Goal: Transaction & Acquisition: Purchase product/service

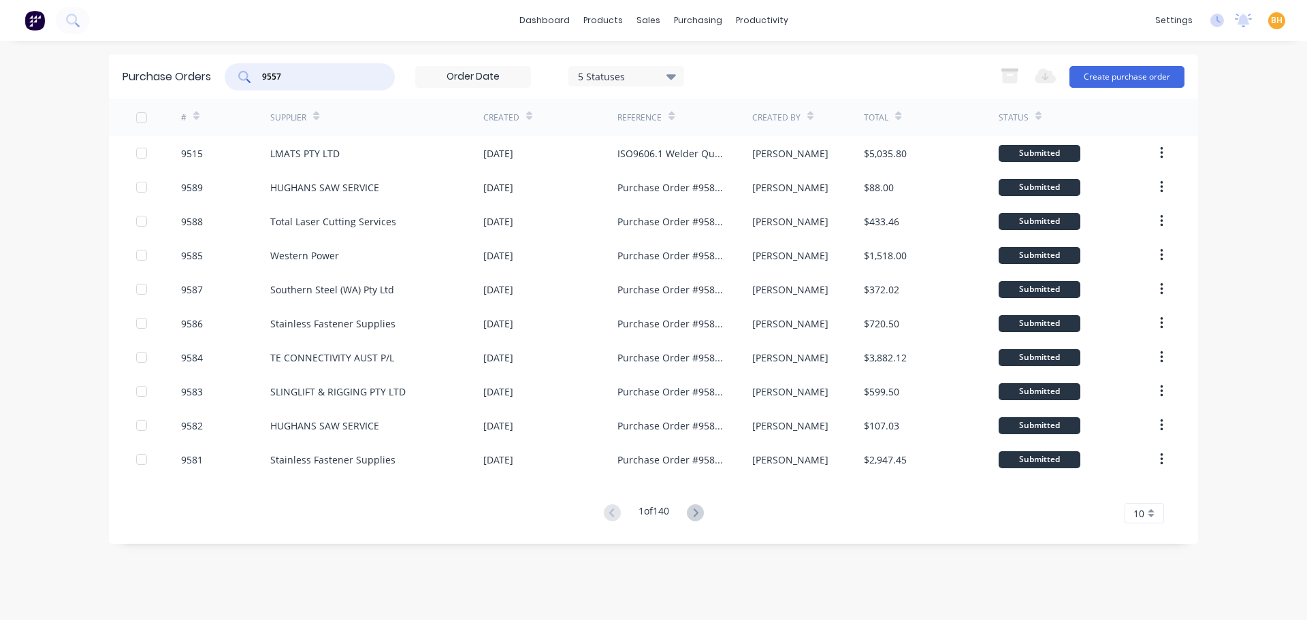
type input "9557"
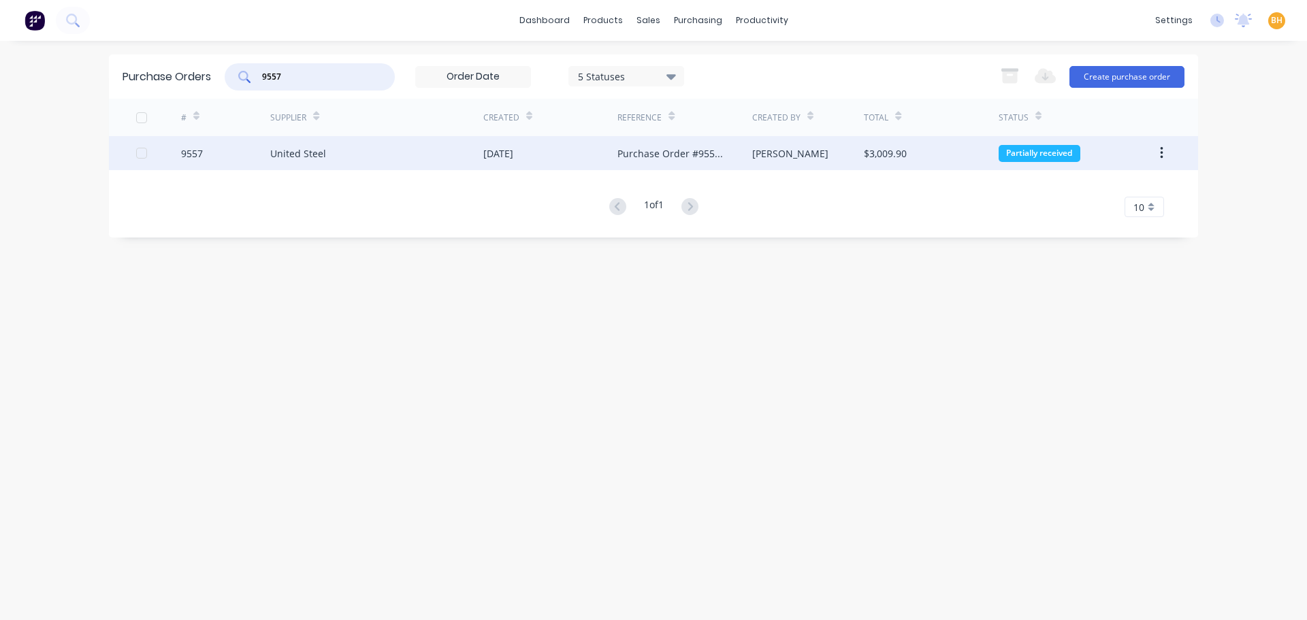
click at [298, 165] on div "United Steel" at bounding box center [376, 153] width 213 height 34
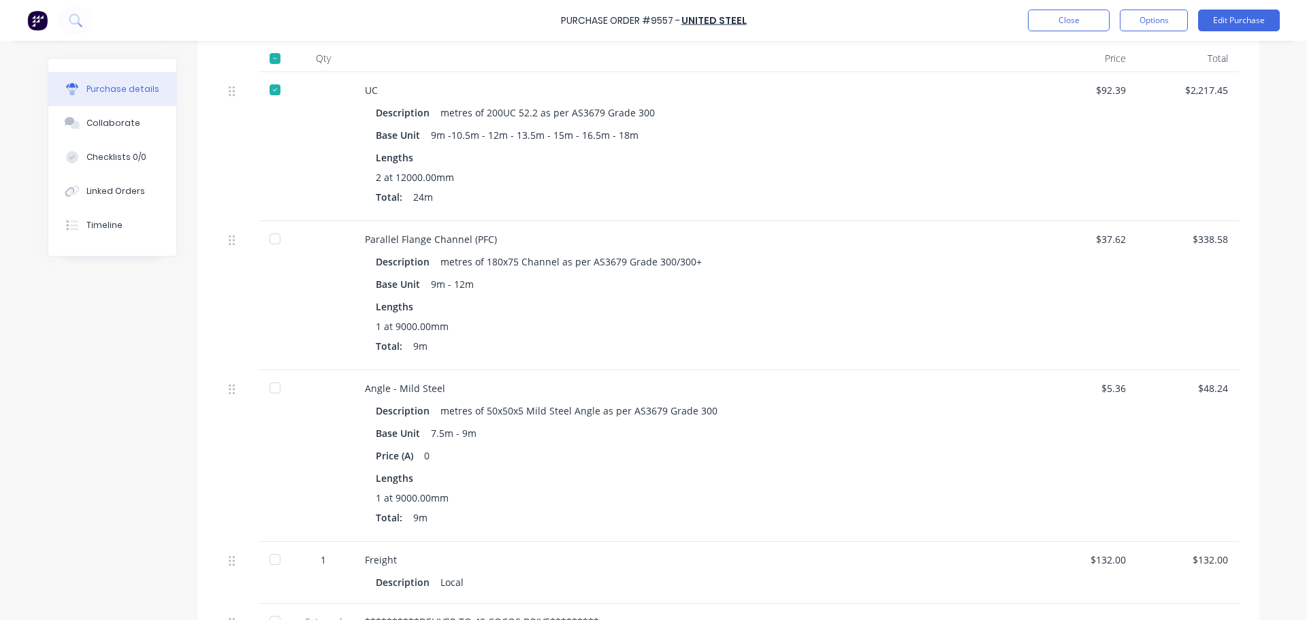
scroll to position [340, 0]
click at [106, 197] on div "Linked Orders" at bounding box center [115, 191] width 59 height 12
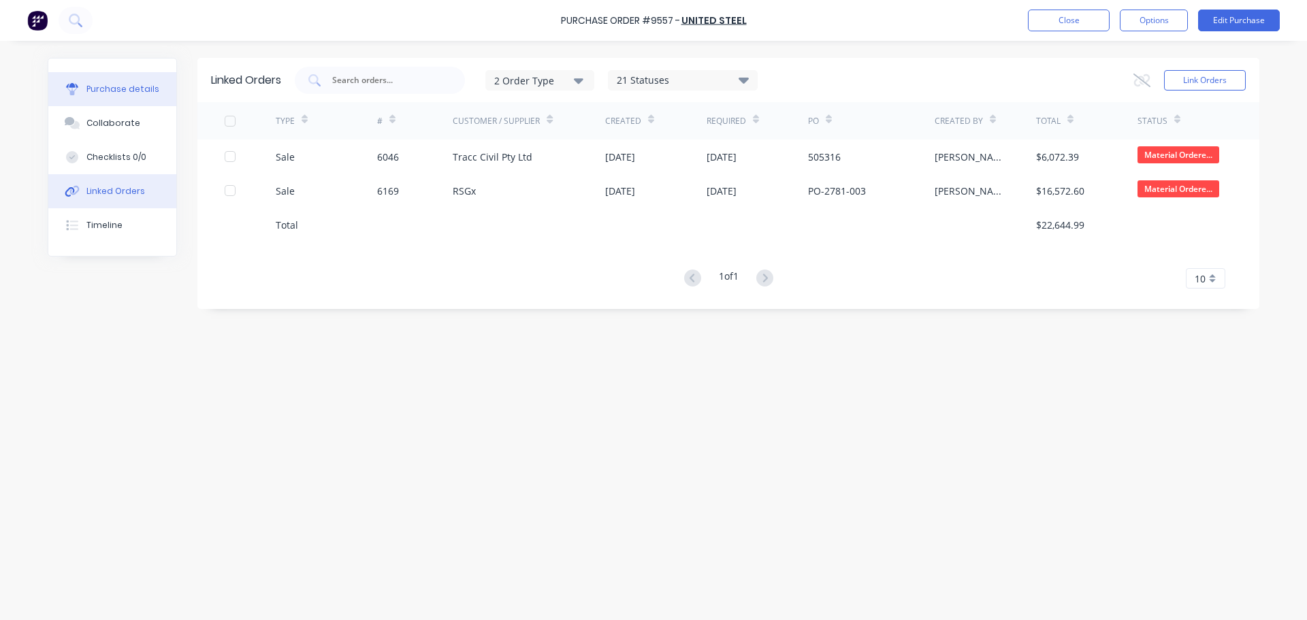
click at [114, 75] on button "Purchase details" at bounding box center [112, 89] width 128 height 34
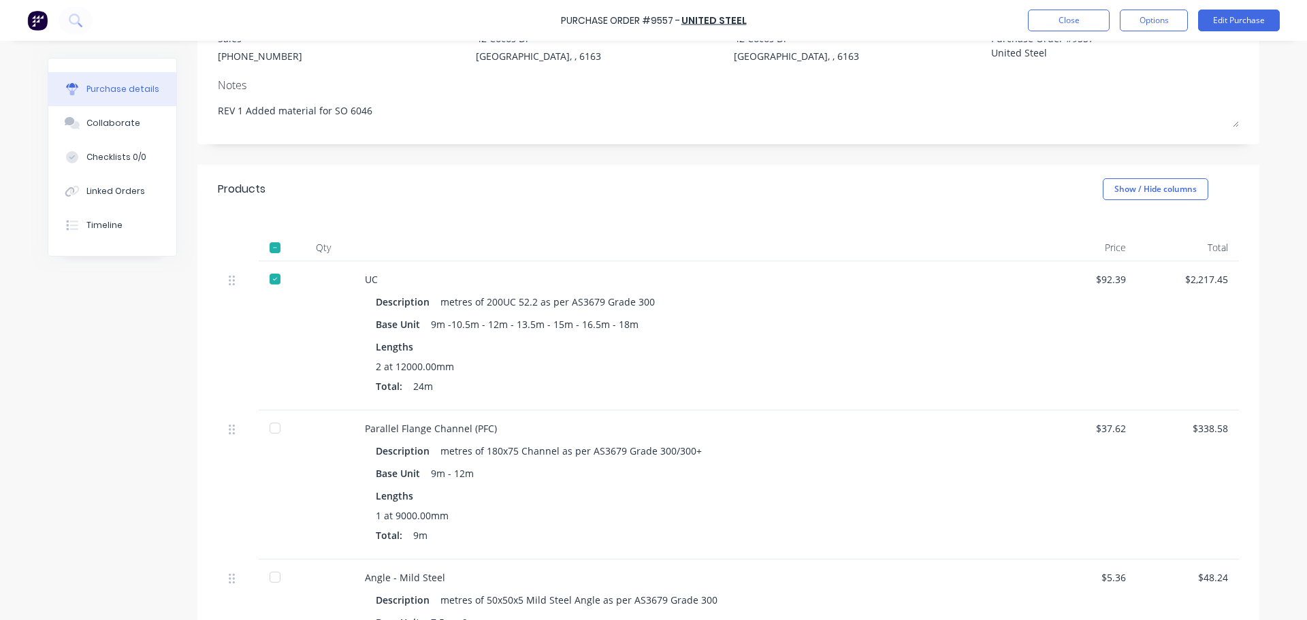
scroll to position [136, 0]
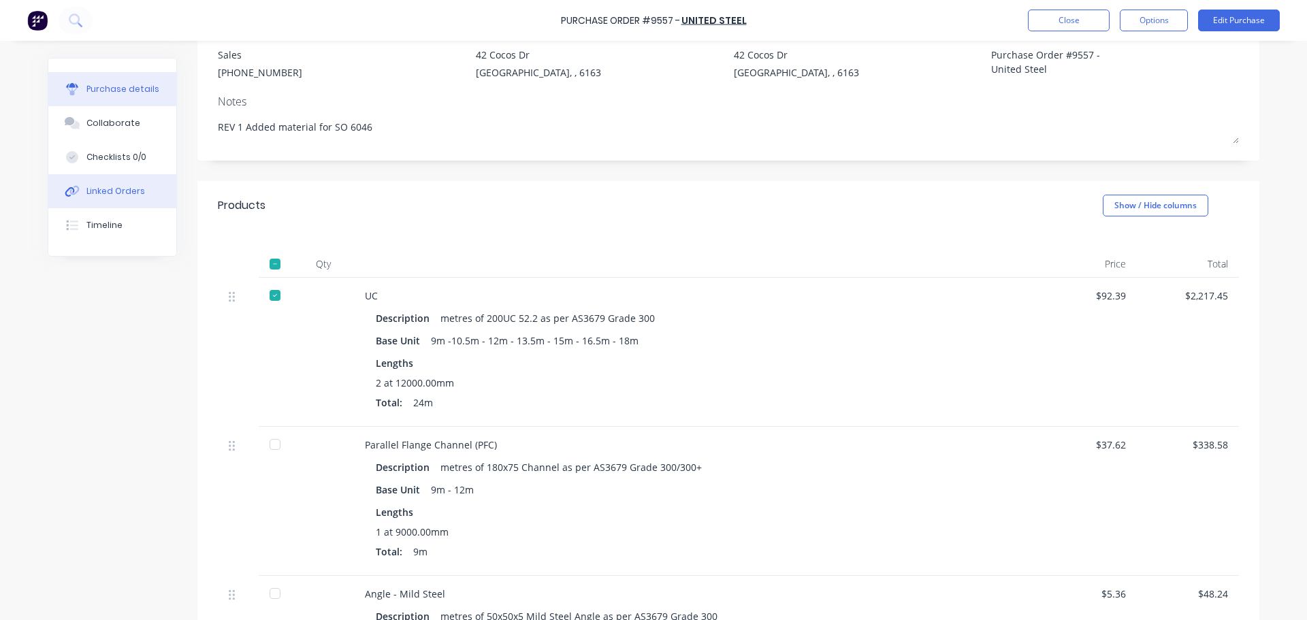
click at [105, 186] on div "Linked Orders" at bounding box center [115, 191] width 59 height 12
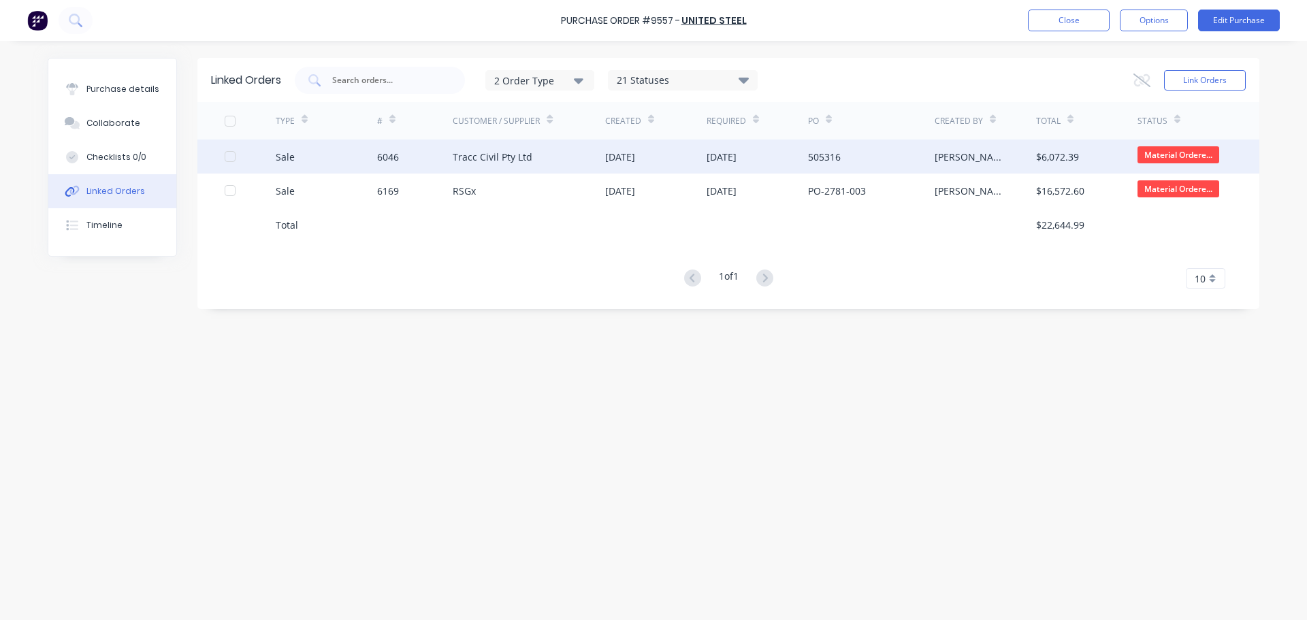
click at [421, 162] on div "6046" at bounding box center [415, 157] width 76 height 34
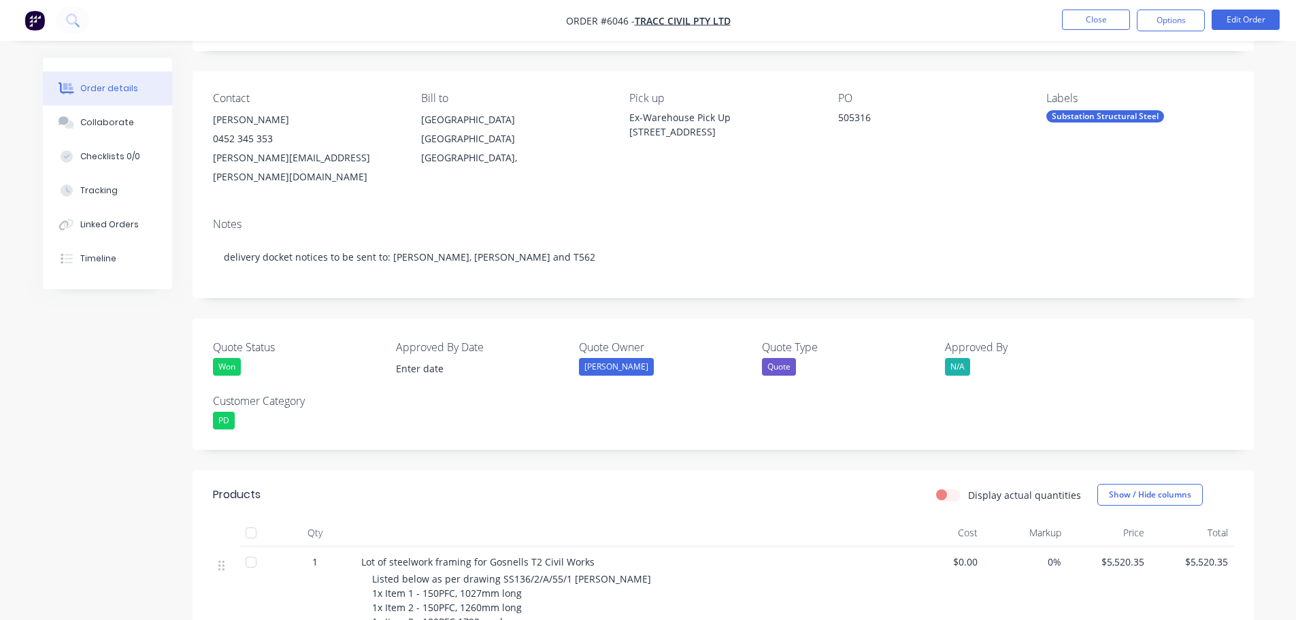
scroll to position [68, 0]
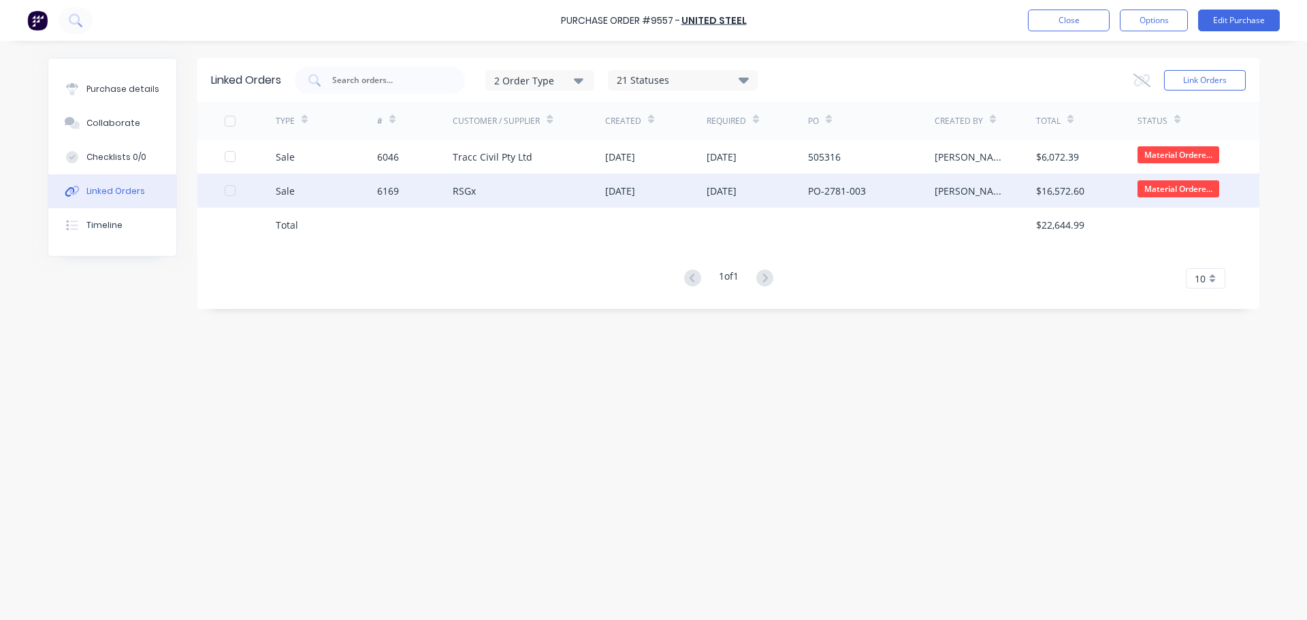
click at [478, 192] on div "RSGx" at bounding box center [529, 191] width 152 height 34
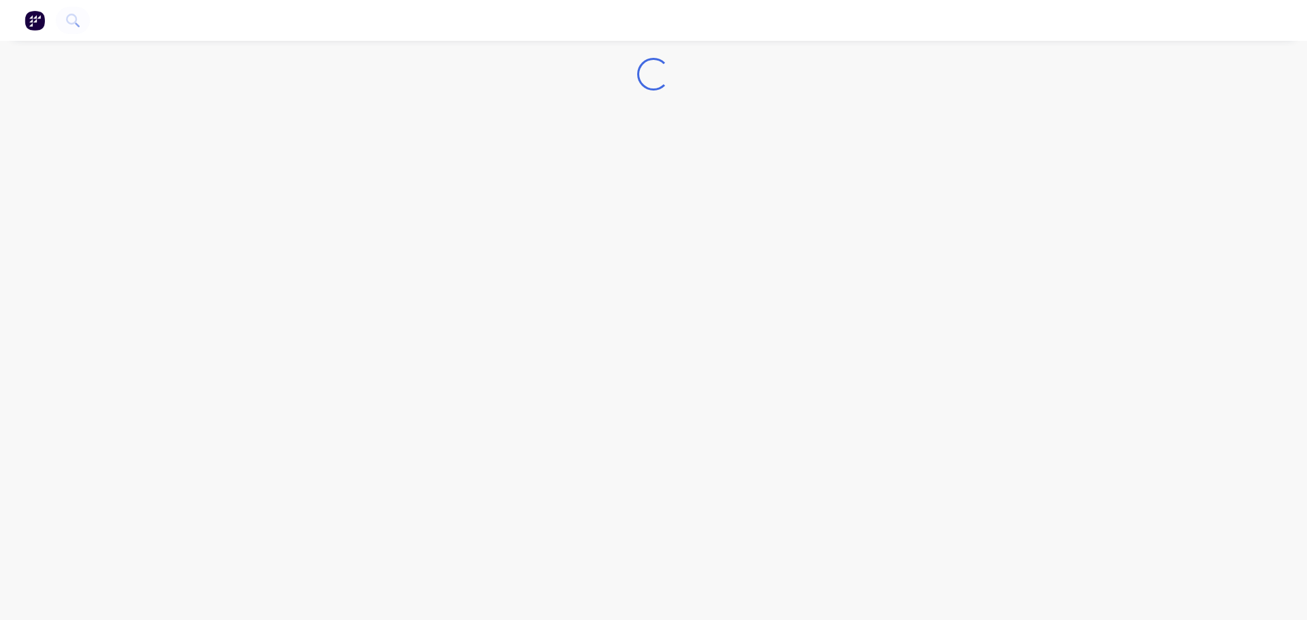
click at [478, 192] on div "Loading..." at bounding box center [653, 310] width 1307 height 620
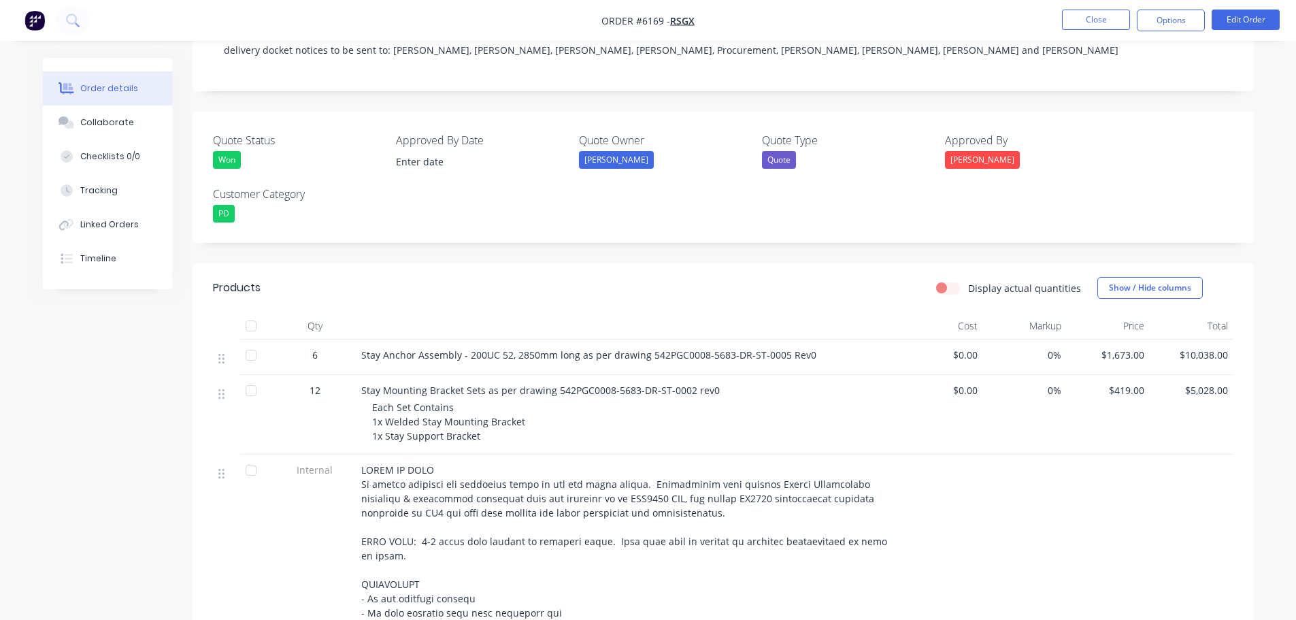
scroll to position [136, 0]
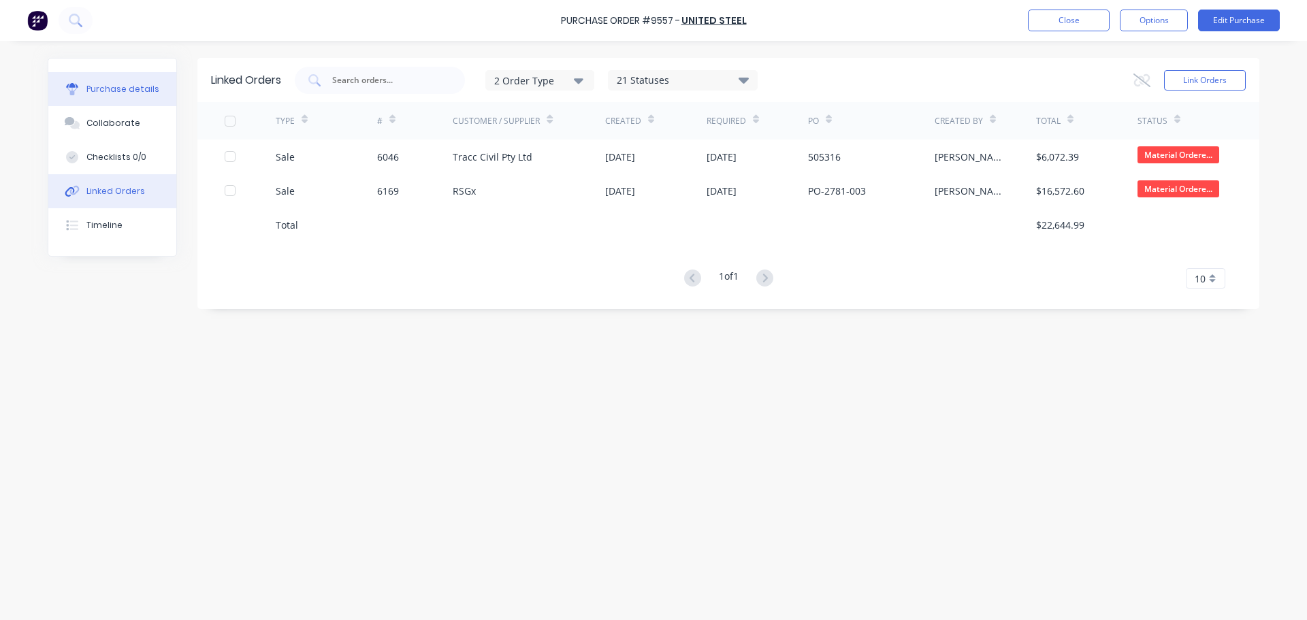
click at [125, 97] on button "Purchase details" at bounding box center [112, 89] width 128 height 34
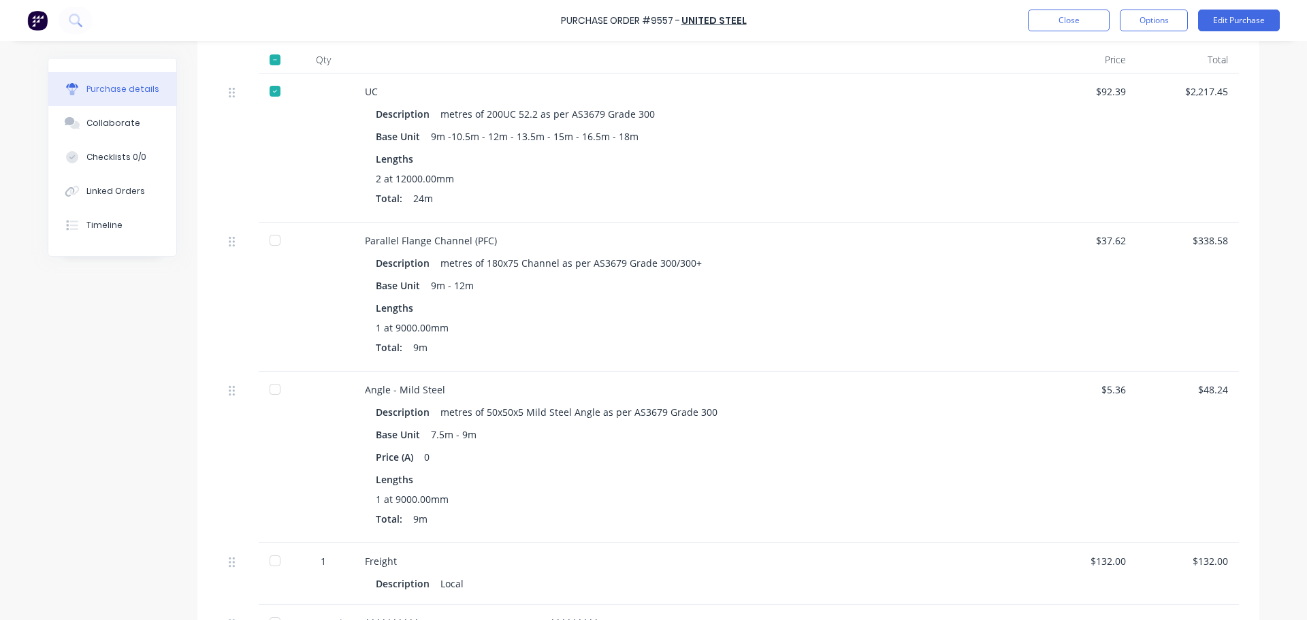
scroll to position [272, 0]
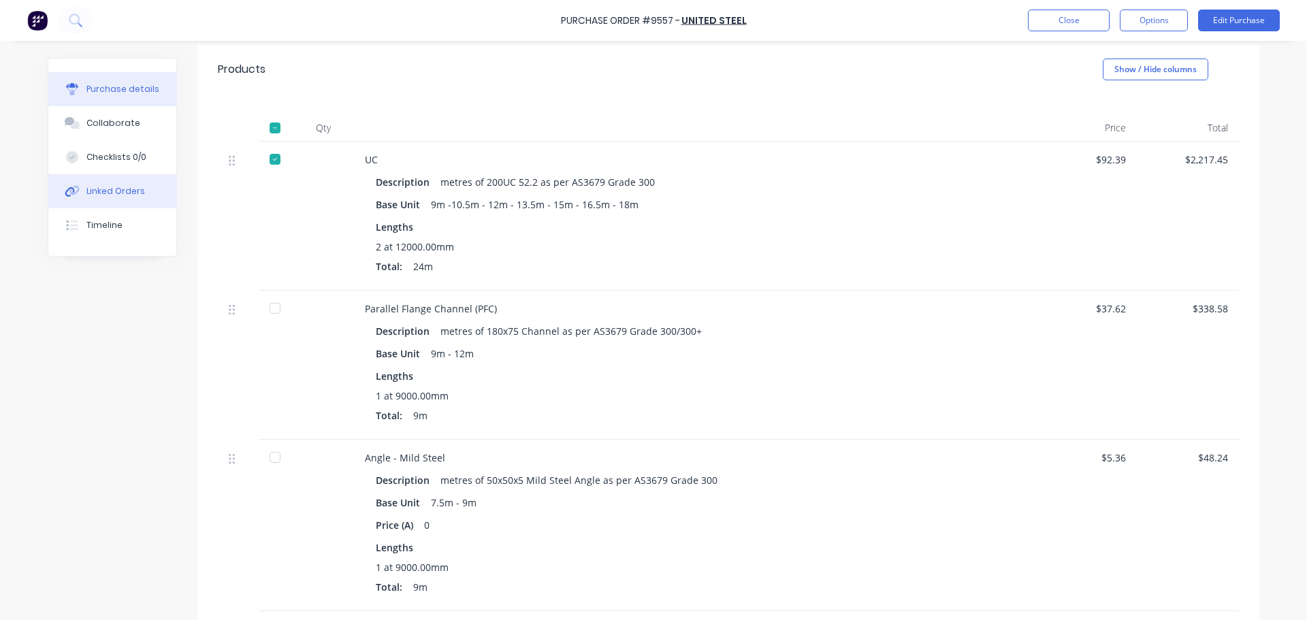
click at [120, 183] on button "Linked Orders" at bounding box center [112, 191] width 128 height 34
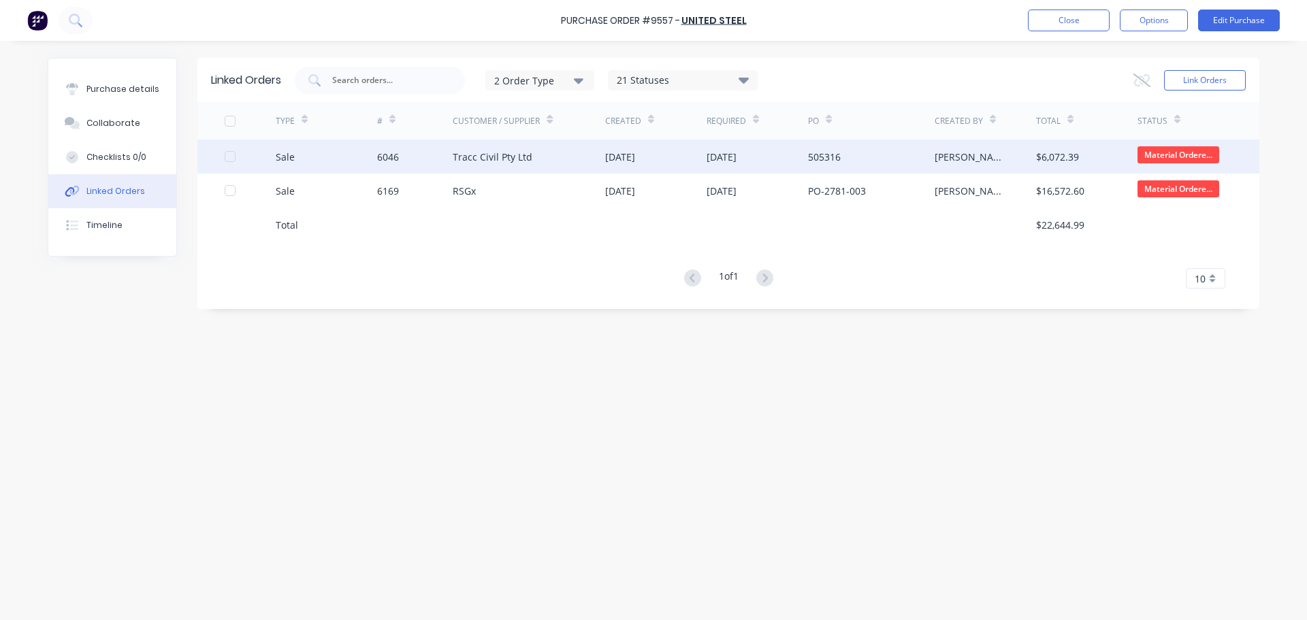
click at [456, 159] on div "Tracc Civil Pty Ltd" at bounding box center [493, 157] width 80 height 14
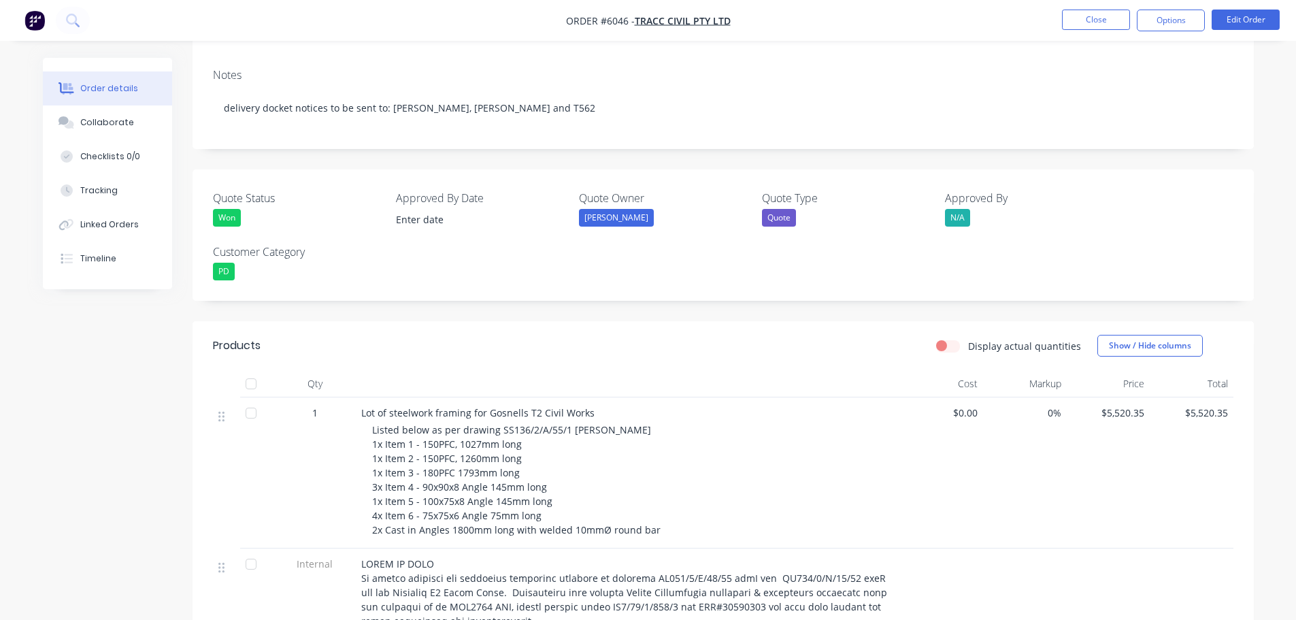
scroll to position [204, 0]
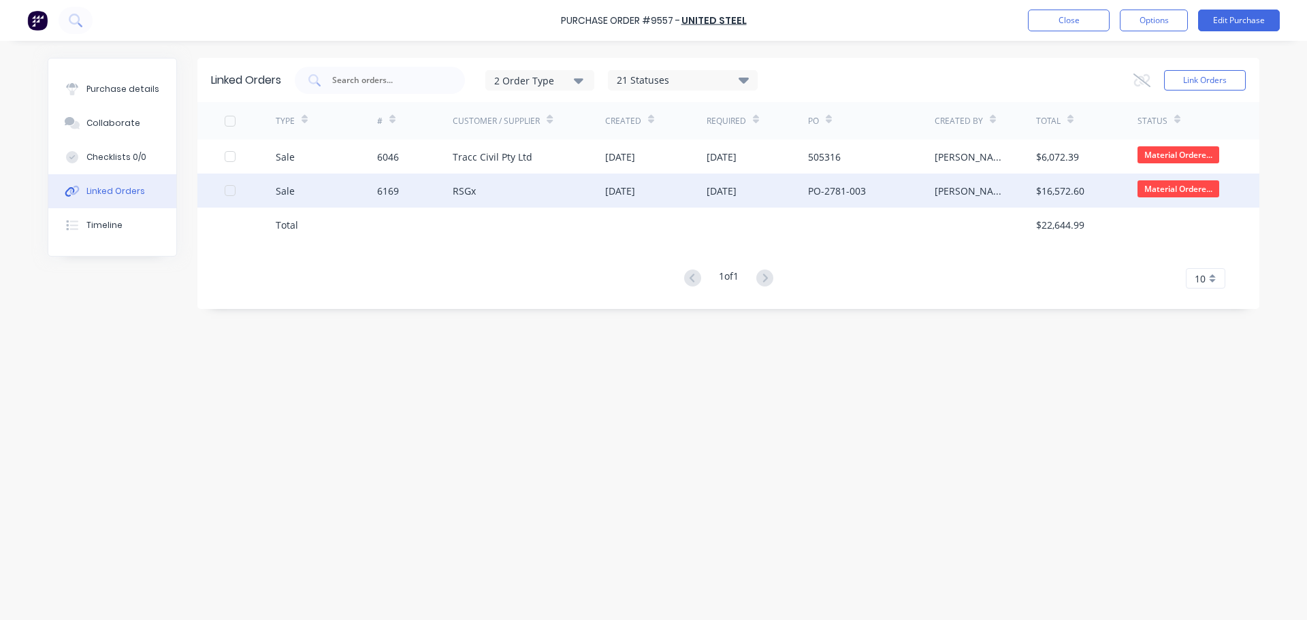
click at [401, 186] on div "6169" at bounding box center [415, 191] width 76 height 34
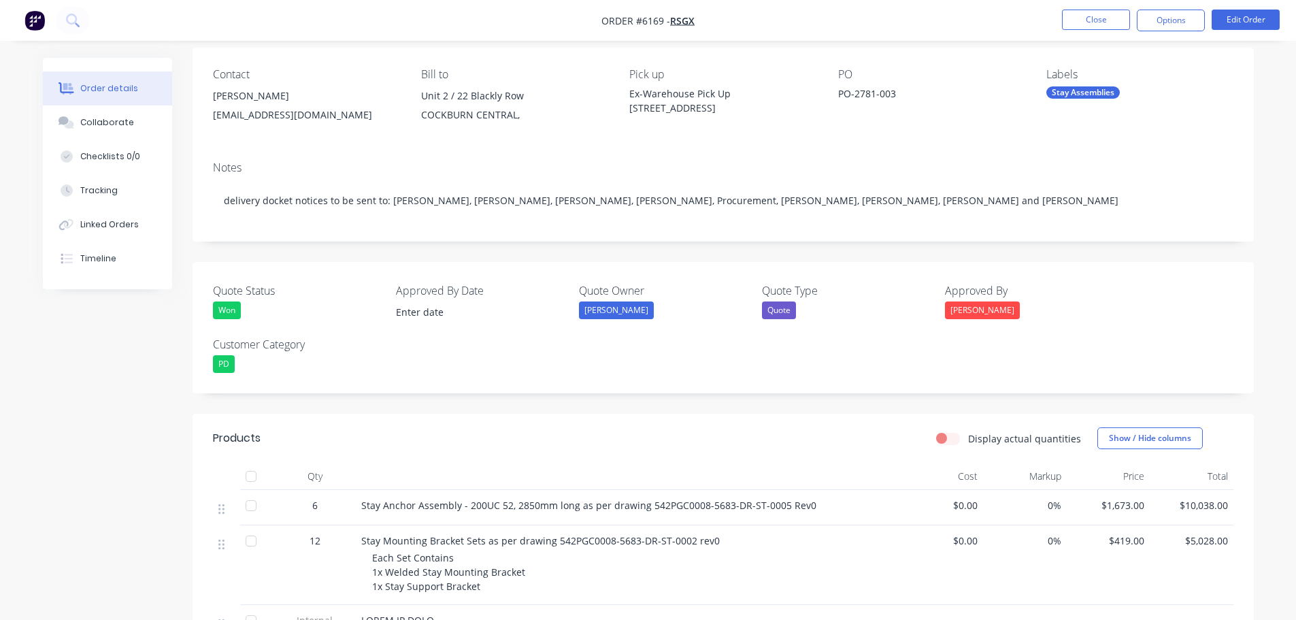
scroll to position [204, 0]
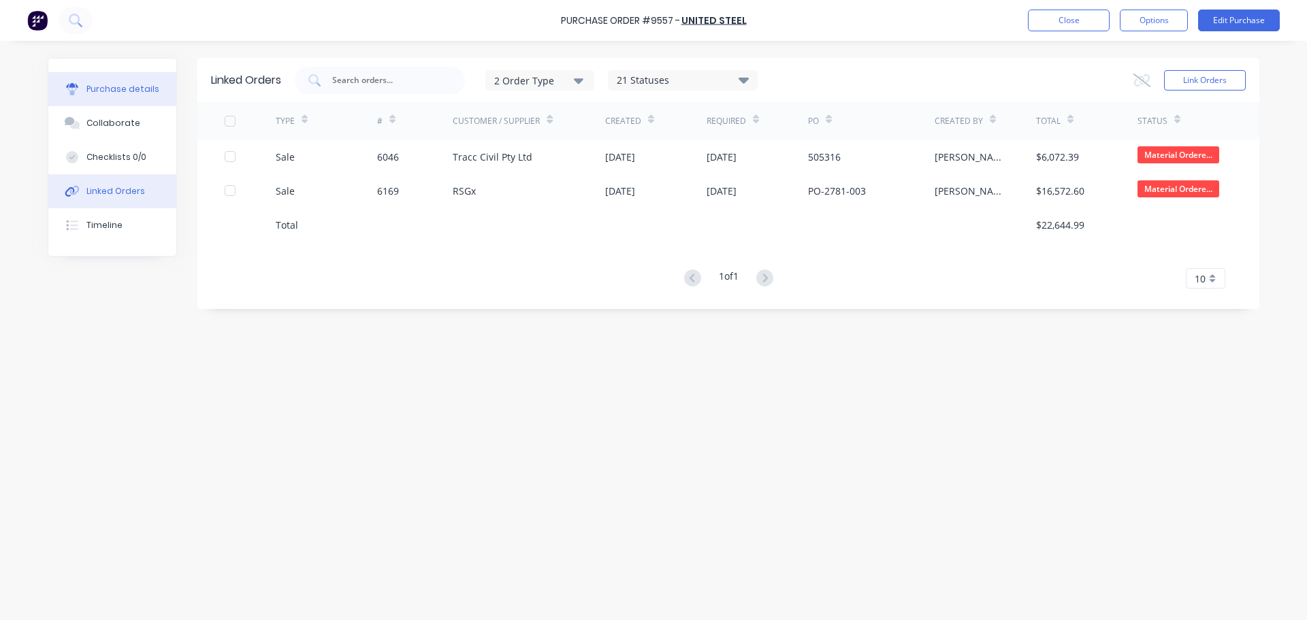
click at [116, 84] on div "Purchase details" at bounding box center [122, 89] width 73 height 12
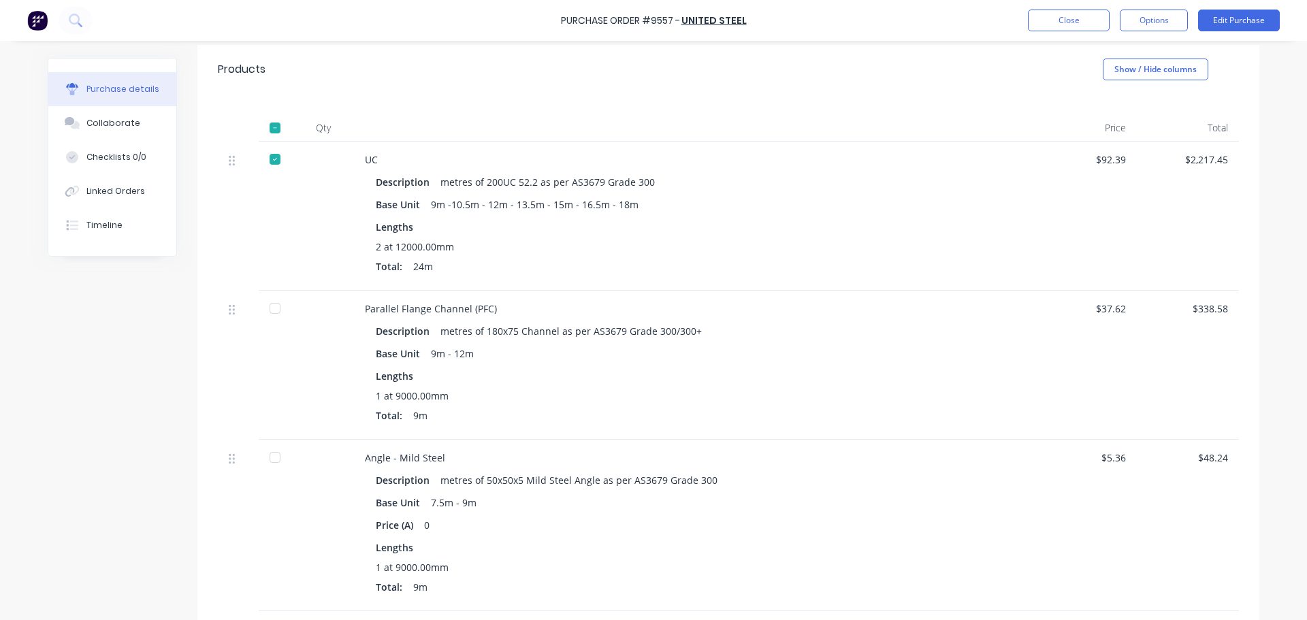
scroll to position [136, 0]
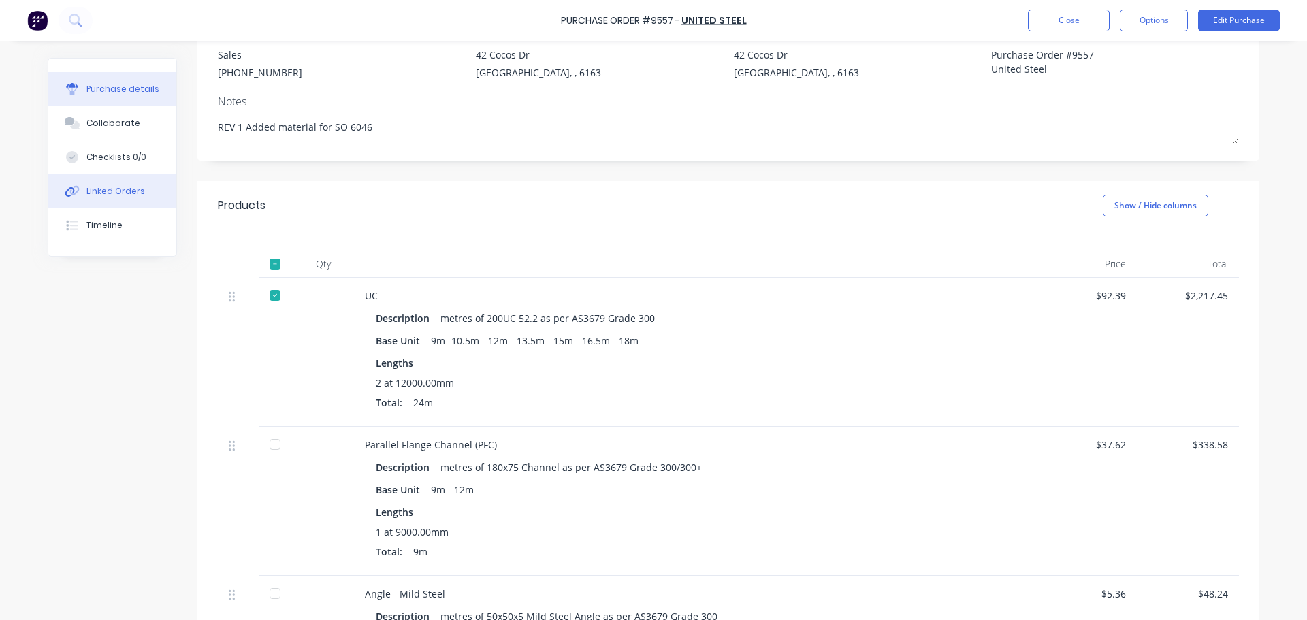
click at [121, 186] on div "Linked Orders" at bounding box center [115, 191] width 59 height 12
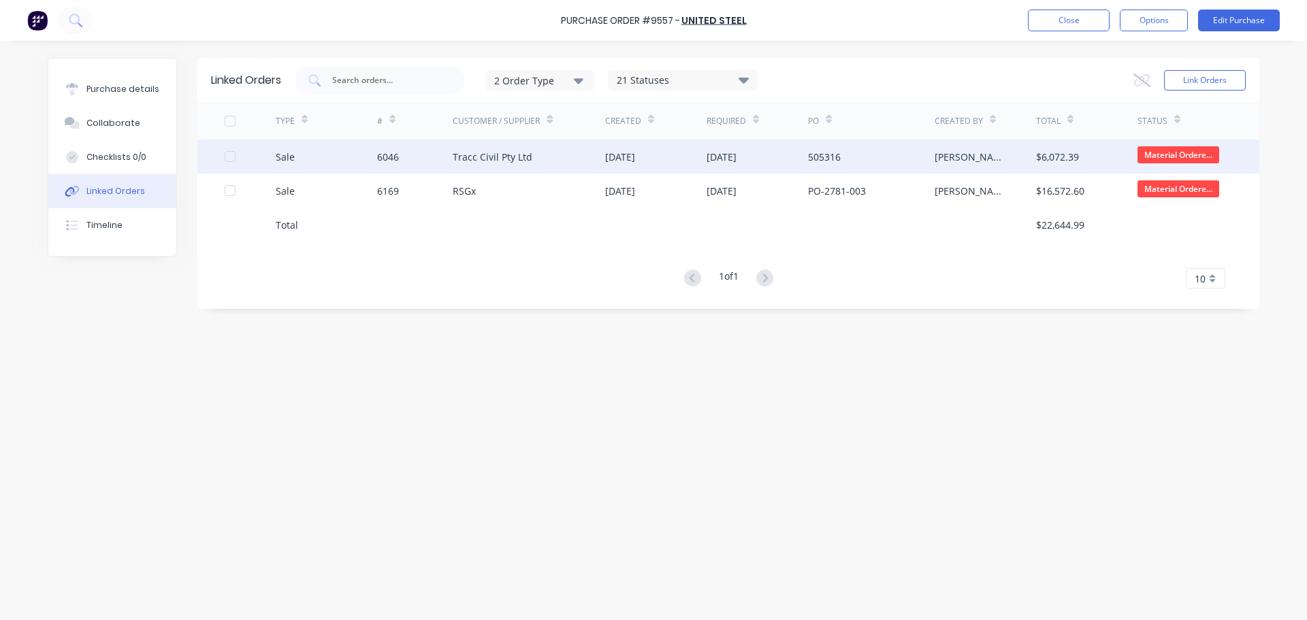
click at [458, 165] on div "Tracc Civil Pty Ltd" at bounding box center [529, 157] width 152 height 34
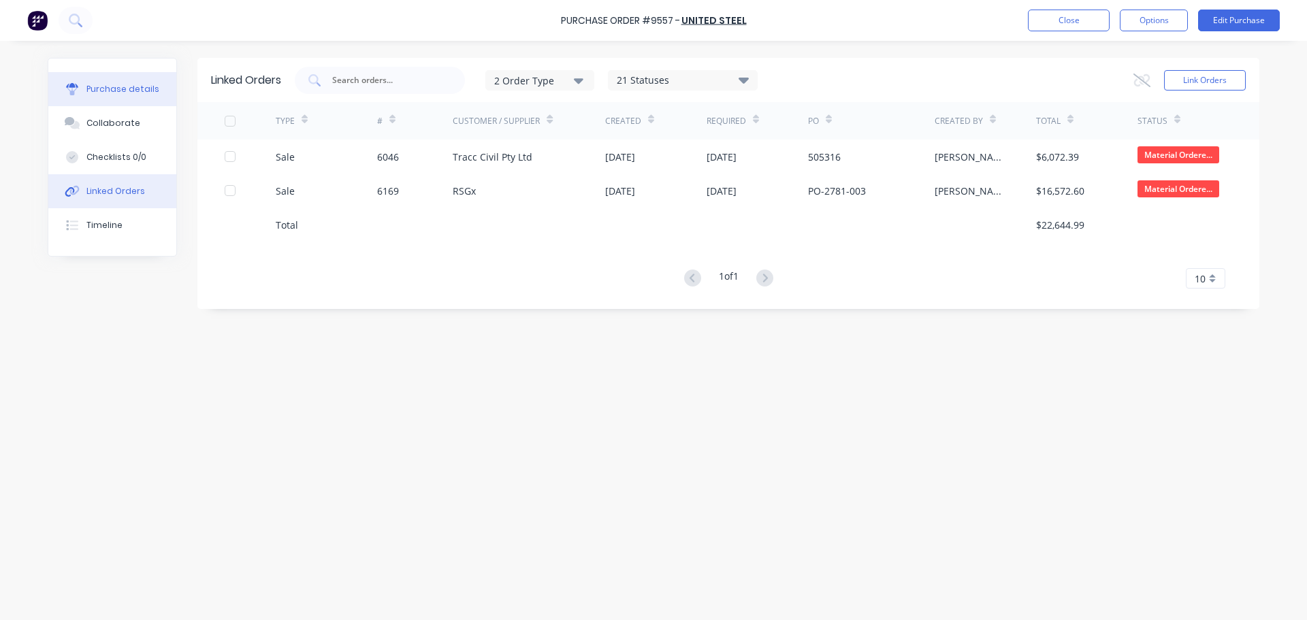
click at [127, 95] on button "Purchase details" at bounding box center [112, 89] width 128 height 34
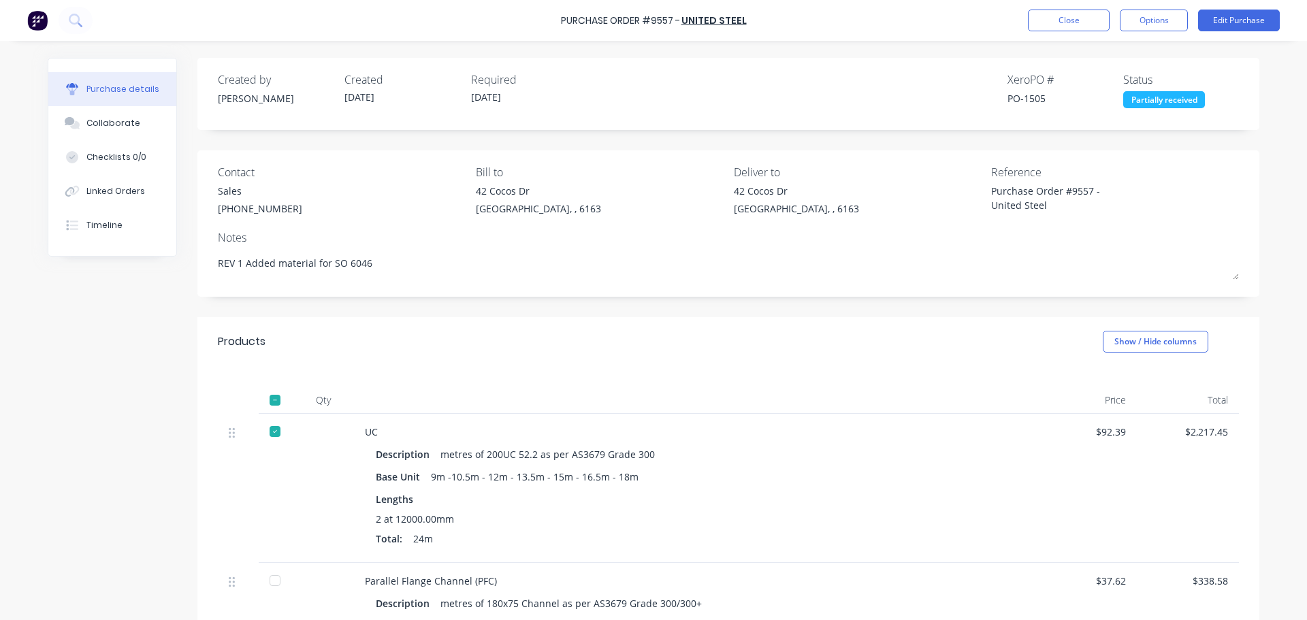
scroll to position [272, 0]
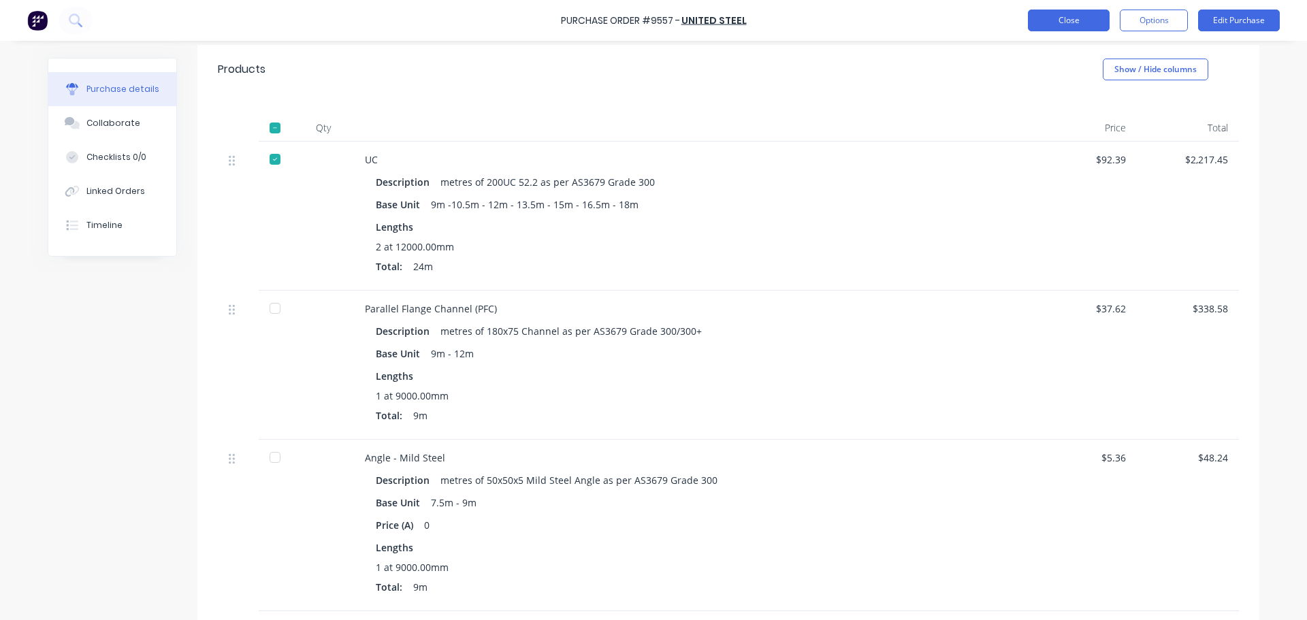
click at [1072, 22] on button "Close" at bounding box center [1069, 21] width 82 height 22
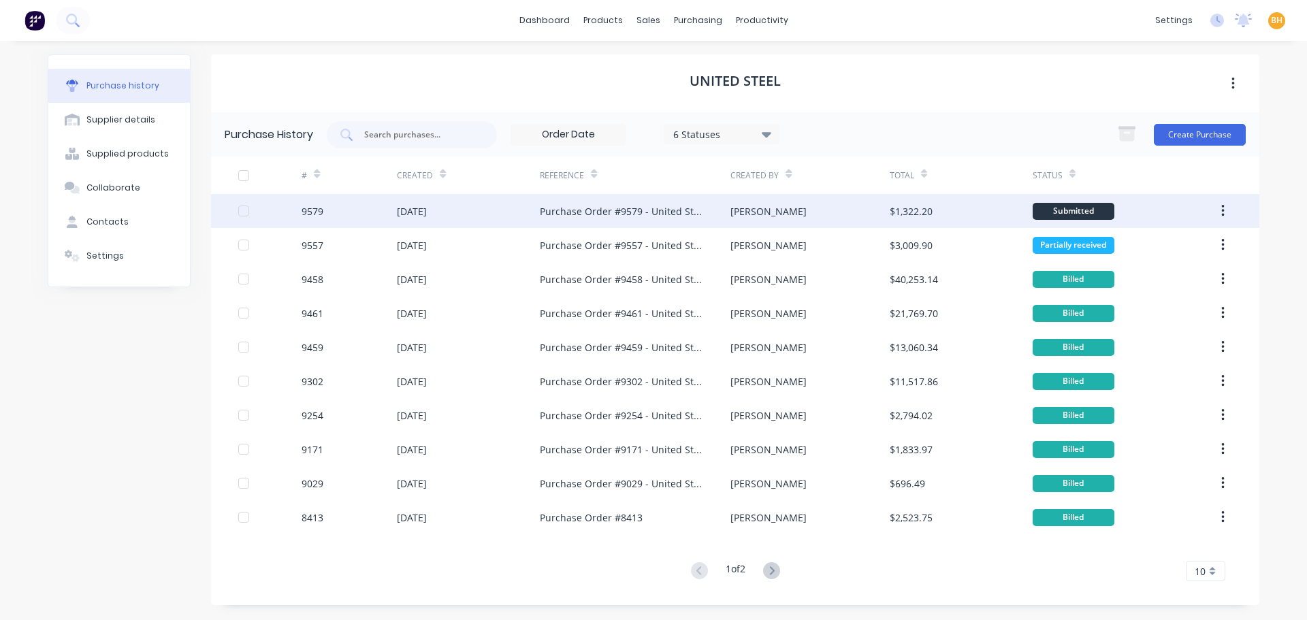
click at [419, 214] on div "[DATE]" at bounding box center [412, 211] width 30 height 14
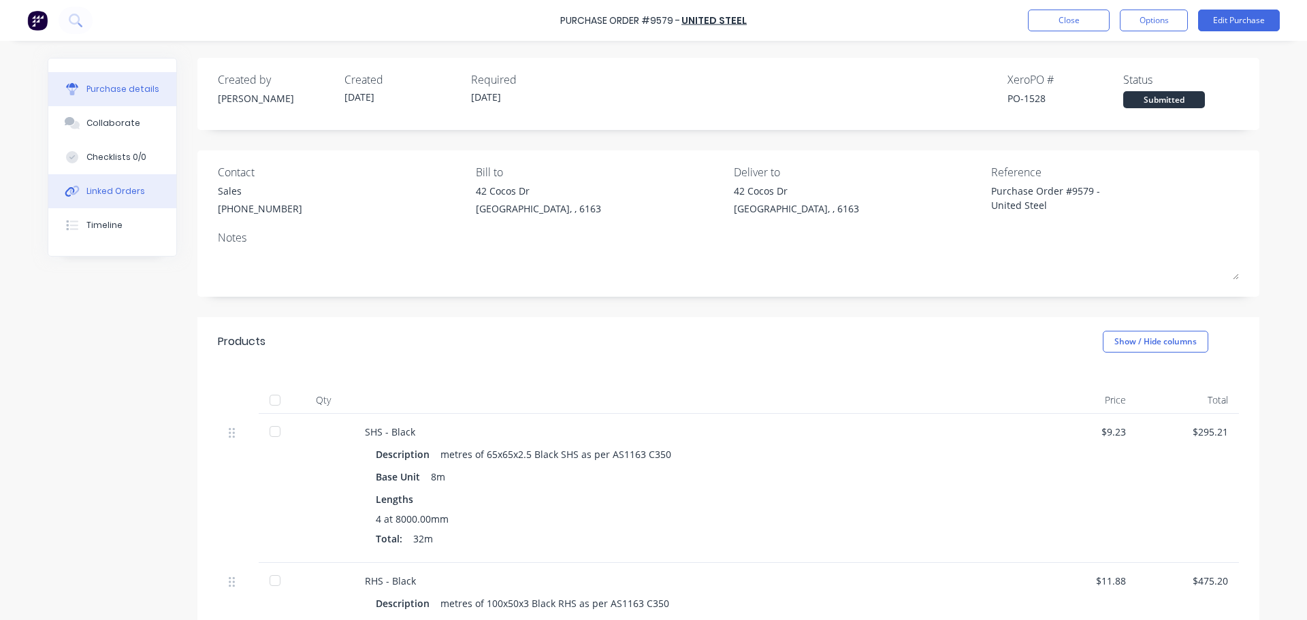
click at [110, 197] on button "Linked Orders" at bounding box center [112, 191] width 128 height 34
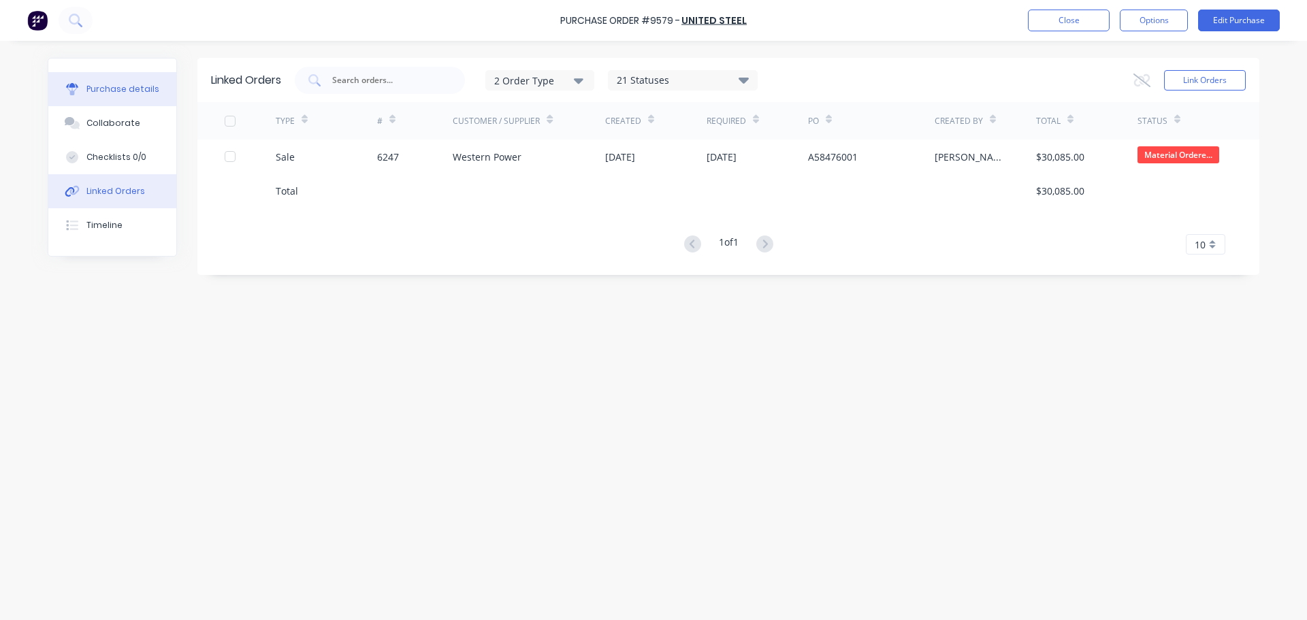
click at [130, 99] on button "Purchase details" at bounding box center [112, 89] width 128 height 34
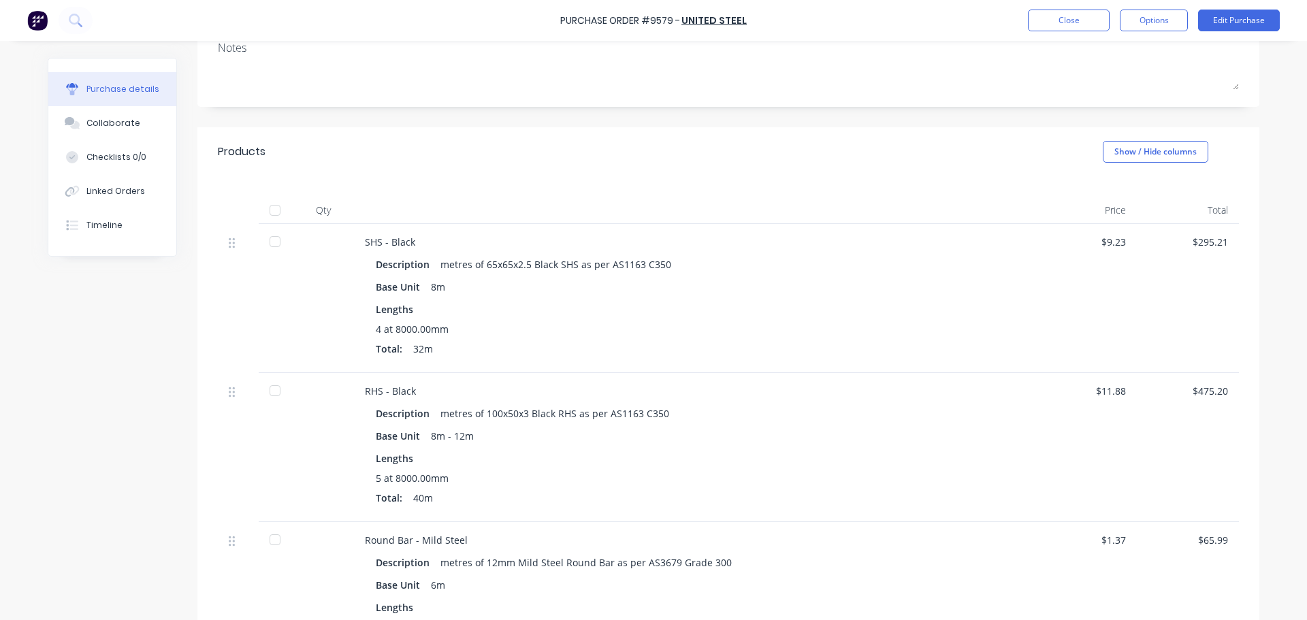
scroll to position [68, 0]
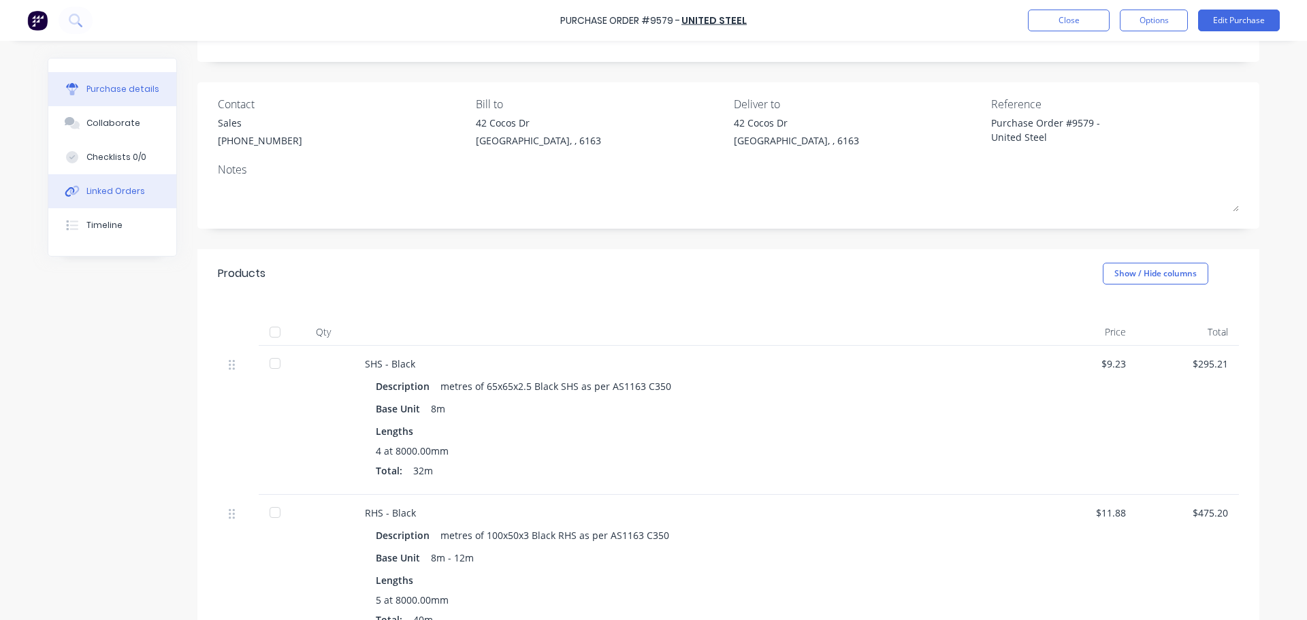
click at [113, 186] on div "Linked Orders" at bounding box center [115, 191] width 59 height 12
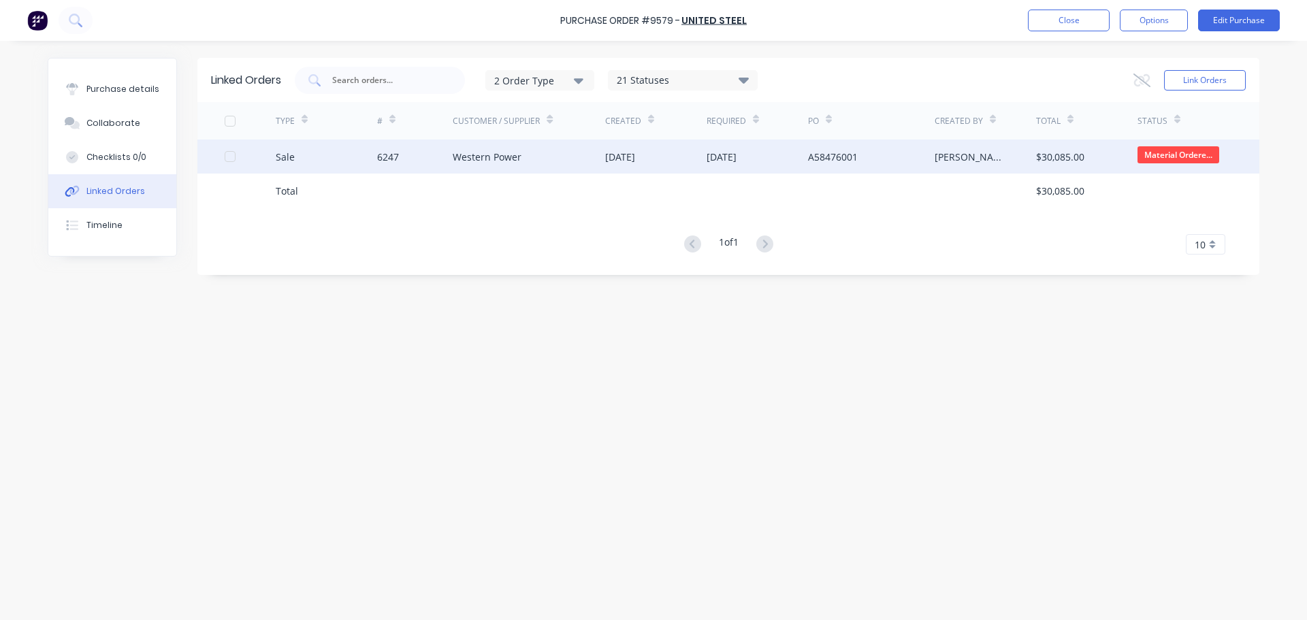
click at [471, 147] on div "Western Power" at bounding box center [529, 157] width 152 height 34
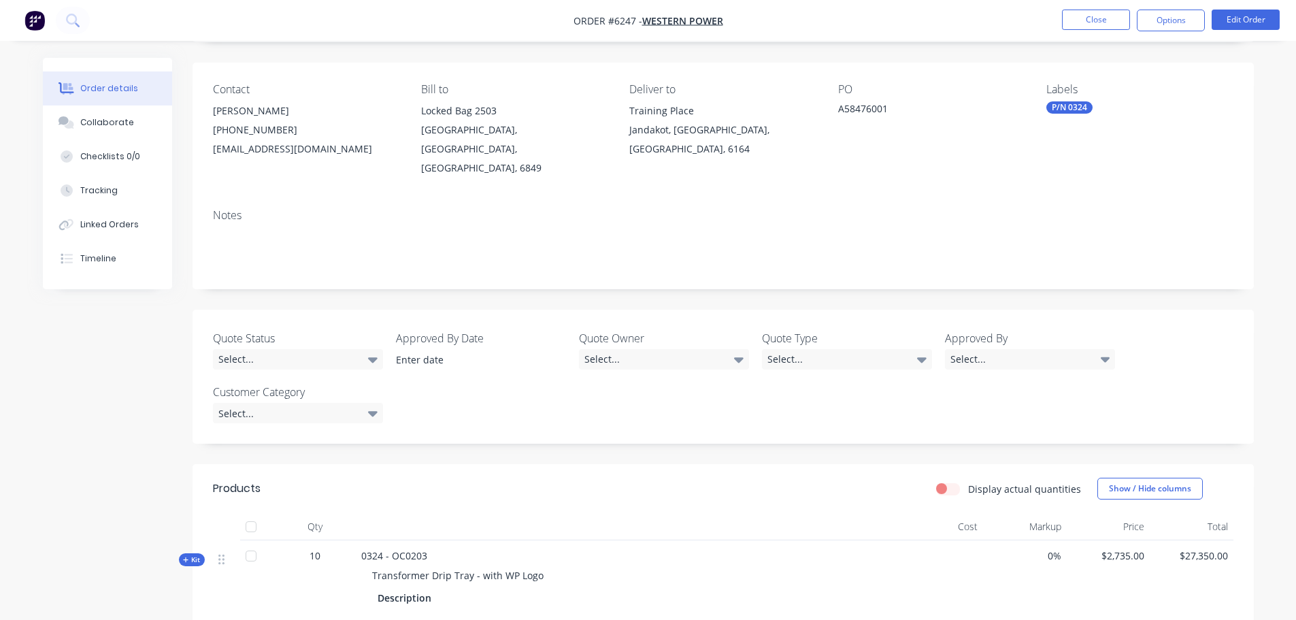
scroll to position [204, 0]
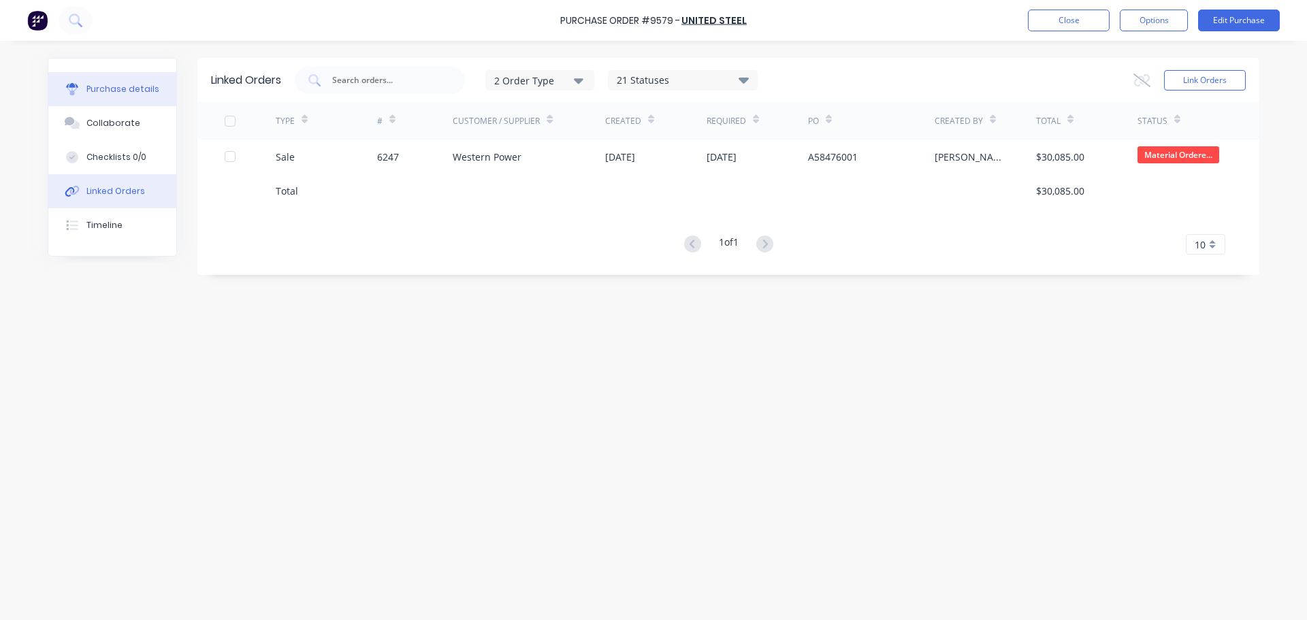
click at [101, 90] on div "Purchase details" at bounding box center [122, 89] width 73 height 12
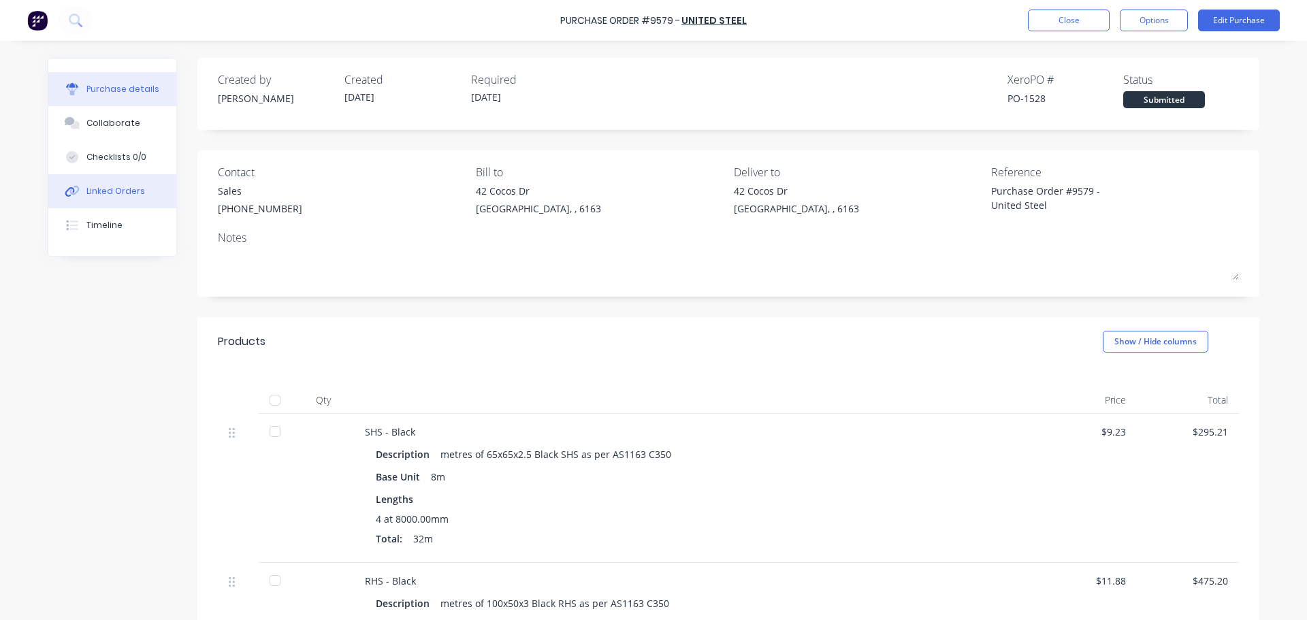
click at [125, 181] on button "Linked Orders" at bounding box center [112, 191] width 128 height 34
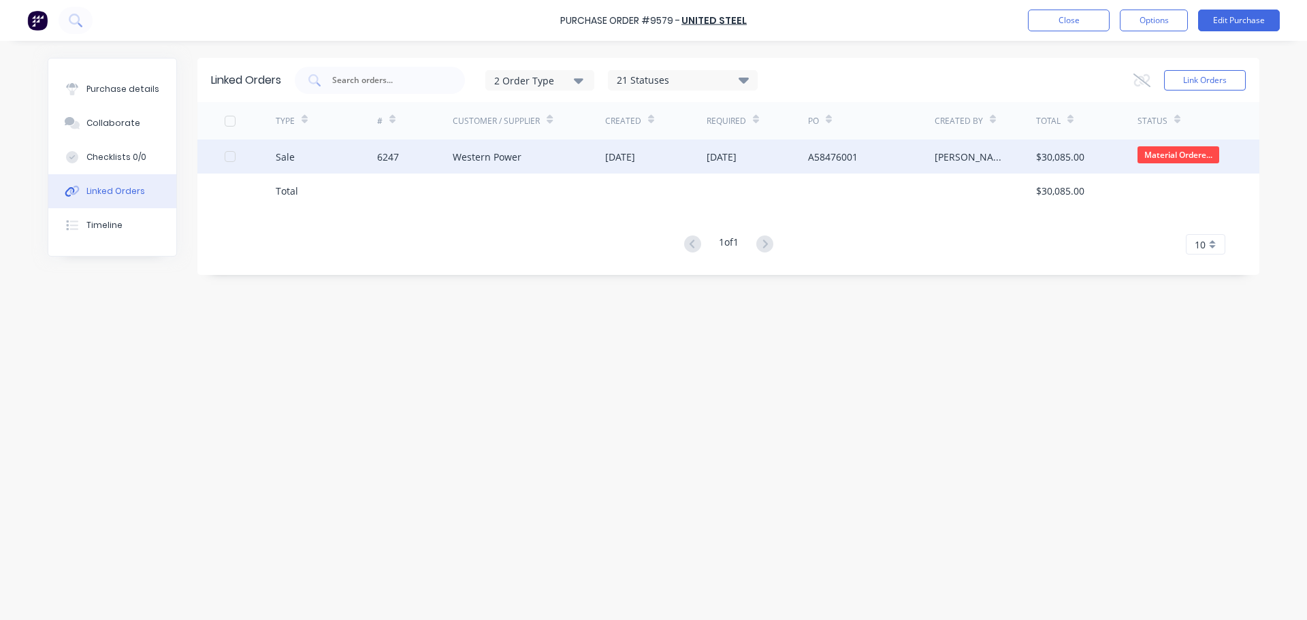
click at [335, 160] on div "Sale" at bounding box center [326, 157] width 101 height 34
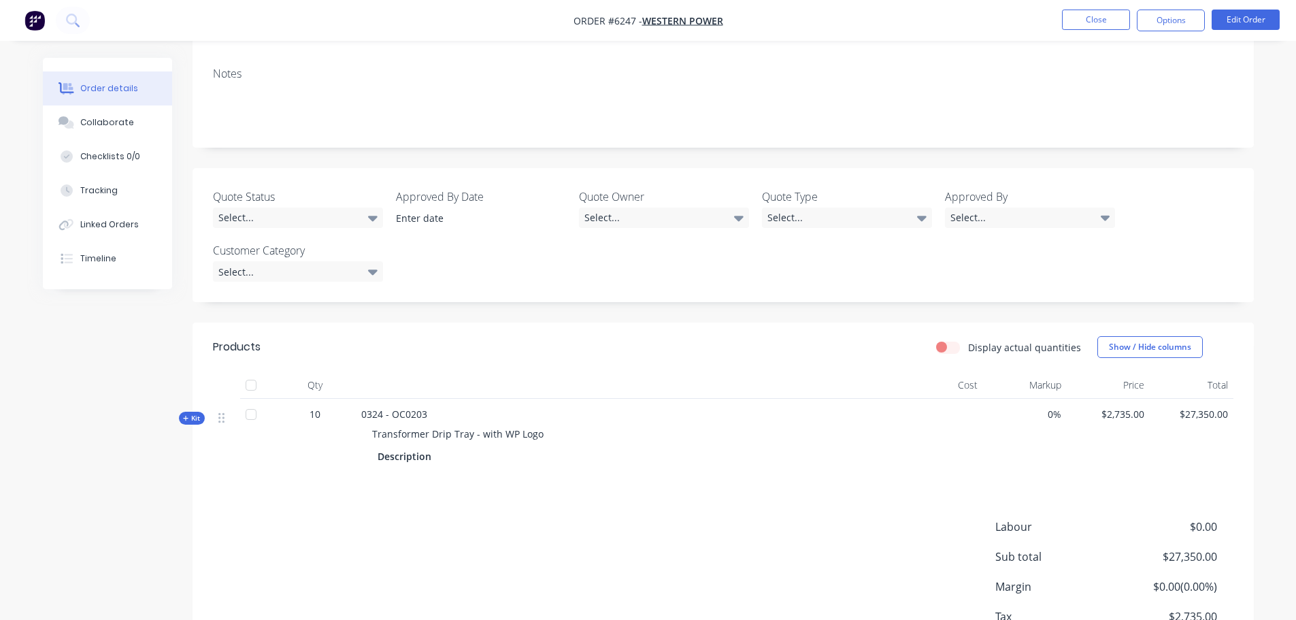
scroll to position [272, 0]
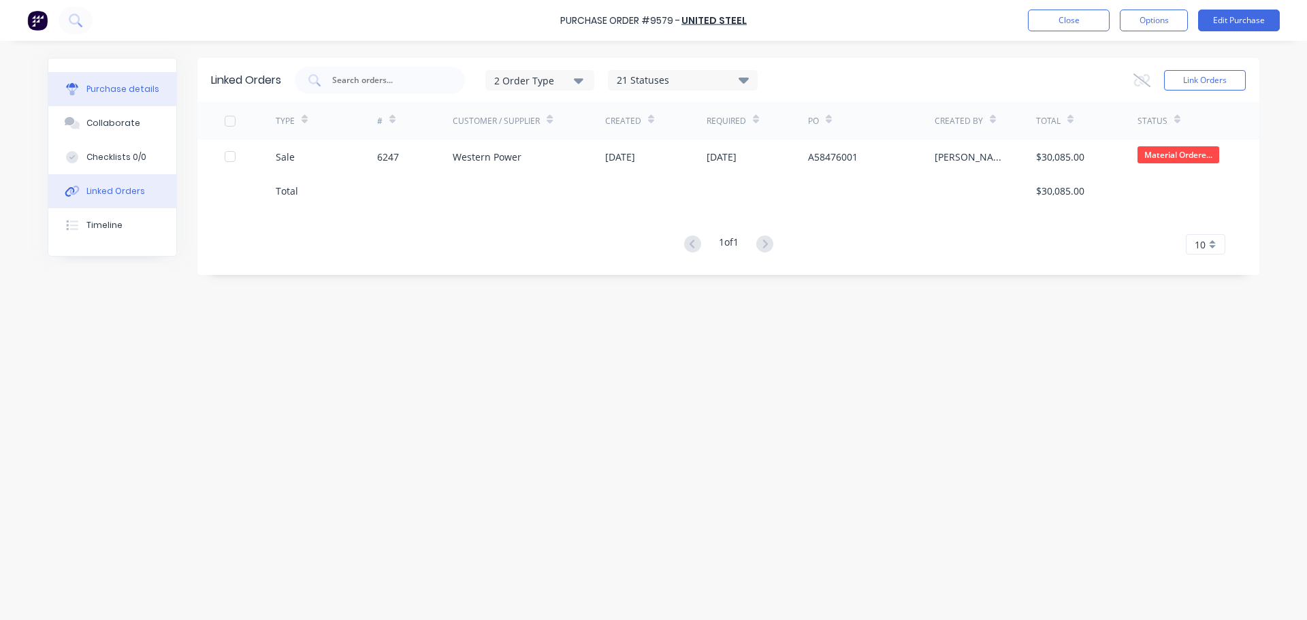
drag, startPoint x: 114, startPoint y: 94, endPoint x: 86, endPoint y: 97, distance: 28.8
click at [114, 94] on div "Purchase details" at bounding box center [122, 89] width 73 height 12
type textarea "x"
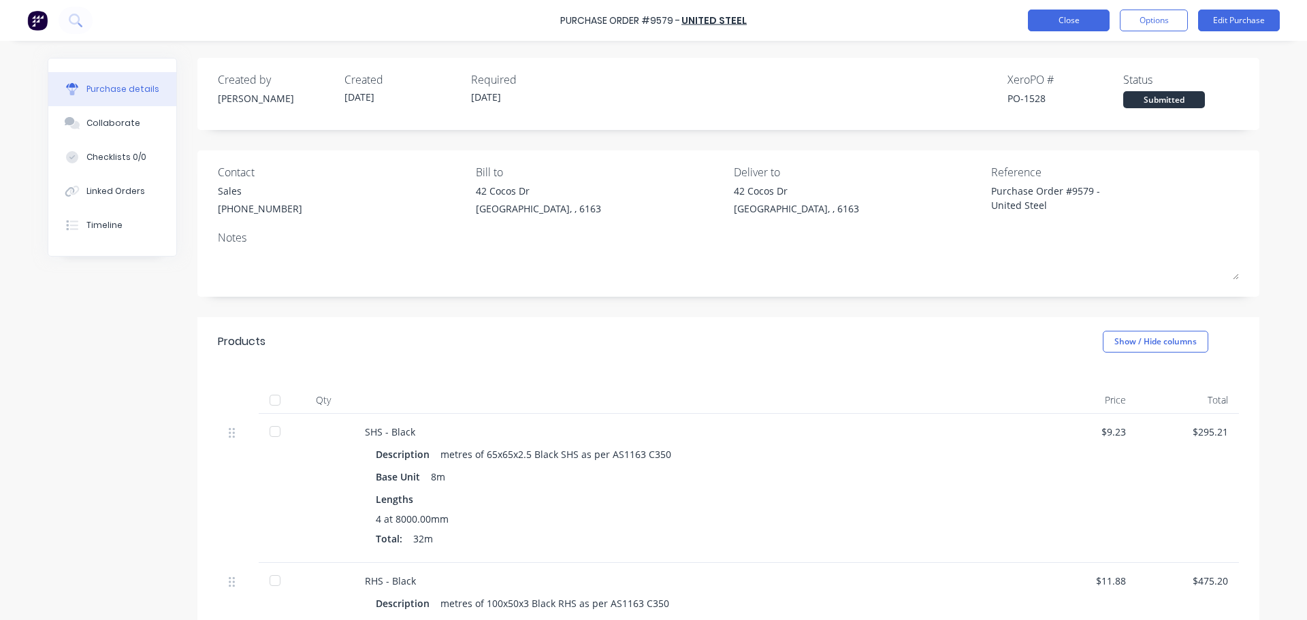
click at [1074, 19] on button "Close" at bounding box center [1069, 21] width 82 height 22
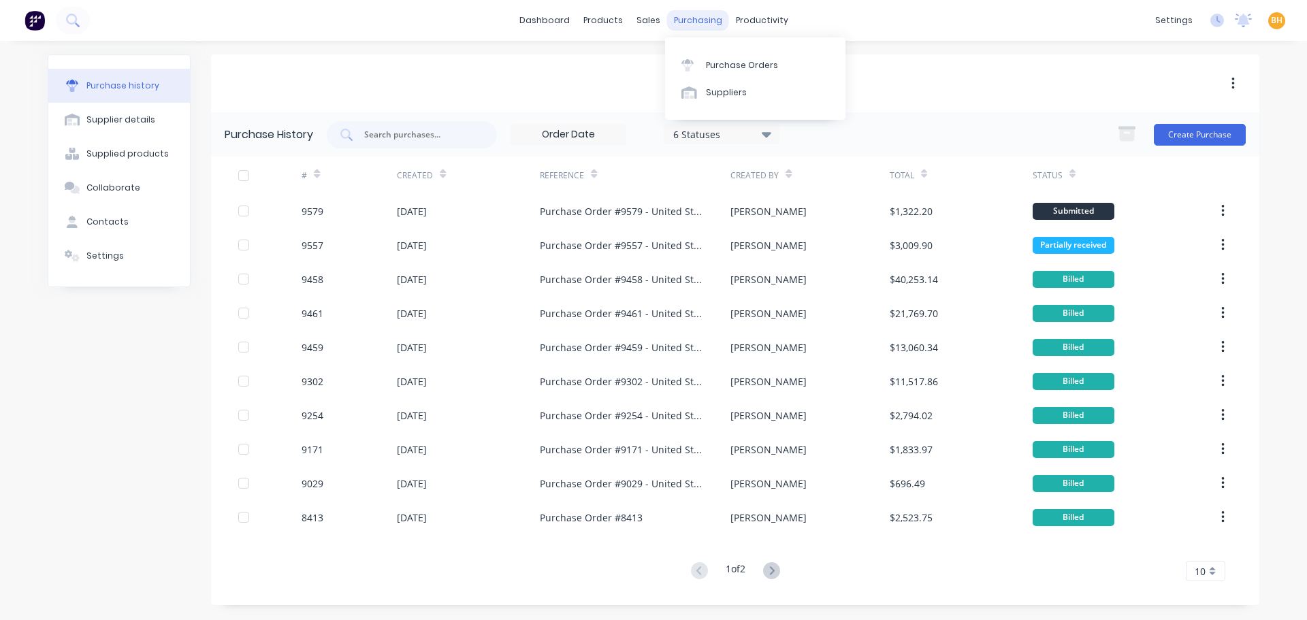
click at [708, 22] on div "purchasing" at bounding box center [698, 20] width 62 height 20
click at [723, 71] on link "Purchase Orders" at bounding box center [755, 64] width 180 height 27
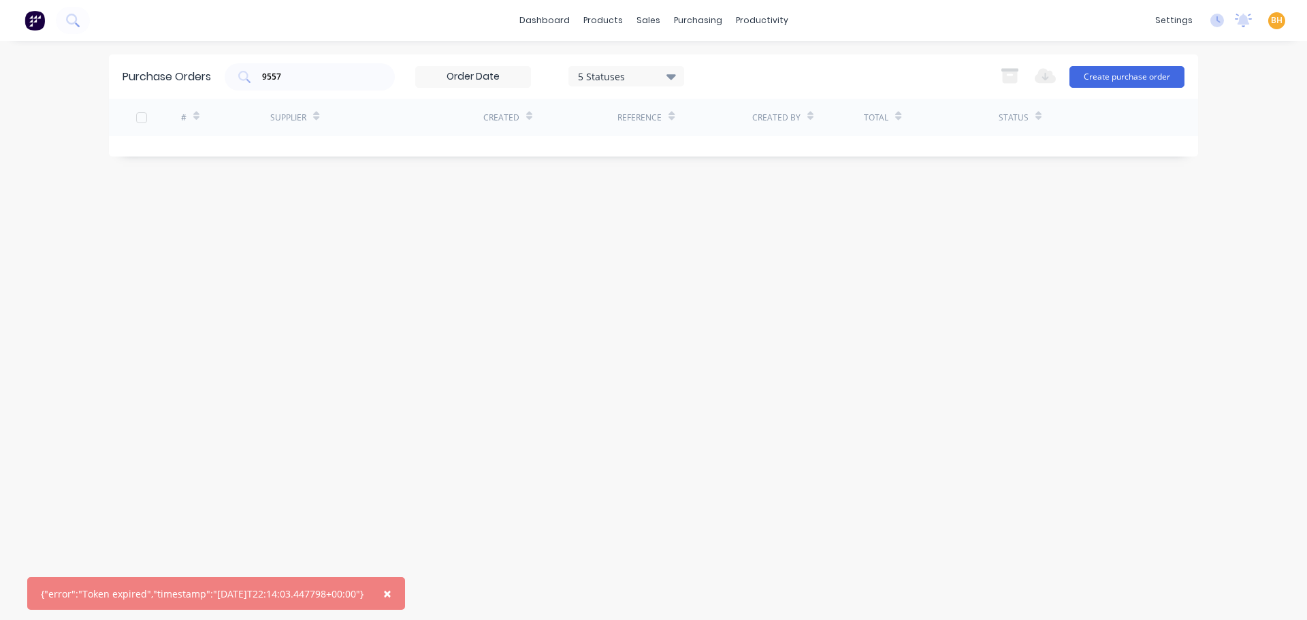
click at [391, 596] on span "×" at bounding box center [387, 593] width 8 height 19
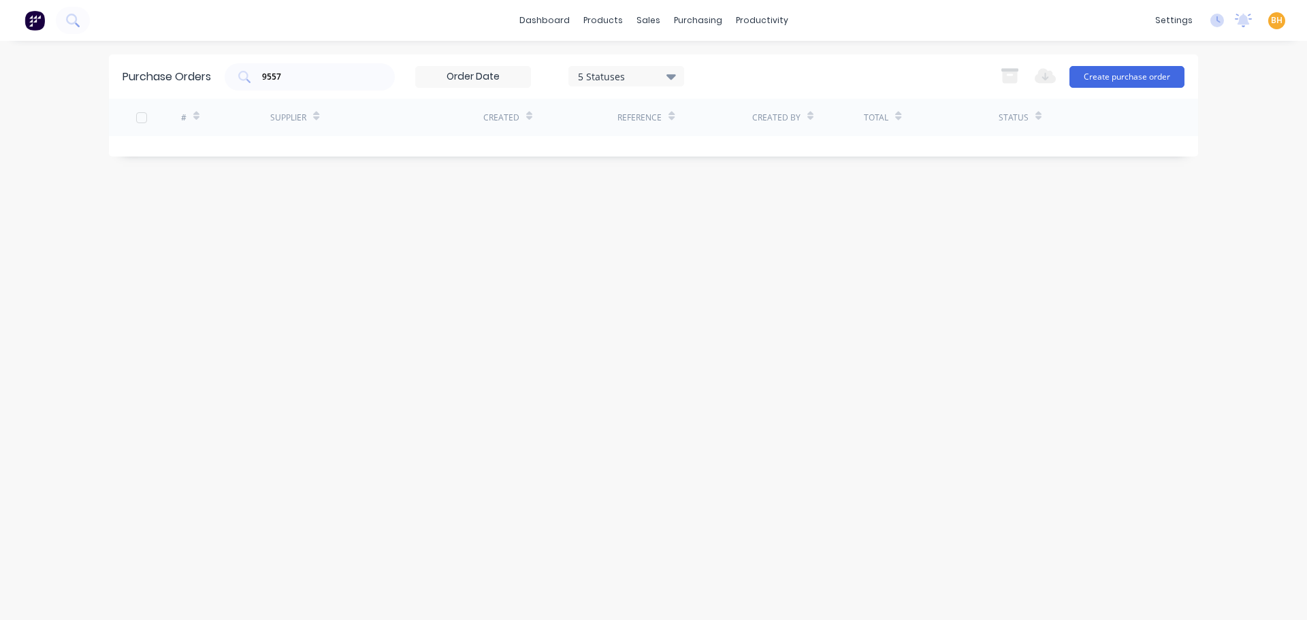
click at [577, 301] on div "Purchase Orders 9557 5 Statuses 5 Statuses Export to Excel (XLSX) Create purcha…" at bounding box center [653, 330] width 1089 height 552
click at [694, 20] on div "purchasing" at bounding box center [698, 20] width 62 height 20
click at [706, 61] on div "Purchase Orders" at bounding box center [742, 65] width 72 height 12
click at [296, 79] on input "9557" at bounding box center [317, 77] width 113 height 14
click at [319, 79] on input "9557" at bounding box center [317, 77] width 113 height 14
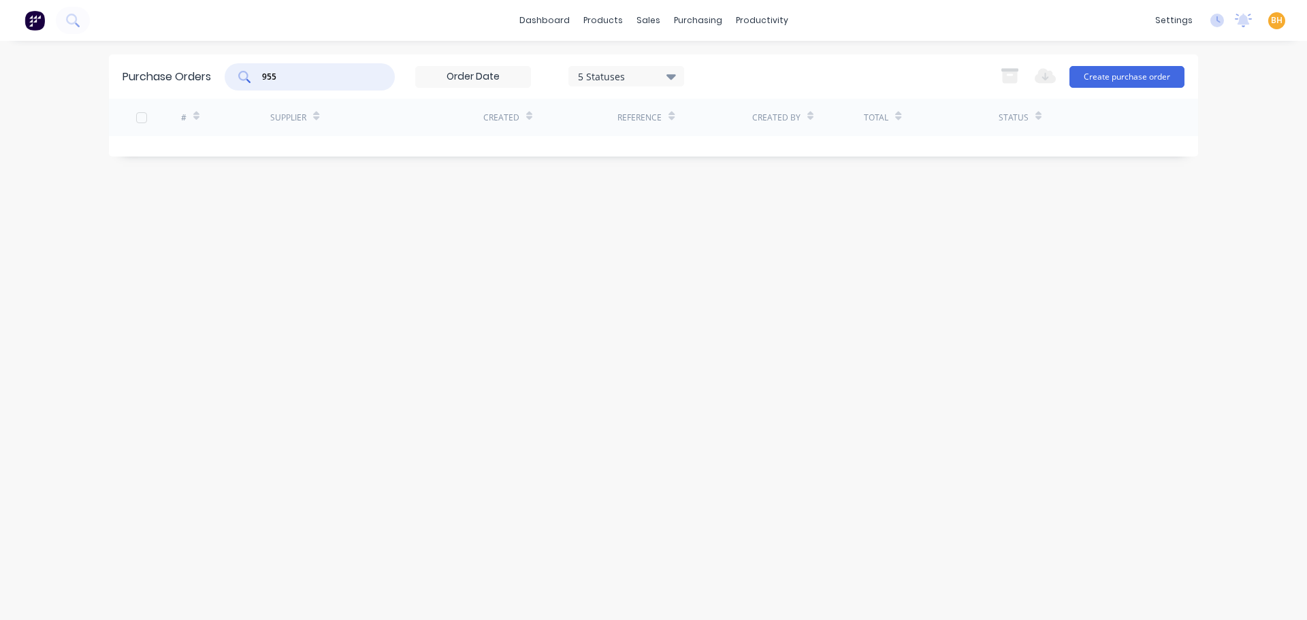
type input "9557"
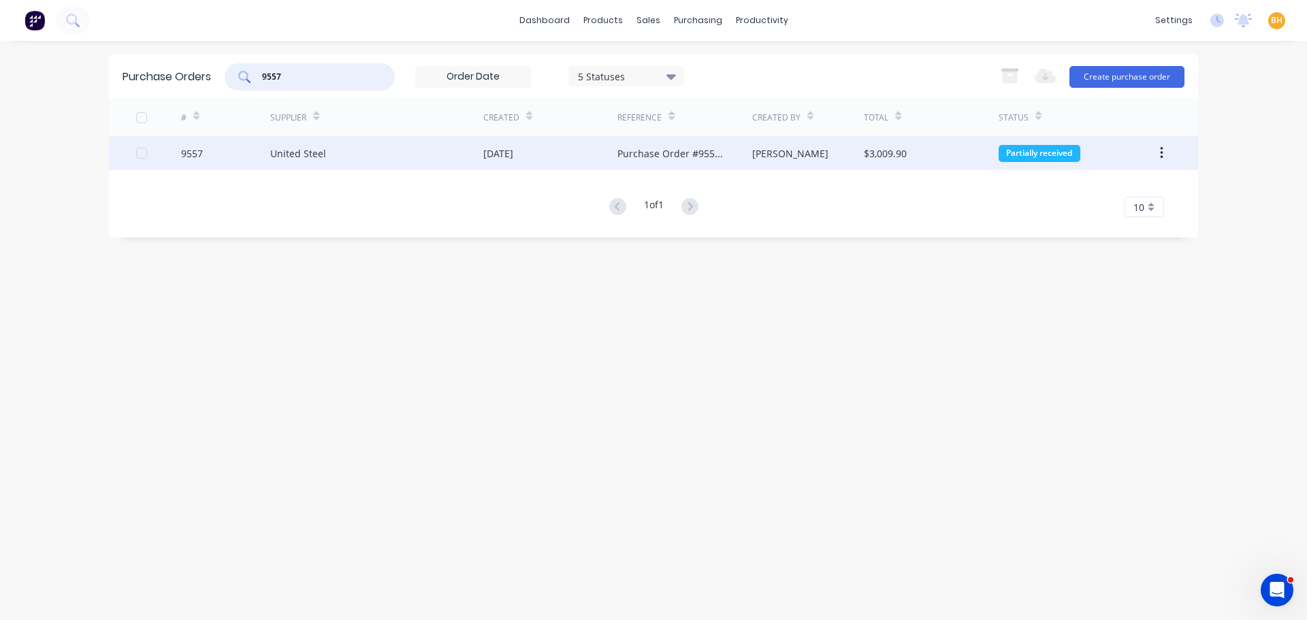
type input "9557"
click at [299, 146] on div "United Steel" at bounding box center [298, 153] width 56 height 14
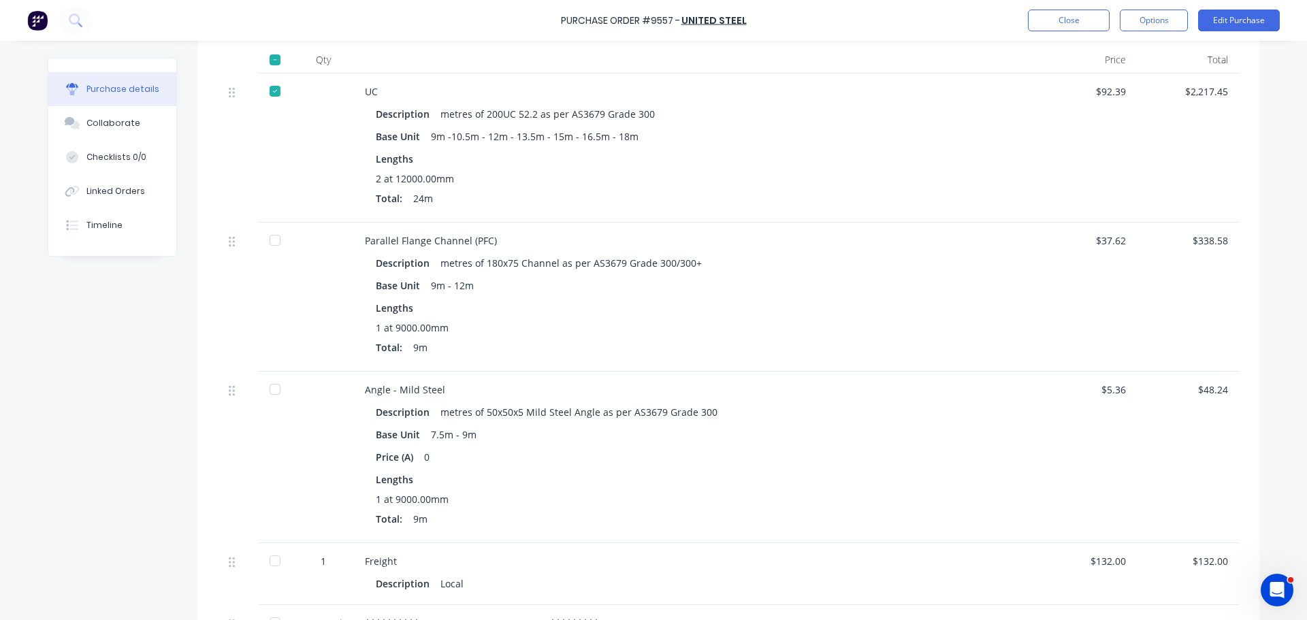
scroll to position [476, 0]
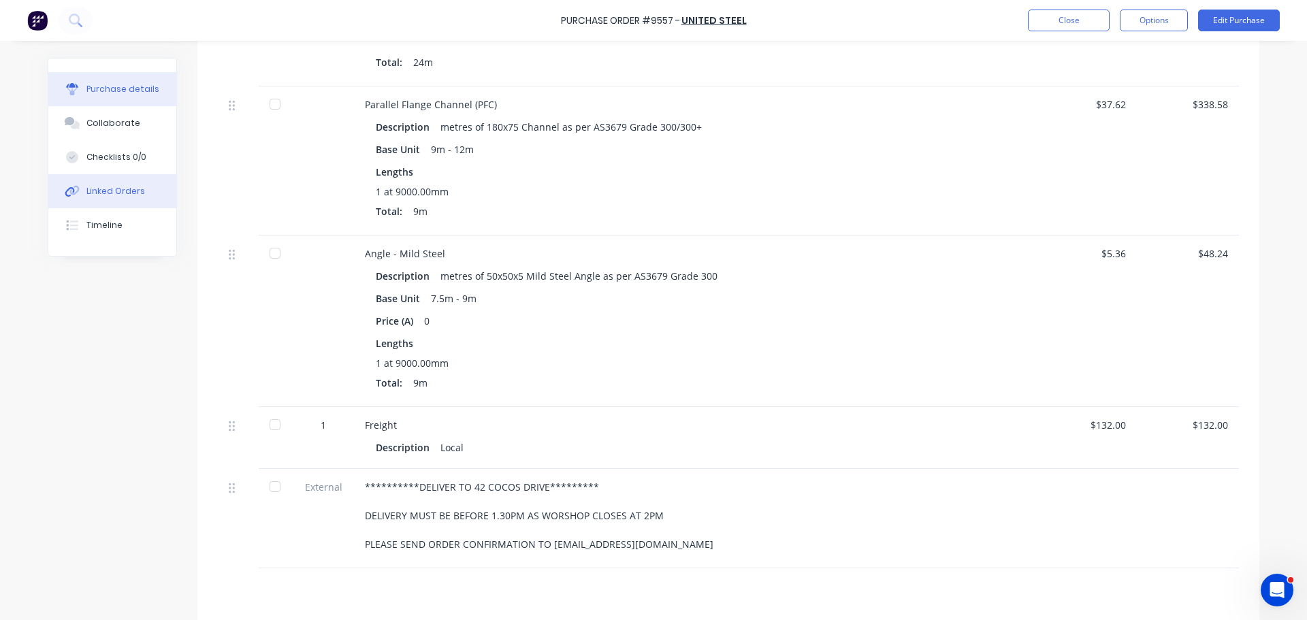
click at [108, 193] on div "Linked Orders" at bounding box center [115, 191] width 59 height 12
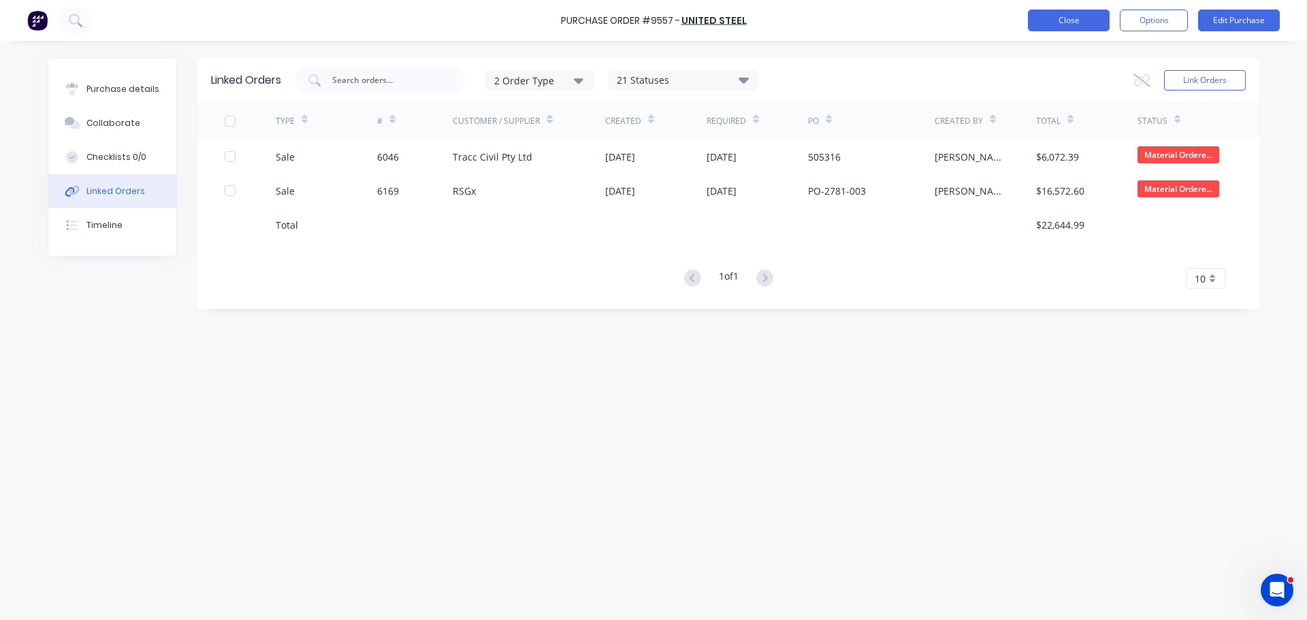
click at [1059, 10] on button "Close" at bounding box center [1069, 21] width 82 height 22
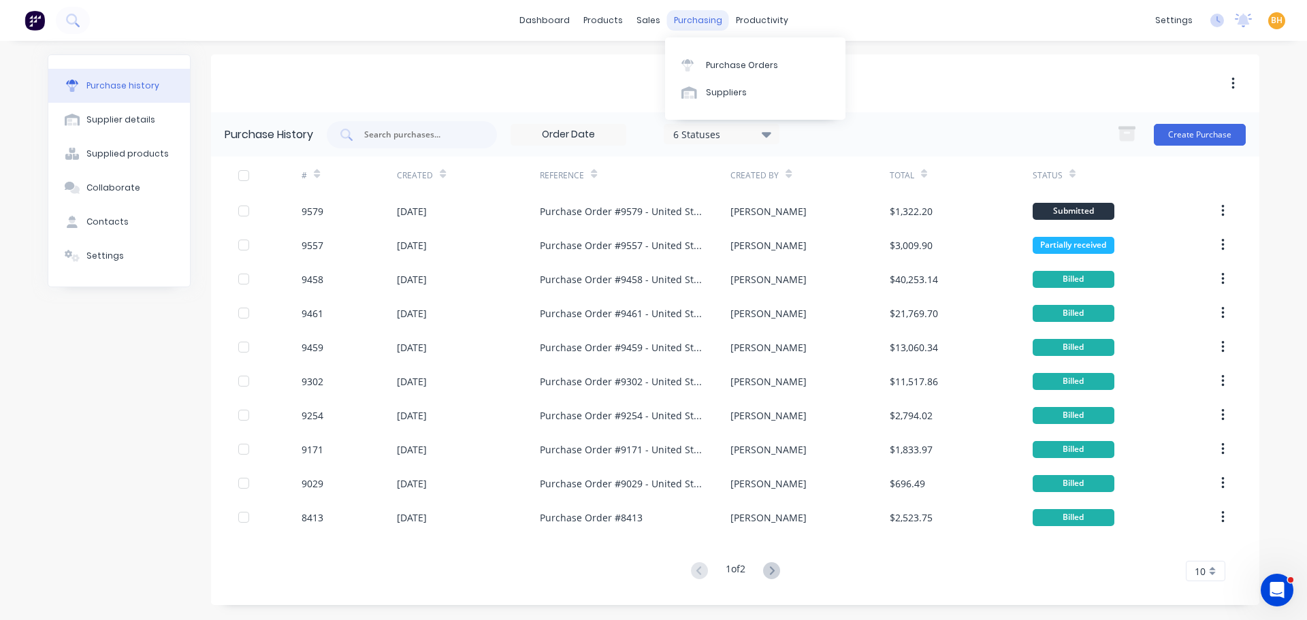
click at [695, 19] on div "purchasing" at bounding box center [698, 20] width 62 height 20
click at [732, 64] on div "Purchase Orders" at bounding box center [742, 65] width 72 height 12
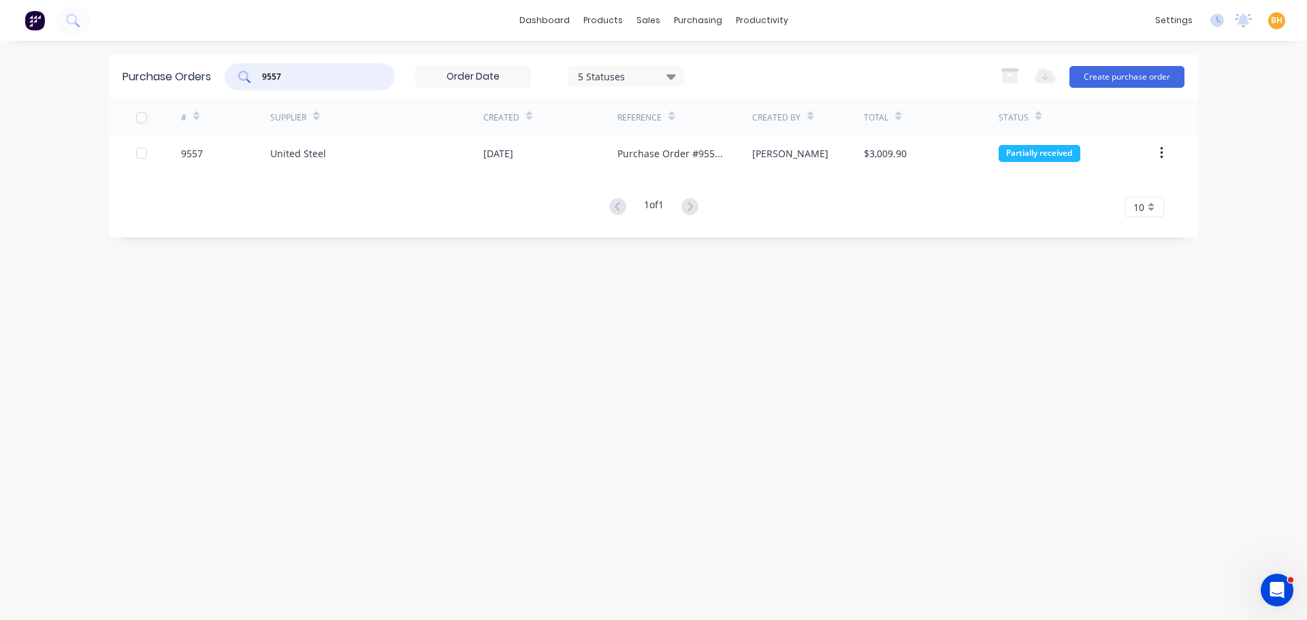
click at [298, 82] on input "9557" at bounding box center [317, 77] width 113 height 14
type input "9"
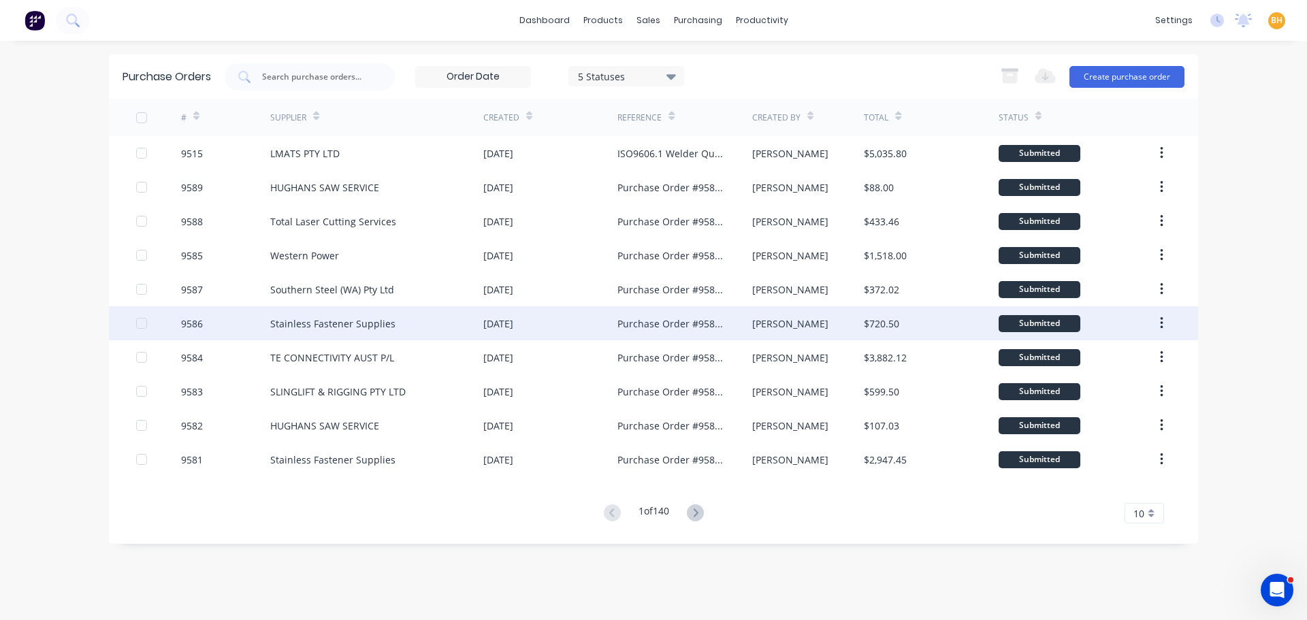
click at [361, 312] on div "Stainless Fastener Supplies" at bounding box center [376, 323] width 213 height 34
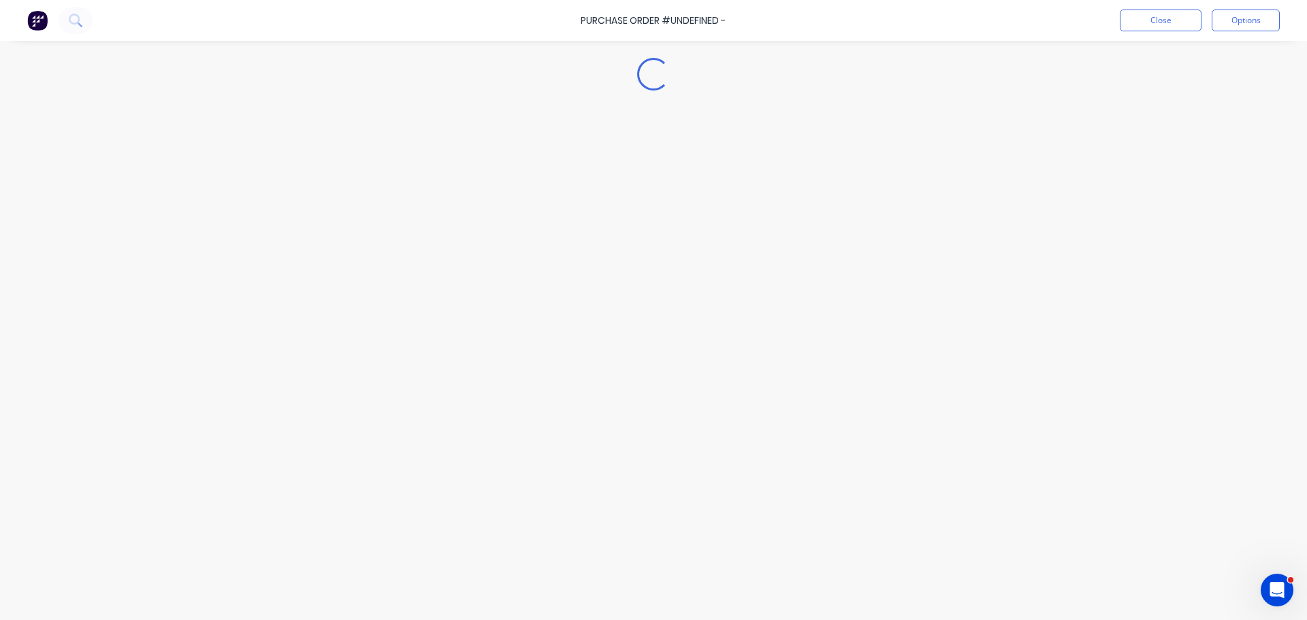
type textarea "x"
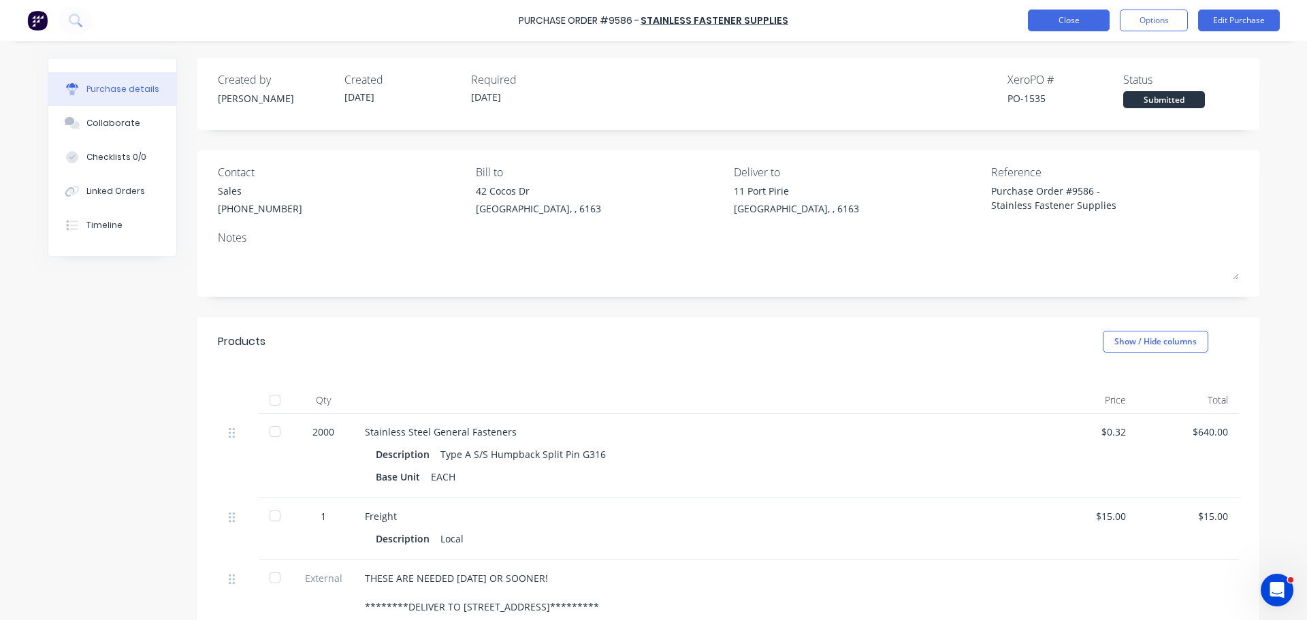
click at [1057, 29] on button "Close" at bounding box center [1069, 21] width 82 height 22
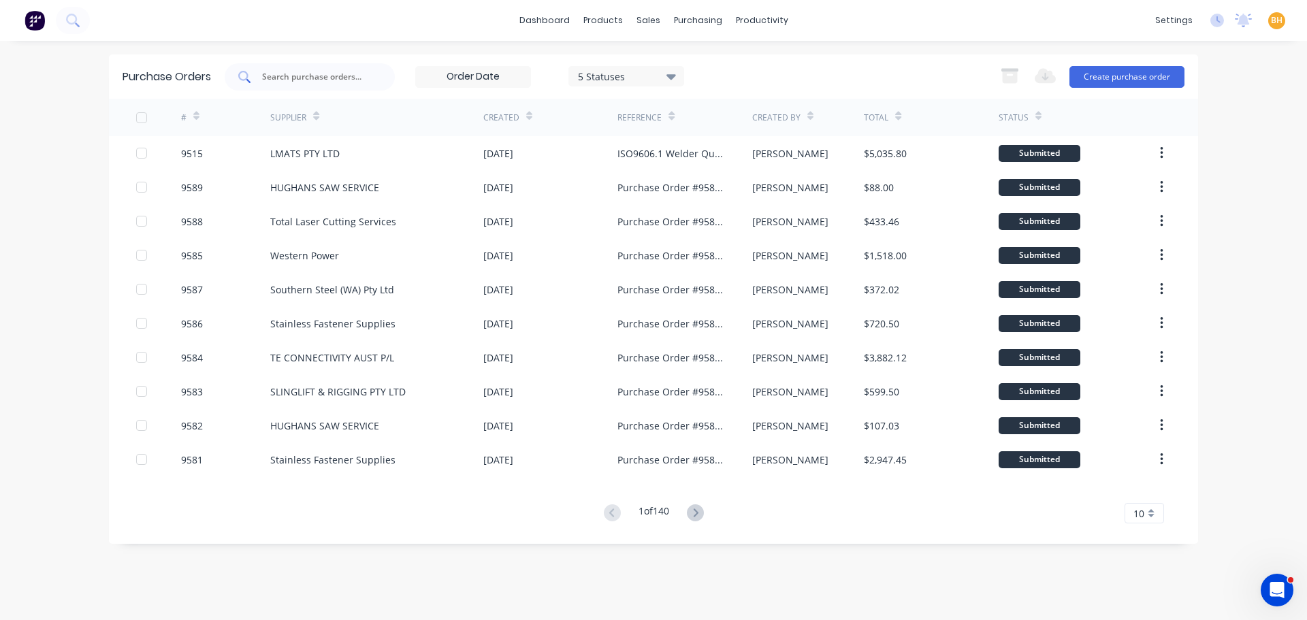
click at [286, 76] on input "text" at bounding box center [317, 77] width 113 height 14
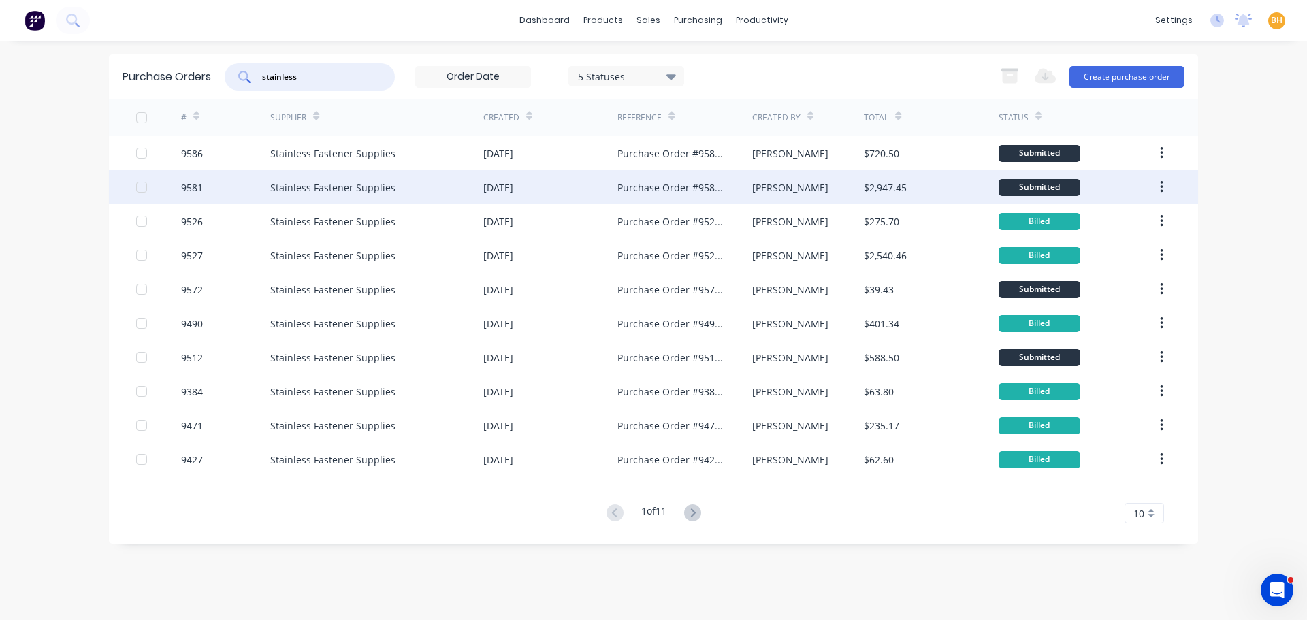
type input "stainless"
click at [346, 191] on div "Stainless Fastener Supplies" at bounding box center [332, 187] width 125 height 14
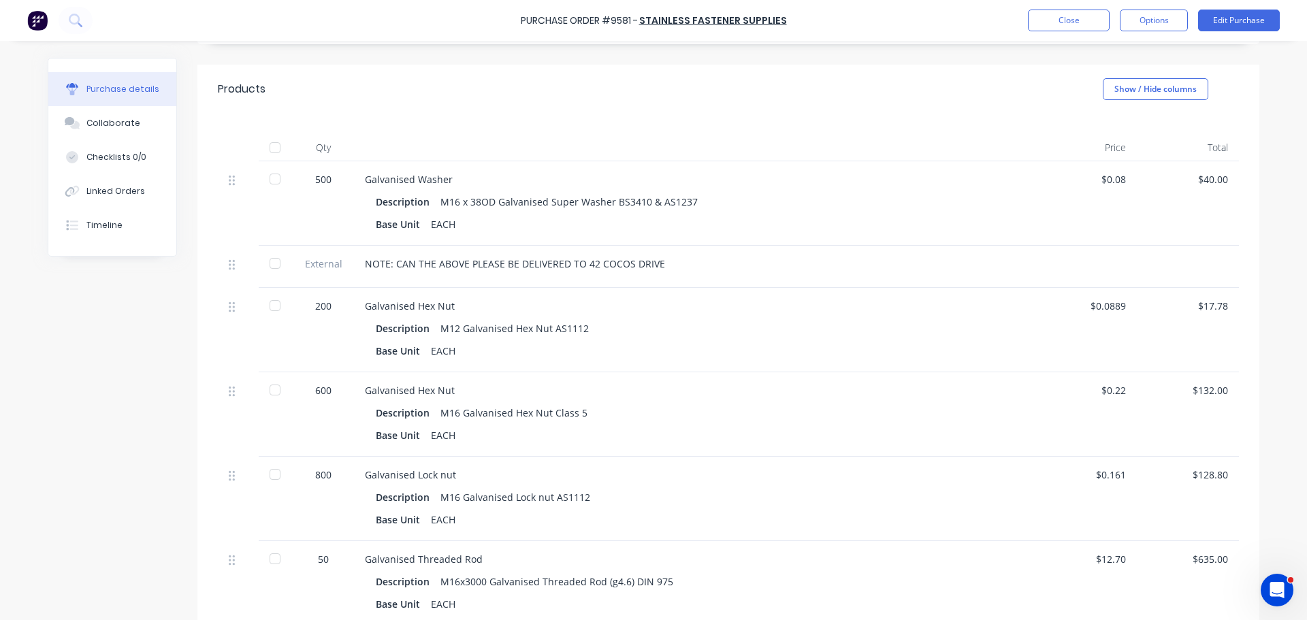
scroll to position [340, 0]
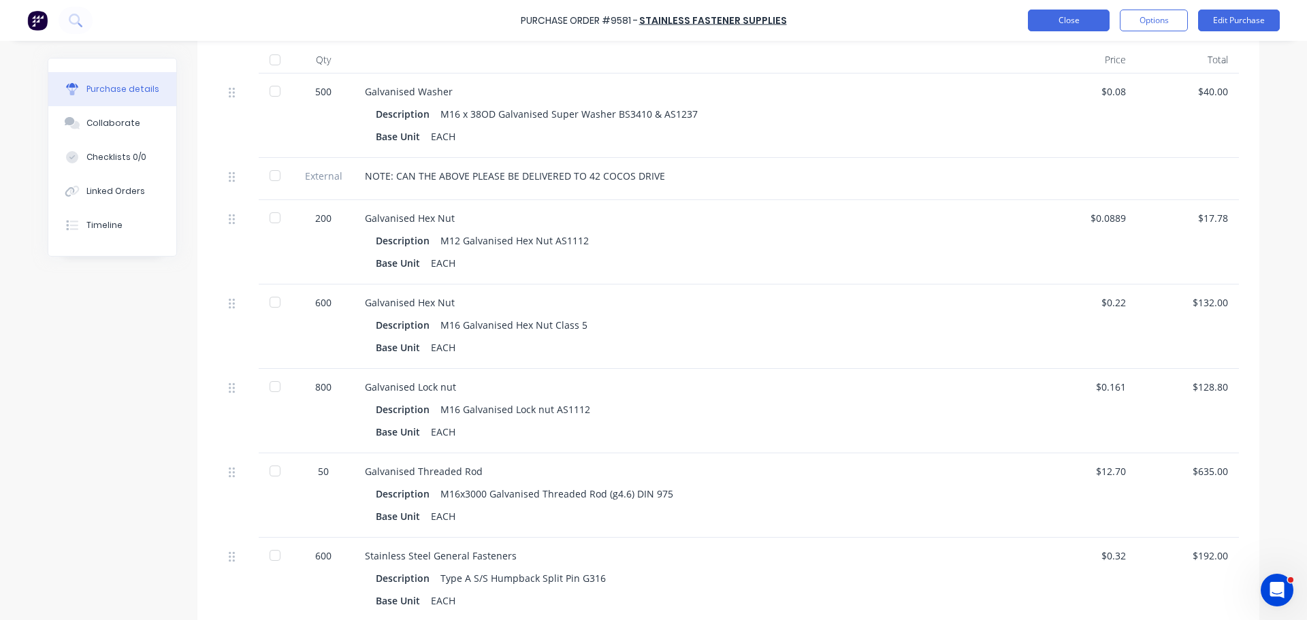
click at [1040, 27] on button "Close" at bounding box center [1069, 21] width 82 height 22
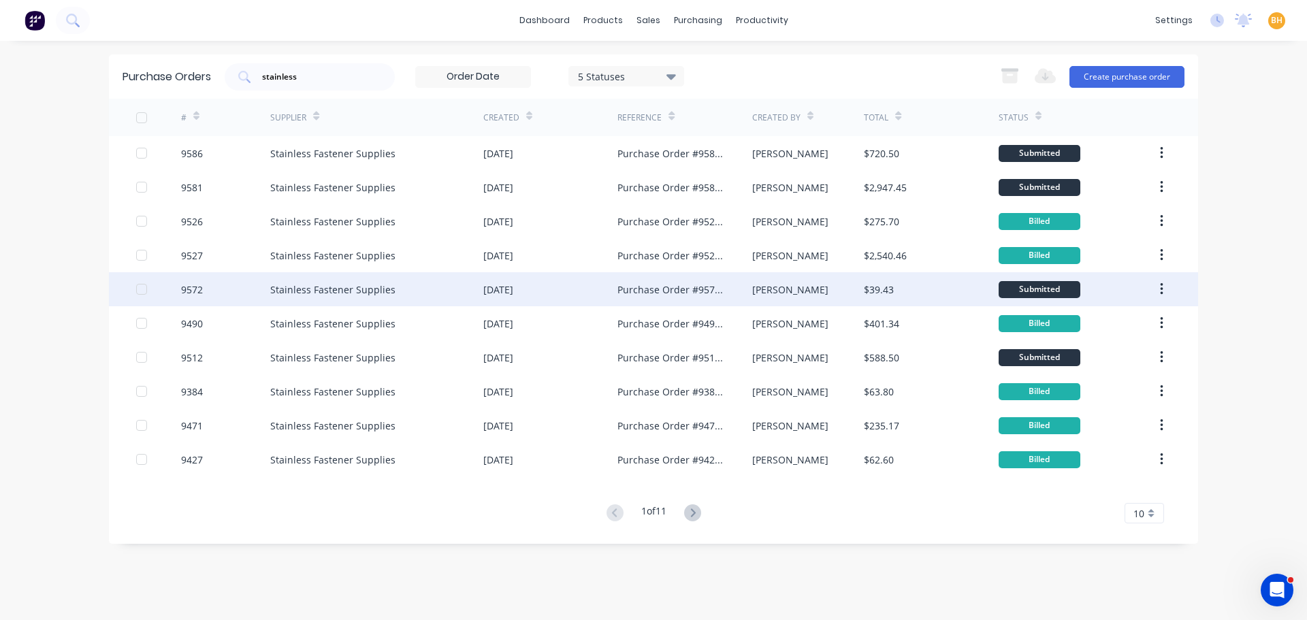
click at [357, 293] on div "Stainless Fastener Supplies" at bounding box center [332, 289] width 125 height 14
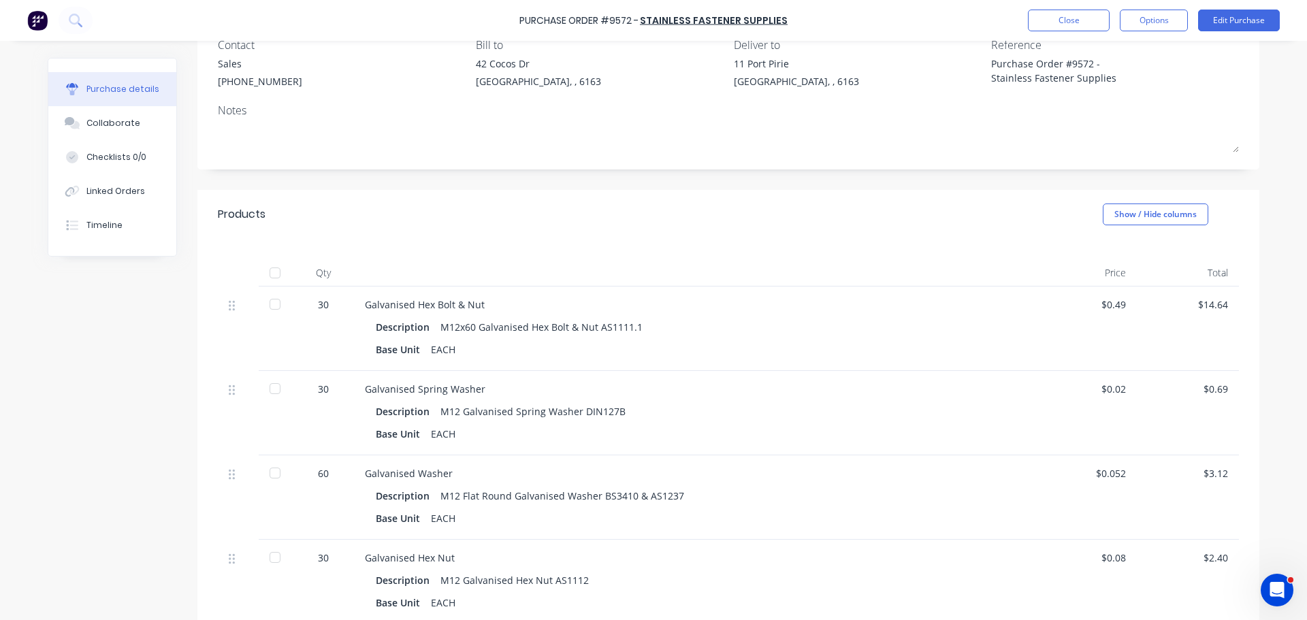
scroll to position [68, 0]
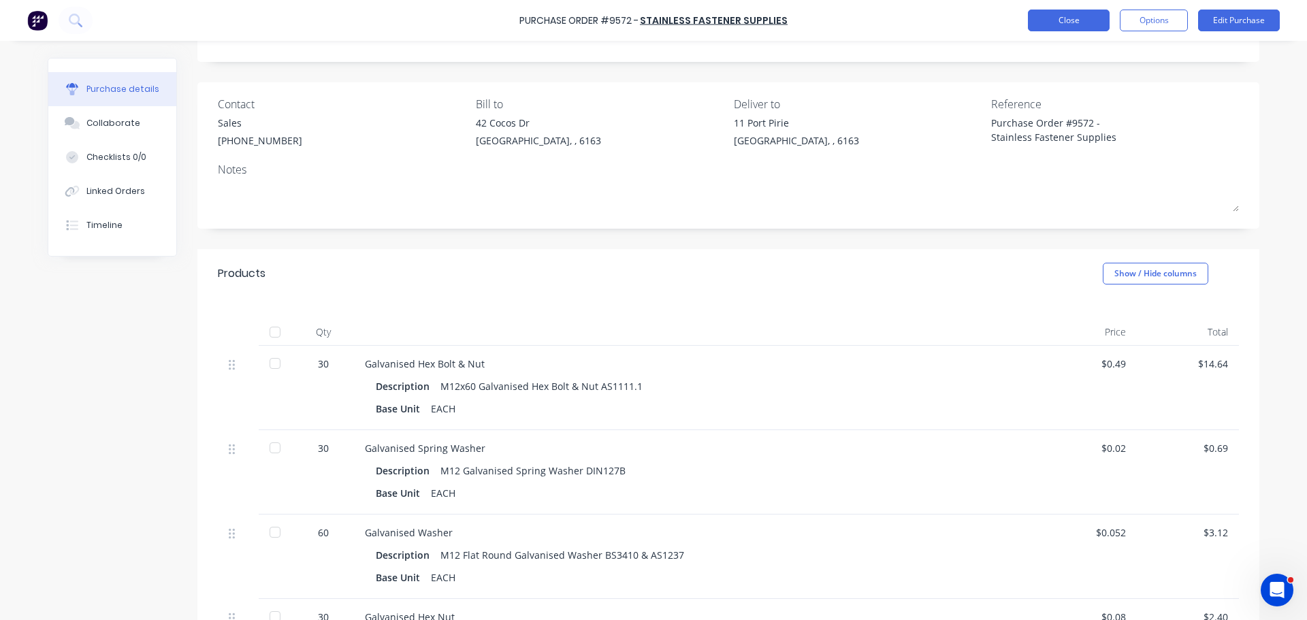
click at [1066, 22] on button "Close" at bounding box center [1069, 21] width 82 height 22
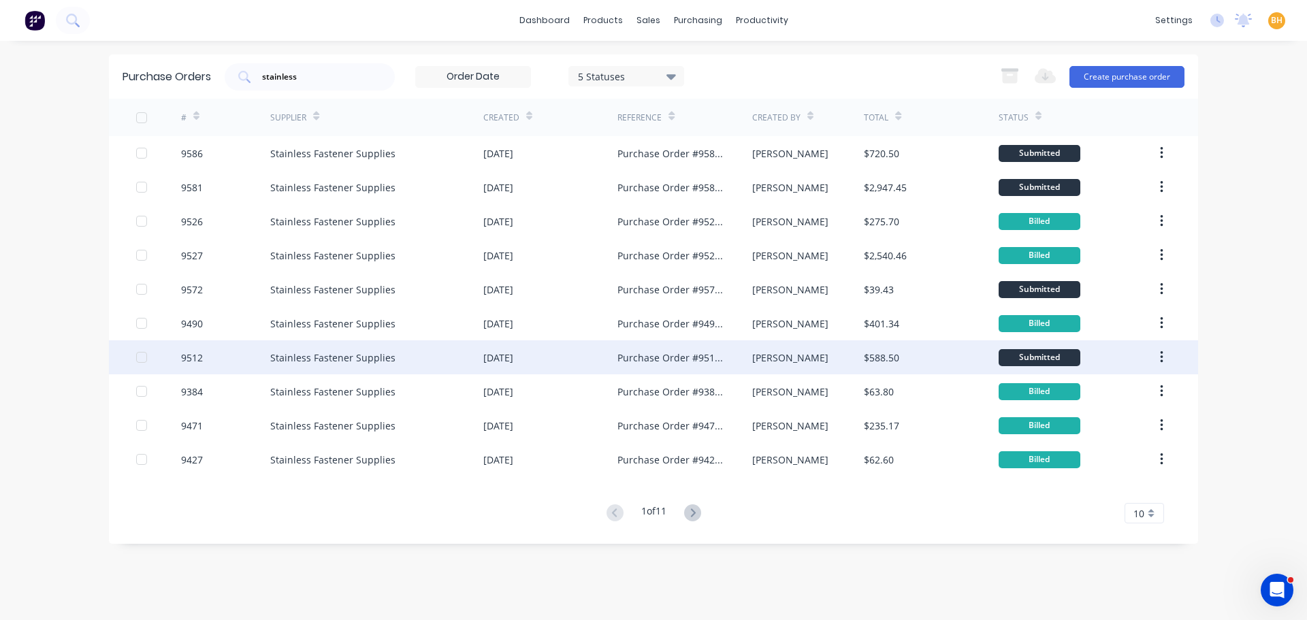
click at [355, 360] on div "Stainless Fastener Supplies" at bounding box center [332, 357] width 125 height 14
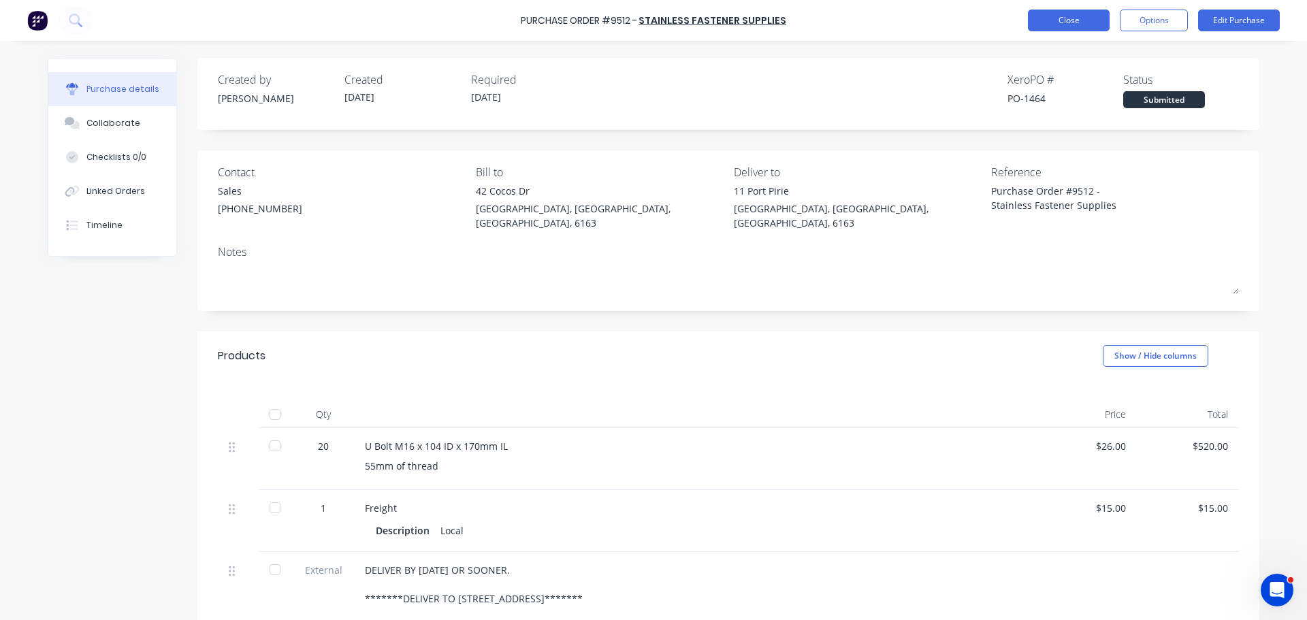
click at [1045, 24] on button "Close" at bounding box center [1069, 21] width 82 height 22
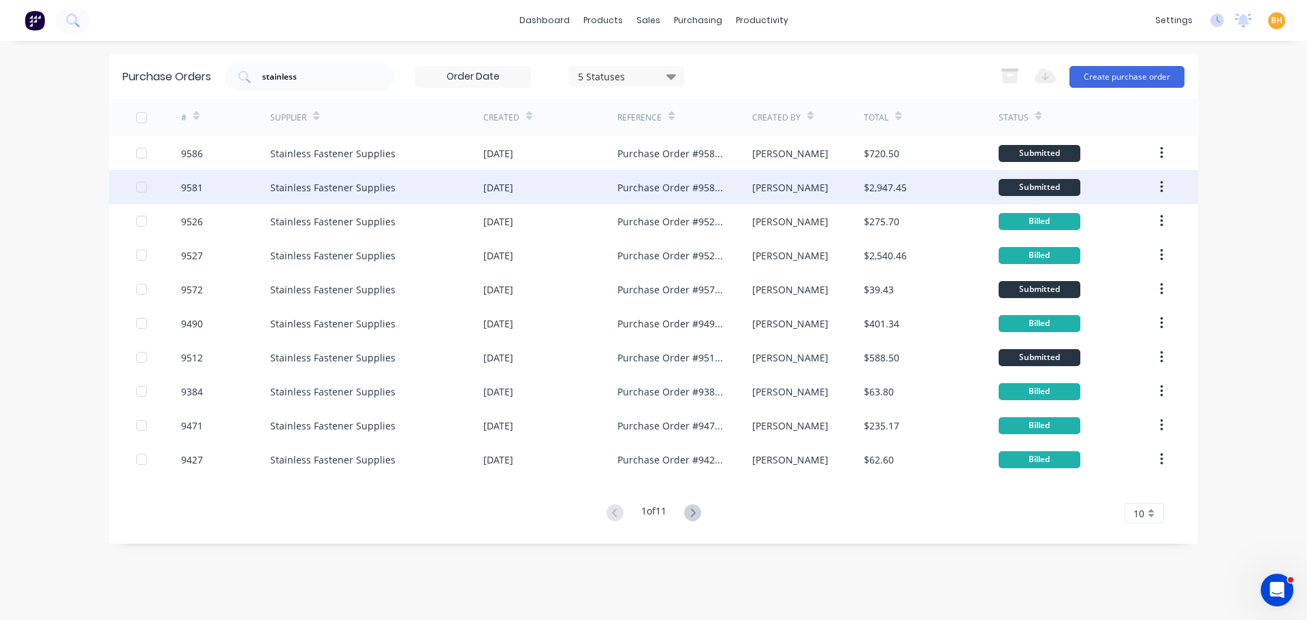
click at [432, 193] on div "Stainless Fastener Supplies" at bounding box center [376, 187] width 213 height 34
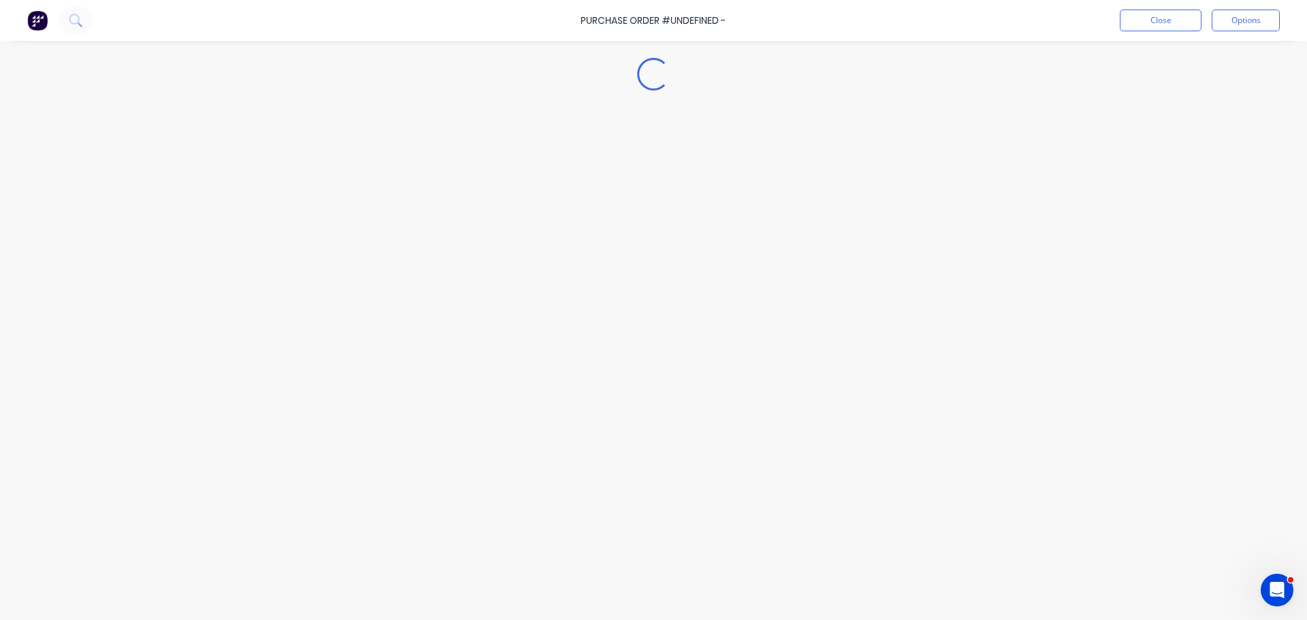
type textarea "x"
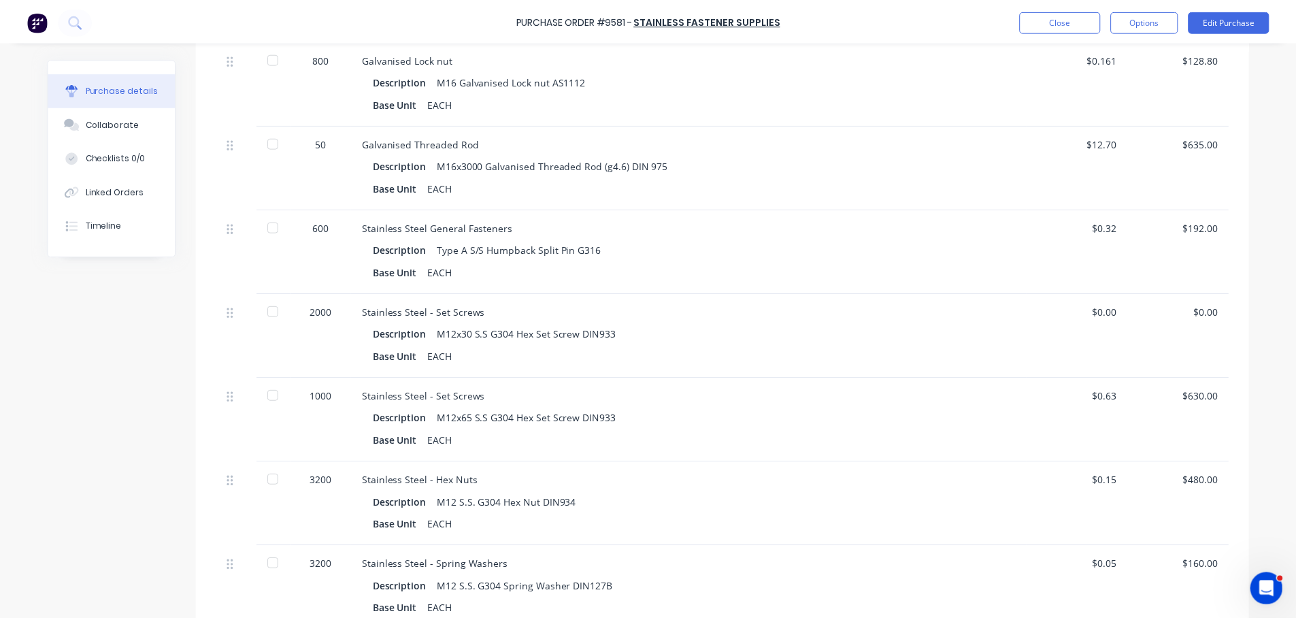
scroll to position [533, 0]
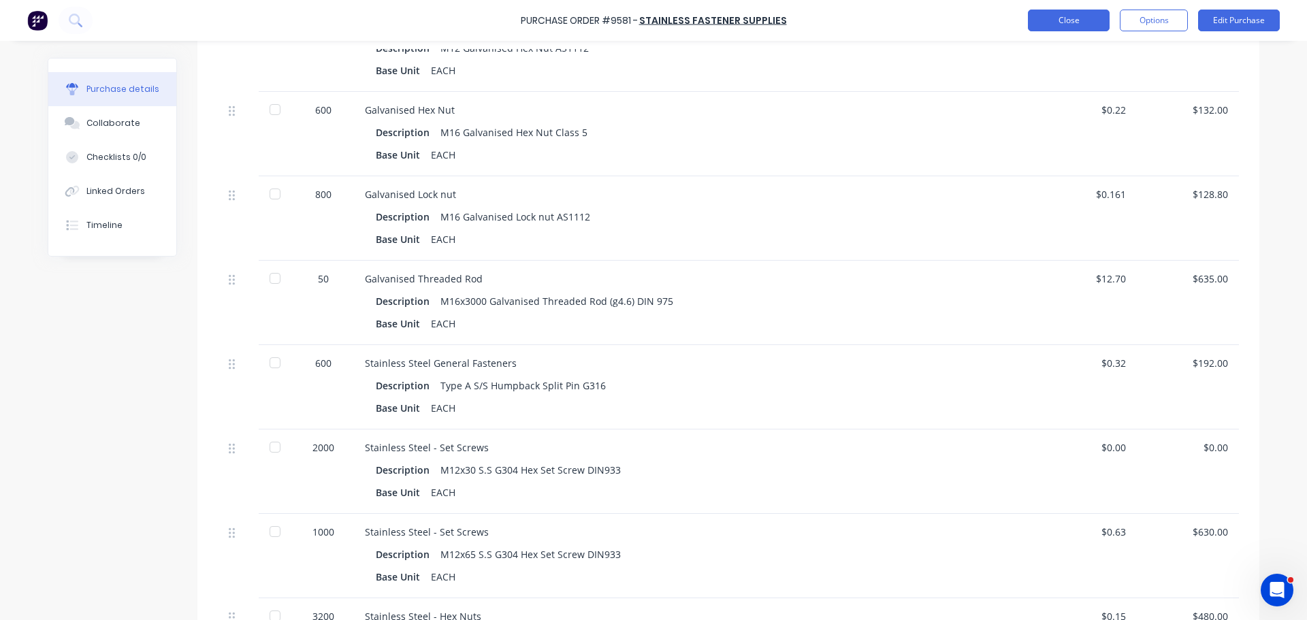
click at [1094, 17] on button "Close" at bounding box center [1069, 21] width 82 height 22
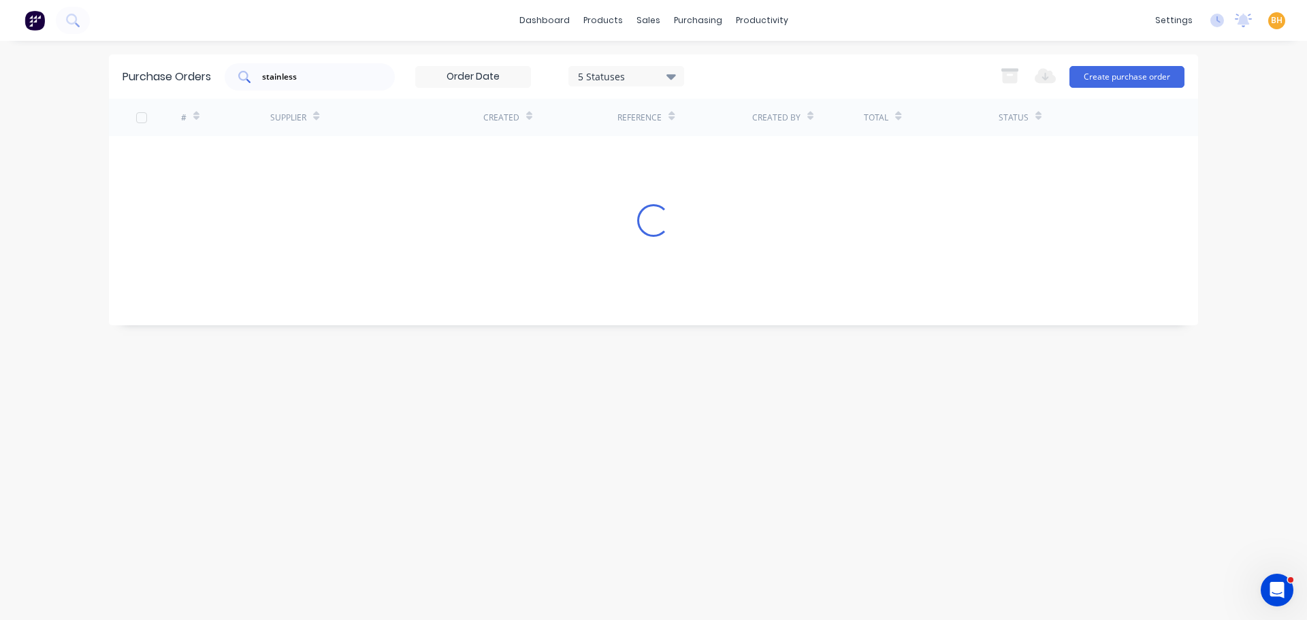
click at [320, 84] on div "stainless" at bounding box center [310, 76] width 170 height 27
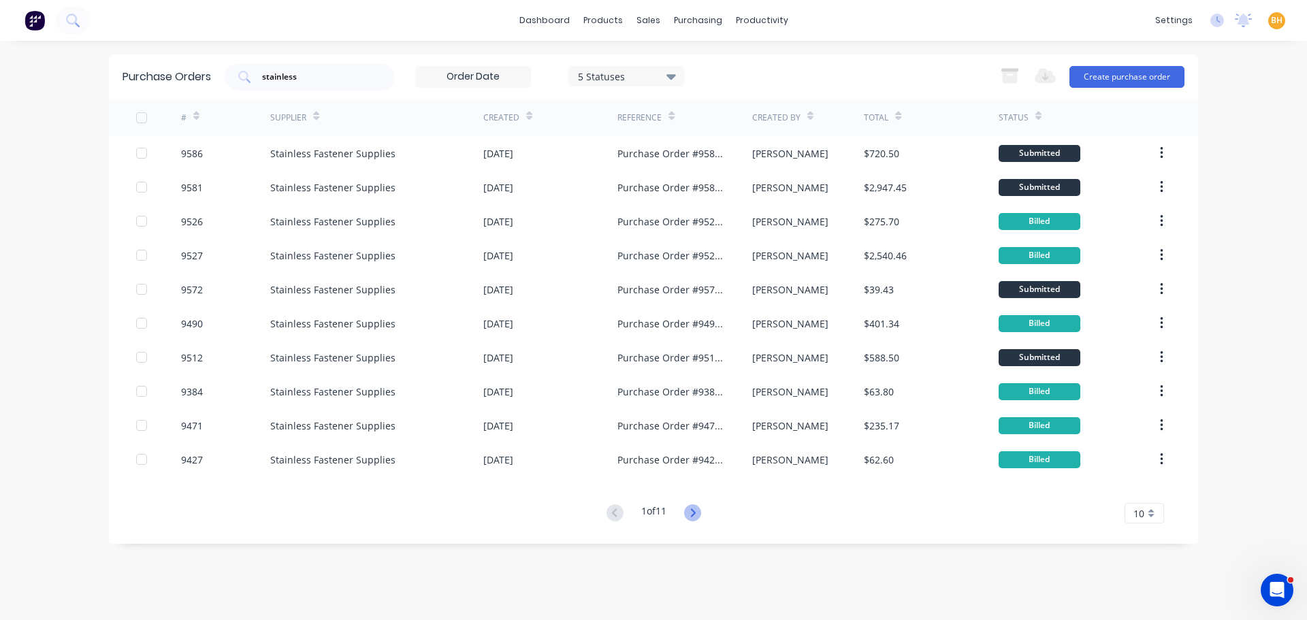
click at [701, 512] on icon at bounding box center [692, 512] width 17 height 17
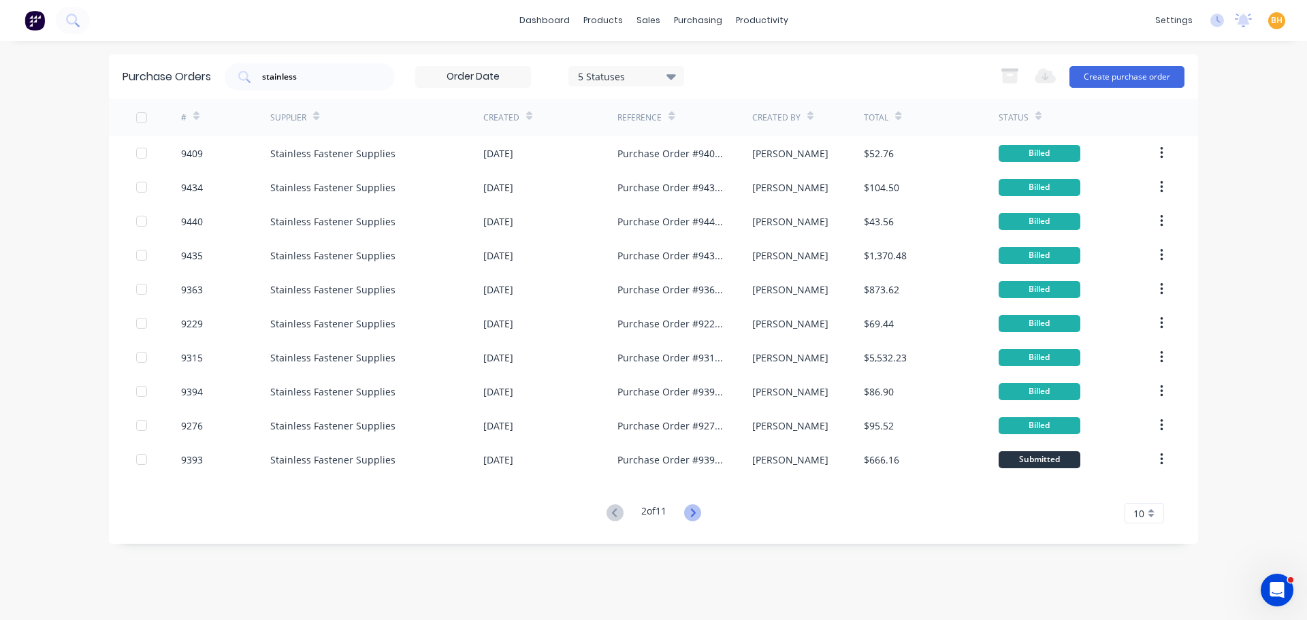
click at [696, 518] on icon at bounding box center [692, 512] width 17 height 17
click at [610, 508] on icon at bounding box center [614, 512] width 17 height 17
click at [610, 523] on button at bounding box center [614, 514] width 25 height 20
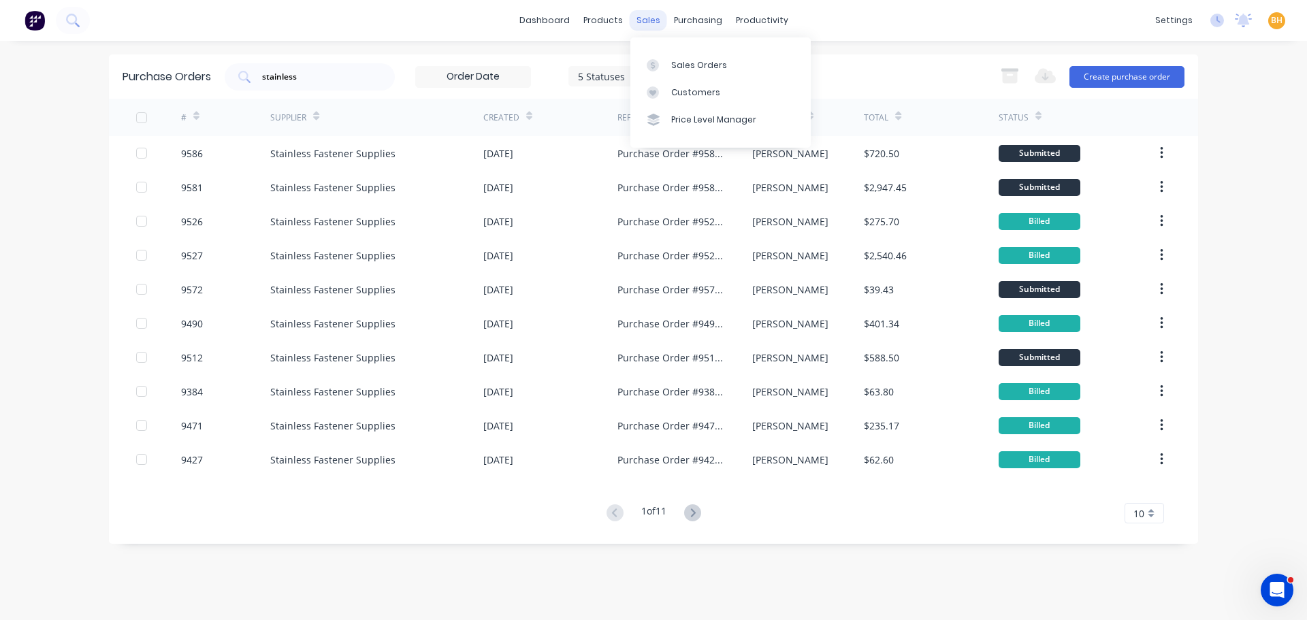
click at [642, 21] on div "sales" at bounding box center [647, 20] width 37 height 20
click at [708, 56] on link "Sales Orders" at bounding box center [720, 64] width 180 height 27
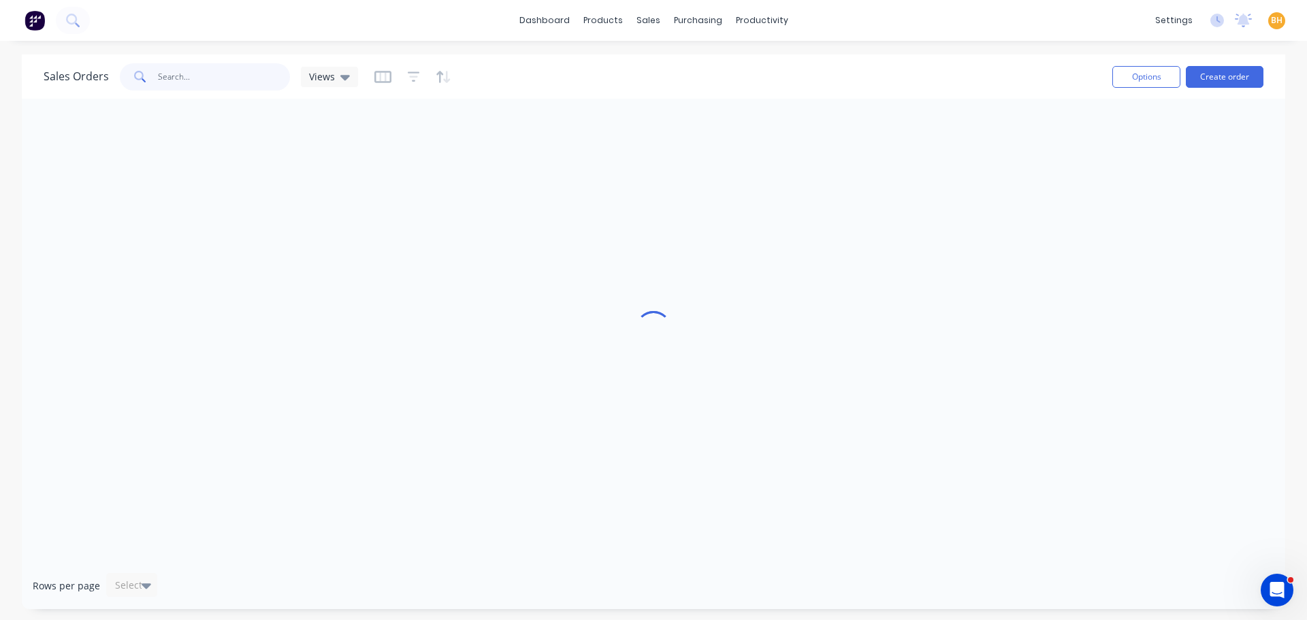
click at [170, 84] on input "text" at bounding box center [224, 76] width 133 height 27
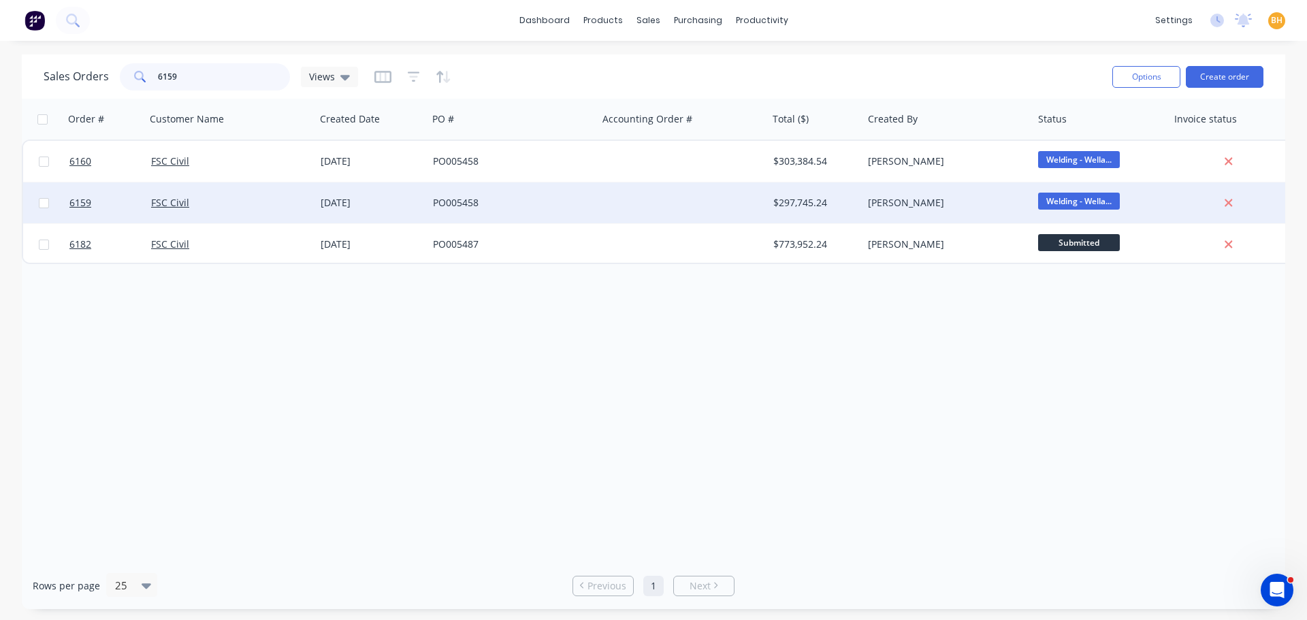
type input "6159"
click at [238, 211] on div "FSC Civil" at bounding box center [231, 202] width 170 height 41
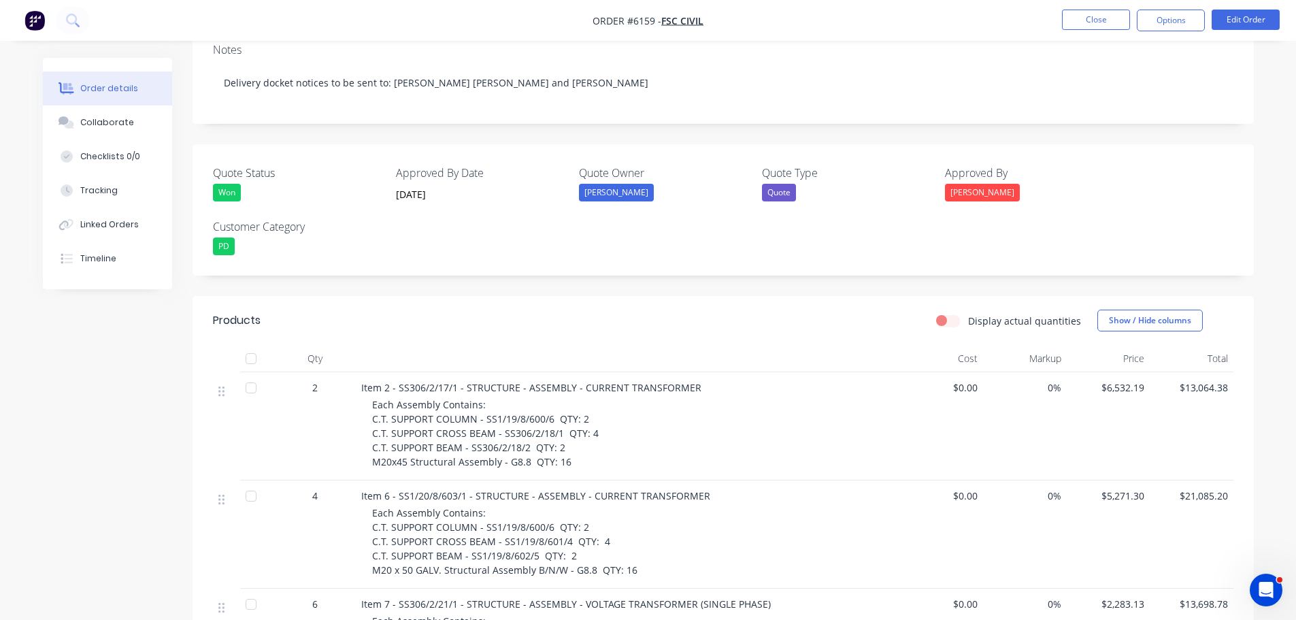
scroll to position [68, 0]
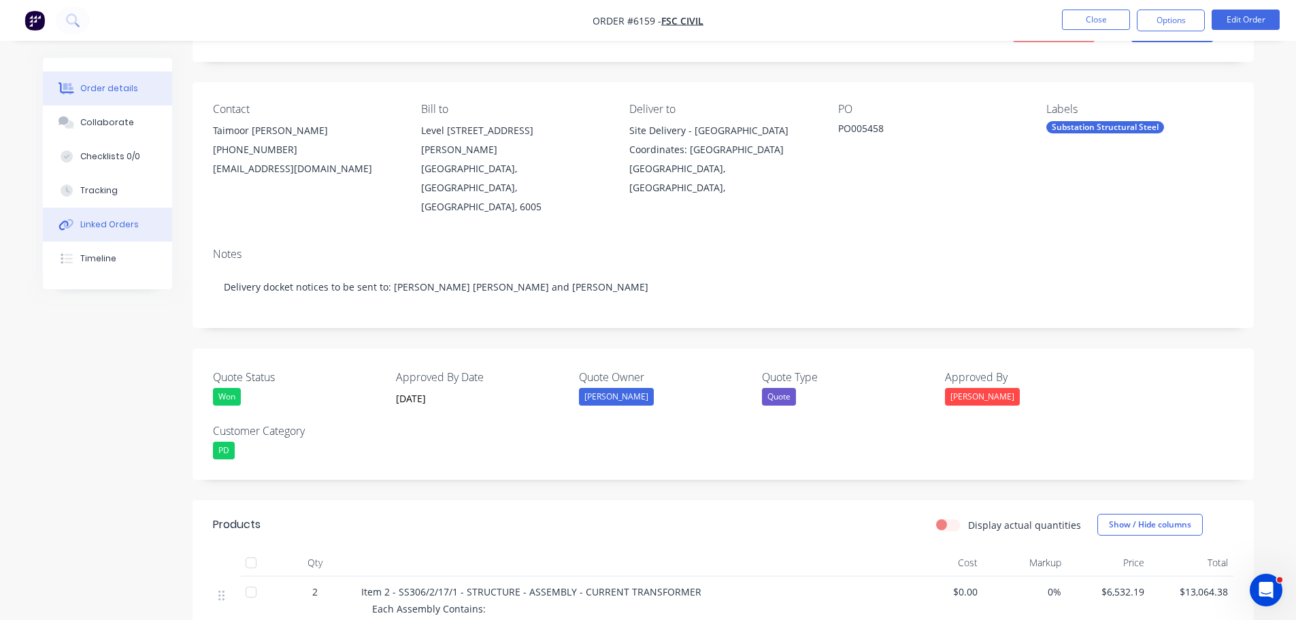
click at [114, 226] on div "Linked Orders" at bounding box center [109, 224] width 59 height 12
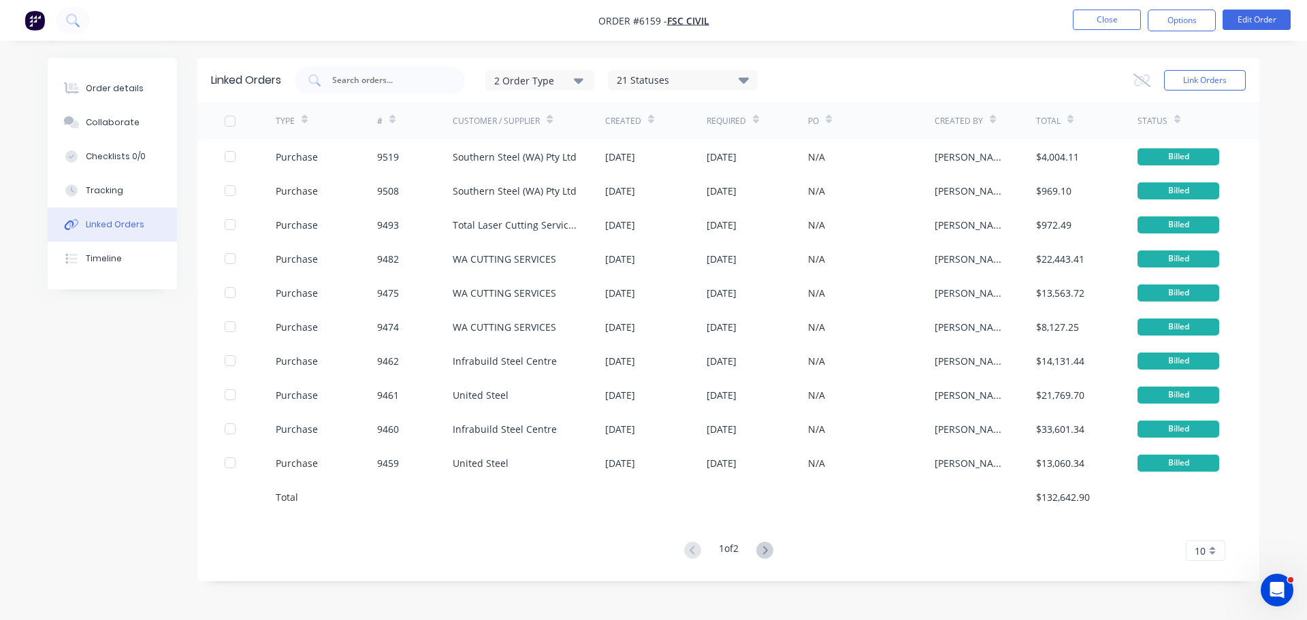
click at [764, 553] on icon at bounding box center [764, 550] width 17 height 17
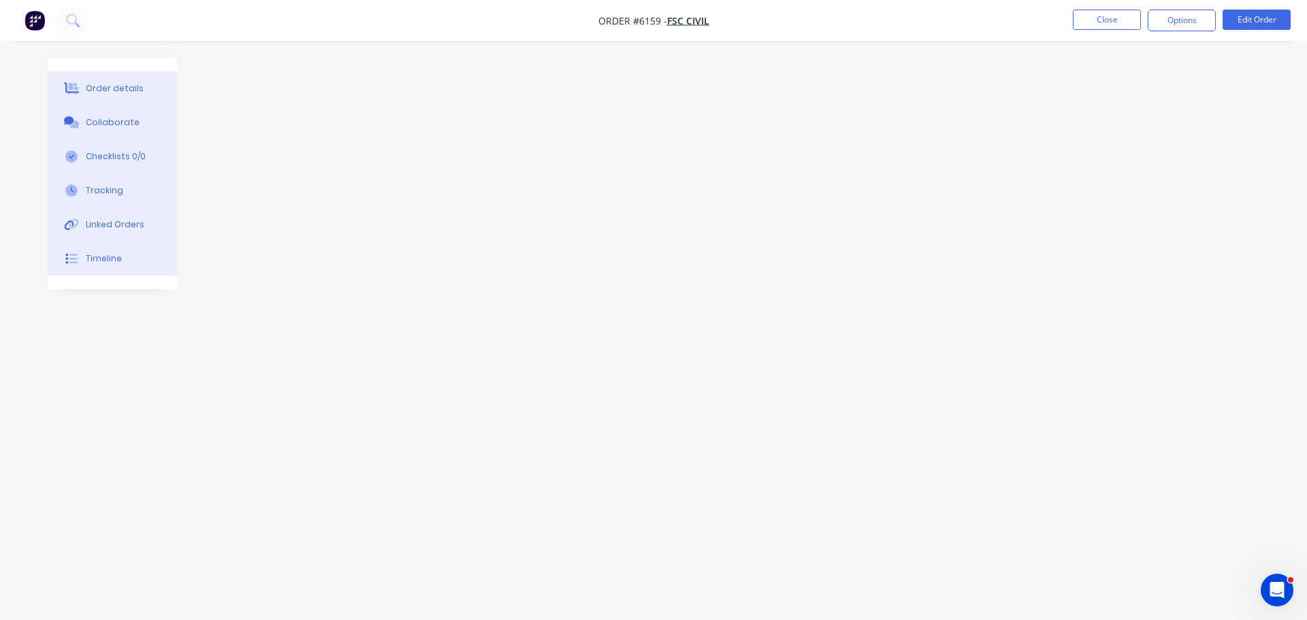
click at [276, 228] on div at bounding box center [653, 284] width 1211 height 453
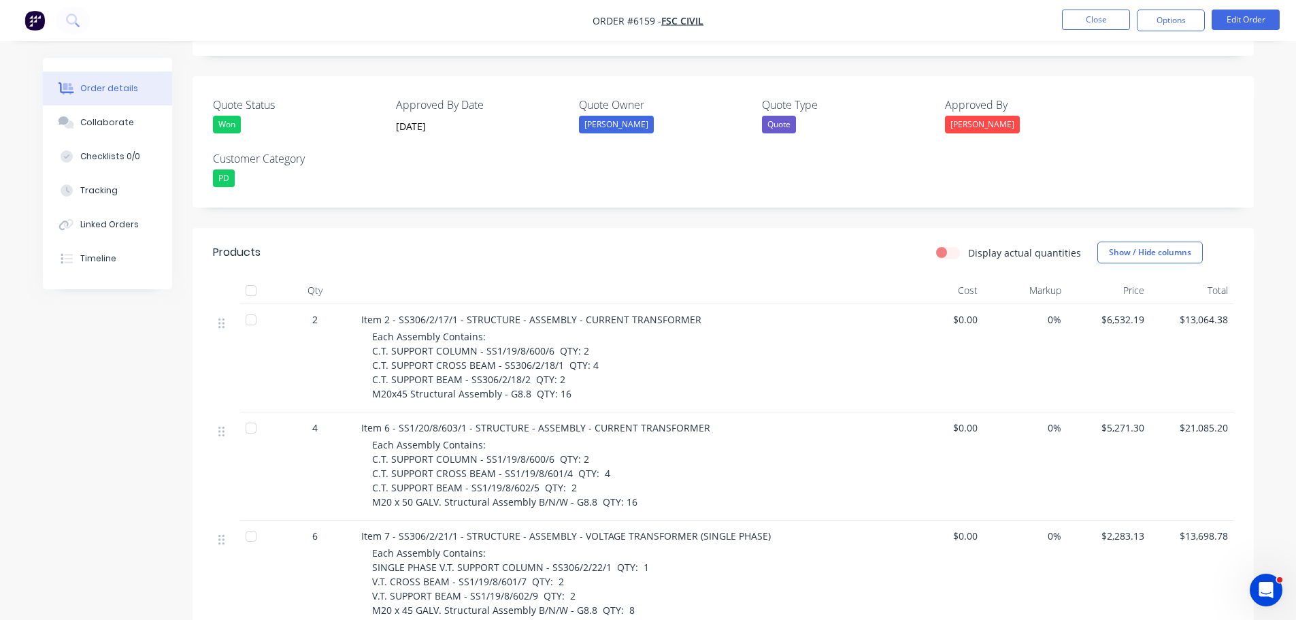
scroll to position [68, 0]
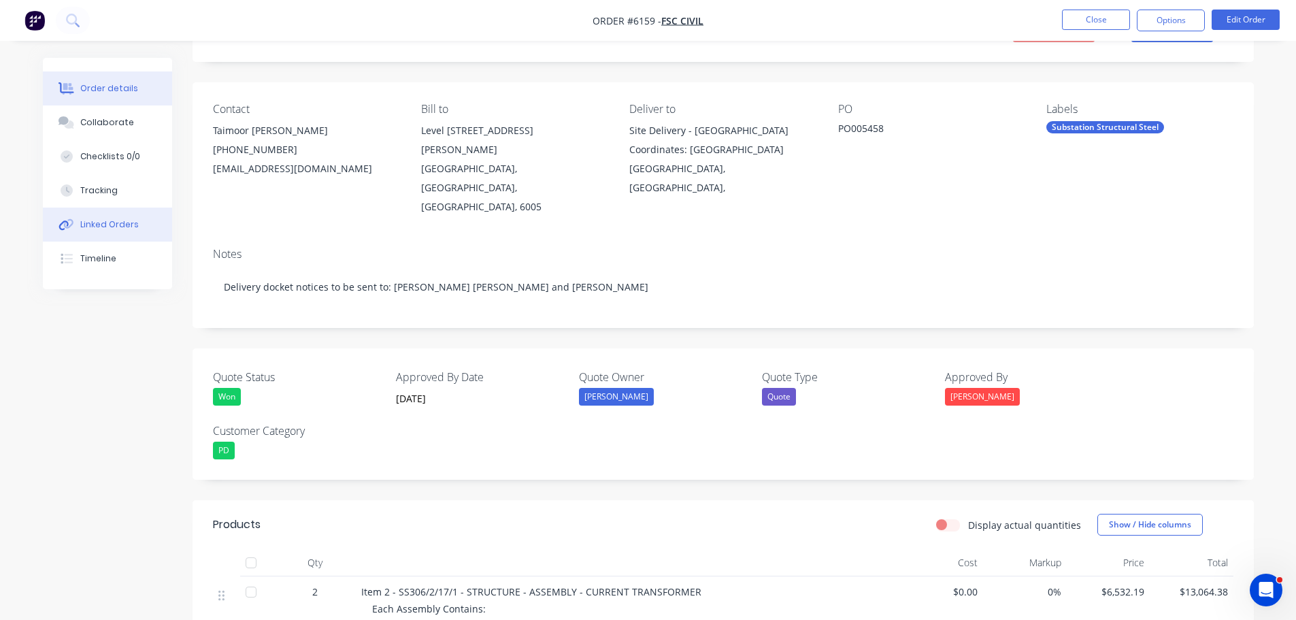
click at [112, 222] on div "Linked Orders" at bounding box center [109, 224] width 59 height 12
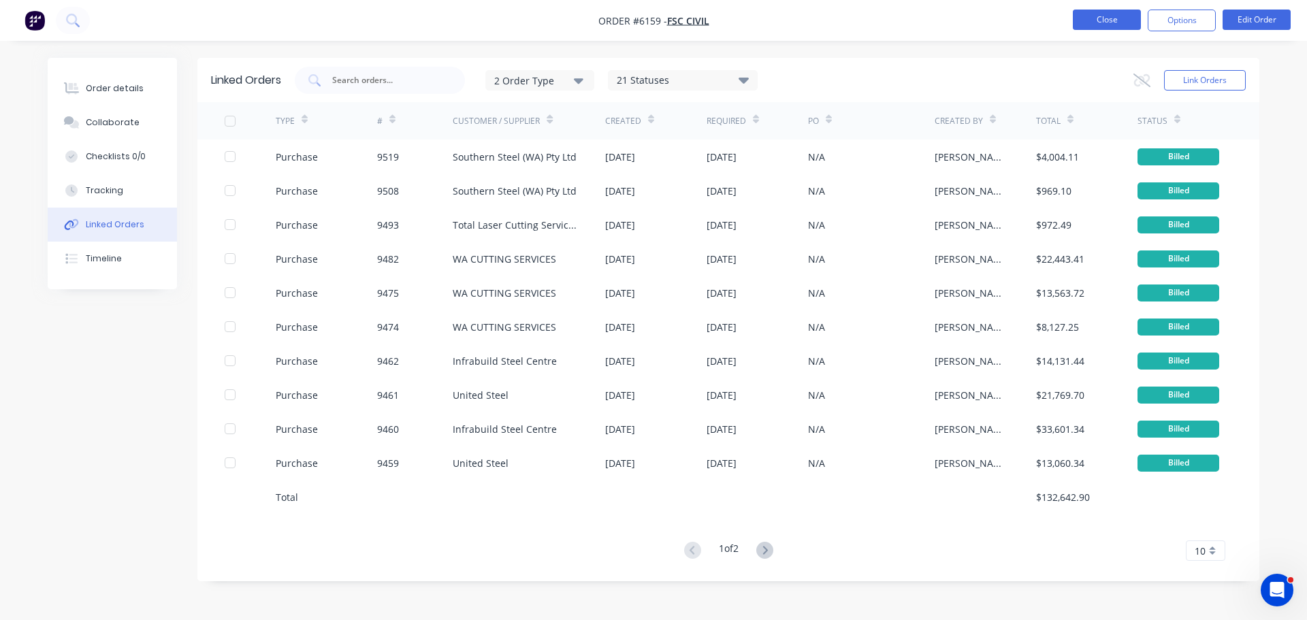
click at [1091, 13] on button "Close" at bounding box center [1106, 20] width 68 height 20
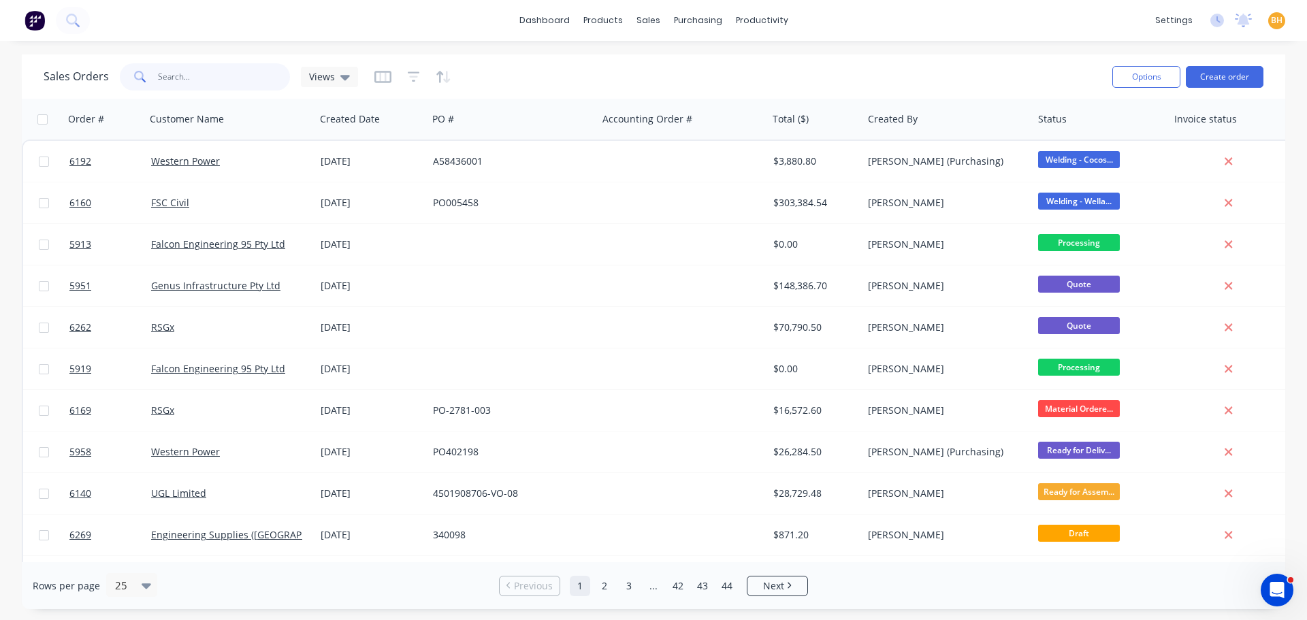
click at [175, 78] on input "text" at bounding box center [224, 76] width 133 height 27
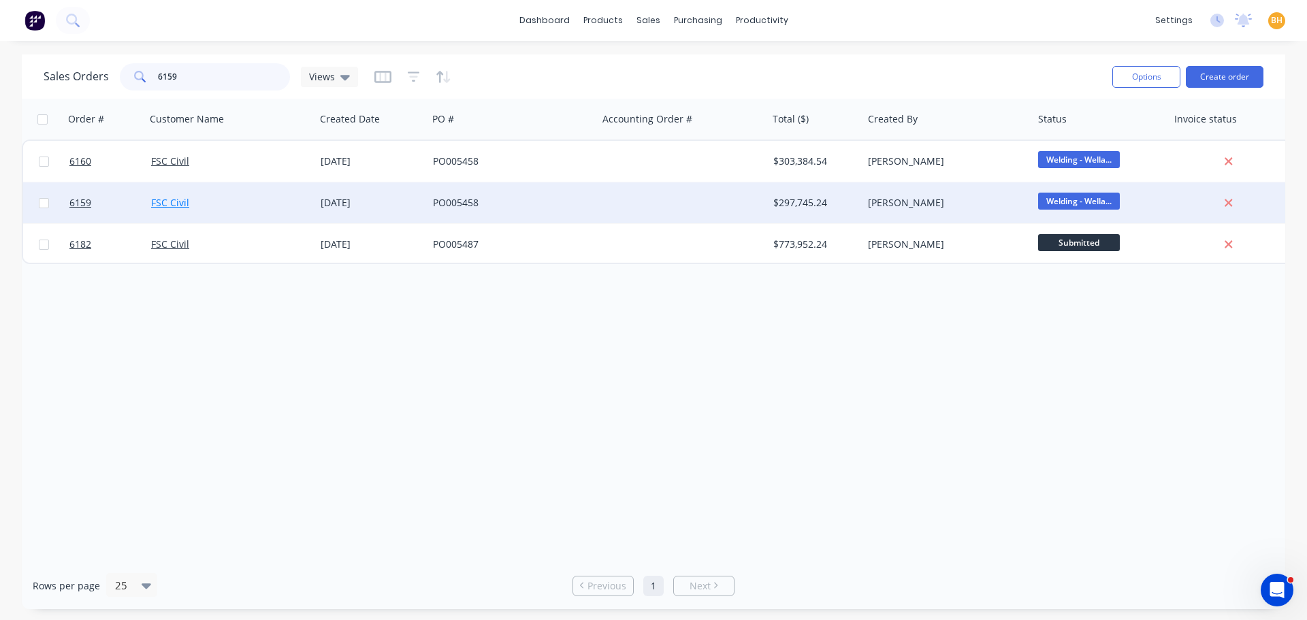
type input "6159"
click at [161, 197] on link "FSC Civil" at bounding box center [170, 202] width 38 height 13
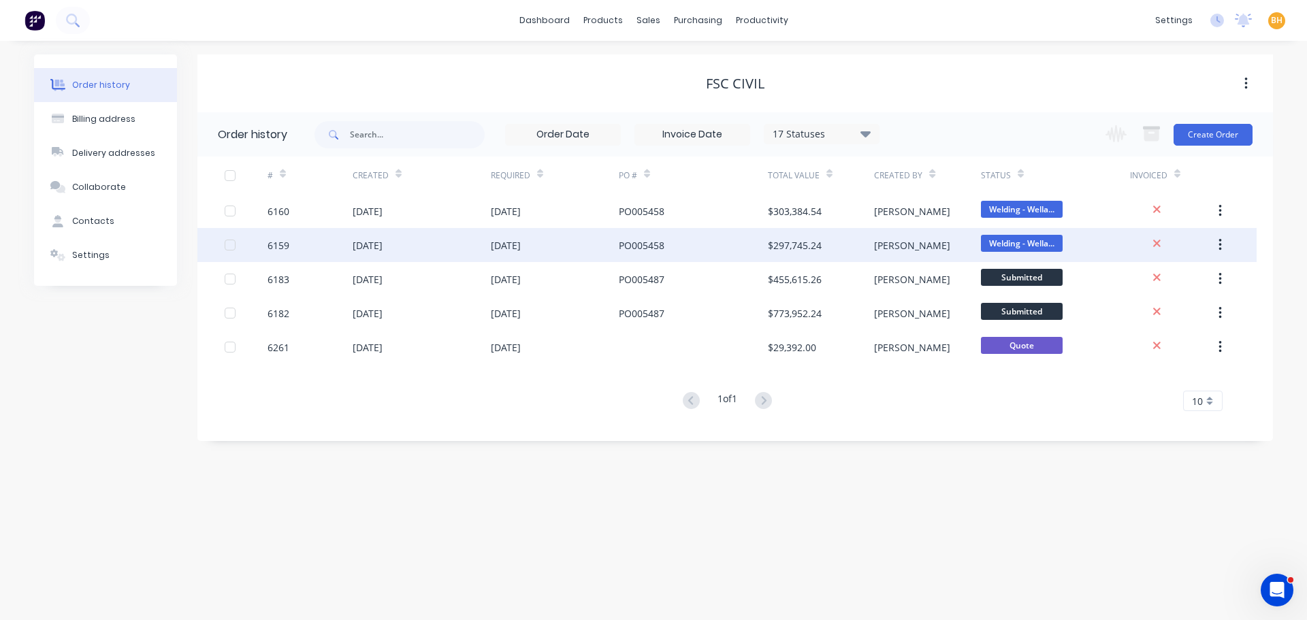
click at [370, 245] on div "28 Jul 2025" at bounding box center [367, 245] width 30 height 14
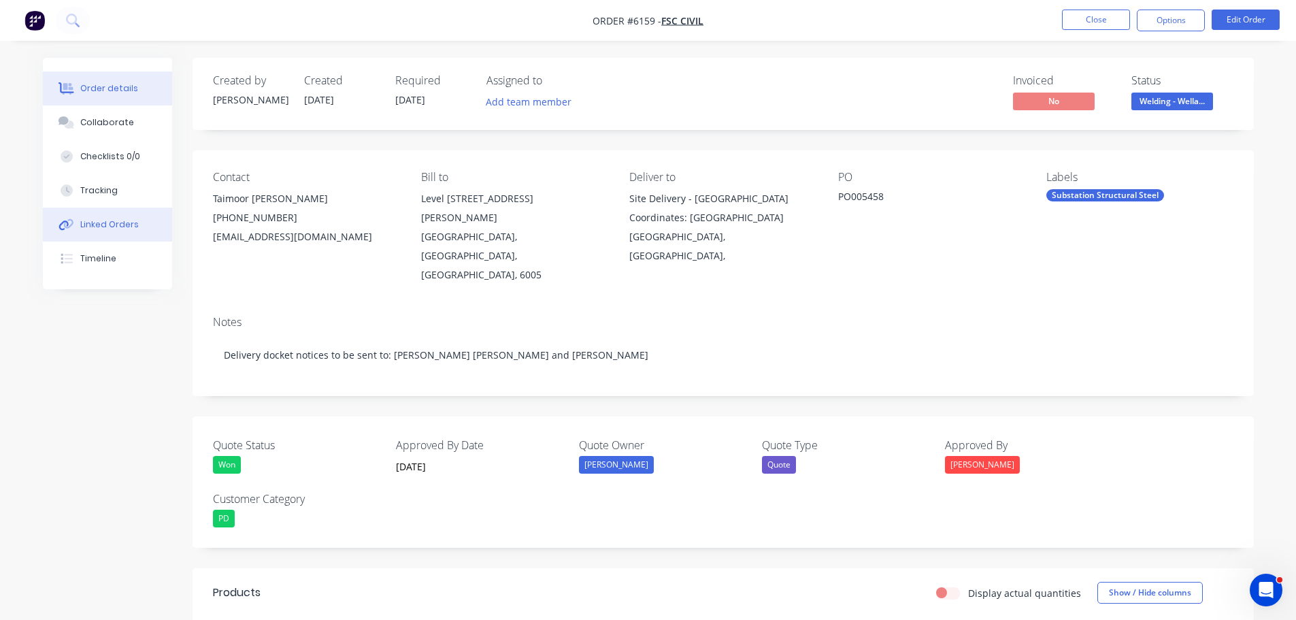
click at [121, 218] on button "Linked Orders" at bounding box center [107, 225] width 129 height 34
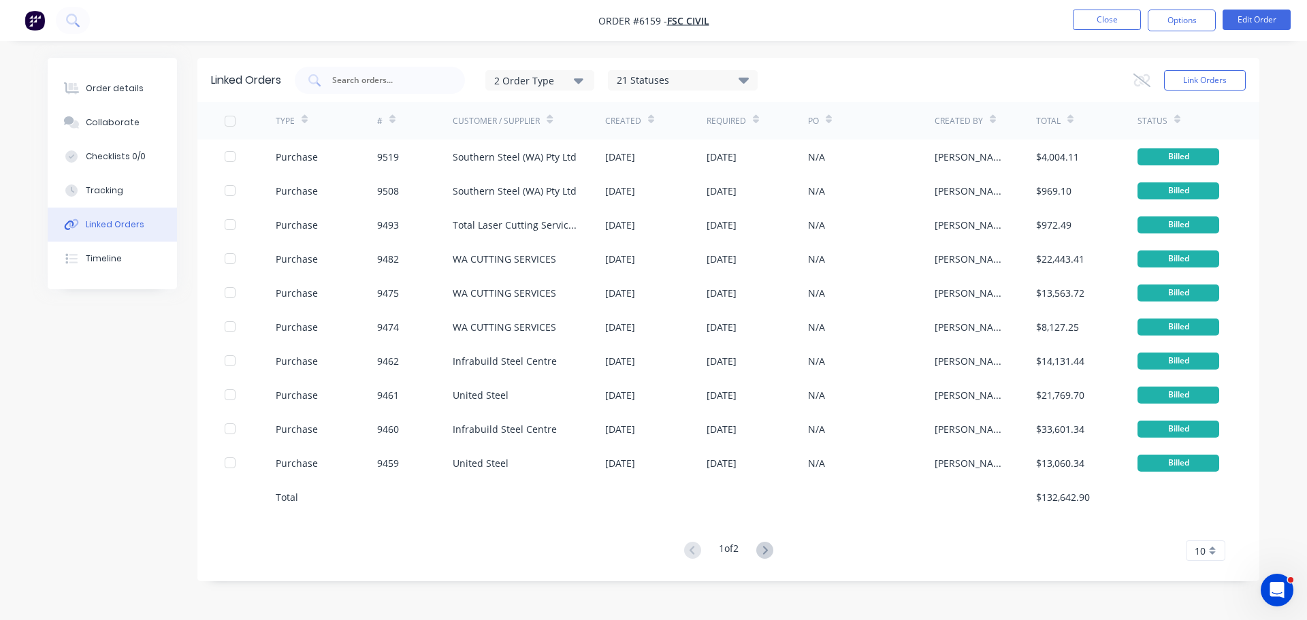
click at [765, 551] on icon at bounding box center [764, 550] width 17 height 17
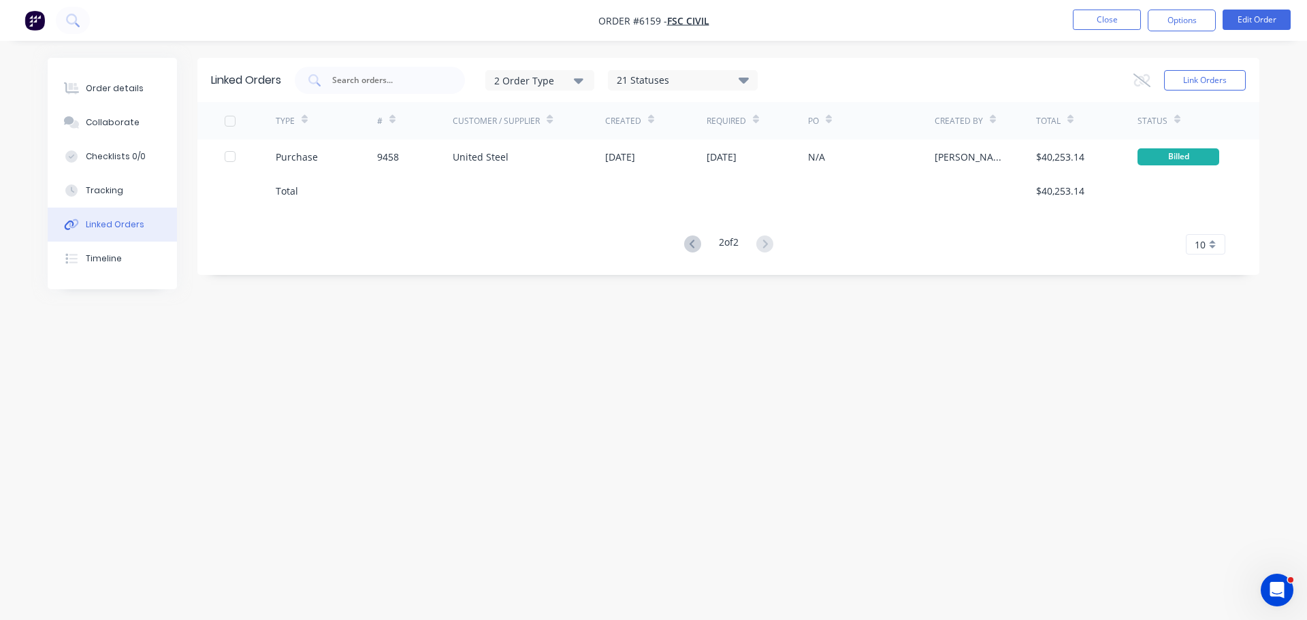
click at [680, 247] on button at bounding box center [692, 245] width 25 height 20
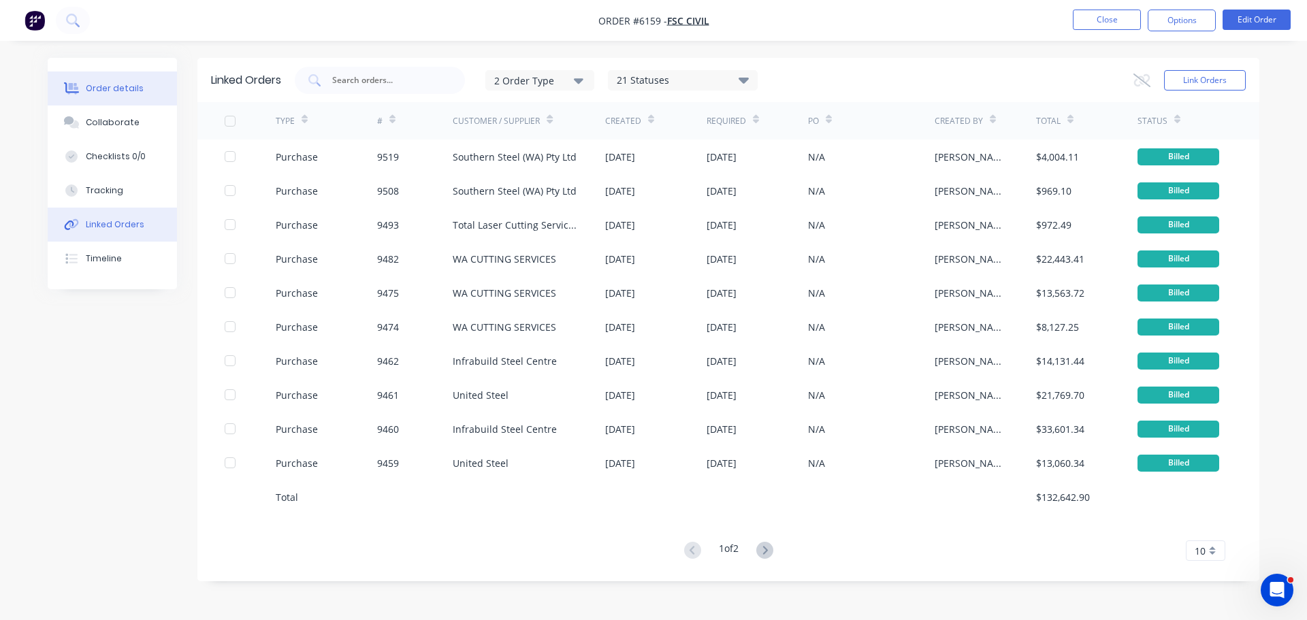
click at [103, 91] on div "Order details" at bounding box center [115, 88] width 58 height 12
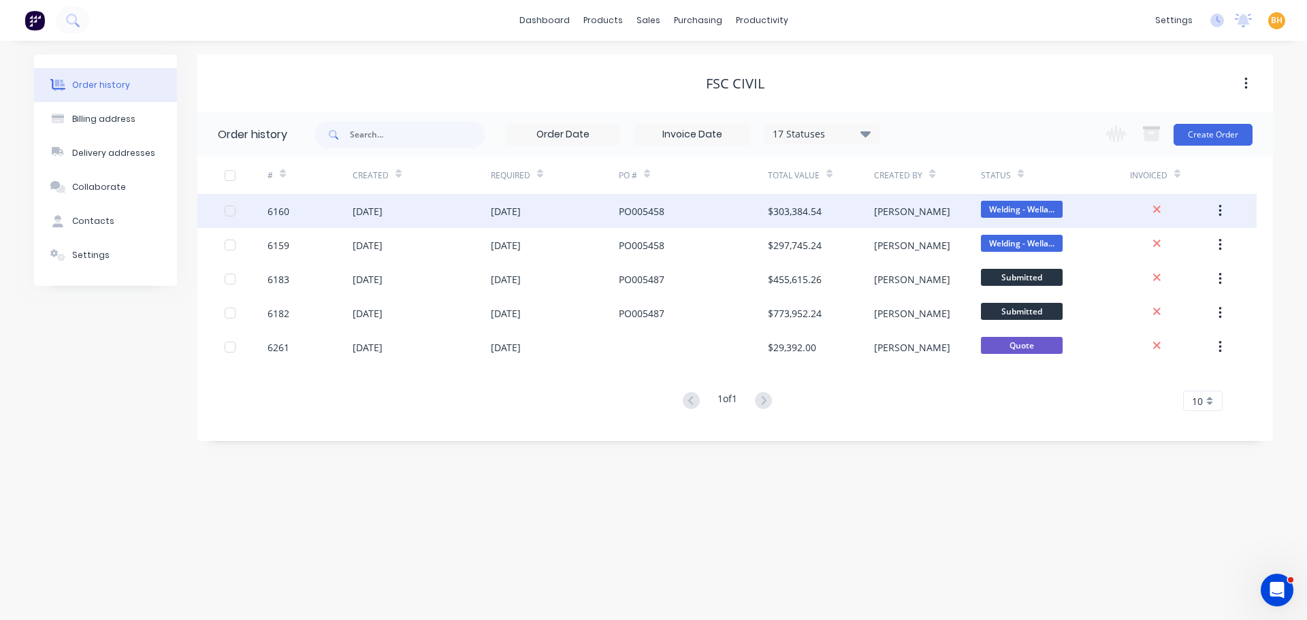
click at [297, 215] on div "6160" at bounding box center [309, 211] width 85 height 34
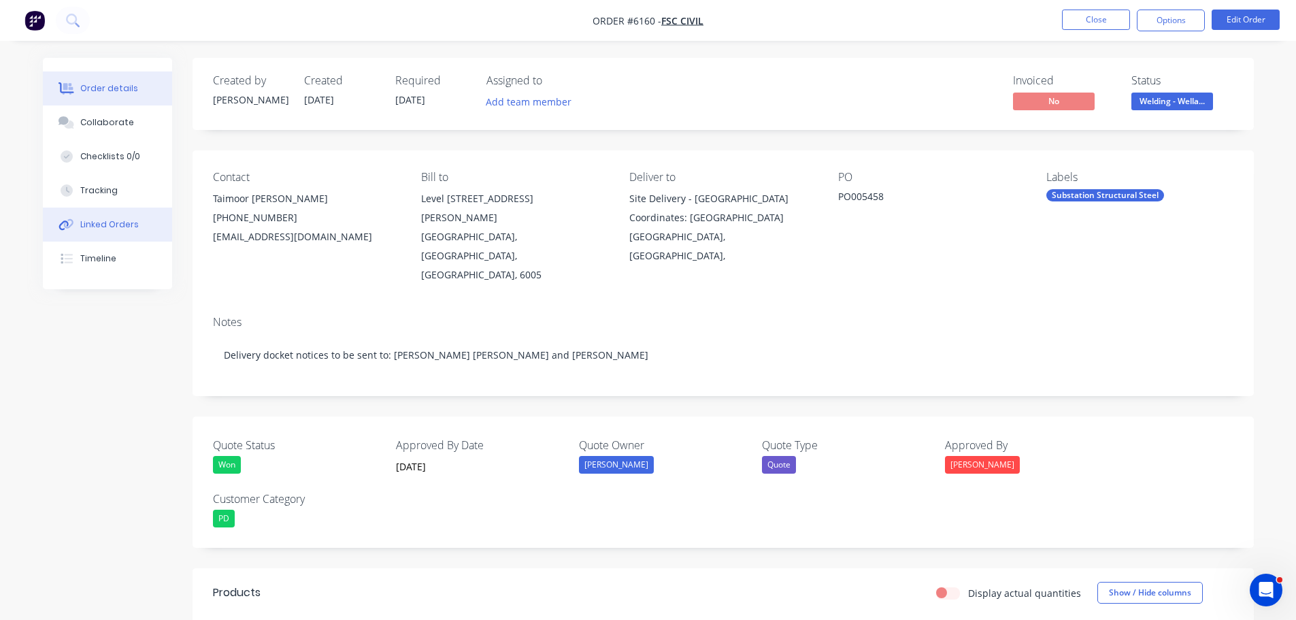
click at [118, 227] on div "Linked Orders" at bounding box center [109, 224] width 59 height 12
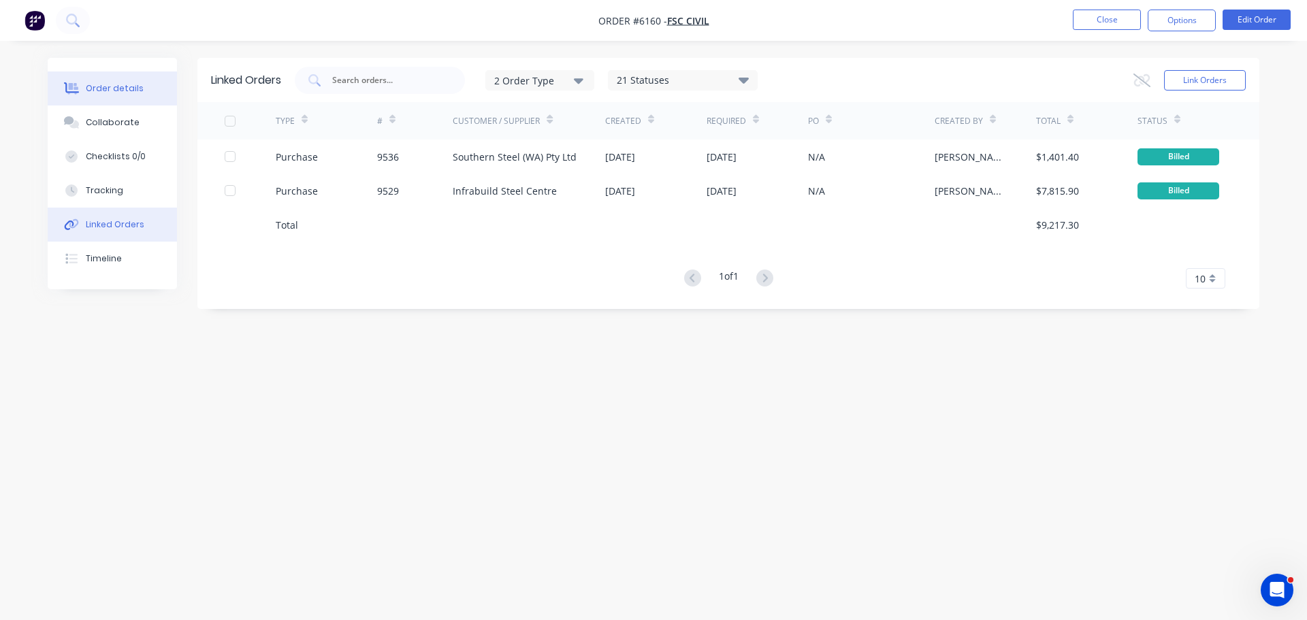
click at [115, 92] on div "Order details" at bounding box center [115, 88] width 58 height 12
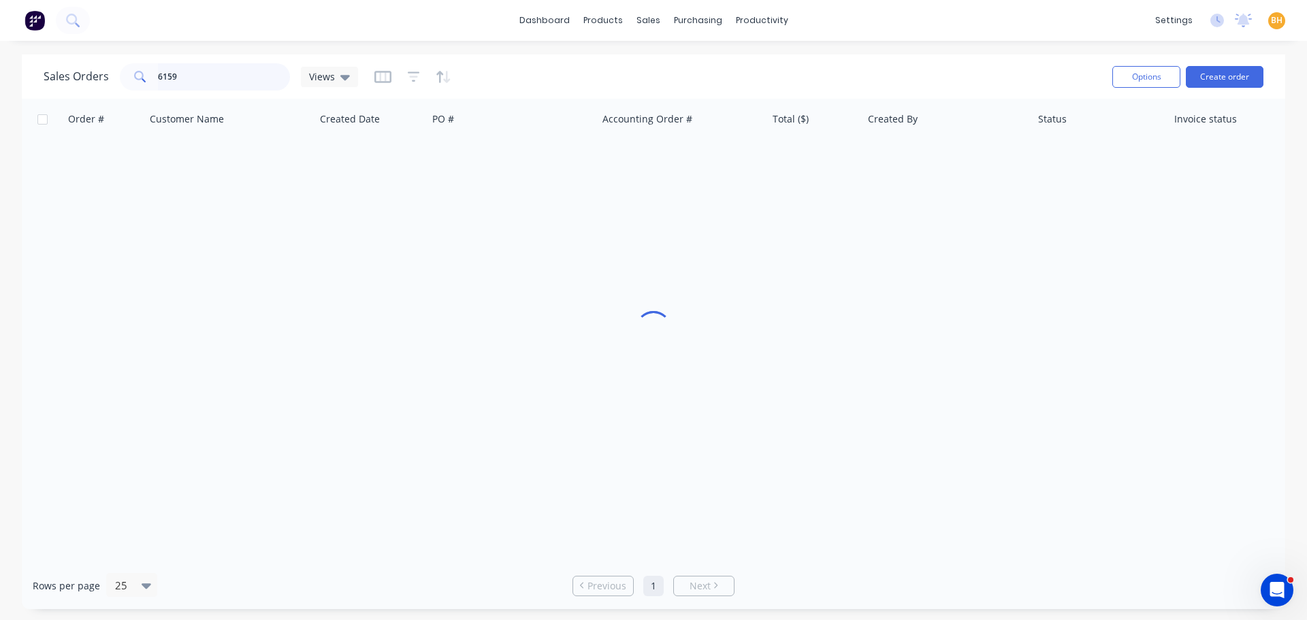
click at [191, 82] on input "6159" at bounding box center [224, 76] width 133 height 27
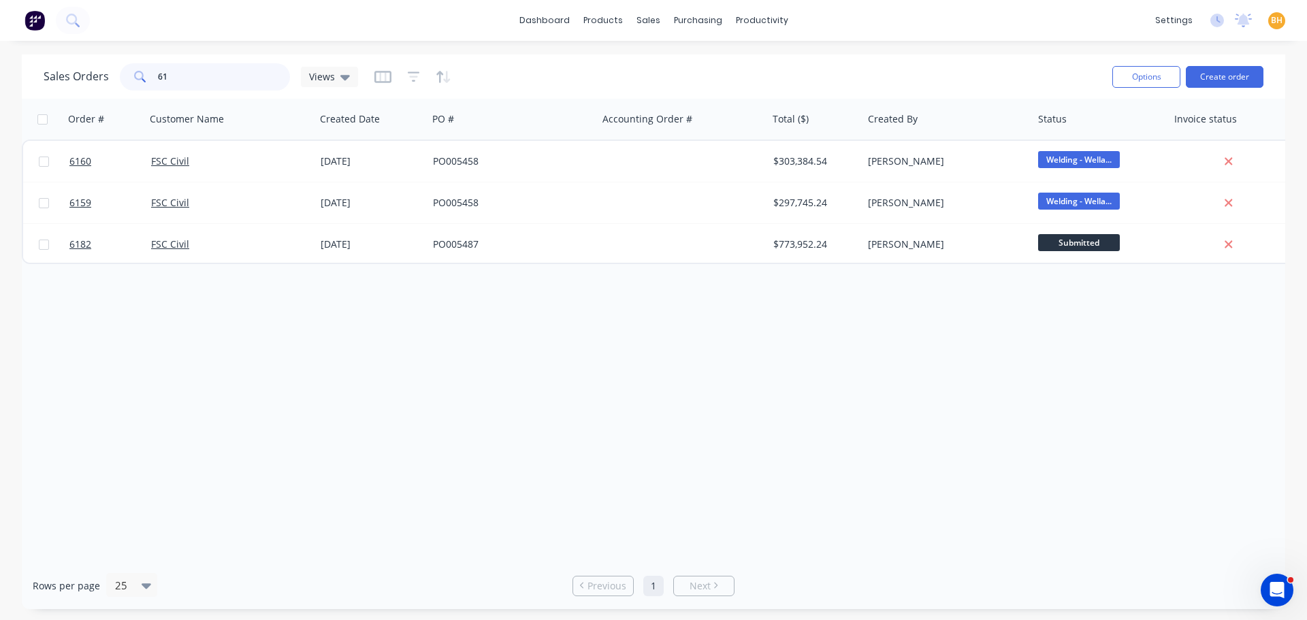
type input "6"
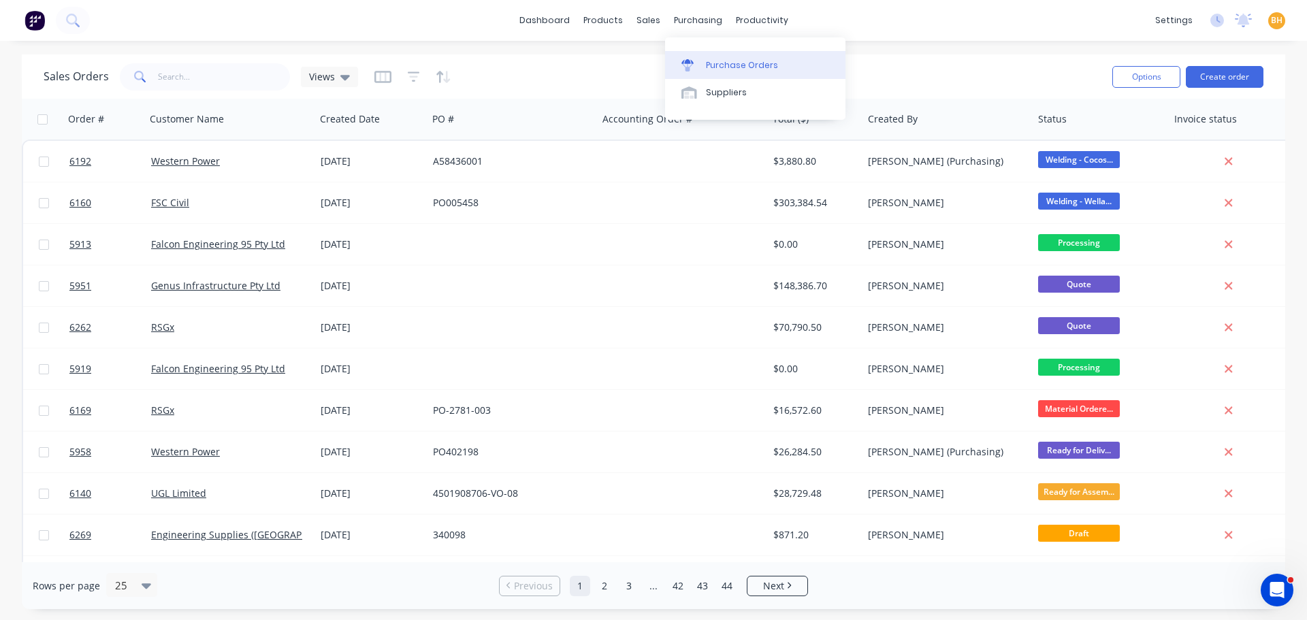
drag, startPoint x: 700, startPoint y: 25, endPoint x: 725, endPoint y: 73, distance: 54.8
click at [700, 24] on div "purchasing" at bounding box center [698, 20] width 62 height 20
click at [735, 68] on div "Purchase Orders" at bounding box center [742, 65] width 72 height 12
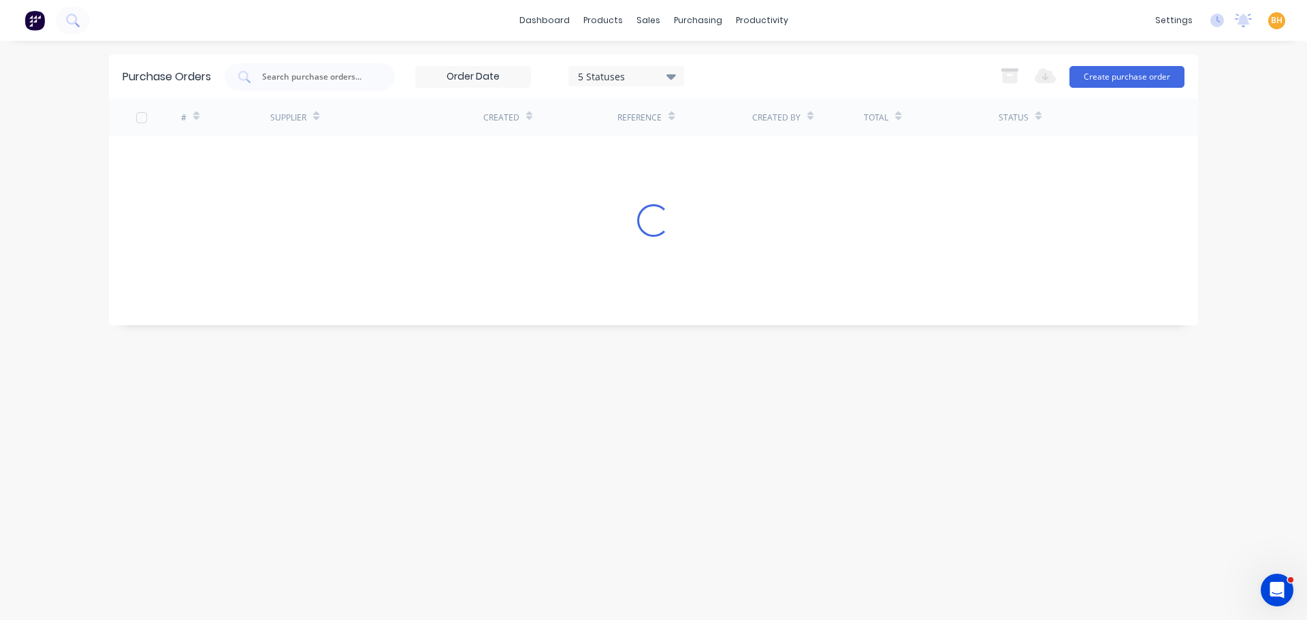
click at [446, 115] on div "Supplier" at bounding box center [376, 117] width 213 height 37
click at [405, 229] on div "Loading..." at bounding box center [653, 220] width 1089 height 33
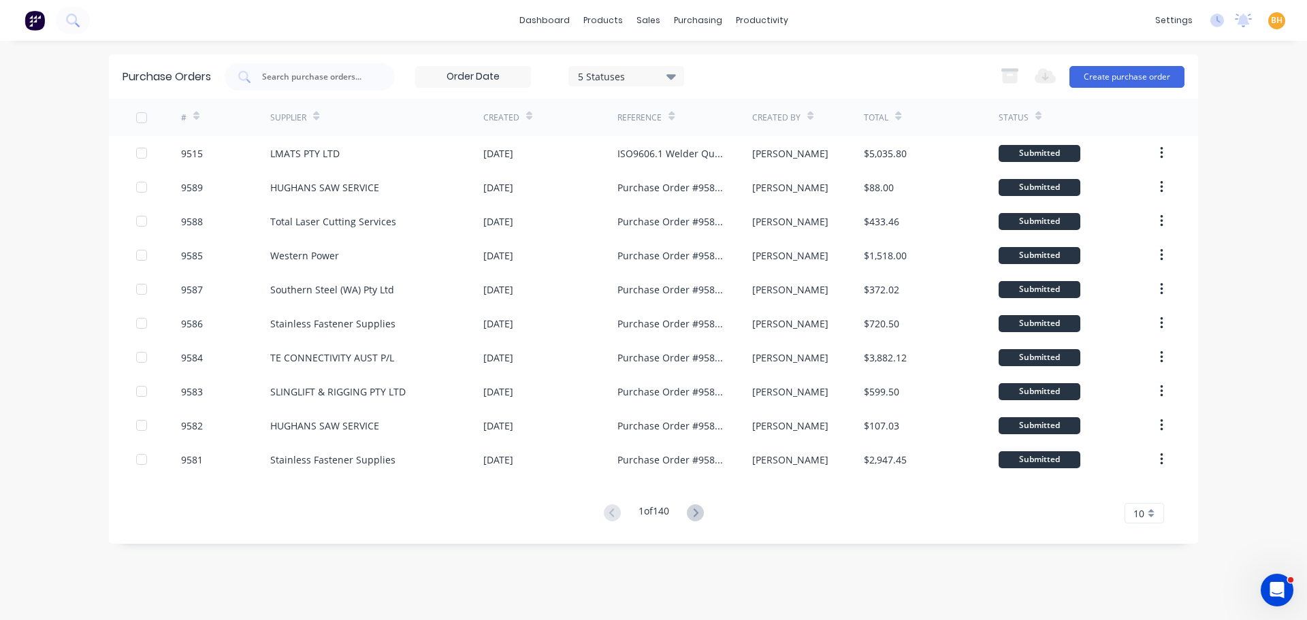
drag, startPoint x: 91, startPoint y: 220, endPoint x: 42, endPoint y: 216, distance: 49.2
click at [92, 220] on div "dashboard products sales purchasing productivity dashboard products Product Cat…" at bounding box center [653, 310] width 1307 height 620
click at [692, 24] on div "purchasing" at bounding box center [698, 20] width 62 height 20
click at [717, 59] on div "Purchase Orders" at bounding box center [742, 65] width 72 height 12
click at [687, 23] on div "purchasing" at bounding box center [698, 20] width 62 height 20
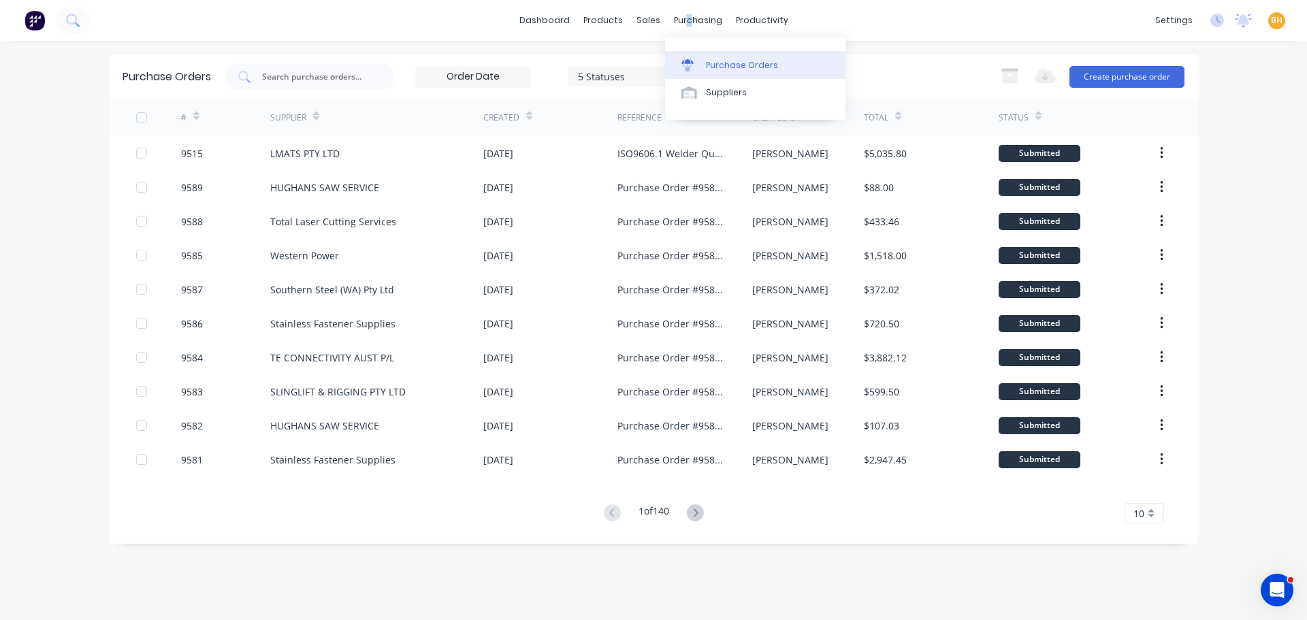
click at [730, 64] on div "Purchase Orders" at bounding box center [742, 65] width 72 height 12
click at [67, 103] on div "dashboard products sales purchasing productivity dashboard products Product Cat…" at bounding box center [653, 310] width 1307 height 620
click at [694, 22] on div "purchasing" at bounding box center [698, 20] width 62 height 20
click at [745, 71] on link "Purchase Orders" at bounding box center [755, 64] width 180 height 27
click at [306, 77] on input "text" at bounding box center [317, 77] width 113 height 14
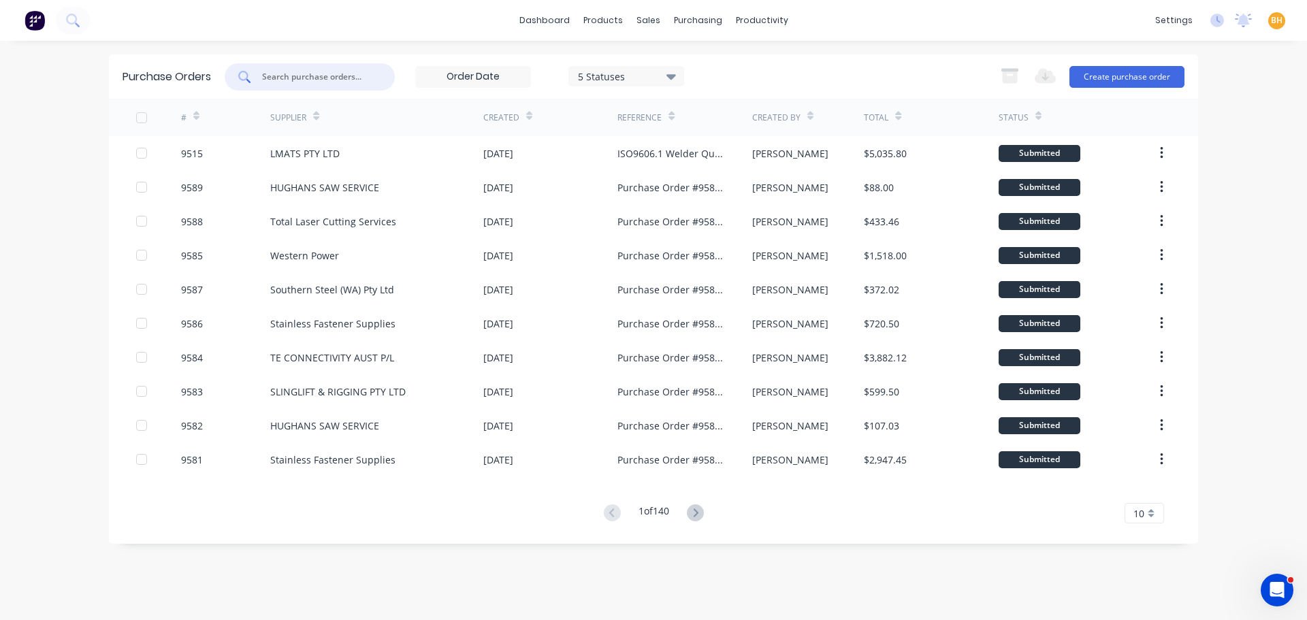
click at [311, 79] on input "text" at bounding box center [317, 77] width 113 height 14
click at [1245, 176] on div "dashboard products sales purchasing productivity dashboard products Product Cat…" at bounding box center [653, 310] width 1307 height 620
click at [658, 20] on div "sales" at bounding box center [647, 20] width 37 height 20
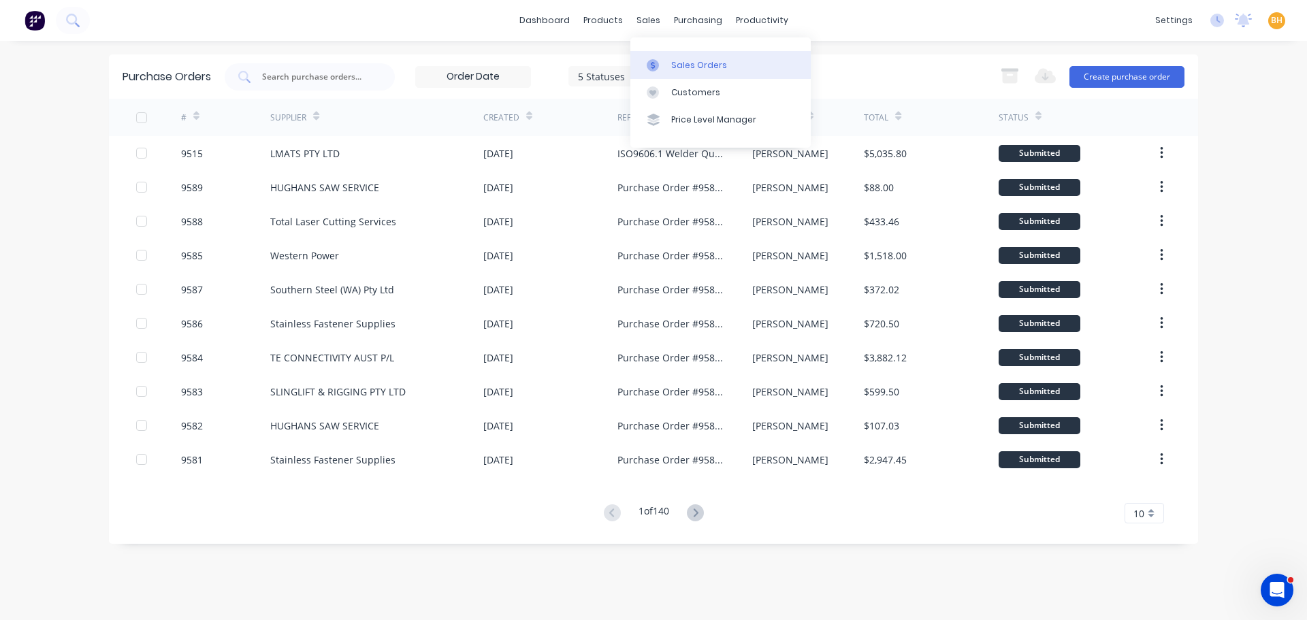
click at [672, 60] on div "Sales Orders" at bounding box center [699, 65] width 56 height 12
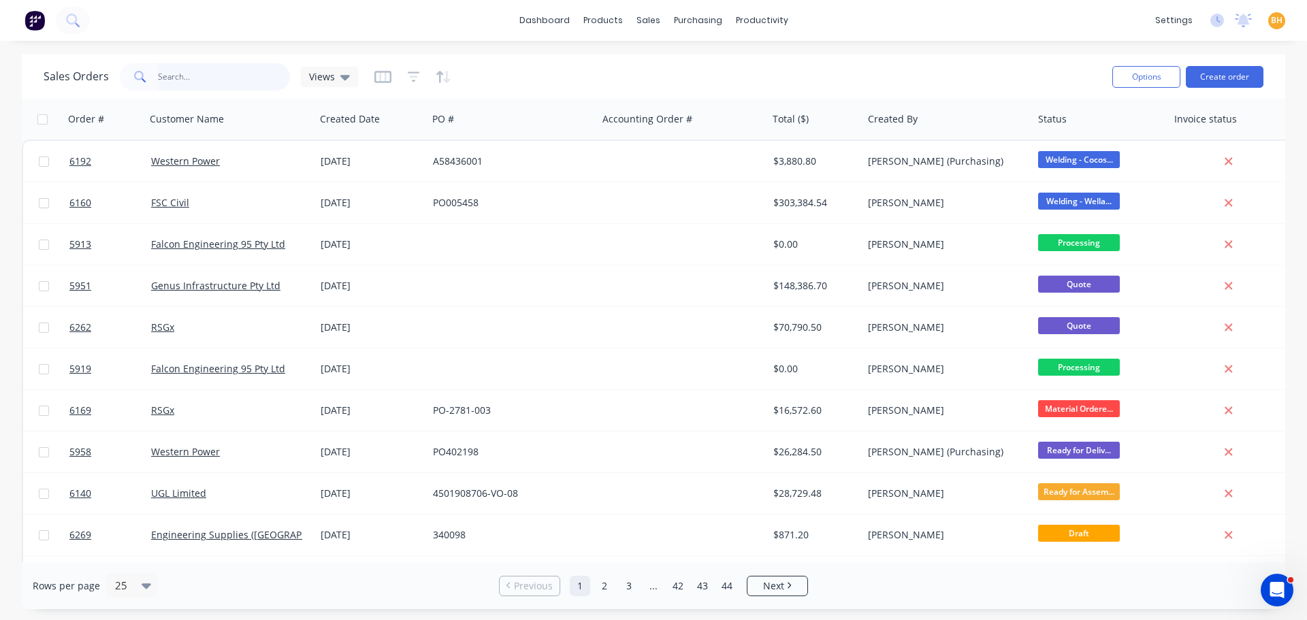
click at [201, 74] on input "text" at bounding box center [224, 76] width 133 height 27
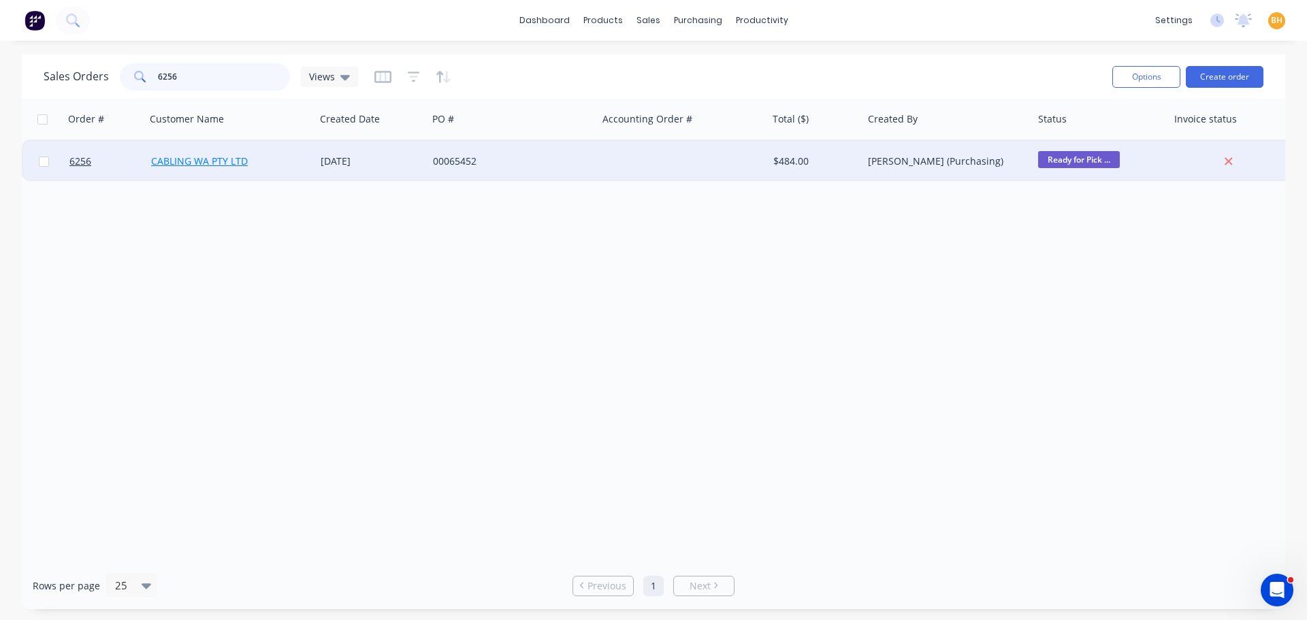
type input "6256"
click at [241, 161] on link "CABLING WA PTY LTD" at bounding box center [199, 160] width 97 height 13
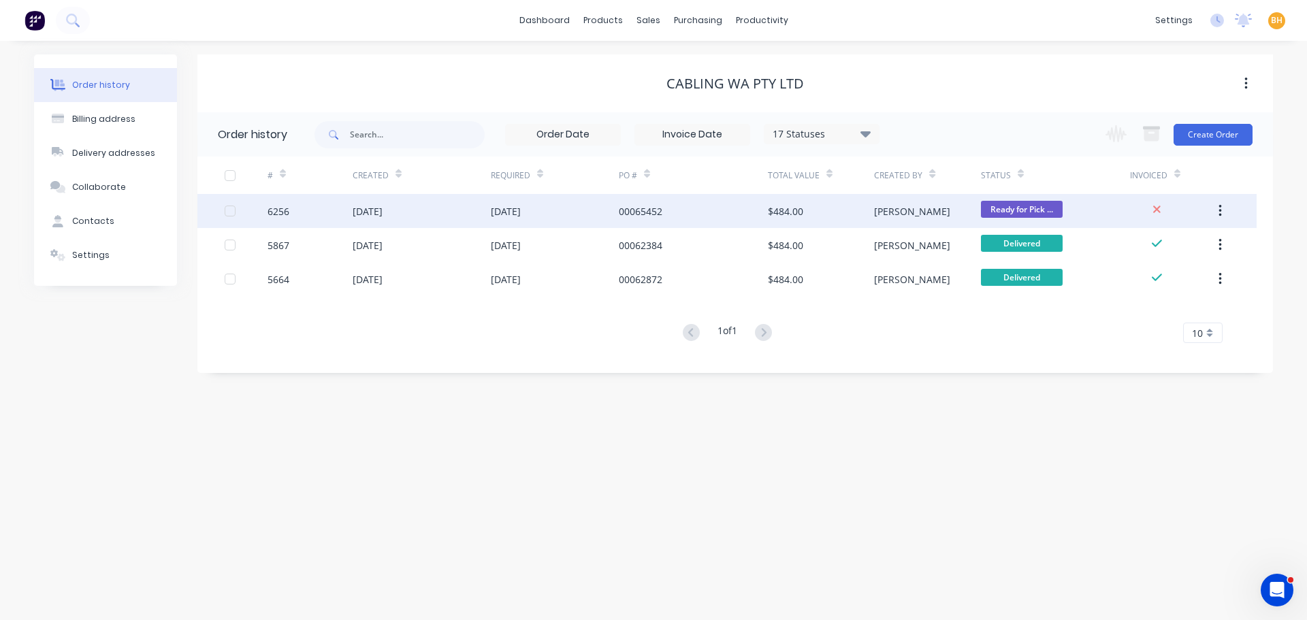
click at [390, 218] on div "19 Aug 2025" at bounding box center [421, 211] width 138 height 34
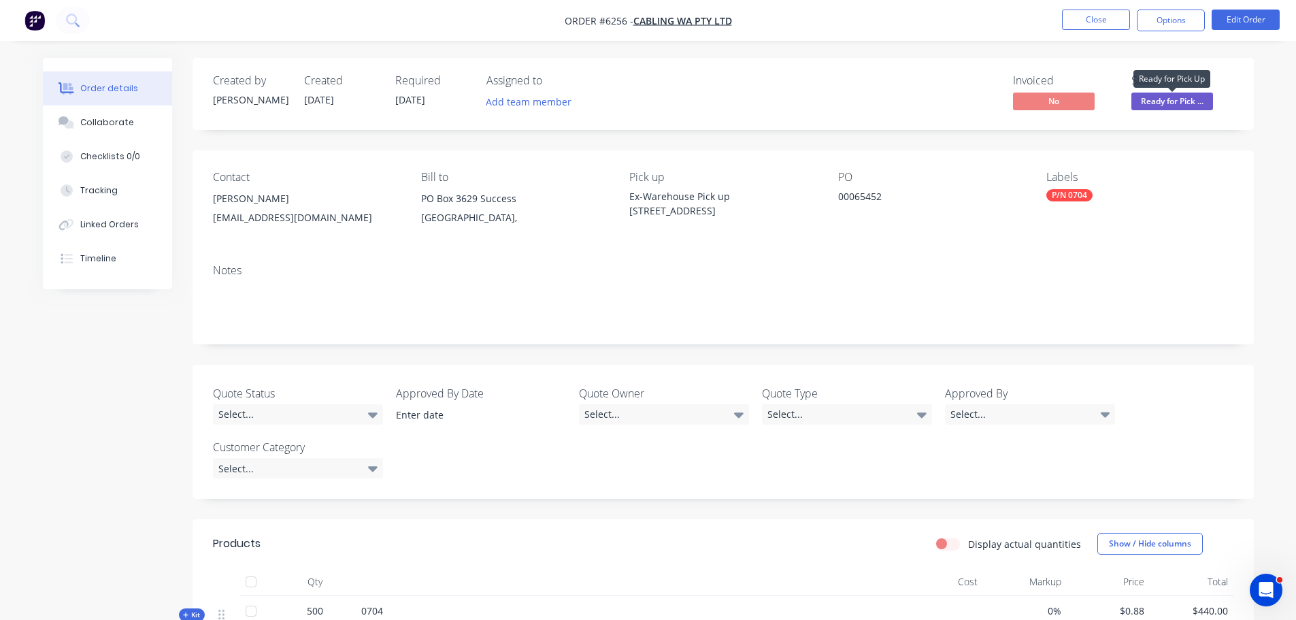
click at [1185, 105] on span "Ready for Pick ..." at bounding box center [1173, 101] width 82 height 17
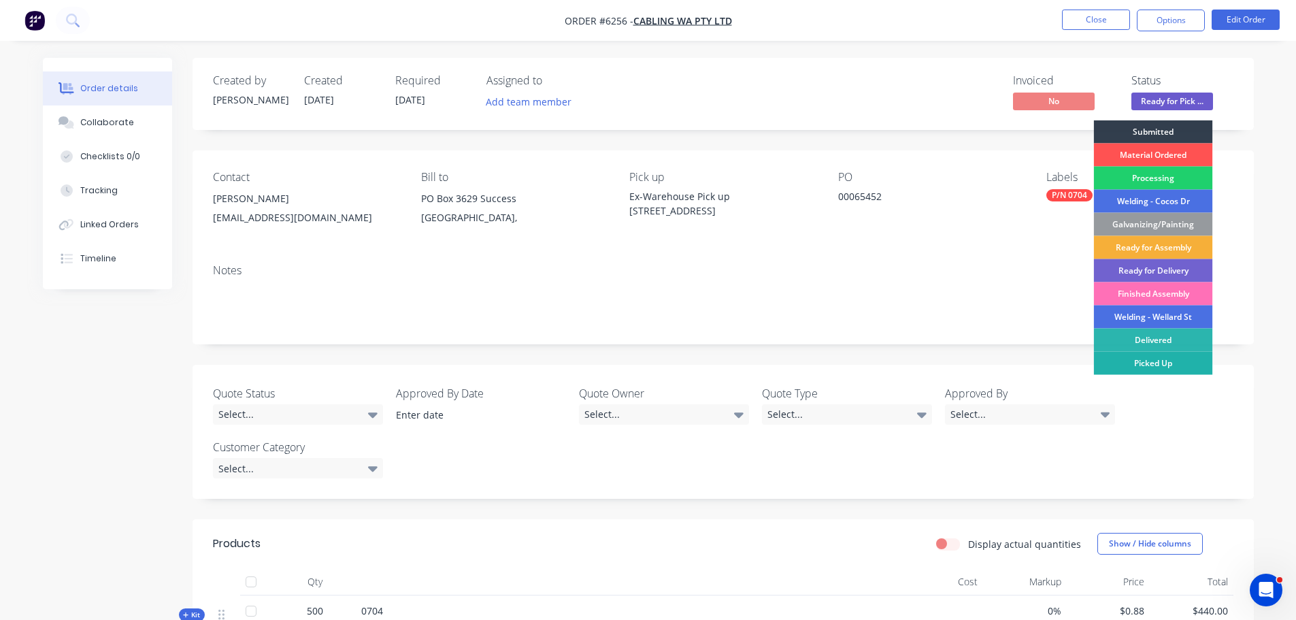
click at [1164, 359] on div "Picked Up" at bounding box center [1153, 363] width 119 height 23
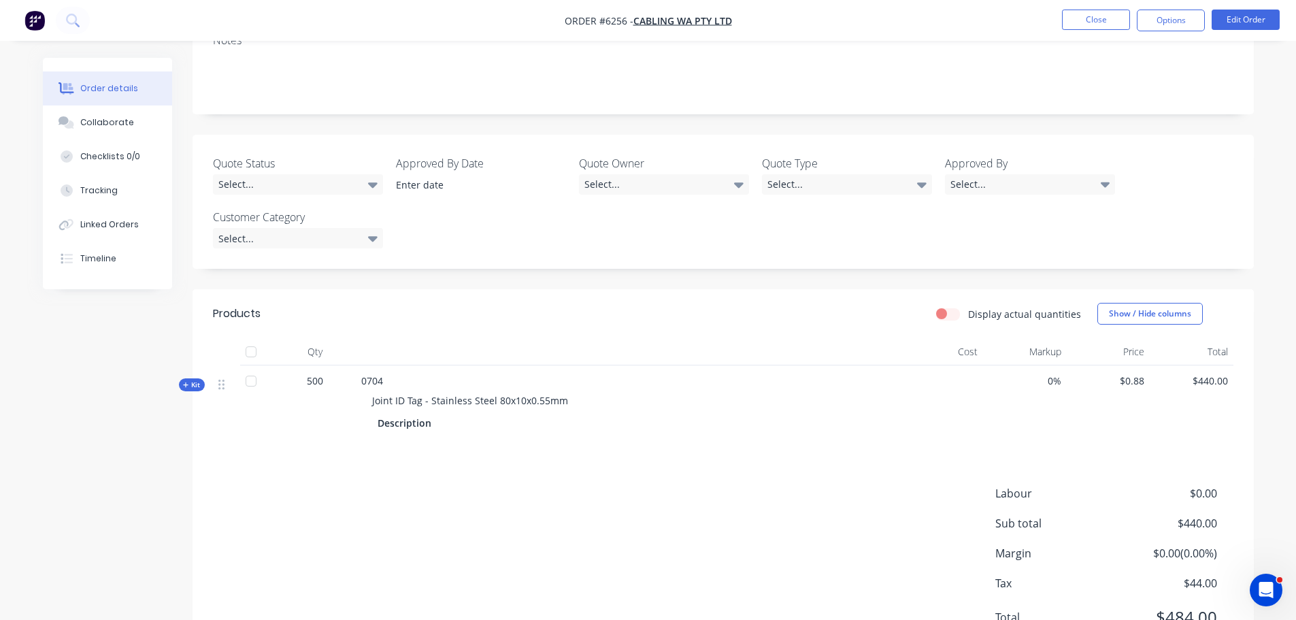
scroll to position [204, 0]
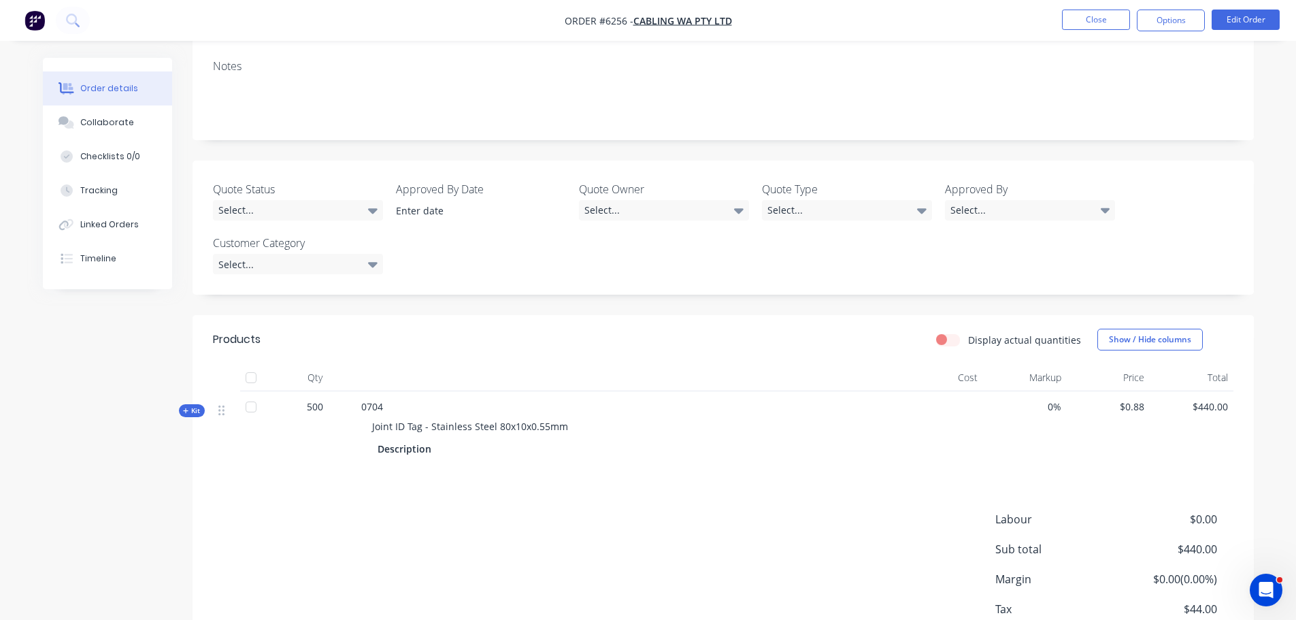
click at [251, 378] on div at bounding box center [250, 377] width 27 height 27
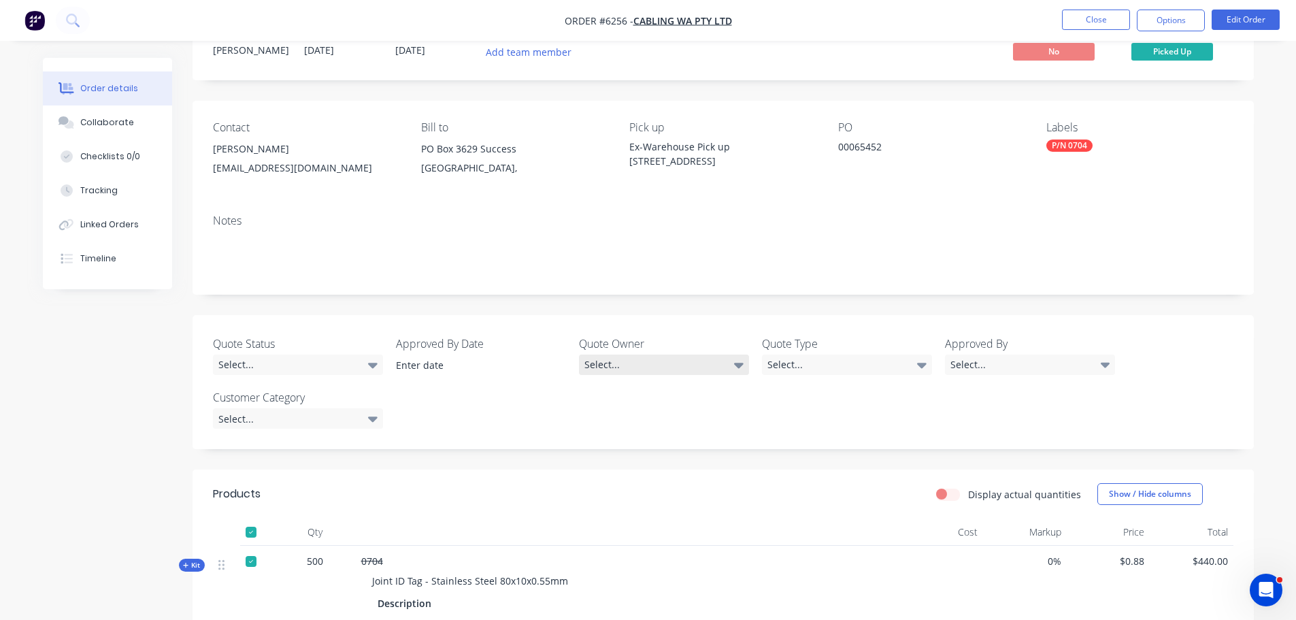
scroll to position [0, 0]
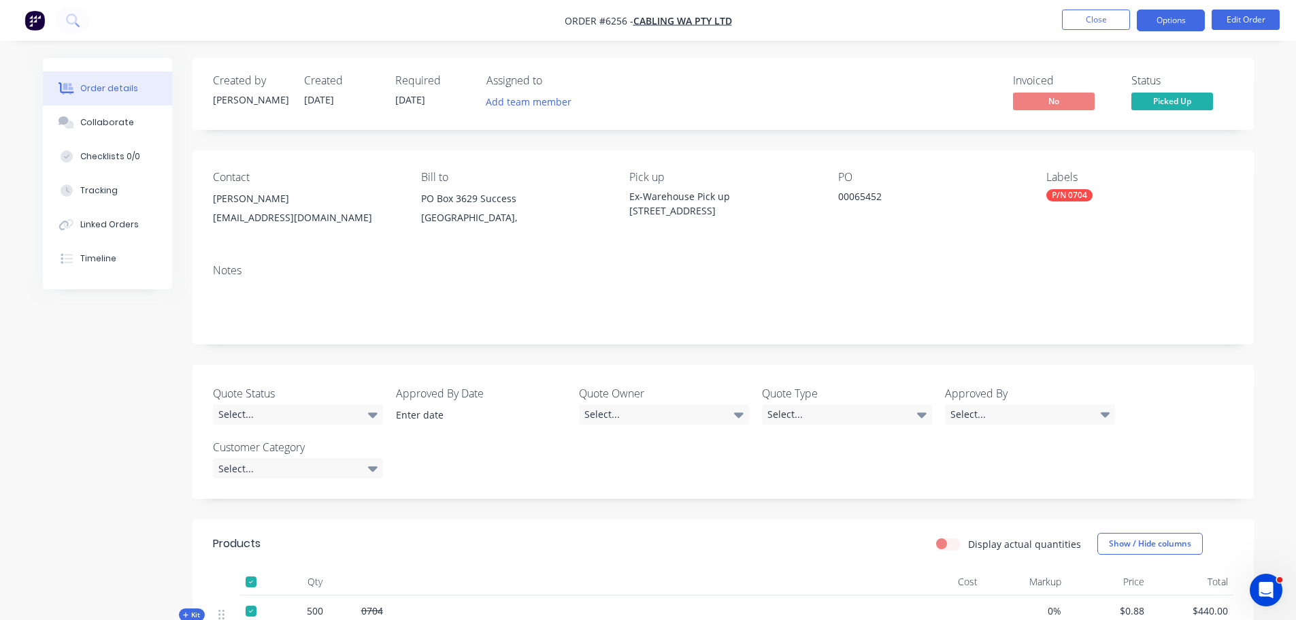
click at [1186, 19] on button "Options" at bounding box center [1171, 21] width 68 height 22
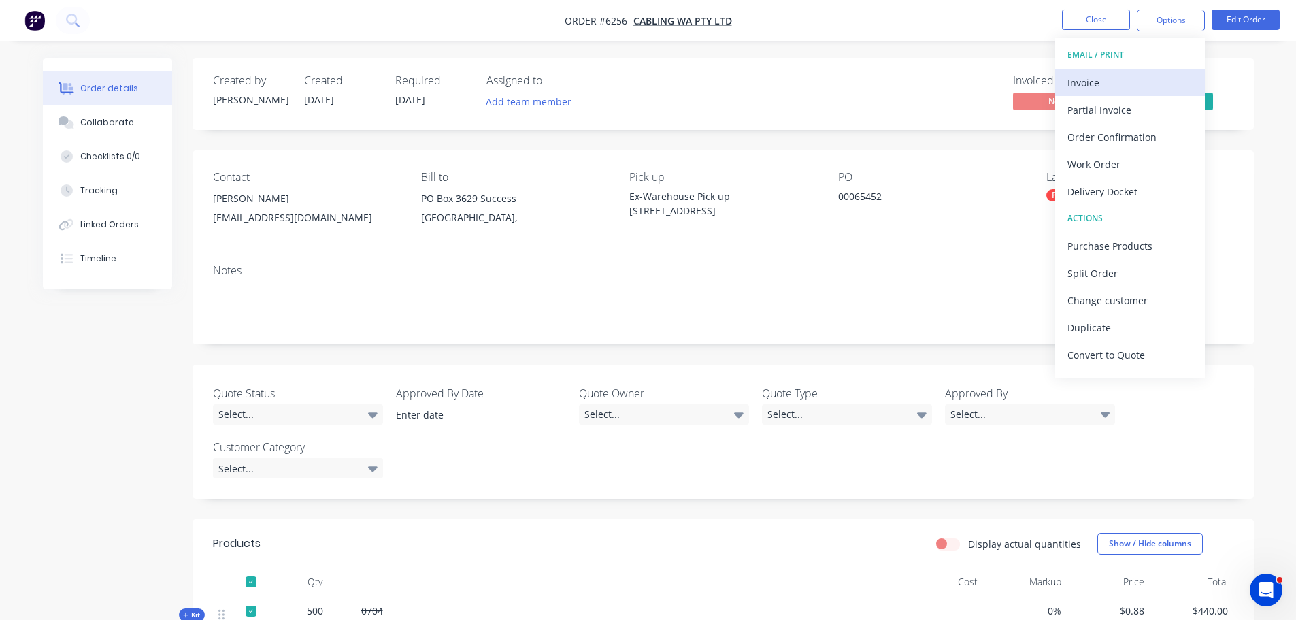
click at [1094, 77] on div "Invoice" at bounding box center [1130, 83] width 125 height 20
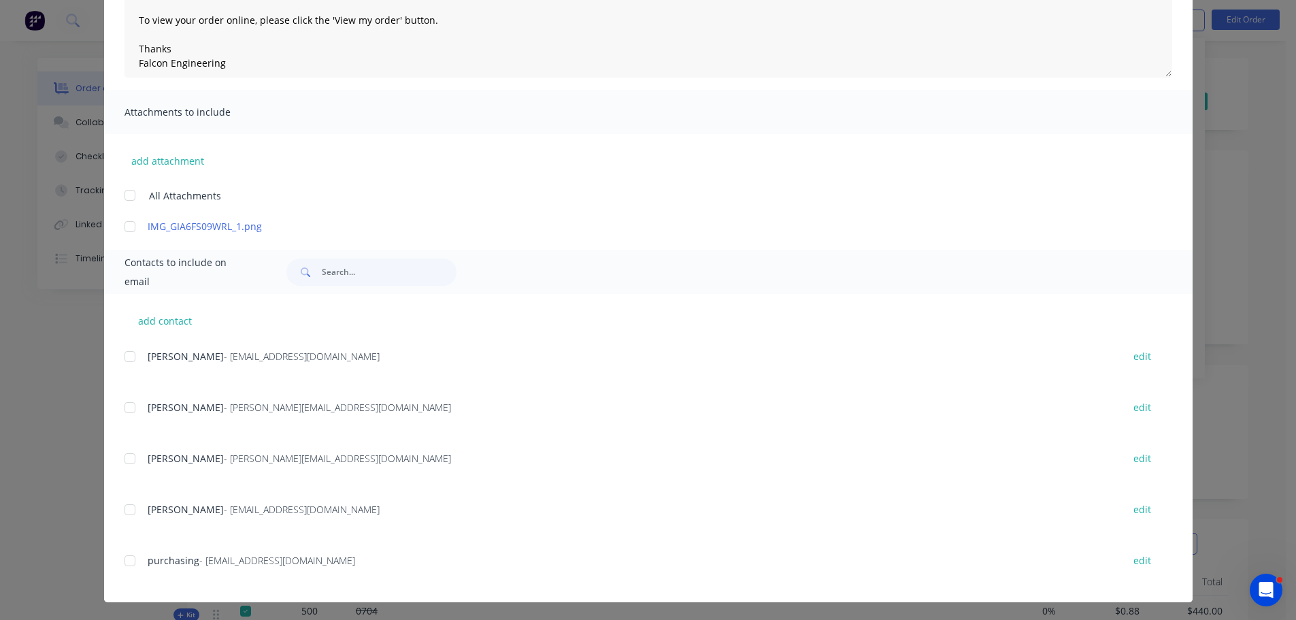
scroll to position [215, 0]
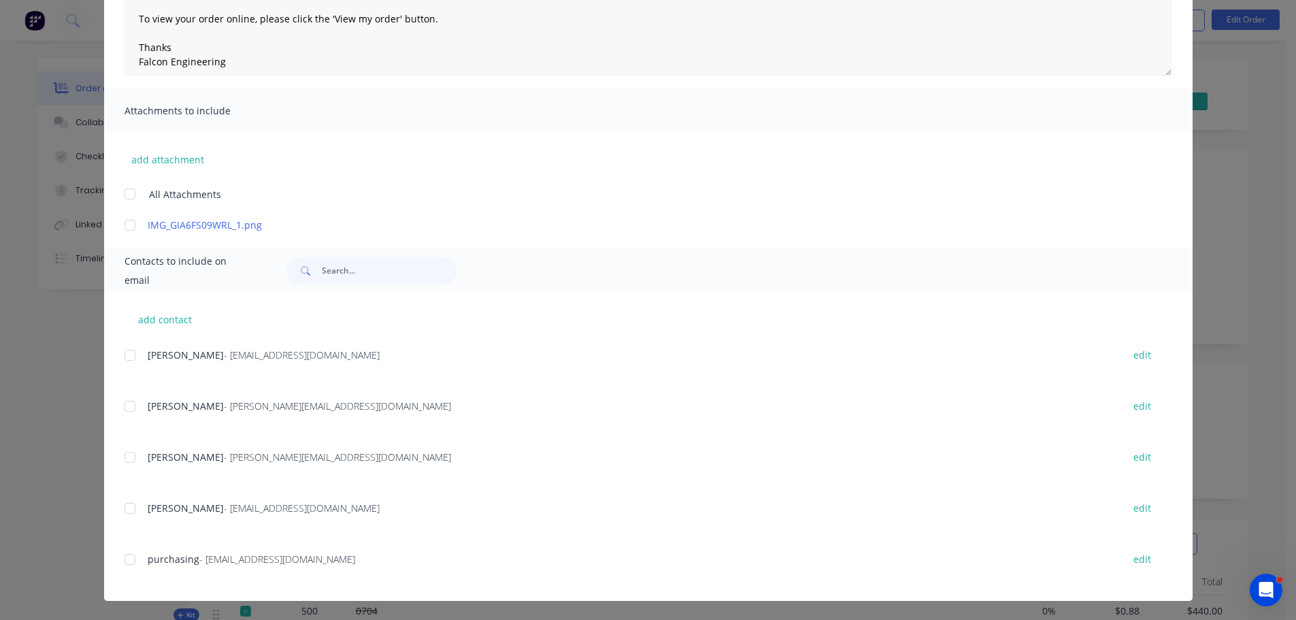
click at [125, 353] on div at bounding box center [129, 355] width 27 height 27
click at [131, 561] on div at bounding box center [129, 559] width 27 height 27
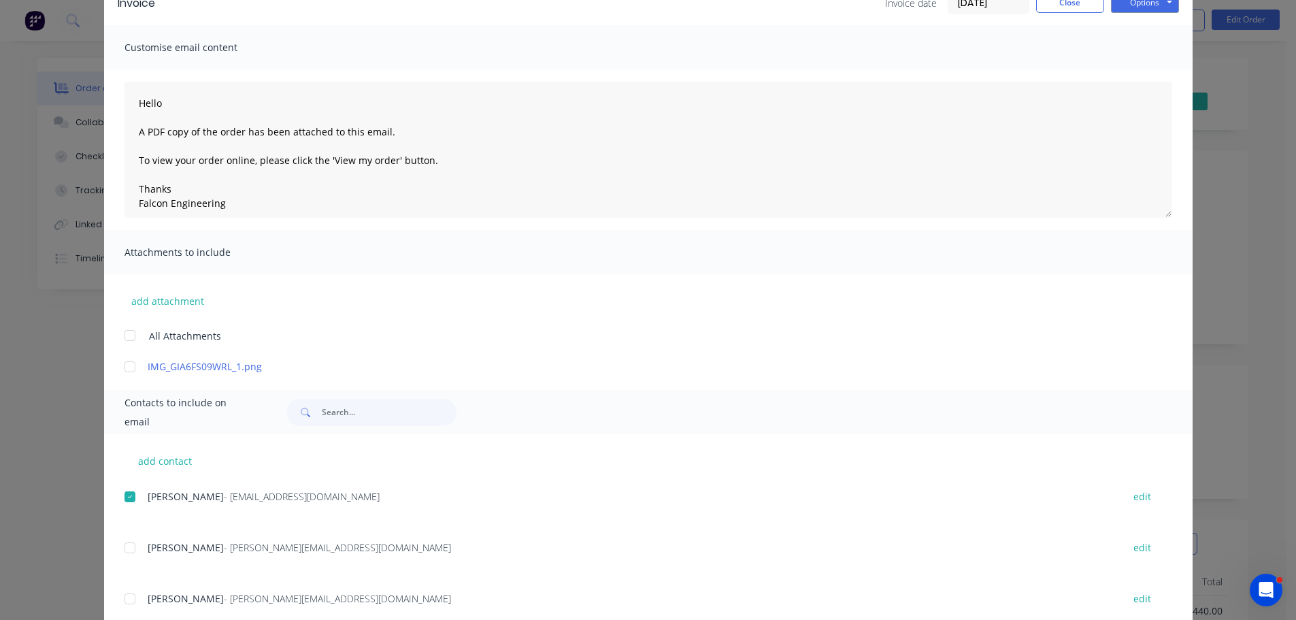
scroll to position [0, 0]
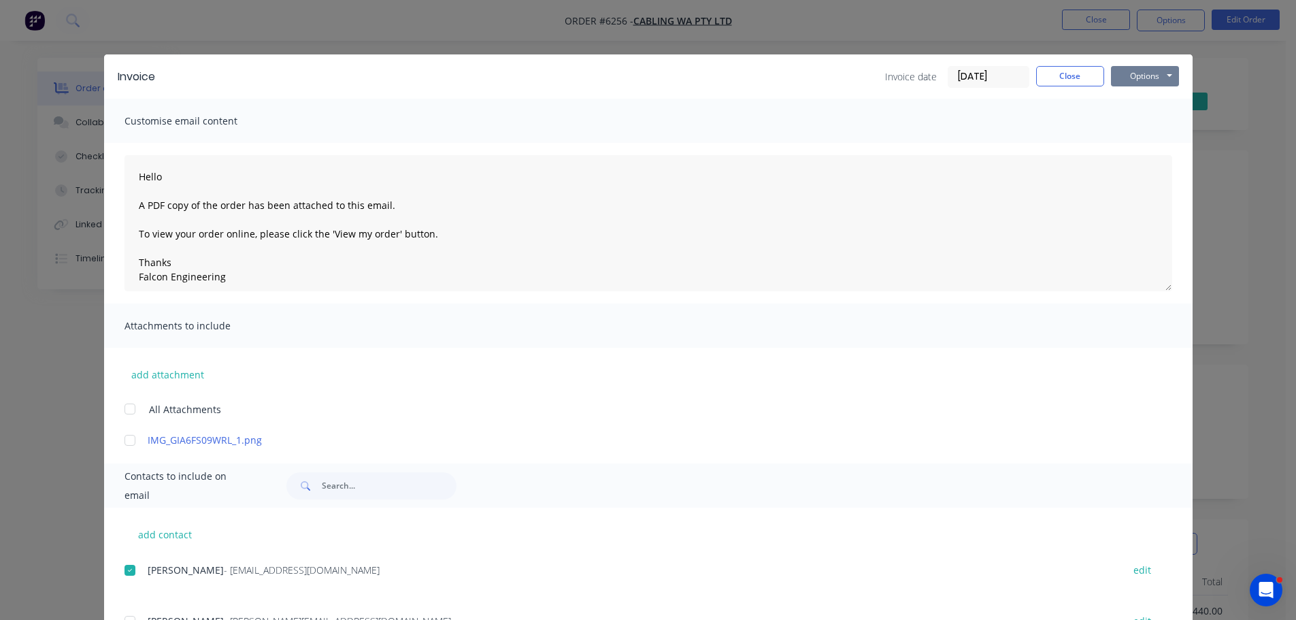
click at [1136, 70] on button "Options" at bounding box center [1145, 76] width 68 height 20
drag, startPoint x: 1011, startPoint y: 144, endPoint x: 940, endPoint y: 184, distance: 81.0
click at [1011, 144] on div "Hello A PDF copy of the order has been attached to this email. To view your ord…" at bounding box center [648, 223] width 1089 height 161
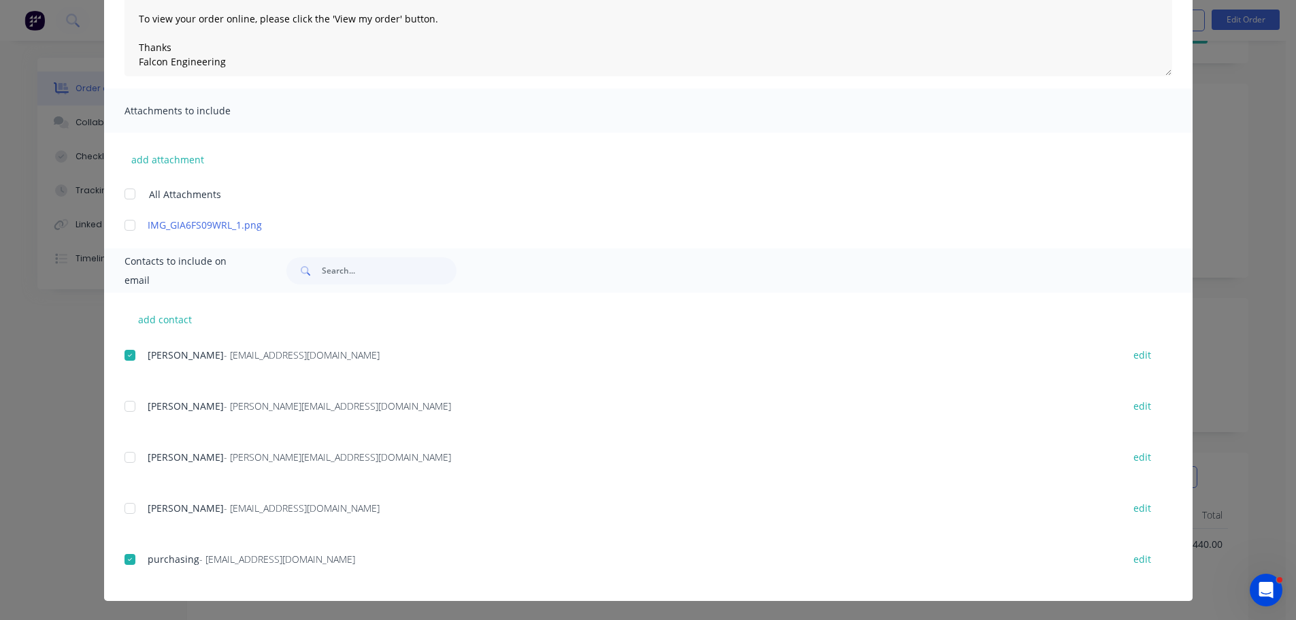
scroll to position [136, 0]
click at [131, 557] on div at bounding box center [129, 559] width 27 height 27
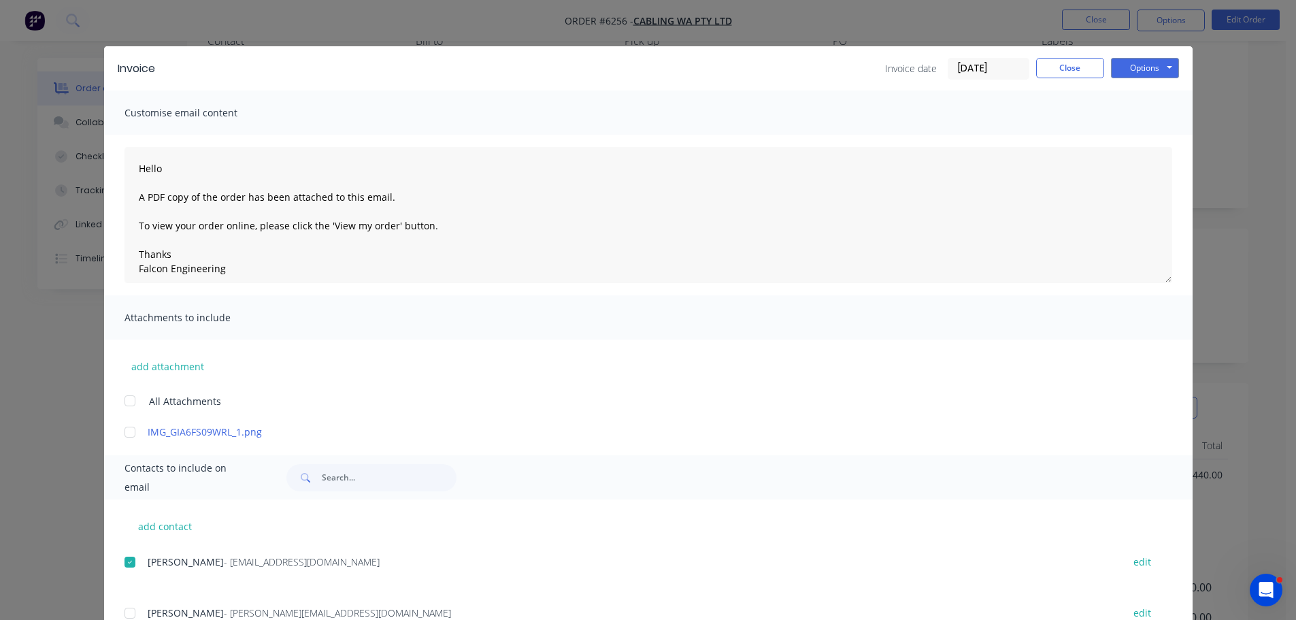
scroll to position [0, 0]
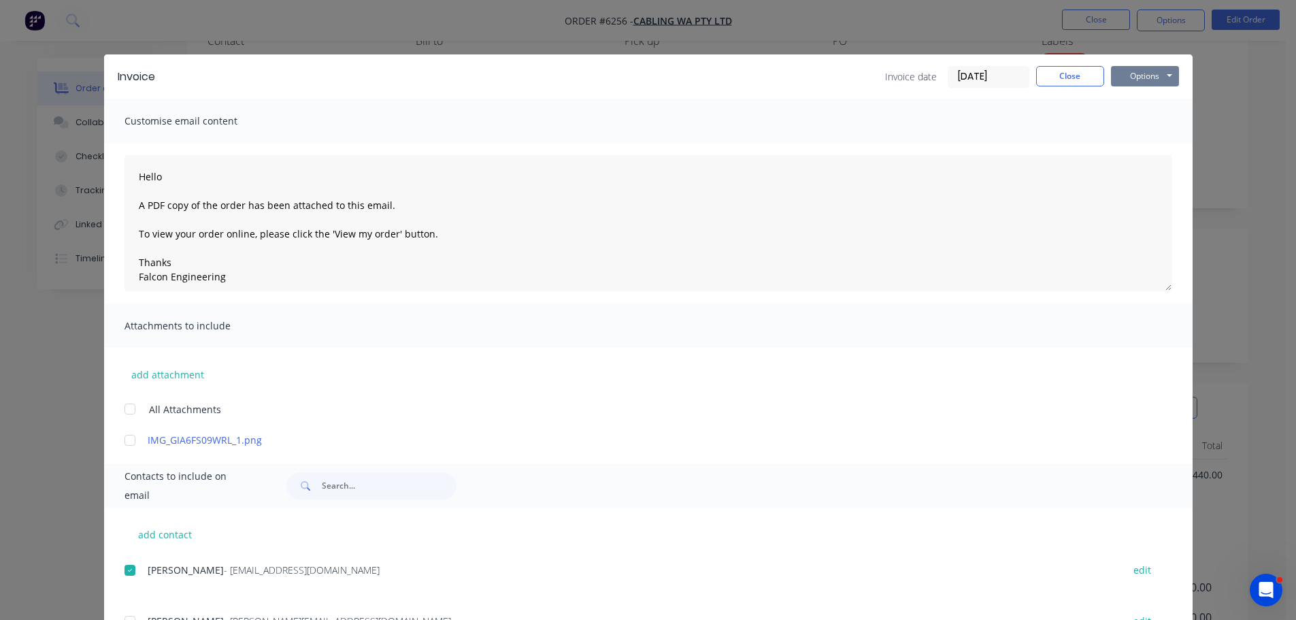
click at [1133, 73] on button "Options" at bounding box center [1145, 76] width 68 height 20
click at [1152, 144] on button "Email" at bounding box center [1154, 145] width 87 height 22
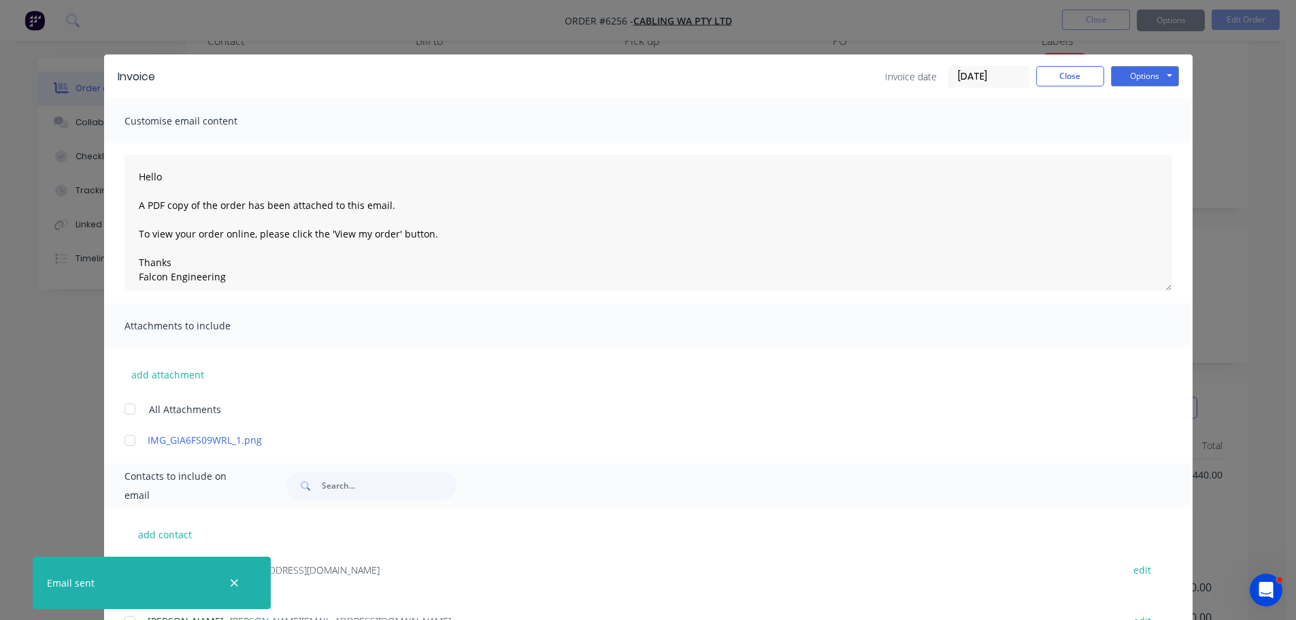
type textarea "Hello A PDF copy of the order has been attached to this email. To view your ord…"
click at [1066, 75] on button "Close" at bounding box center [1070, 76] width 68 height 20
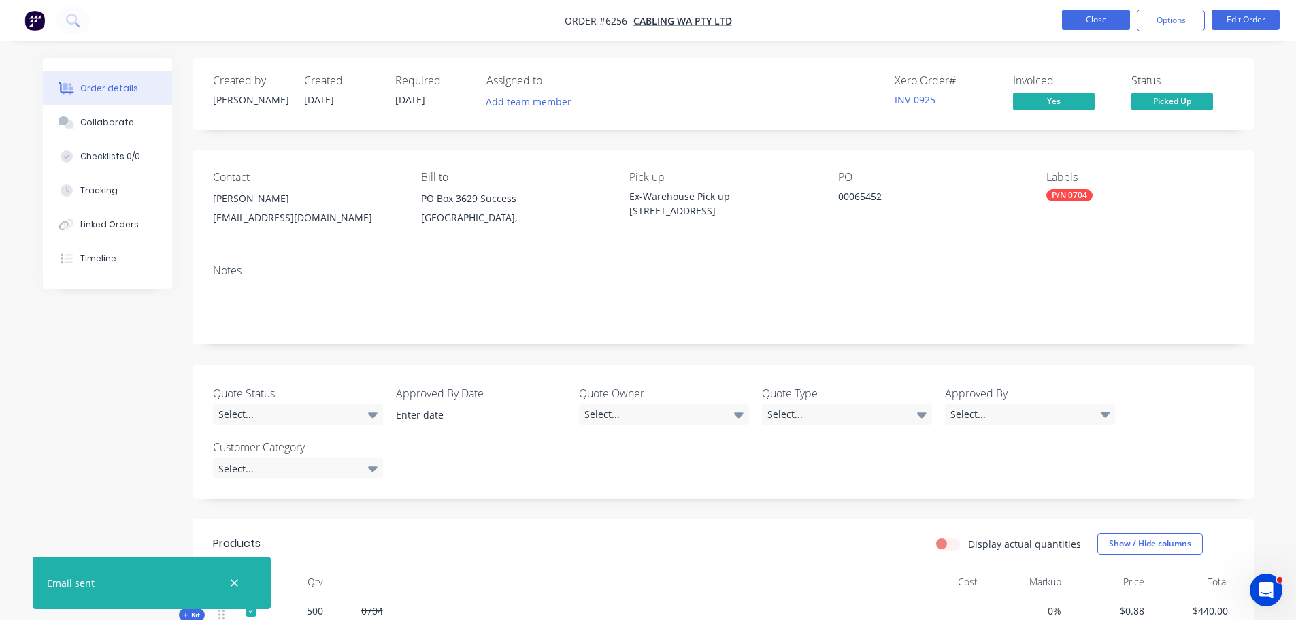
click at [1105, 24] on button "Close" at bounding box center [1096, 20] width 68 height 20
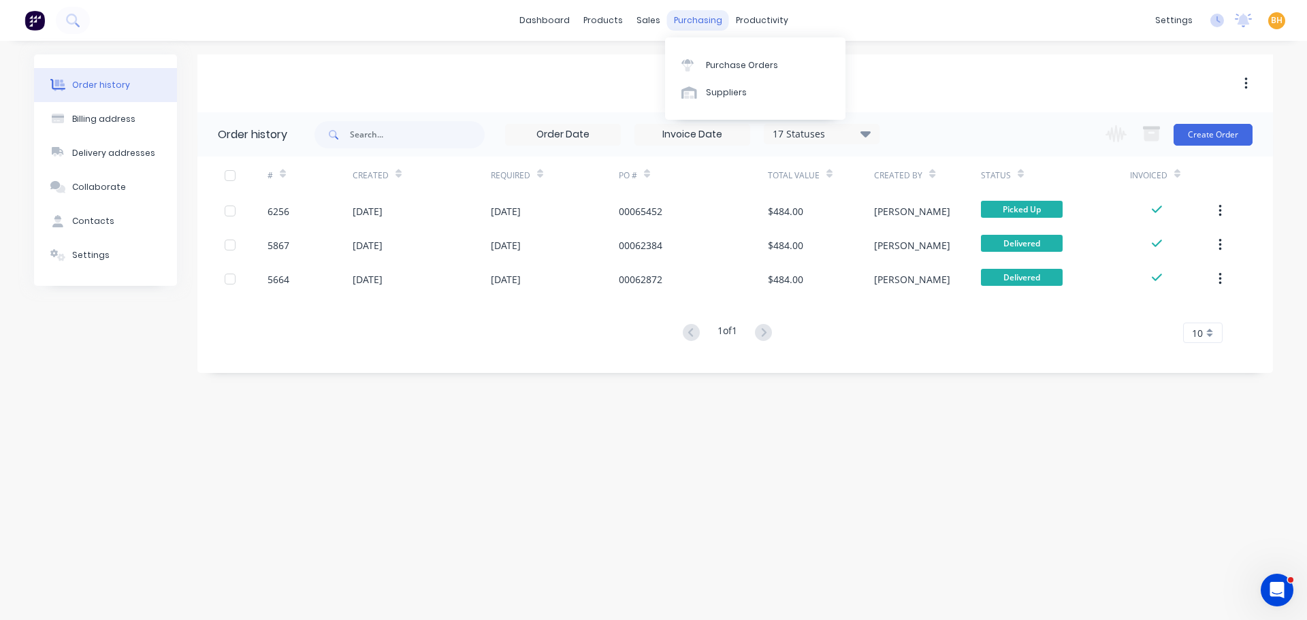
click at [681, 16] on div "purchasing" at bounding box center [698, 20] width 62 height 20
click at [723, 62] on div "Purchase Orders" at bounding box center [742, 65] width 72 height 12
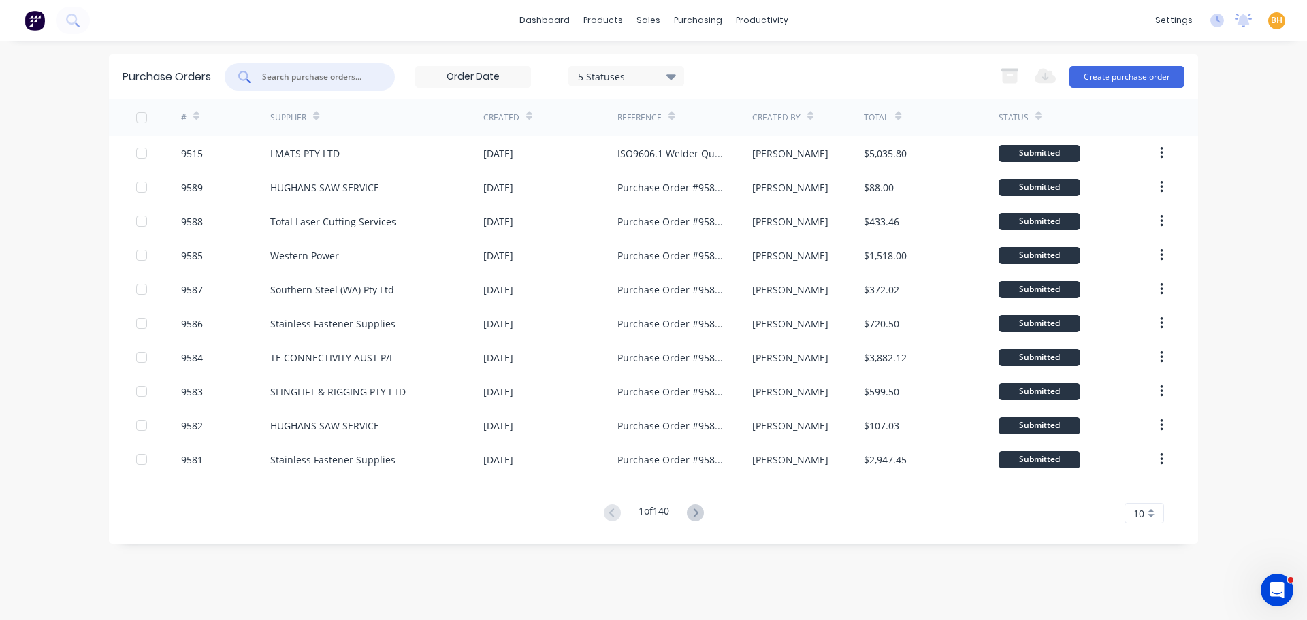
click at [307, 80] on input "text" at bounding box center [317, 77] width 113 height 14
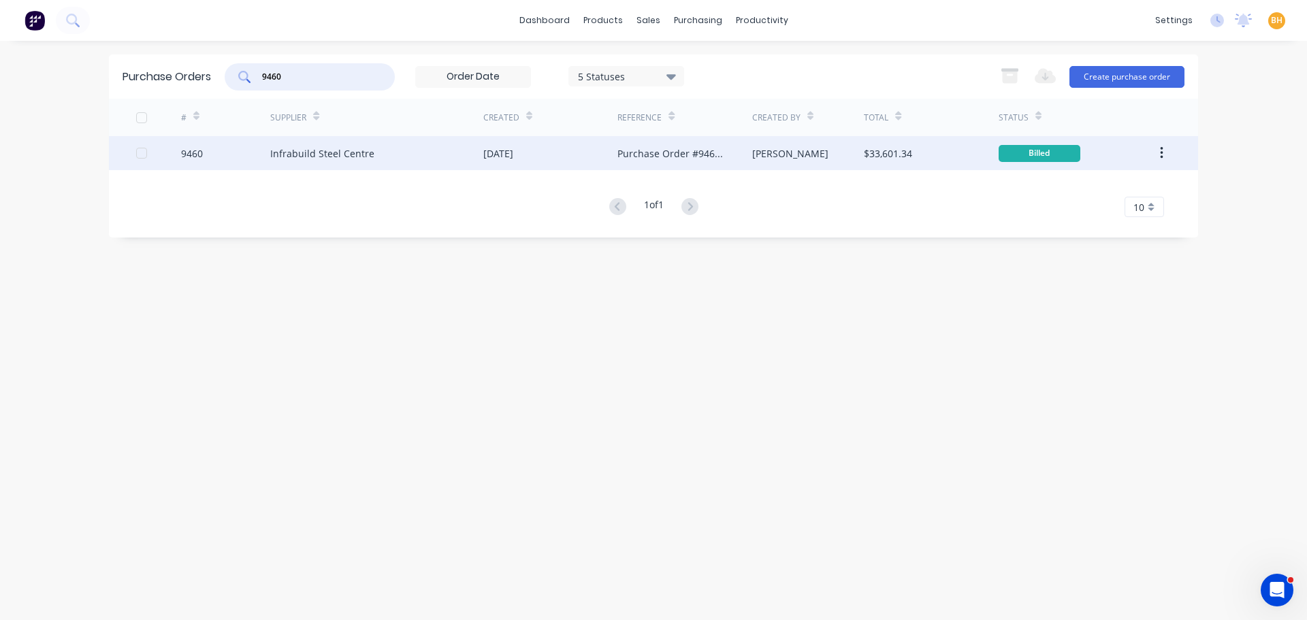
type input "9460"
click at [347, 164] on div "Infrabuild Steel Centre" at bounding box center [376, 153] width 213 height 34
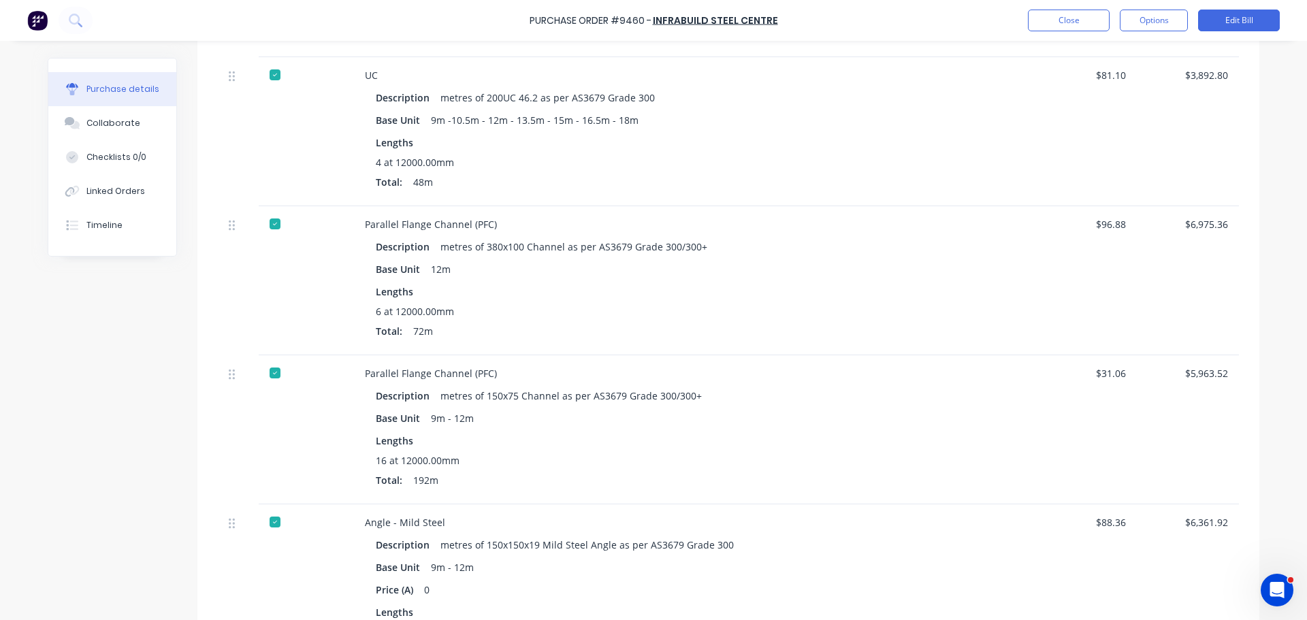
scroll to position [544, 0]
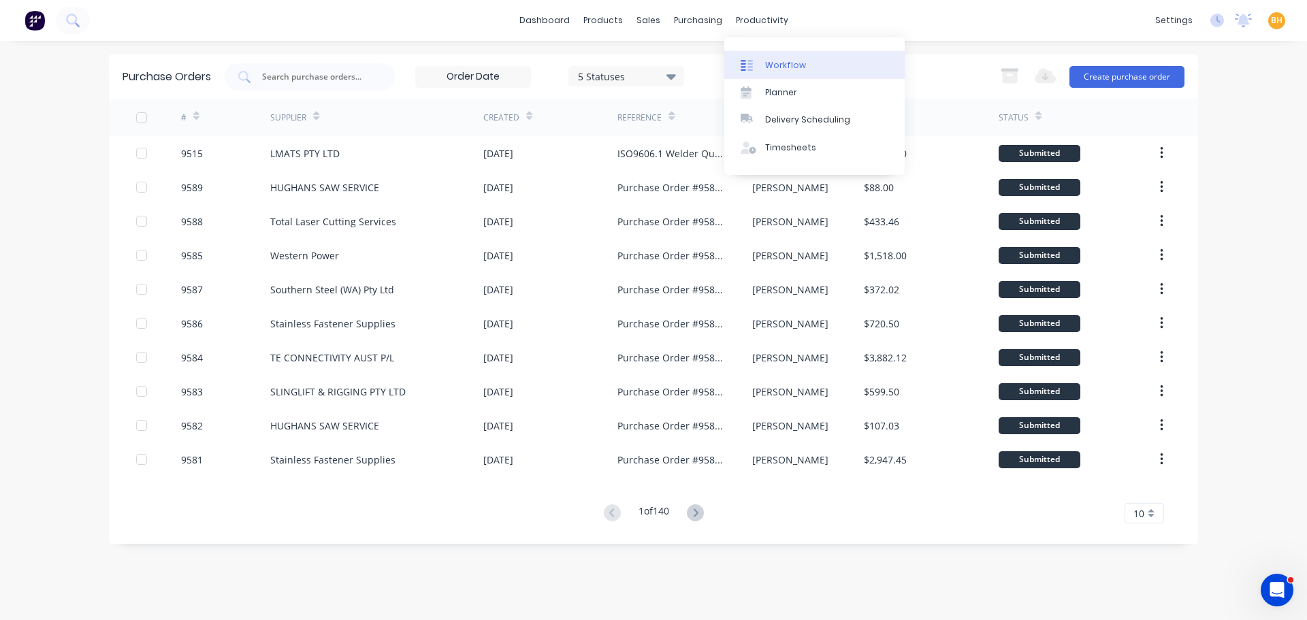
click at [776, 59] on link "Workflow" at bounding box center [814, 64] width 180 height 27
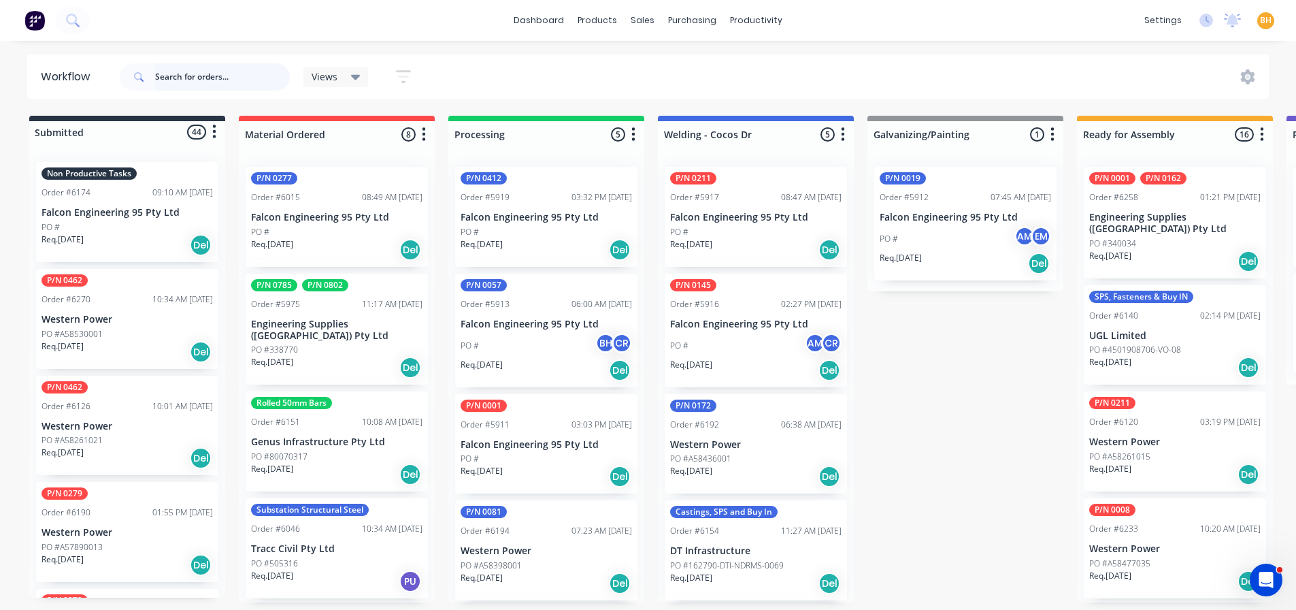
click at [203, 74] on input "text" at bounding box center [222, 76] width 135 height 27
click at [171, 80] on input "text" at bounding box center [222, 76] width 135 height 27
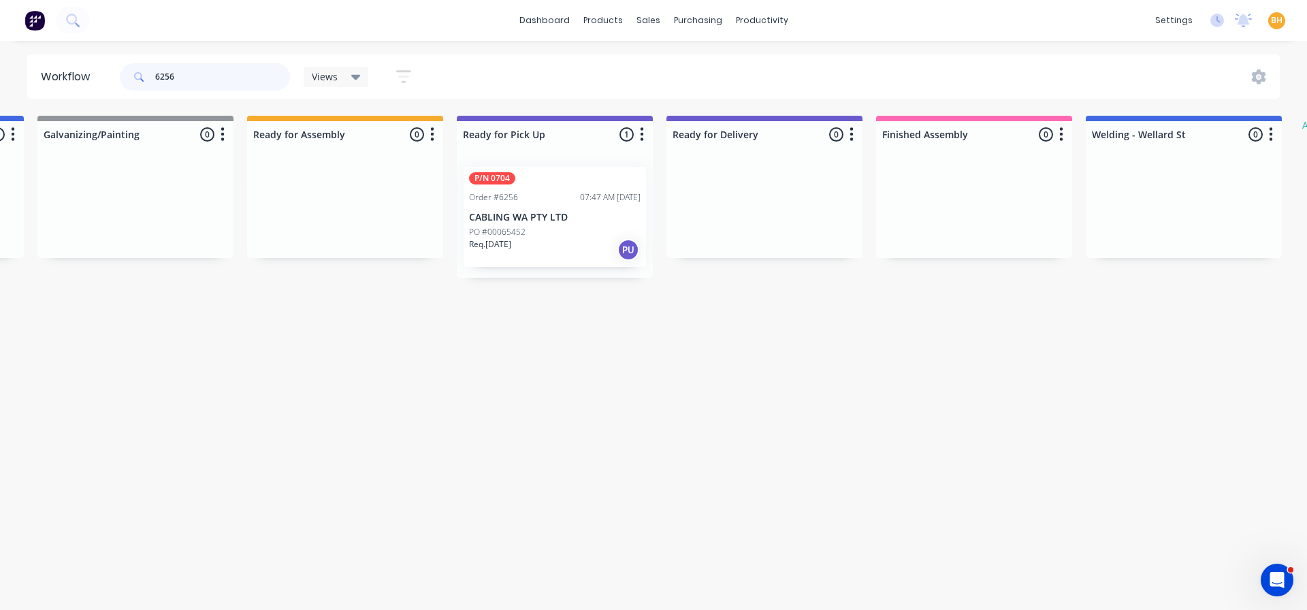
scroll to position [0, 832]
click at [192, 77] on input "6256" at bounding box center [222, 76] width 135 height 27
type input "6"
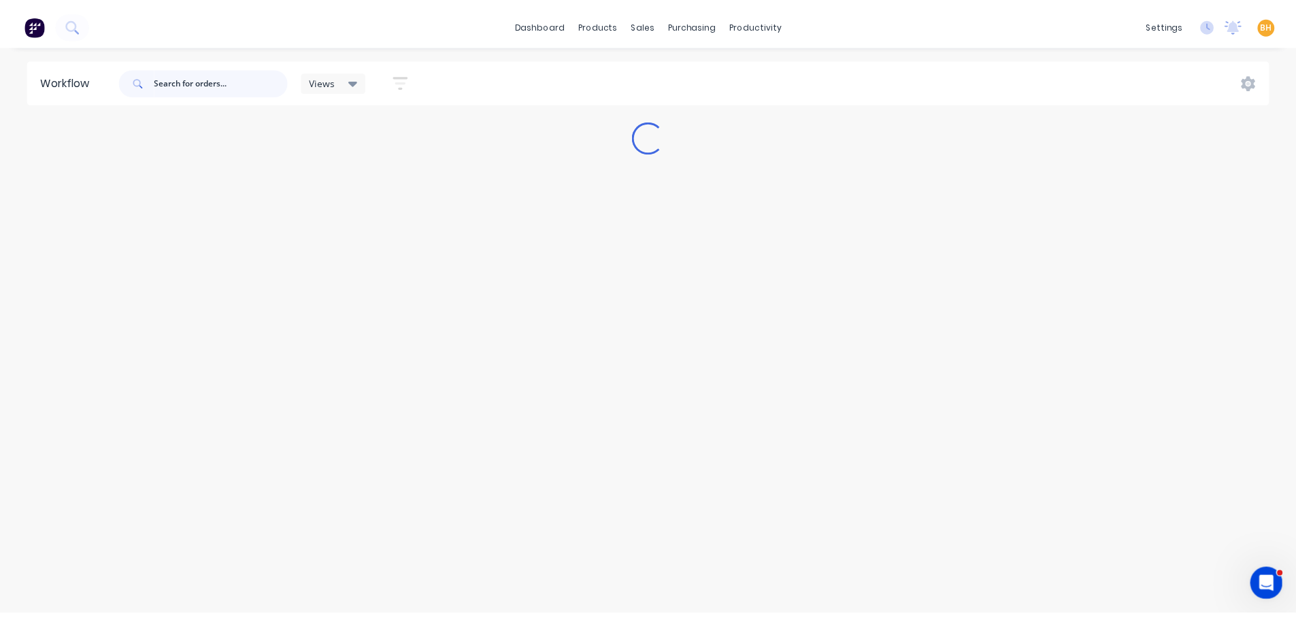
scroll to position [0, 0]
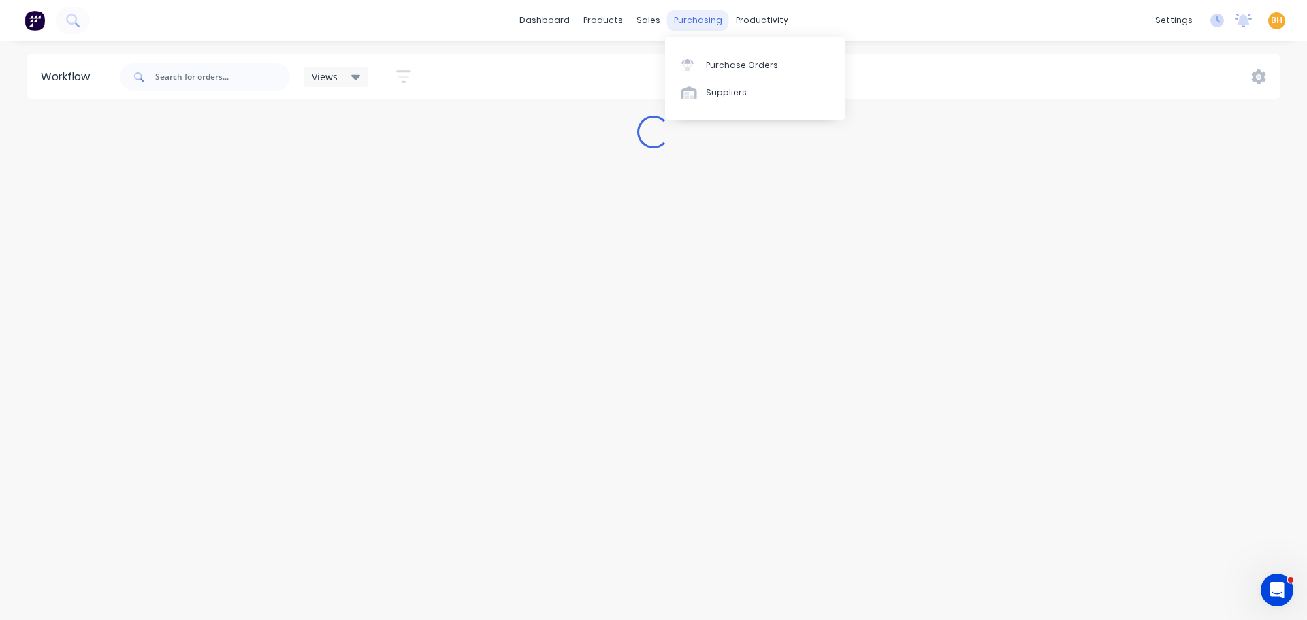
click at [691, 18] on div "purchasing" at bounding box center [698, 20] width 62 height 20
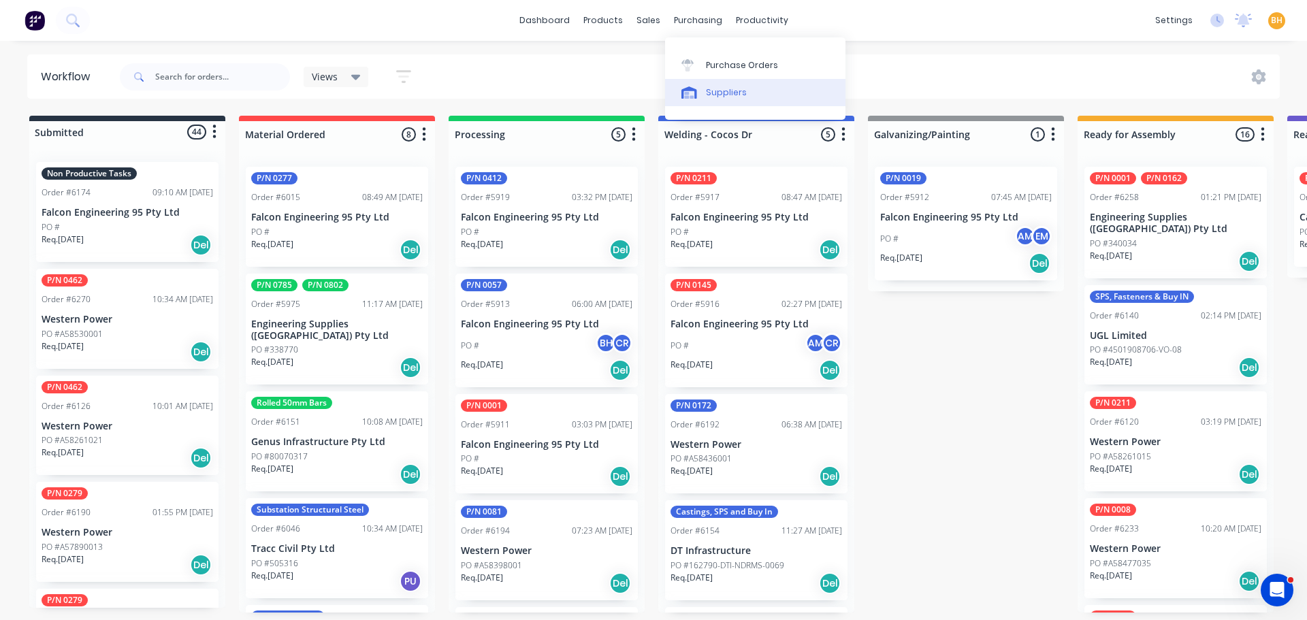
click at [741, 79] on link "Suppliers" at bounding box center [755, 92] width 180 height 27
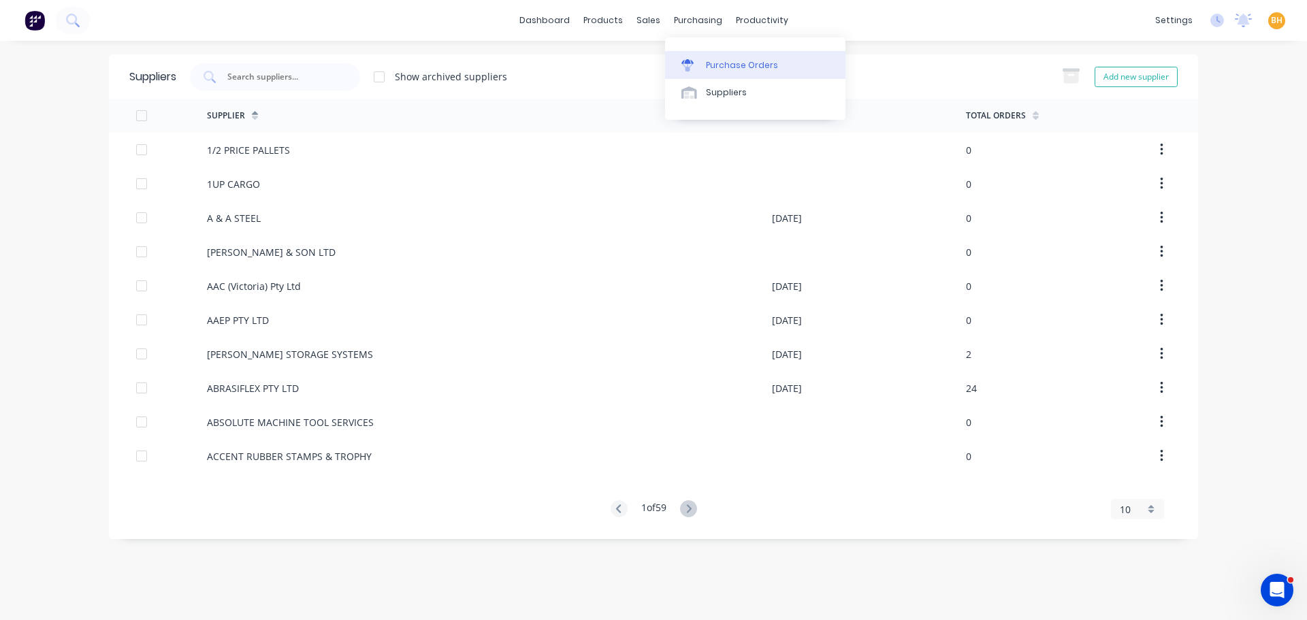
click at [693, 24] on div "purchasing" at bounding box center [698, 20] width 62 height 20
click at [688, 18] on div "purchasing" at bounding box center [698, 20] width 62 height 20
click at [738, 67] on div "Purchase Orders" at bounding box center [742, 65] width 72 height 12
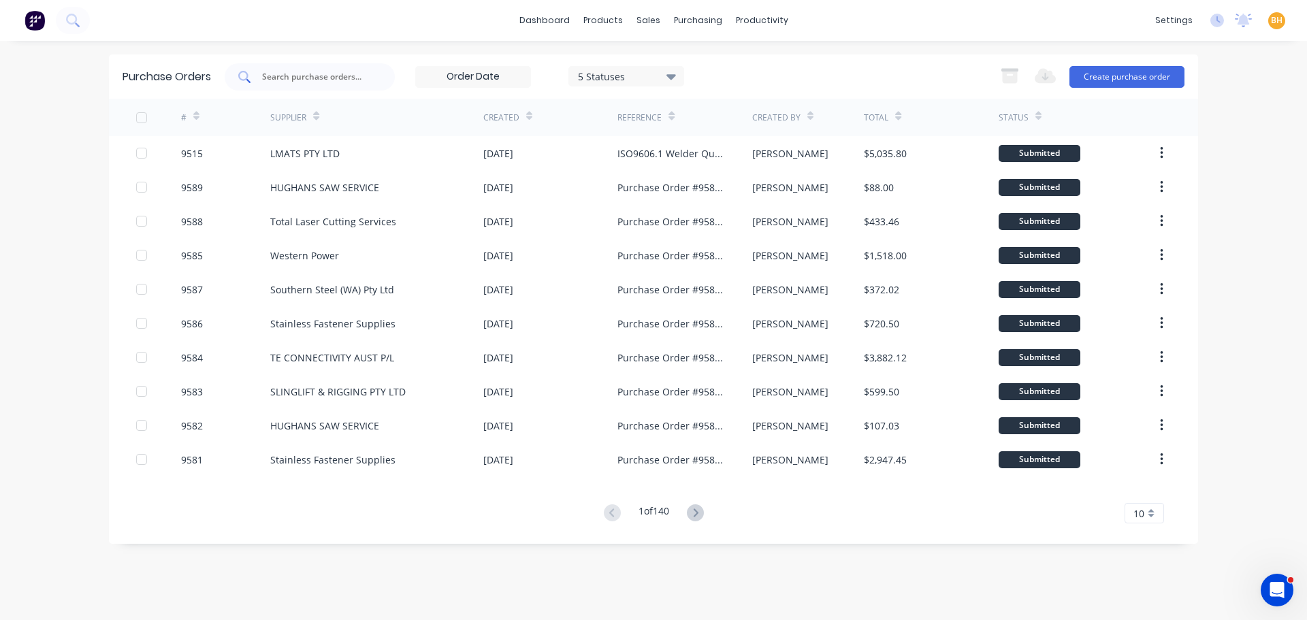
click at [306, 73] on input "text" at bounding box center [317, 77] width 113 height 14
click at [1115, 64] on div "Export to Excel (XLSX) Create purchase order" at bounding box center [1088, 76] width 191 height 27
click at [1116, 68] on button "Create purchase order" at bounding box center [1126, 77] width 115 height 22
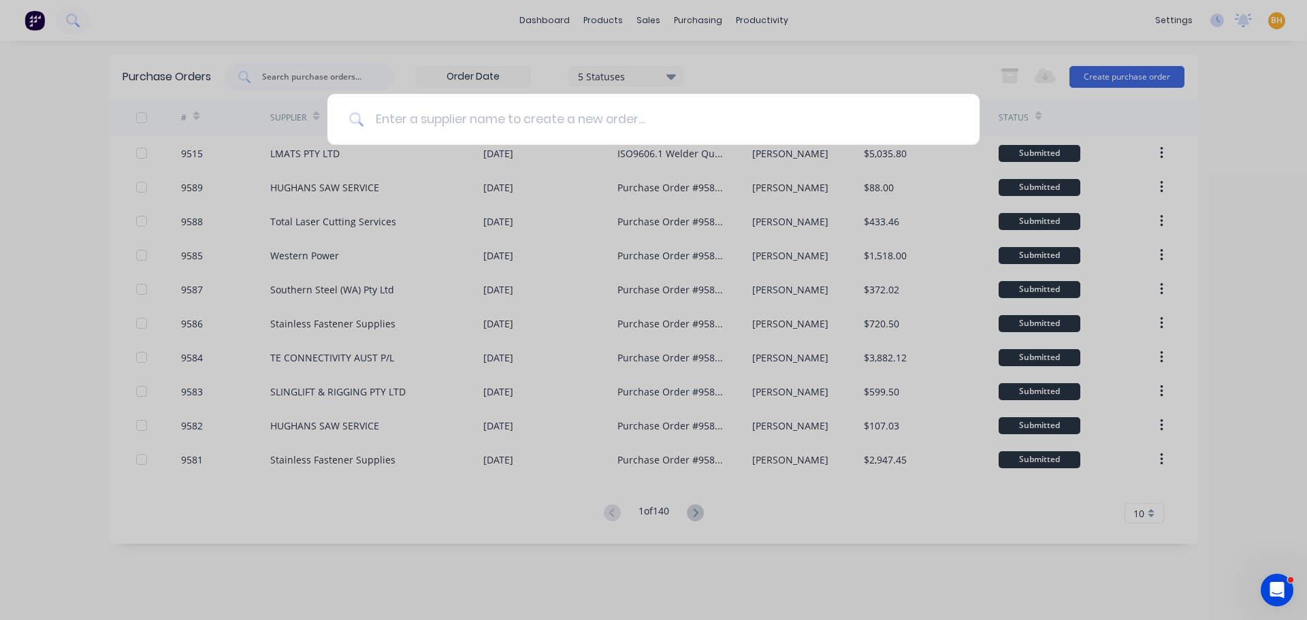
click at [414, 120] on input at bounding box center [660, 119] width 593 height 51
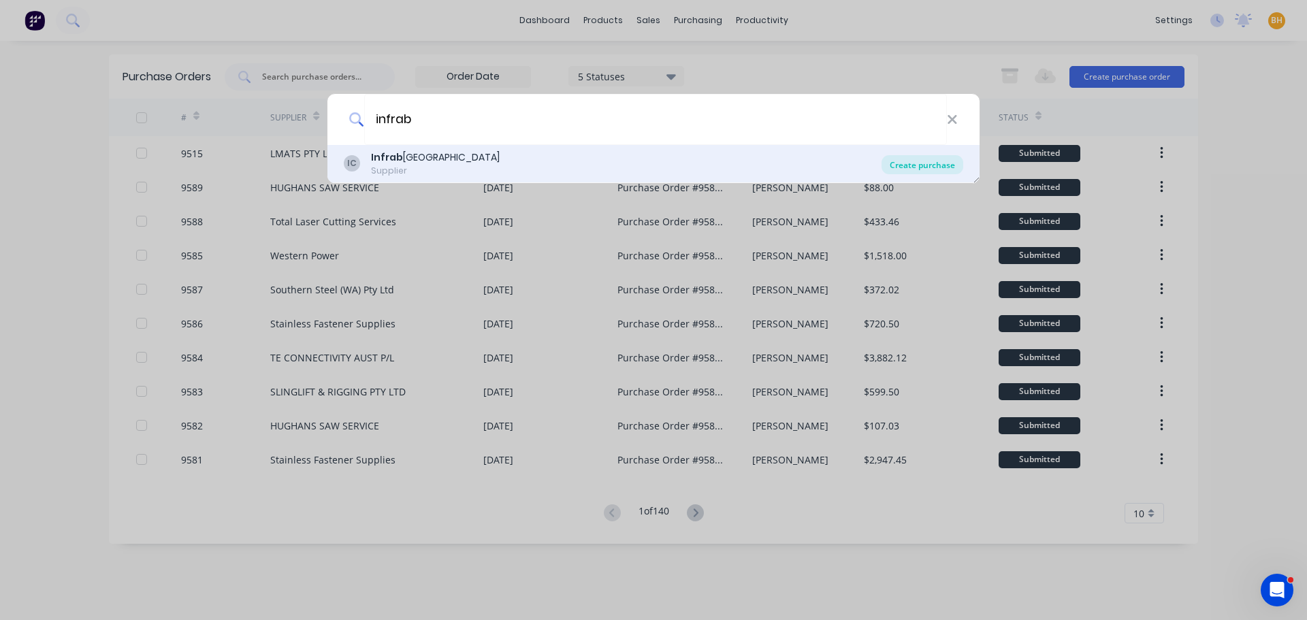
type input "infrab"
click at [913, 165] on div "Create purchase" at bounding box center [922, 164] width 82 height 19
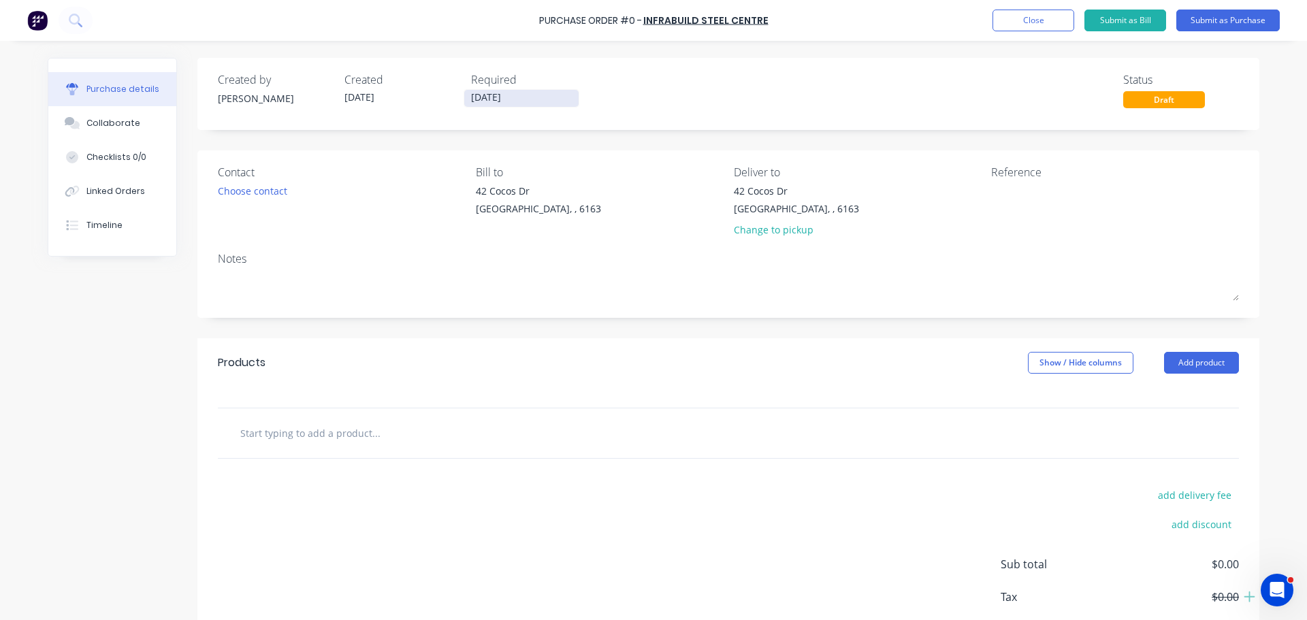
click at [478, 94] on input "[DATE]" at bounding box center [521, 98] width 114 height 17
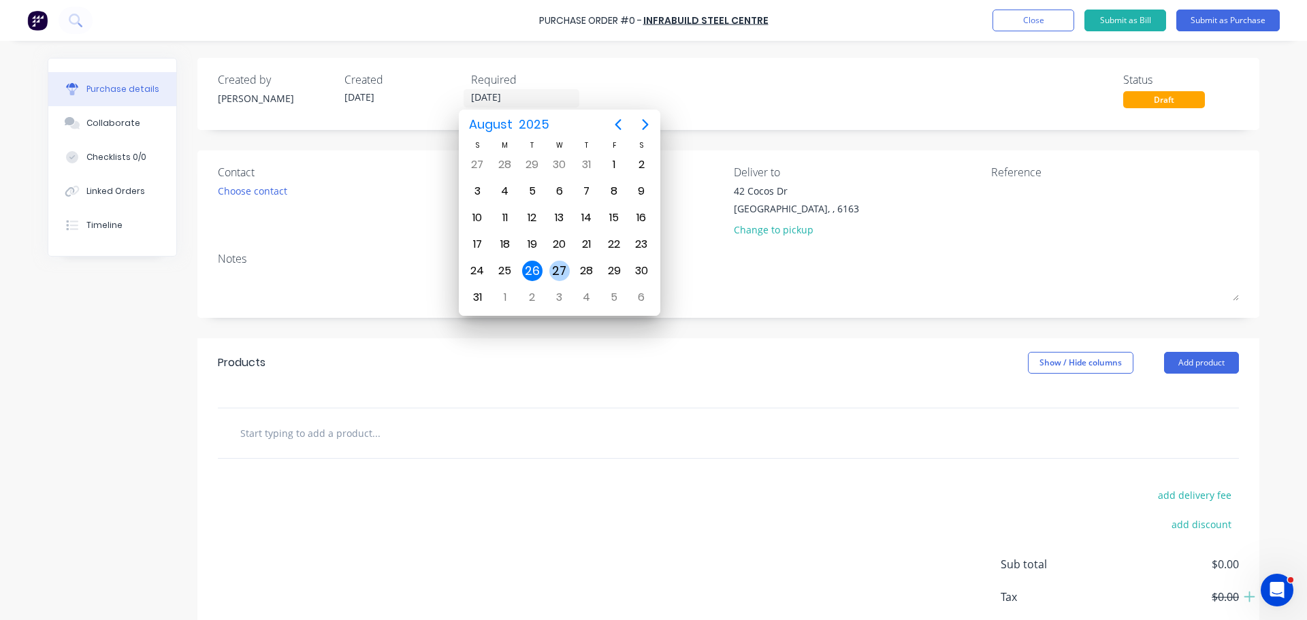
click at [557, 265] on div "27" at bounding box center [559, 271] width 20 height 20
type input "27/08/25"
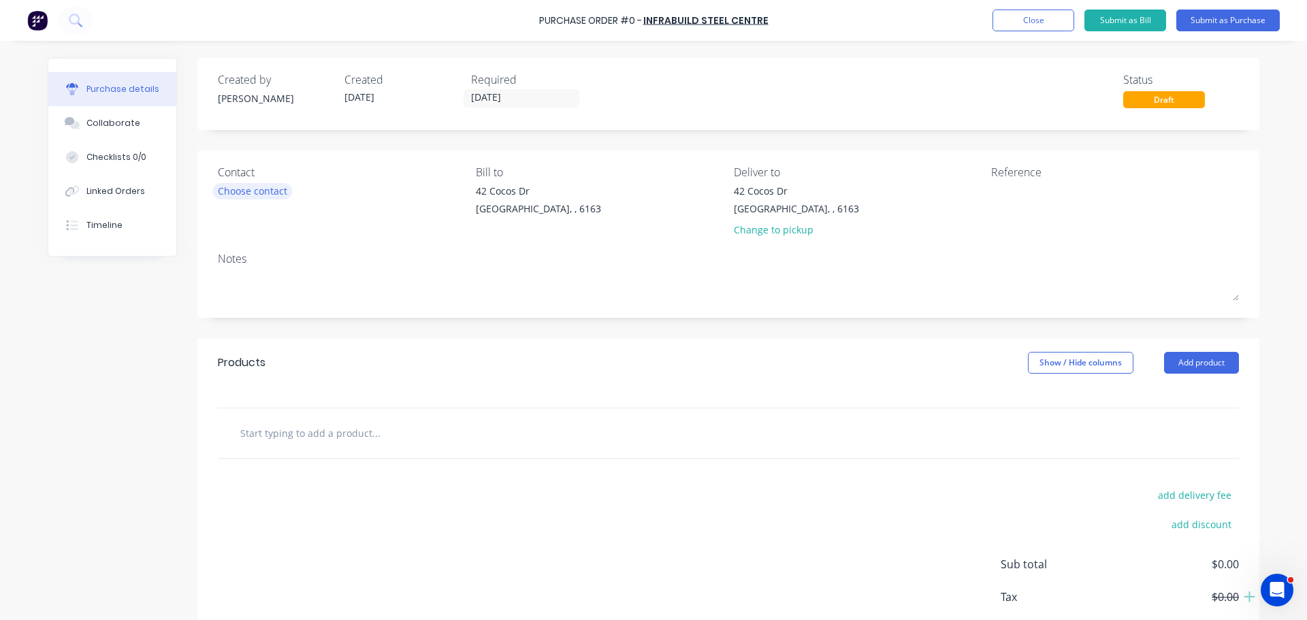
click at [235, 193] on div "Choose contact" at bounding box center [252, 191] width 69 height 14
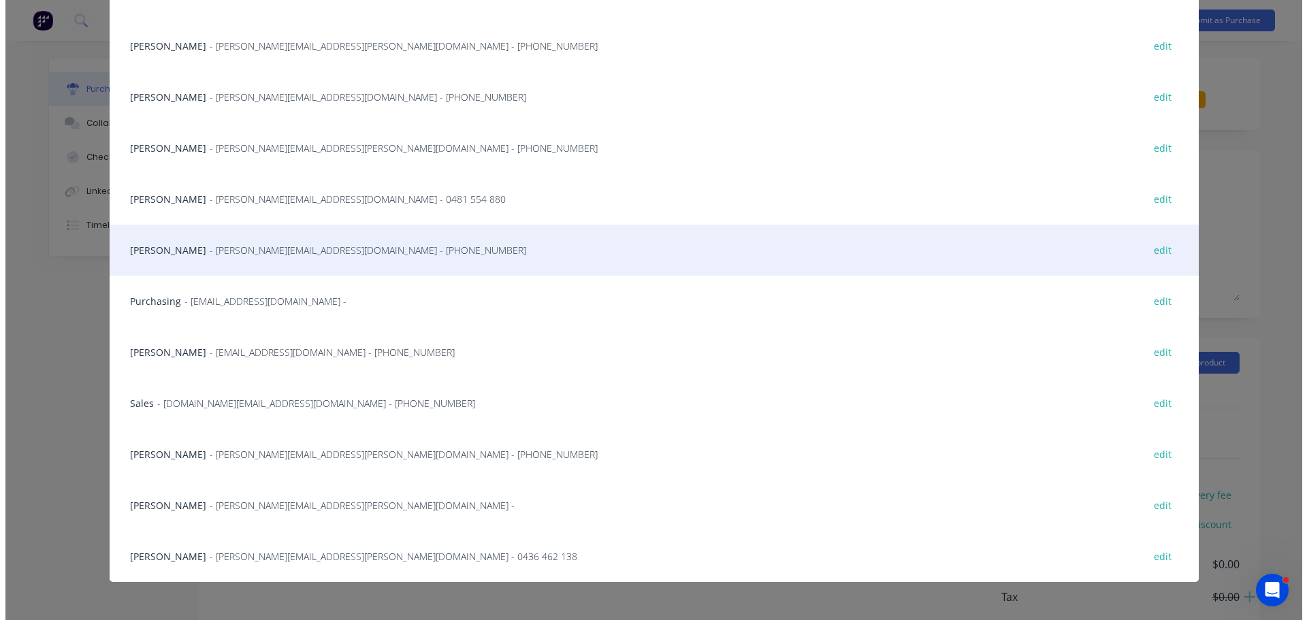
scroll to position [160, 0]
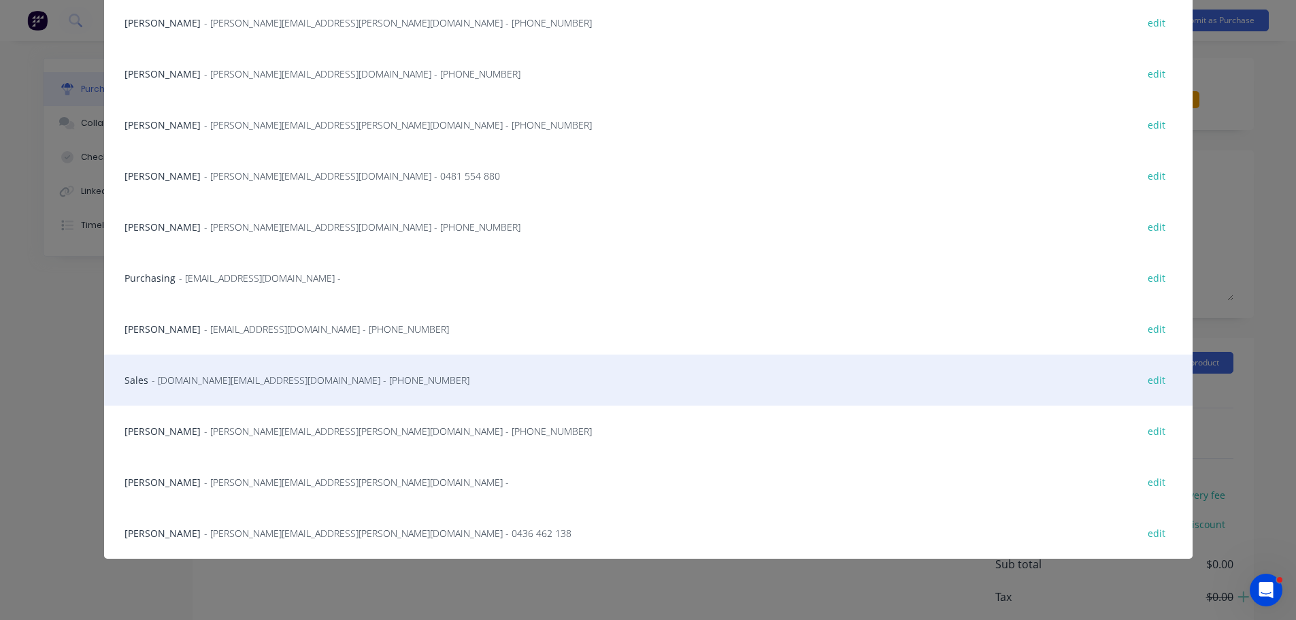
click at [223, 376] on span "- perth.sc@infrabuild.com - (08) 9418 9850" at bounding box center [311, 380] width 318 height 14
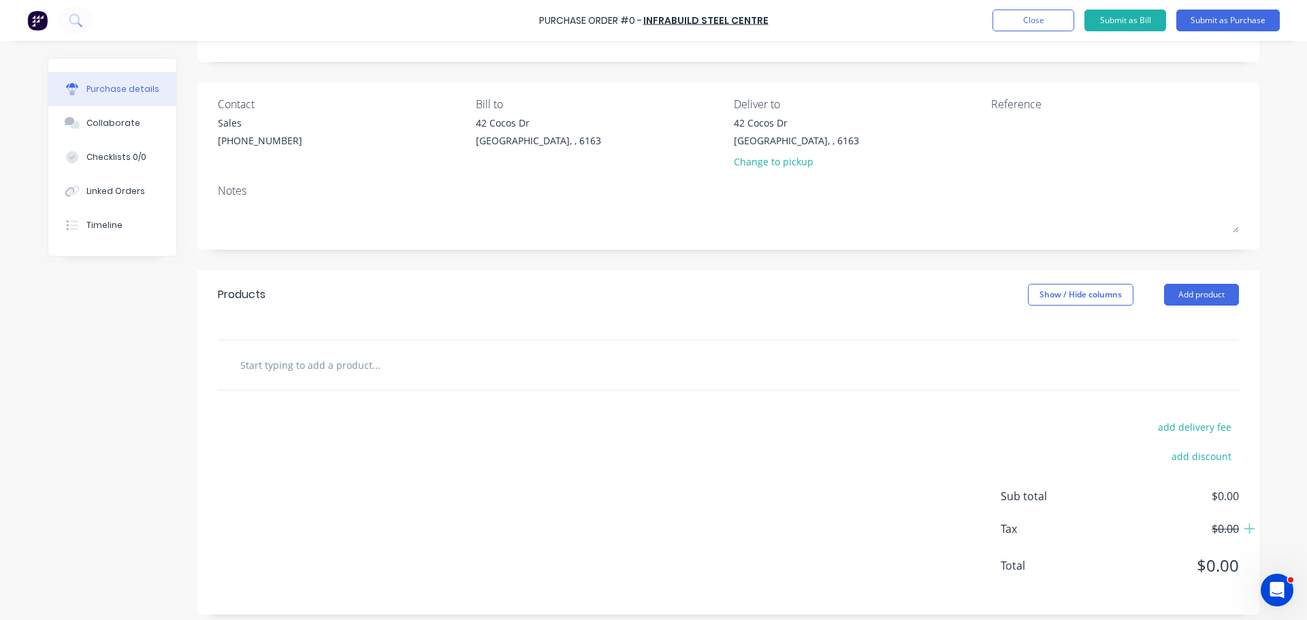
scroll to position [0, 0]
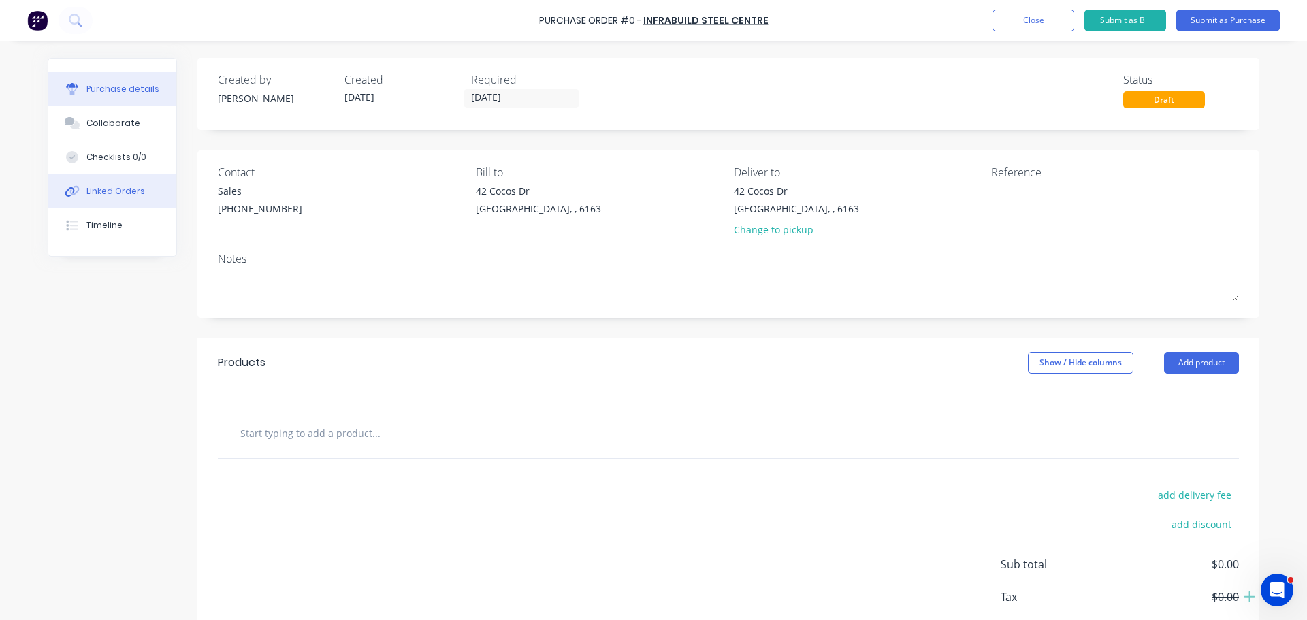
click at [86, 180] on button "Linked Orders" at bounding box center [112, 191] width 128 height 34
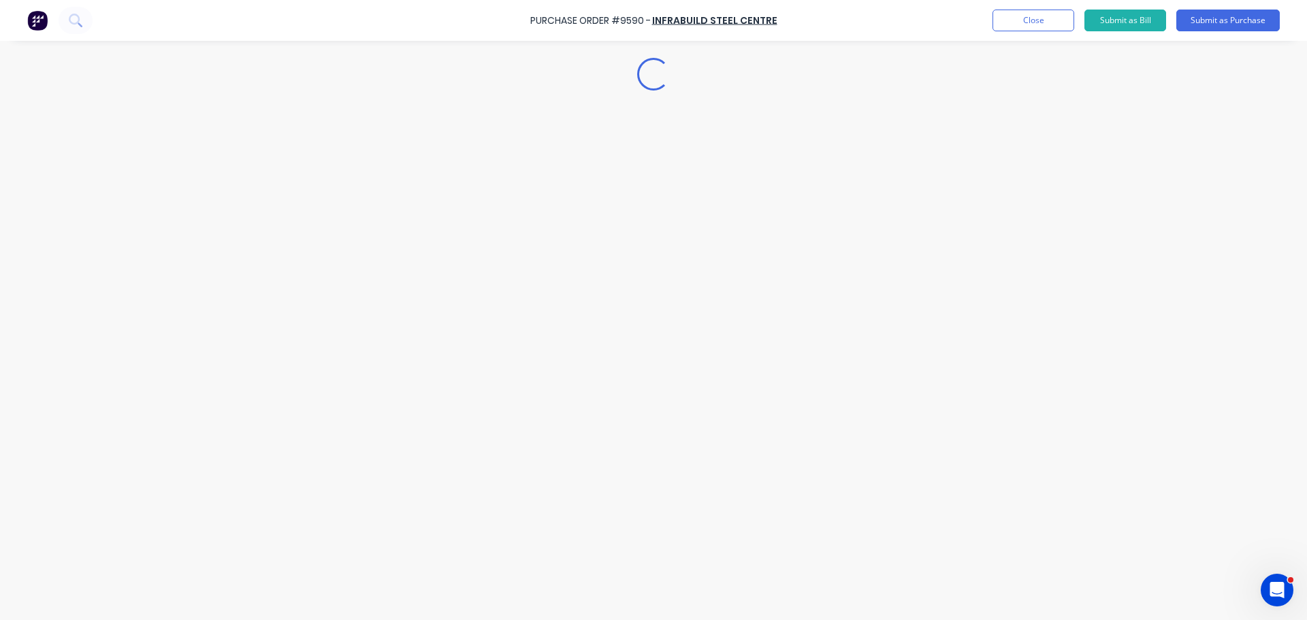
click at [95, 198] on div "Loading..." at bounding box center [653, 290] width 1238 height 552
click at [1207, 69] on div "Link Orders" at bounding box center [1189, 80] width 112 height 27
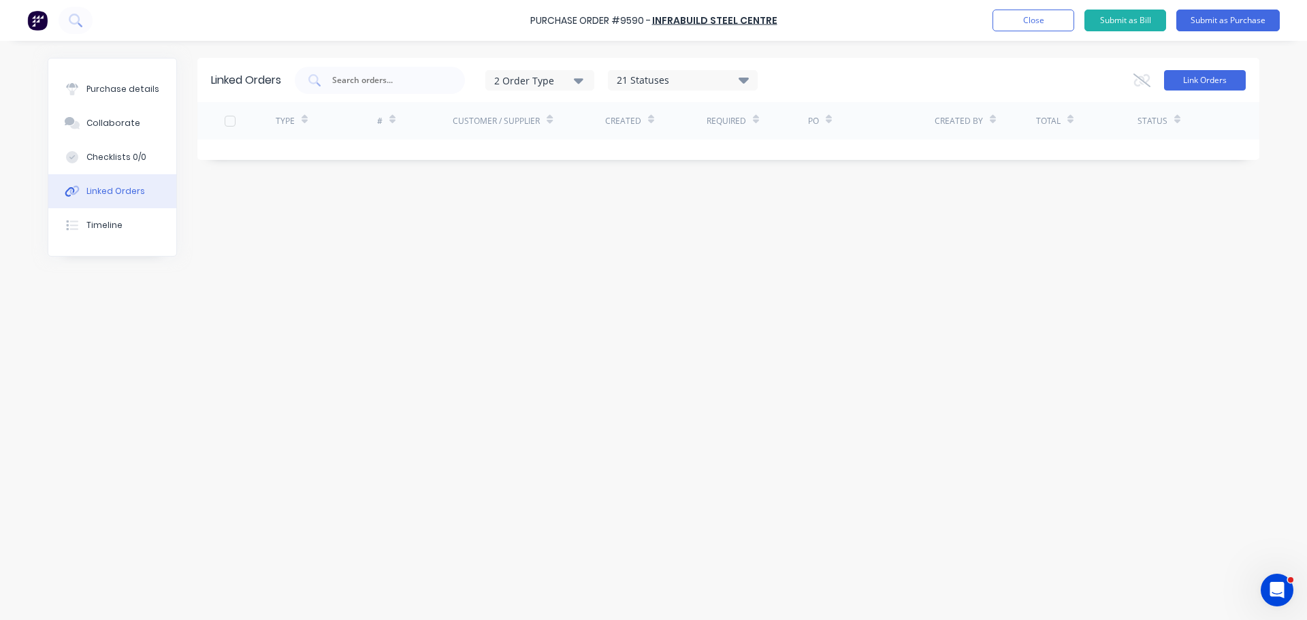
click at [1202, 77] on button "Link Orders" at bounding box center [1205, 80] width 82 height 20
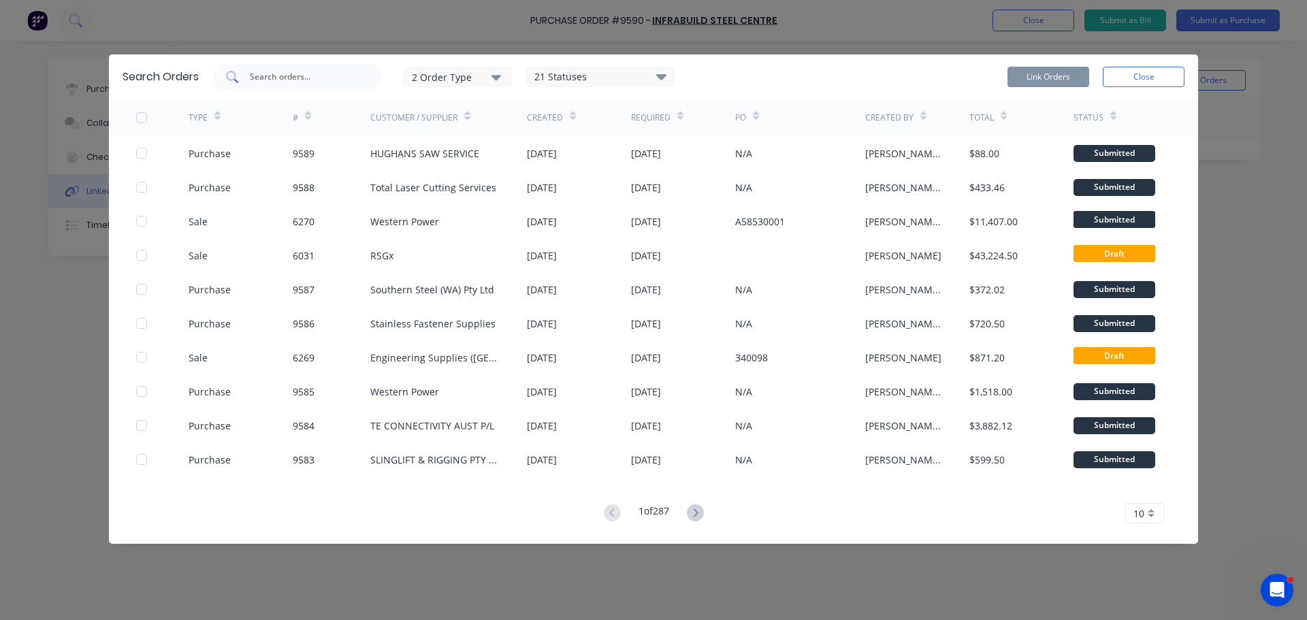
click at [273, 78] on input "text" at bounding box center [304, 77] width 113 height 14
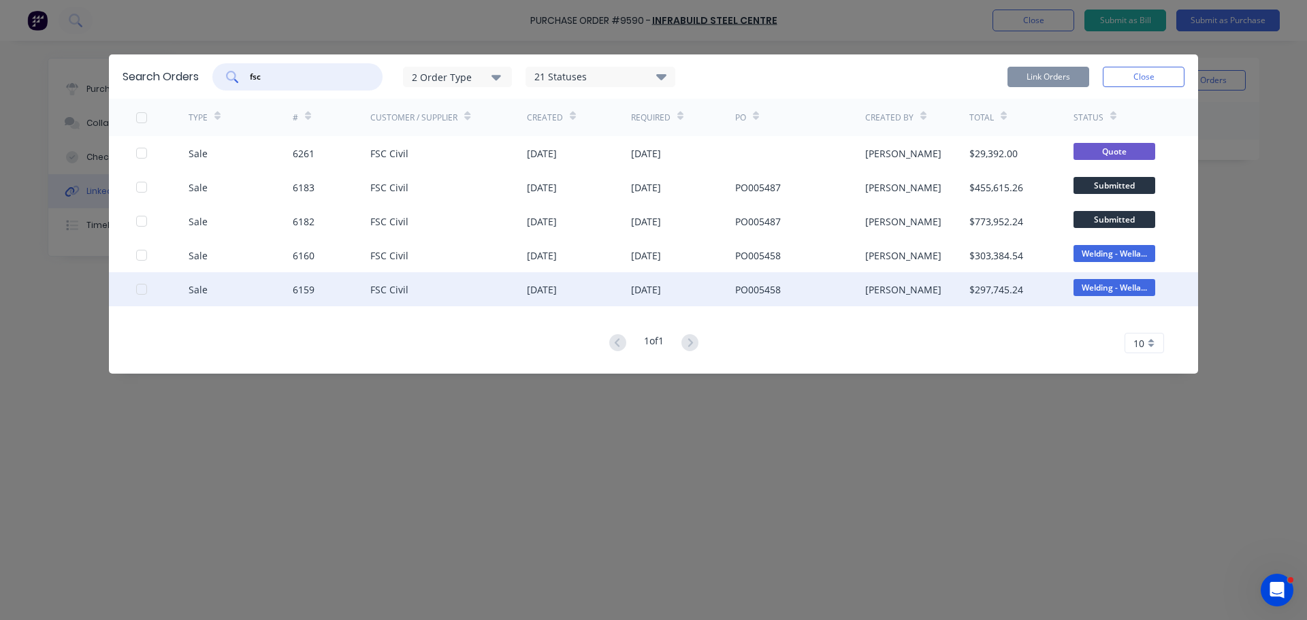
type input "fsc"
click at [343, 286] on div "6159" at bounding box center [332, 289] width 78 height 34
drag, startPoint x: 143, startPoint y: 288, endPoint x: 159, endPoint y: 293, distance: 17.0
click at [144, 288] on div at bounding box center [141, 289] width 27 height 27
click at [1021, 76] on button "Link Orders" at bounding box center [1048, 77] width 82 height 20
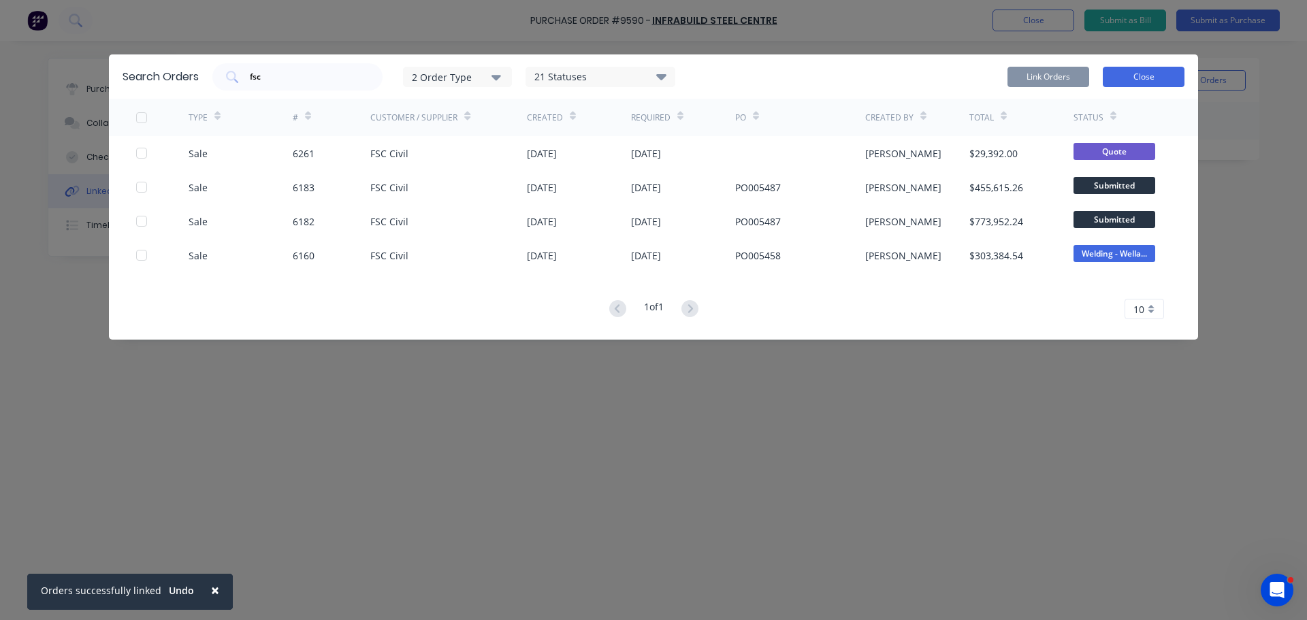
click at [1128, 73] on button "Close" at bounding box center [1143, 77] width 82 height 20
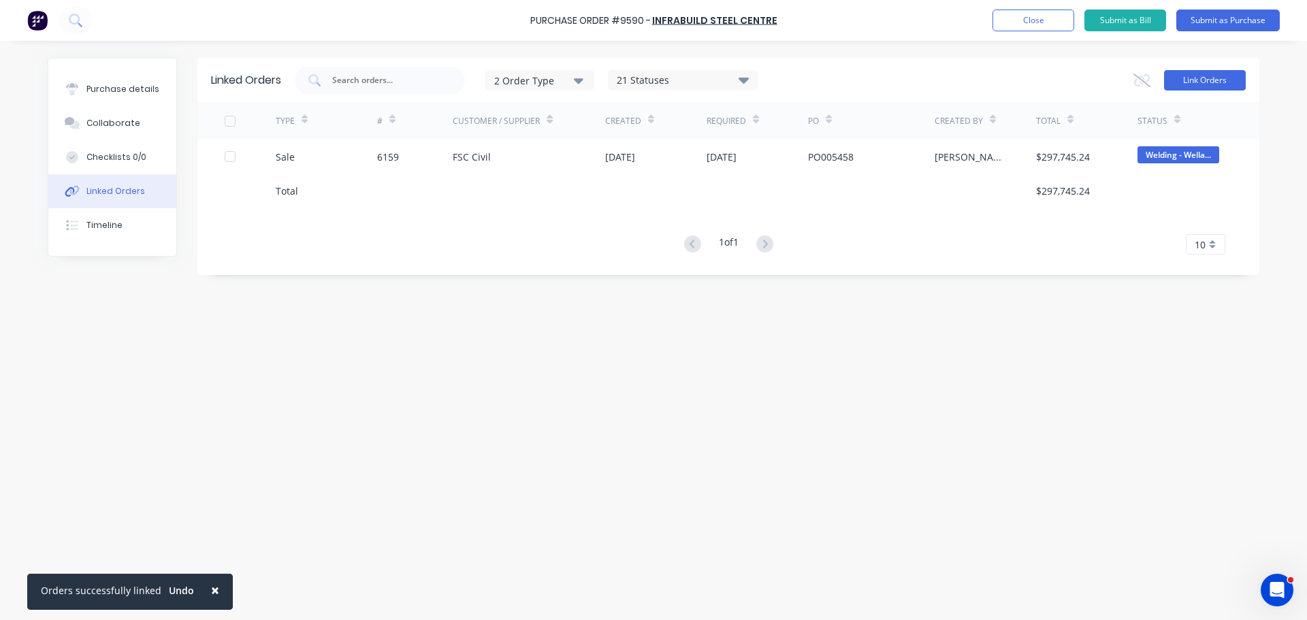
click at [1203, 75] on button "Link Orders" at bounding box center [1205, 80] width 82 height 20
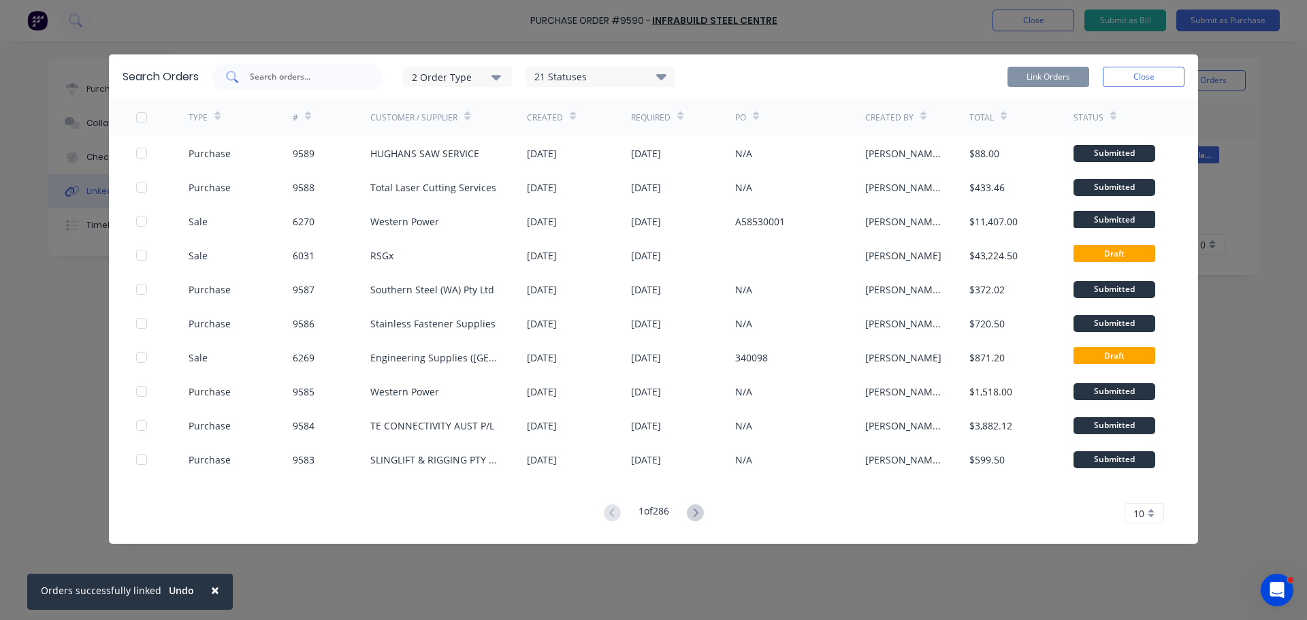
click at [269, 77] on input "text" at bounding box center [304, 77] width 113 height 14
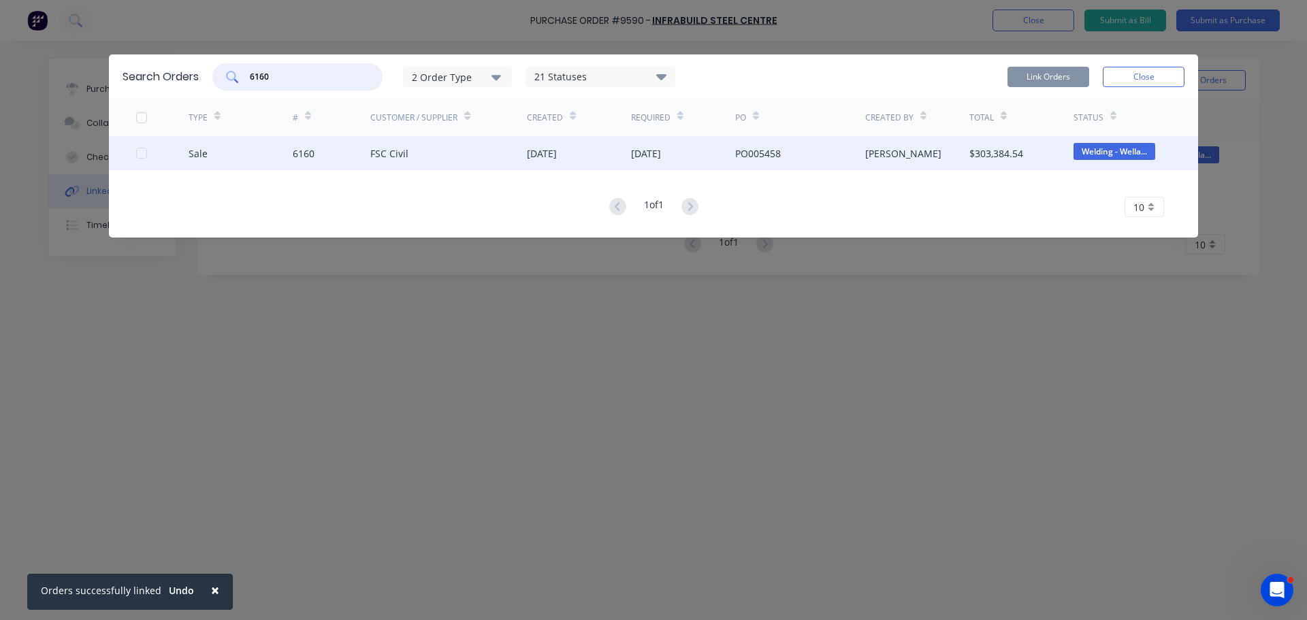
click at [142, 152] on div at bounding box center [141, 153] width 27 height 27
type input "6160"
drag, startPoint x: 1063, startPoint y: 79, endPoint x: 1055, endPoint y: 88, distance: 12.1
click at [1063, 78] on button "Link Orders" at bounding box center [1048, 77] width 82 height 20
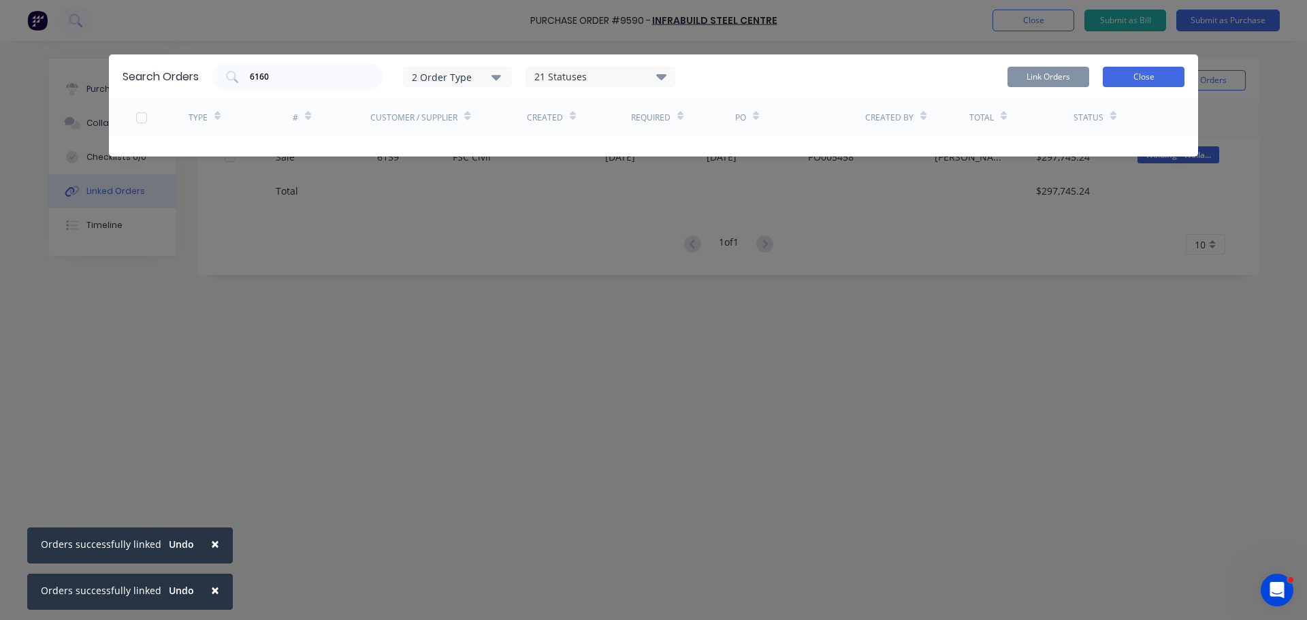
click at [1132, 75] on button "Close" at bounding box center [1143, 77] width 82 height 20
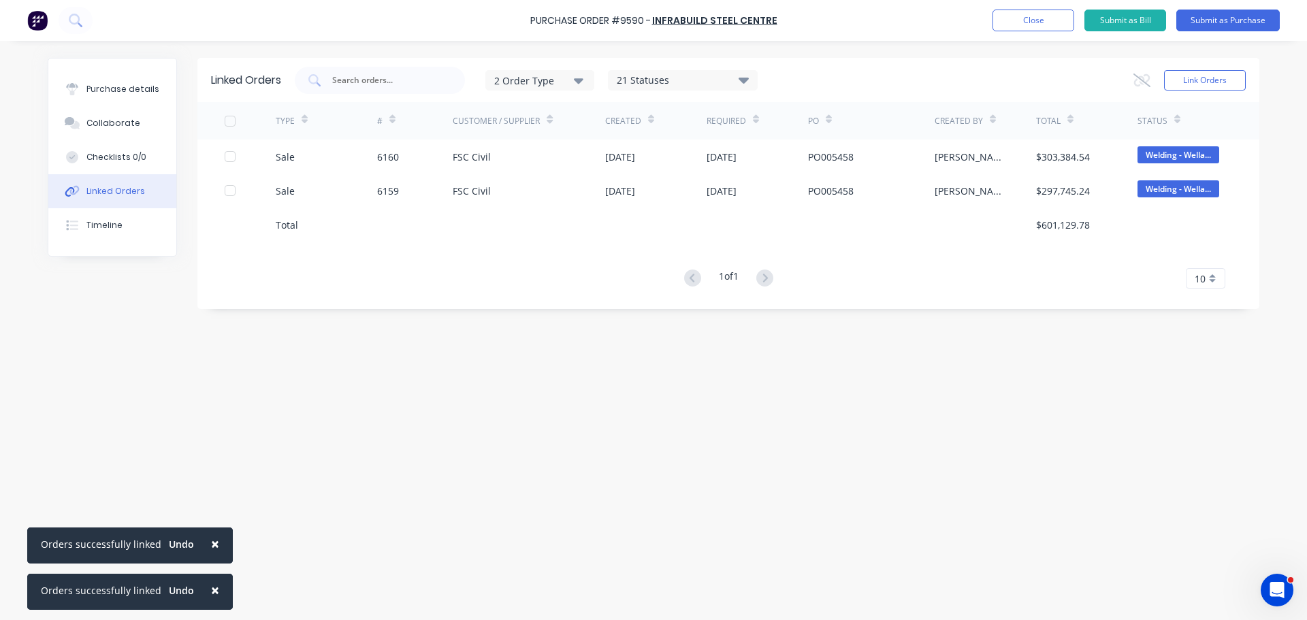
click at [211, 545] on span "×" at bounding box center [215, 543] width 8 height 19
click at [213, 591] on span "×" at bounding box center [215, 589] width 8 height 19
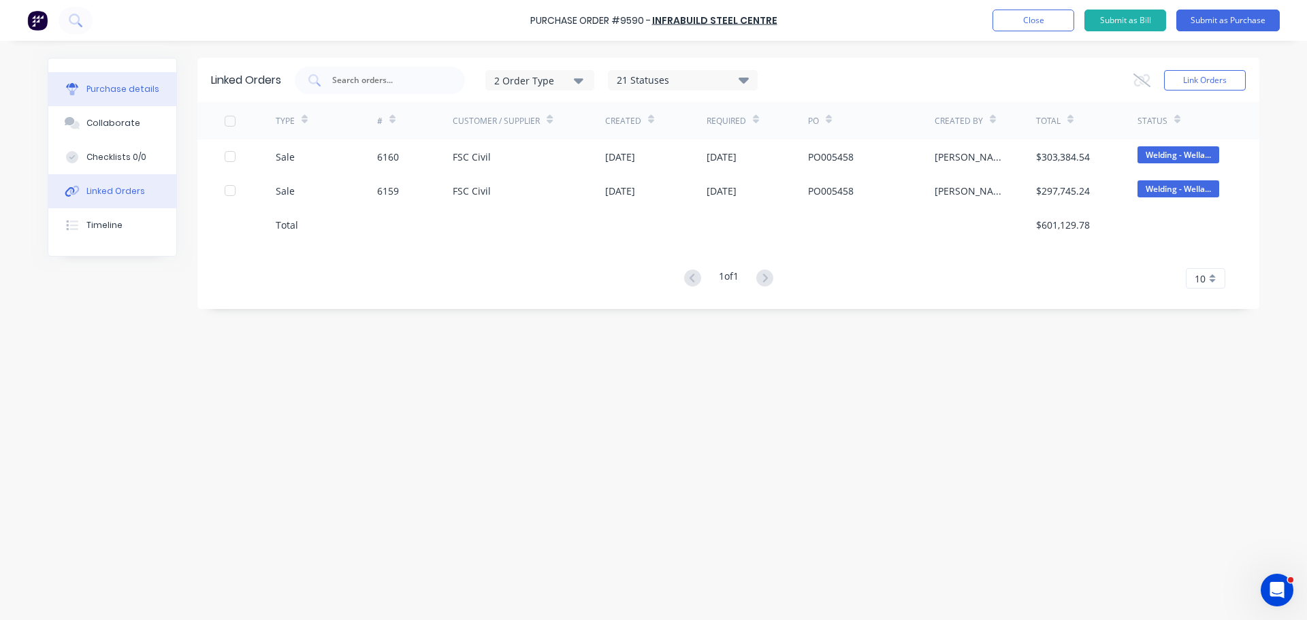
click at [114, 84] on div "Purchase details" at bounding box center [122, 89] width 73 height 12
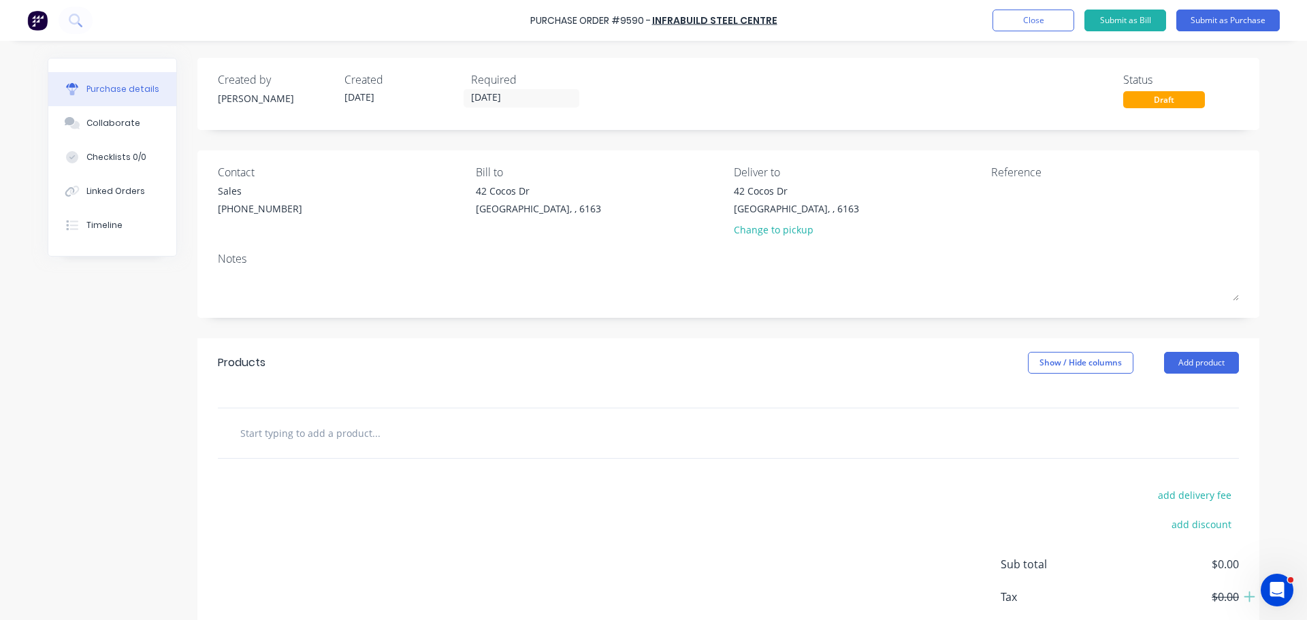
click at [321, 432] on input "text" at bounding box center [376, 432] width 272 height 27
click at [317, 428] on input "text" at bounding box center [376, 432] width 272 height 27
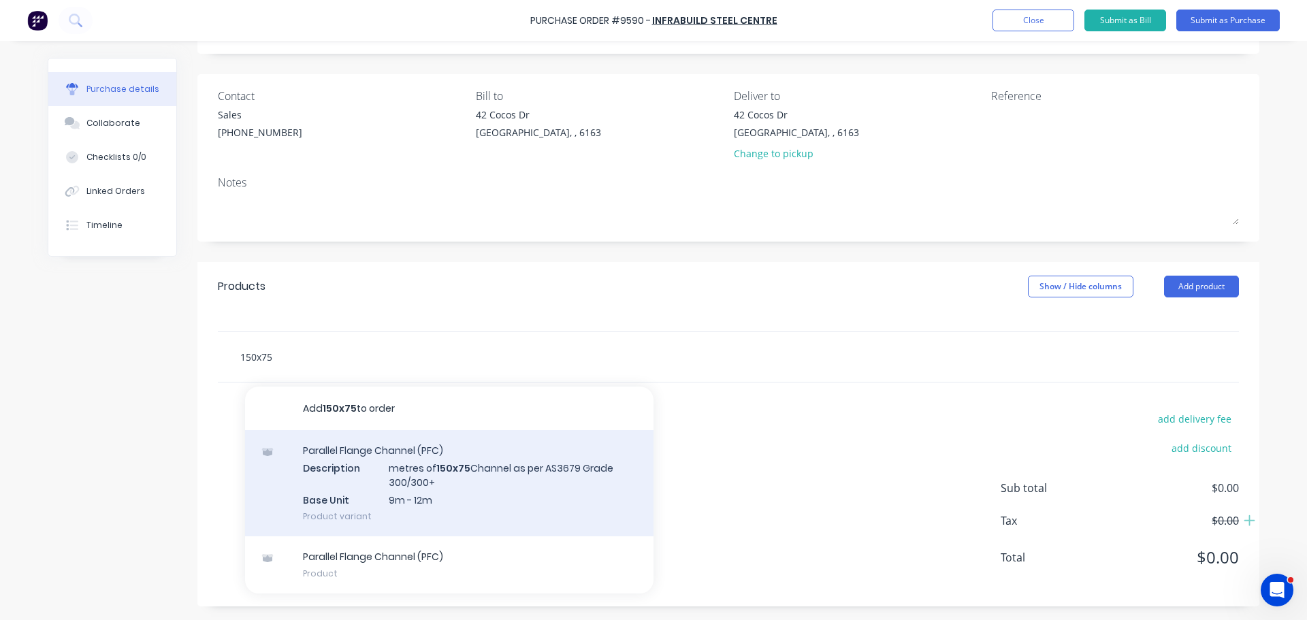
scroll to position [76, 0]
type input "150x75"
click at [453, 485] on div "Parallel Flange Channel (PFC) Description metres of 150x75 Channel as per AS367…" at bounding box center [449, 483] width 408 height 106
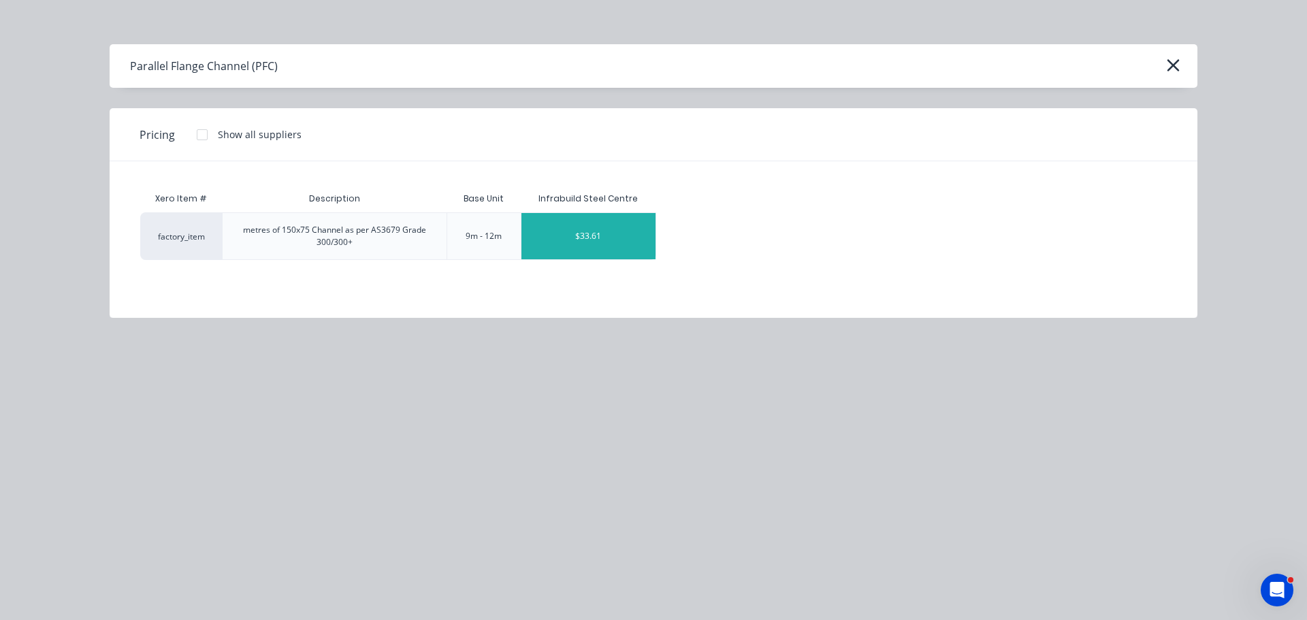
click at [591, 227] on div "$33.61" at bounding box center [588, 236] width 135 height 46
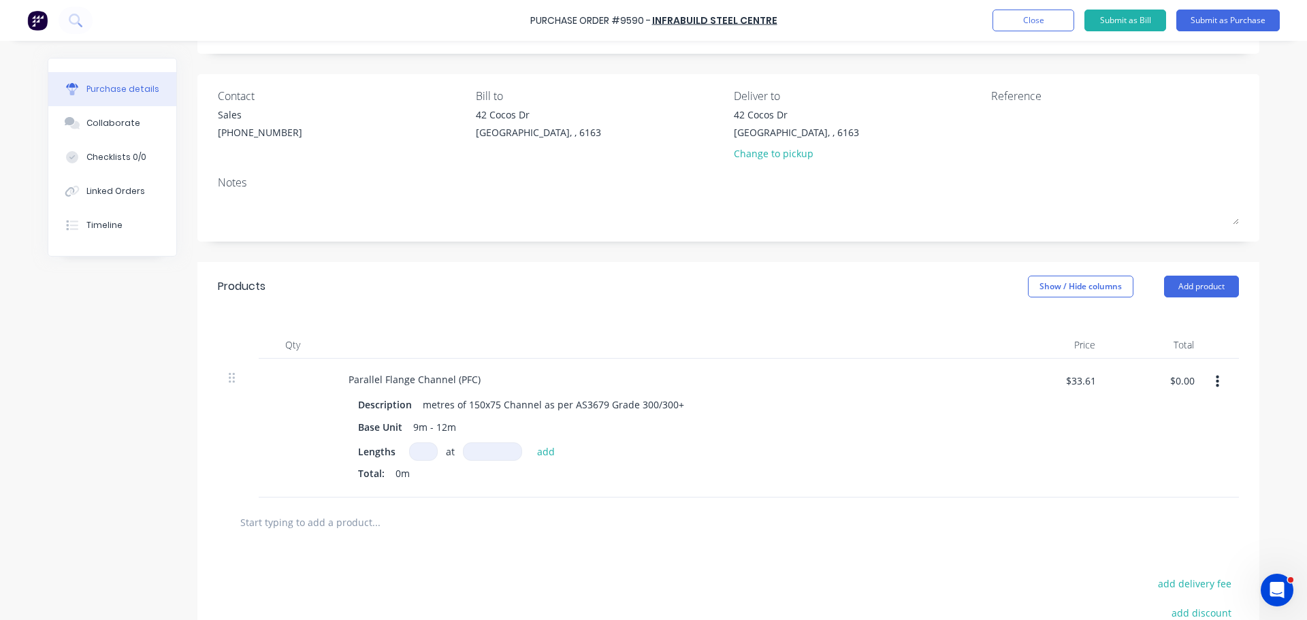
click at [422, 450] on input at bounding box center [423, 451] width 29 height 18
type input "4"
click at [474, 453] on input at bounding box center [492, 451] width 59 height 18
type input "12000mm"
click at [538, 453] on button "add" at bounding box center [546, 451] width 32 height 16
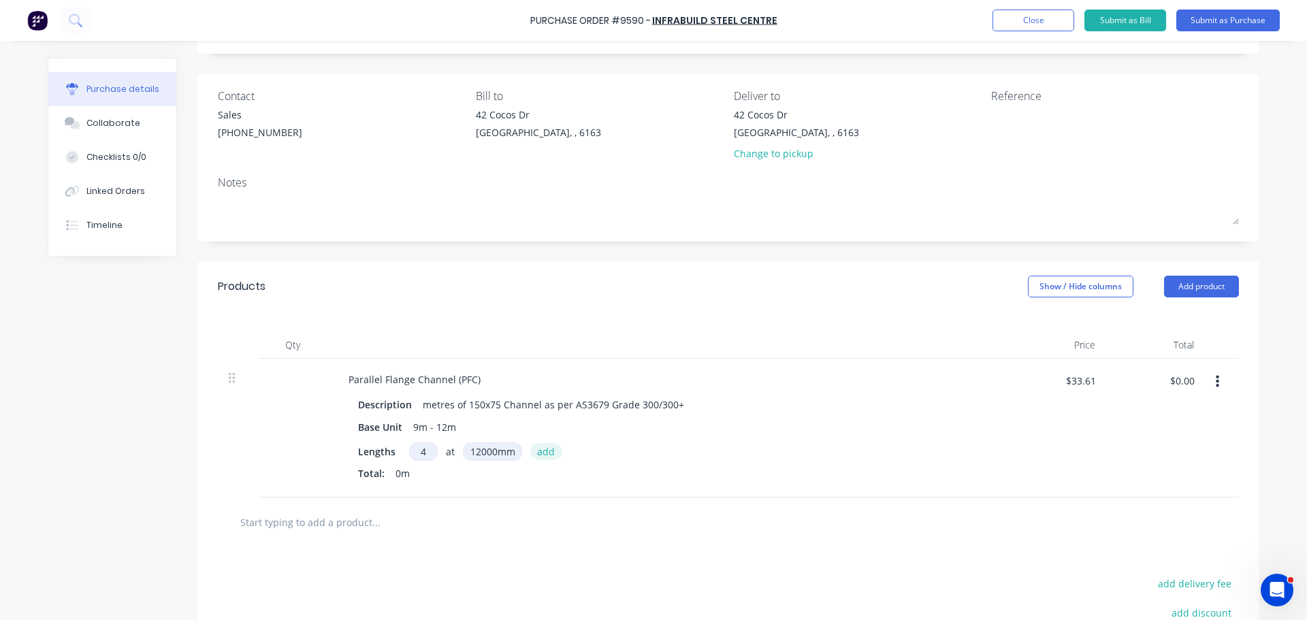
type input "$1,613.28"
click at [530, 20] on div "Purchase Order #9590 - Infrabuild Steel Centre Add product Close Submit as Bill…" at bounding box center [653, 20] width 1307 height 41
click at [534, 22] on div "Purchase Order #9590 -" at bounding box center [590, 21] width 120 height 14
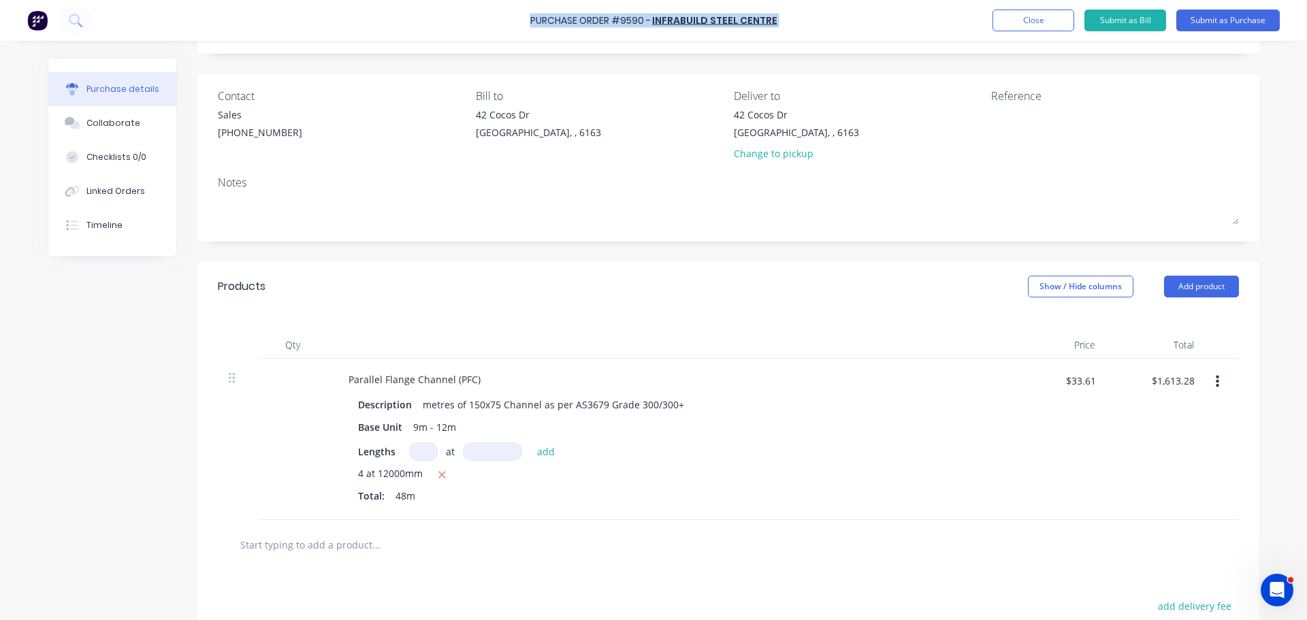
drag, startPoint x: 534, startPoint y: 22, endPoint x: 774, endPoint y: 18, distance: 240.2
click at [774, 18] on div "Purchase Order #9590 - Infrabuild Steel Centre Add product Close Submit as Bill…" at bounding box center [653, 20] width 1307 height 41
copy div "Purchase Order #9590 - Infrabuild Steel Centre Add product Close Submit as Bill…"
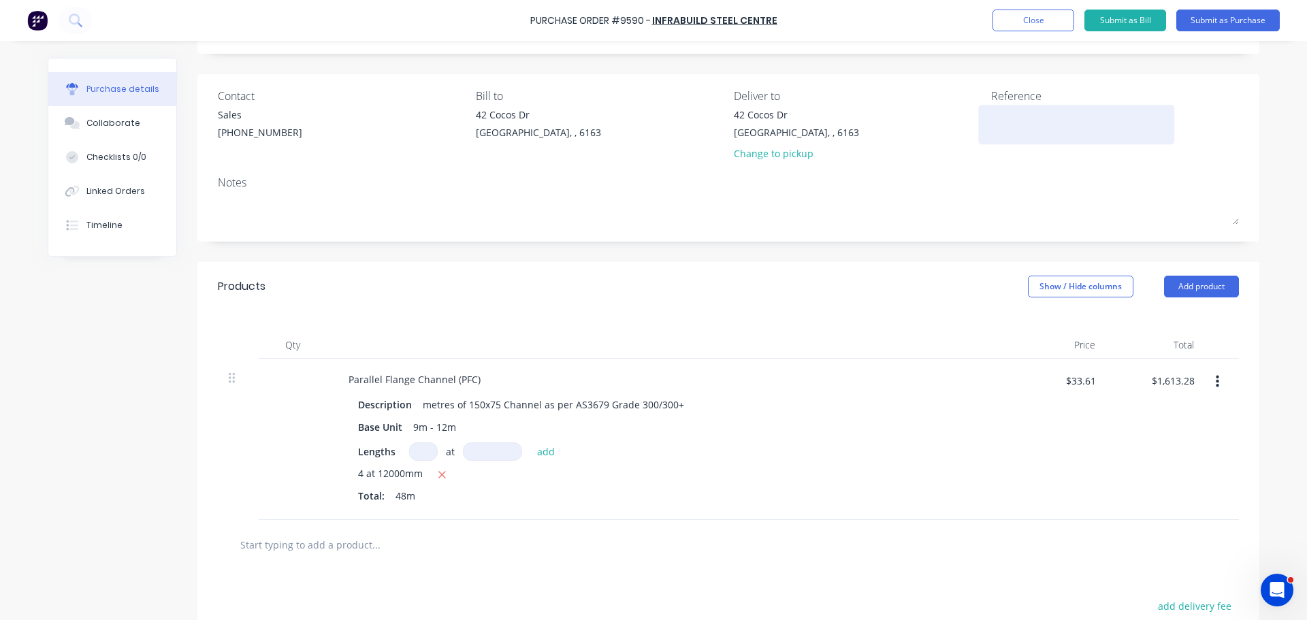
click at [1023, 130] on textarea at bounding box center [1076, 123] width 170 height 31
paste textarea "Purchase Order #9590 - Infrabuild Steel Centre"
type textarea "x"
type textarea "Purchase Order #9590 - Infrabuild Steel Centre"
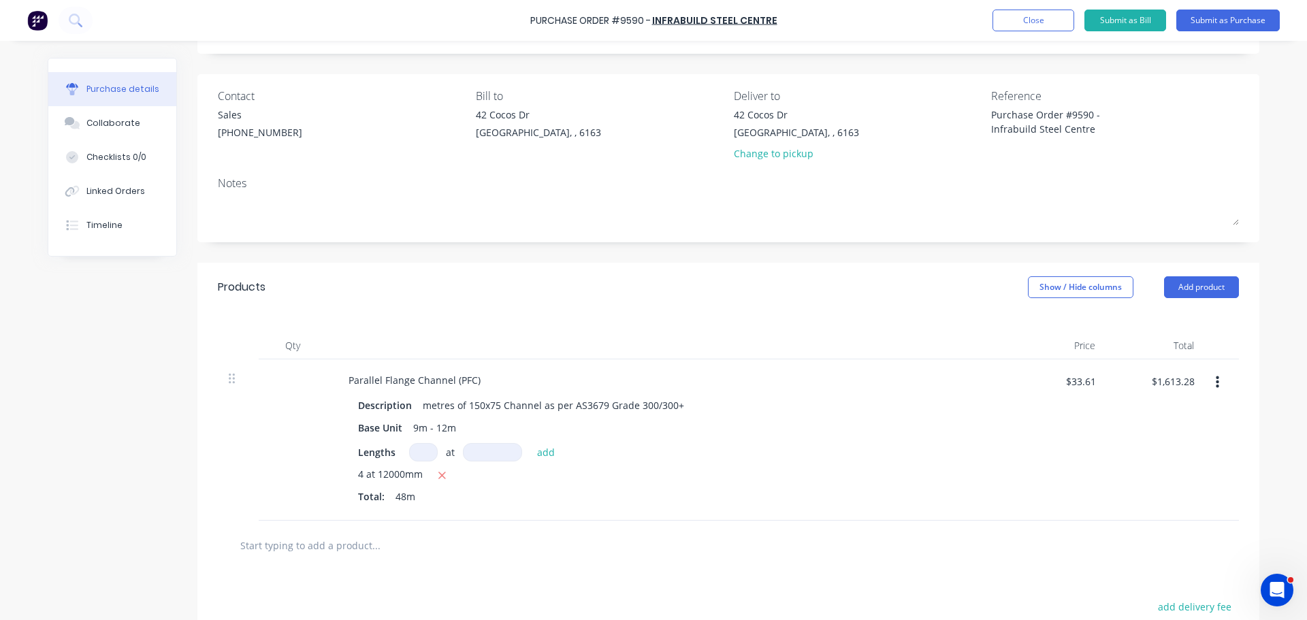
type textarea "x"
type textarea "Purchase Order #9590 - Infrabuild Steel Centre"
click at [949, 176] on div "Notes" at bounding box center [728, 183] width 1021 height 16
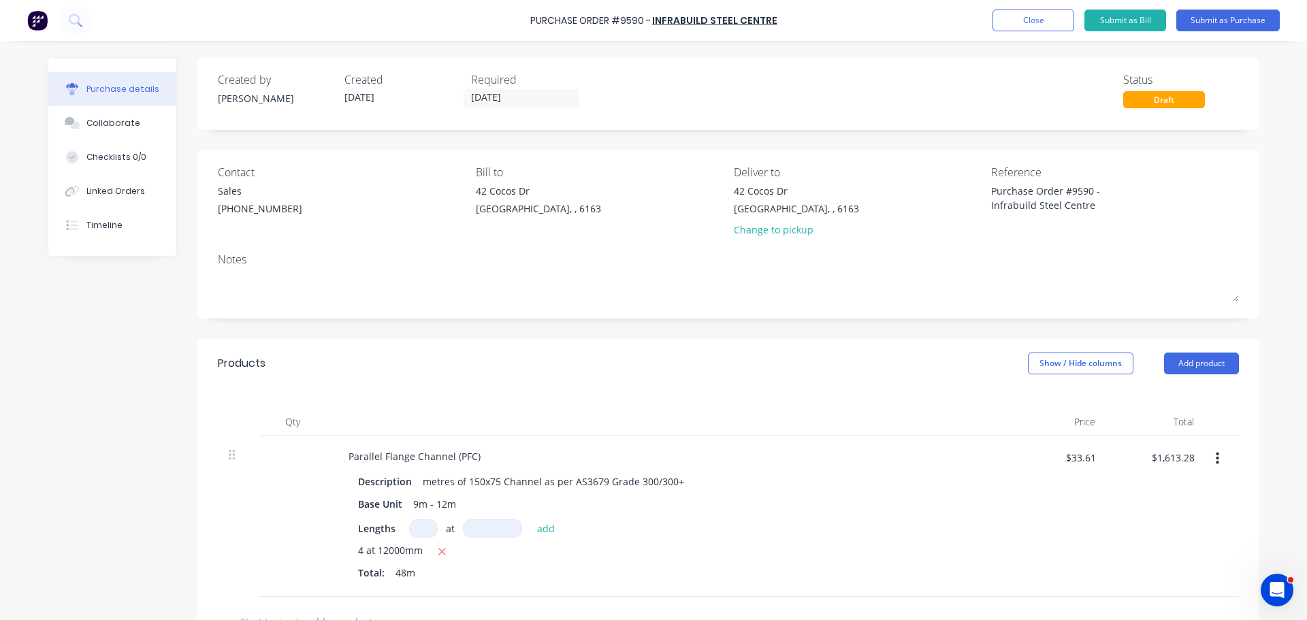
scroll to position [204, 0]
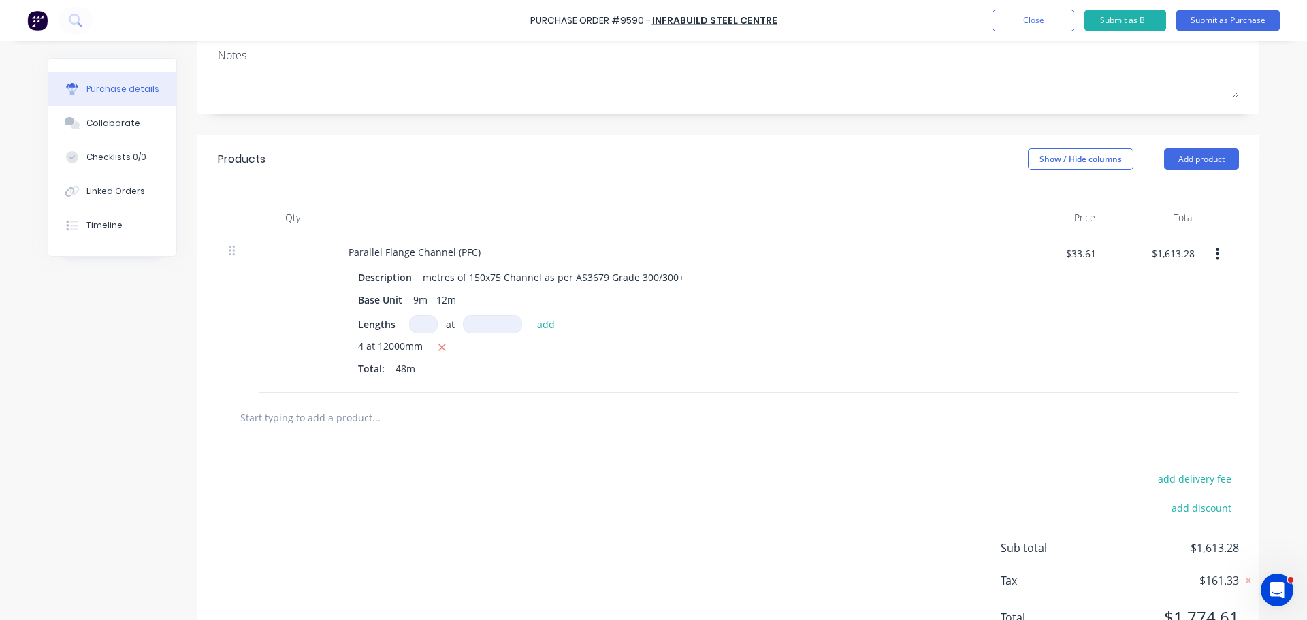
click at [335, 416] on input "text" at bounding box center [376, 417] width 272 height 27
type textarea "x"
type input "f"
type textarea "x"
type input "fr"
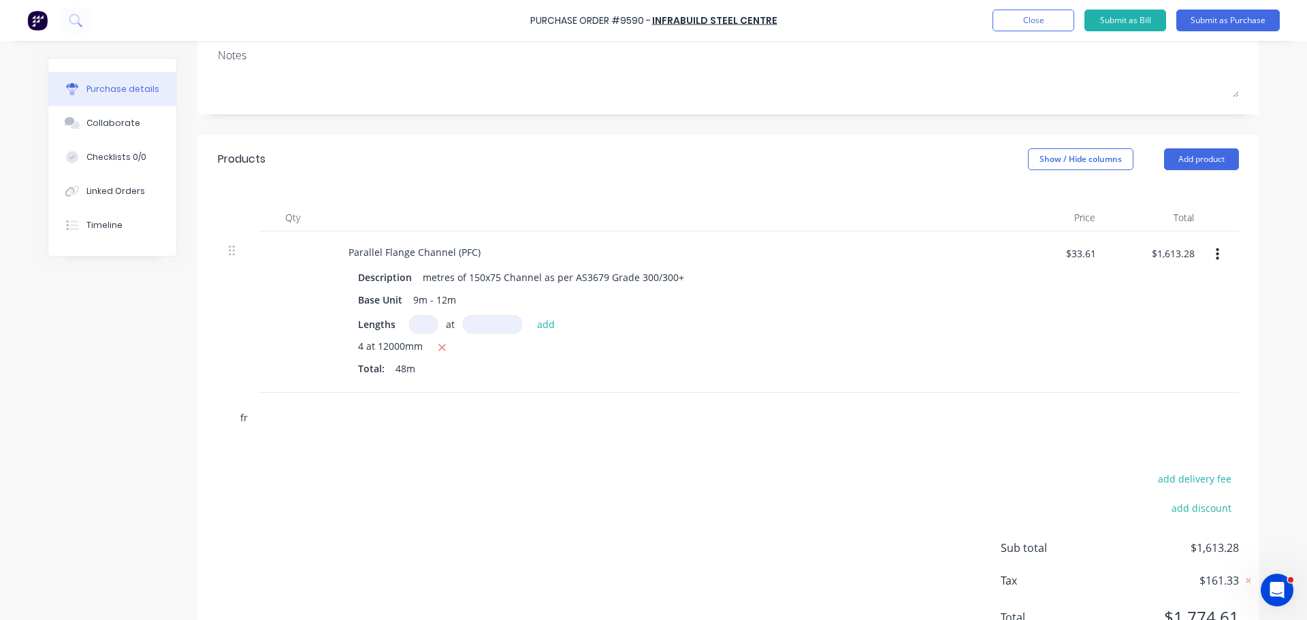
type textarea "x"
type input "fre"
type textarea "x"
type input "frei"
type textarea "x"
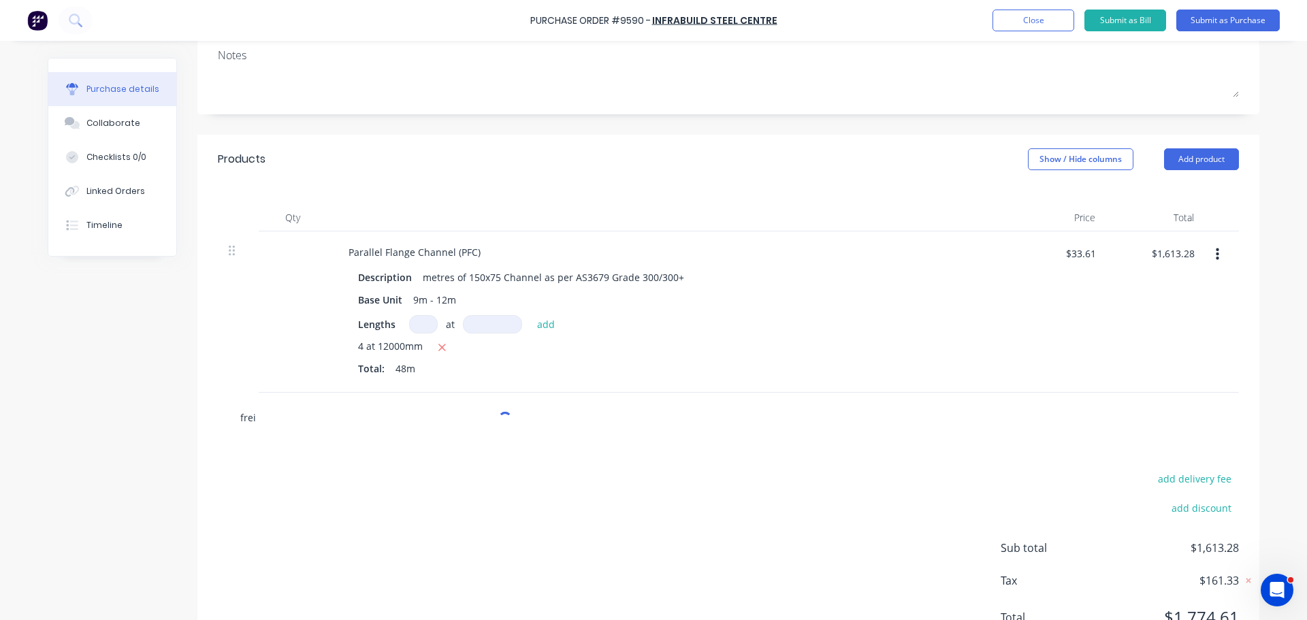
type input "freig"
type textarea "x"
type input "freigh"
type textarea "x"
type input "freight"
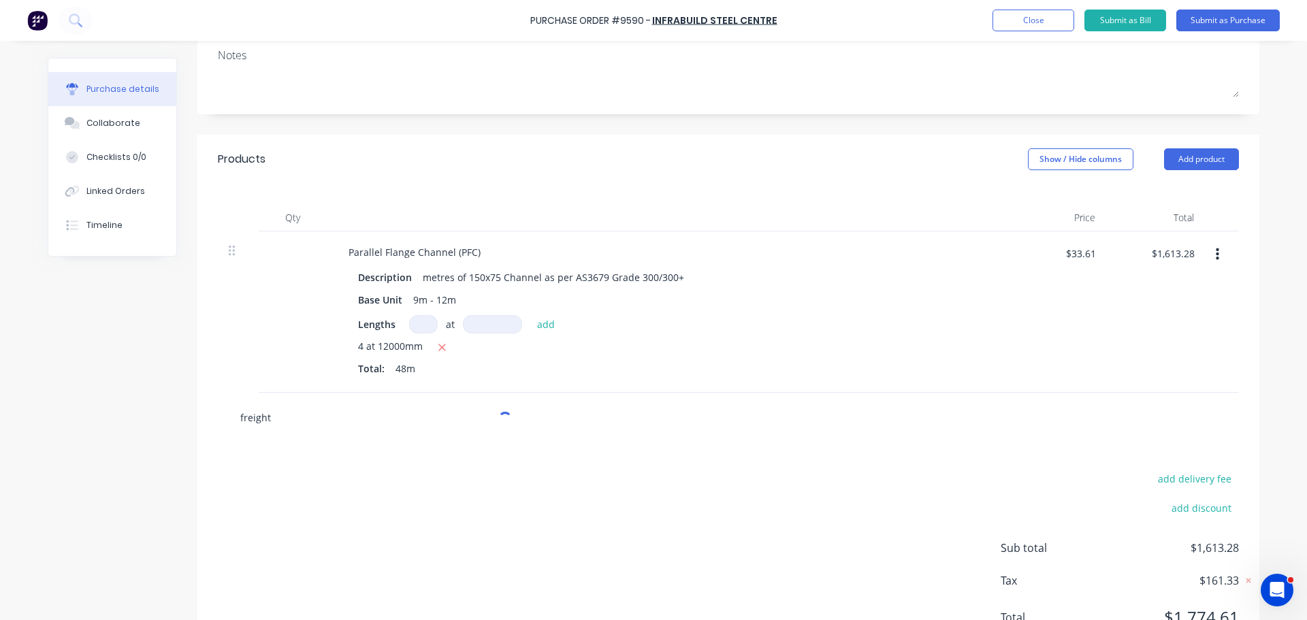
type textarea "x"
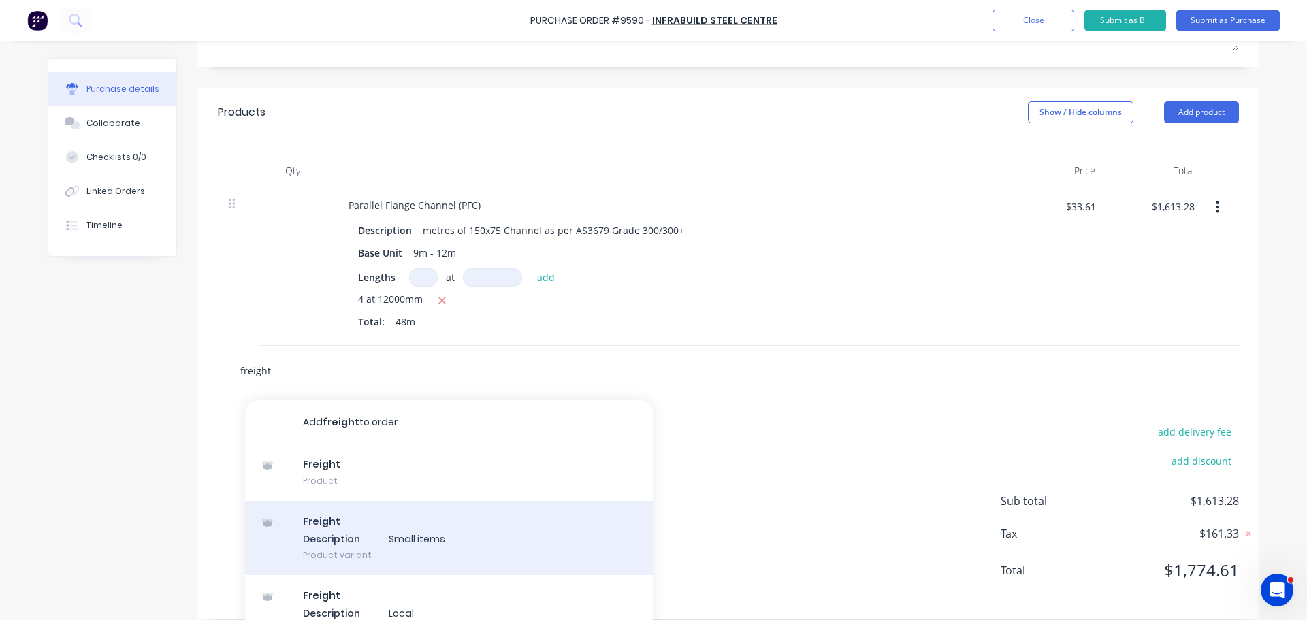
scroll to position [281, 0]
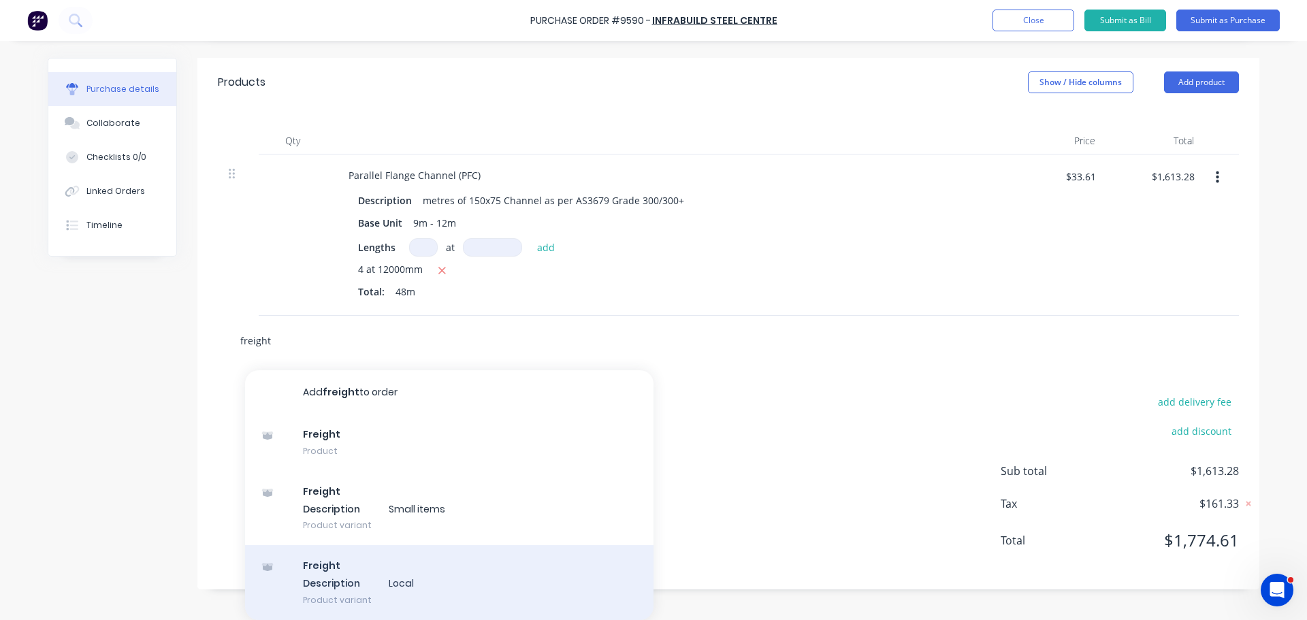
type input "freight"
click at [383, 582] on div "Freight Description Local Product variant" at bounding box center [449, 582] width 408 height 75
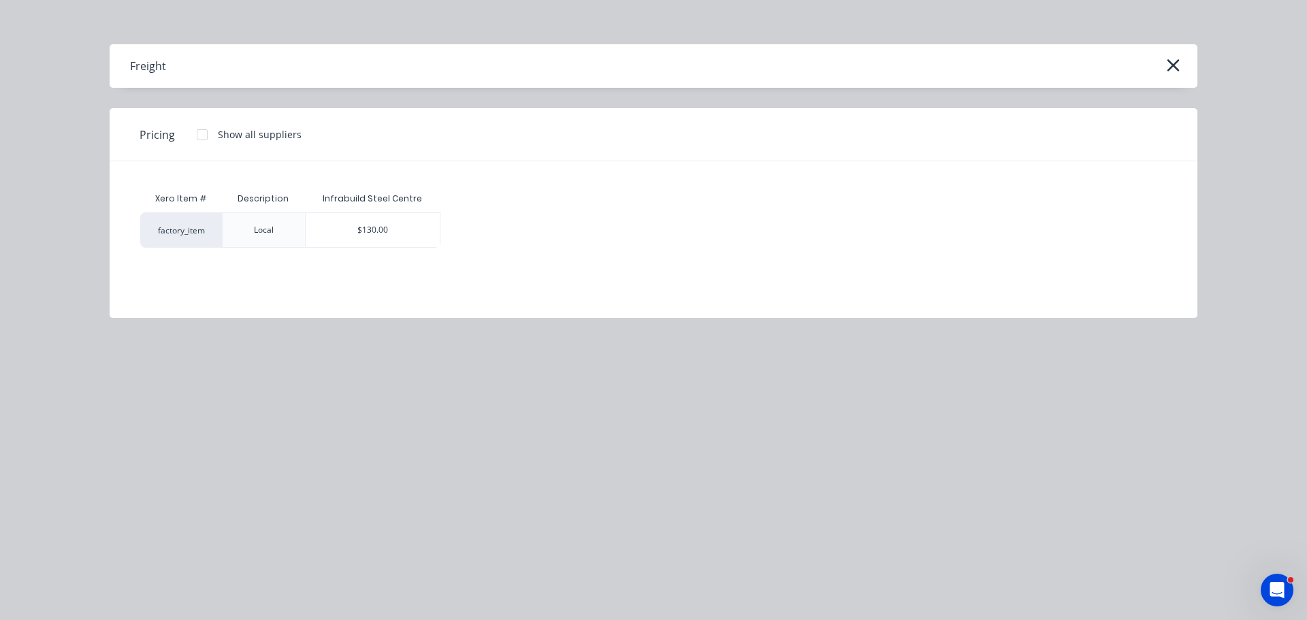
click at [376, 228] on div "$130.00" at bounding box center [373, 230] width 135 height 34
type textarea "x"
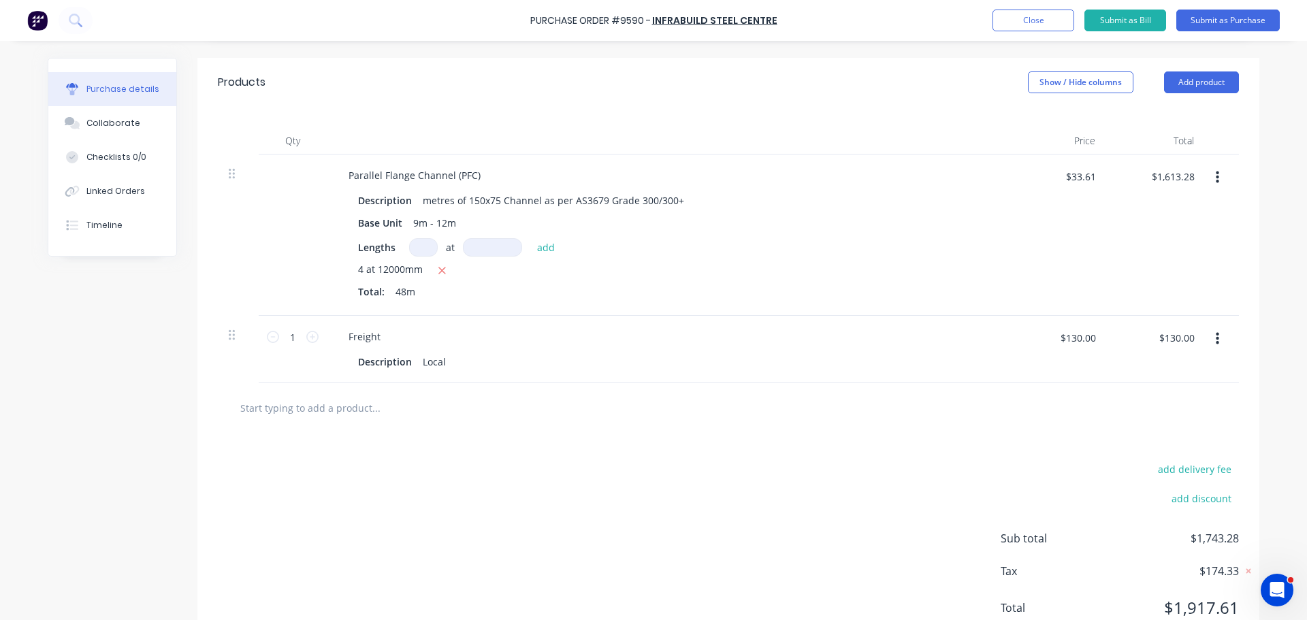
click at [560, 437] on div "add delivery fee add discount Sub total $1,743.28 Tax $174.33 Total $1,917.61" at bounding box center [728, 545] width 1062 height 224
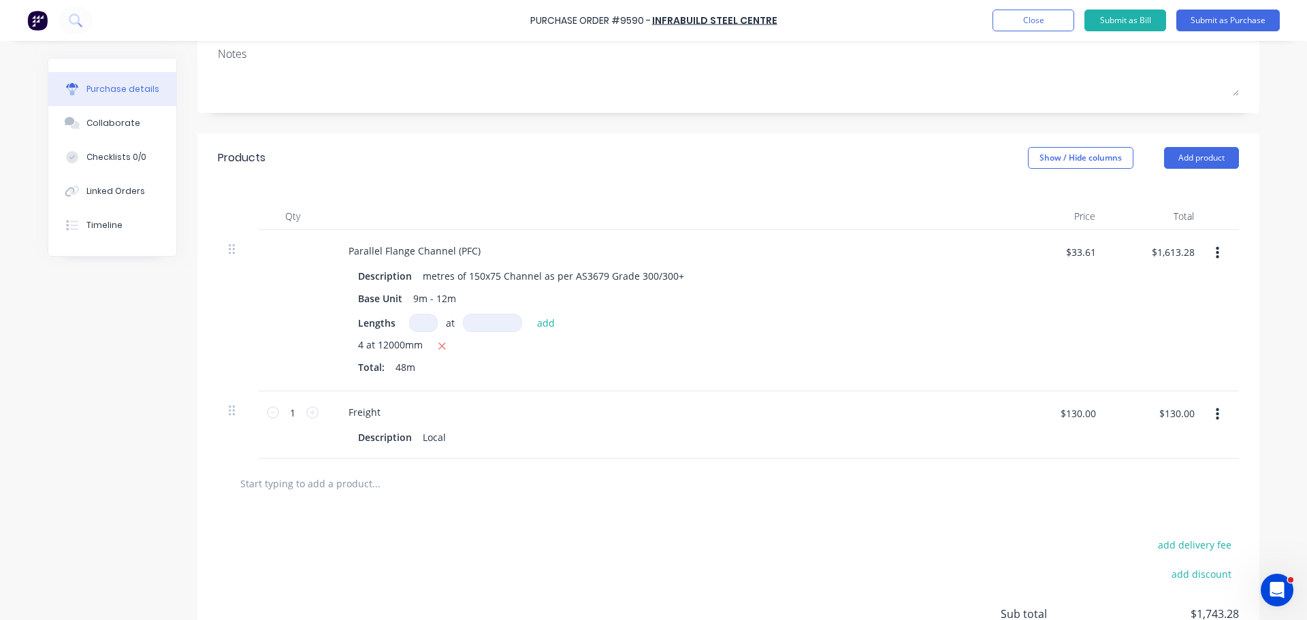
scroll to position [145, 0]
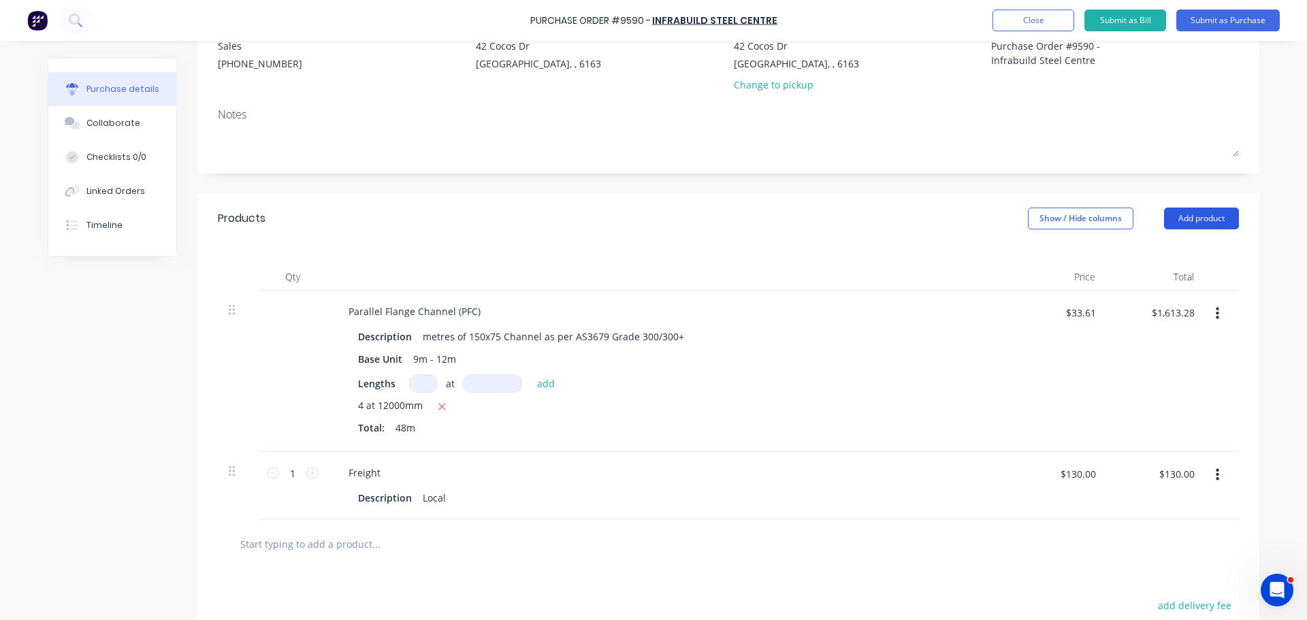
click at [1206, 226] on button "Add product" at bounding box center [1201, 219] width 75 height 22
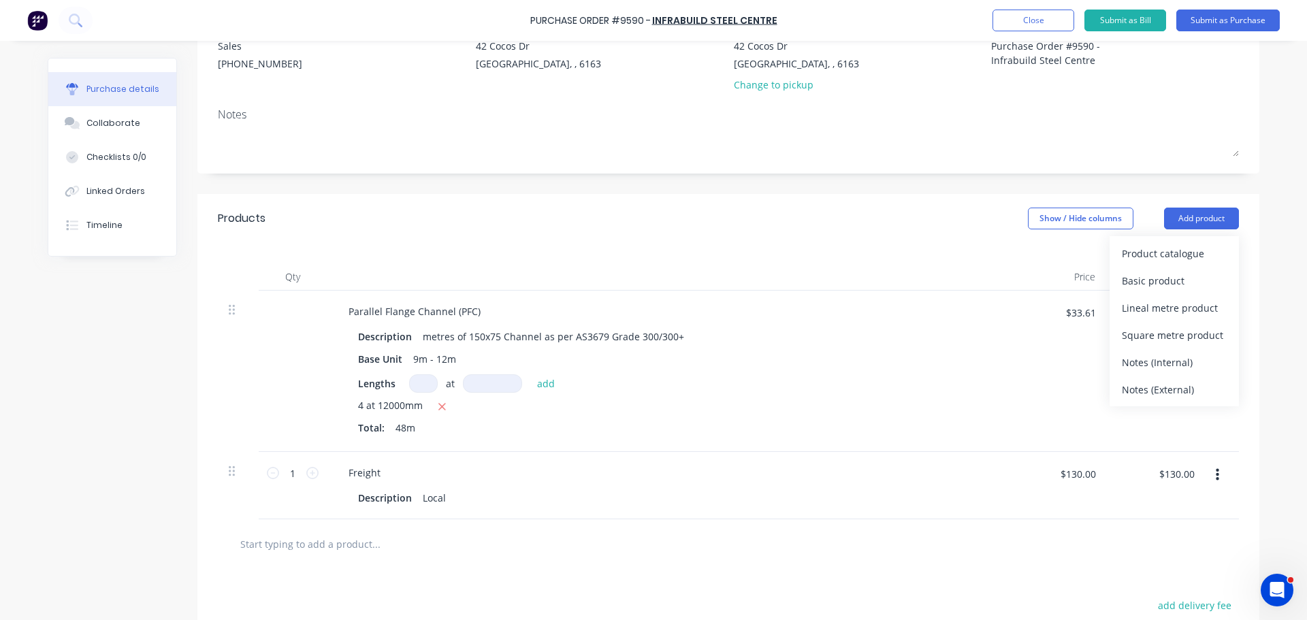
click at [1155, 394] on div "Notes (External)" at bounding box center [1173, 390] width 105 height 20
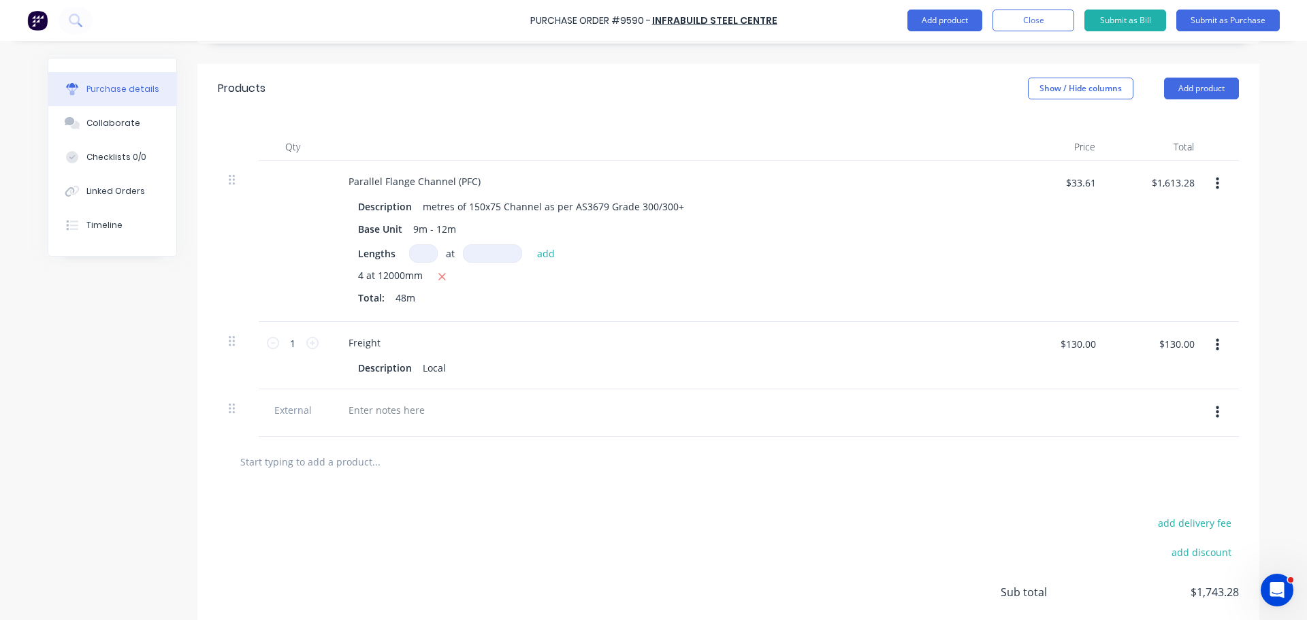
scroll to position [379, 0]
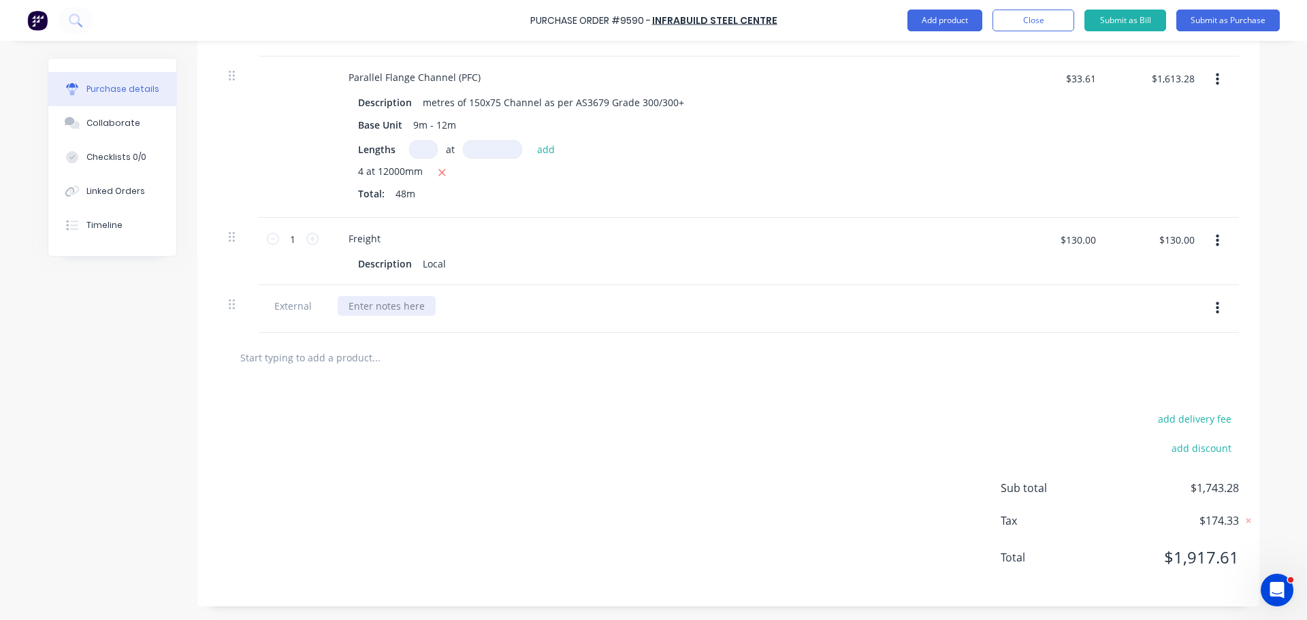
type textarea "x"
click at [352, 306] on div at bounding box center [387, 306] width 98 height 20
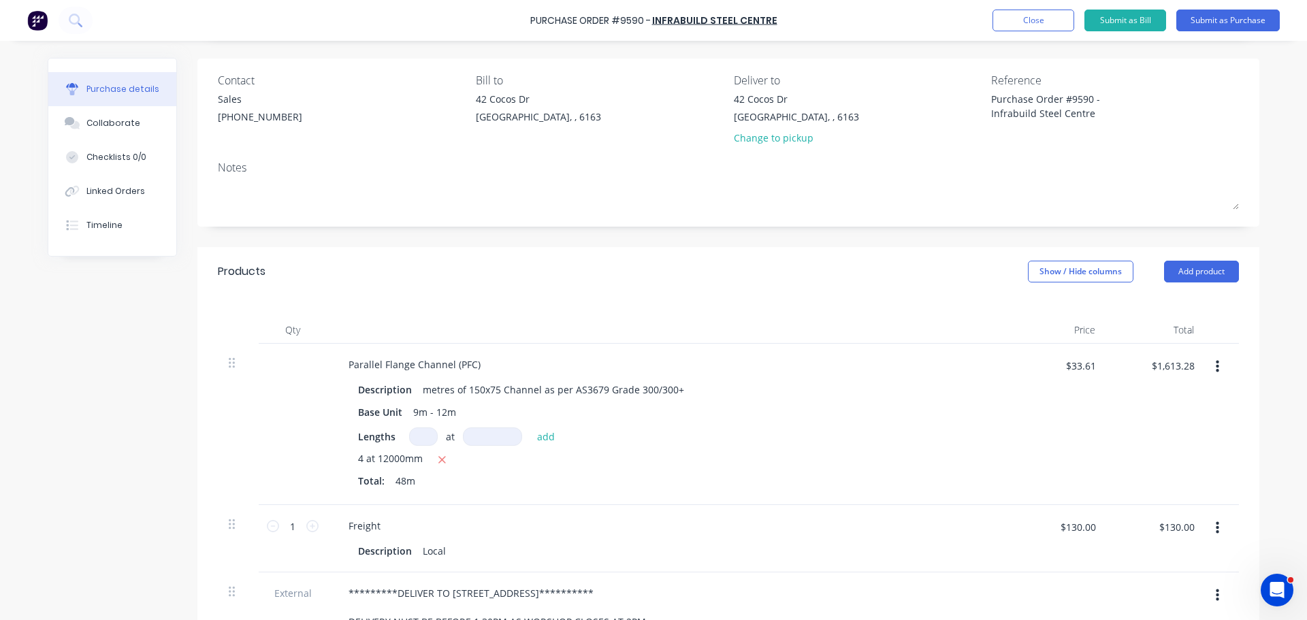
scroll to position [0, 0]
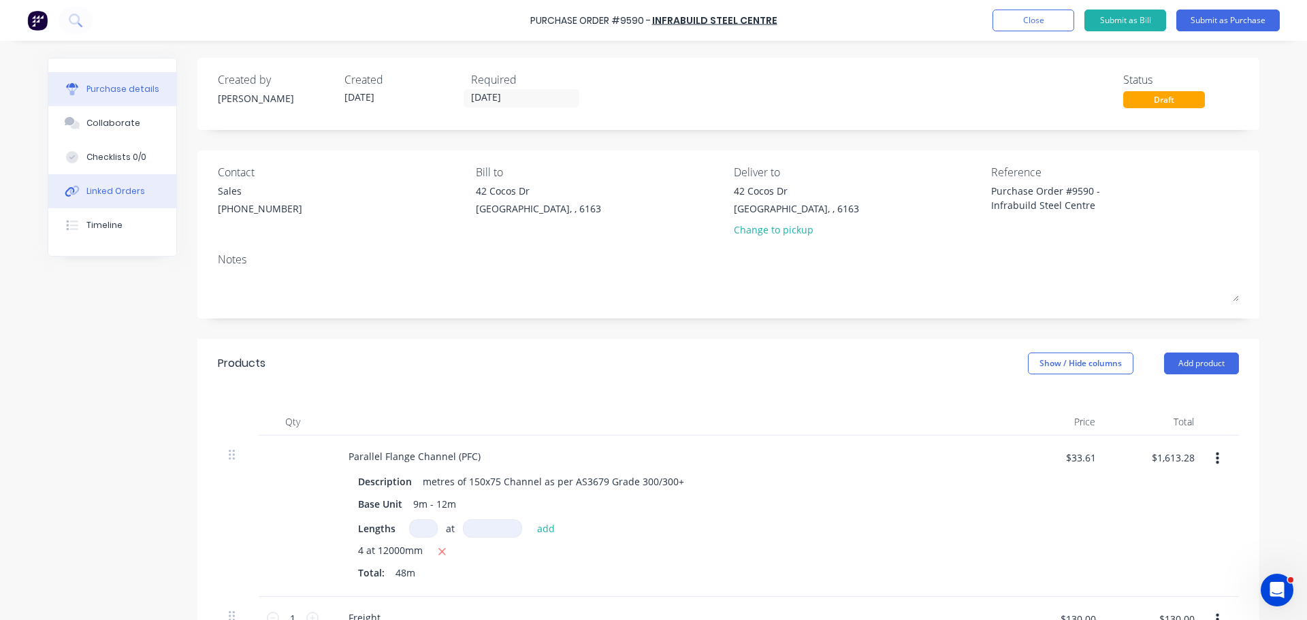
click at [101, 183] on button "Linked Orders" at bounding box center [112, 191] width 128 height 34
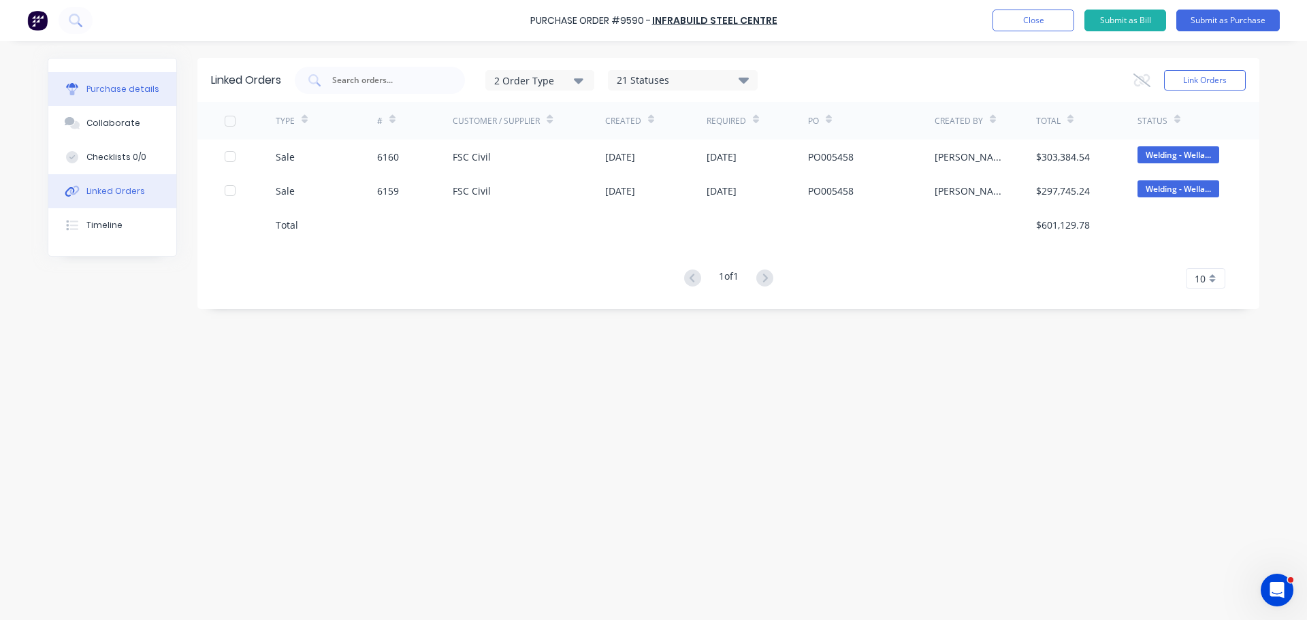
click at [103, 89] on div "Purchase details" at bounding box center [122, 89] width 73 height 12
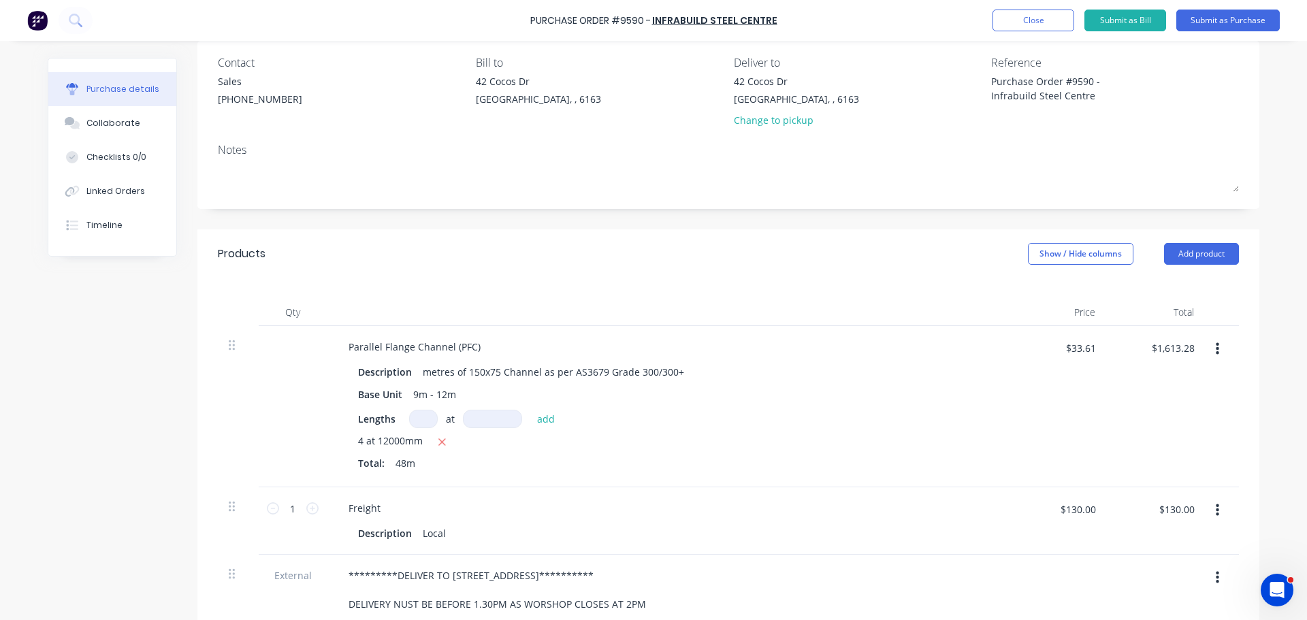
scroll to position [136, 0]
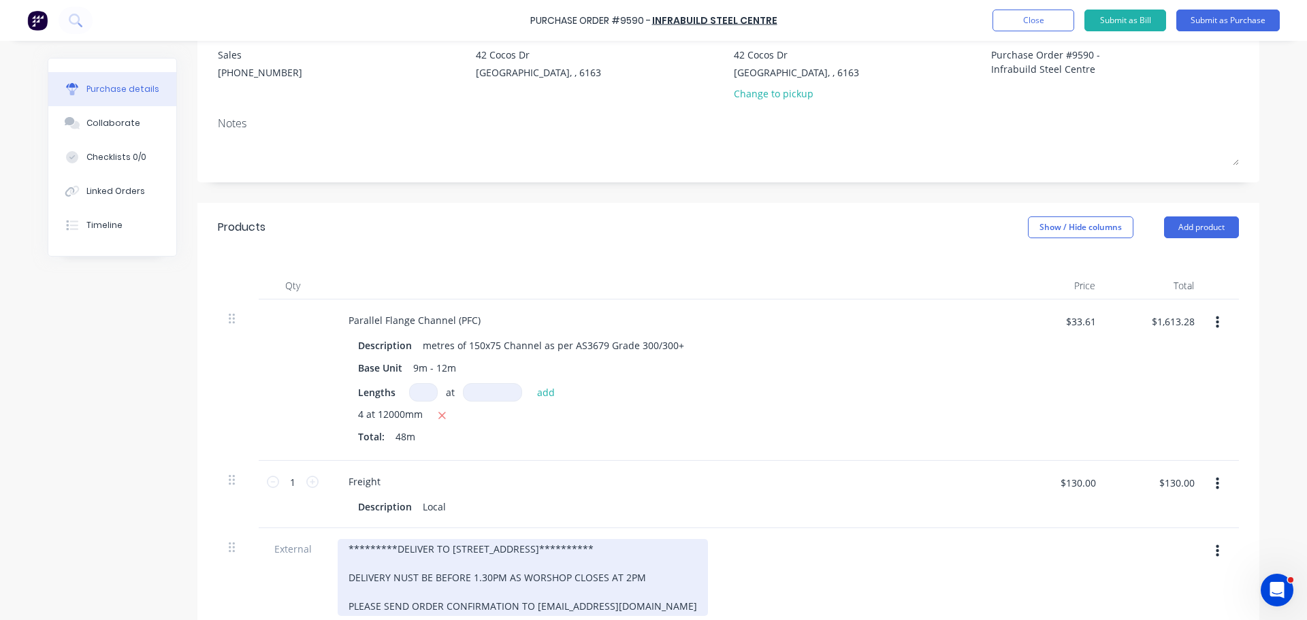
type textarea "x"
click at [534, 551] on div "**********" at bounding box center [523, 577] width 370 height 77
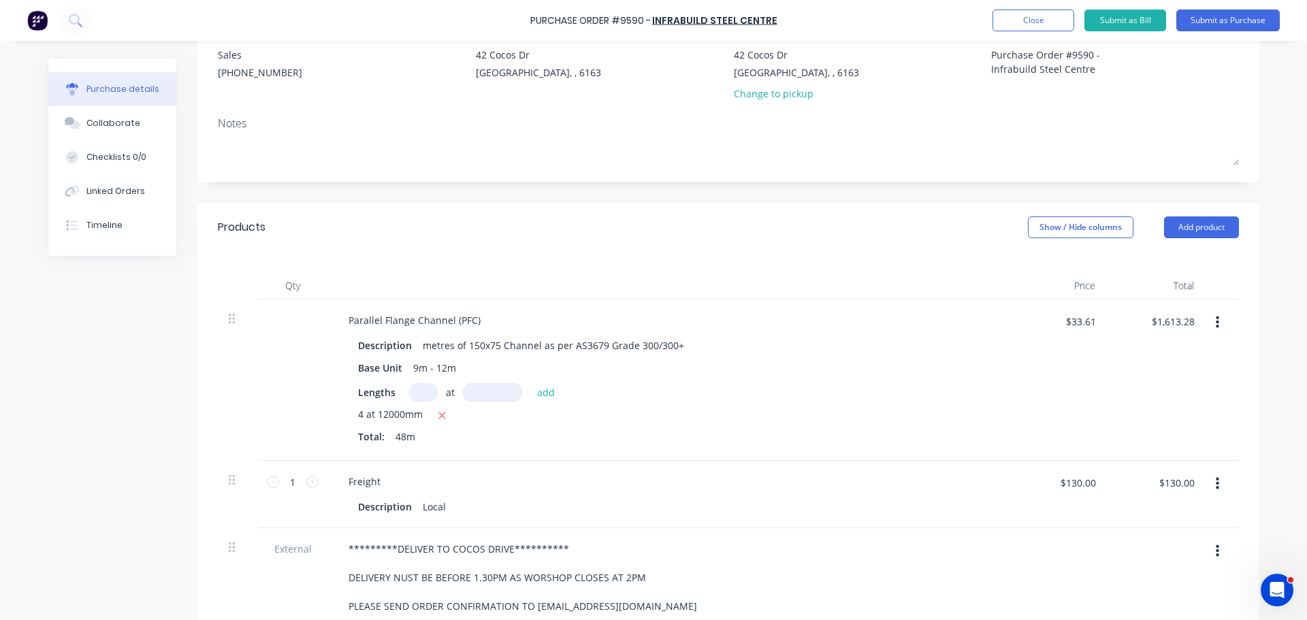
click at [734, 382] on div "Description metres of 150x75 Channel as per AS3679 Grade 300/300+ Base Unit 9m …" at bounding box center [667, 392] width 659 height 114
type textarea "x"
click at [1193, 319] on input "$1,613.28" at bounding box center [1172, 321] width 59 height 22
type input "1490.88"
type textarea "x"
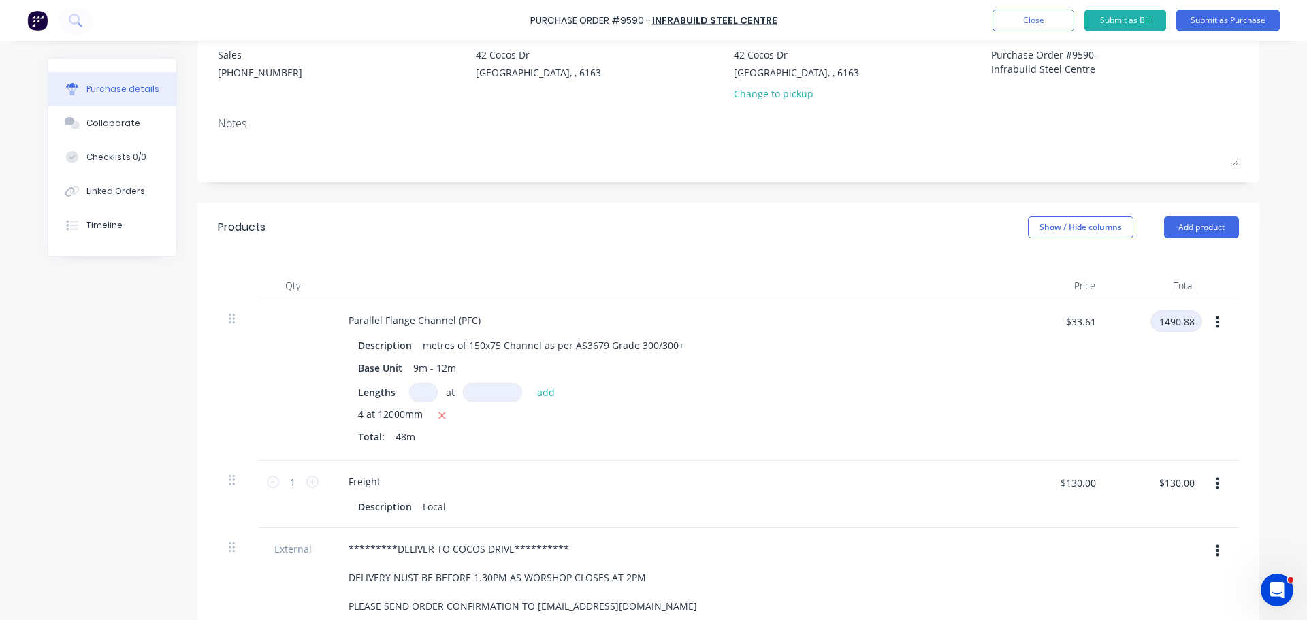
type input "$31.06"
type input "$1,490.88"
click at [1047, 388] on div "$31.06 $31.06" at bounding box center [1056, 379] width 99 height 161
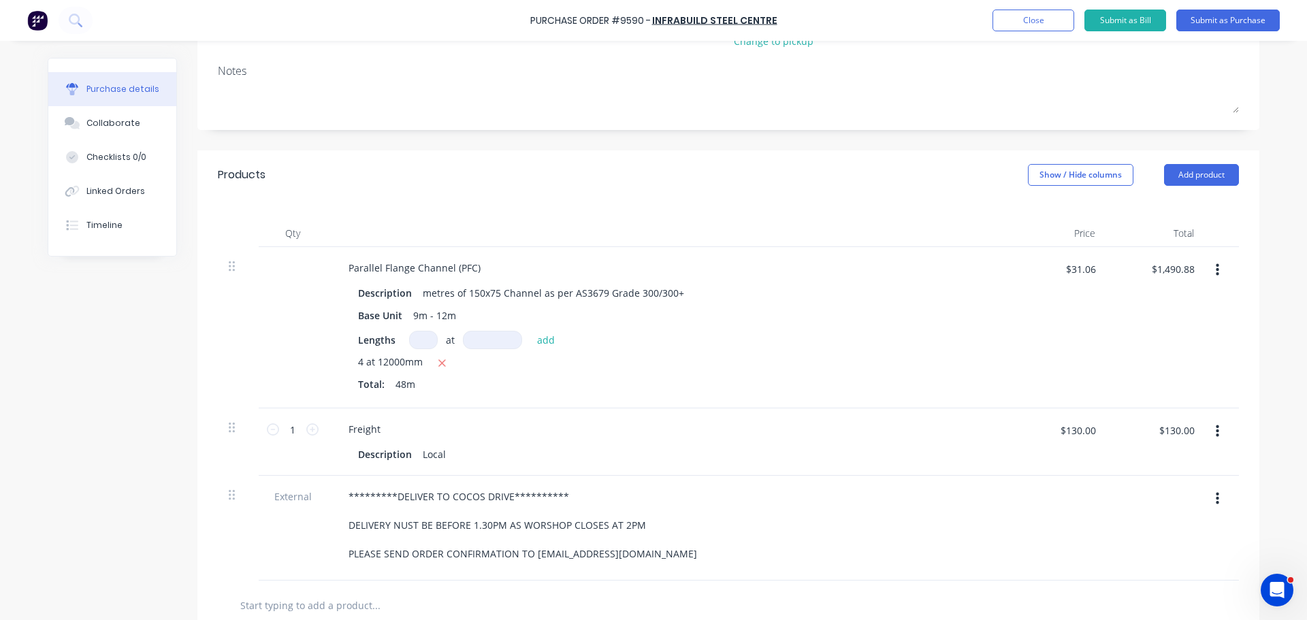
scroll to position [0, 0]
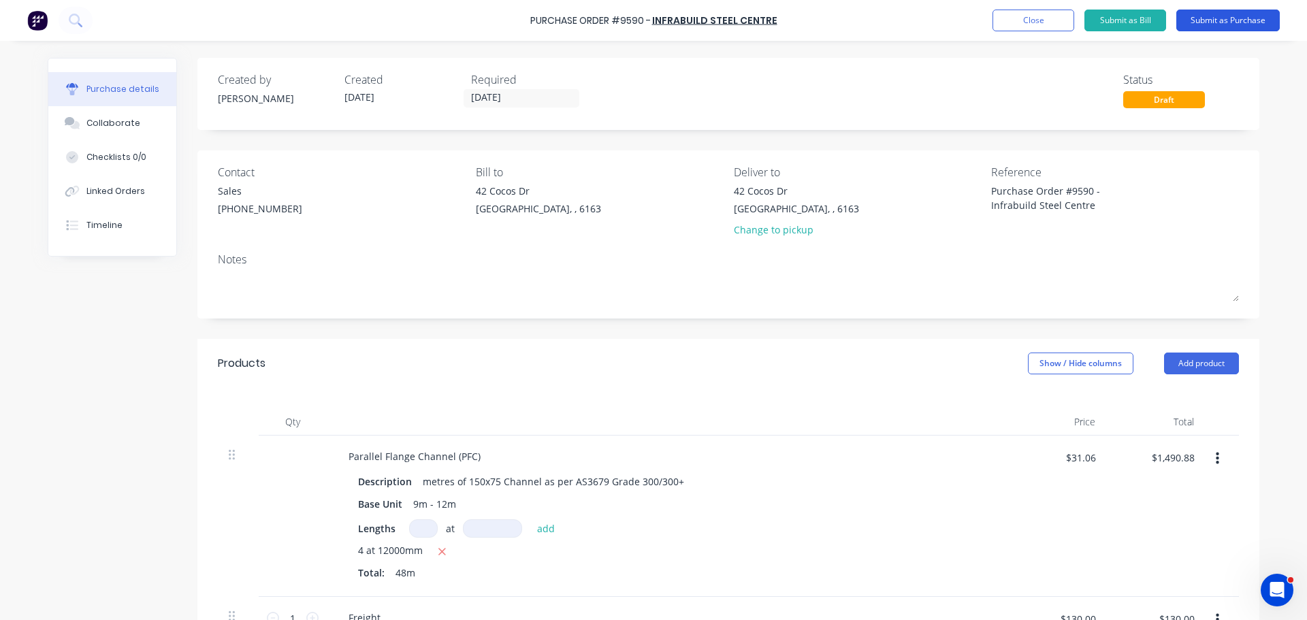
click at [1252, 17] on button "Submit as Purchase" at bounding box center [1227, 21] width 103 height 22
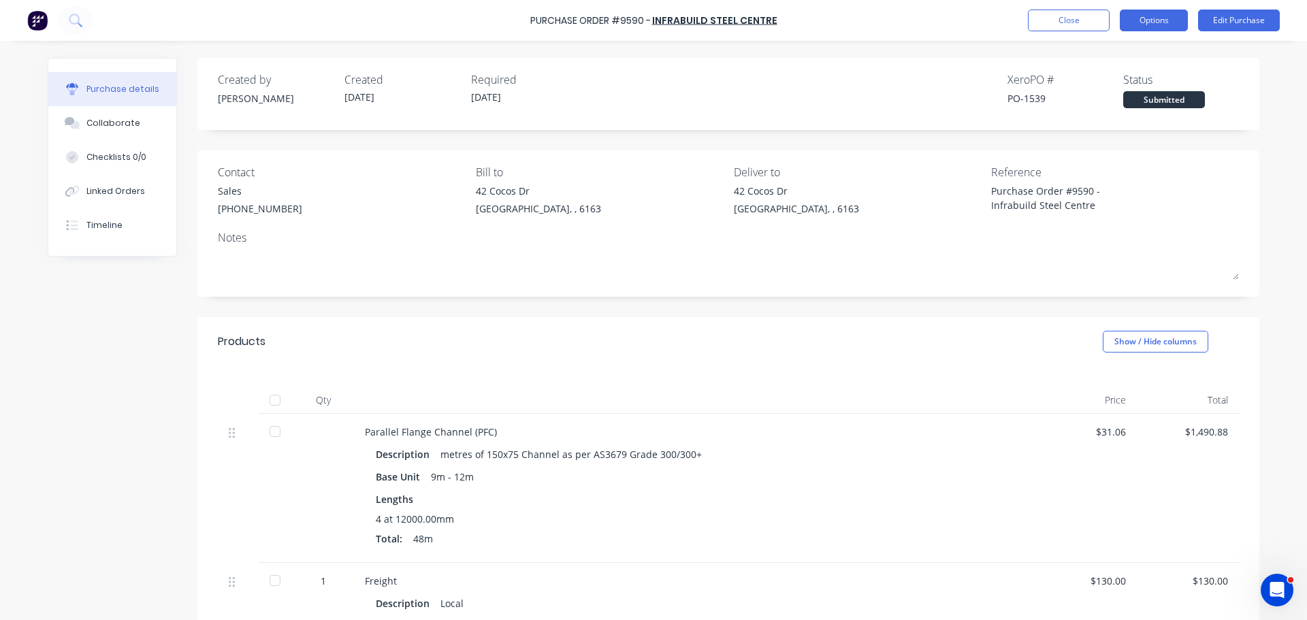
click at [1152, 20] on button "Options" at bounding box center [1153, 21] width 68 height 22
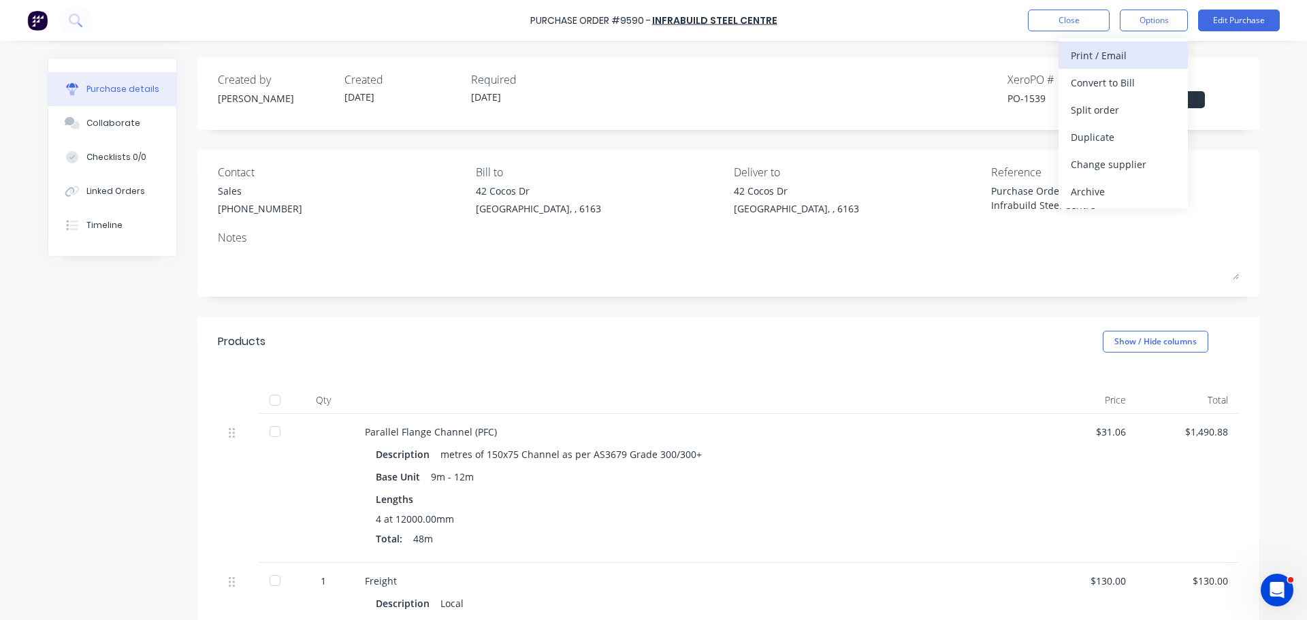
click at [1100, 52] on div "Print / Email" at bounding box center [1122, 56] width 105 height 20
click at [1092, 86] on div "With pricing" at bounding box center [1122, 83] width 105 height 20
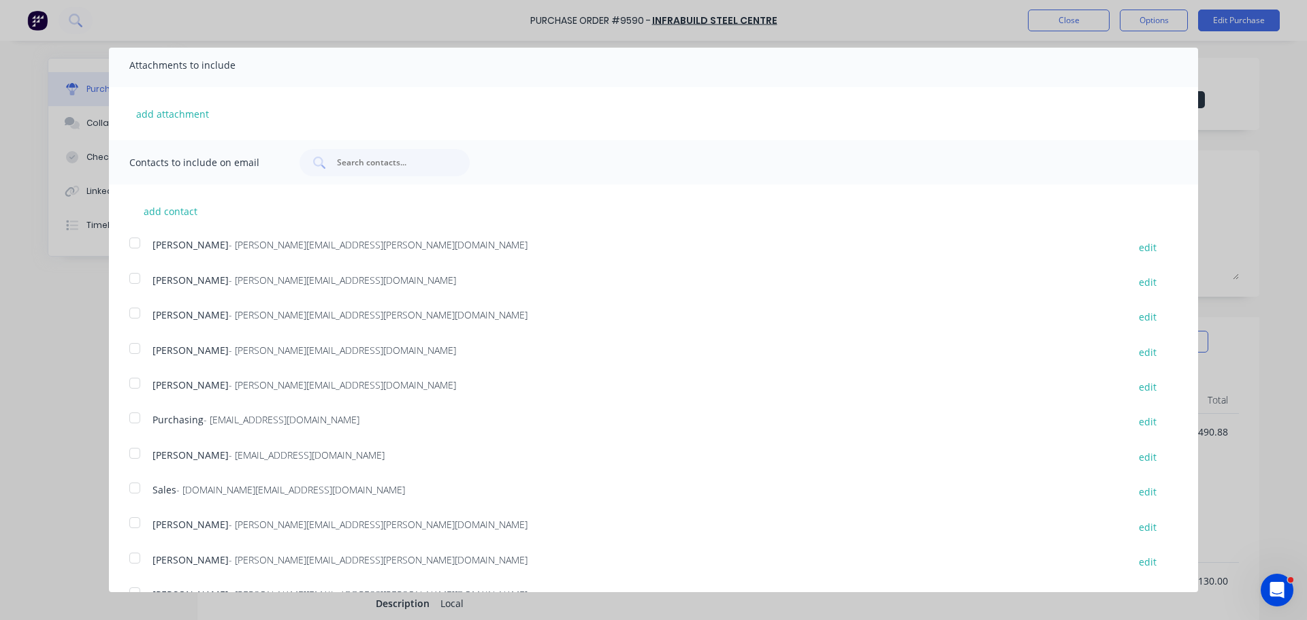
scroll to position [284, 0]
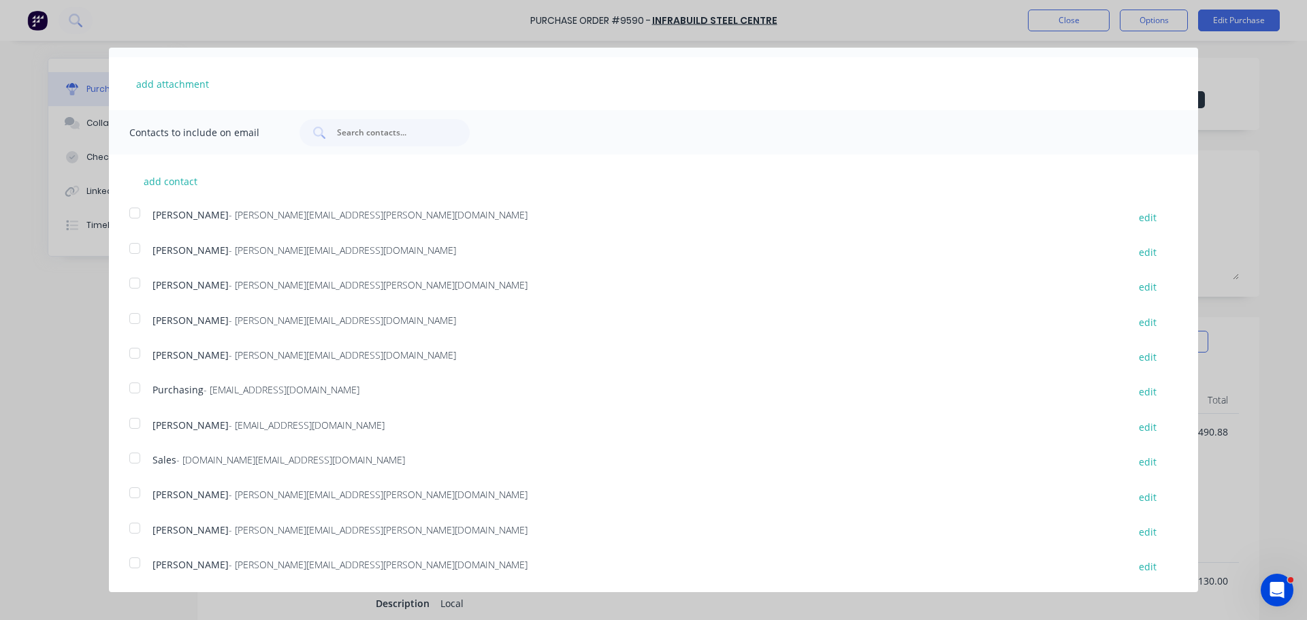
click at [133, 459] on div at bounding box center [134, 457] width 27 height 27
click at [135, 388] on div at bounding box center [134, 387] width 27 height 27
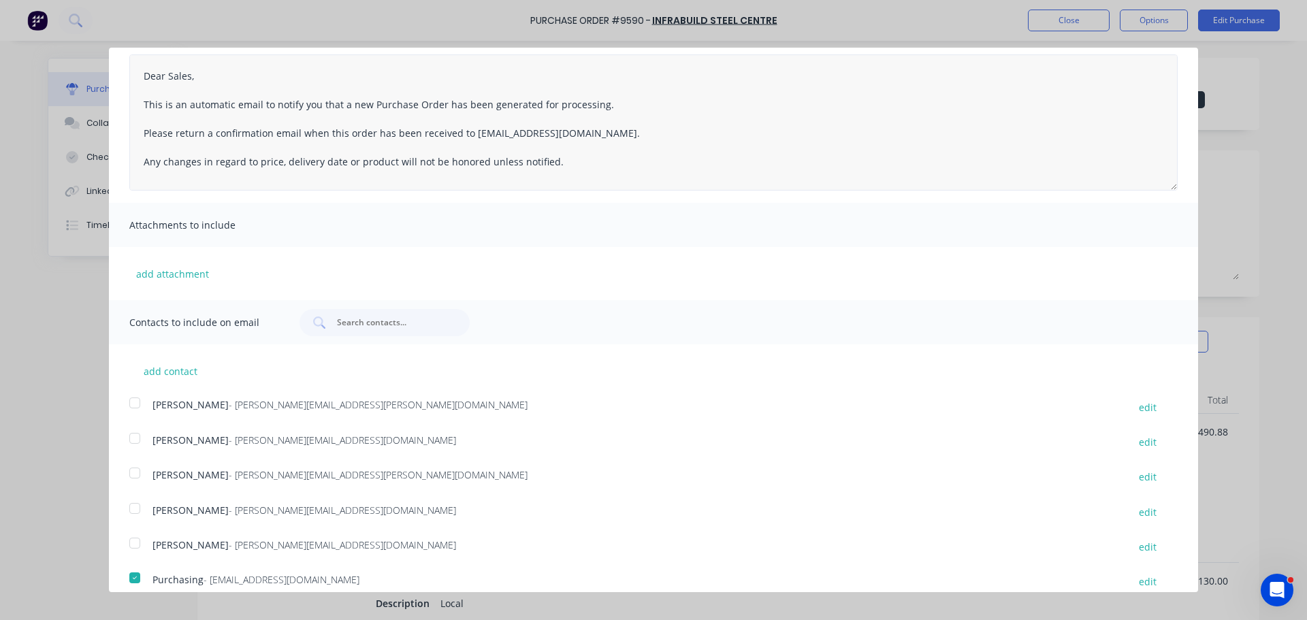
scroll to position [0, 0]
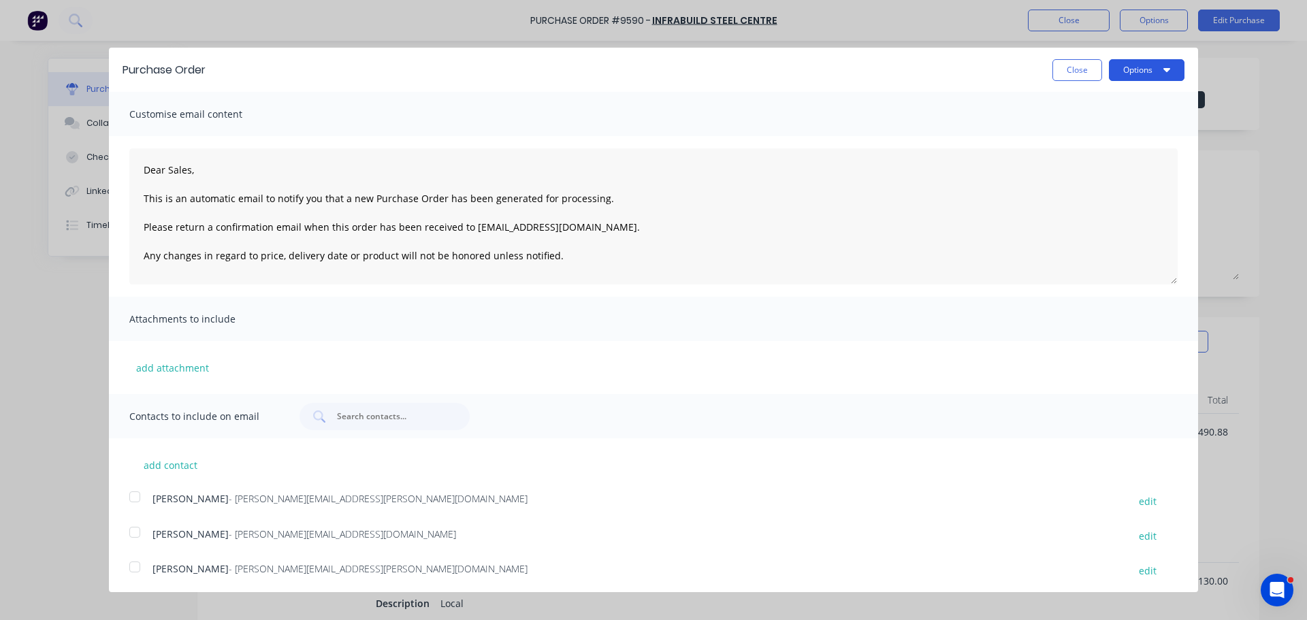
click at [1147, 67] on button "Options" at bounding box center [1147, 70] width 76 height 22
click at [1081, 122] on div "Email" at bounding box center [1119, 132] width 105 height 20
type textarea "x"
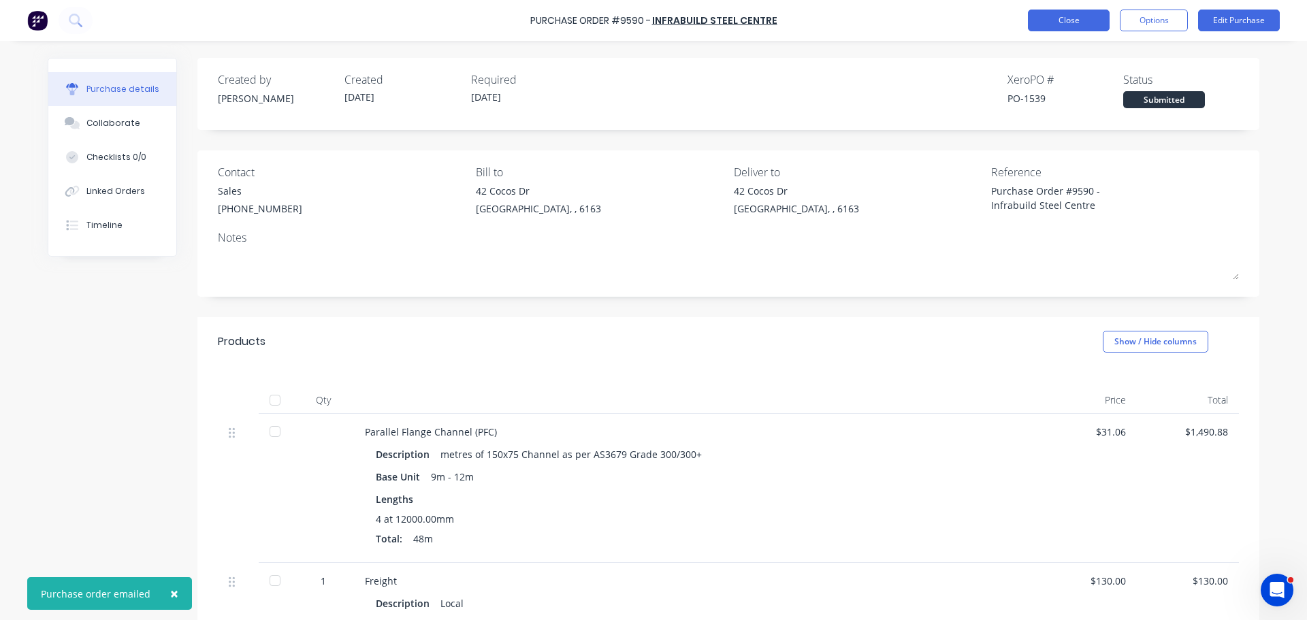
click at [1073, 22] on button "Close" at bounding box center [1069, 21] width 82 height 22
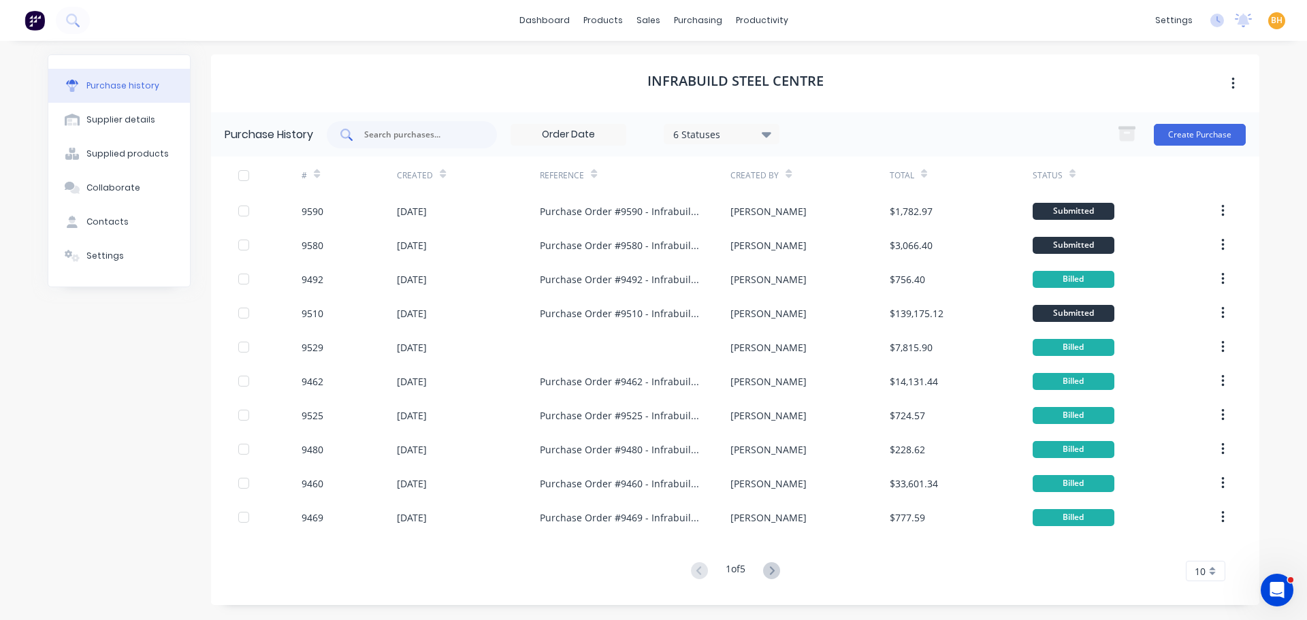
click at [401, 134] on input "text" at bounding box center [419, 135] width 113 height 14
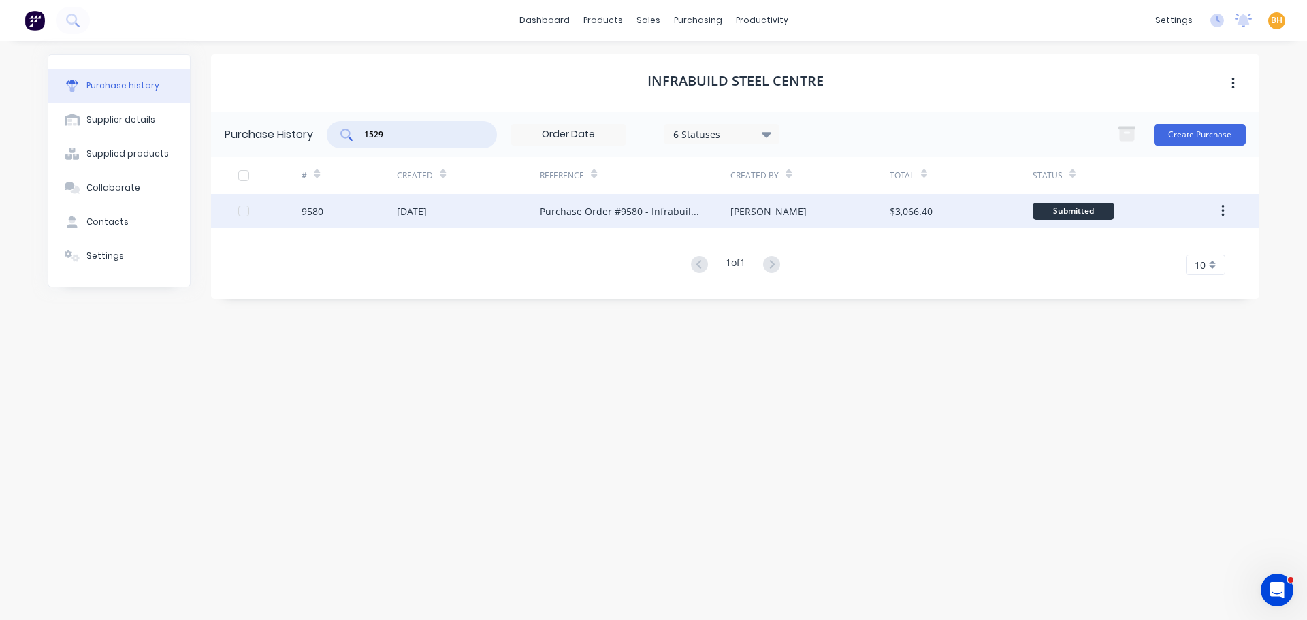
type input "1529"
click at [425, 213] on div "22 Aug 2025" at bounding box center [412, 211] width 30 height 14
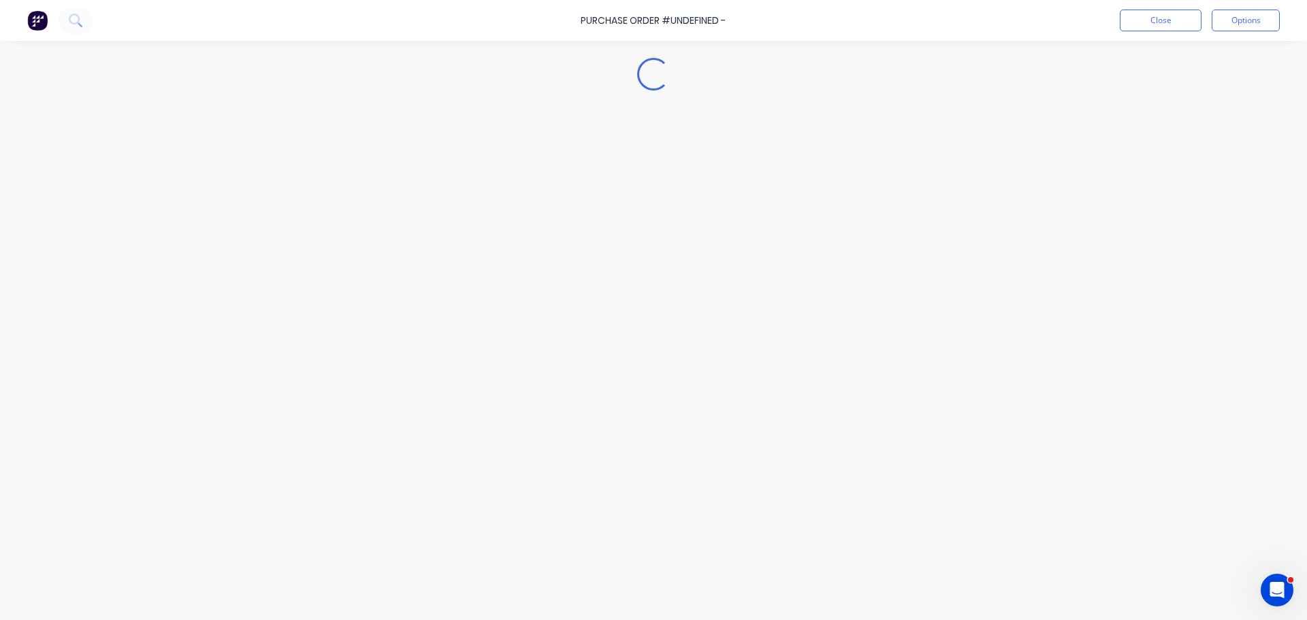
type textarea "x"
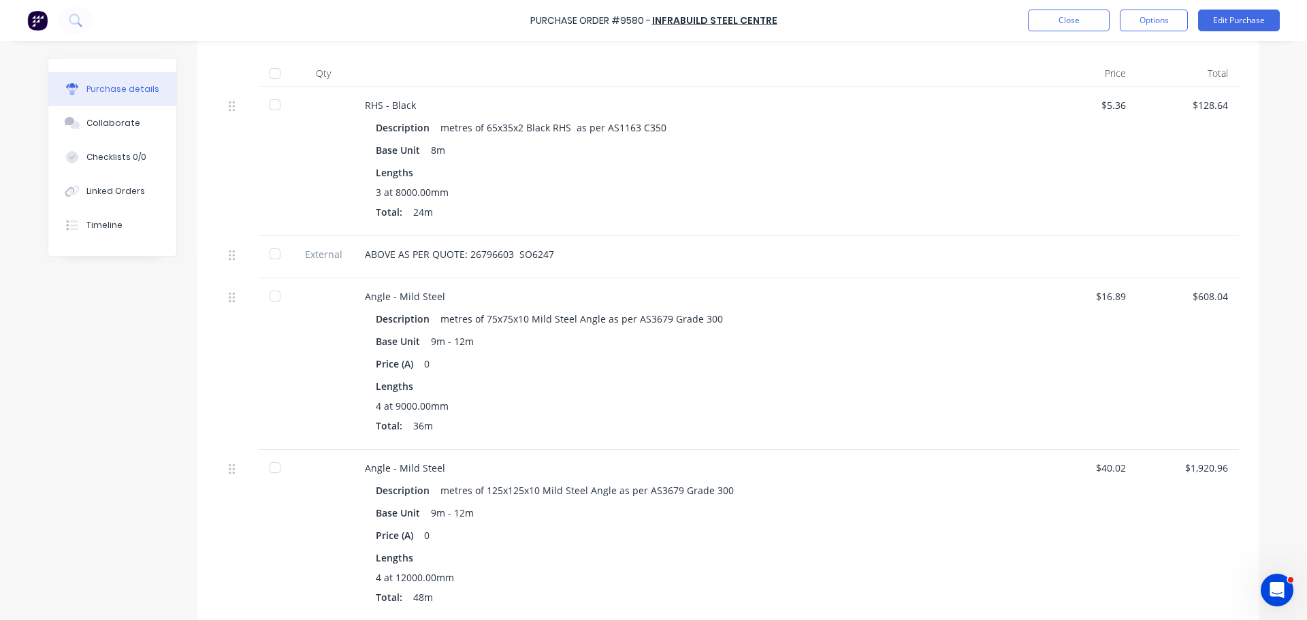
scroll to position [340, 0]
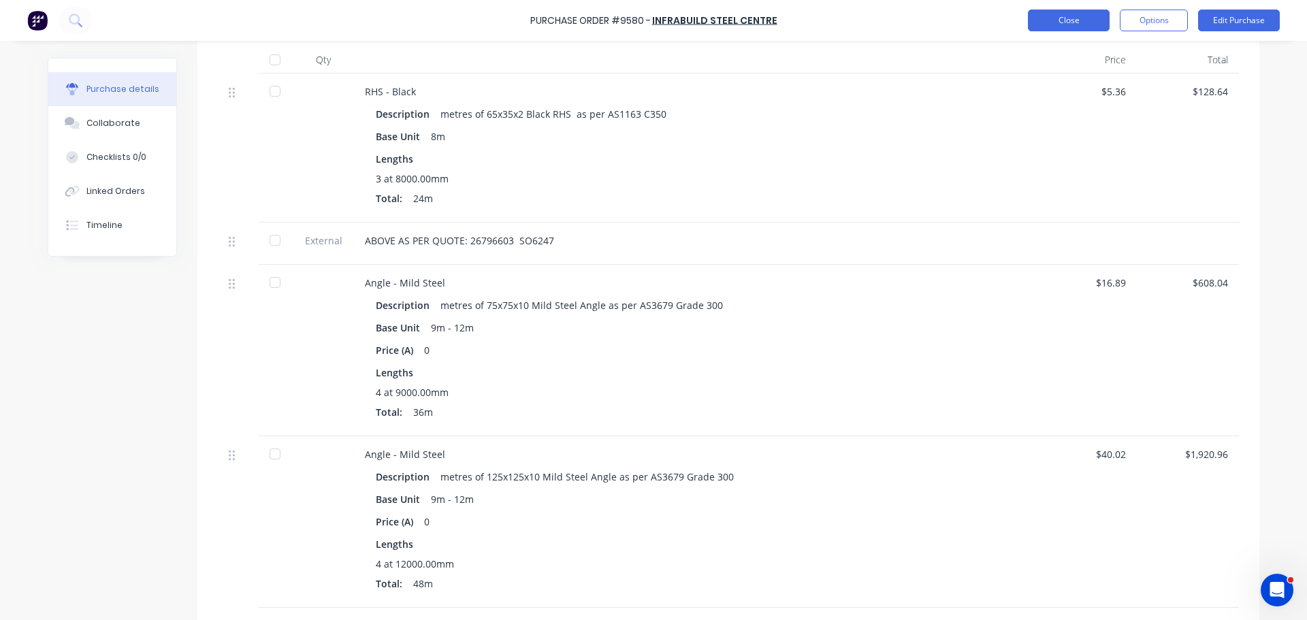
click at [1059, 29] on button "Close" at bounding box center [1069, 21] width 82 height 22
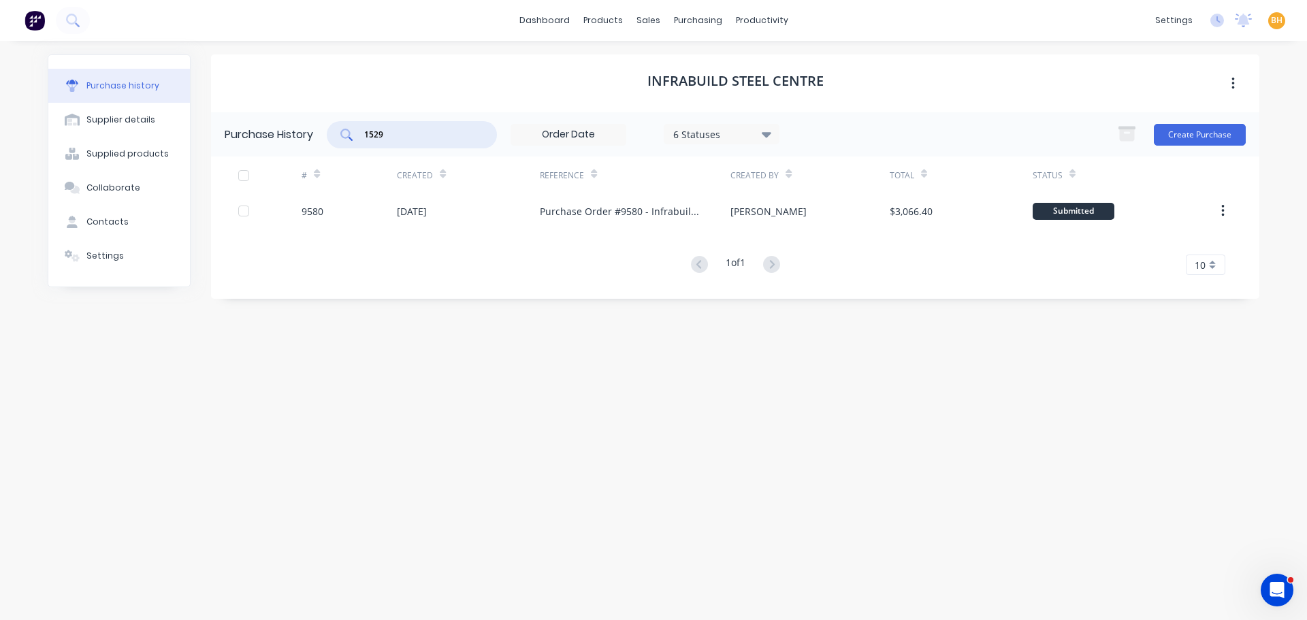
click at [404, 131] on input "1529" at bounding box center [419, 135] width 113 height 14
type input "1"
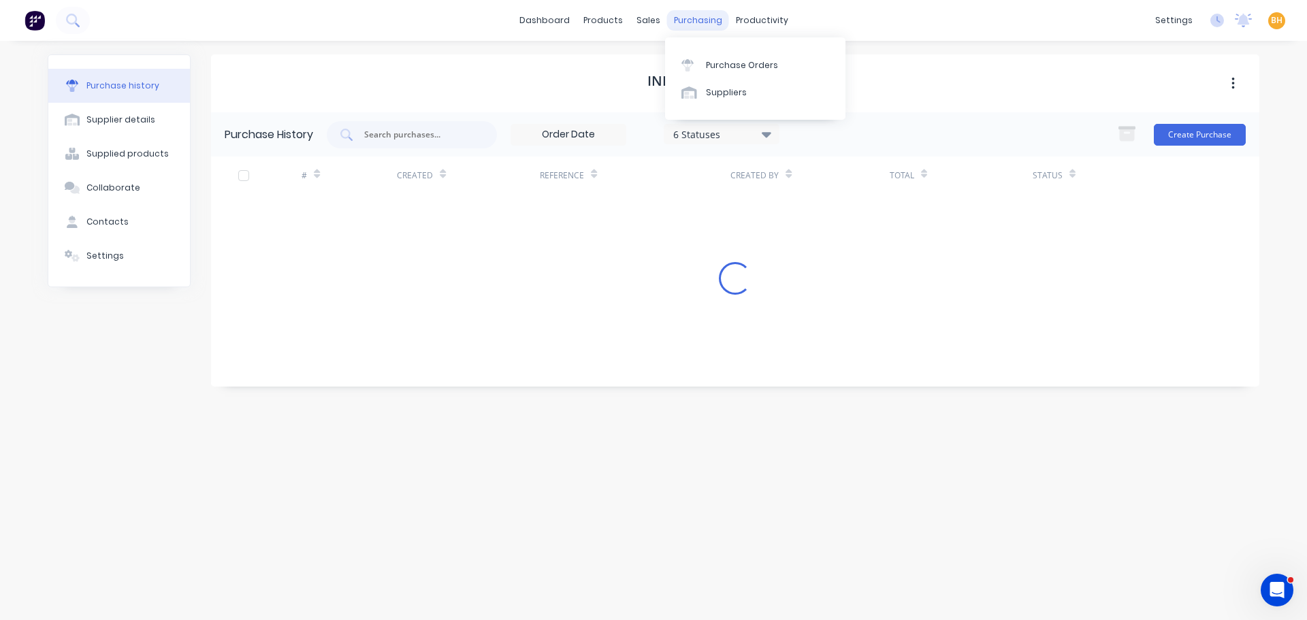
click at [692, 16] on div "purchasing" at bounding box center [698, 20] width 62 height 20
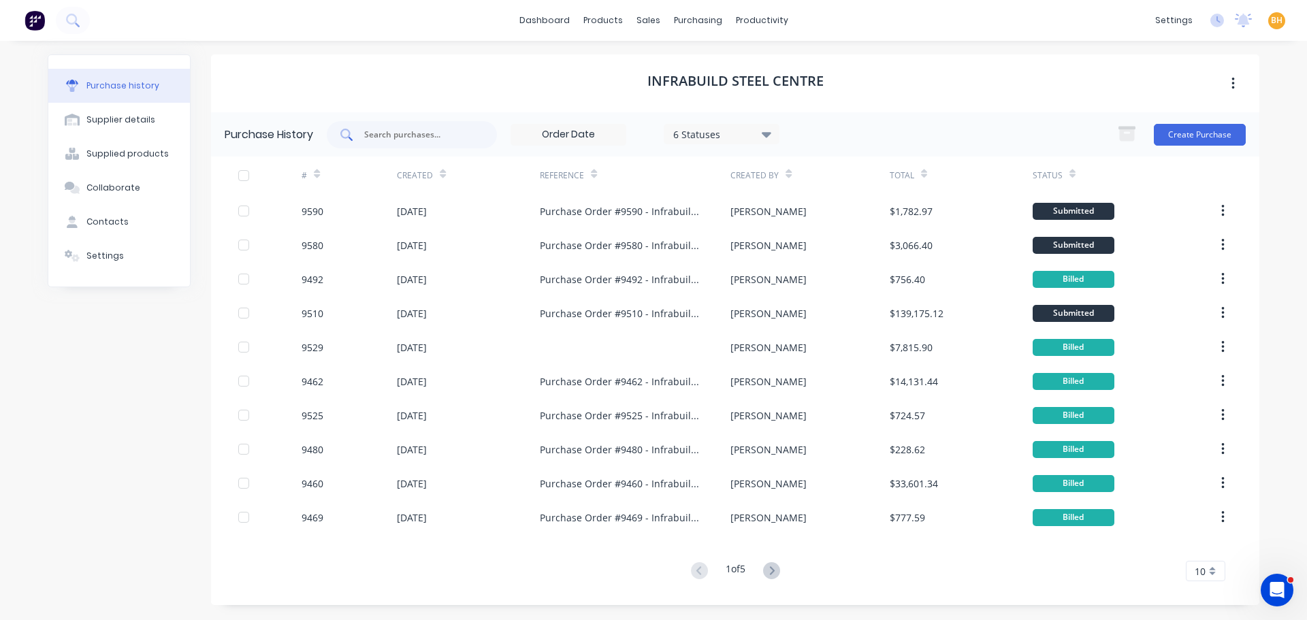
click at [405, 126] on div at bounding box center [412, 134] width 170 height 27
click at [698, 23] on div "purchasing" at bounding box center [698, 20] width 62 height 20
click at [734, 63] on div "Purchase Orders" at bounding box center [742, 65] width 72 height 12
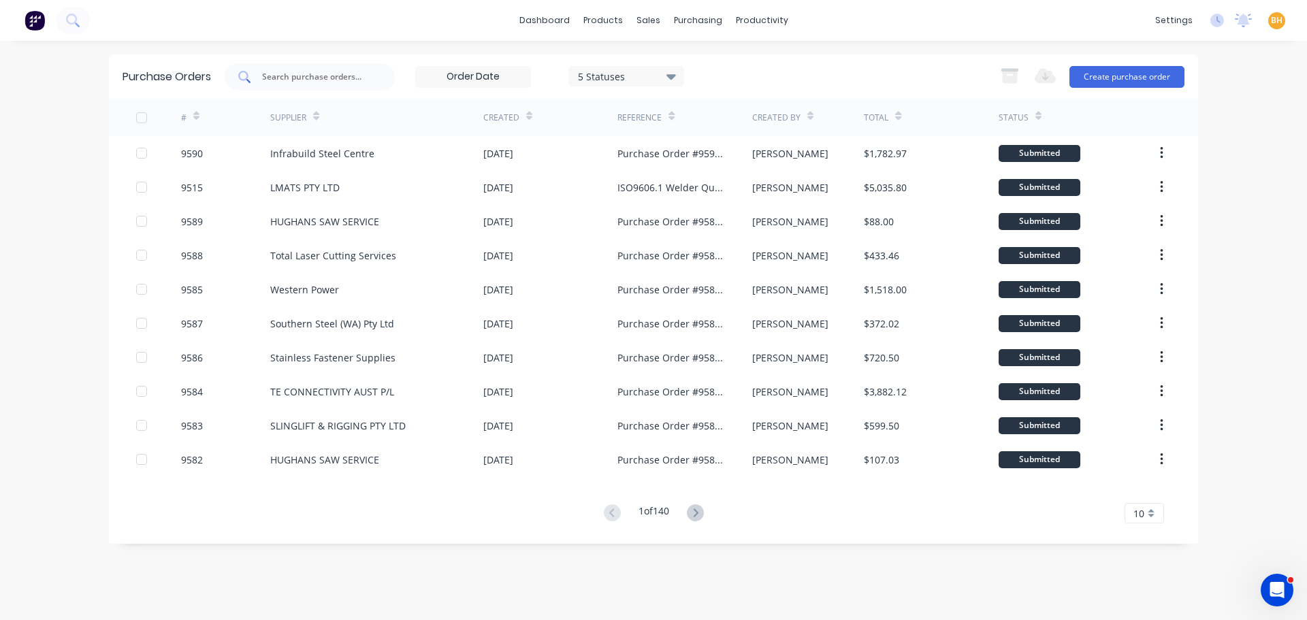
click at [306, 80] on input "text" at bounding box center [317, 77] width 113 height 14
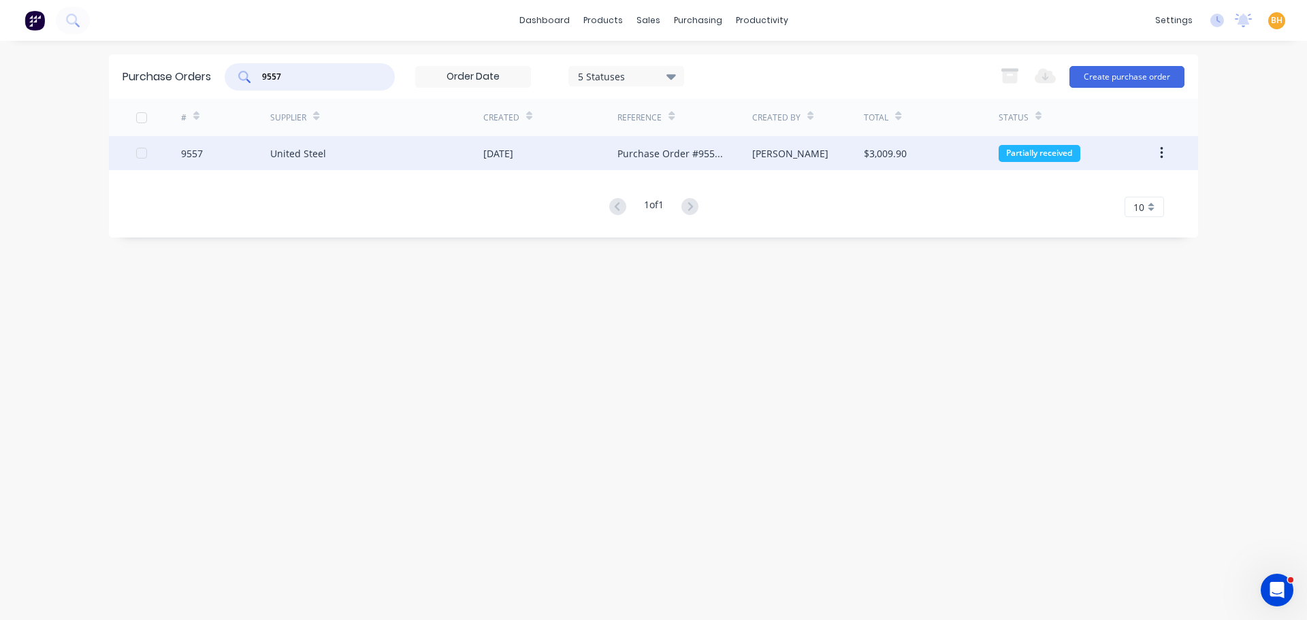
type input "9557"
click at [367, 148] on div "United Steel" at bounding box center [376, 153] width 213 height 34
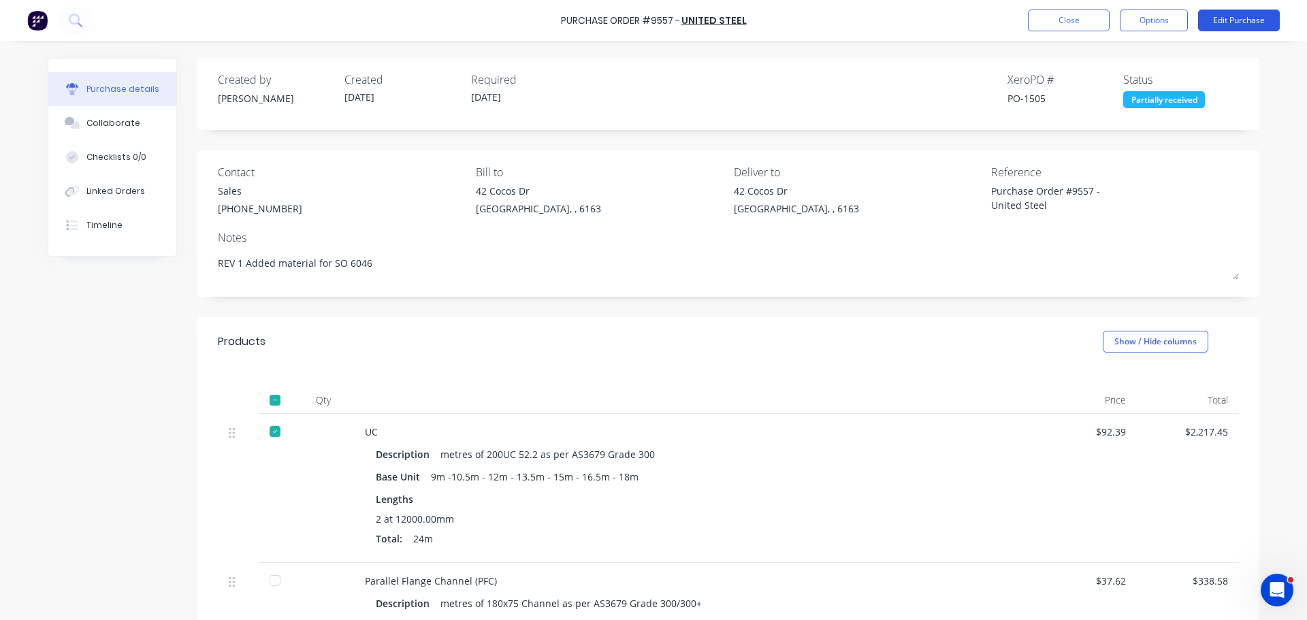
click at [1248, 18] on button "Edit Purchase" at bounding box center [1239, 21] width 82 height 22
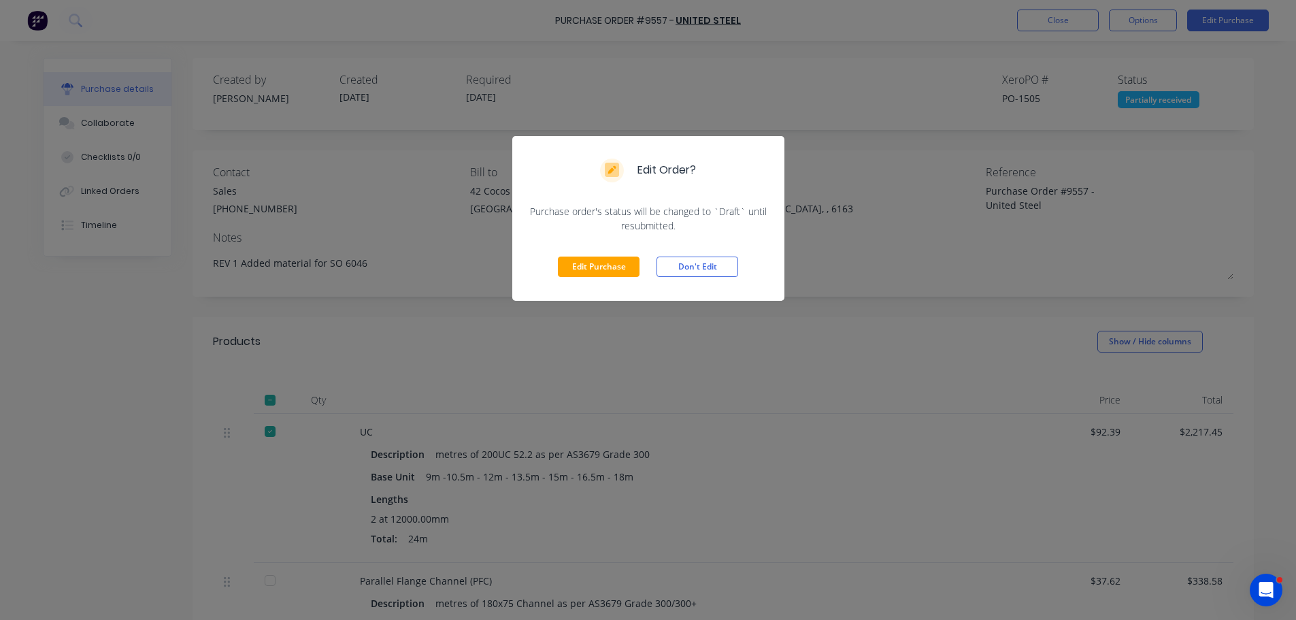
drag, startPoint x: 606, startPoint y: 266, endPoint x: 614, endPoint y: 269, distance: 9.3
click at [607, 266] on button "Edit Purchase" at bounding box center [599, 267] width 82 height 20
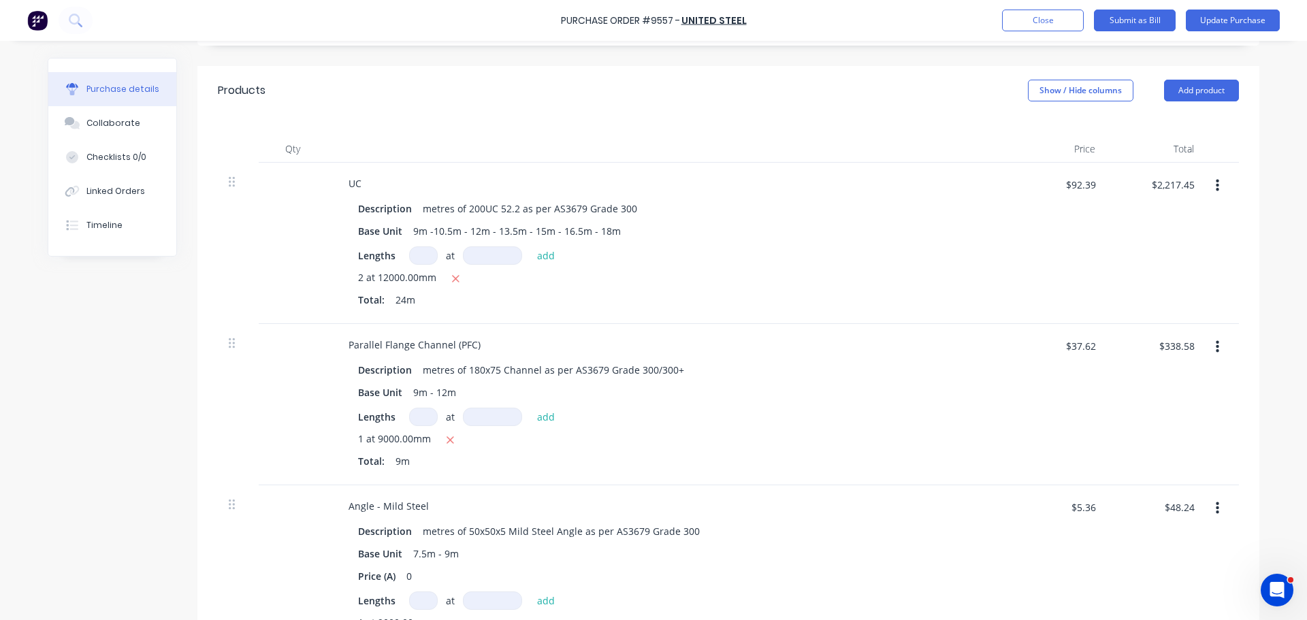
scroll to position [612, 0]
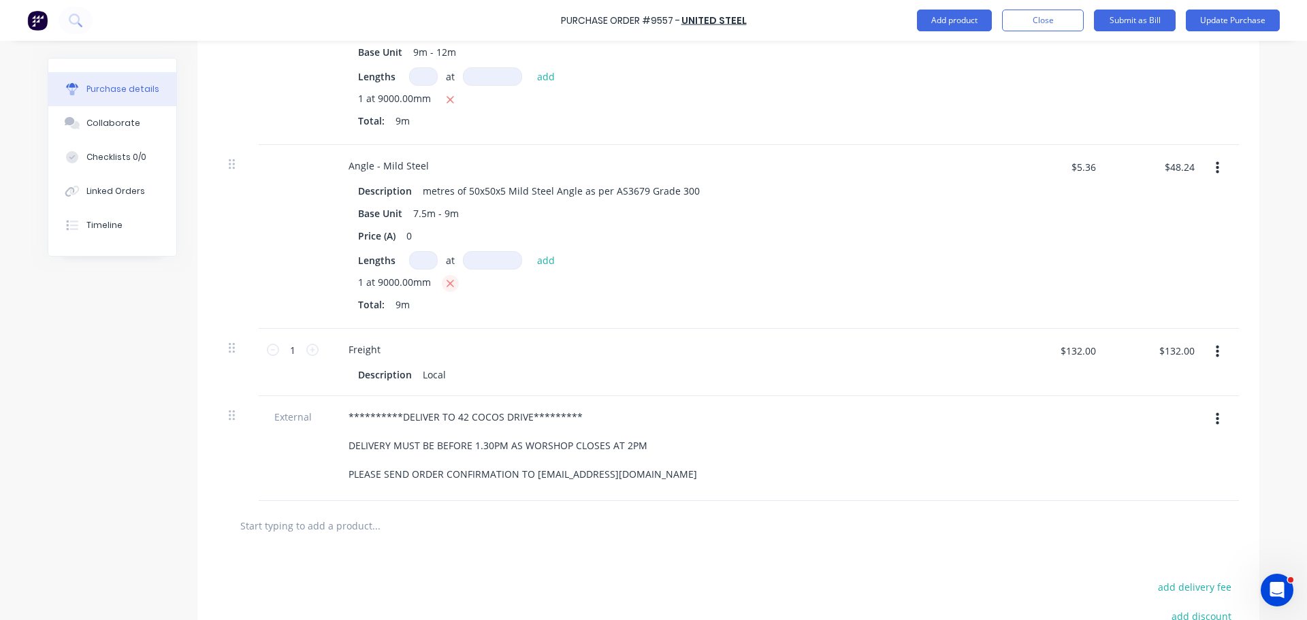
click at [446, 286] on icon "button" at bounding box center [450, 284] width 9 height 12
type textarea "x"
type input "$0.00"
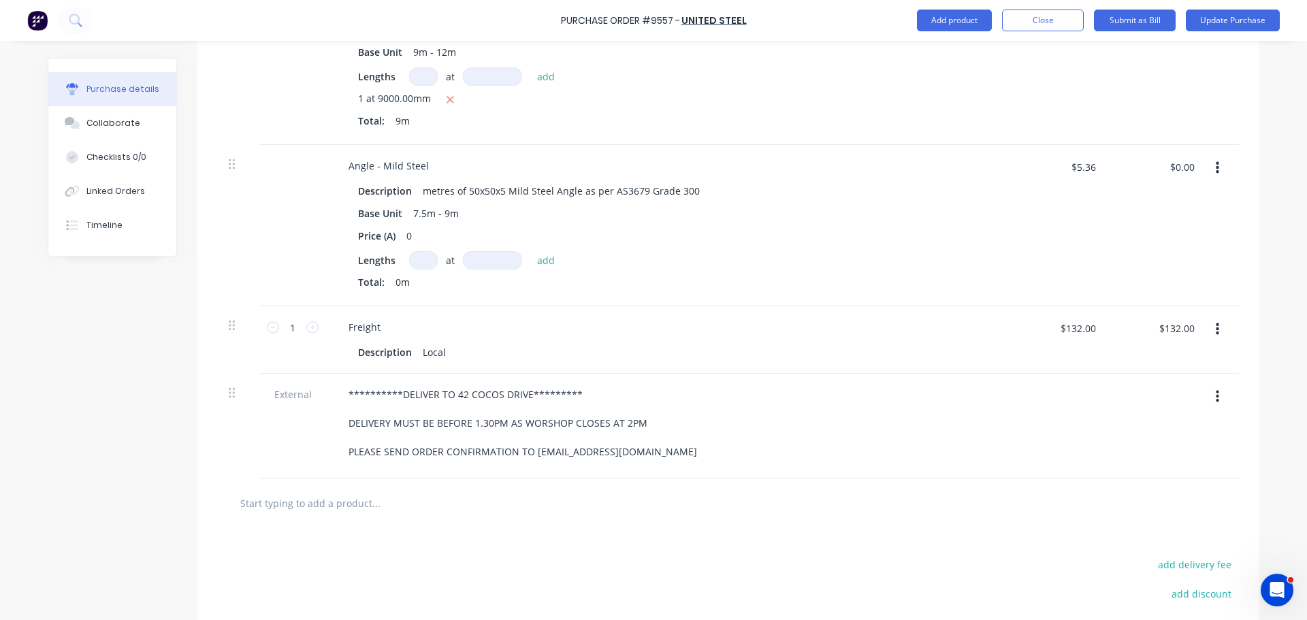
click at [416, 261] on input at bounding box center [423, 260] width 29 height 18
type textarea "x"
type input "1"
type textarea "x"
type input "1"
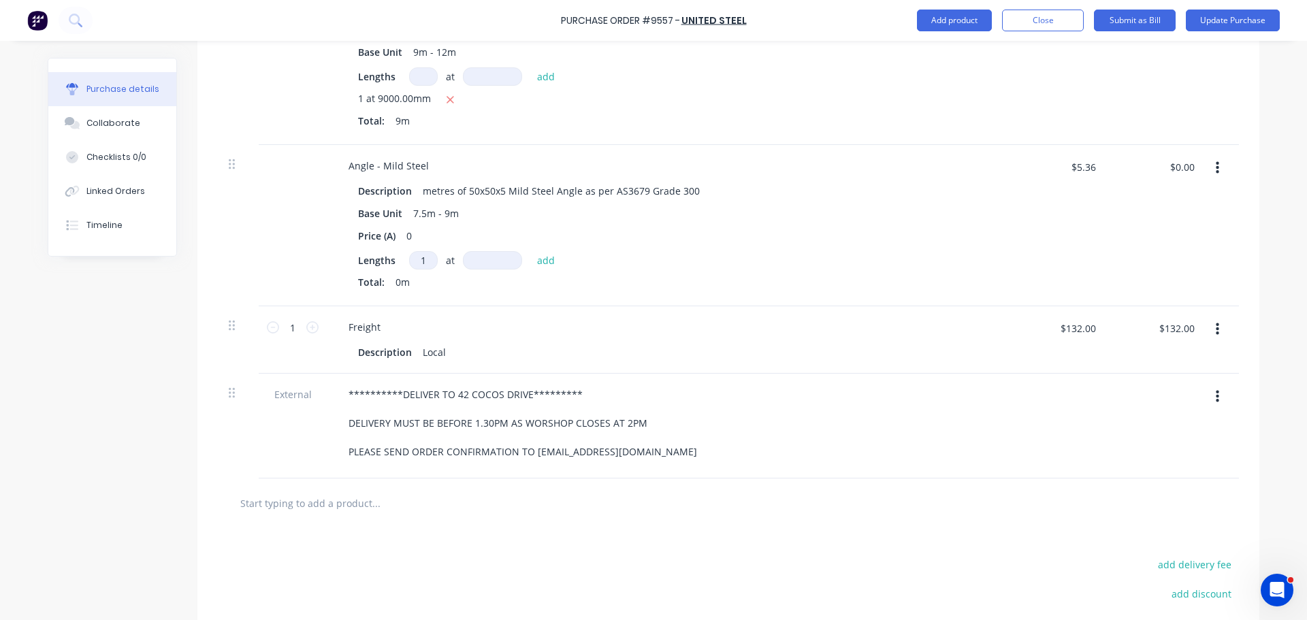
click at [482, 266] on input at bounding box center [492, 260] width 59 height 18
type textarea "x"
type input "7"
type textarea "x"
type input "75"
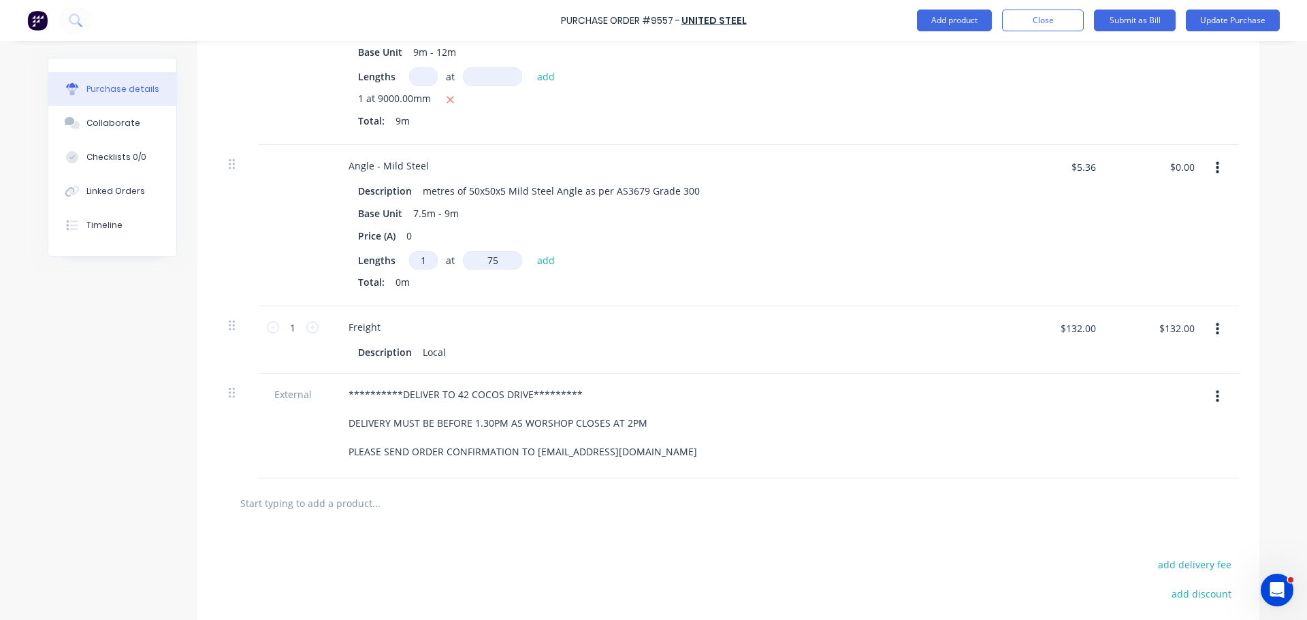
type textarea "x"
type input "750"
type textarea "x"
type input "7500mm"
click at [512, 261] on input "7500mm" at bounding box center [492, 260] width 59 height 18
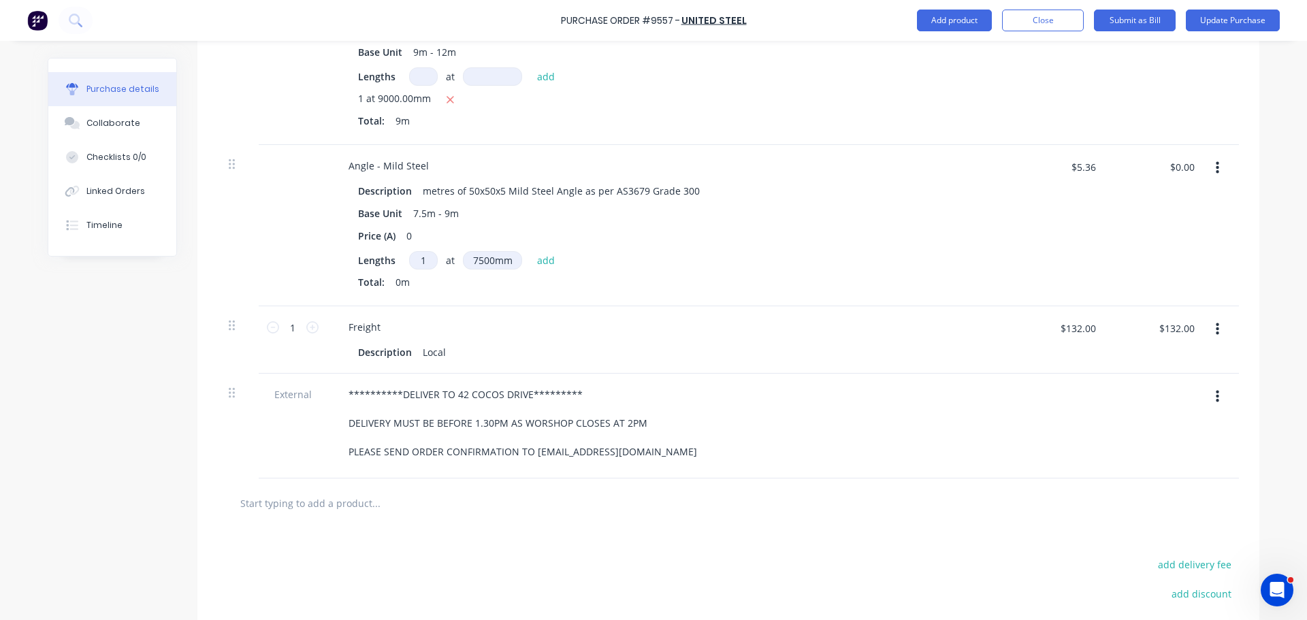
type textarea "x"
type input "7"
type textarea "x"
type input "75"
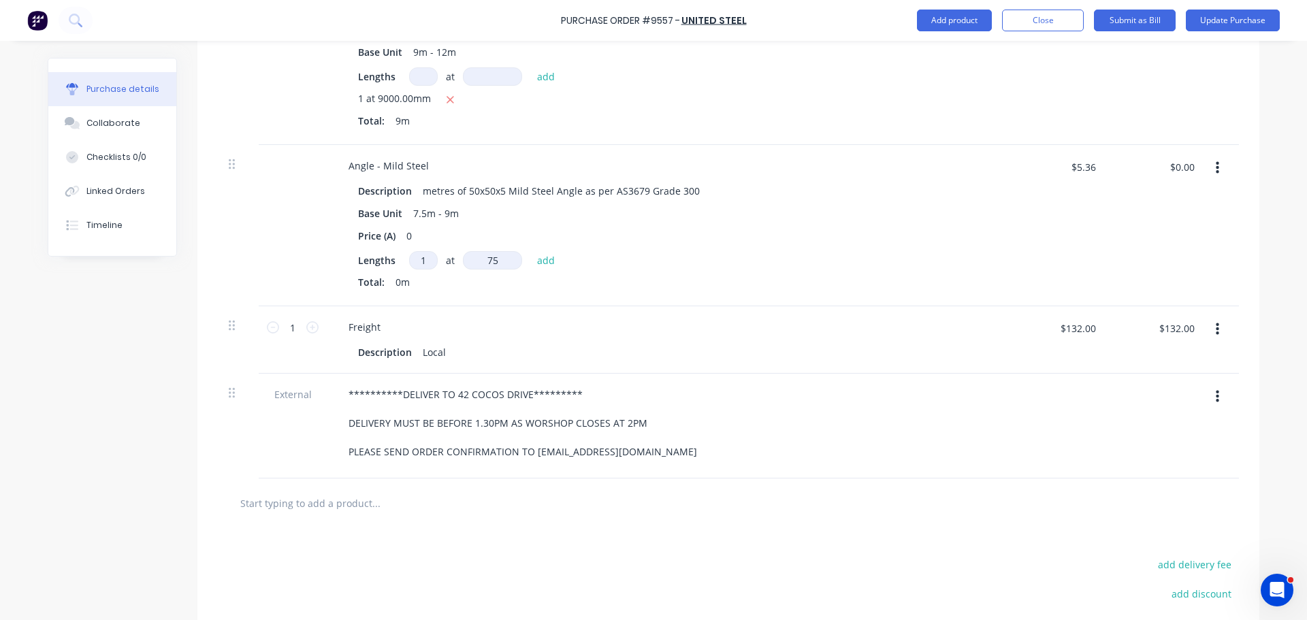
type textarea "x"
type input "750"
type textarea "x"
type input "7500"
type textarea "x"
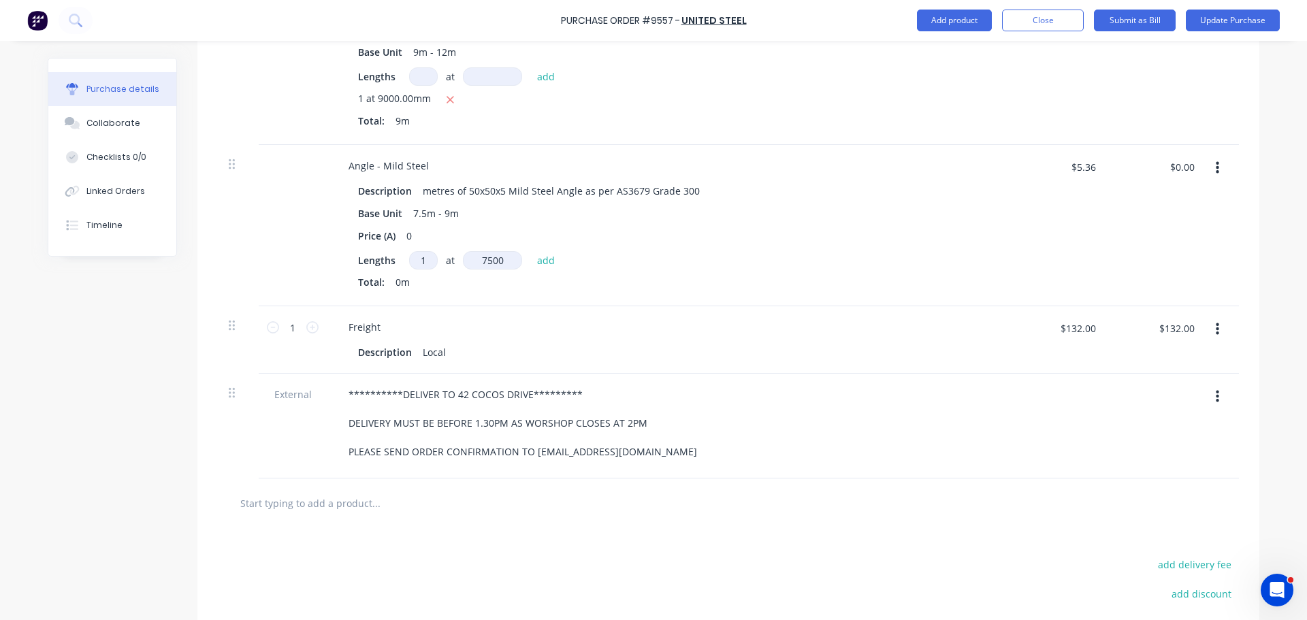
type input "$40.20"
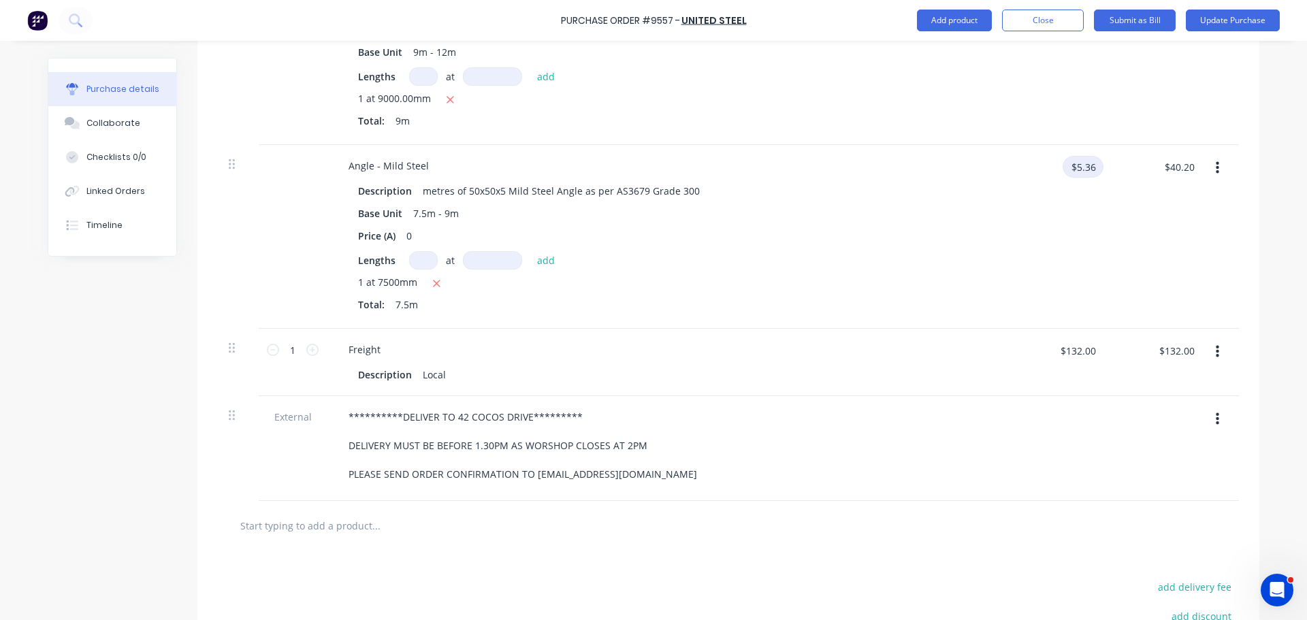
type textarea "x"
click at [1092, 166] on input "$5.36" at bounding box center [1082, 167] width 41 height 22
type input "4.02"
type textarea "x"
type input "$4.02"
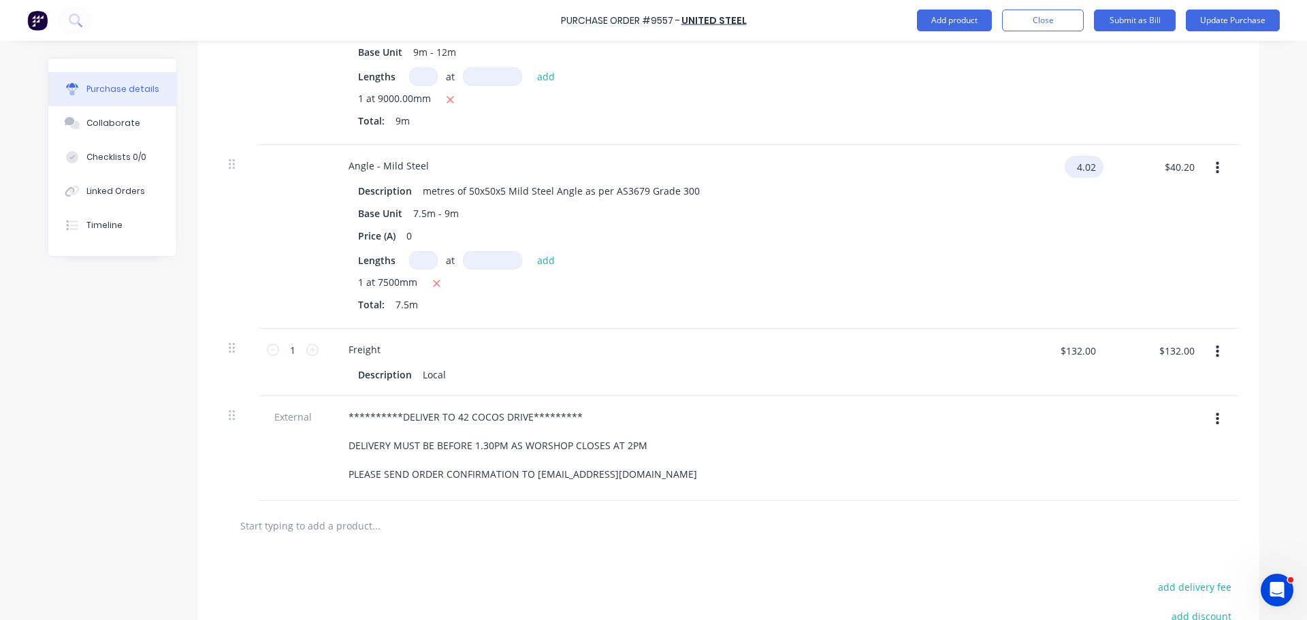
type input "$30.15"
click at [1132, 224] on div "$30.15 $30.15" at bounding box center [1155, 237] width 99 height 184
type textarea "x"
click at [1094, 169] on input "$4.02" at bounding box center [1082, 167] width 41 height 22
type input "4.02"
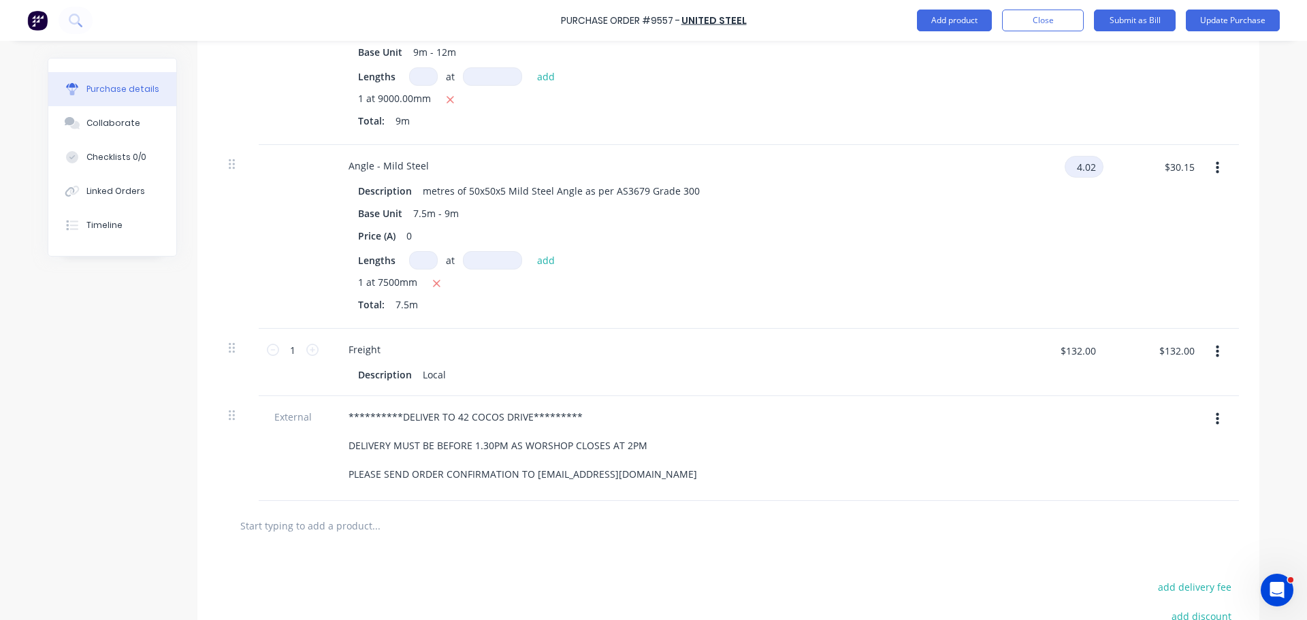
type textarea "x"
type input "$4.02"
click at [1028, 255] on div "$4.02 $4.02" at bounding box center [1056, 237] width 99 height 184
click at [979, 272] on div "Description metres of 50x50x5 Mild Steel Angle as per AS3679 Grade 300 Base Uni…" at bounding box center [667, 249] width 659 height 136
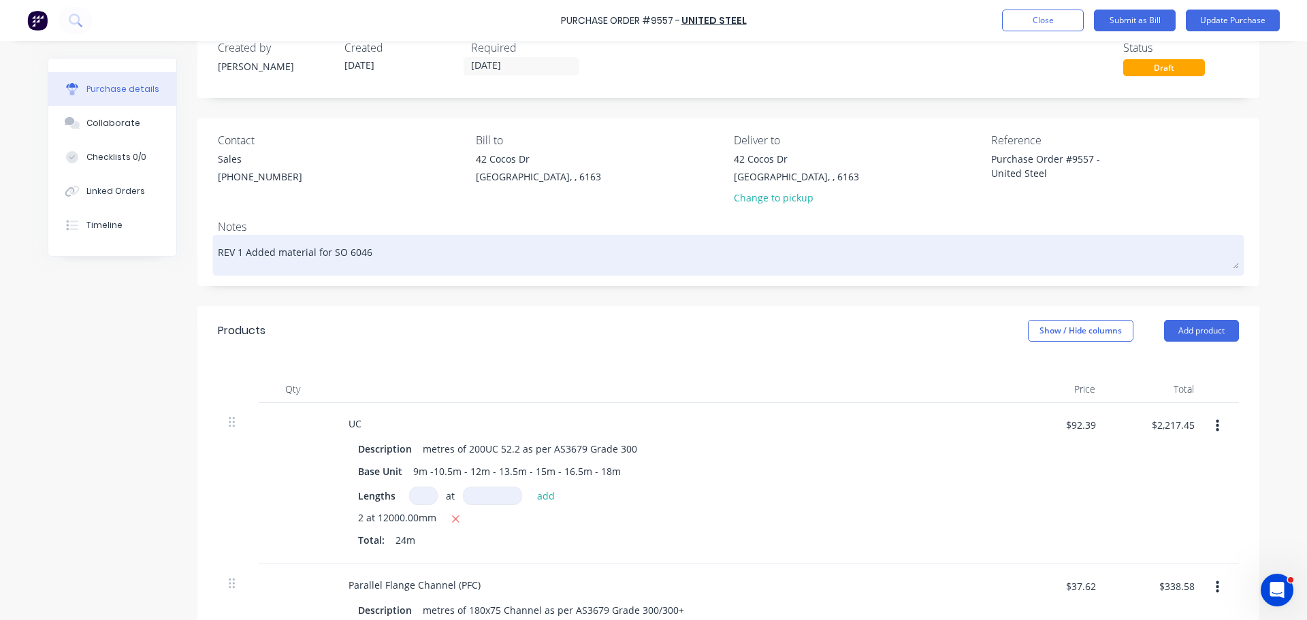
scroll to position [0, 0]
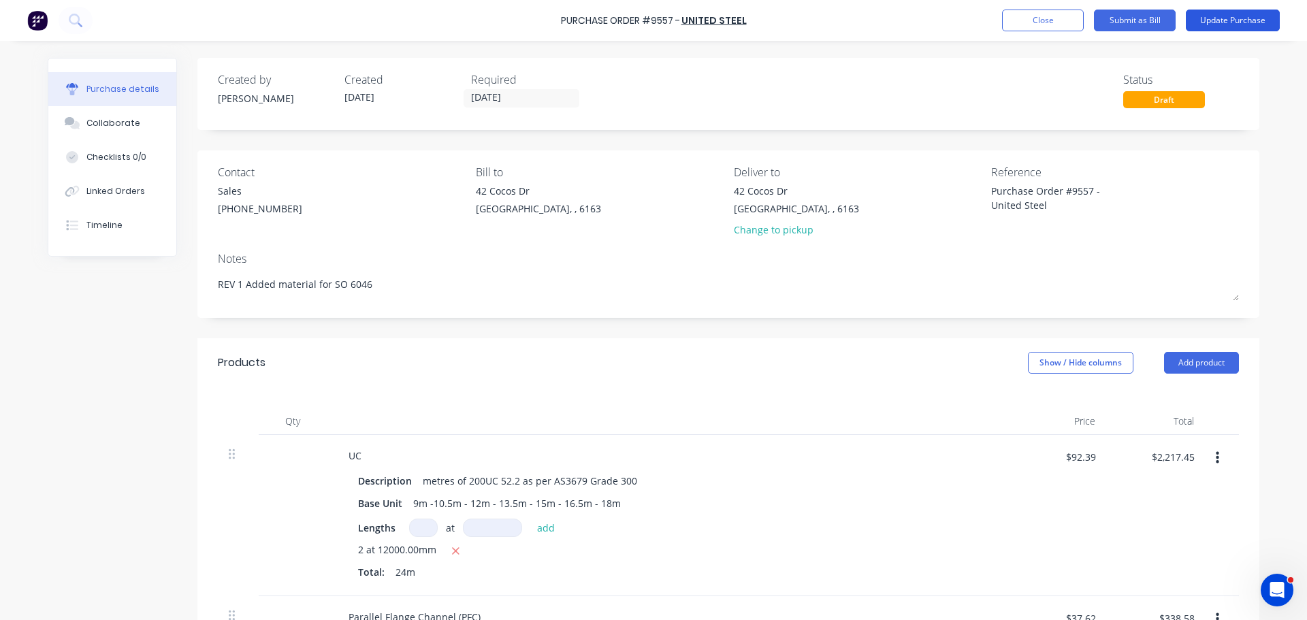
click at [1226, 24] on button "Update Purchase" at bounding box center [1232, 21] width 94 height 22
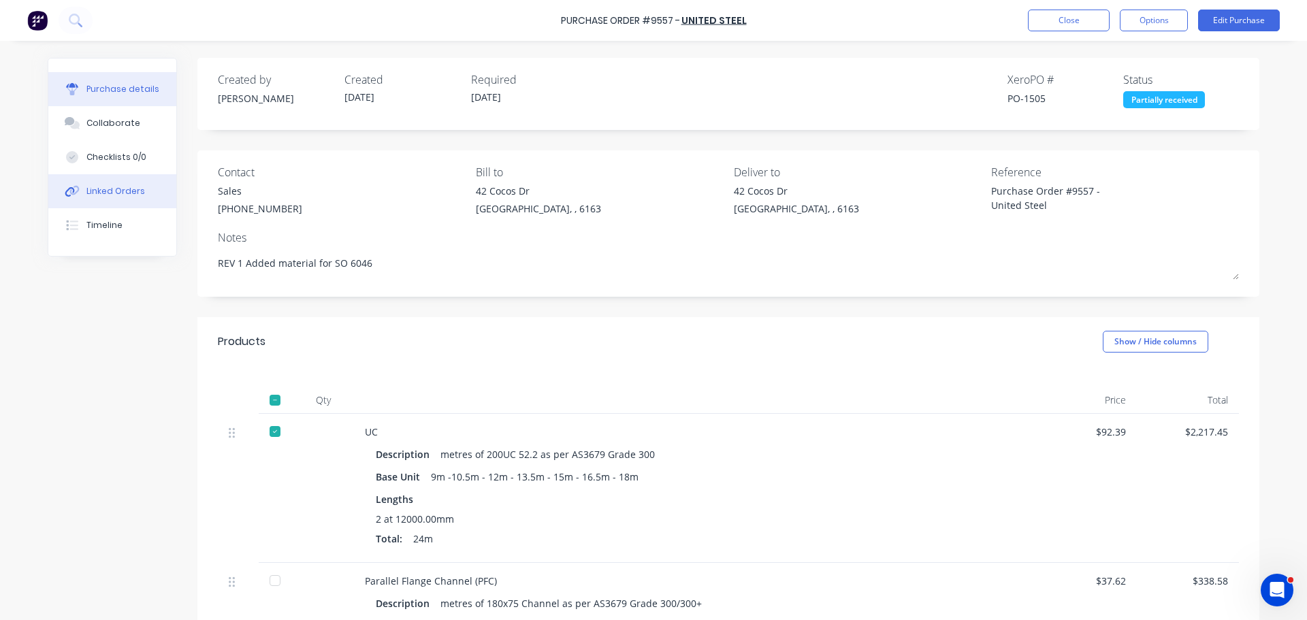
click at [110, 180] on button "Linked Orders" at bounding box center [112, 191] width 128 height 34
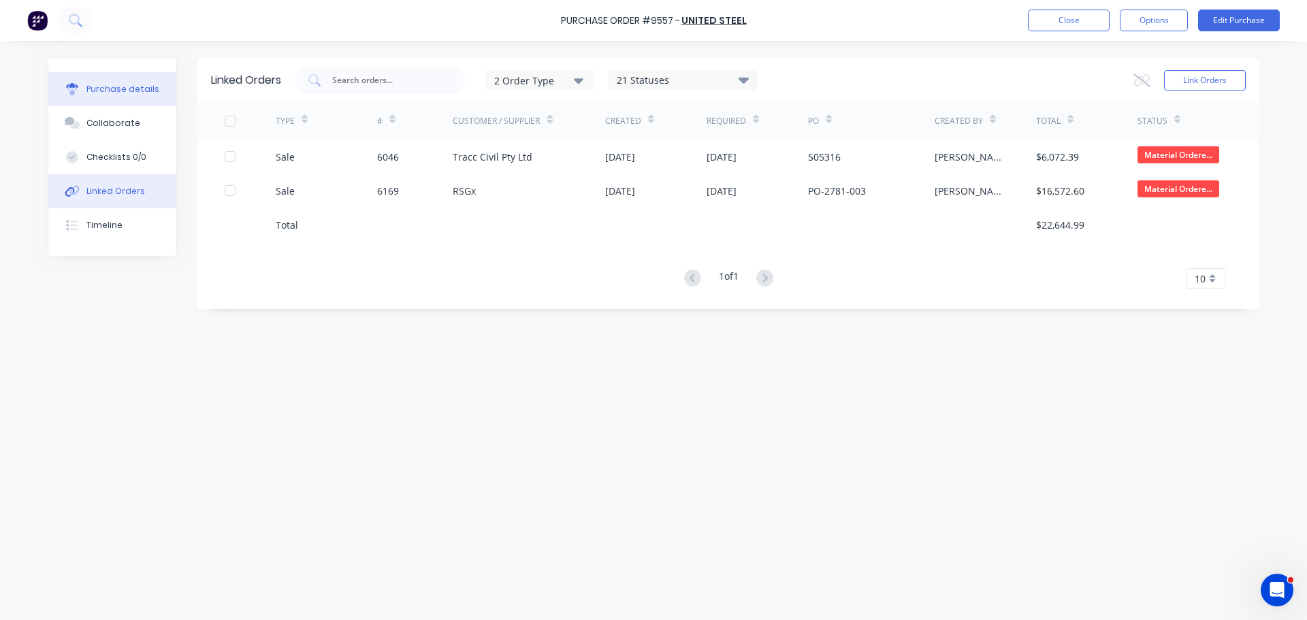
click at [106, 98] on button "Purchase details" at bounding box center [112, 89] width 128 height 34
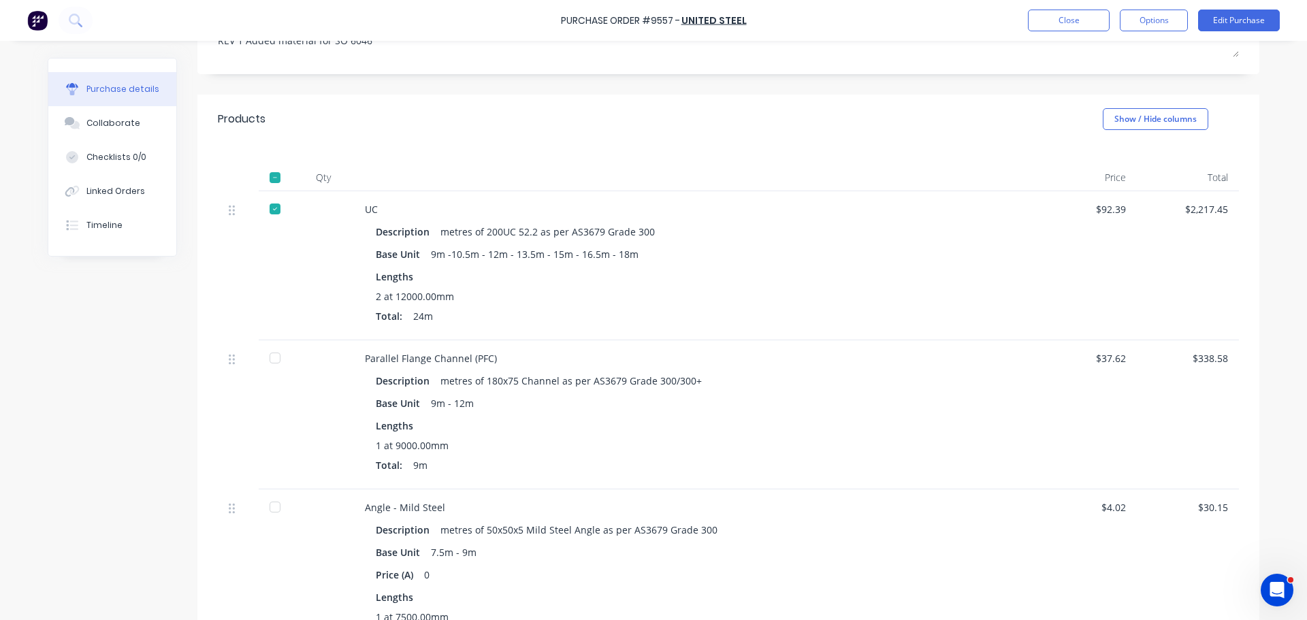
scroll to position [340, 0]
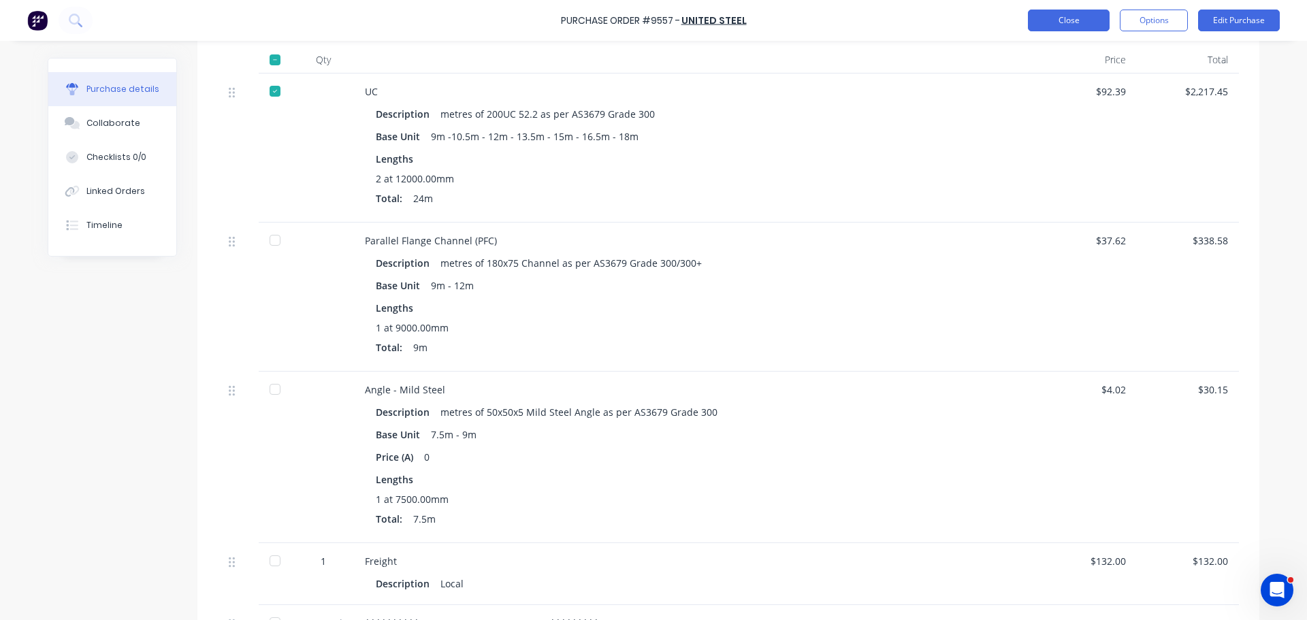
click at [1059, 22] on button "Close" at bounding box center [1069, 21] width 82 height 22
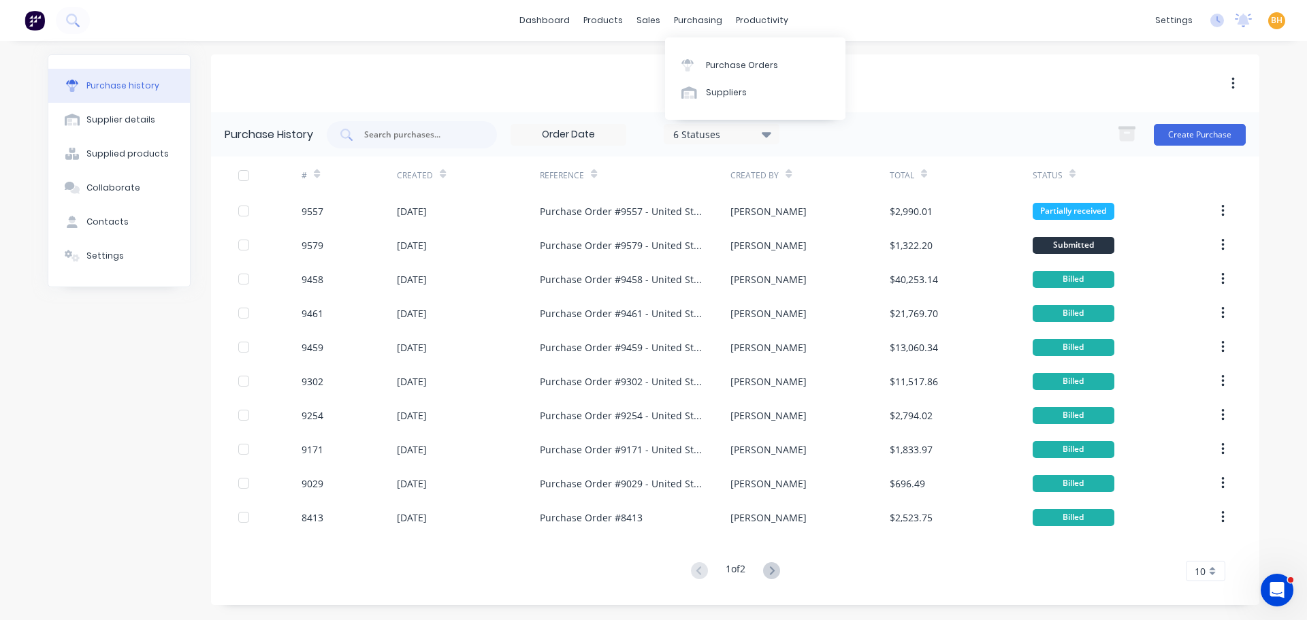
click at [911, 53] on div "Purchase history Supplier details Supplied products Collaborate Contacts Settin…" at bounding box center [653, 330] width 1238 height 578
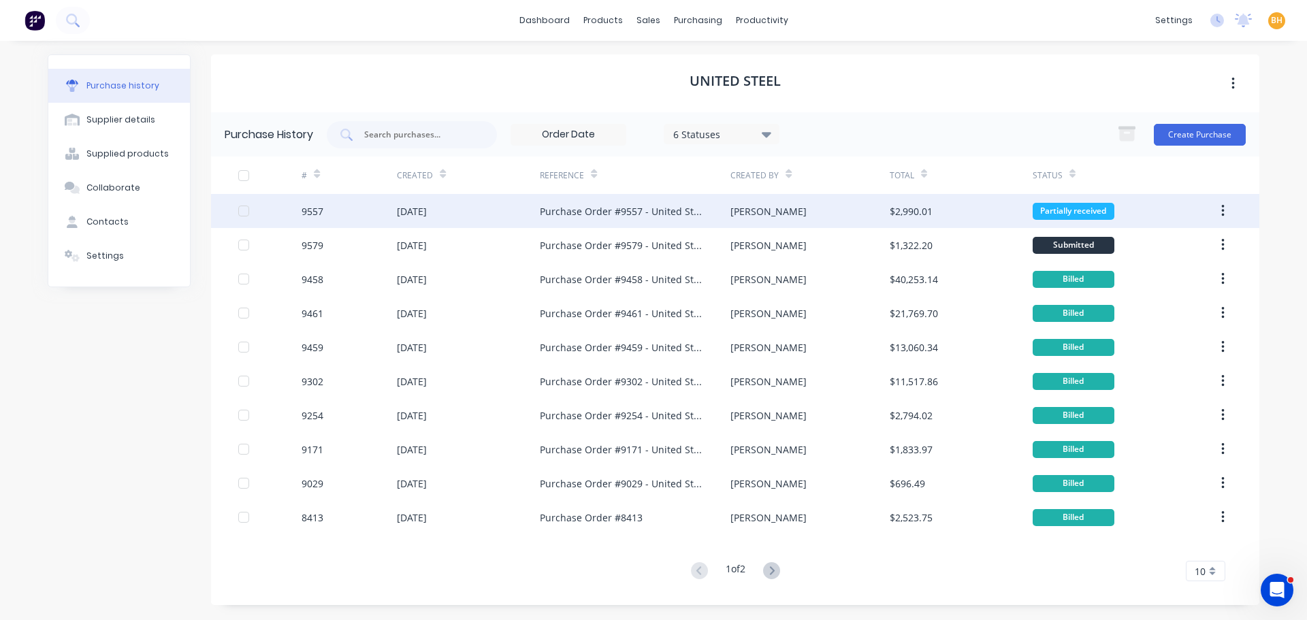
click at [363, 211] on div "9557" at bounding box center [348, 211] width 95 height 34
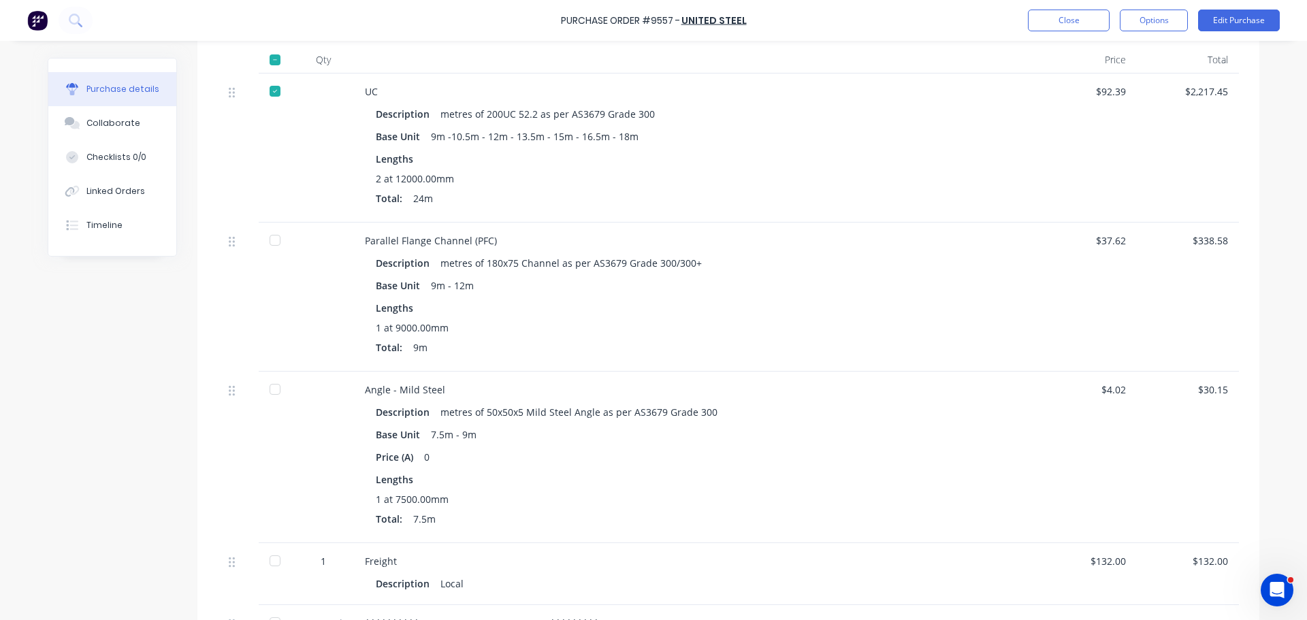
scroll to position [408, 0]
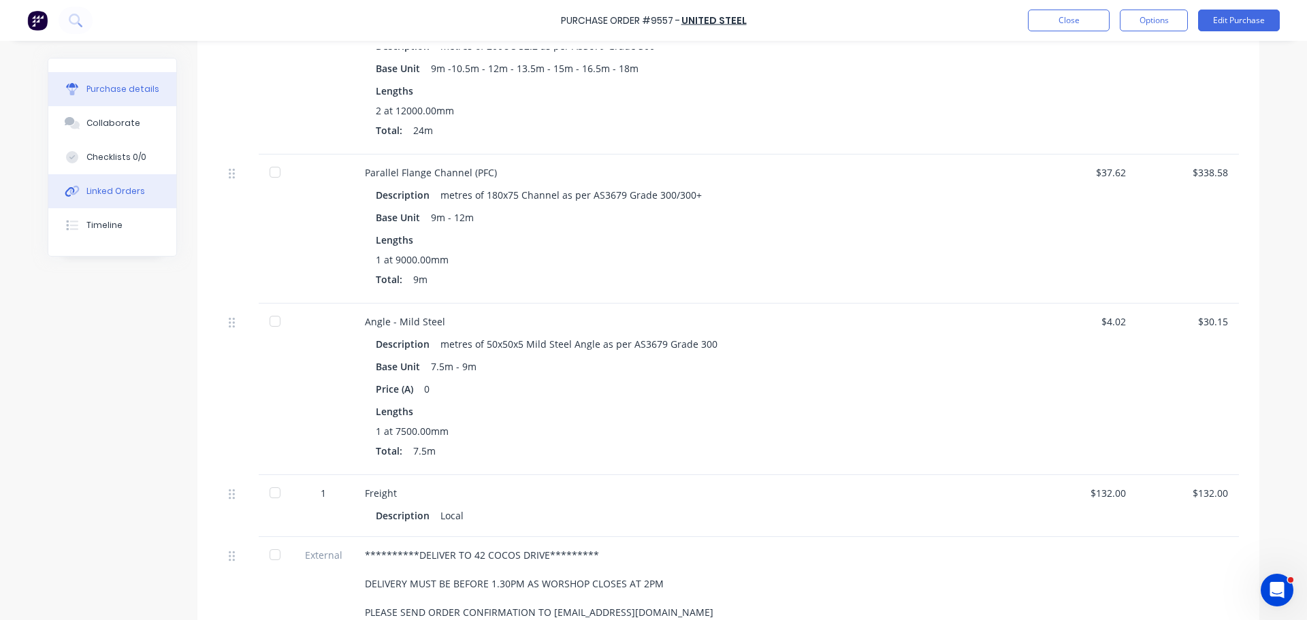
click at [122, 192] on div "Linked Orders" at bounding box center [115, 191] width 59 height 12
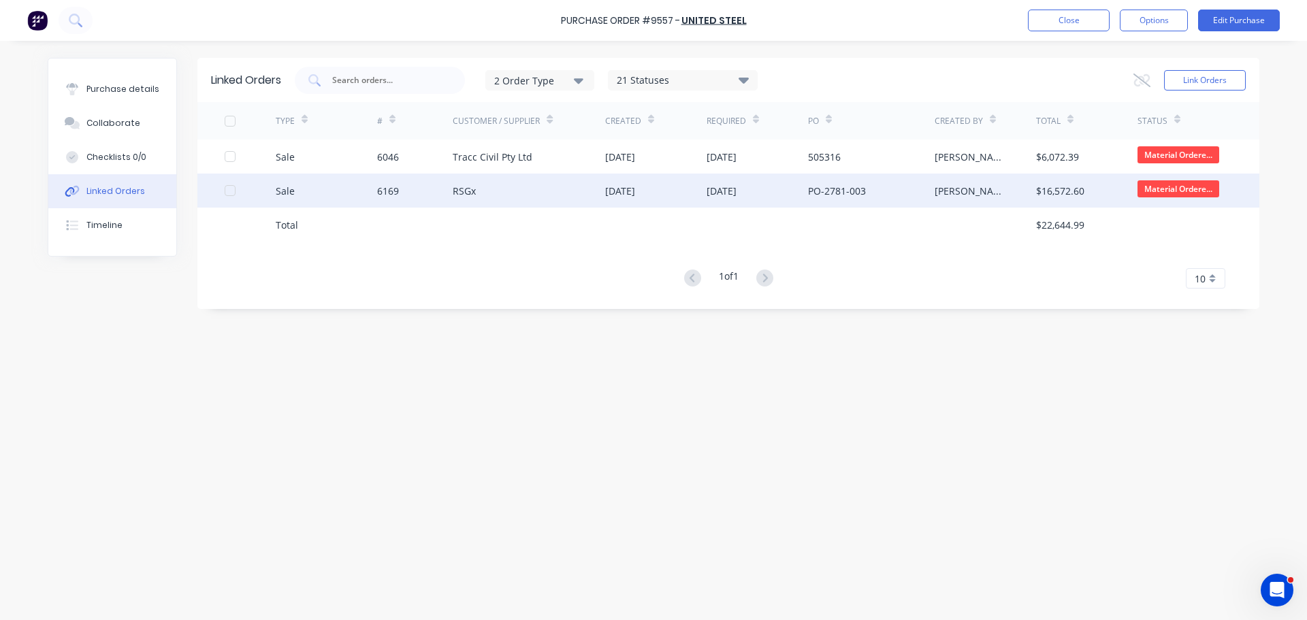
click at [442, 186] on div "6169" at bounding box center [415, 191] width 76 height 34
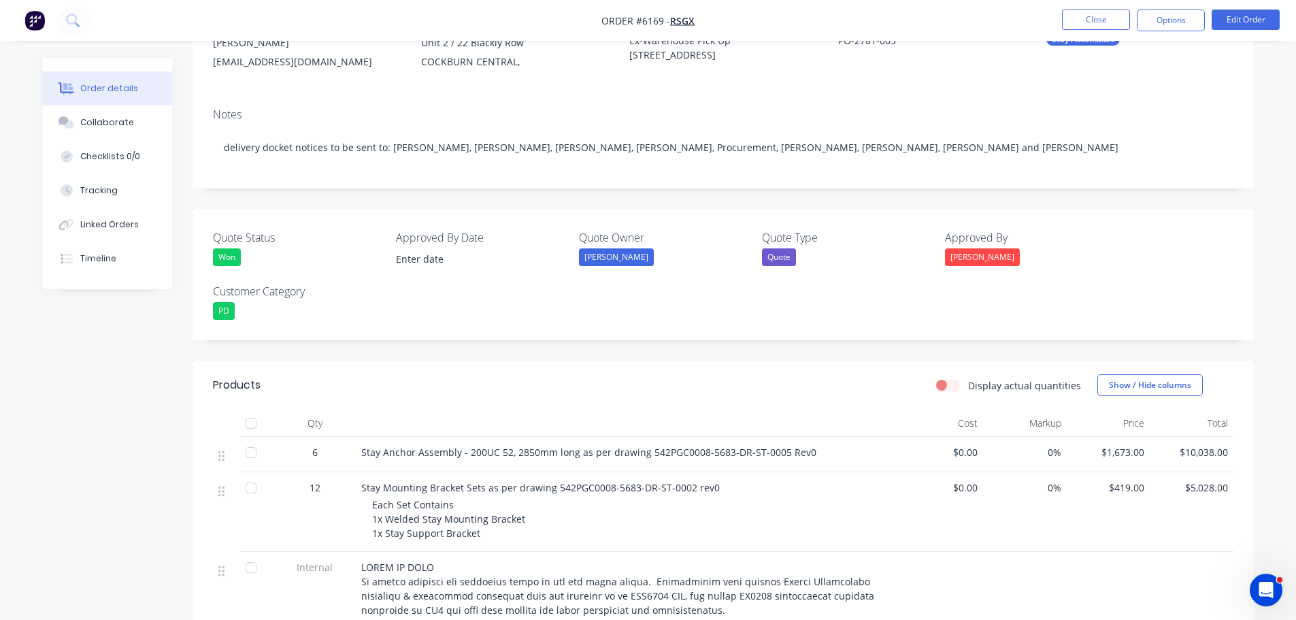
scroll to position [136, 0]
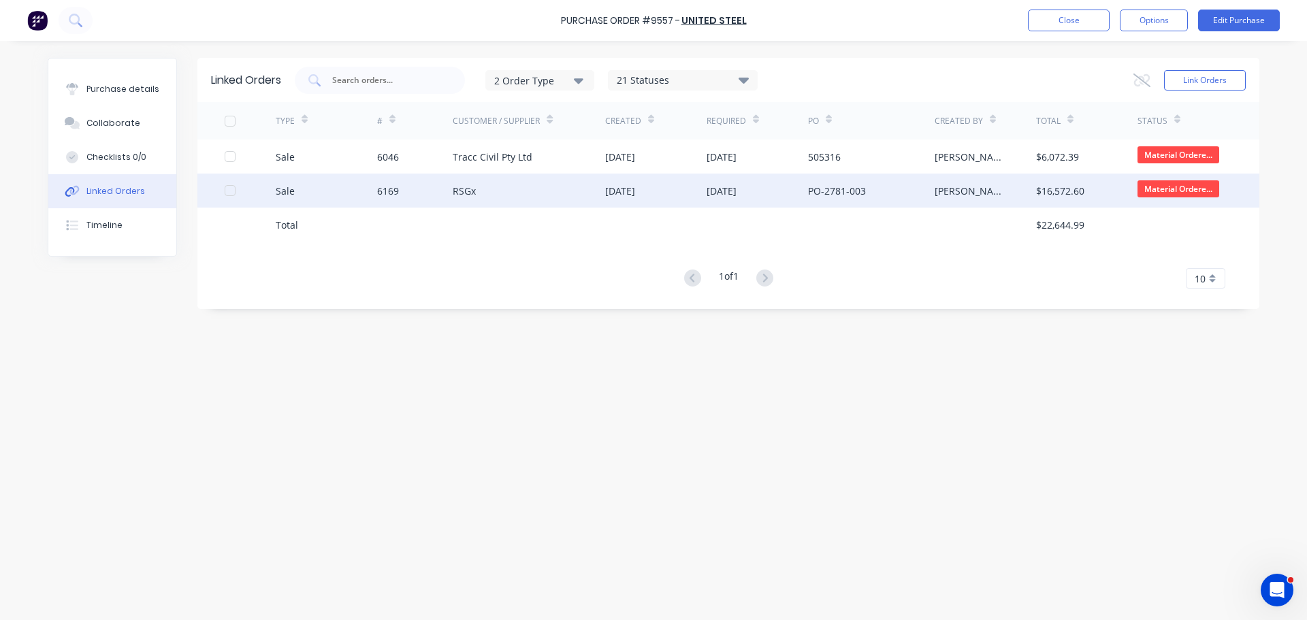
click at [438, 198] on div "6169" at bounding box center [415, 191] width 76 height 34
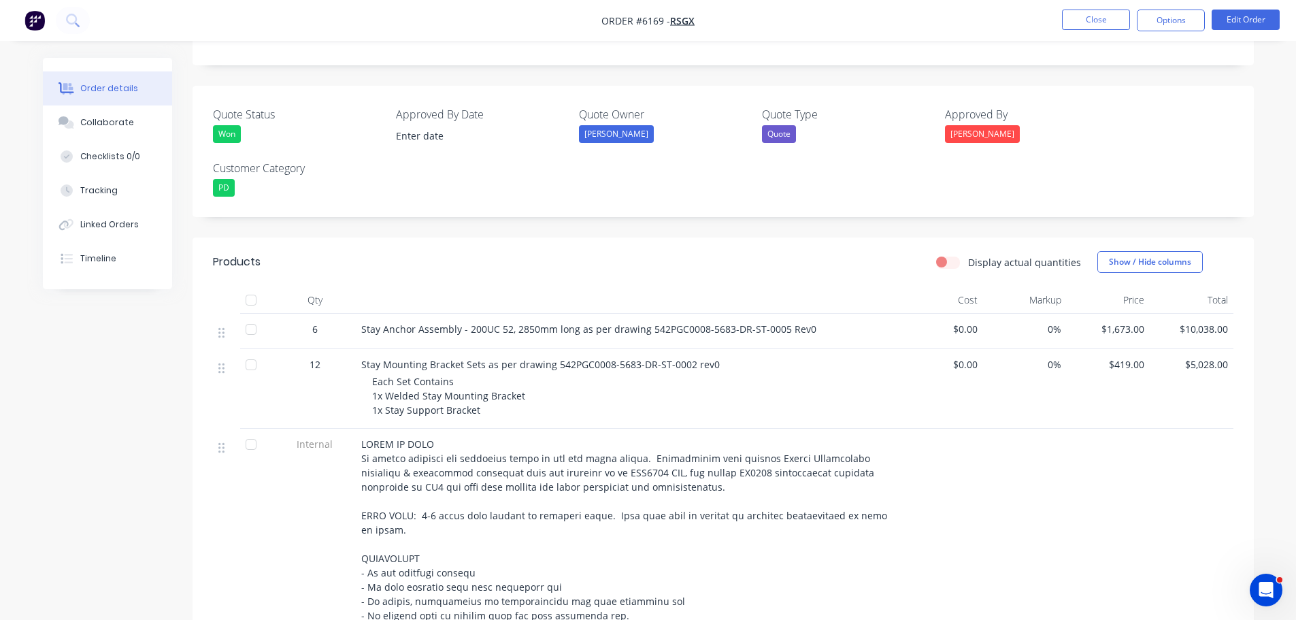
scroll to position [340, 0]
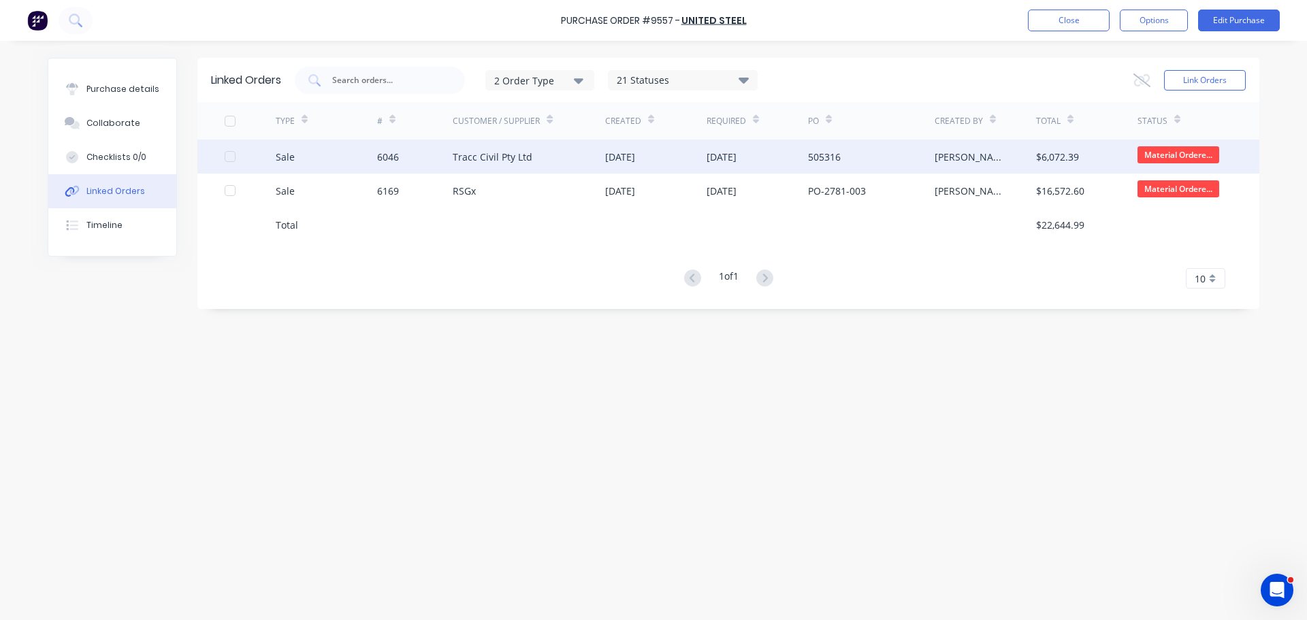
click at [386, 154] on div "6046" at bounding box center [388, 157] width 22 height 14
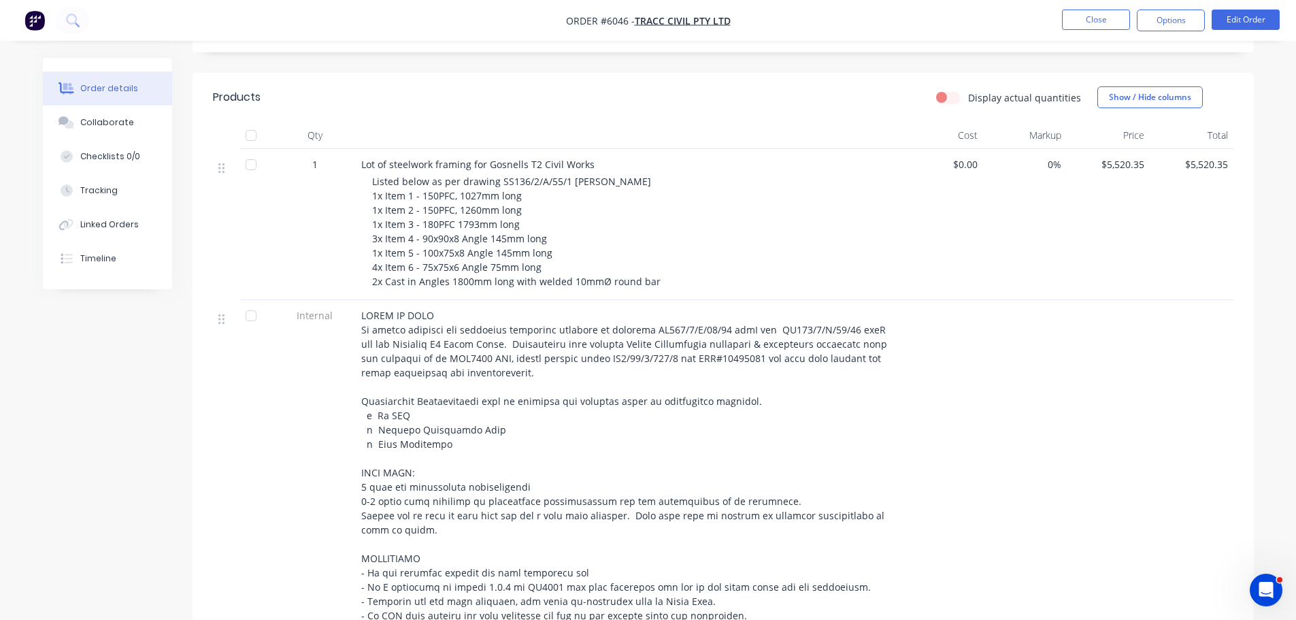
scroll to position [272, 0]
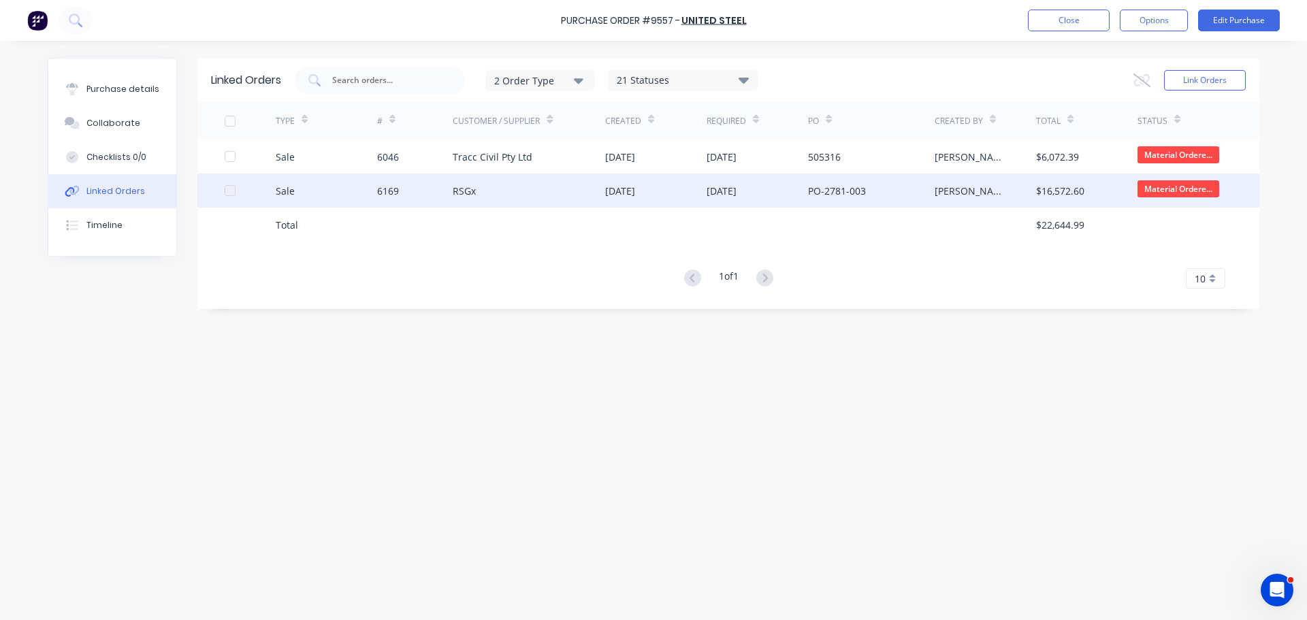
click at [425, 197] on div "6169" at bounding box center [415, 191] width 76 height 34
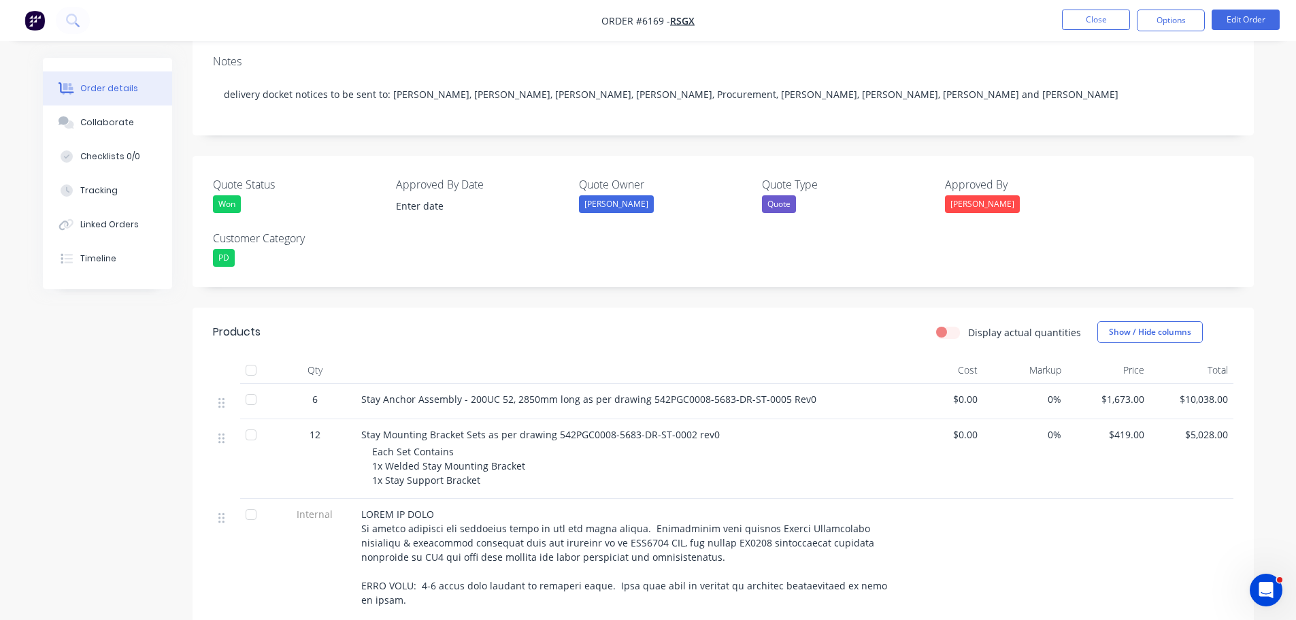
scroll to position [204, 0]
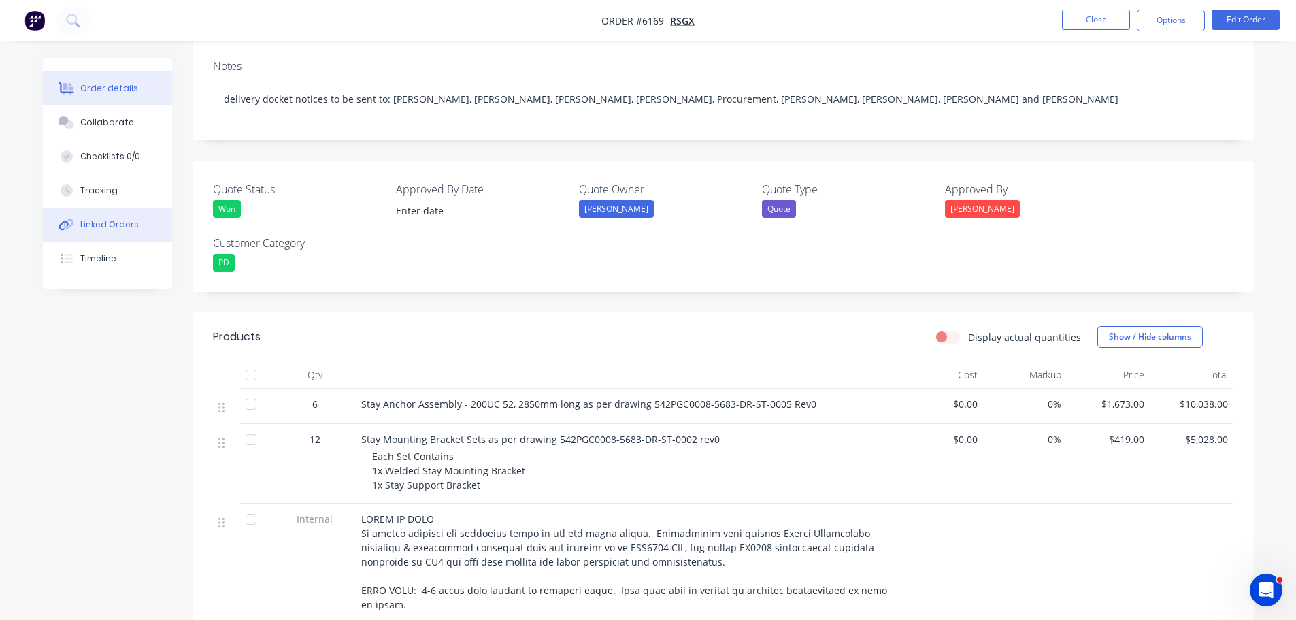
click at [93, 225] on div "Linked Orders" at bounding box center [109, 224] width 59 height 12
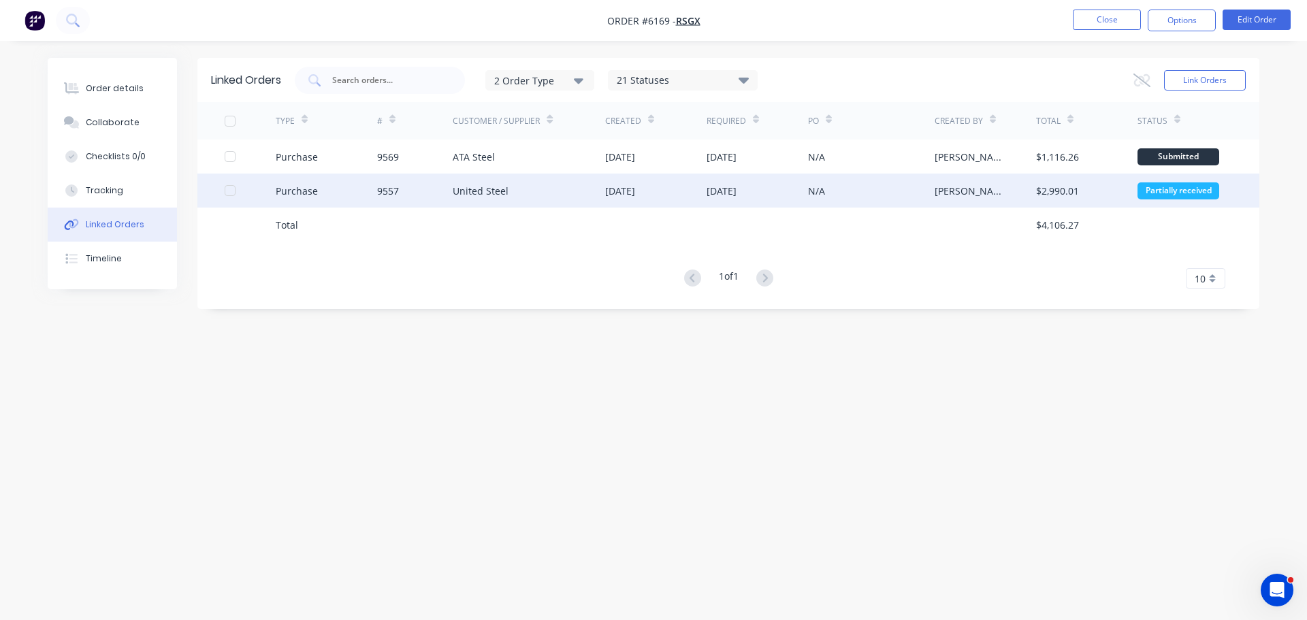
click at [563, 205] on div "United Steel" at bounding box center [529, 191] width 152 height 34
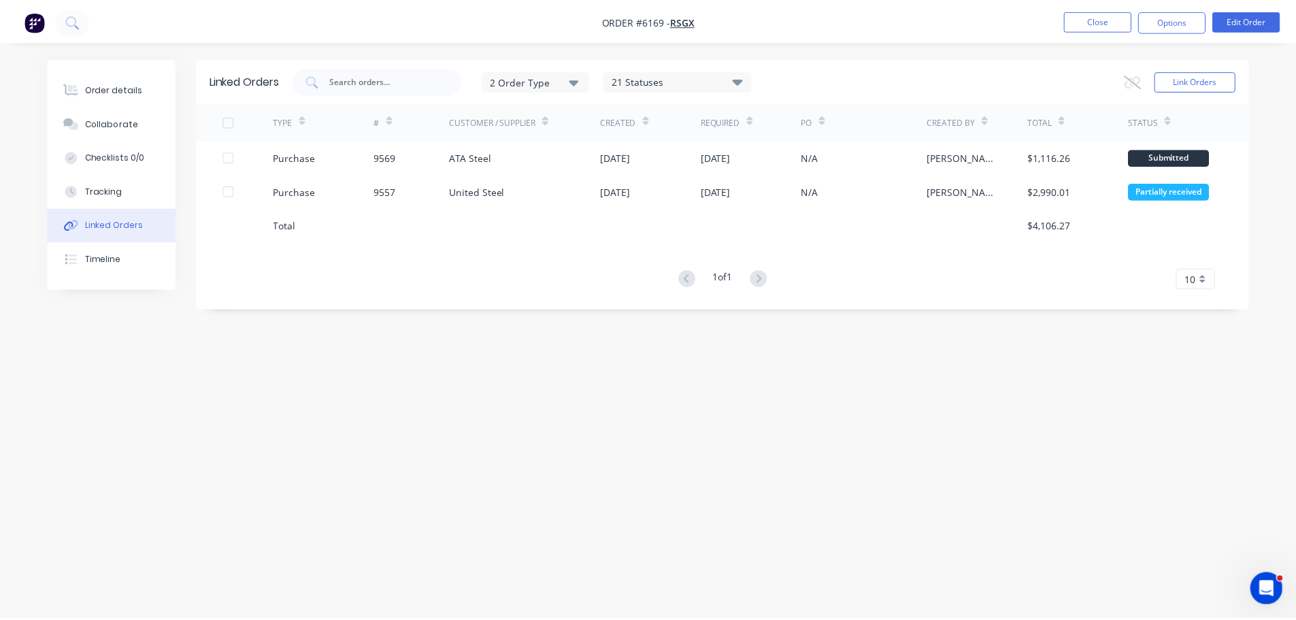
scroll to position [204, 0]
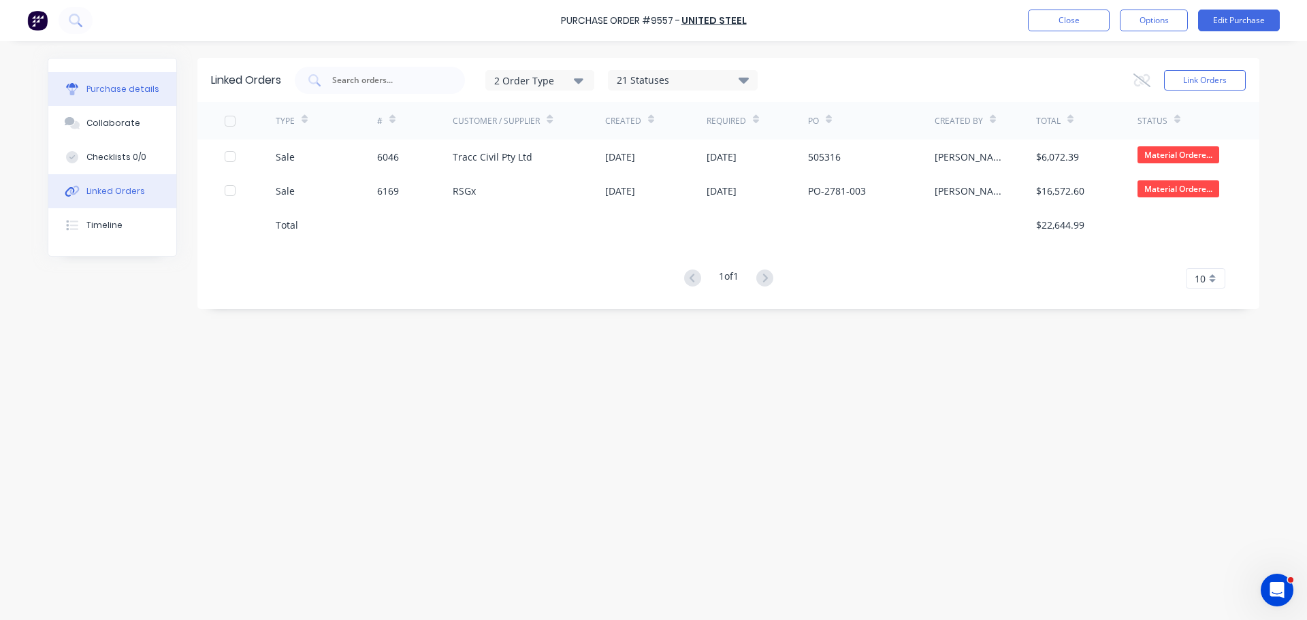
click at [97, 83] on div "Purchase details" at bounding box center [122, 89] width 73 height 12
type textarea "x"
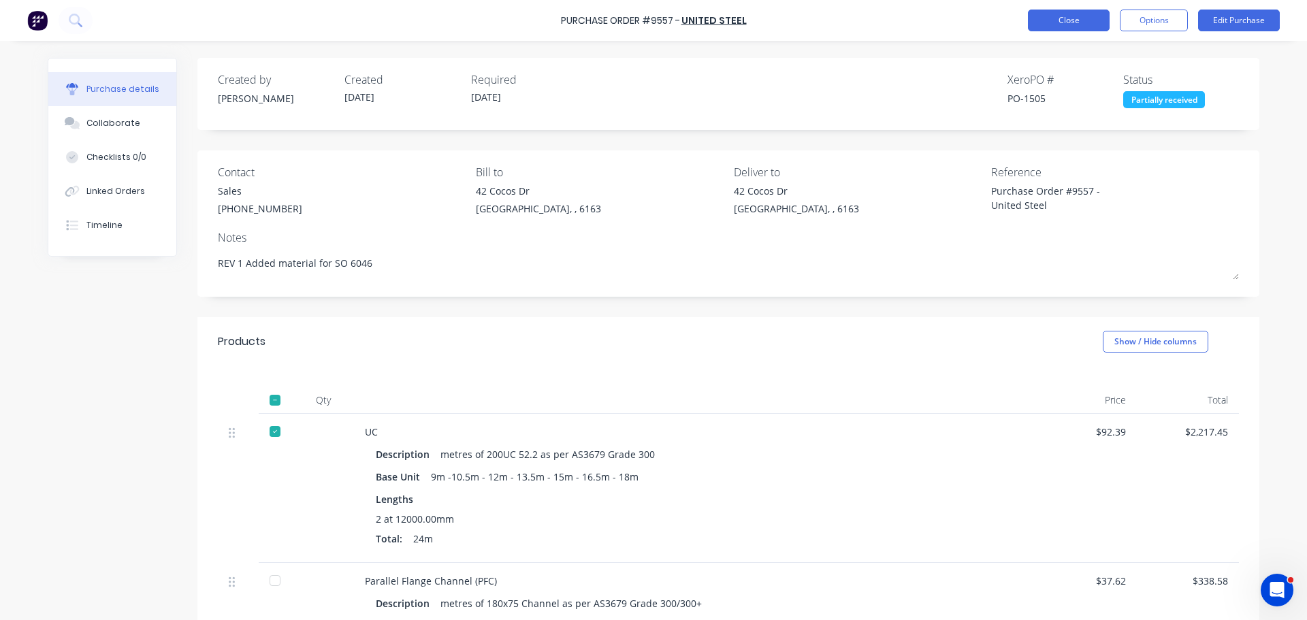
click at [1061, 15] on button "Close" at bounding box center [1069, 21] width 82 height 22
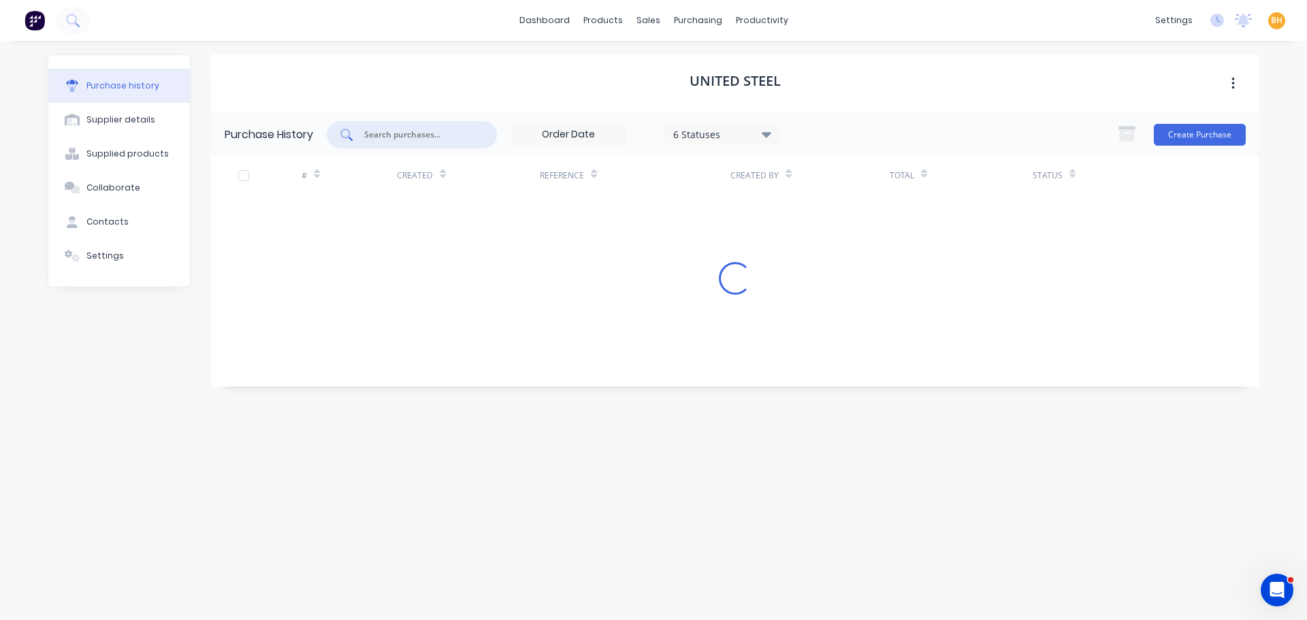
click at [404, 134] on input "text" at bounding box center [419, 135] width 113 height 14
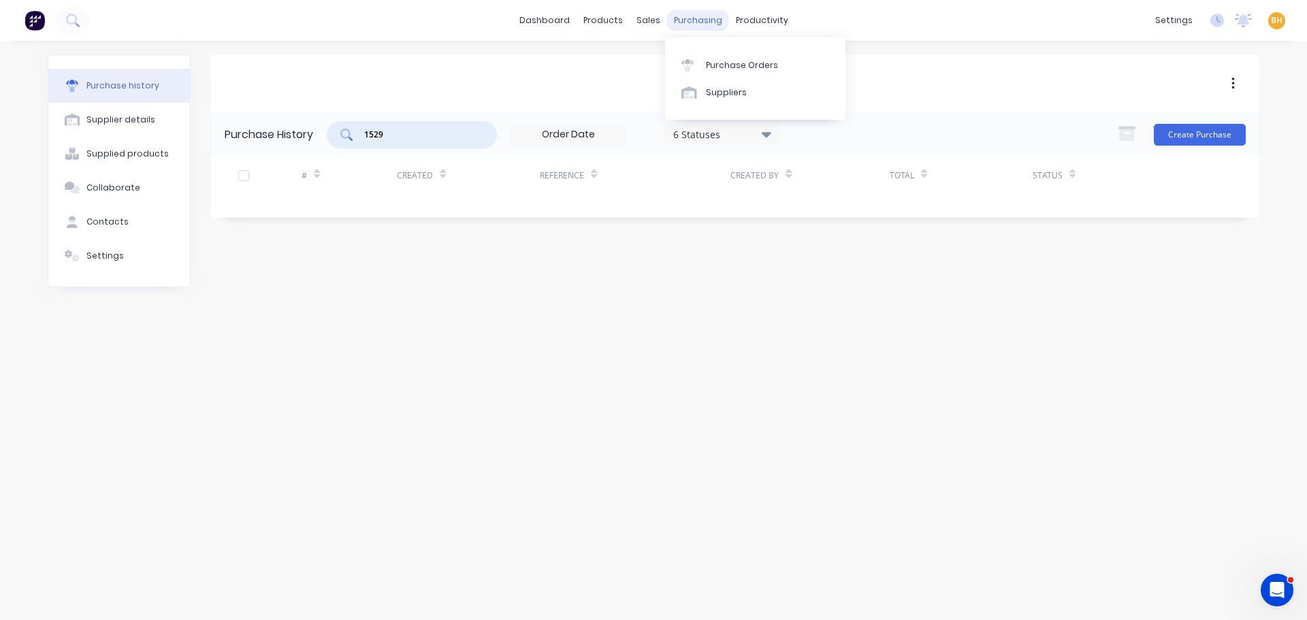
type input "1529"
click at [695, 19] on div "purchasing" at bounding box center [698, 20] width 62 height 20
click at [727, 61] on div "Purchase Orders" at bounding box center [742, 65] width 72 height 12
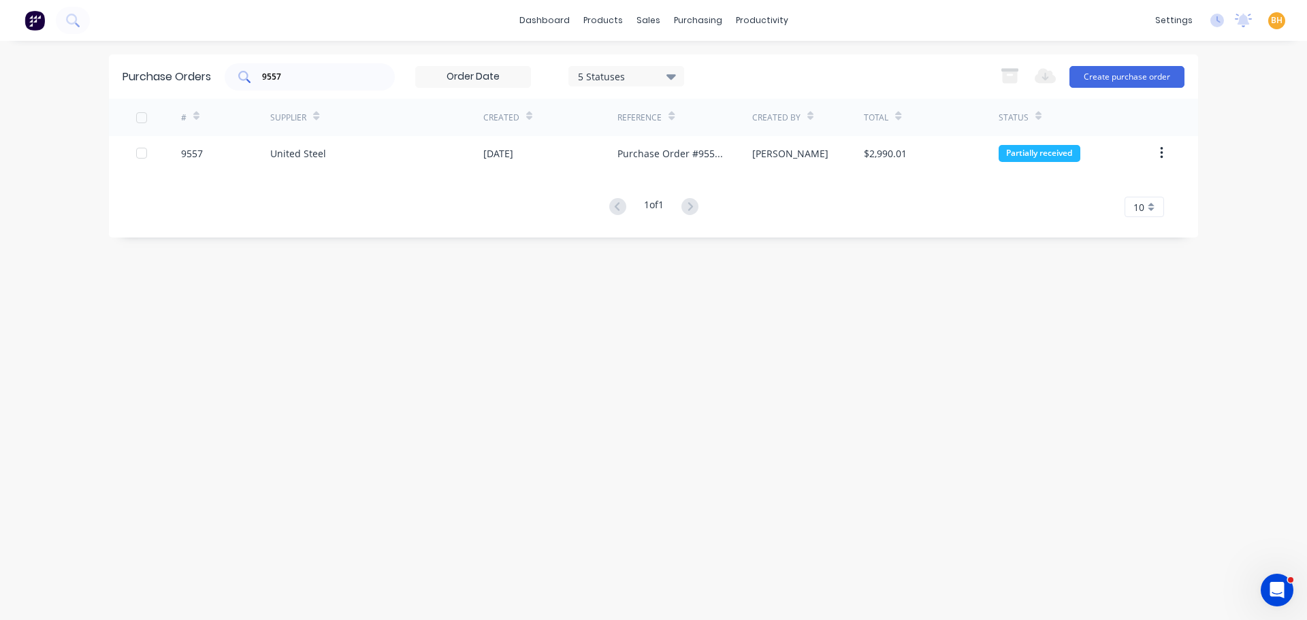
click at [297, 79] on input "9557" at bounding box center [317, 77] width 113 height 14
type input "9"
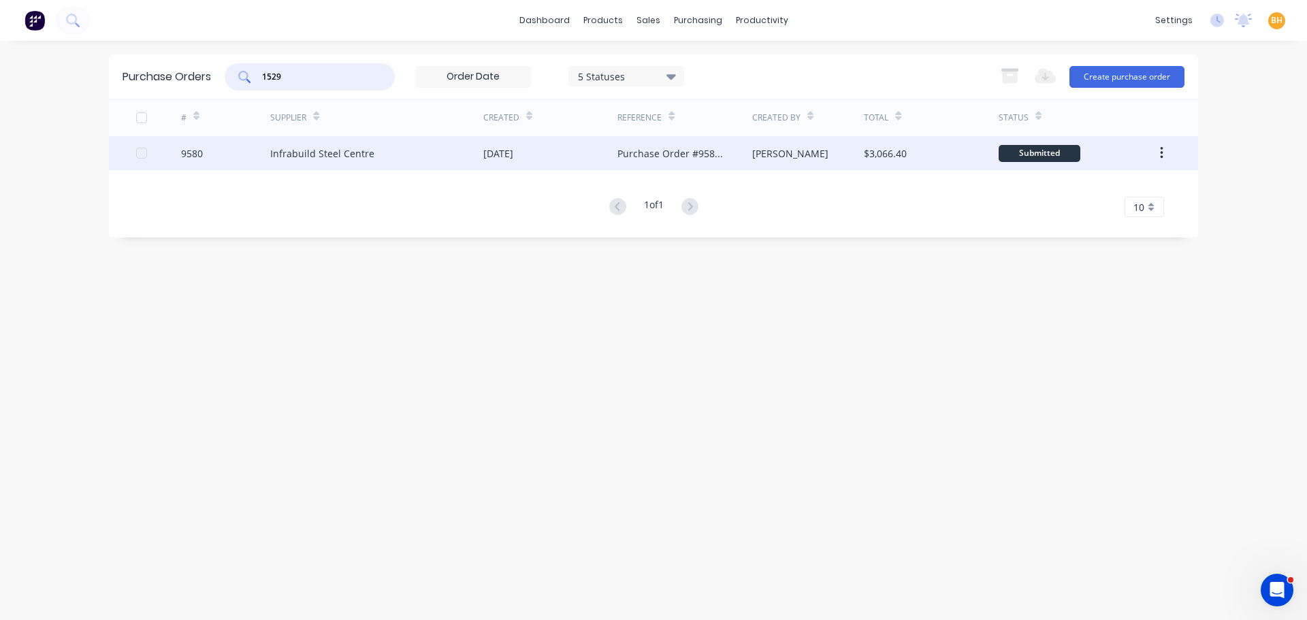
type input "1529"
click at [338, 163] on div "Infrabuild Steel Centre" at bounding box center [376, 153] width 213 height 34
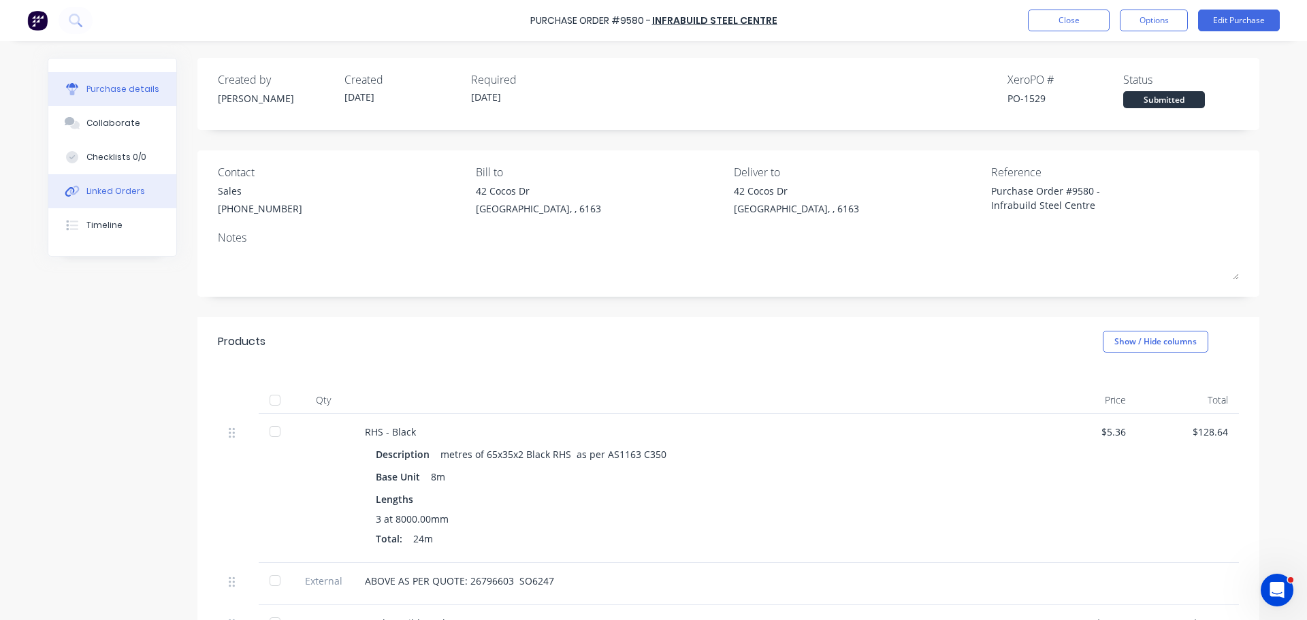
click at [105, 190] on div "Linked Orders" at bounding box center [115, 191] width 59 height 12
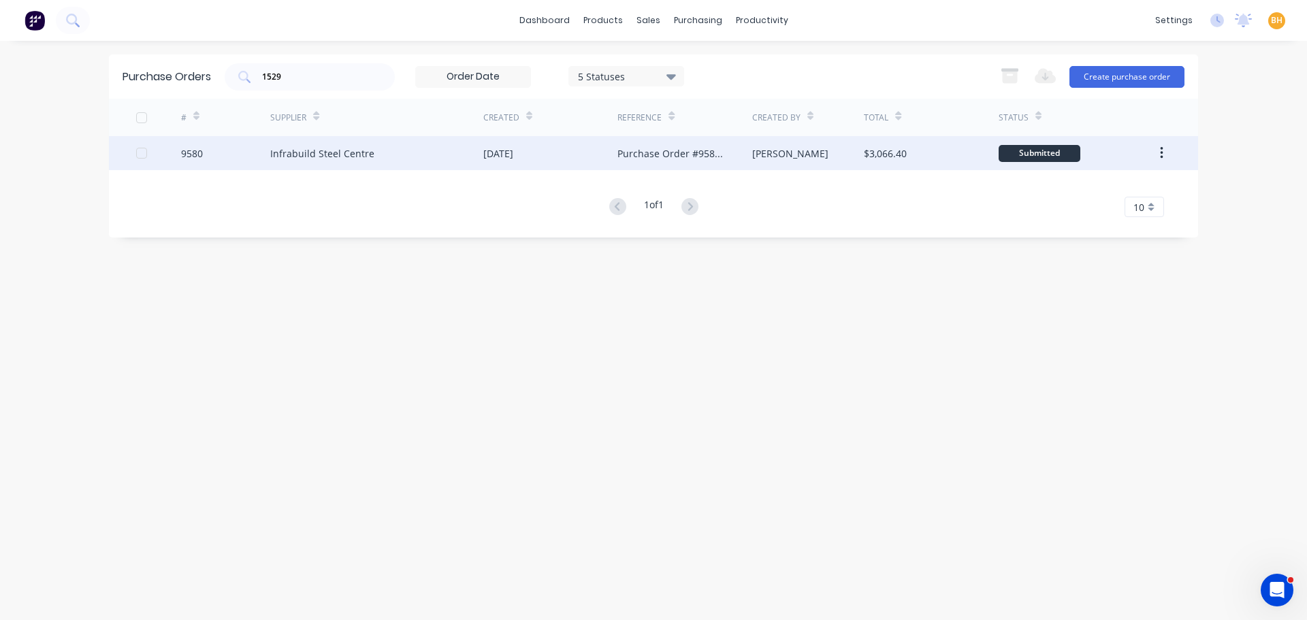
click at [312, 152] on div "Infrabuild Steel Centre" at bounding box center [322, 153] width 104 height 14
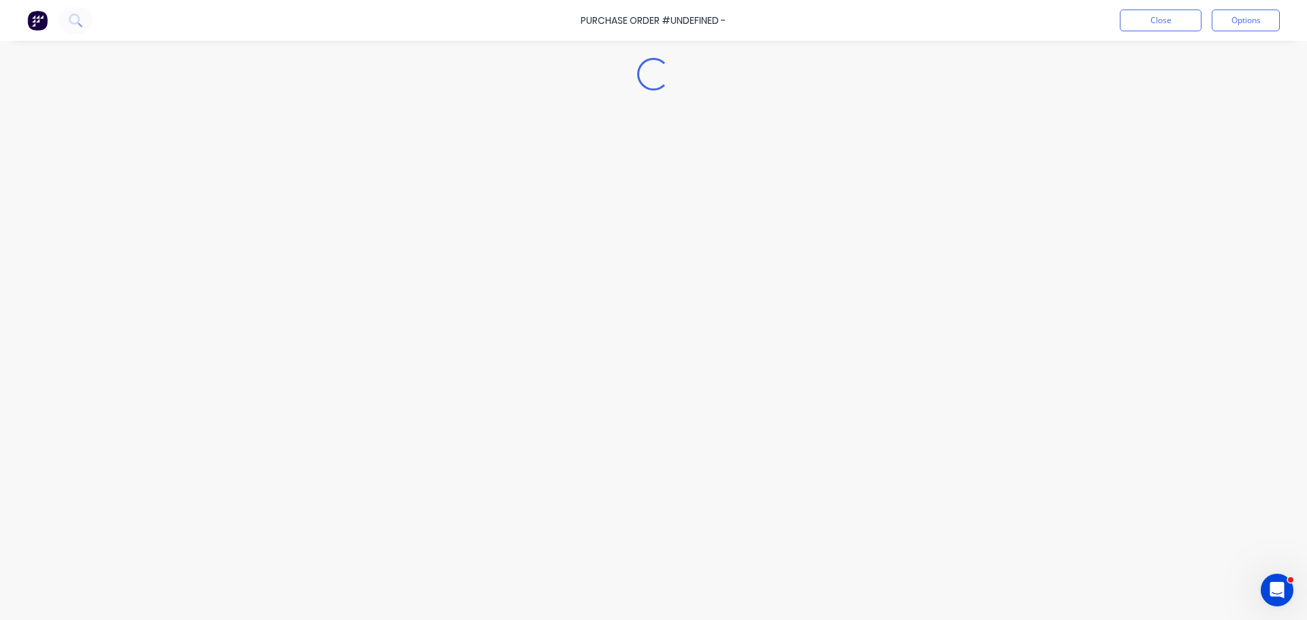
type textarea "x"
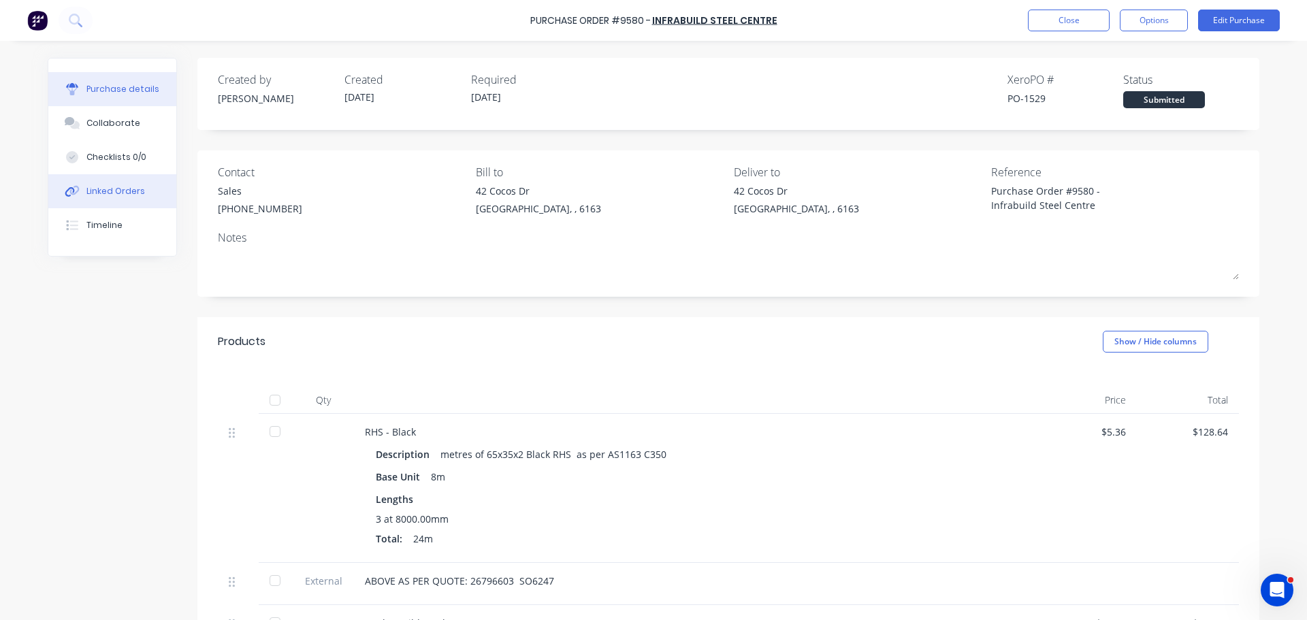
click at [78, 187] on button "Linked Orders" at bounding box center [112, 191] width 128 height 34
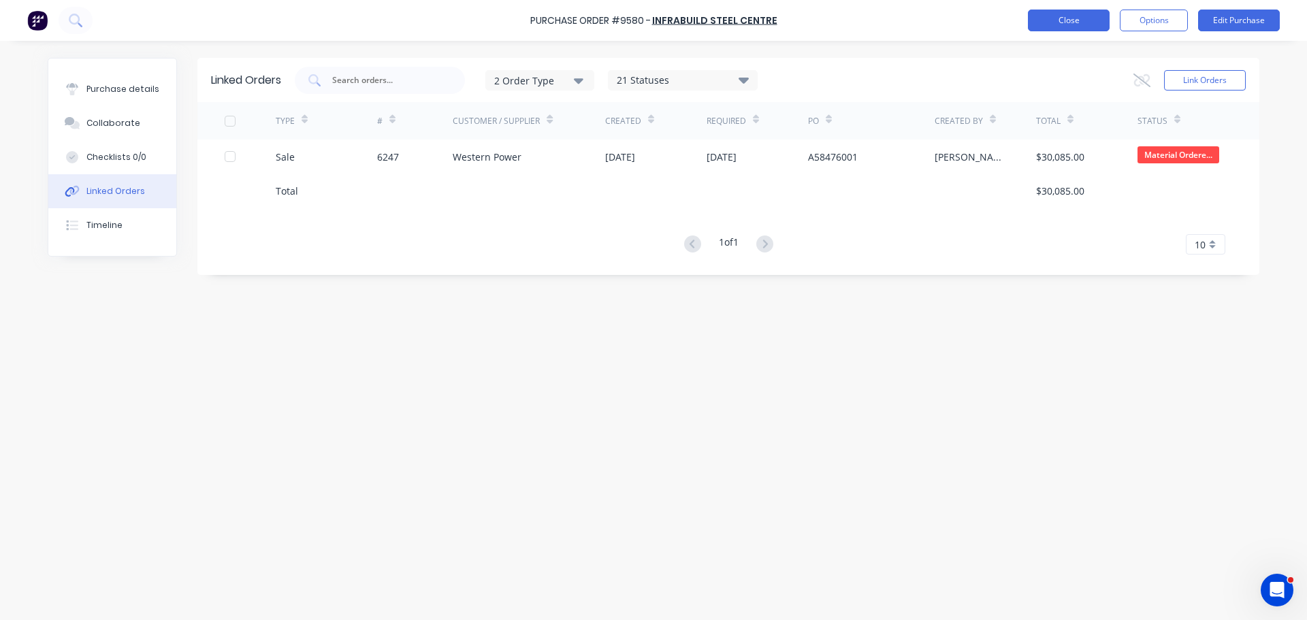
click at [1081, 26] on button "Close" at bounding box center [1069, 21] width 82 height 22
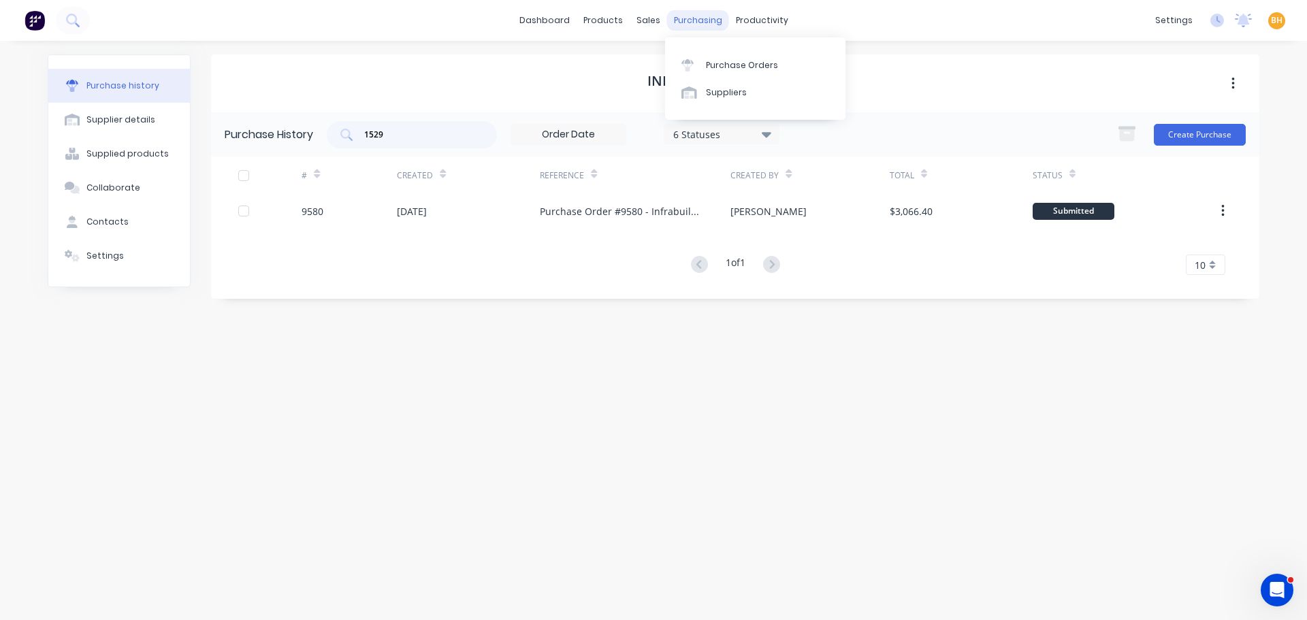
click at [690, 11] on div "purchasing" at bounding box center [698, 20] width 62 height 20
click at [734, 68] on div "Purchase Orders" at bounding box center [742, 65] width 72 height 12
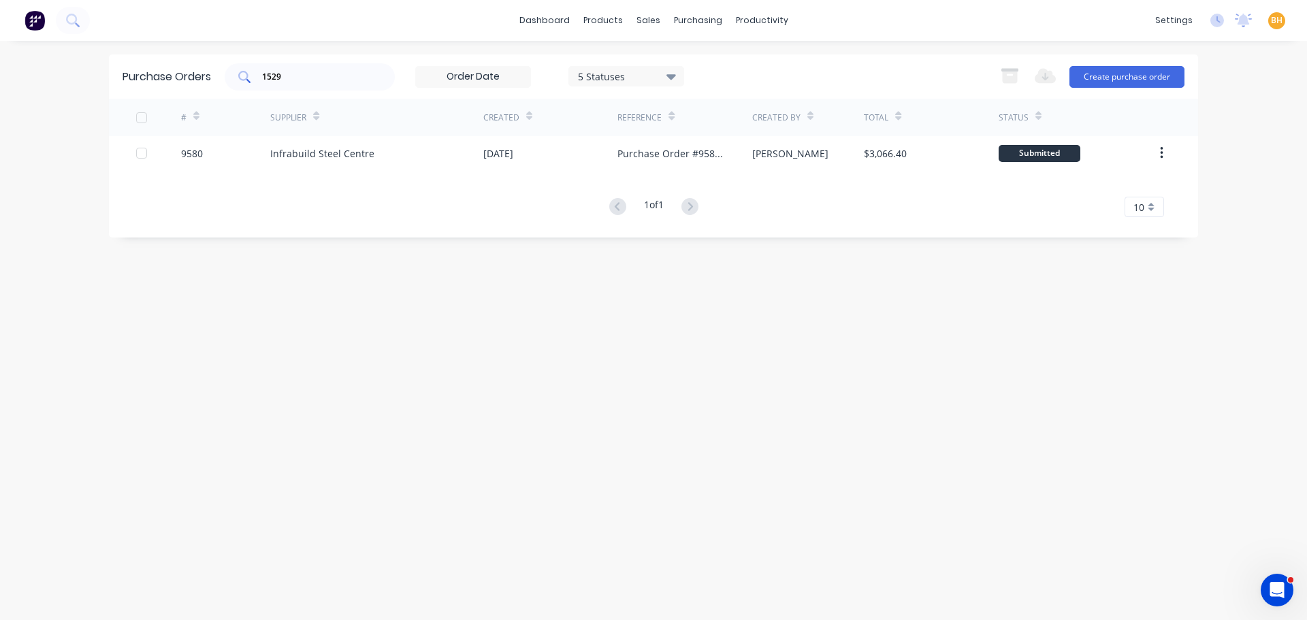
click at [300, 80] on input "1529" at bounding box center [317, 77] width 113 height 14
type input "1"
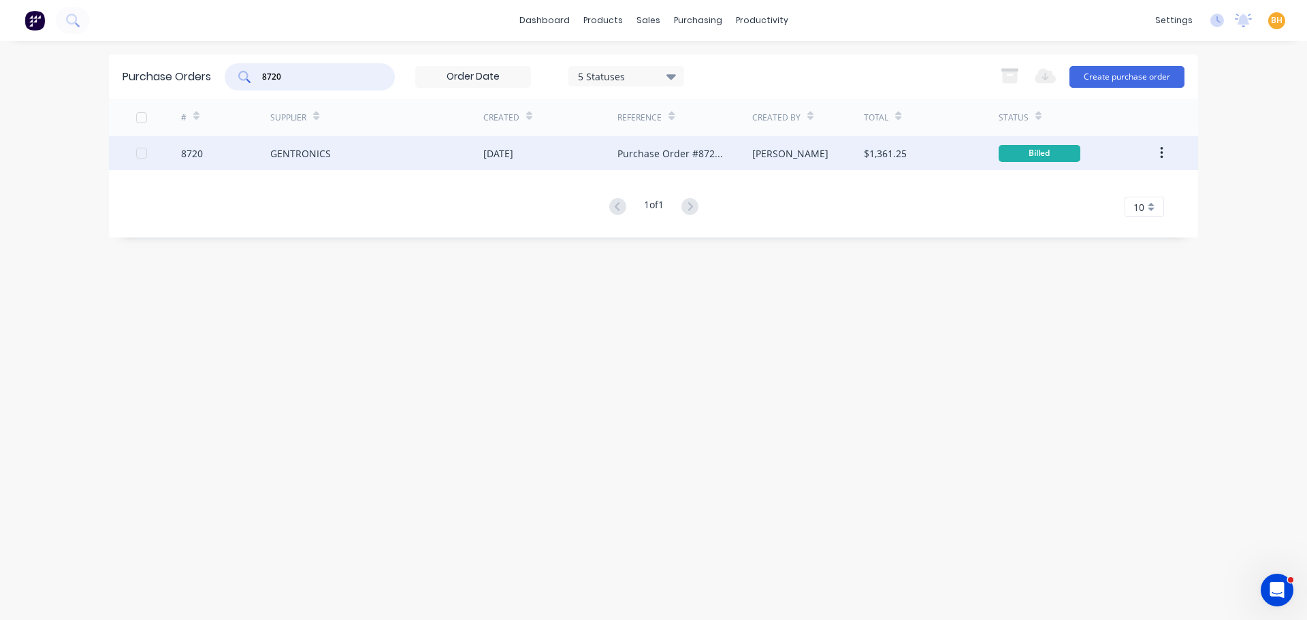
type input "8720"
click at [265, 165] on div "8720" at bounding box center [226, 153] width 90 height 34
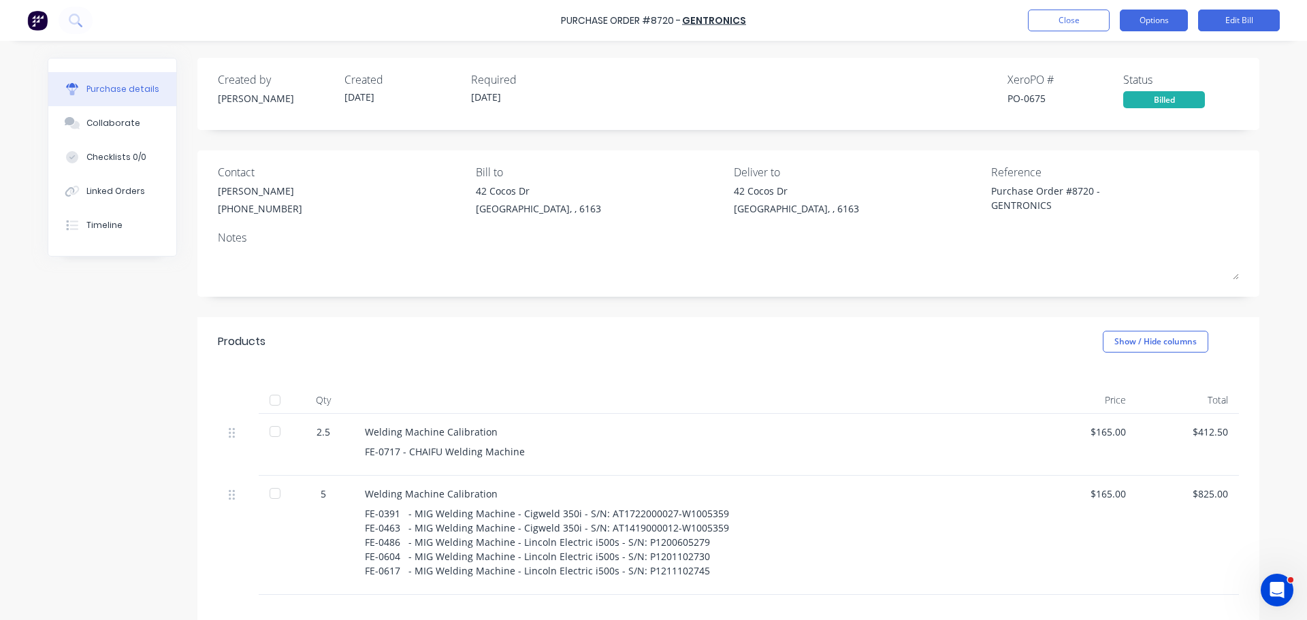
click at [1153, 14] on button "Options" at bounding box center [1153, 21] width 68 height 22
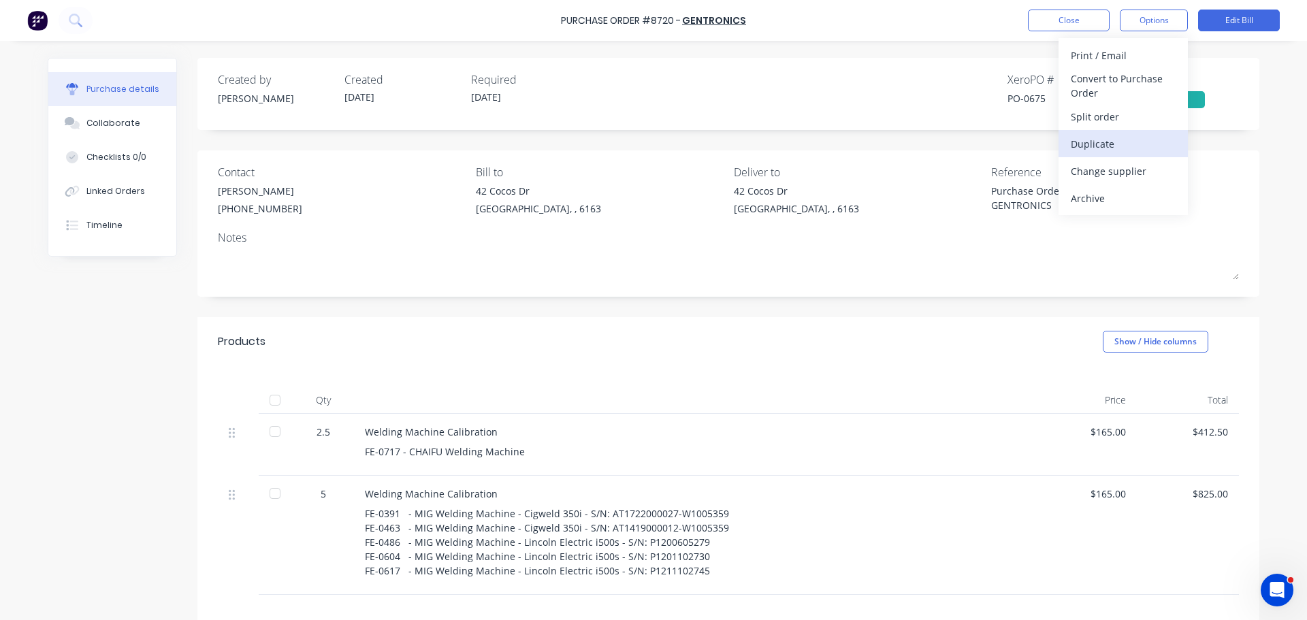
click at [1106, 148] on div "Duplicate" at bounding box center [1122, 144] width 105 height 20
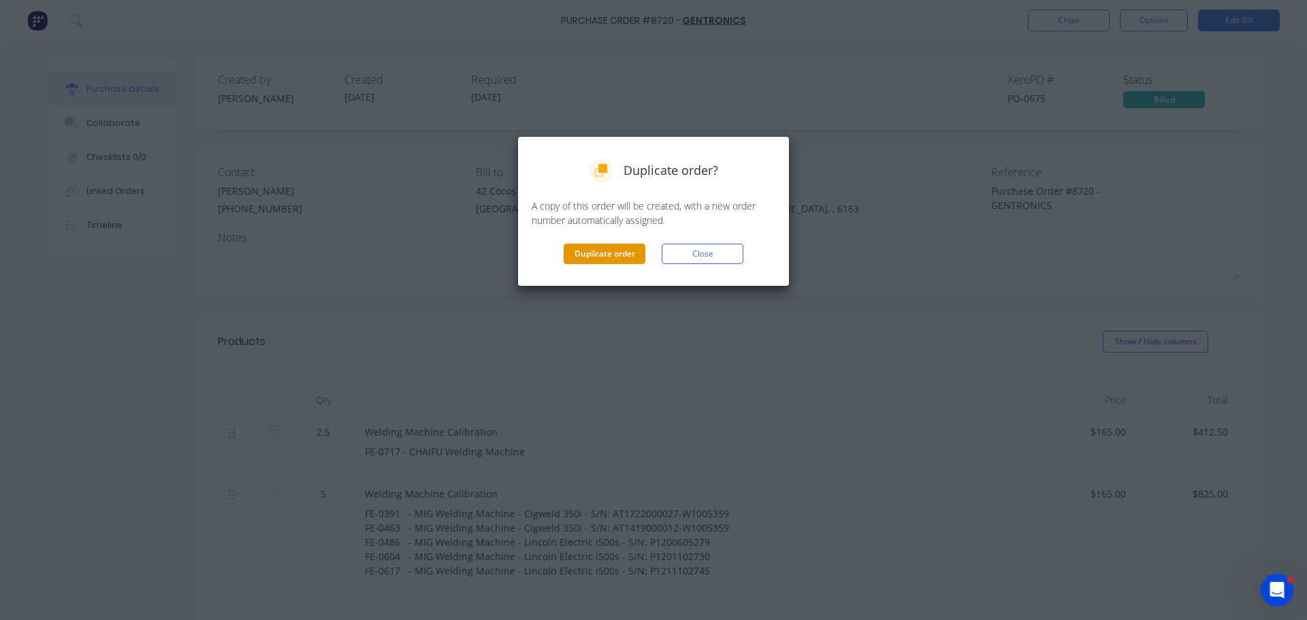
click at [623, 252] on button "Duplicate order" at bounding box center [604, 254] width 82 height 20
type textarea "x"
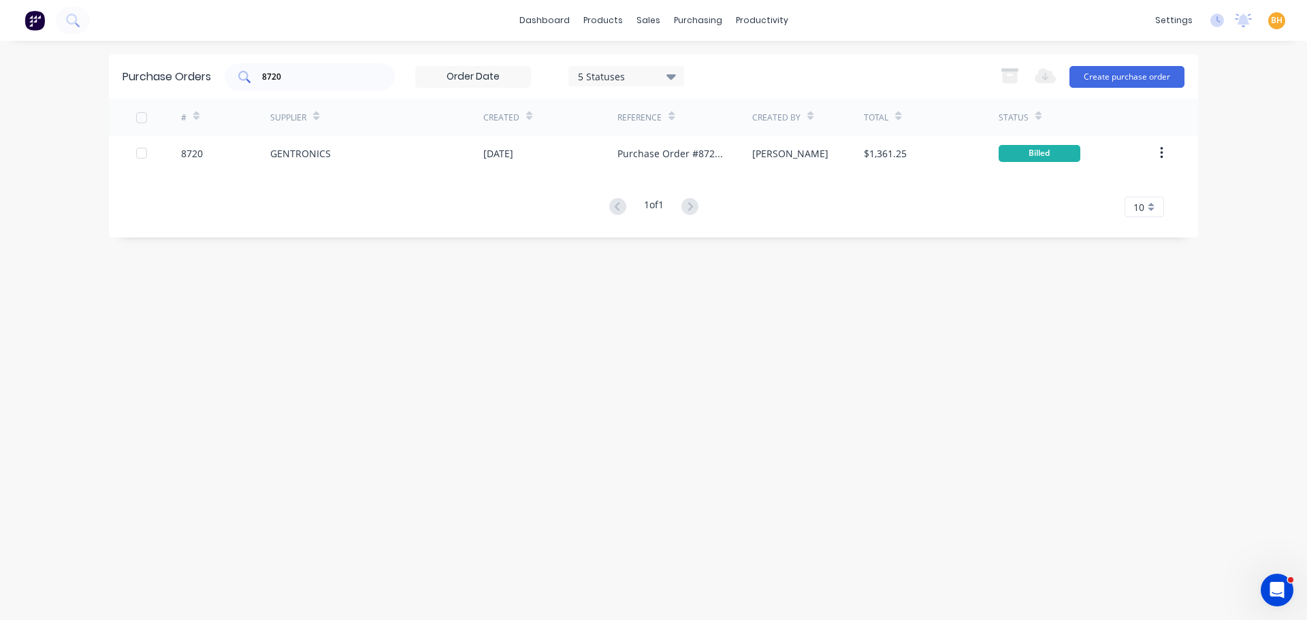
click at [295, 80] on input "8720" at bounding box center [317, 77] width 113 height 14
type input "8"
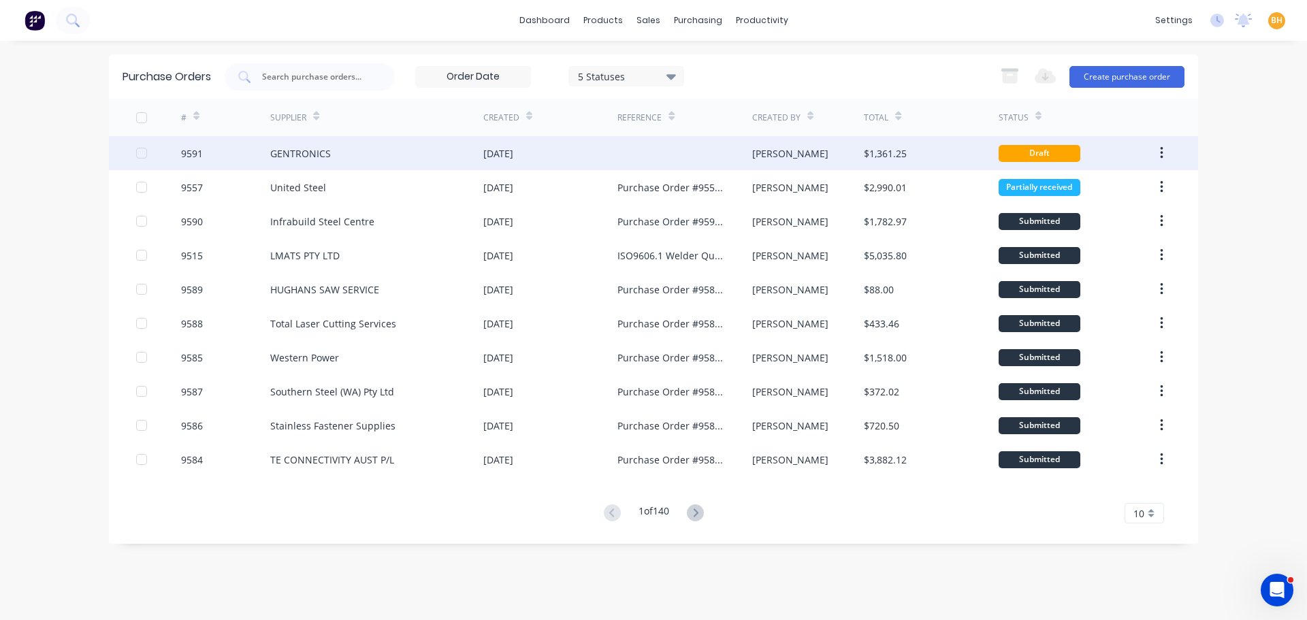
click at [293, 150] on div "GENTRONICS" at bounding box center [300, 153] width 61 height 14
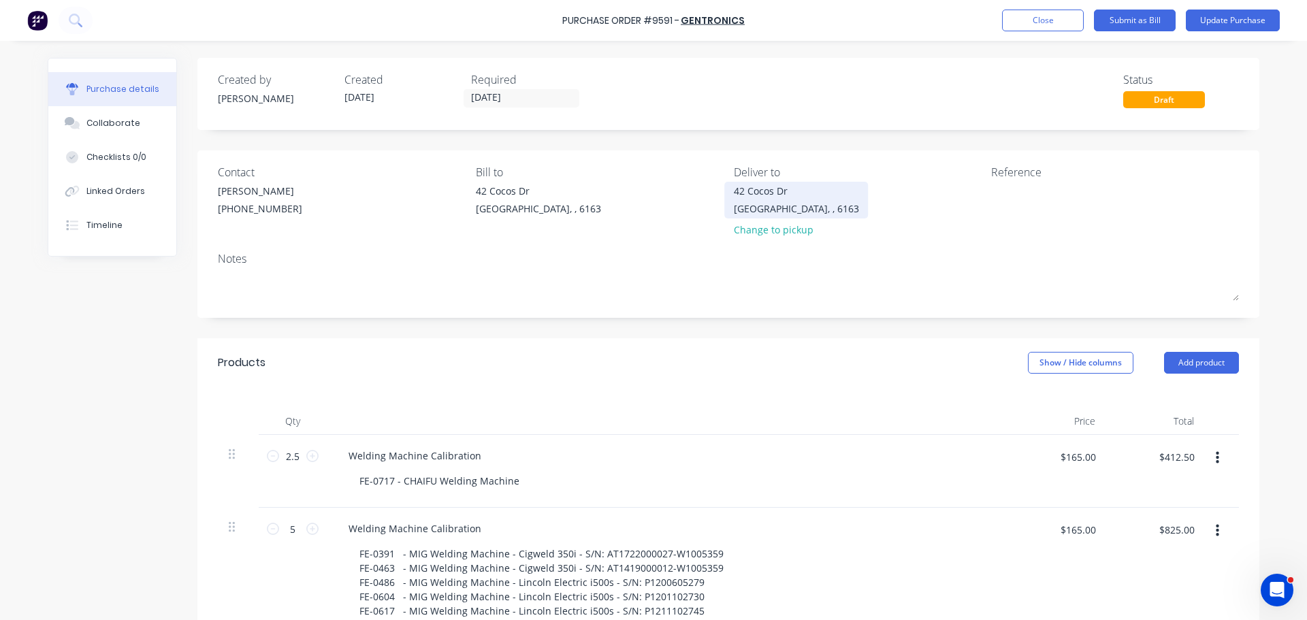
click at [740, 195] on div "42 Cocos Dr" at bounding box center [796, 191] width 125 height 14
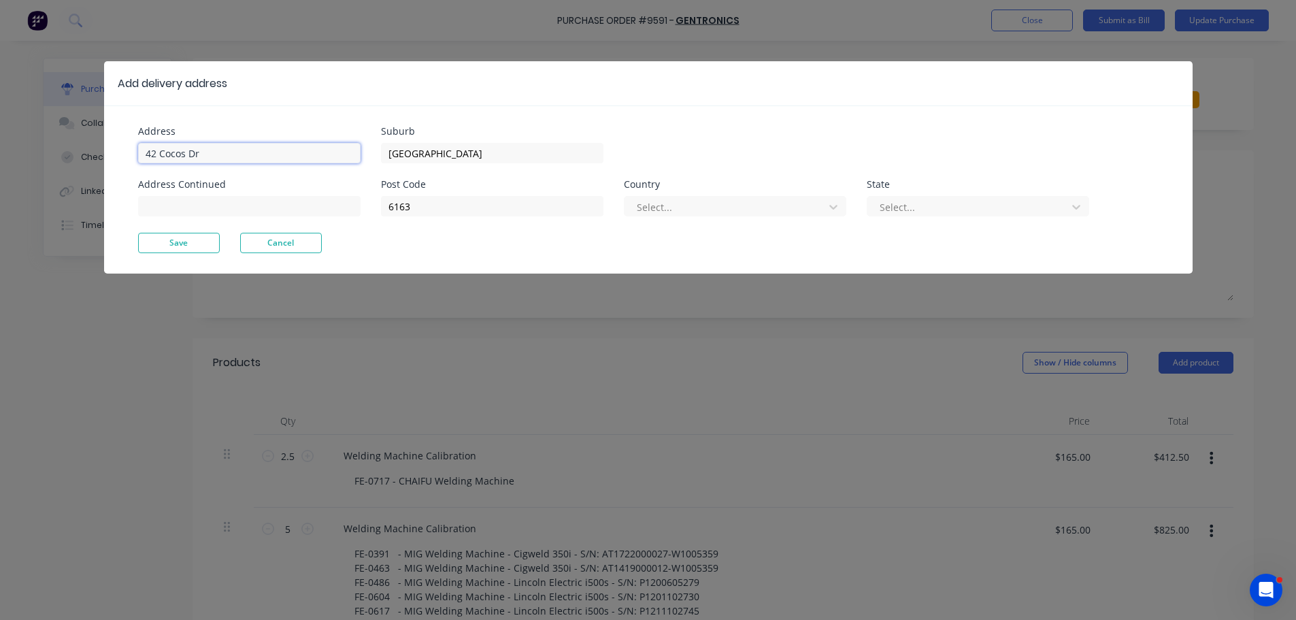
click at [254, 159] on input "42 Cocos Dr" at bounding box center [249, 153] width 223 height 20
type input "4"
click at [157, 154] on input "%9 Wellard Street" at bounding box center [249, 153] width 223 height 20
type input "59 Wellard Street"
click at [167, 254] on div "Address 59 Wellard Street Address Continued Suburb Bibra Lake Post Code 6163 Co…" at bounding box center [648, 189] width 1089 height 168
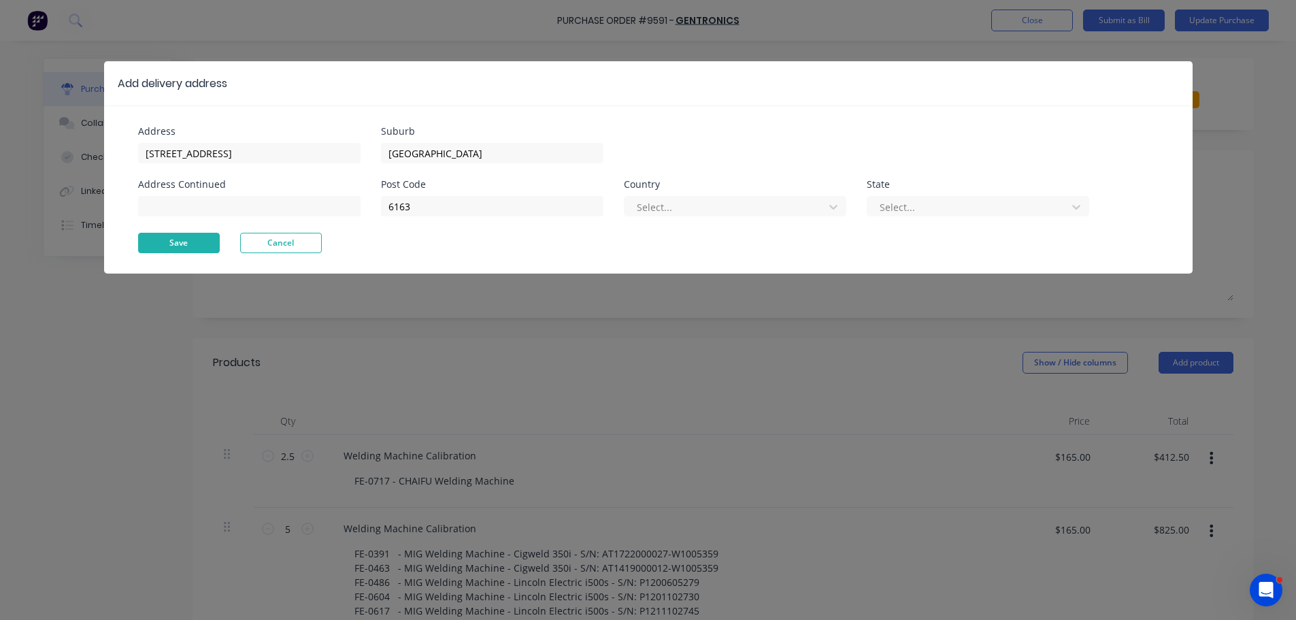
click at [171, 248] on button "Save" at bounding box center [179, 243] width 82 height 20
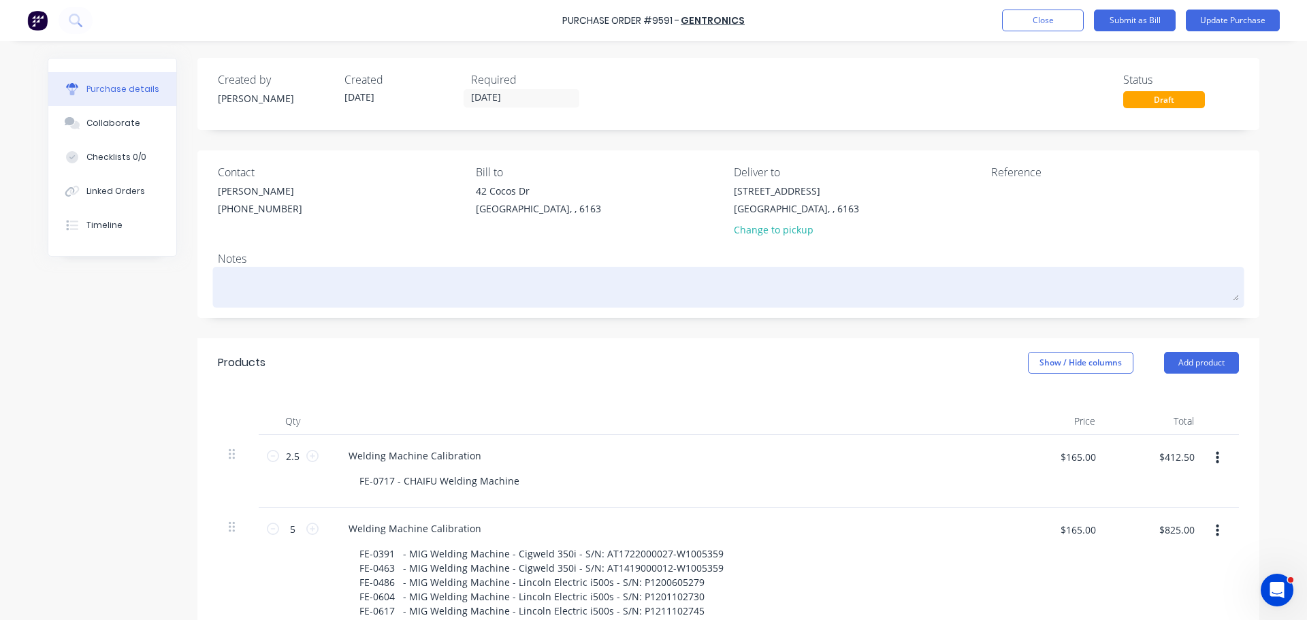
click at [250, 283] on textarea at bounding box center [728, 285] width 1021 height 31
type textarea "x"
type textarea "R"
type textarea "x"
type textarea "RE"
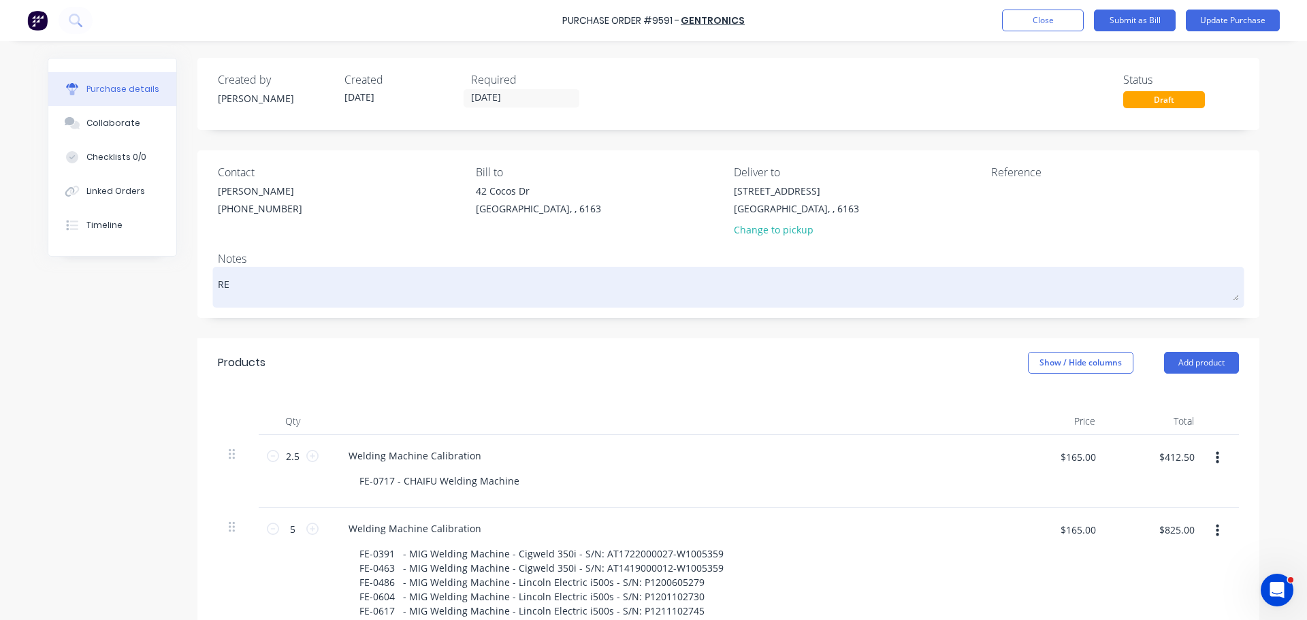
type textarea "x"
type textarea "REQ"
type textarea "x"
type textarea "REQ:"
type textarea "x"
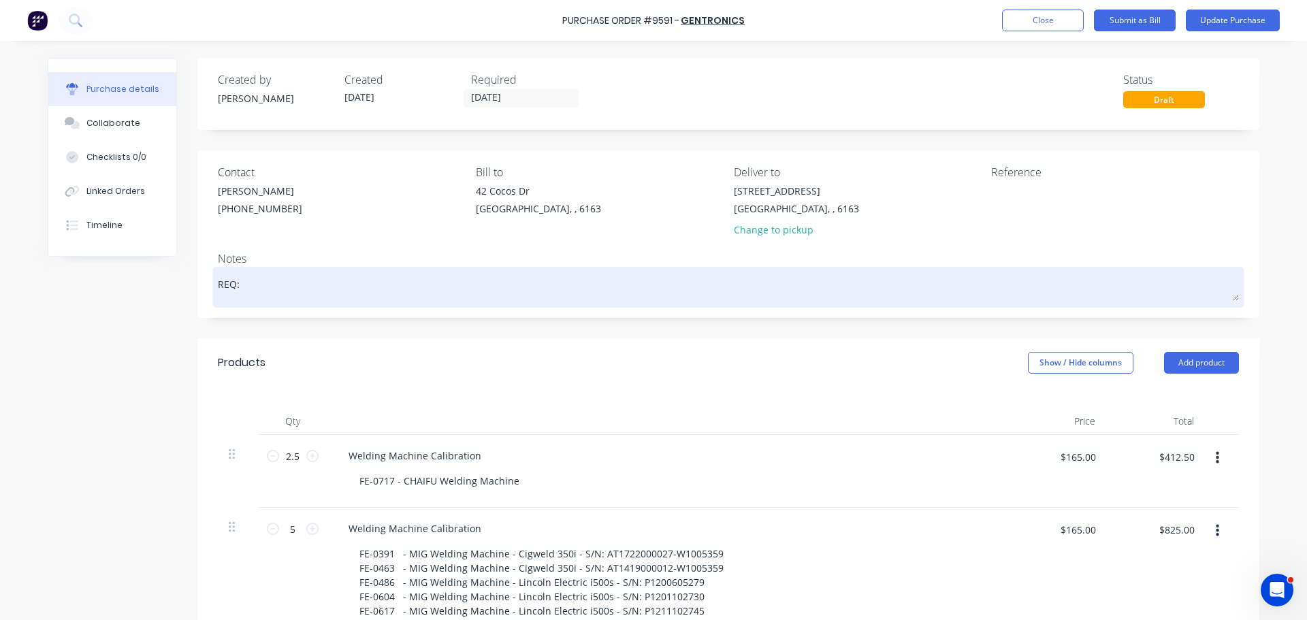
type textarea "REQ:"
type textarea "x"
type textarea "REQ: D"
type textarea "x"
type textarea "REQ: DH"
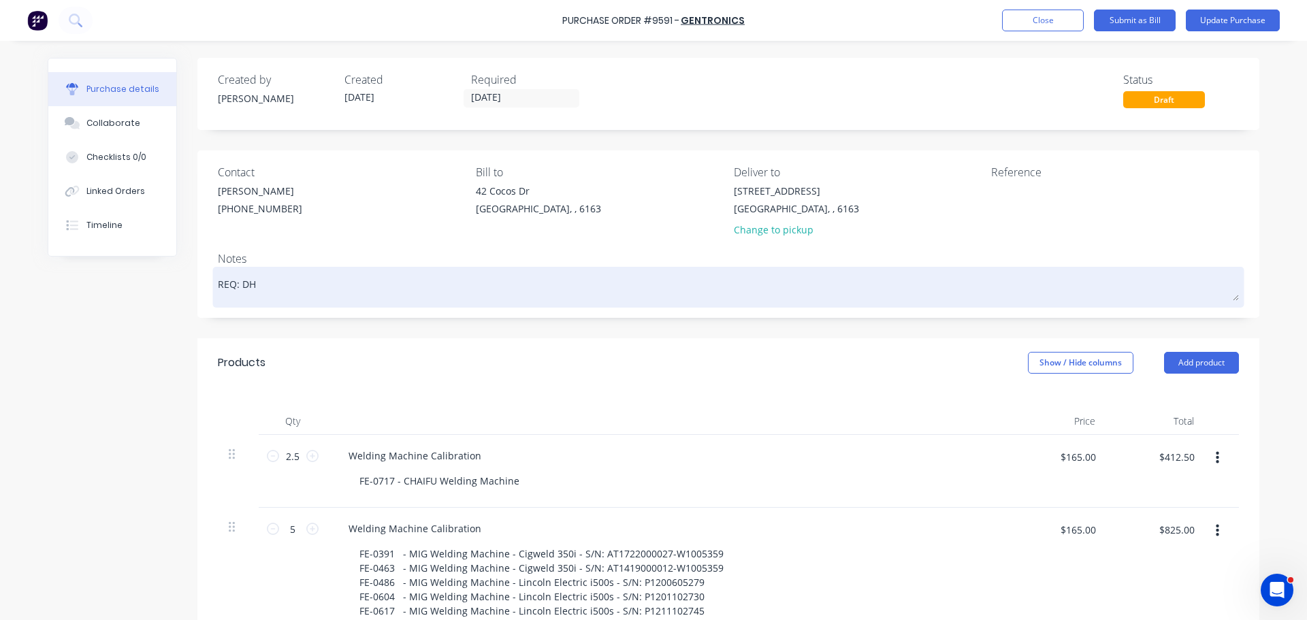
type textarea "x"
type textarea "REQ: DH"
type textarea "x"
type textarea "REQ: DH 1"
type textarea "x"
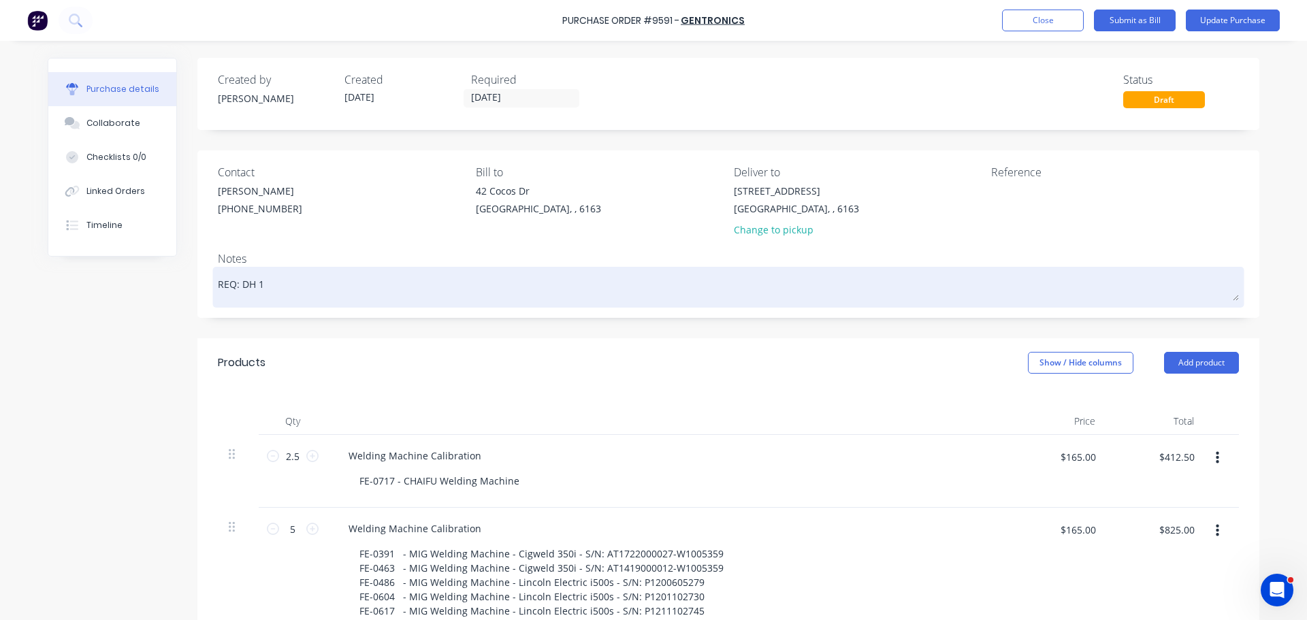
type textarea "REQ: DH 10"
type textarea "x"
type textarea "REQ: DH 100"
type textarea "x"
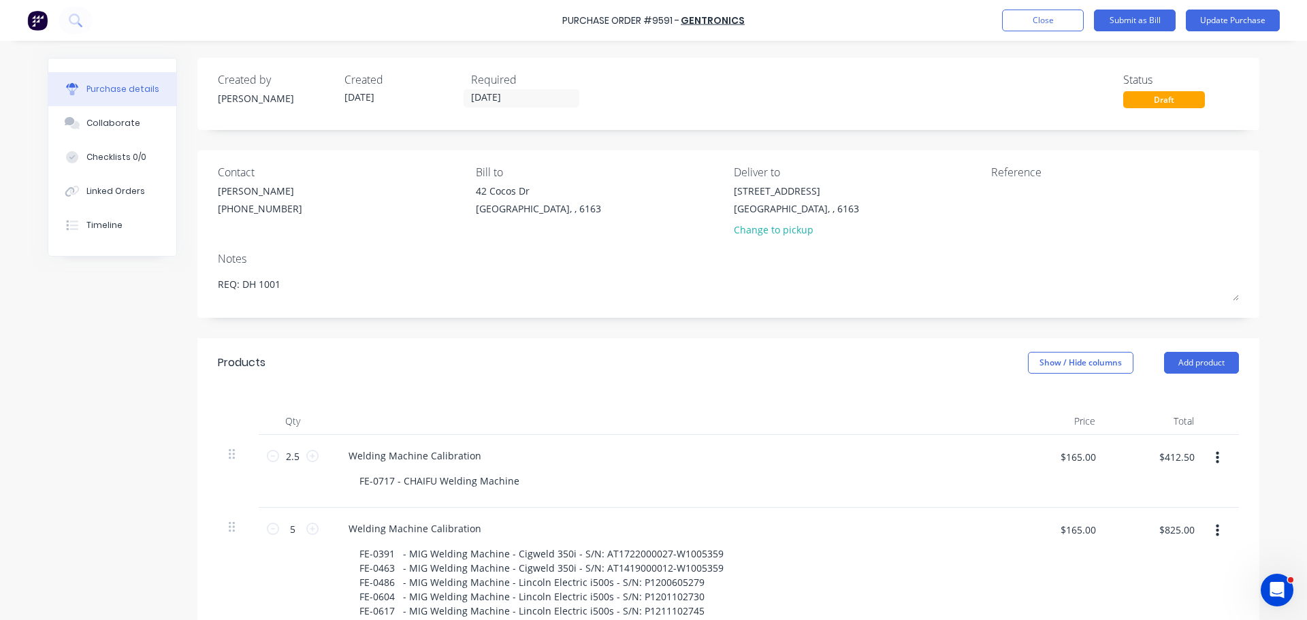
type textarea "REQ: DH 1001"
type textarea "x"
type textarea "REQ: DH 1001"
drag, startPoint x: 499, startPoint y: 334, endPoint x: 513, endPoint y: 404, distance: 71.4
click at [500, 335] on div "Created by Bevan Created 26/08/25 Required 26/08/25 Status Draft Contact Renee …" at bounding box center [728, 484] width 1062 height 853
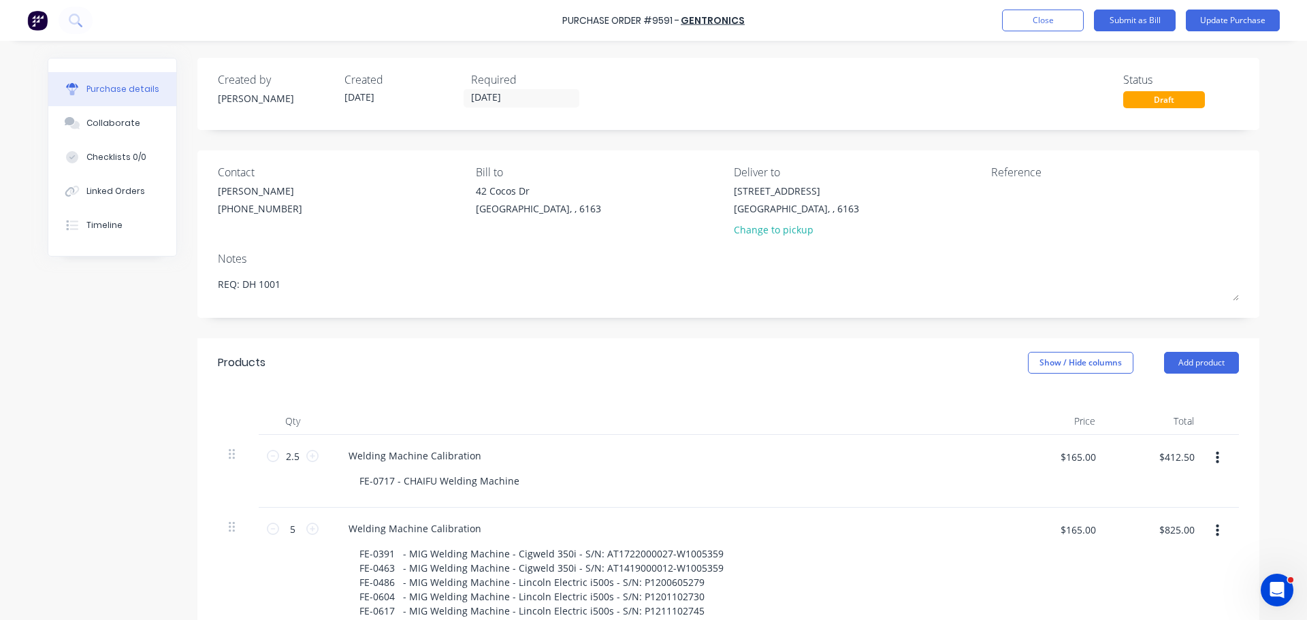
type textarea "x"
click at [565, 25] on div "Purchase Order #9591 - GENTRONICS Add product Close Submit as Bill Update Purch…" at bounding box center [653, 20] width 1307 height 41
copy div "Purchase Order #9591 - GENTRONICS Add product Close Submit as Bill Update Purch…"
click at [1023, 207] on textarea at bounding box center [1076, 199] width 170 height 31
paste textarea "Purchase Order #9591 - GENTRONICS"
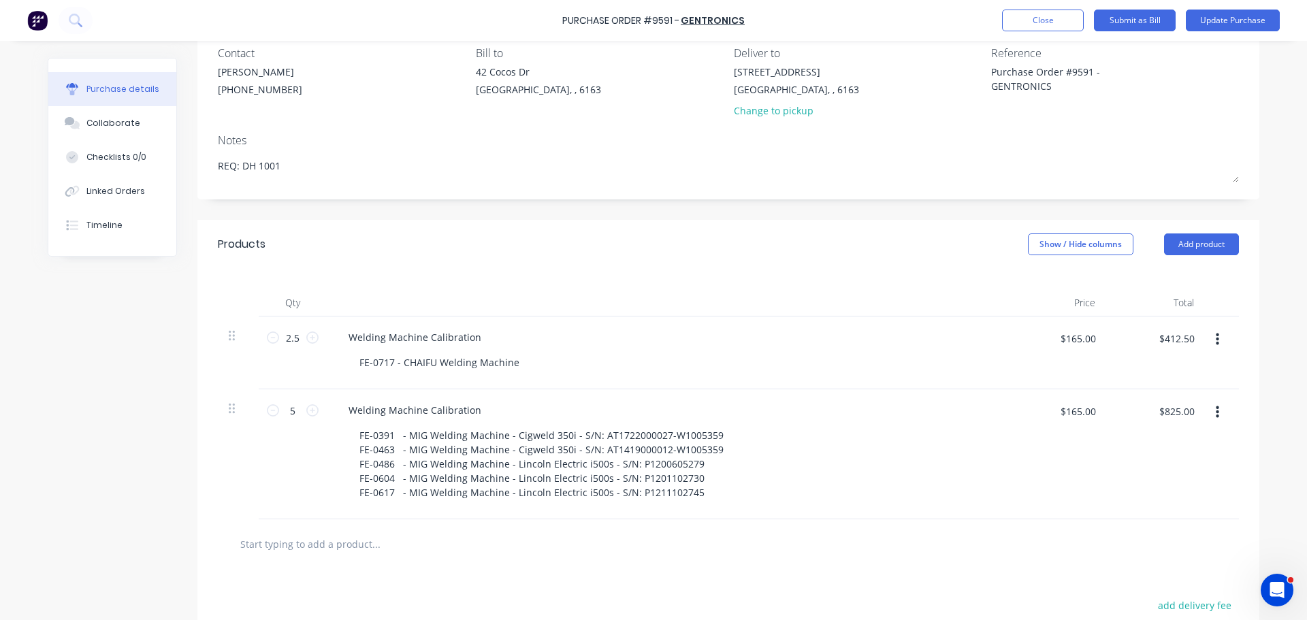
scroll to position [136, 0]
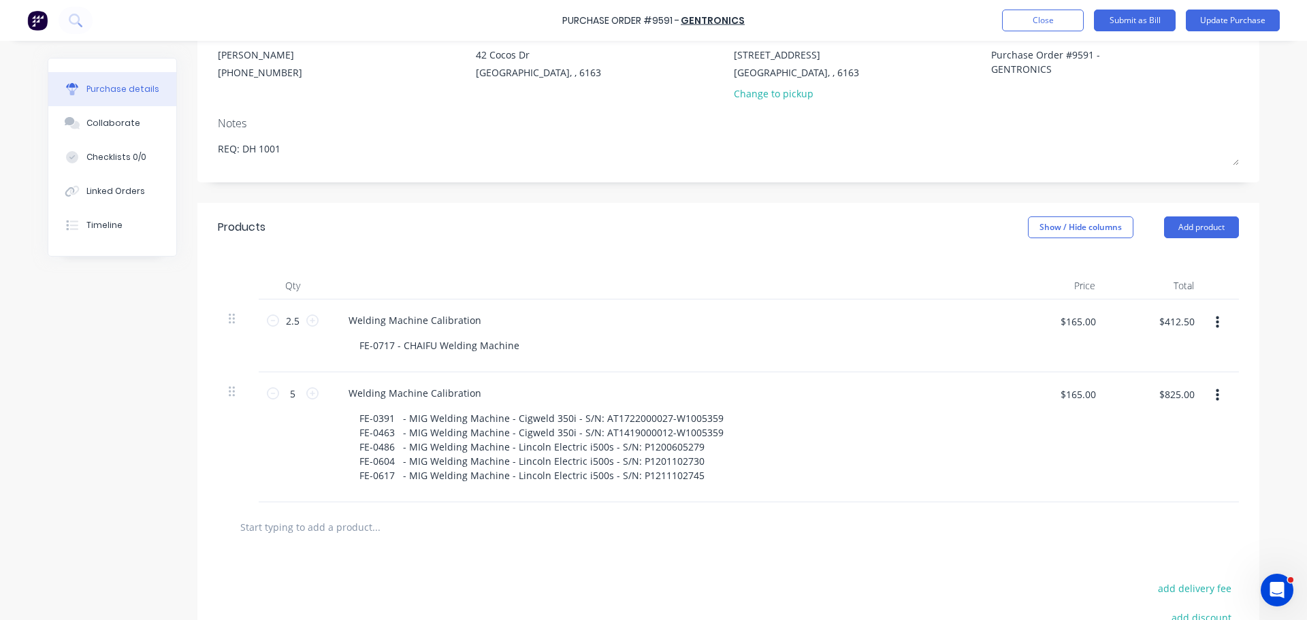
type textarea "Purchase Order #9591 - GENTRONICS"
type textarea "x"
type textarea "Purchase Order #9591 - GENTRONICS"
click at [1215, 323] on icon "button" at bounding box center [1216, 322] width 3 height 12
click at [1141, 438] on button "Delete" at bounding box center [1175, 440] width 116 height 27
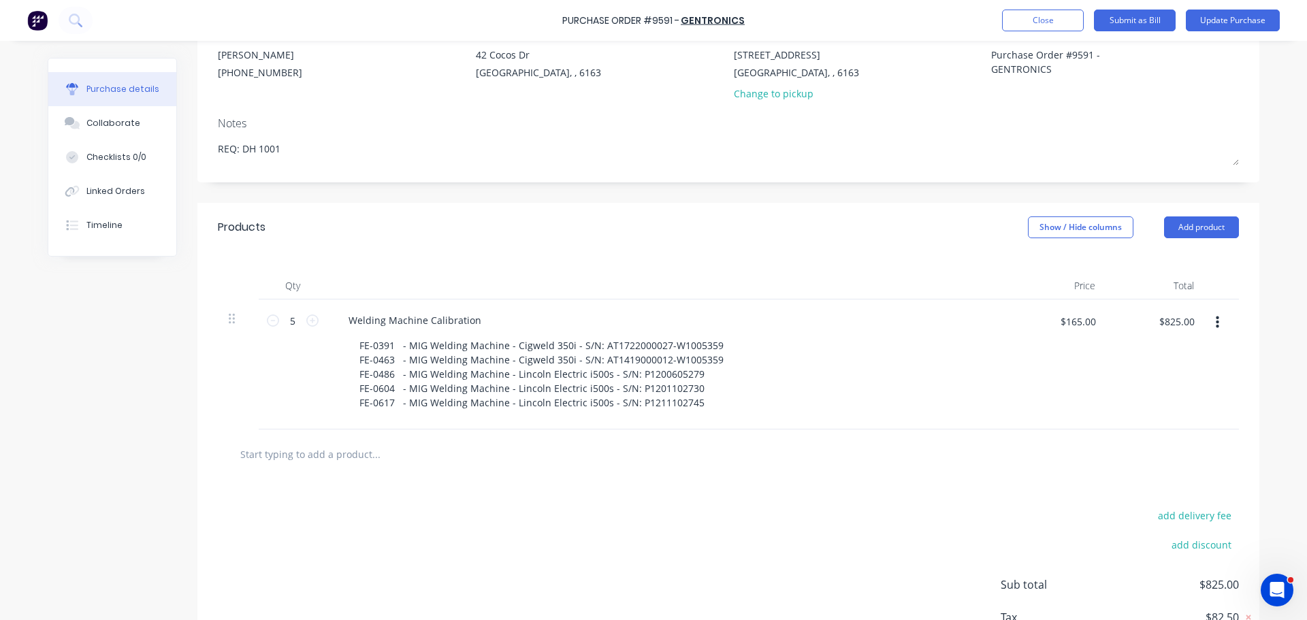
click at [1215, 327] on icon "button" at bounding box center [1216, 322] width 3 height 12
click at [1148, 436] on button "Delete" at bounding box center [1175, 440] width 116 height 27
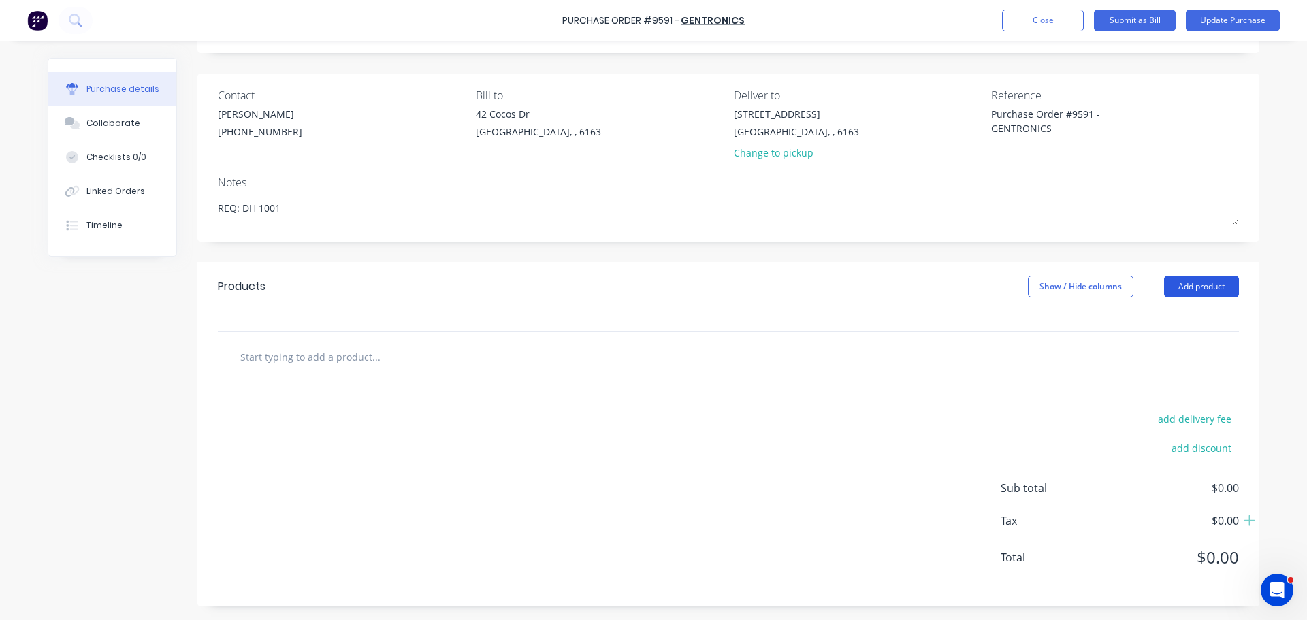
click at [1172, 291] on button "Add product" at bounding box center [1201, 287] width 75 height 22
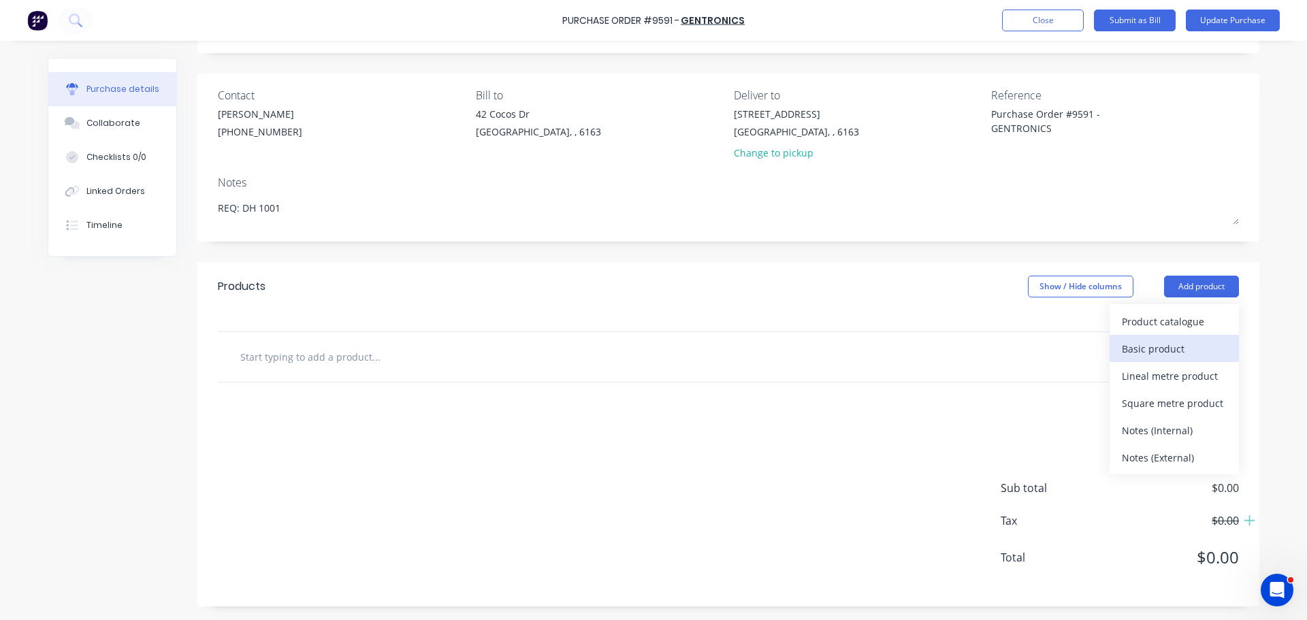
click at [1141, 355] on div "Basic product" at bounding box center [1173, 349] width 105 height 20
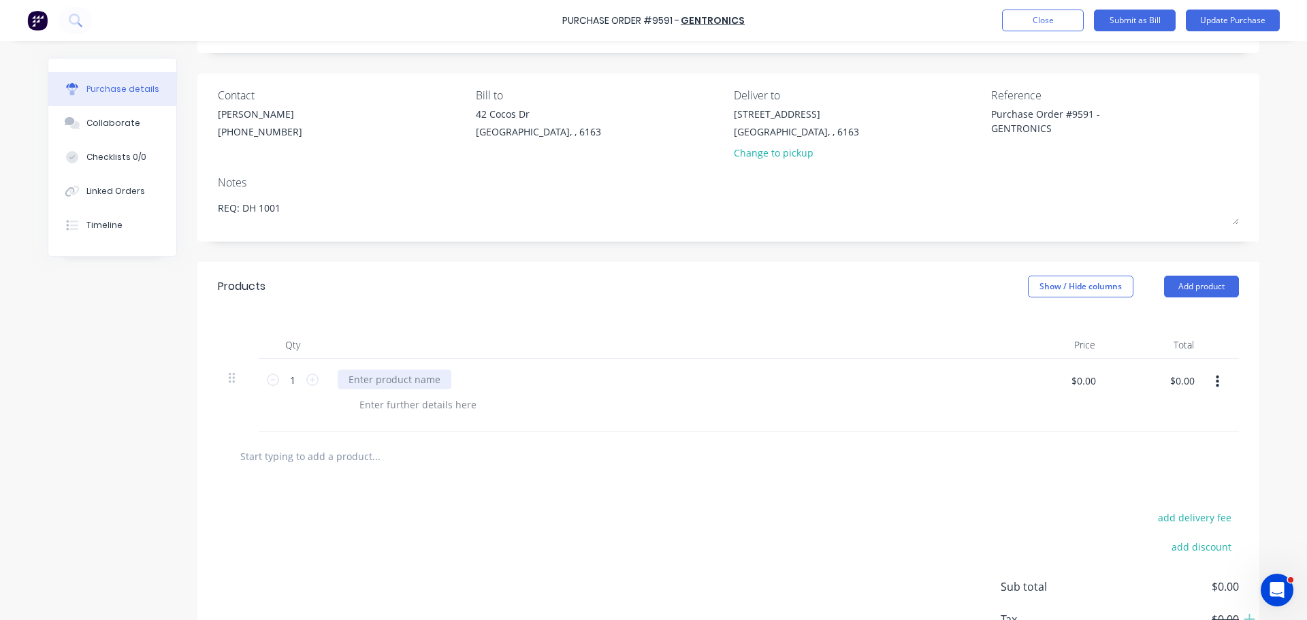
type textarea "x"
click at [363, 376] on div at bounding box center [395, 380] width 114 height 20
type textarea "x"
click at [371, 405] on div at bounding box center [417, 405] width 139 height 20
type textarea "x"
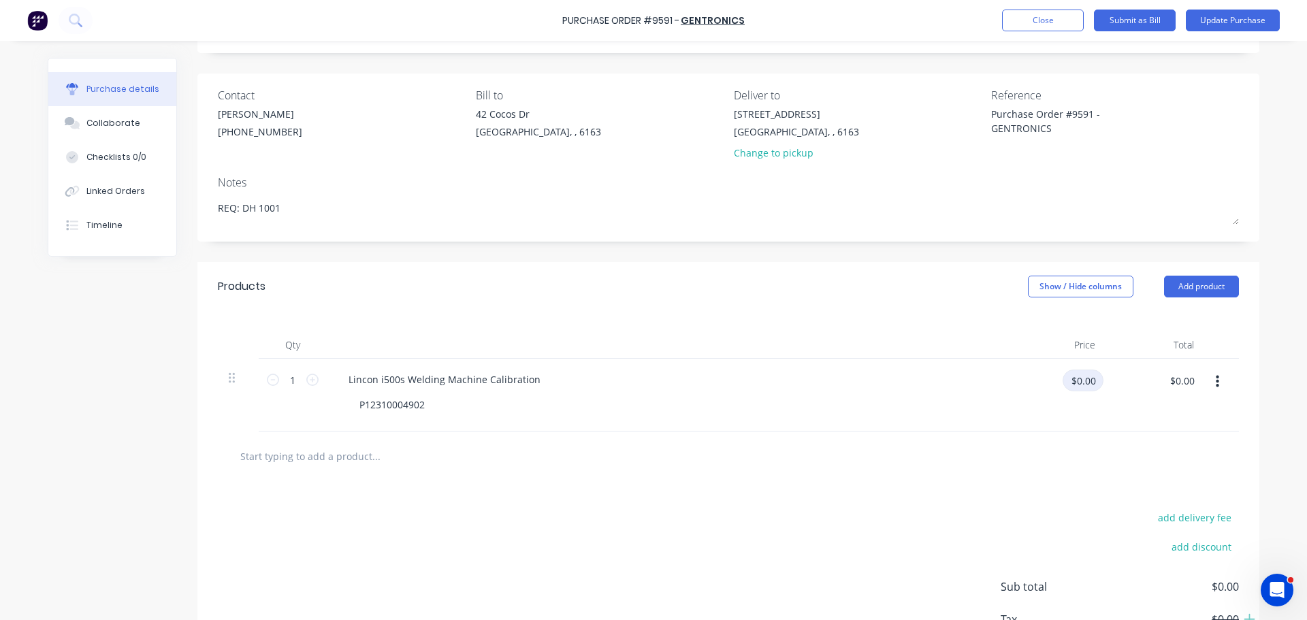
click at [1083, 380] on input "$0.00" at bounding box center [1082, 381] width 41 height 22
type input "165.00"
type textarea "x"
type input "$165.00"
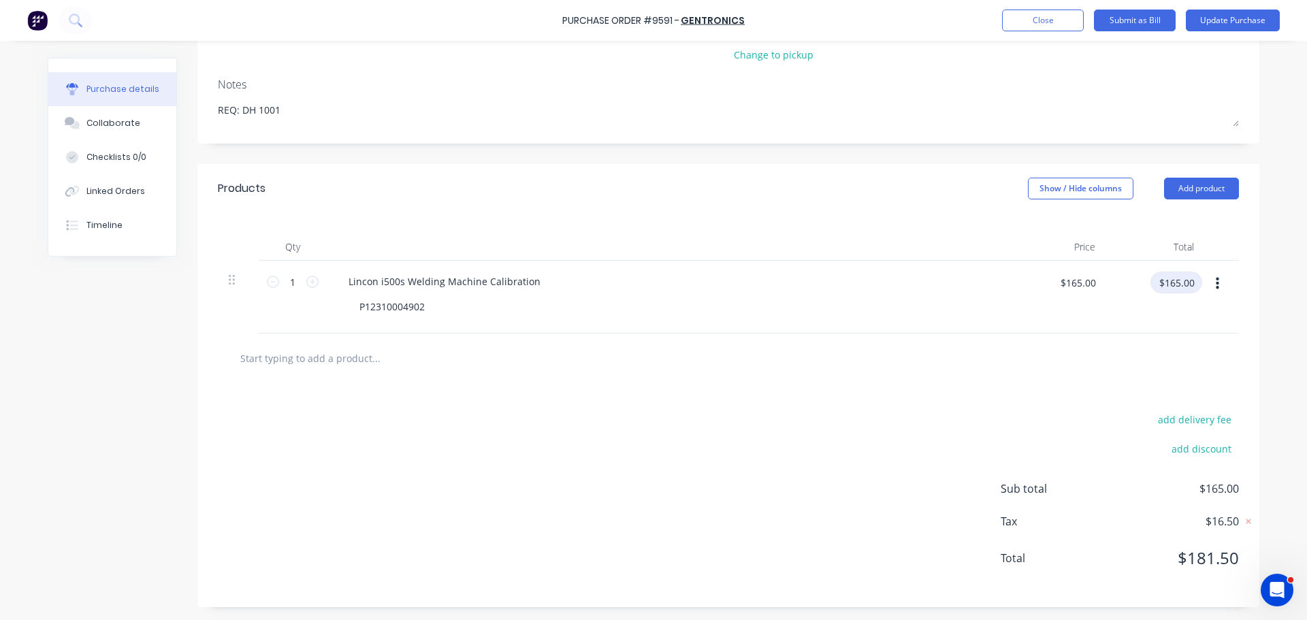
scroll to position [176, 0]
click at [1202, 188] on button "Add product" at bounding box center [1201, 188] width 75 height 22
click at [1141, 253] on div "Basic product" at bounding box center [1173, 250] width 105 height 20
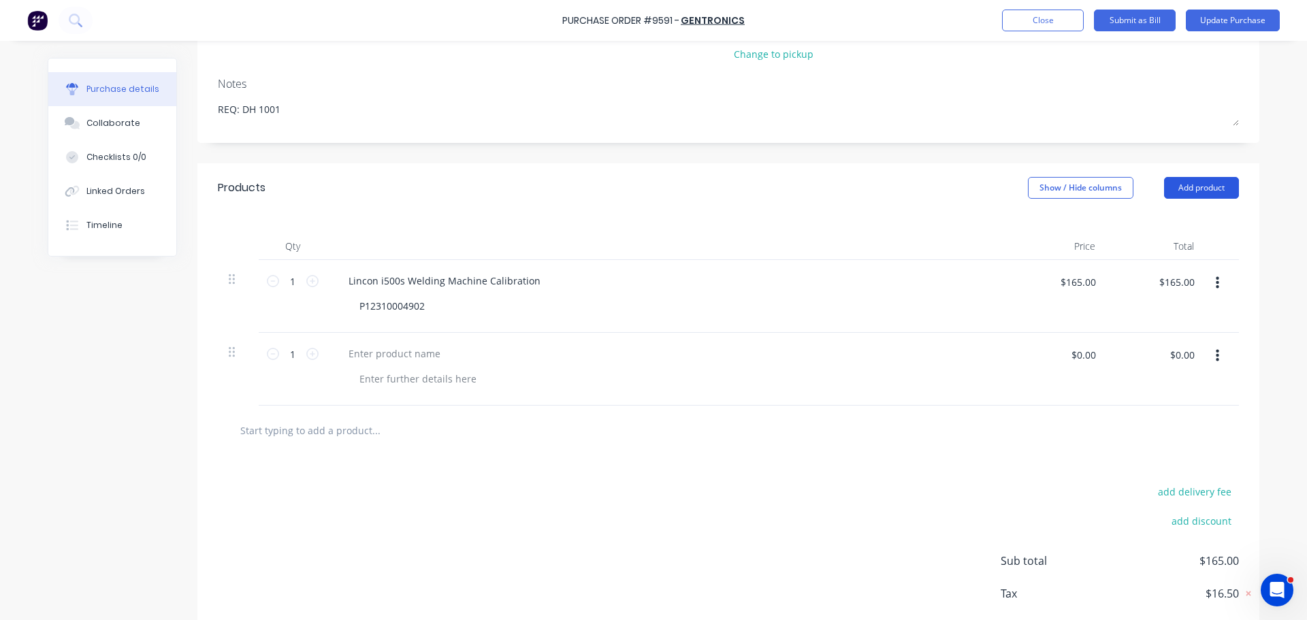
click at [1194, 188] on button "Add product" at bounding box center [1201, 188] width 75 height 22
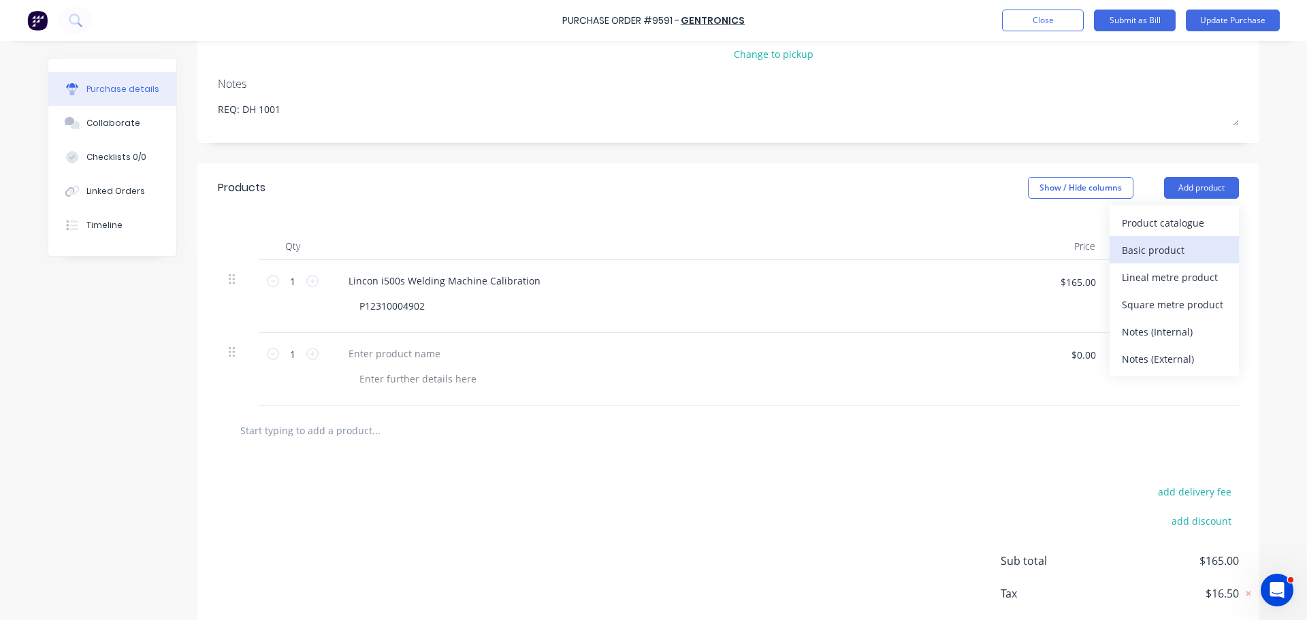
click at [1155, 250] on div "Basic product" at bounding box center [1173, 250] width 105 height 20
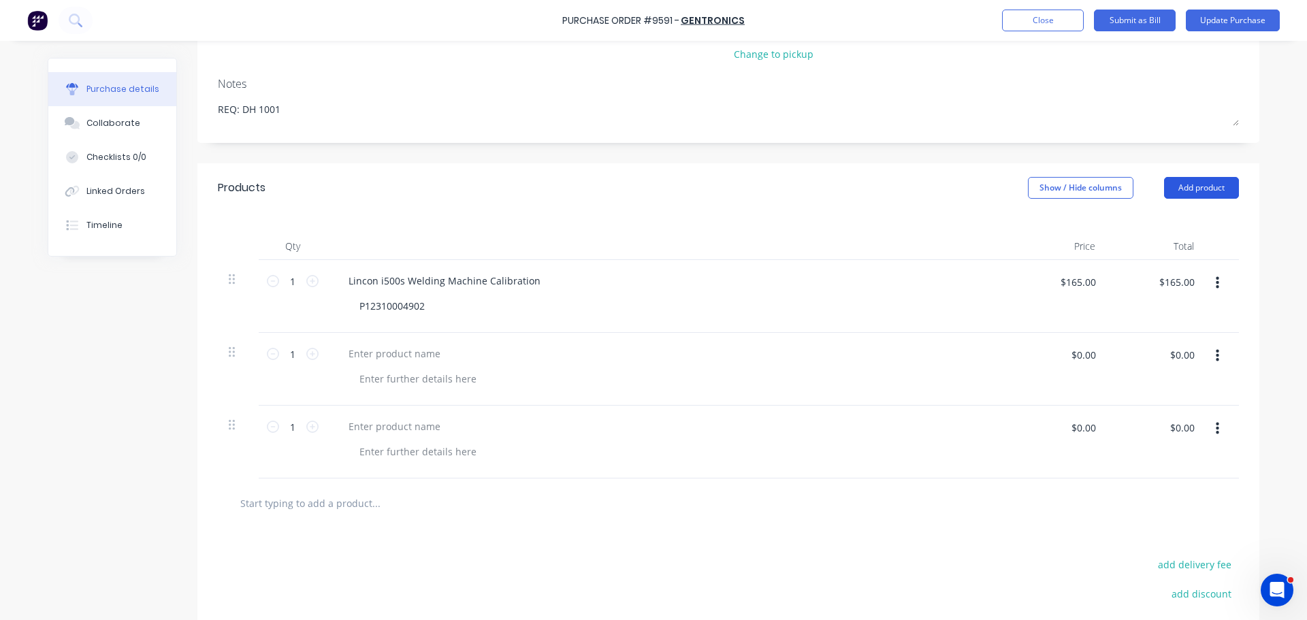
click at [1188, 191] on button "Add product" at bounding box center [1201, 188] width 75 height 22
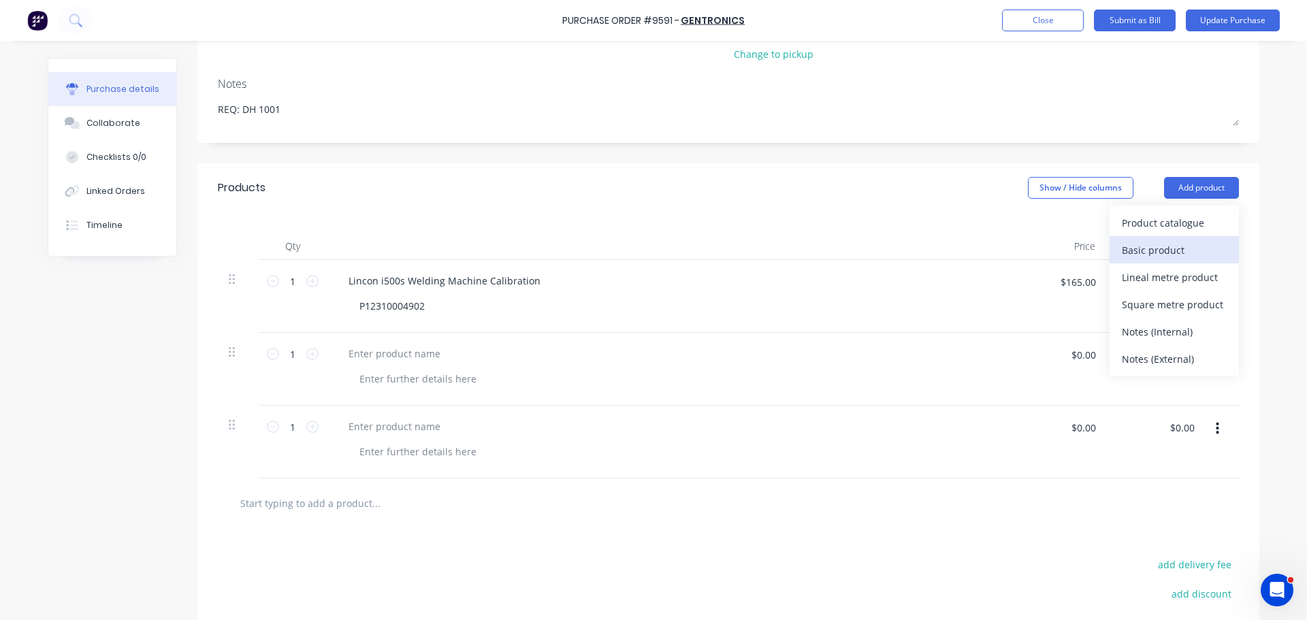
click at [1183, 258] on div "Basic product" at bounding box center [1173, 250] width 105 height 20
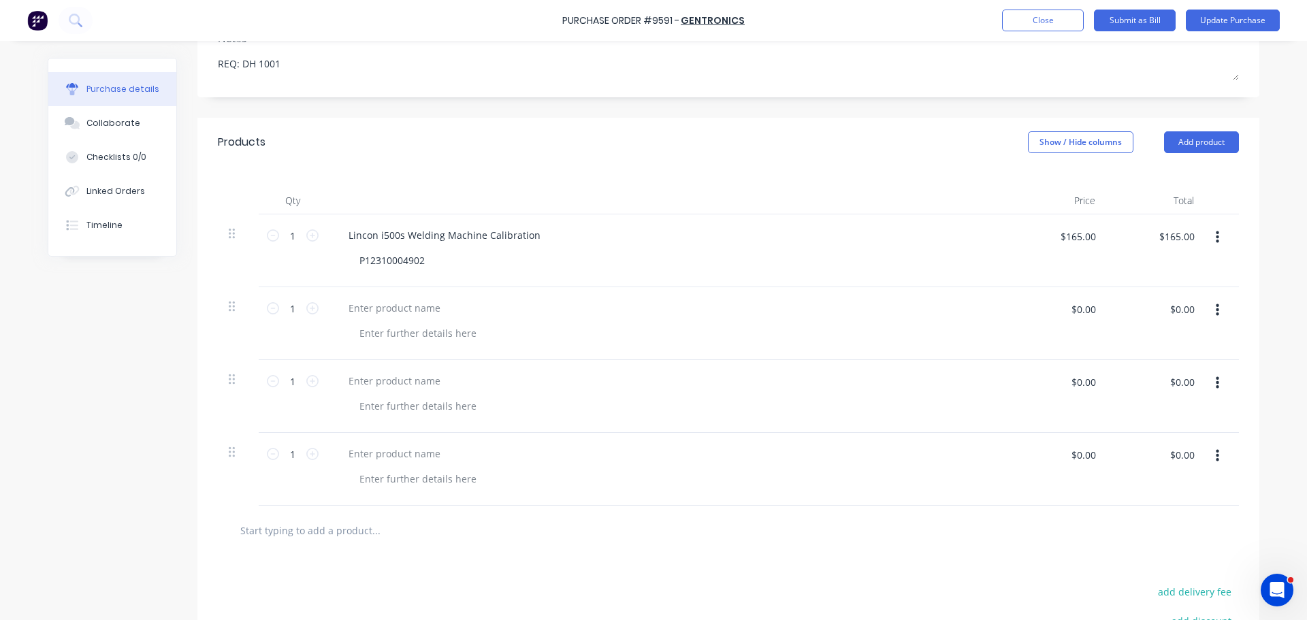
scroll to position [244, 0]
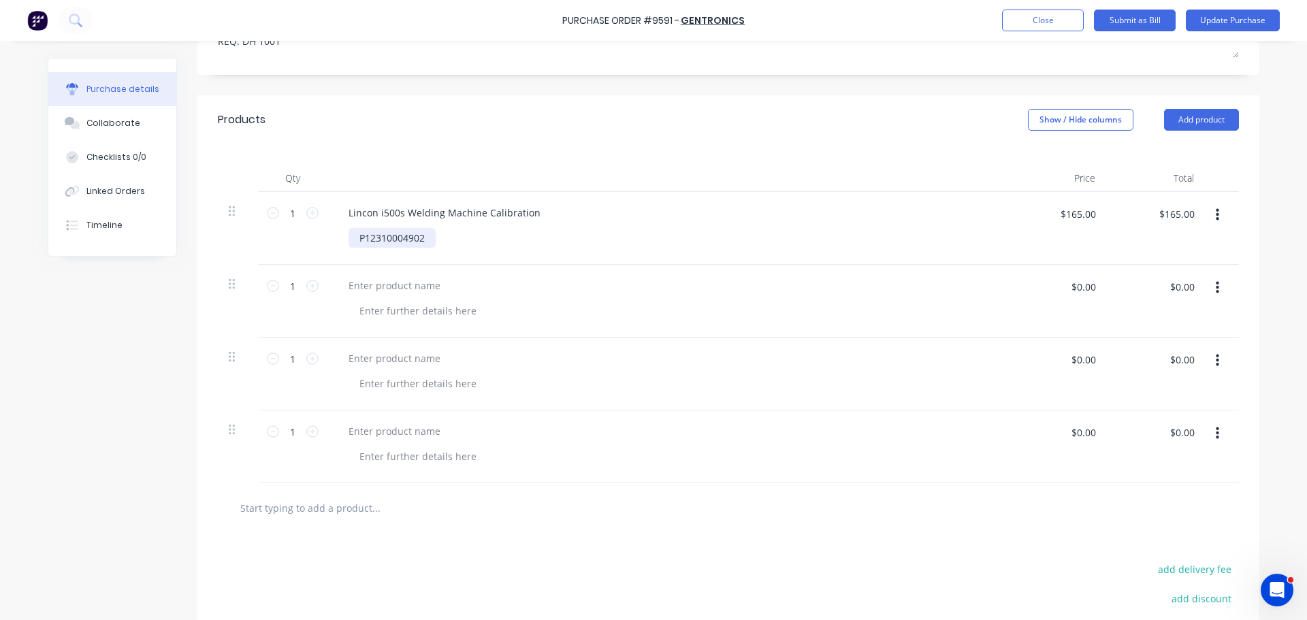
click at [429, 242] on div "P12310004902" at bounding box center [391, 238] width 87 height 20
click at [348, 241] on div "P12310004902" at bounding box center [391, 238] width 87 height 20
click at [629, 302] on div at bounding box center [672, 311] width 648 height 20
drag, startPoint x: 341, startPoint y: 214, endPoint x: 347, endPoint y: 220, distance: 8.2
click at [341, 214] on div "Lincon i500s Welding Machine Calibration" at bounding box center [445, 213] width 214 height 20
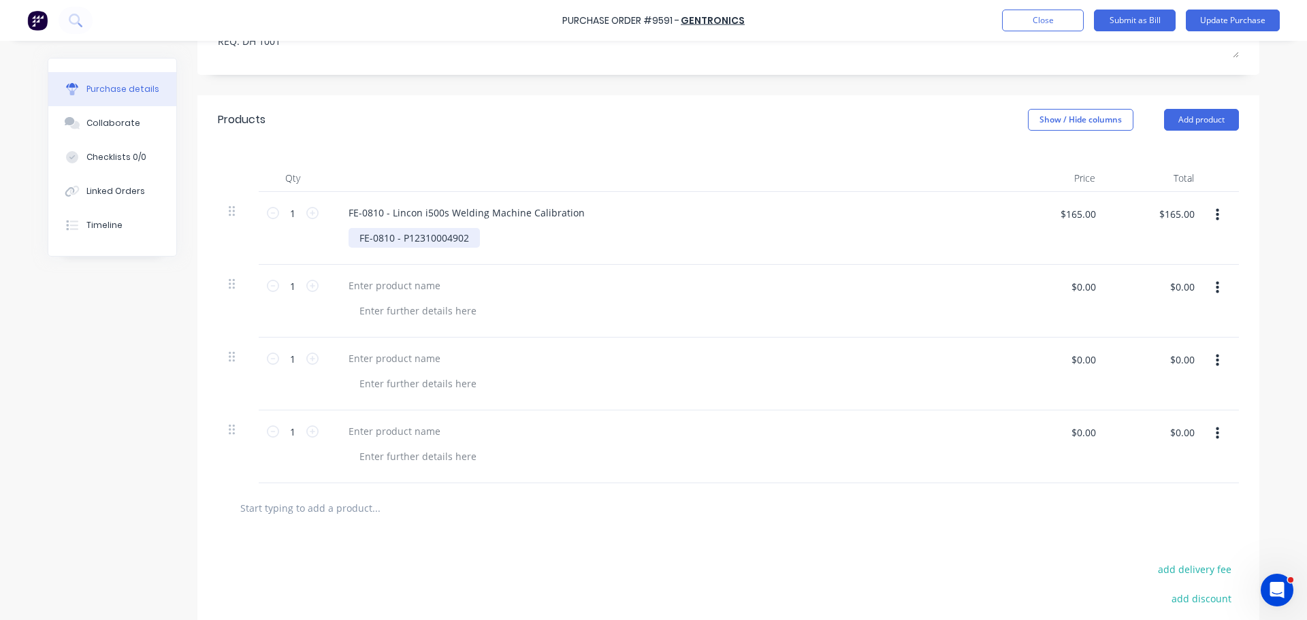
drag, startPoint x: 397, startPoint y: 240, endPoint x: 402, endPoint y: 248, distance: 8.9
click at [397, 240] on div "FE-0810 - P12310004902" at bounding box center [413, 238] width 131 height 20
click at [666, 237] on div "P12310004902" at bounding box center [672, 238] width 648 height 20
type textarea "x"
click at [390, 283] on div at bounding box center [395, 286] width 114 height 20
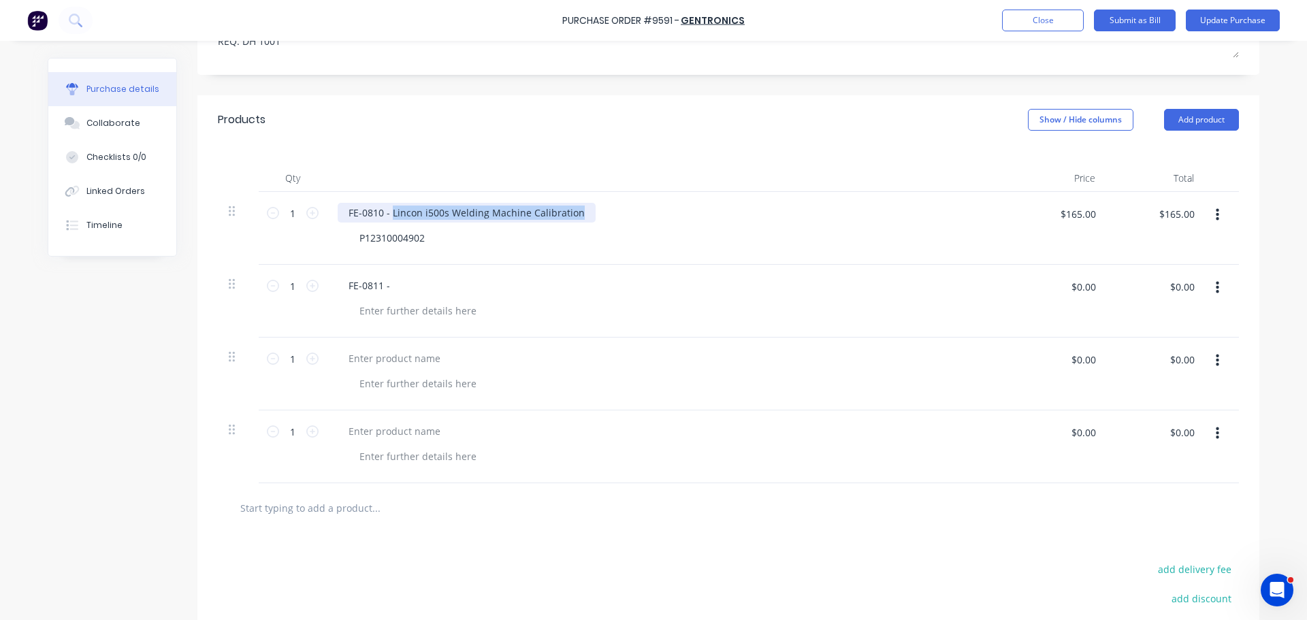
drag, startPoint x: 385, startPoint y: 214, endPoint x: 581, endPoint y: 212, distance: 196.0
click at [581, 212] on div "FE-0810 - Lincon i500s Welding Machine Calibration" at bounding box center [467, 213] width 258 height 20
copy div "Lincon i500s Welding Machine Calibration"
click at [395, 286] on div "FE-0811 -" at bounding box center [667, 286] width 659 height 20
click at [393, 287] on div "FE-0811 -" at bounding box center [369, 286] width 63 height 20
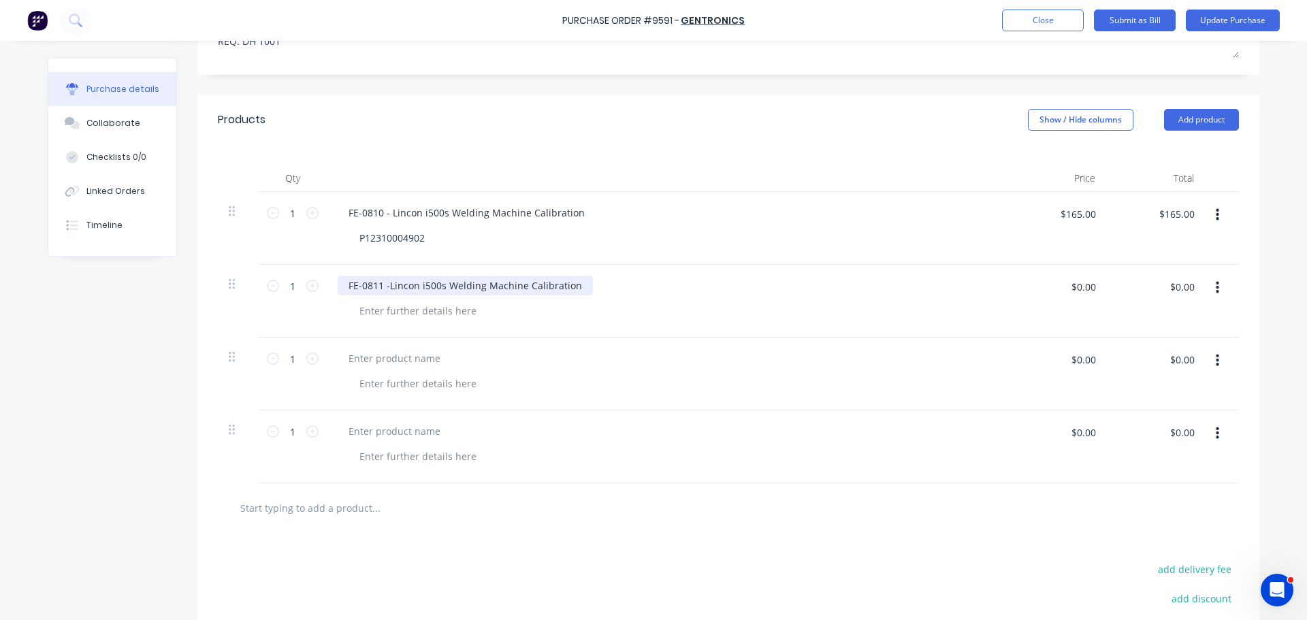
click at [384, 285] on div "FE-0811 -Lincon i500s Welding Machine Calibration" at bounding box center [465, 286] width 255 height 20
type textarea "x"
click at [370, 314] on div at bounding box center [417, 311] width 139 height 20
type textarea "x"
click at [1075, 289] on input "$0.00" at bounding box center [1082, 287] width 41 height 22
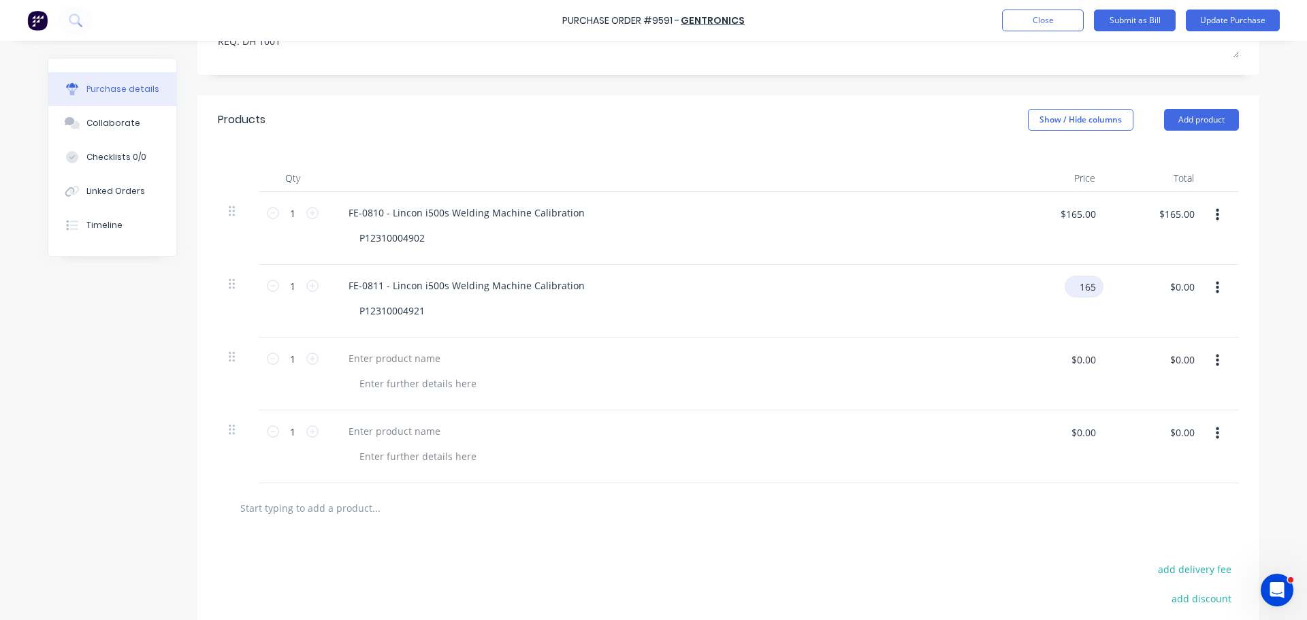
type input "165"
type textarea "x"
type input "$165.00"
type textarea "x"
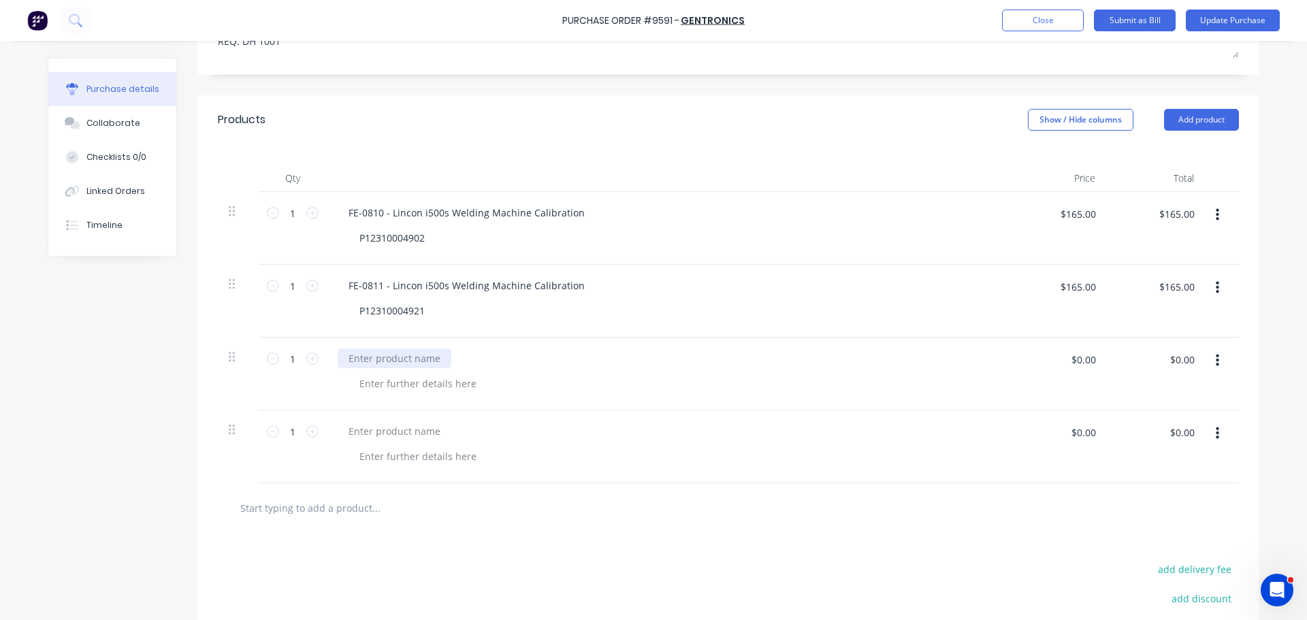
click at [357, 362] on div at bounding box center [395, 358] width 114 height 20
drag, startPoint x: 387, startPoint y: 286, endPoint x: 572, endPoint y: 289, distance: 185.1
click at [572, 289] on div "FE-0811 - Lincon i500s Welding Machine Calibration" at bounding box center [467, 286] width 258 height 20
copy div "Lincon i500s Welding Machine Calibration"
click at [390, 359] on div "FE-0812 -" at bounding box center [369, 358] width 63 height 20
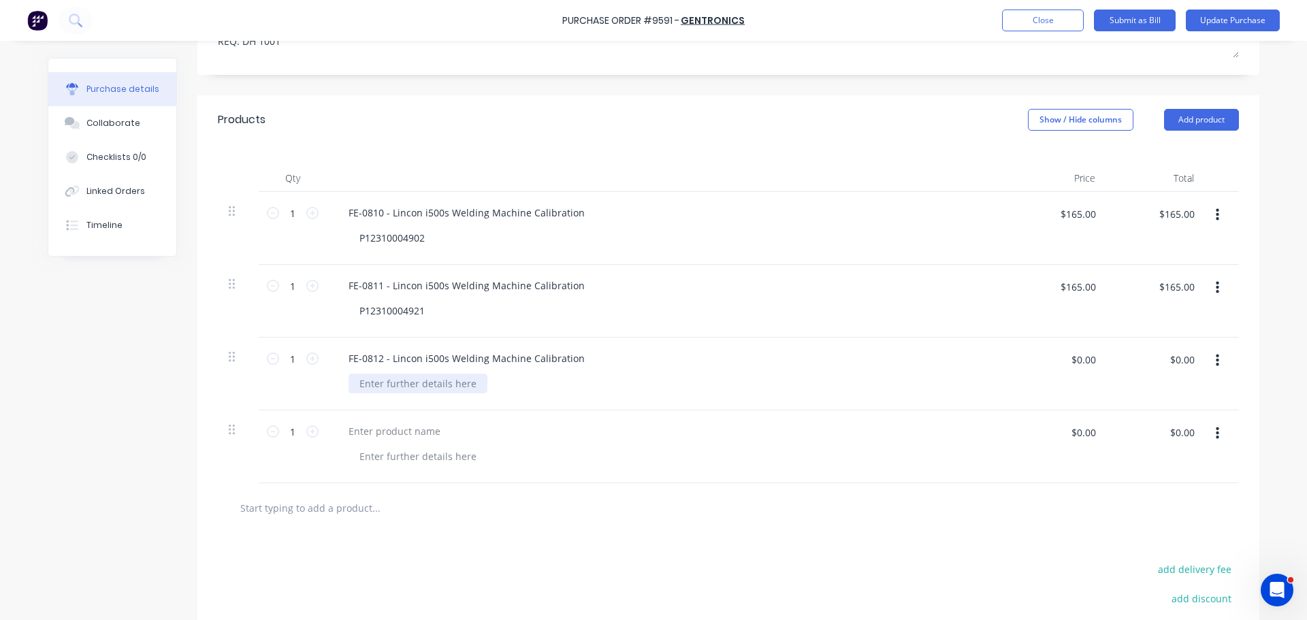
click at [397, 384] on div at bounding box center [417, 384] width 139 height 20
drag, startPoint x: 355, startPoint y: 308, endPoint x: 461, endPoint y: 318, distance: 106.6
click at [461, 318] on div "P12310004921" at bounding box center [672, 311] width 648 height 20
copy div "P12310004921"
type textarea "x"
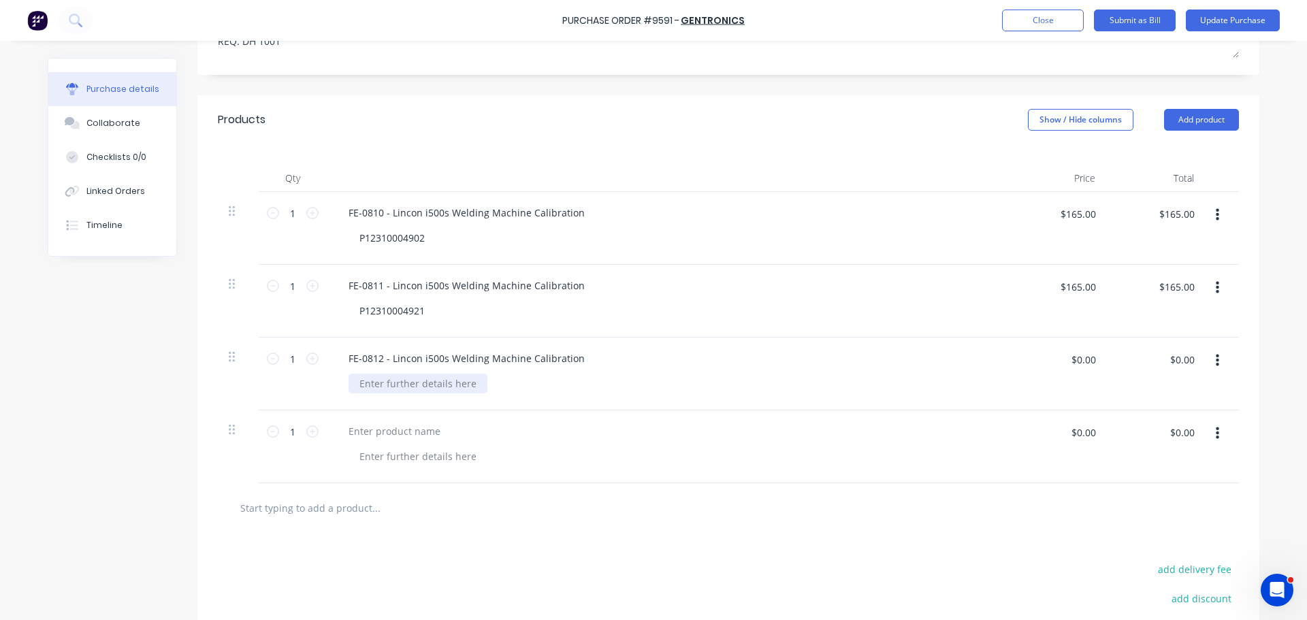
click at [378, 389] on div at bounding box center [417, 384] width 139 height 20
paste div
type textarea "x"
click at [378, 429] on div at bounding box center [395, 431] width 114 height 20
type textarea "x"
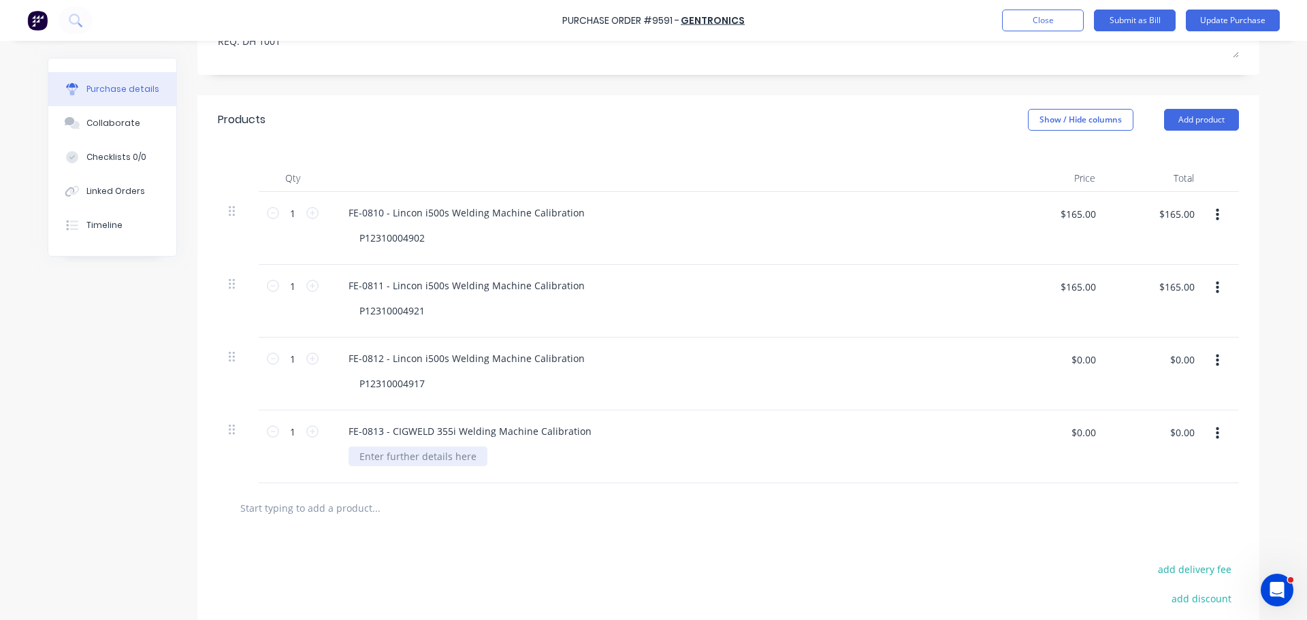
click at [415, 460] on div at bounding box center [417, 456] width 139 height 20
type textarea "x"
click at [1085, 354] on input "$0.00" at bounding box center [1082, 359] width 41 height 22
type input "165"
type textarea "x"
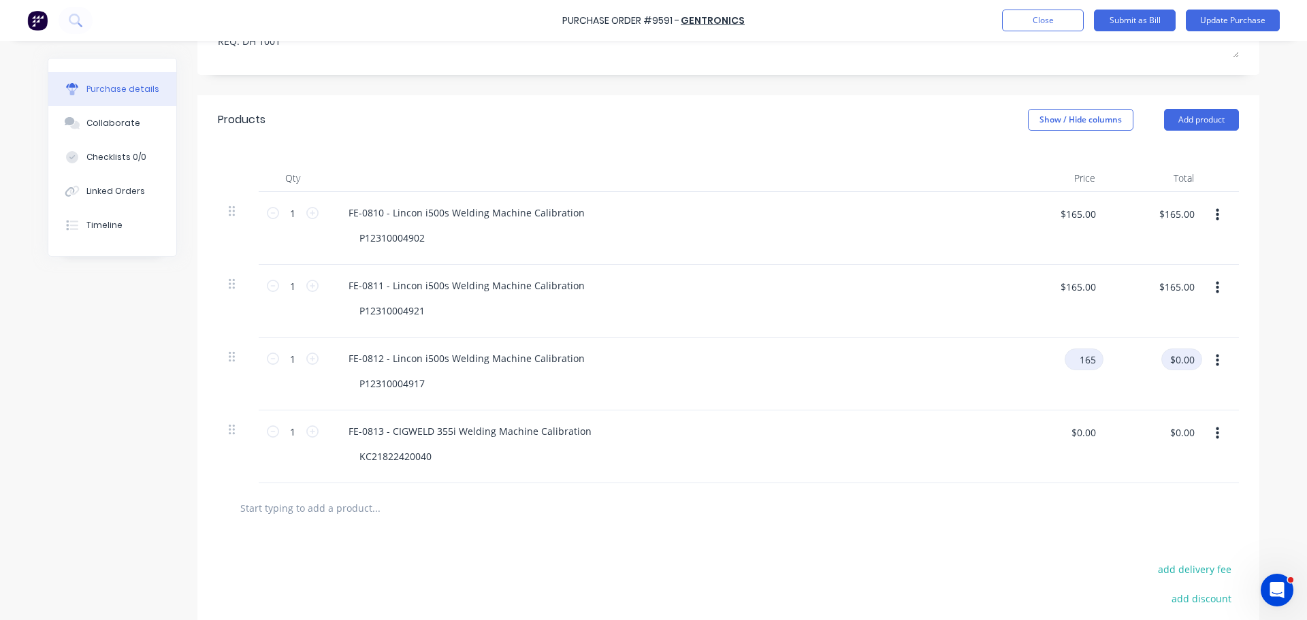
type input "$165.00"
type textarea "x"
click at [1089, 442] on div "$0.00 $0.00" at bounding box center [1082, 437] width 41 height 32
type input "165"
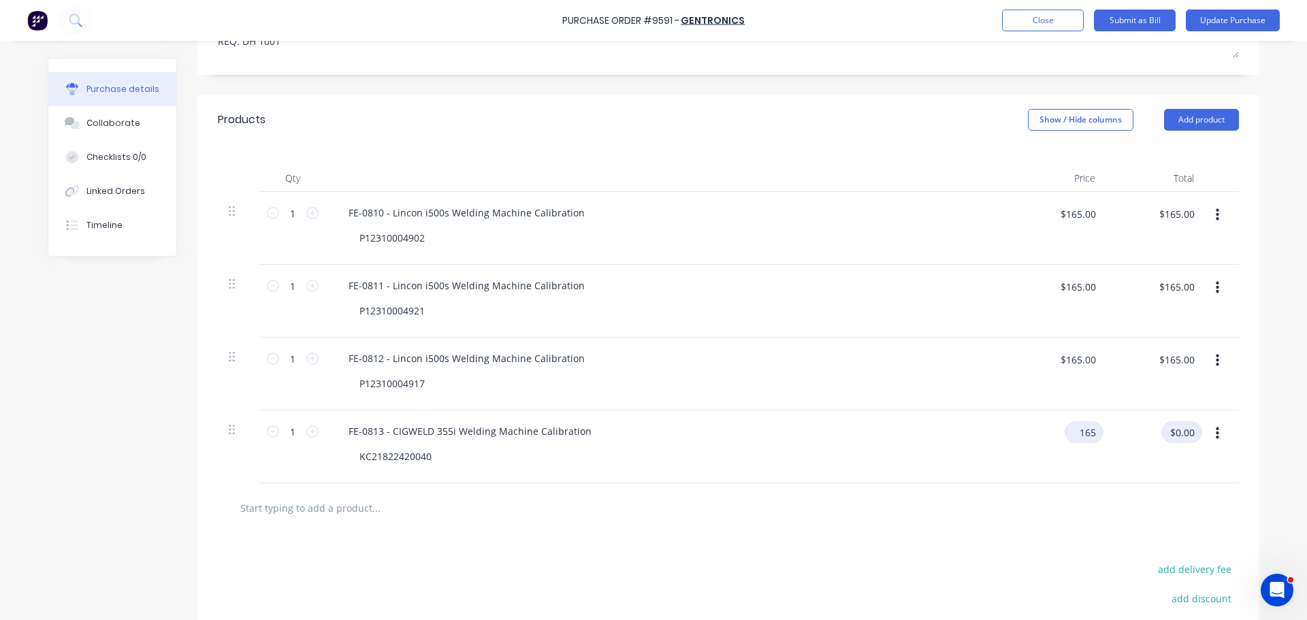
type textarea "x"
type input "$165.00"
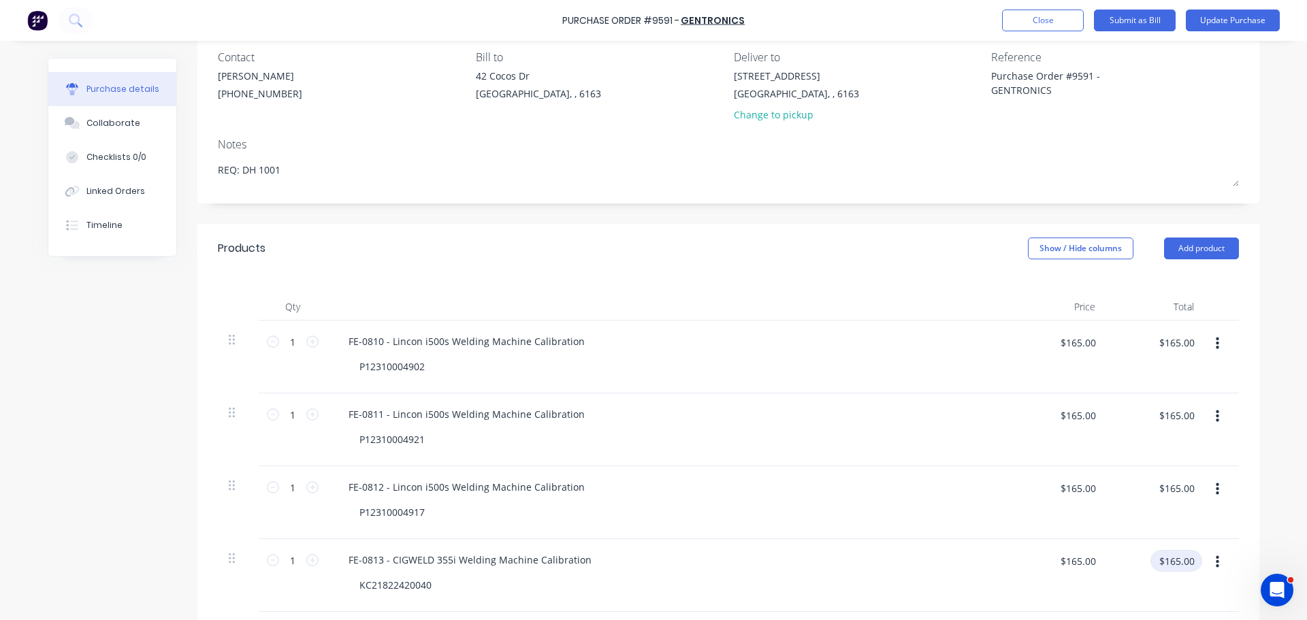
scroll to position [0, 0]
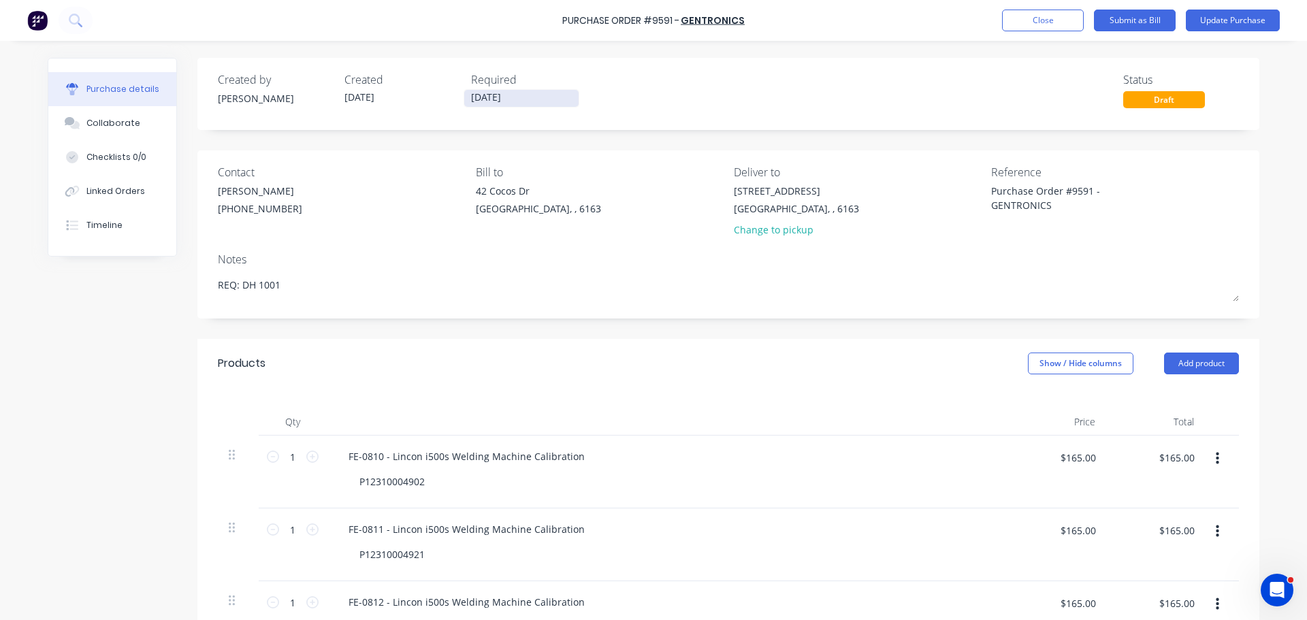
click at [476, 97] on input "26/08/25" at bounding box center [521, 98] width 114 height 17
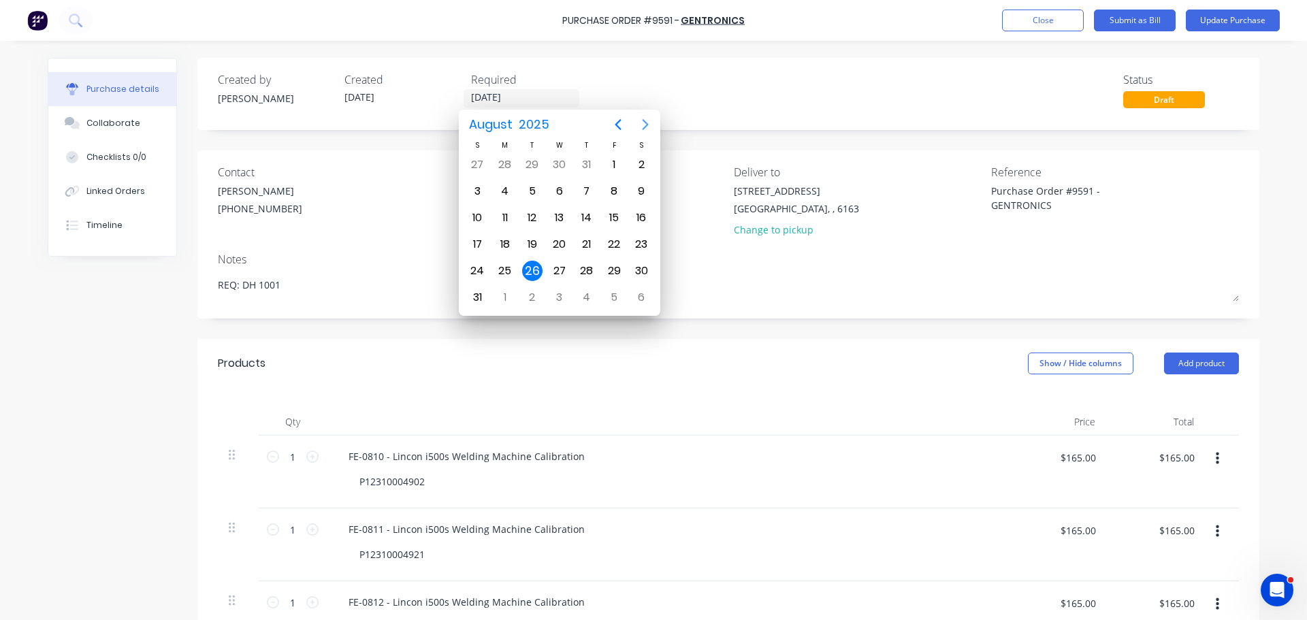
click at [644, 118] on icon "Next page" at bounding box center [645, 124] width 16 height 16
click at [620, 157] on div "5" at bounding box center [614, 164] width 20 height 20
type textarea "x"
type input "05/09/25"
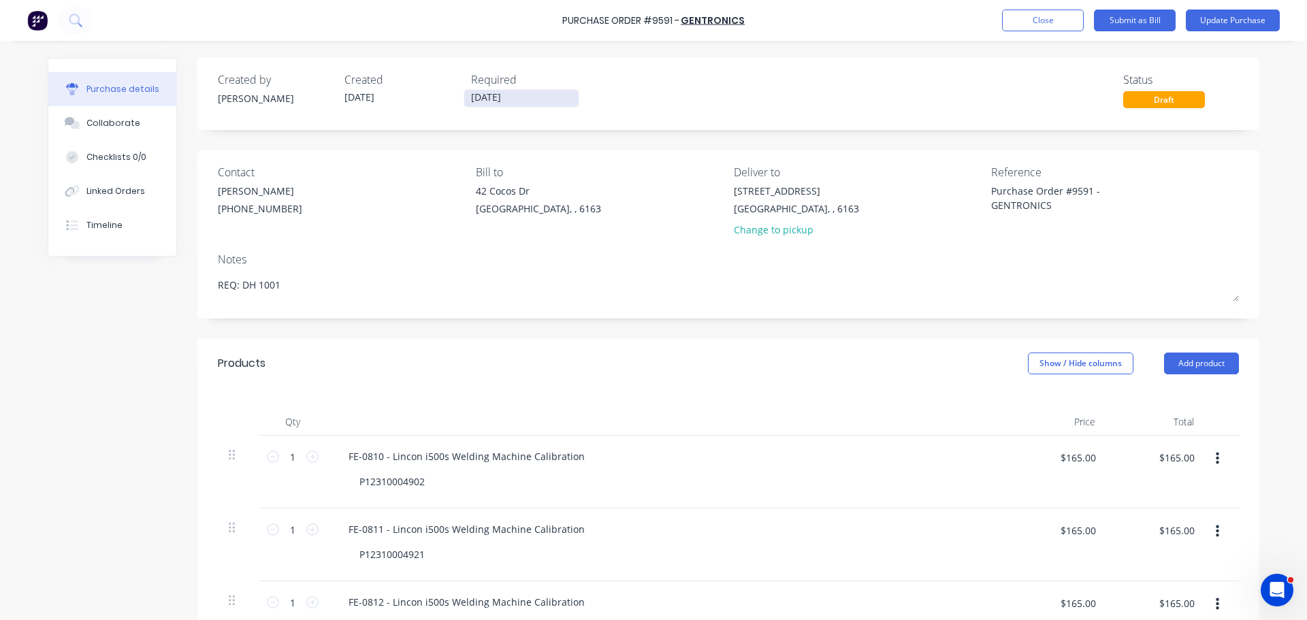
click at [478, 99] on input "05/09/25" at bounding box center [521, 98] width 114 height 17
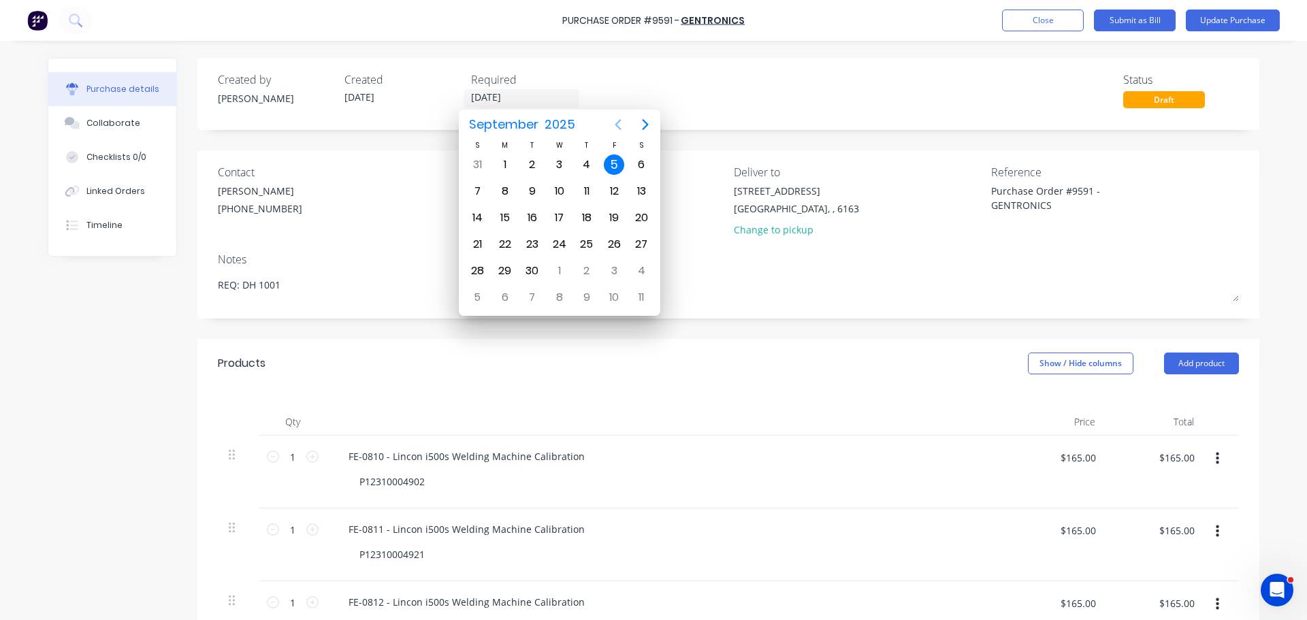
click at [620, 125] on icon "Previous page" at bounding box center [618, 124] width 16 height 16
click at [607, 270] on div "29" at bounding box center [614, 271] width 20 height 20
type textarea "x"
type input "29/08/25"
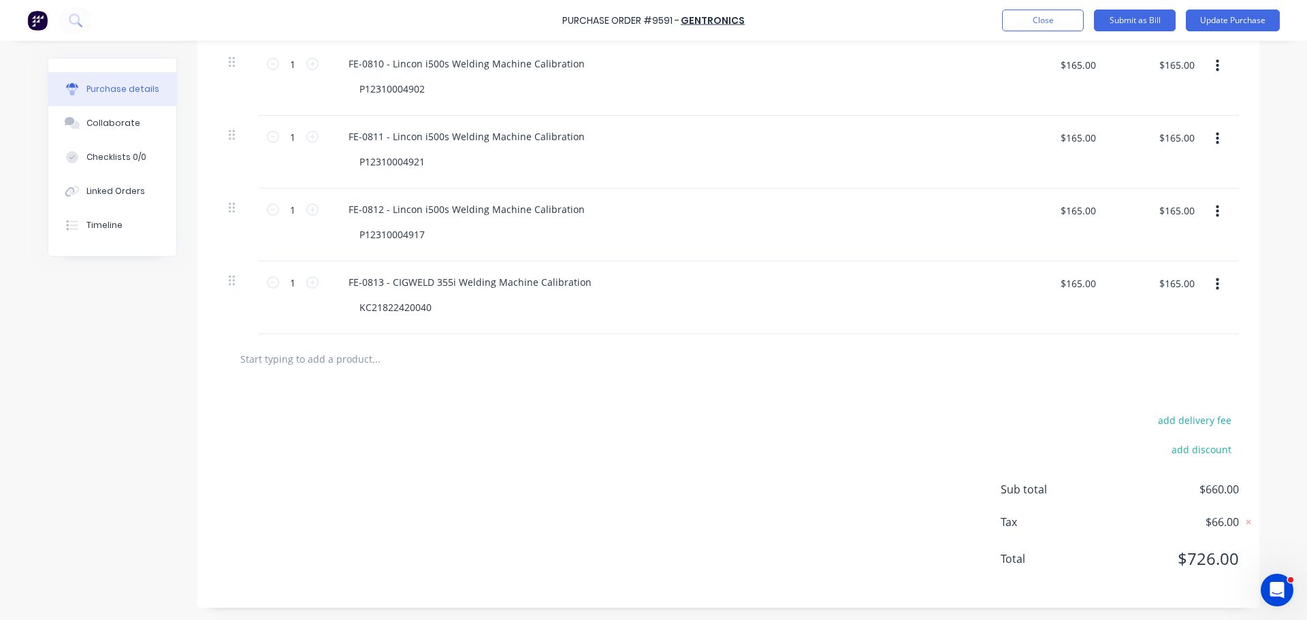
scroll to position [394, 0]
click at [342, 358] on input "text" at bounding box center [376, 357] width 272 height 27
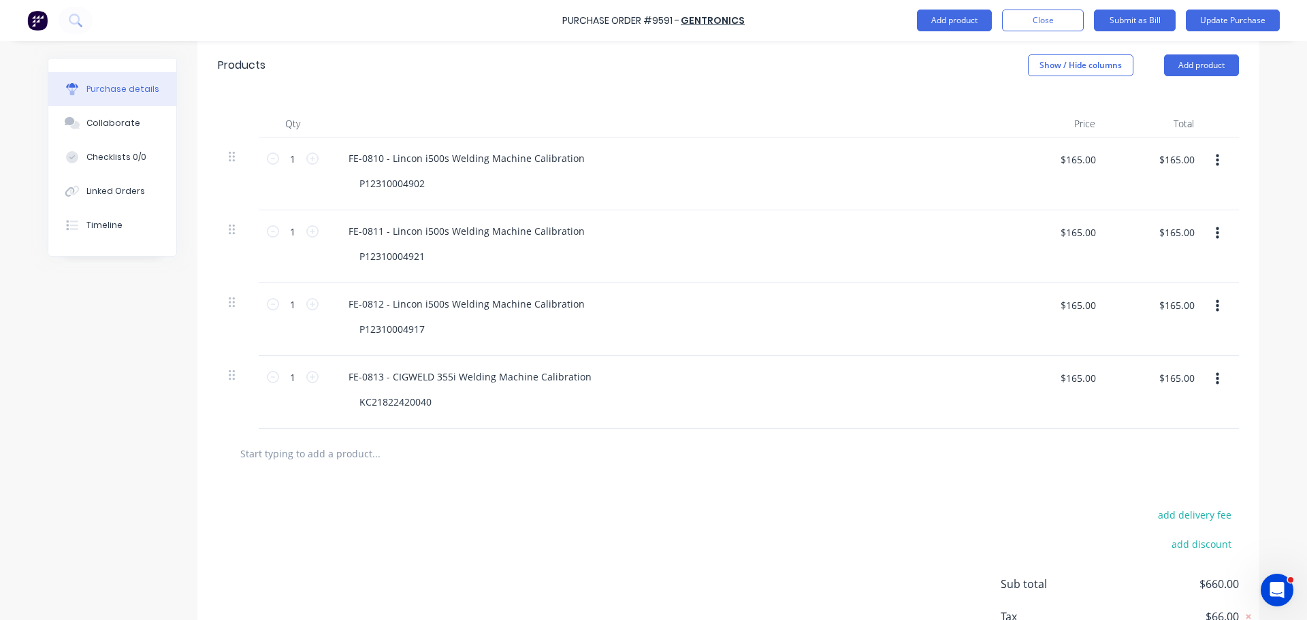
scroll to position [122, 0]
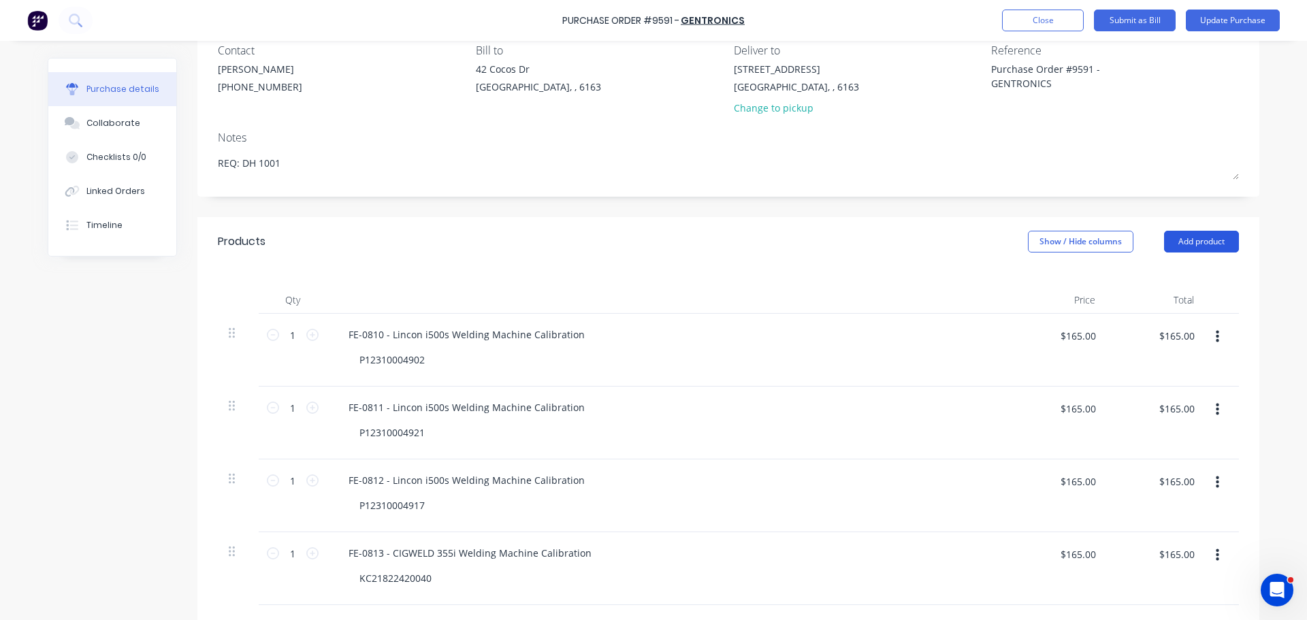
click at [1191, 236] on button "Add product" at bounding box center [1201, 242] width 75 height 22
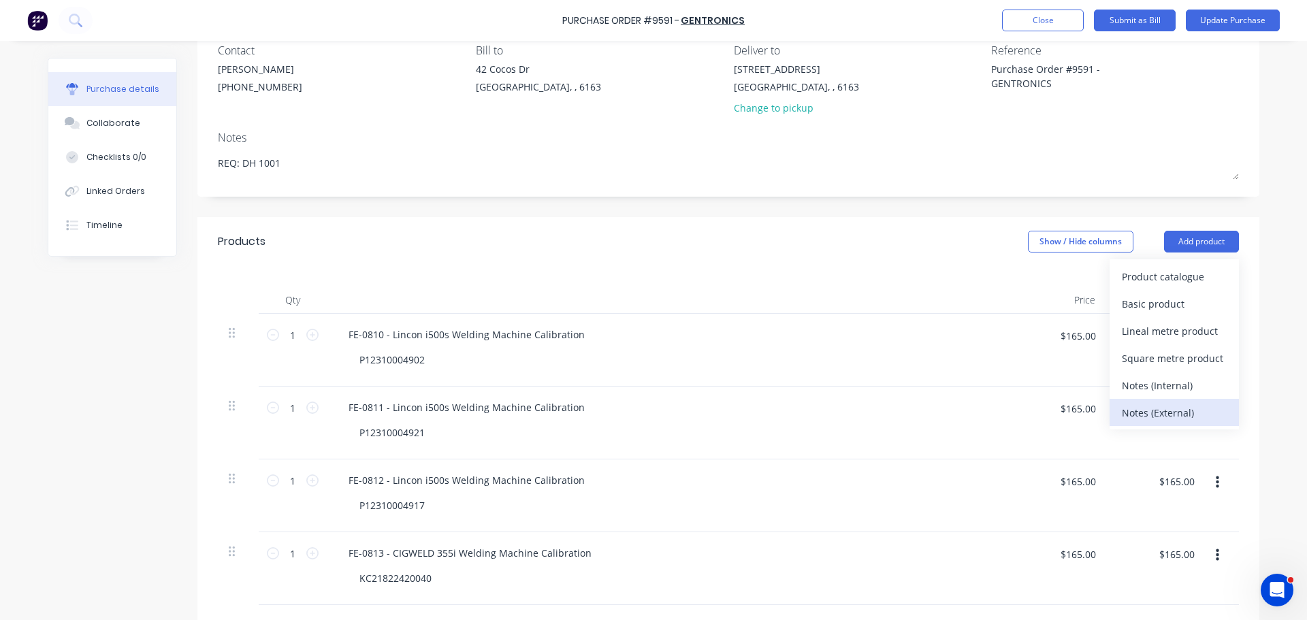
click at [1155, 415] on div "Notes (External)" at bounding box center [1173, 413] width 105 height 20
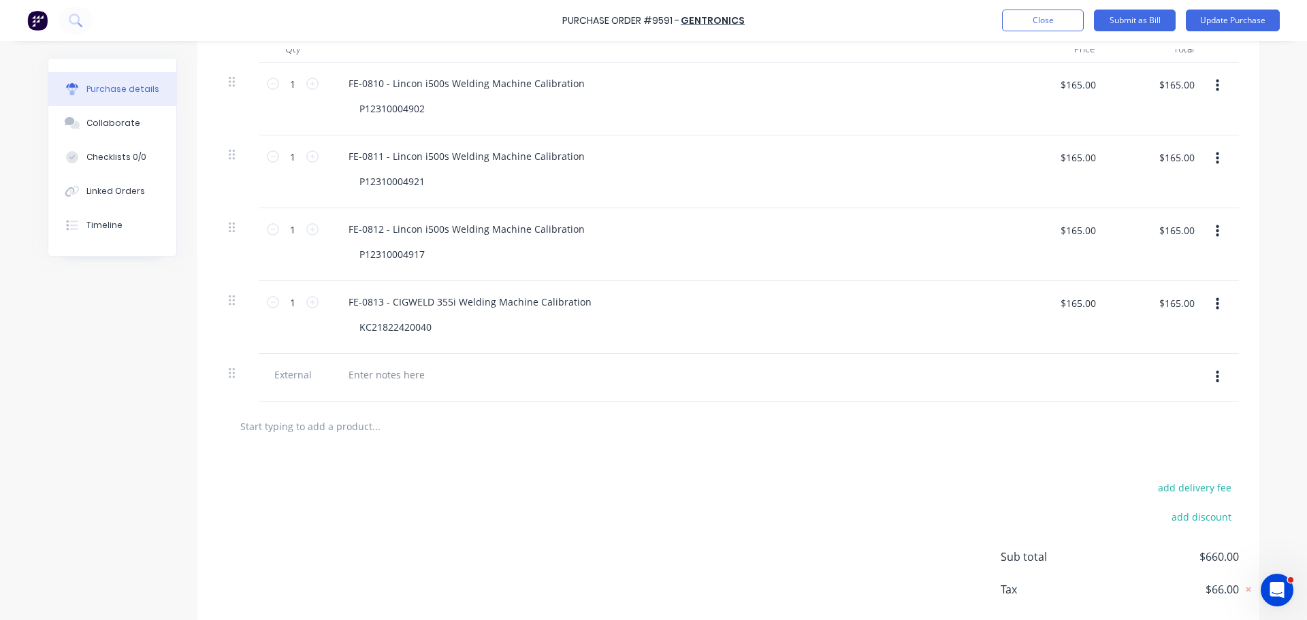
scroll to position [442, 0]
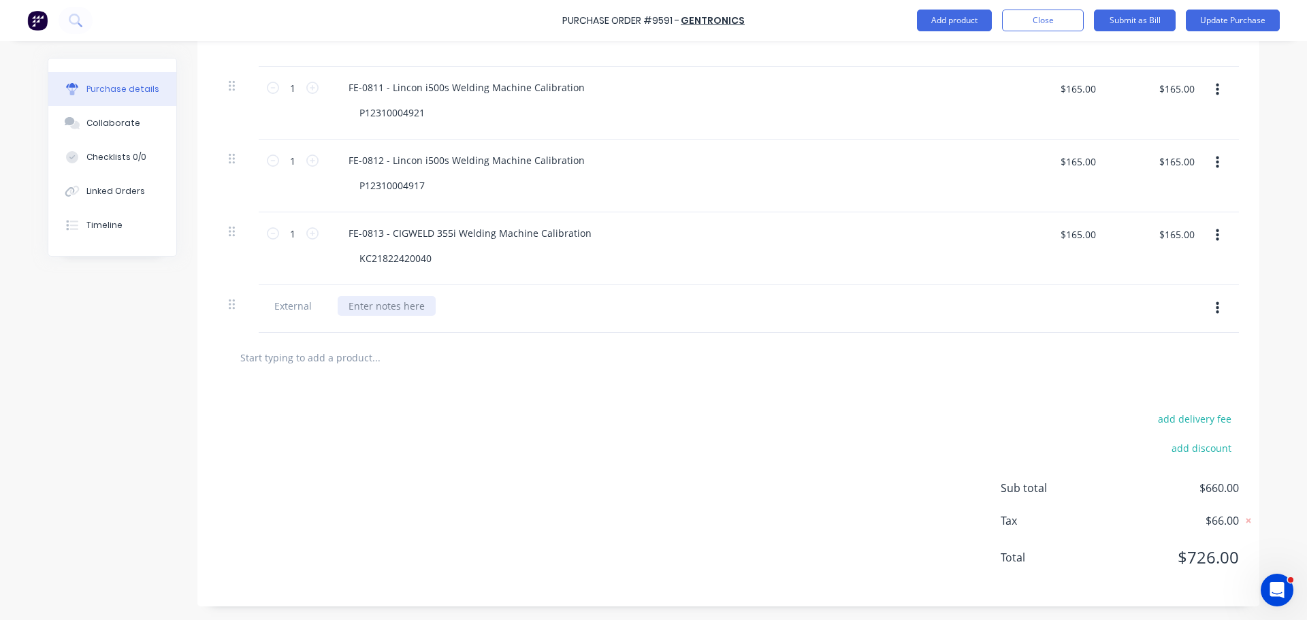
type textarea "x"
click at [365, 302] on div at bounding box center [387, 306] width 98 height 20
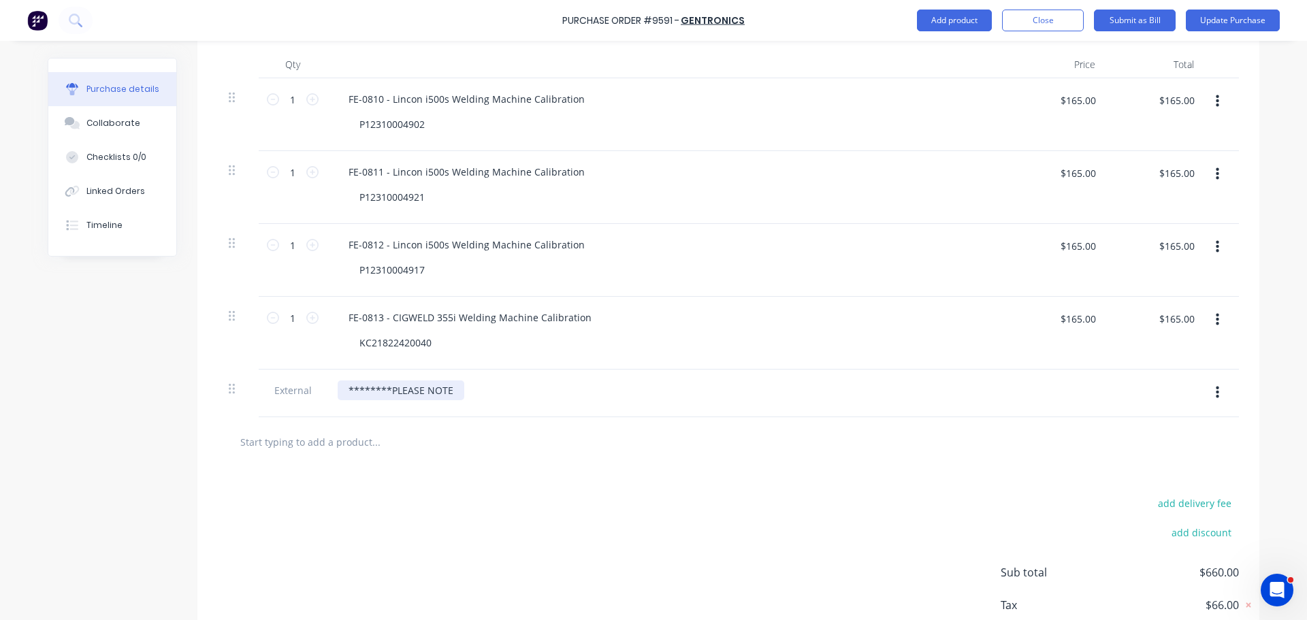
scroll to position [408, 0]
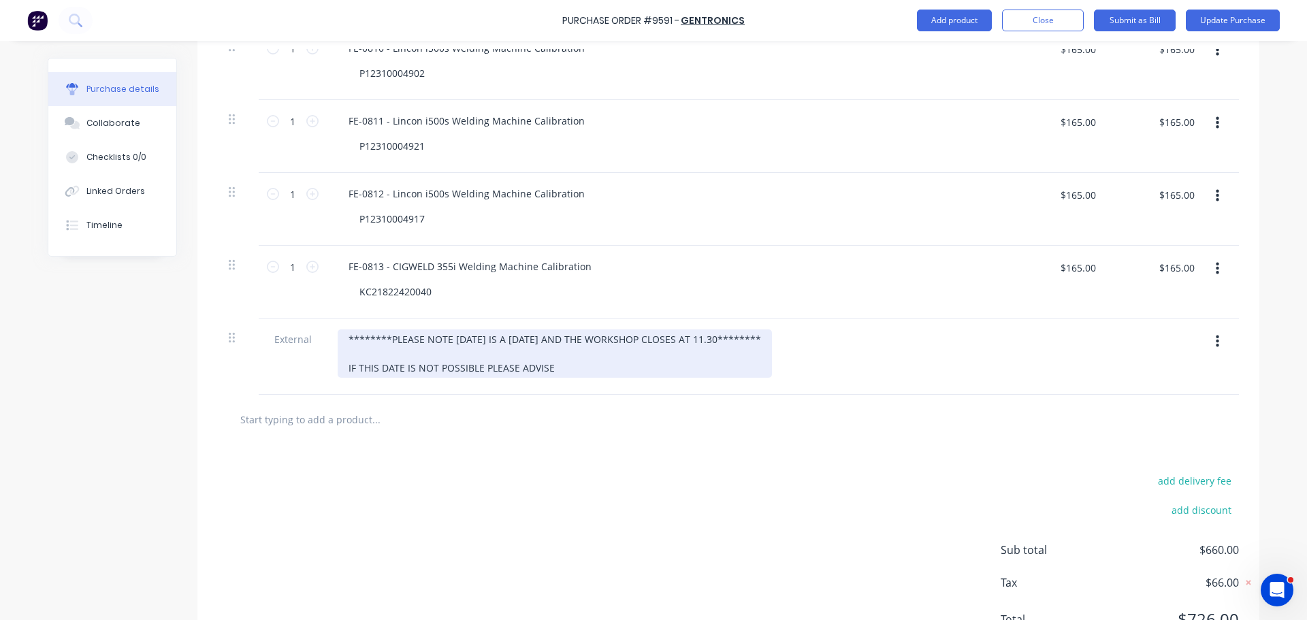
click at [478, 370] on div "********PLEASE NOTE 29/08/25 IS A FRIDAY AND THE WORKSHOP CLOSES AT 11.30******…" at bounding box center [555, 353] width 434 height 48
click at [567, 371] on div "********PLEASE NOTE 29/08/25 IS A FRIDAY AND THE WORKSHOP CLOSES AT 11.30******…" at bounding box center [555, 353] width 434 height 48
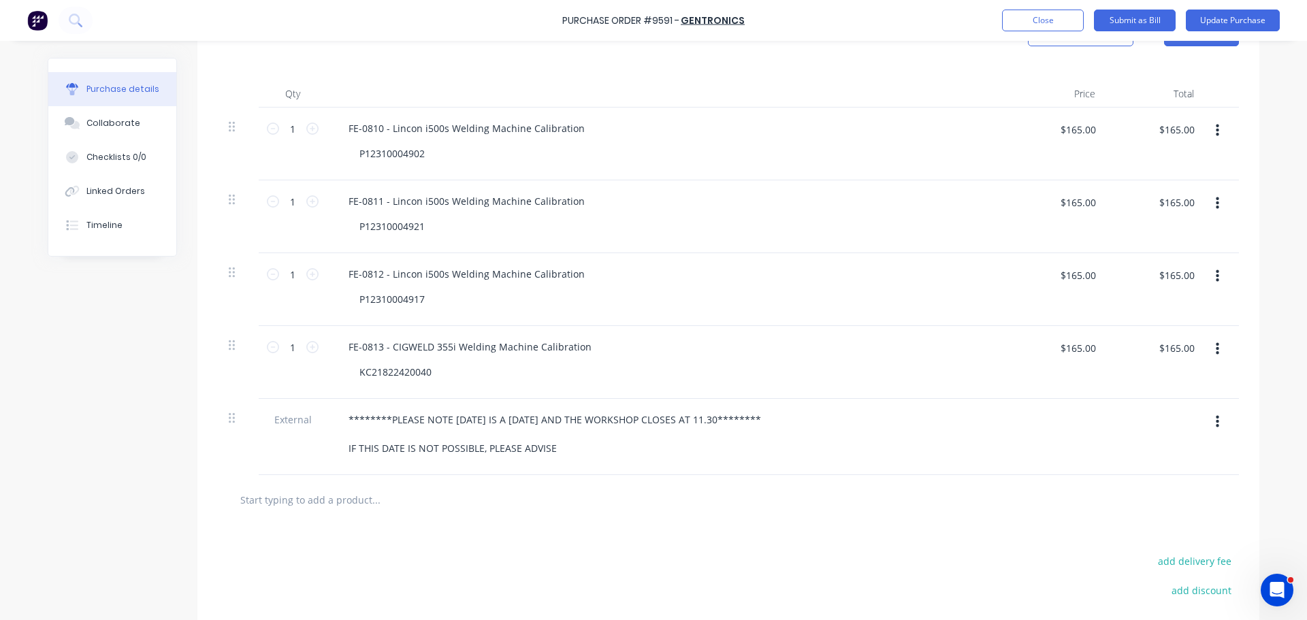
scroll to position [340, 0]
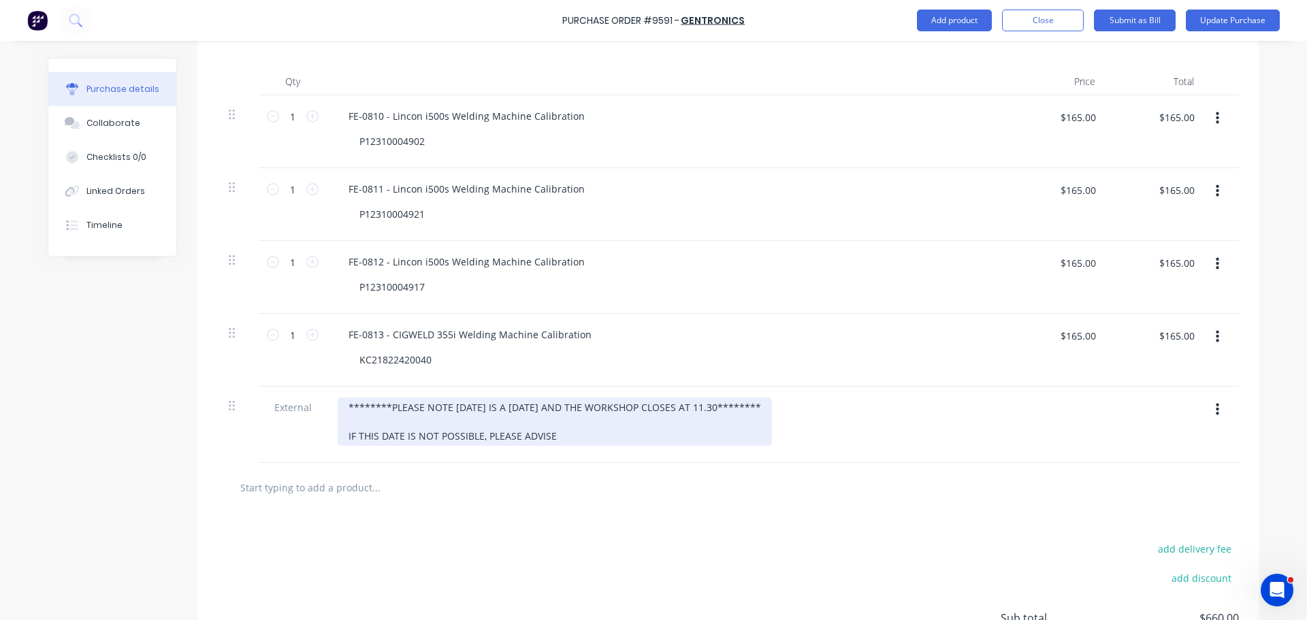
click at [565, 438] on div "********PLEASE NOTE 29/08/25 IS A FRIDAY AND THE WORKSHOP CLOSES AT 11.30******…" at bounding box center [555, 421] width 434 height 48
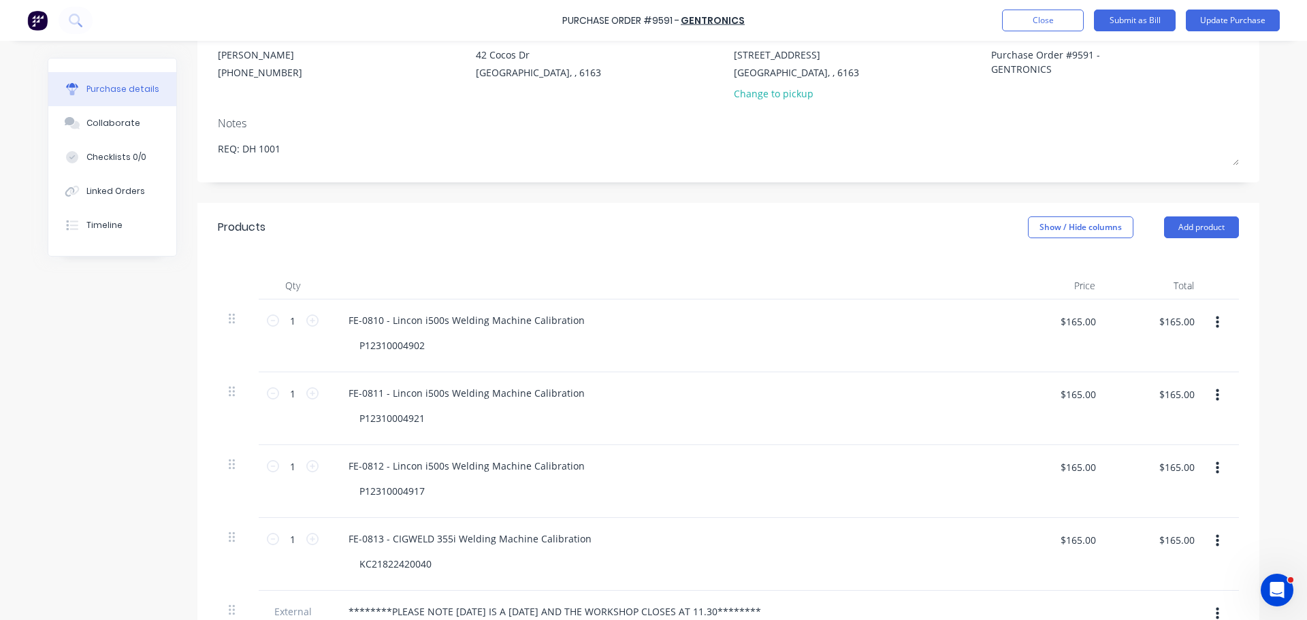
scroll to position [0, 0]
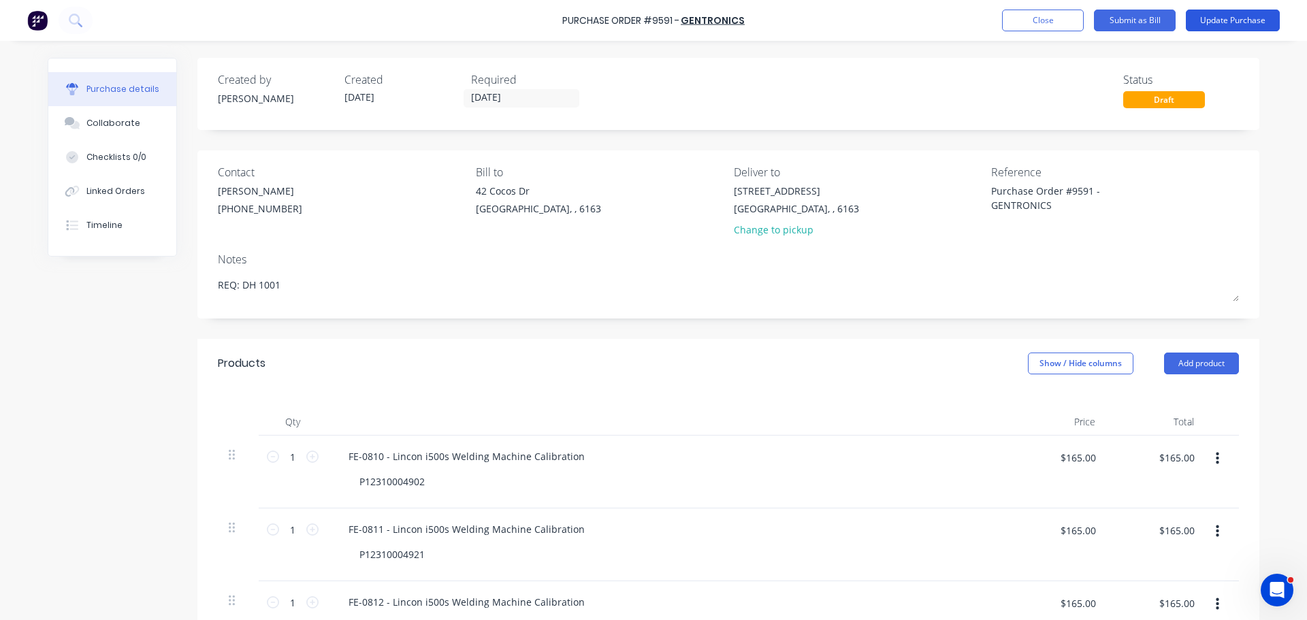
click at [1268, 22] on button "Update Purchase" at bounding box center [1232, 21] width 94 height 22
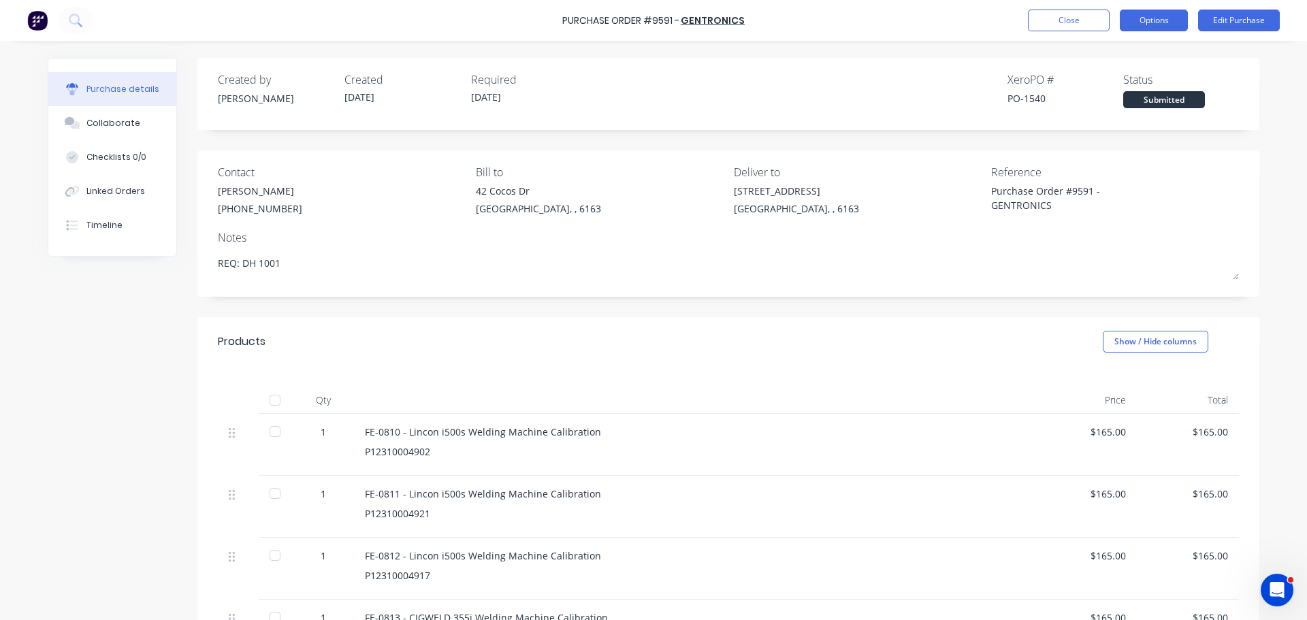
click at [1130, 21] on button "Options" at bounding box center [1153, 21] width 68 height 22
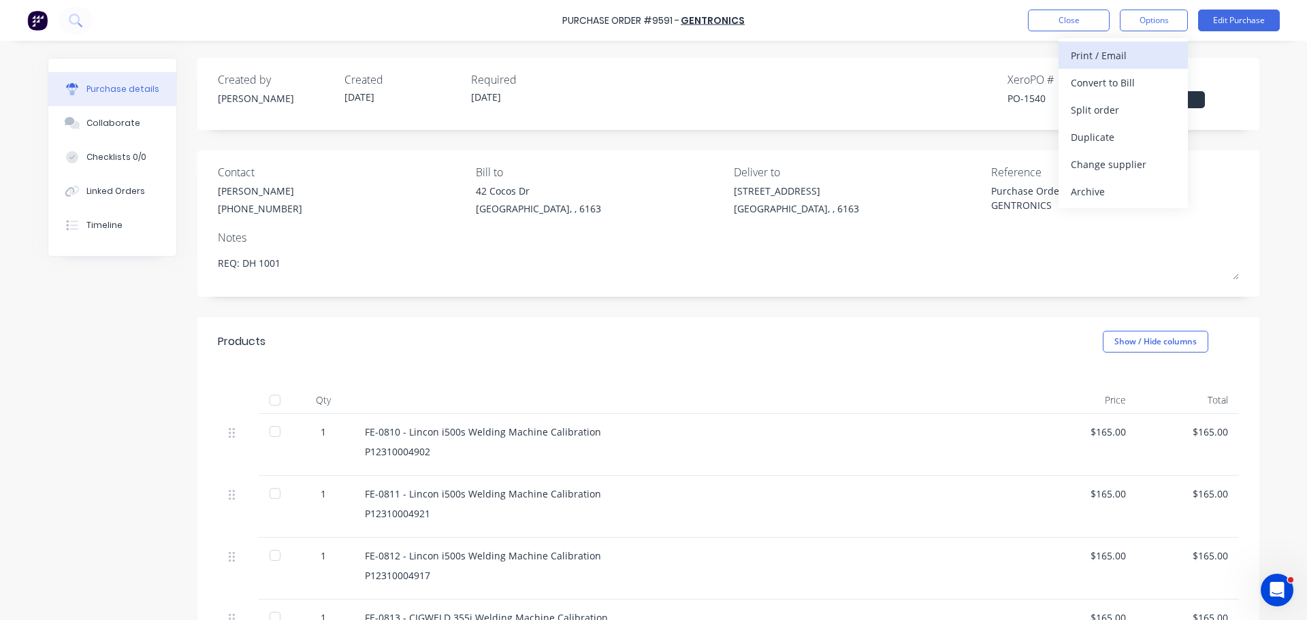
click at [1096, 52] on div "Print / Email" at bounding box center [1122, 56] width 105 height 20
click at [1090, 88] on div "With pricing" at bounding box center [1122, 83] width 105 height 20
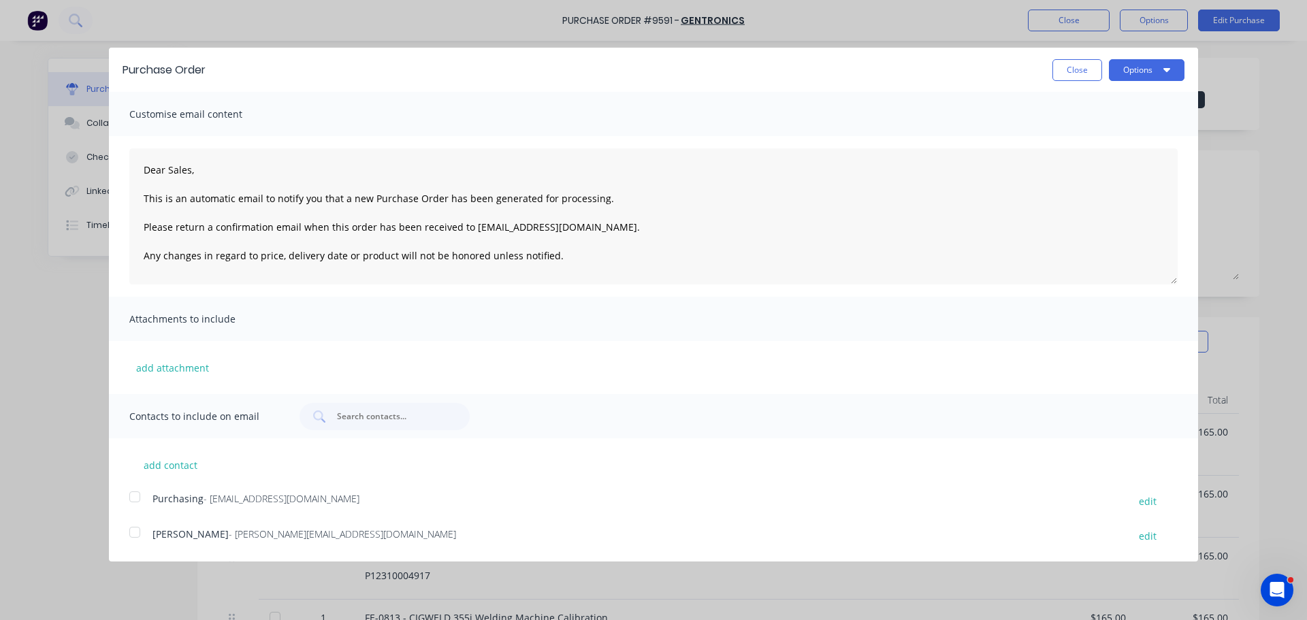
click at [131, 531] on div at bounding box center [134, 532] width 27 height 27
click at [131, 500] on div at bounding box center [134, 496] width 27 height 27
click at [1174, 71] on button "Options" at bounding box center [1147, 70] width 76 height 22
click at [1074, 130] on div "Email" at bounding box center [1119, 132] width 105 height 20
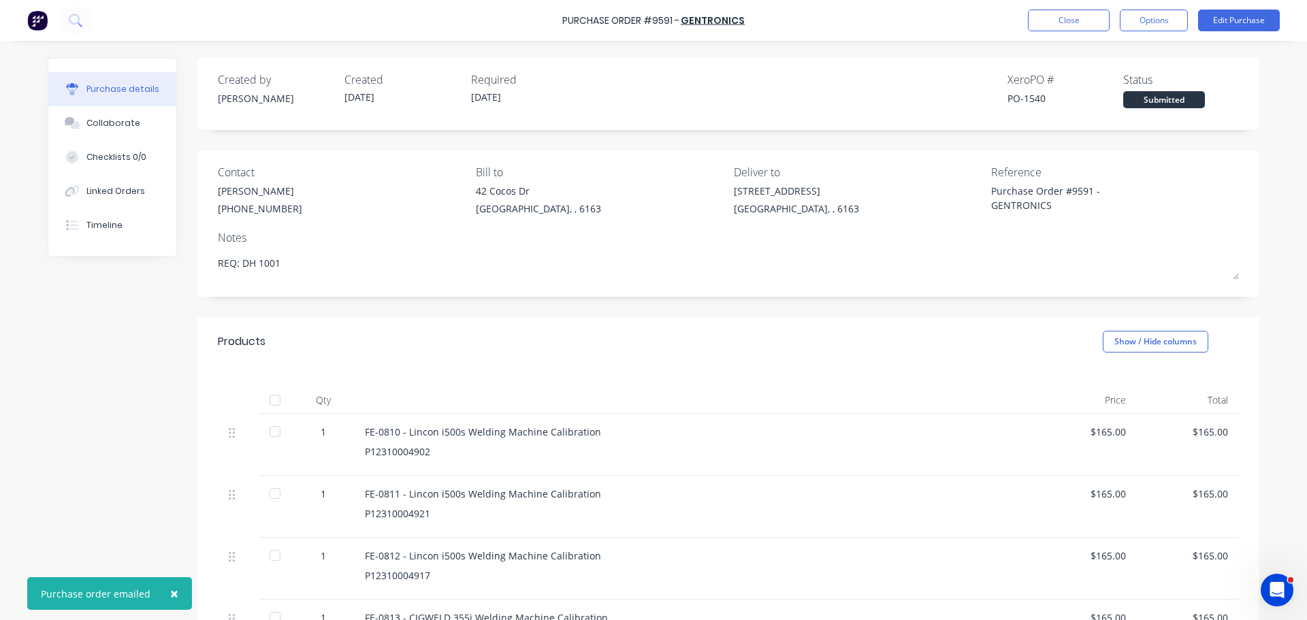
type textarea "x"
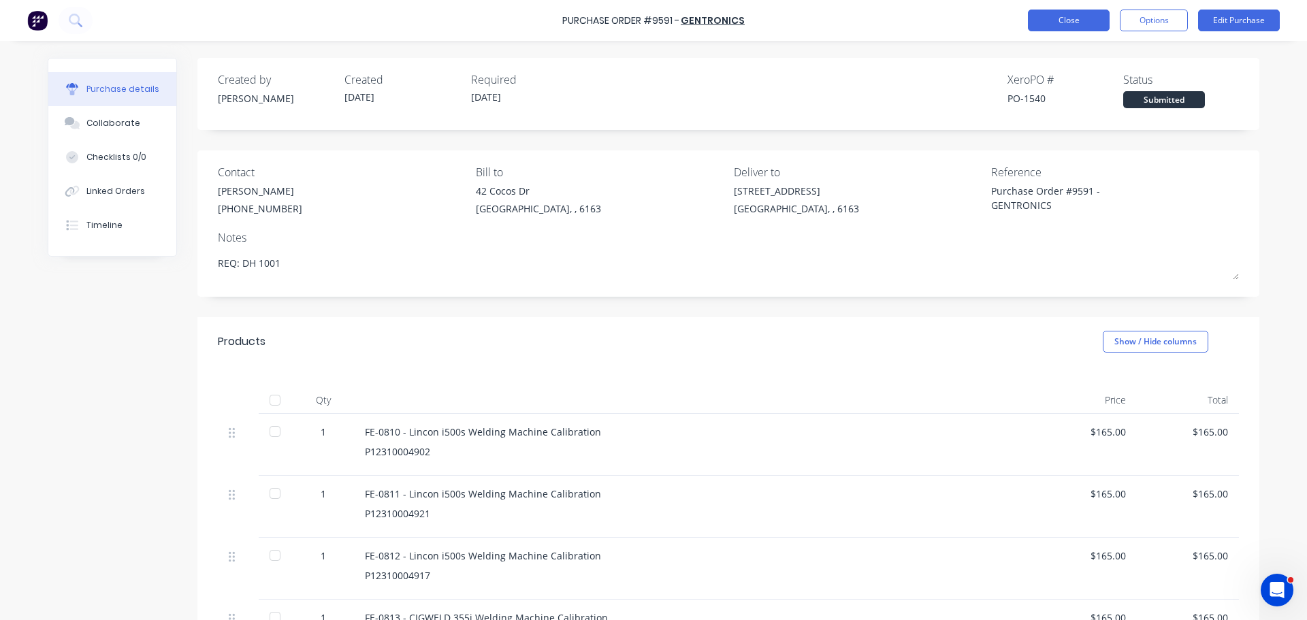
click at [1077, 22] on button "Close" at bounding box center [1069, 21] width 82 height 22
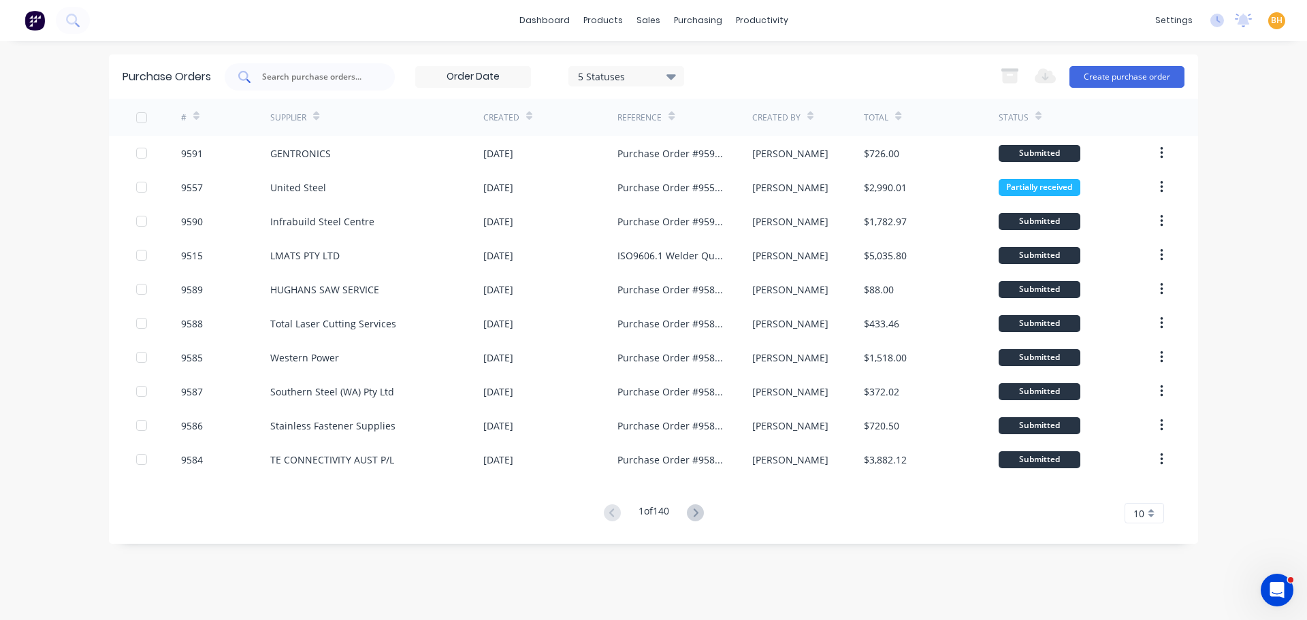
click at [286, 82] on input "text" at bounding box center [317, 77] width 113 height 14
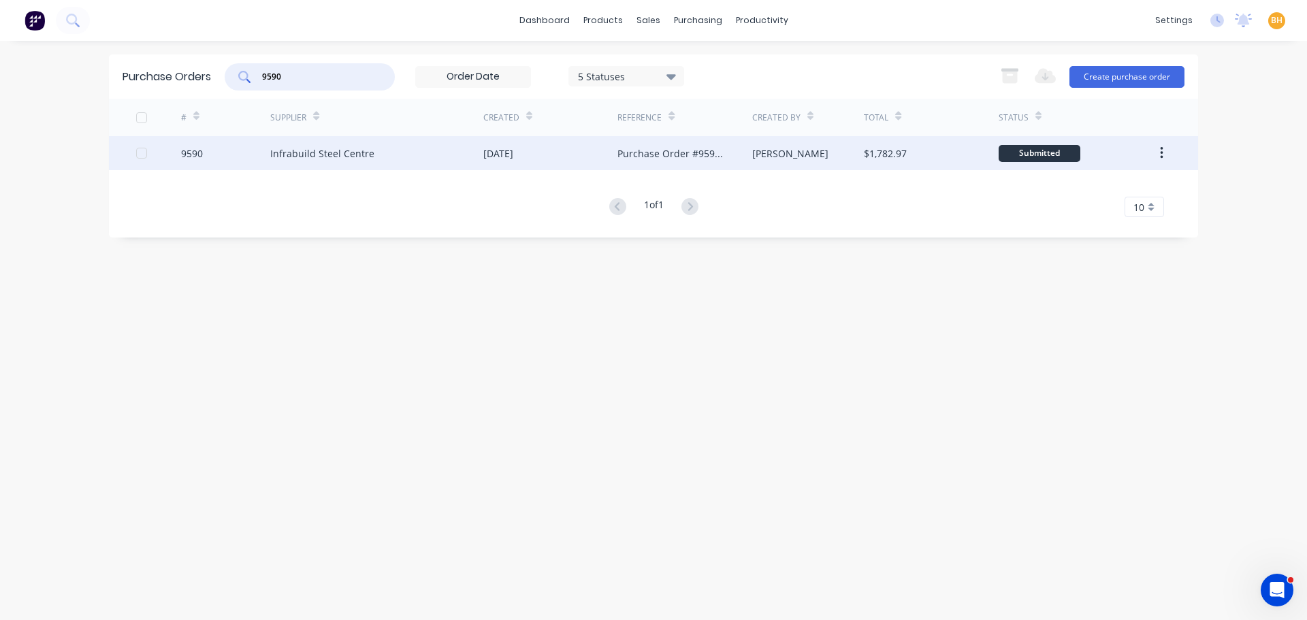
type input "9590"
click at [321, 149] on div "Infrabuild Steel Centre" at bounding box center [322, 153] width 104 height 14
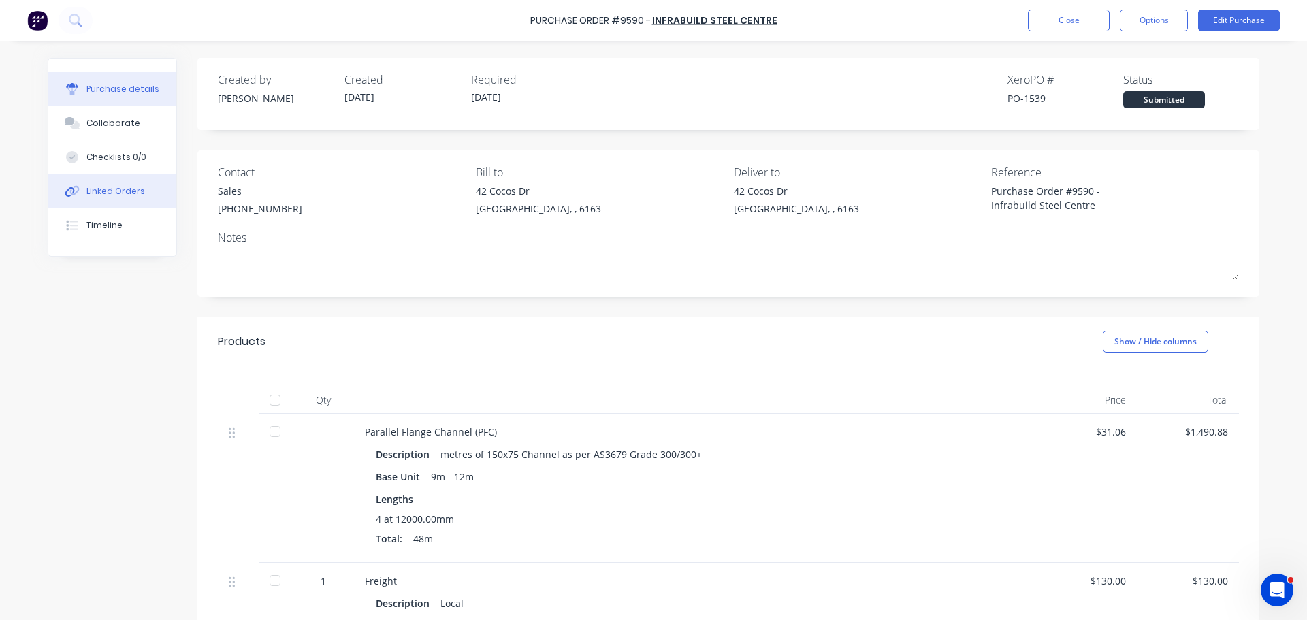
click at [107, 193] on div "Linked Orders" at bounding box center [115, 191] width 59 height 12
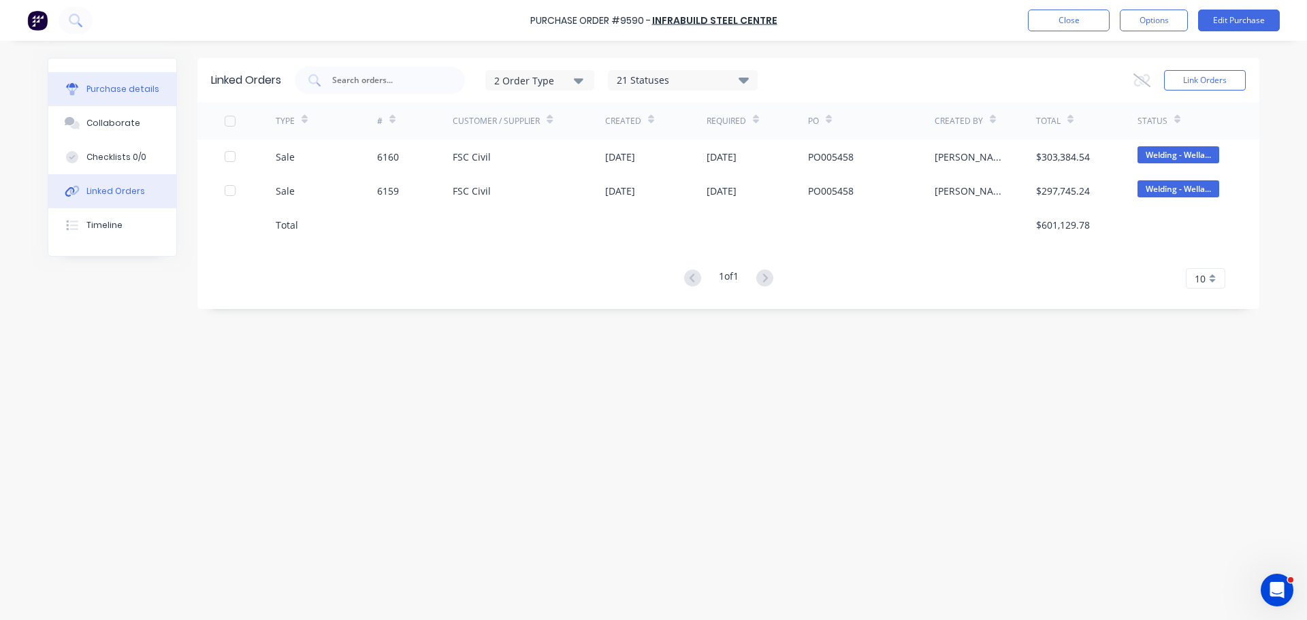
click at [118, 95] on button "Purchase details" at bounding box center [112, 89] width 128 height 34
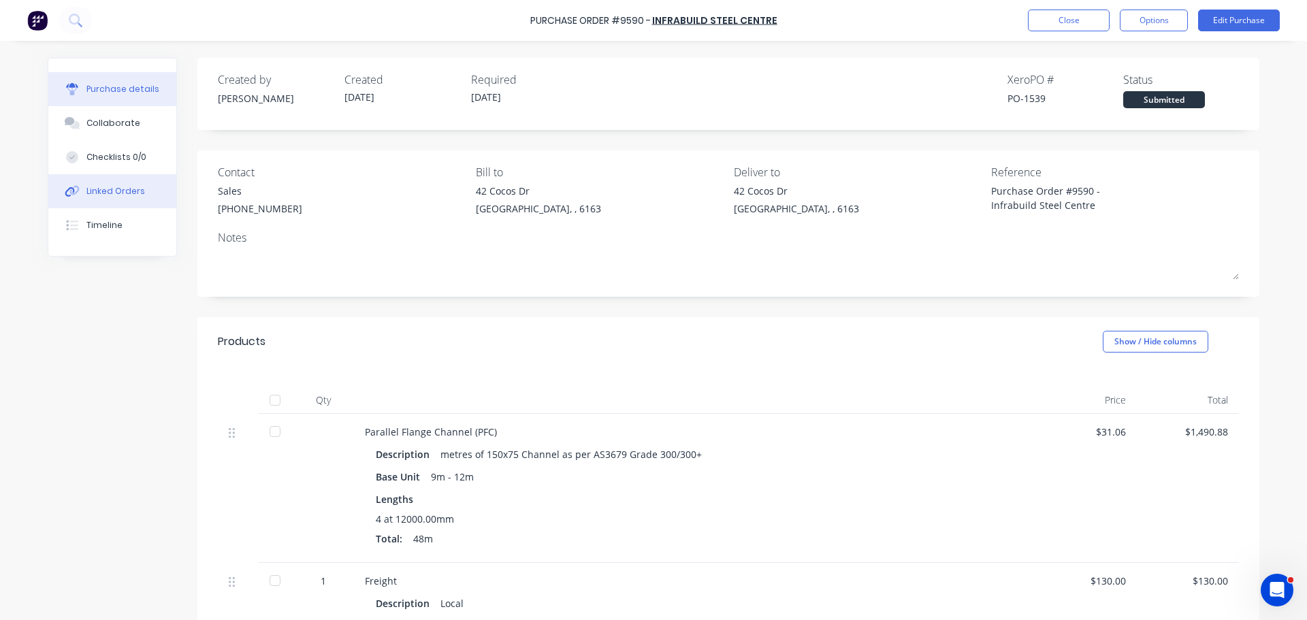
click at [88, 188] on div "Linked Orders" at bounding box center [115, 191] width 59 height 12
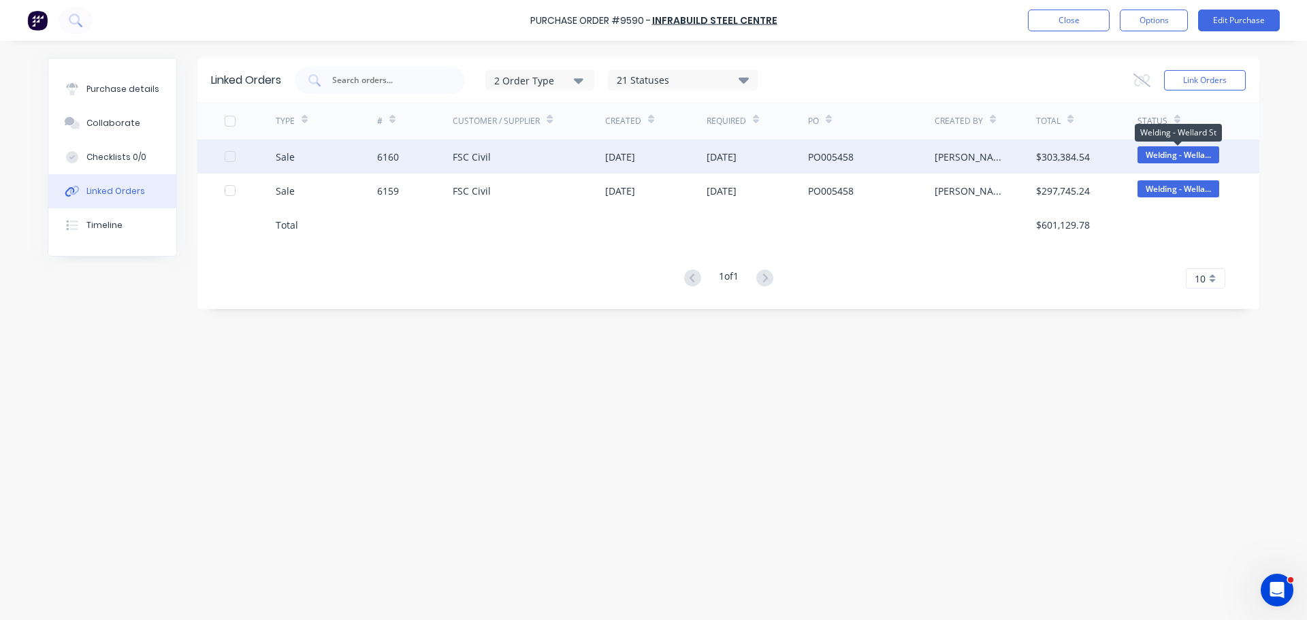
click at [1175, 154] on span "Welding - Wella..." at bounding box center [1178, 154] width 82 height 17
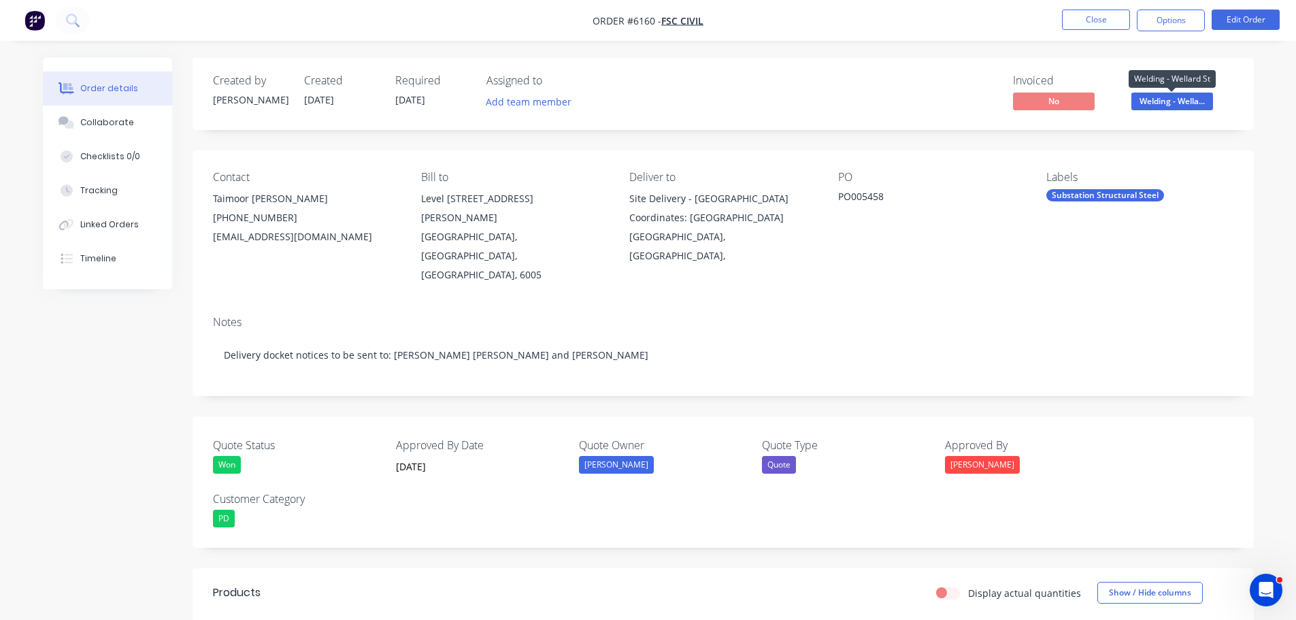
click at [1171, 103] on span "Welding - Wella..." at bounding box center [1173, 101] width 82 height 17
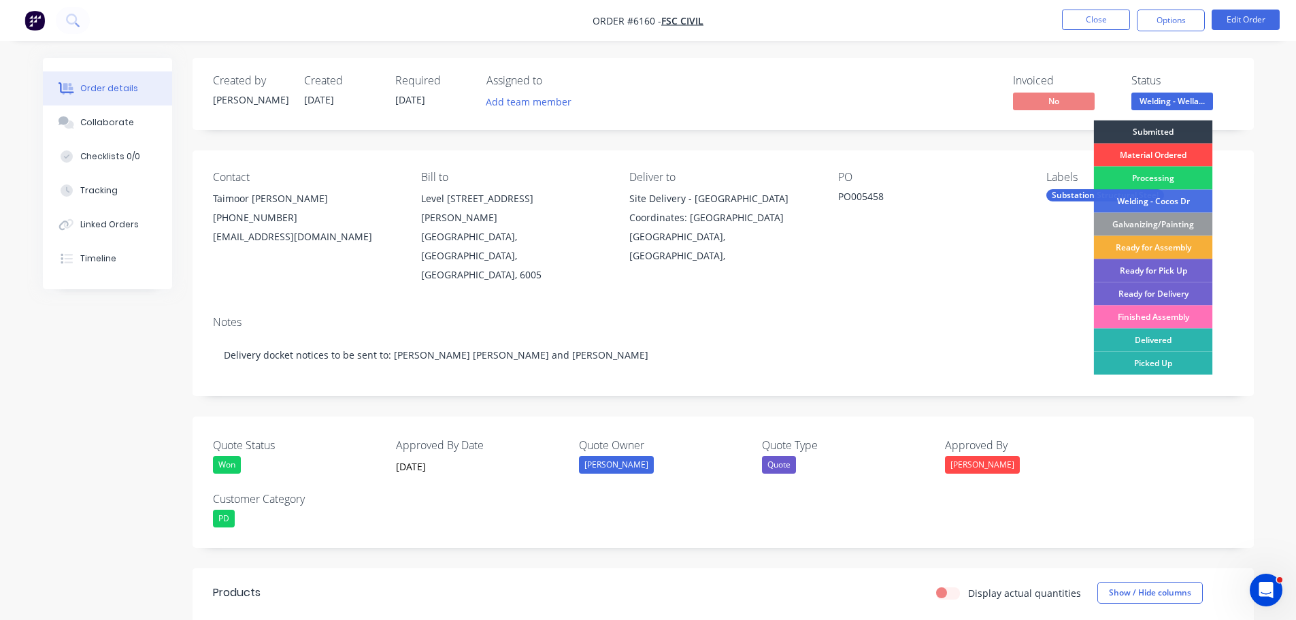
click at [1146, 154] on div "Material Ordered" at bounding box center [1153, 155] width 119 height 23
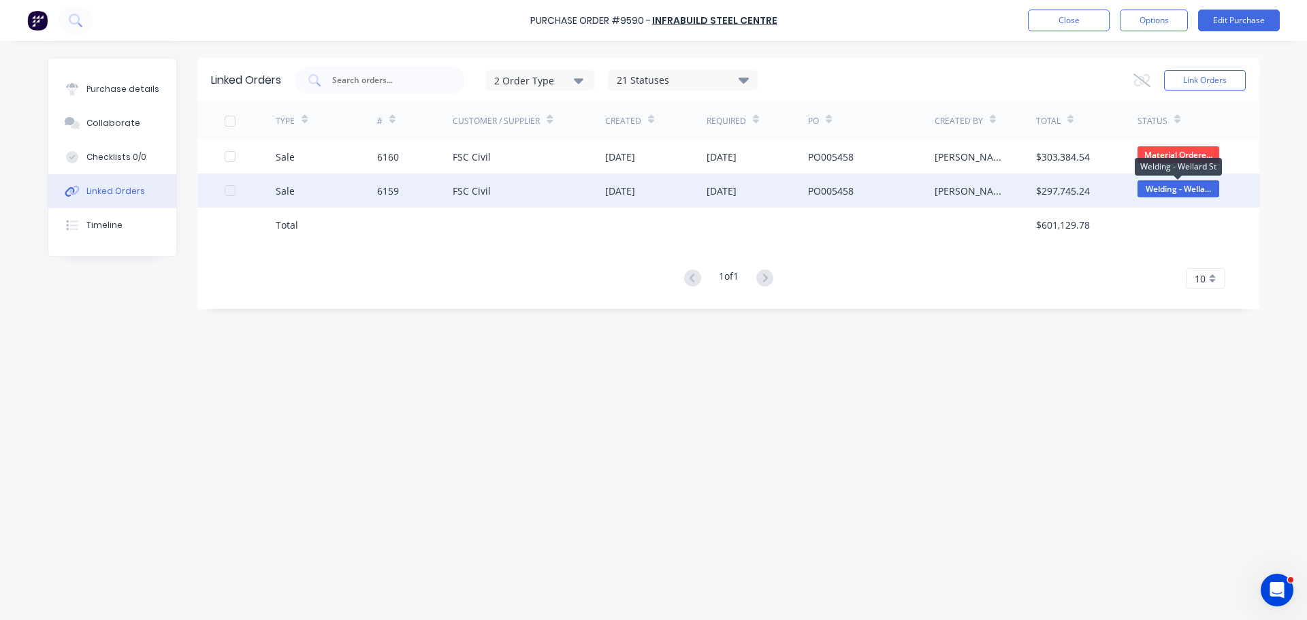
click at [1182, 184] on span "Welding - Wella..." at bounding box center [1178, 188] width 82 height 17
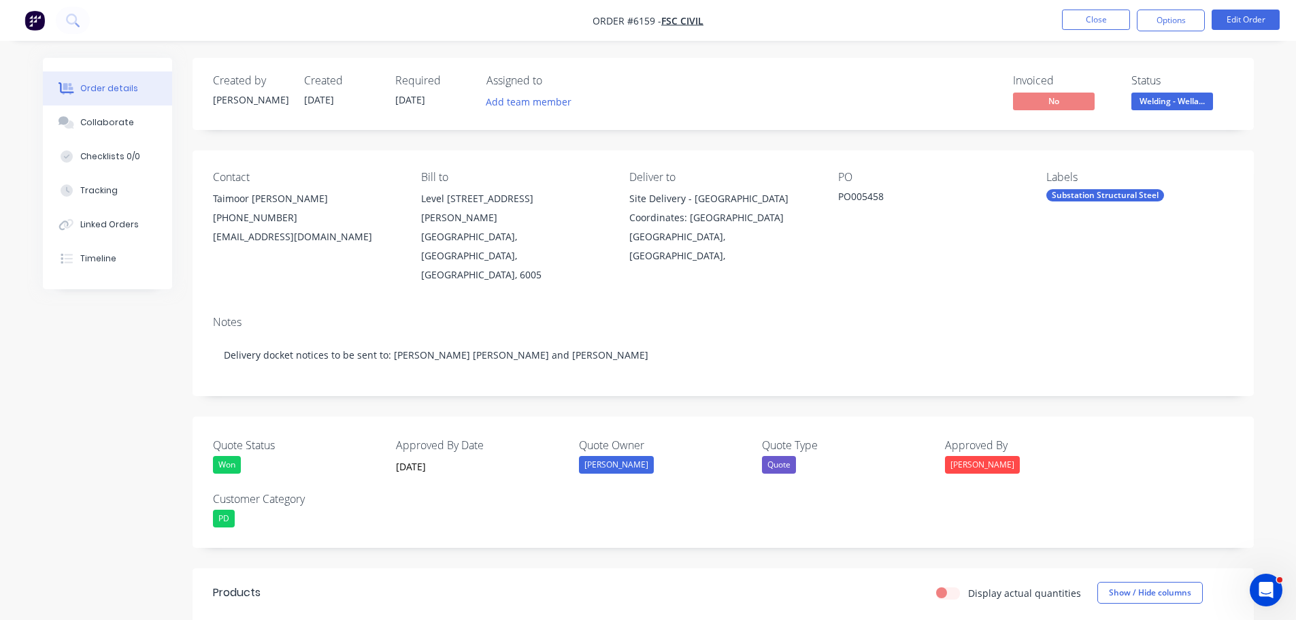
click at [1179, 94] on span "Welding - Wella..." at bounding box center [1173, 101] width 82 height 17
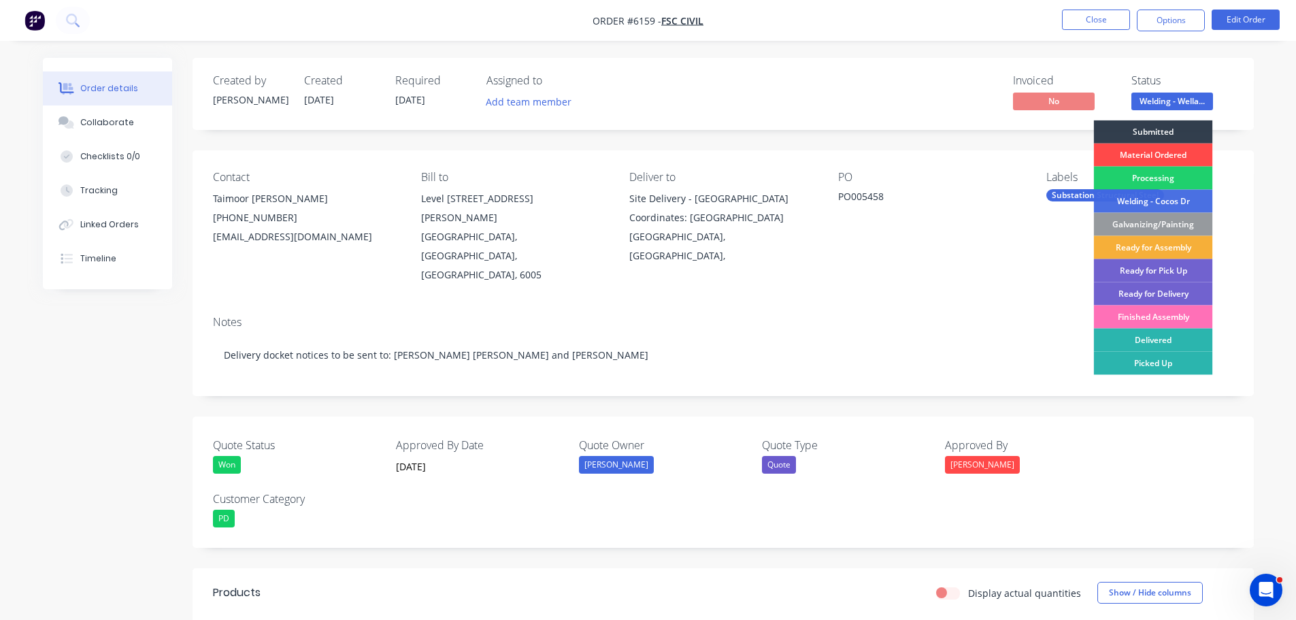
click at [1163, 151] on div "Material Ordered" at bounding box center [1153, 155] width 119 height 23
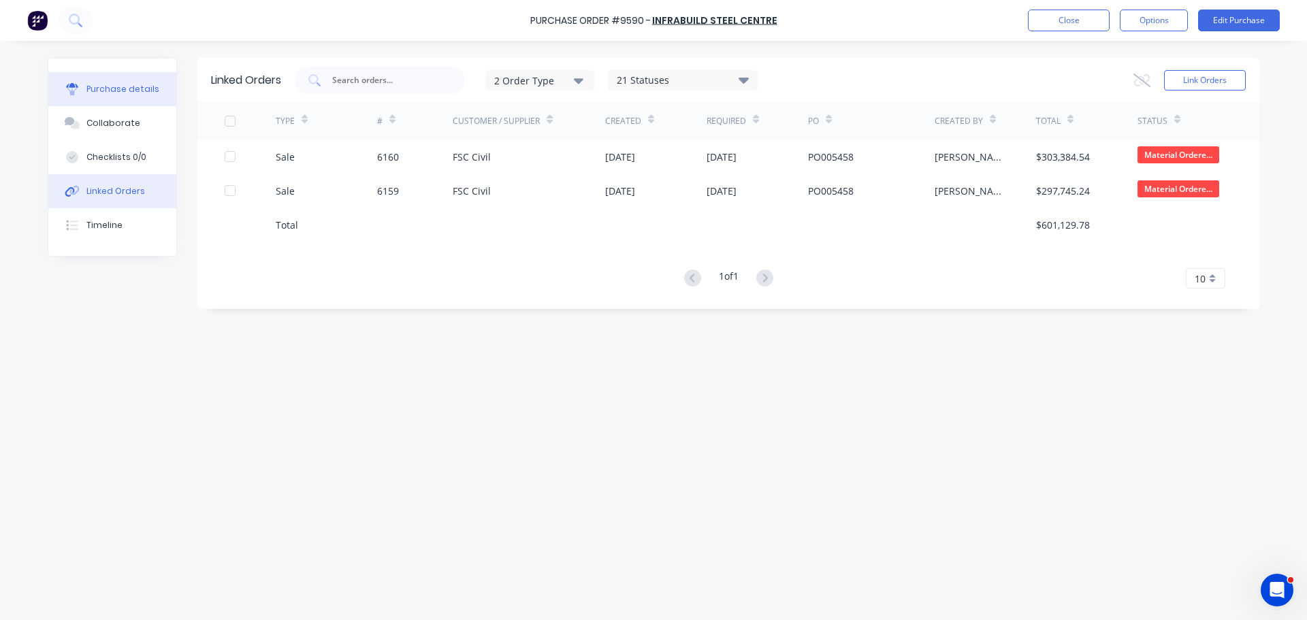
click at [103, 94] on div "Purchase details" at bounding box center [122, 89] width 73 height 12
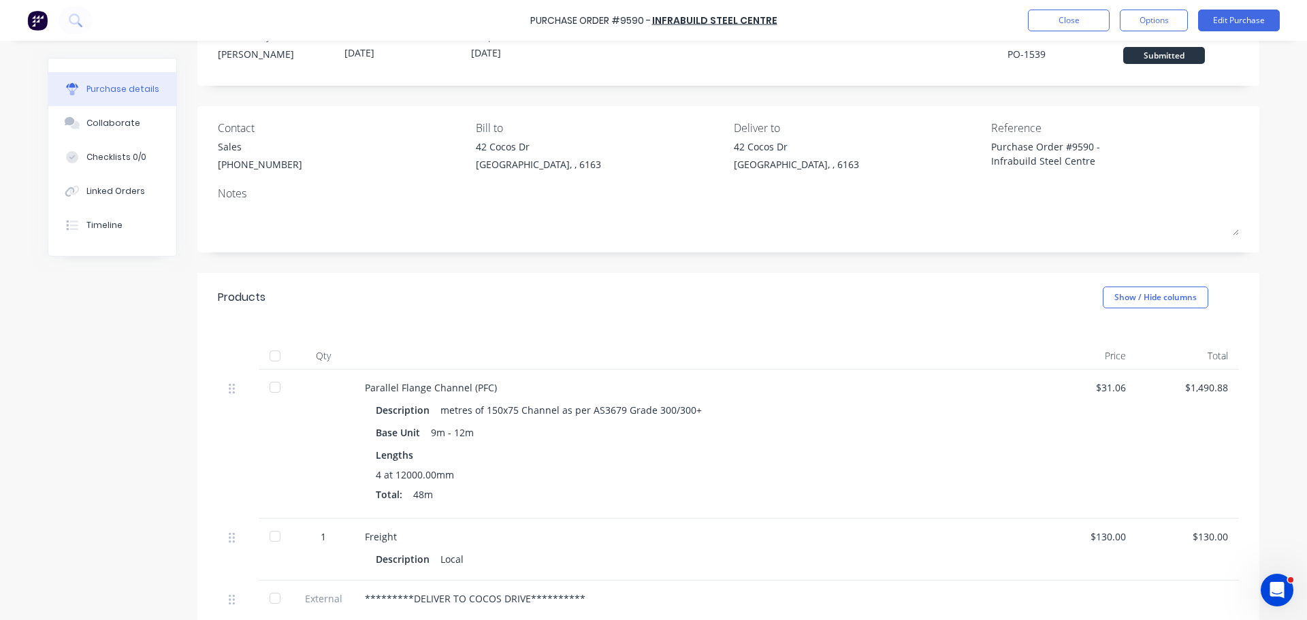
scroll to position [68, 0]
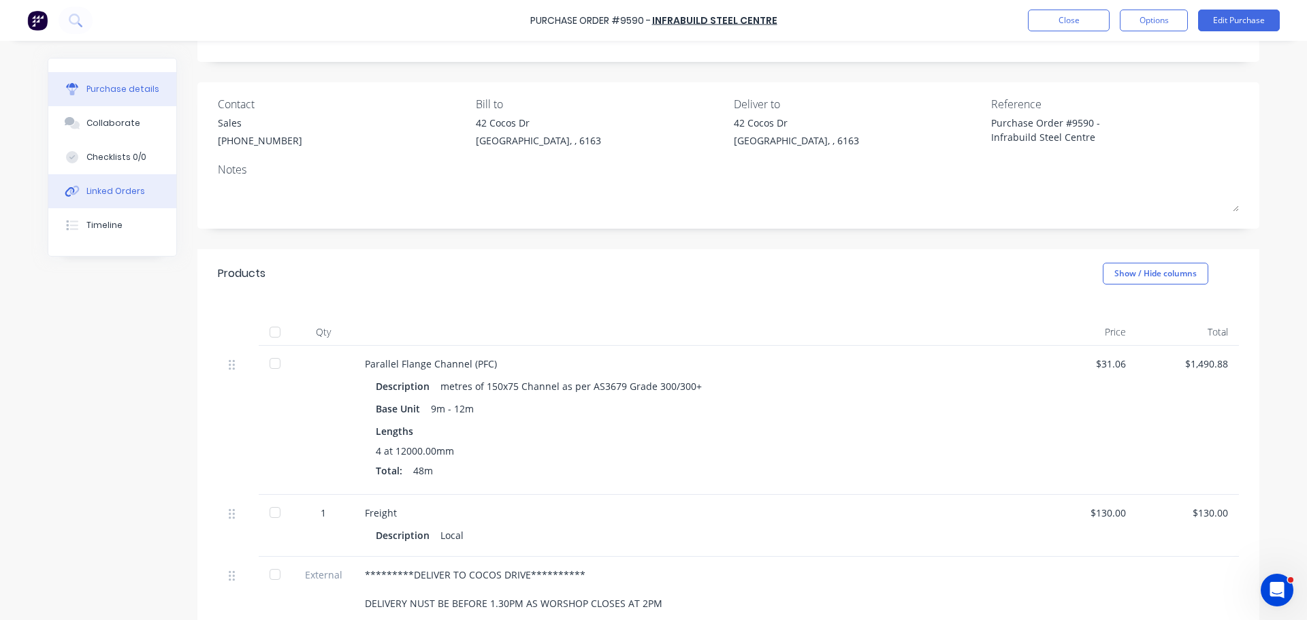
click at [115, 180] on button "Linked Orders" at bounding box center [112, 191] width 128 height 34
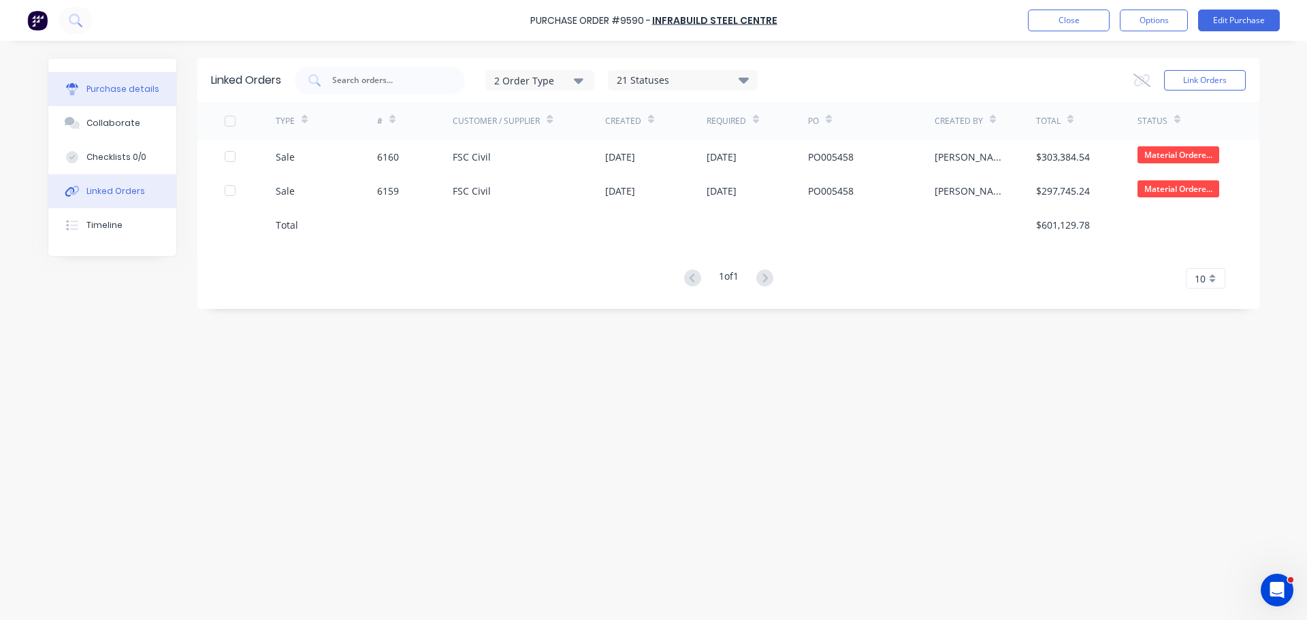
click at [118, 93] on div "Purchase details" at bounding box center [122, 89] width 73 height 12
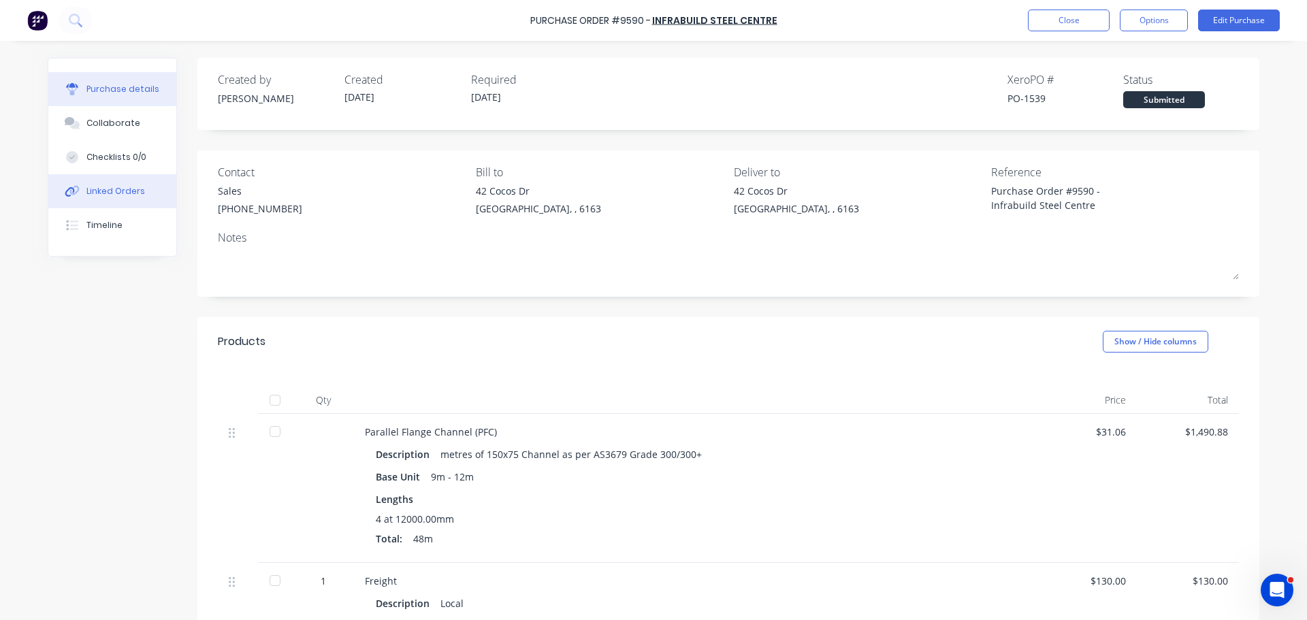
click at [126, 195] on div "Linked Orders" at bounding box center [115, 191] width 59 height 12
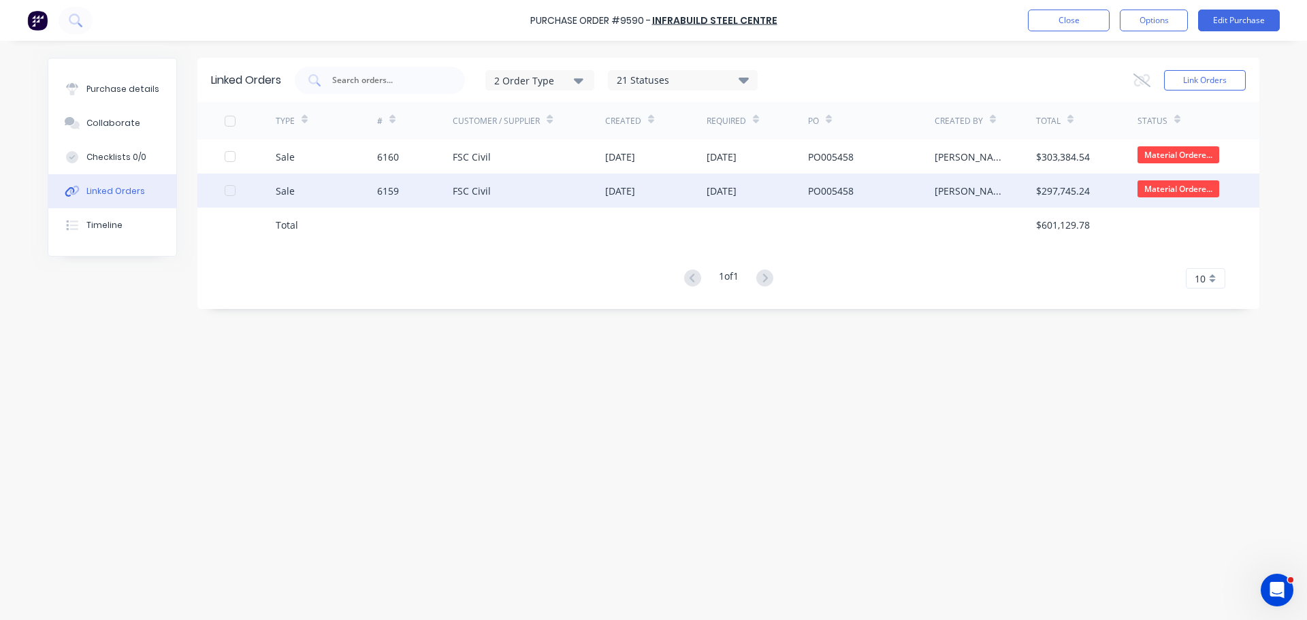
click at [412, 193] on div "6159" at bounding box center [415, 191] width 76 height 34
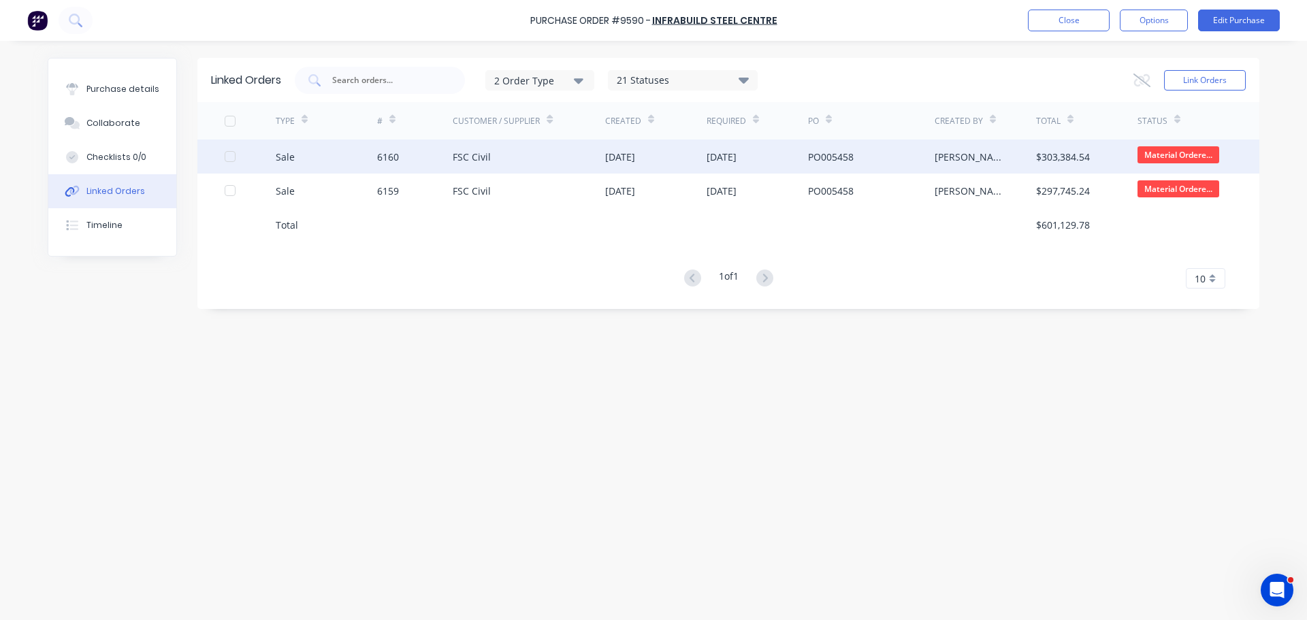
click at [489, 169] on div "FSC Civil" at bounding box center [529, 157] width 152 height 34
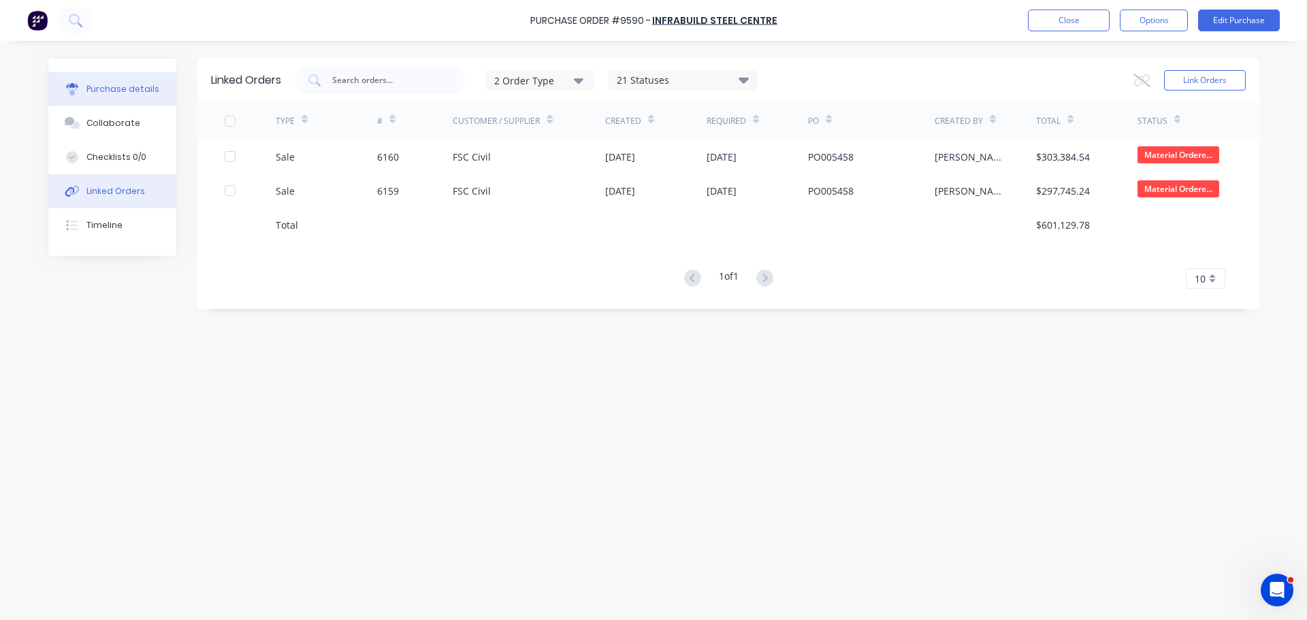
click at [93, 89] on div "Purchase details" at bounding box center [122, 89] width 73 height 12
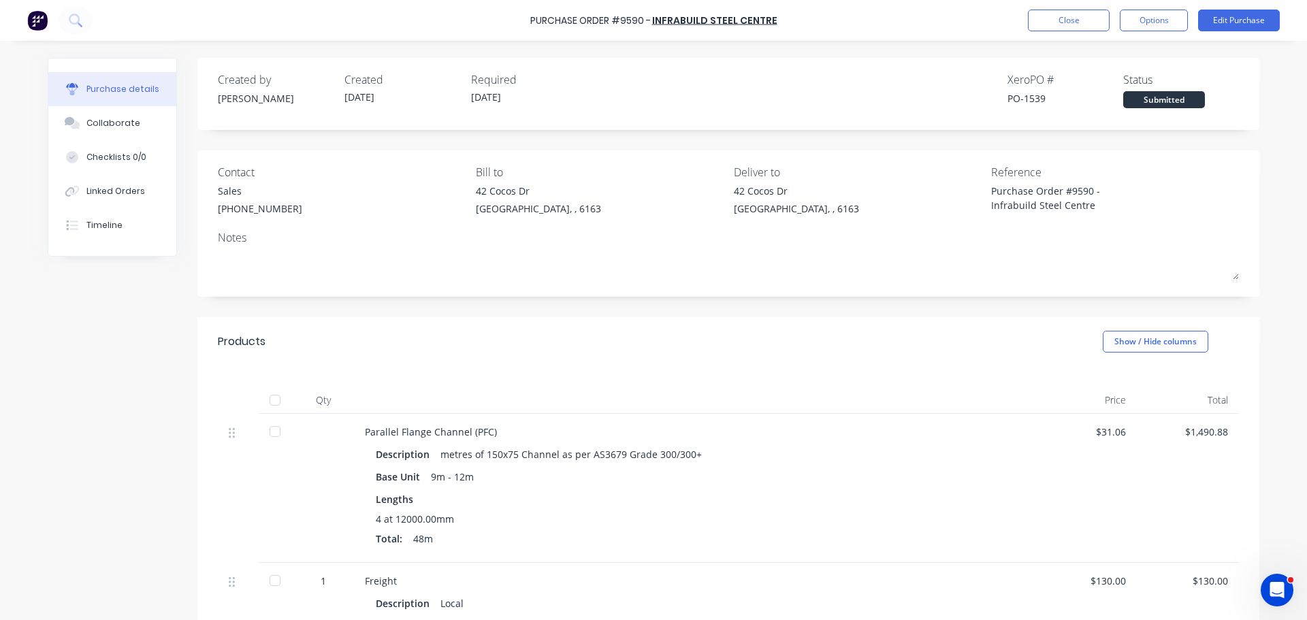
scroll to position [204, 0]
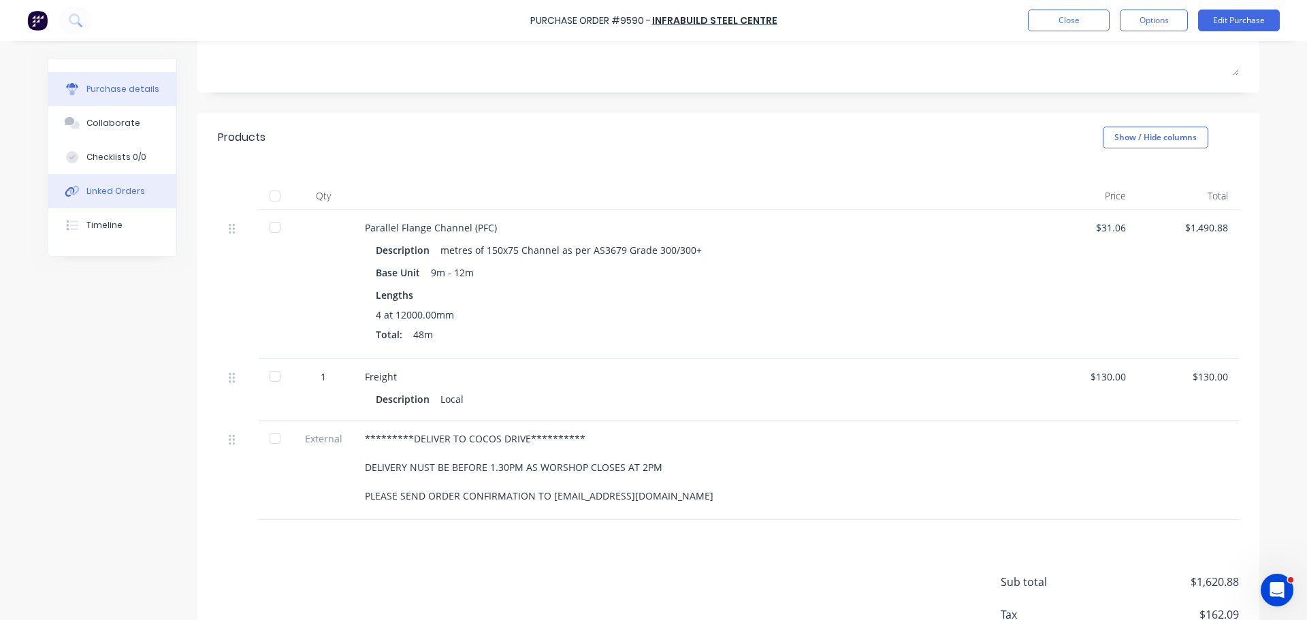
click at [114, 193] on div "Linked Orders" at bounding box center [115, 191] width 59 height 12
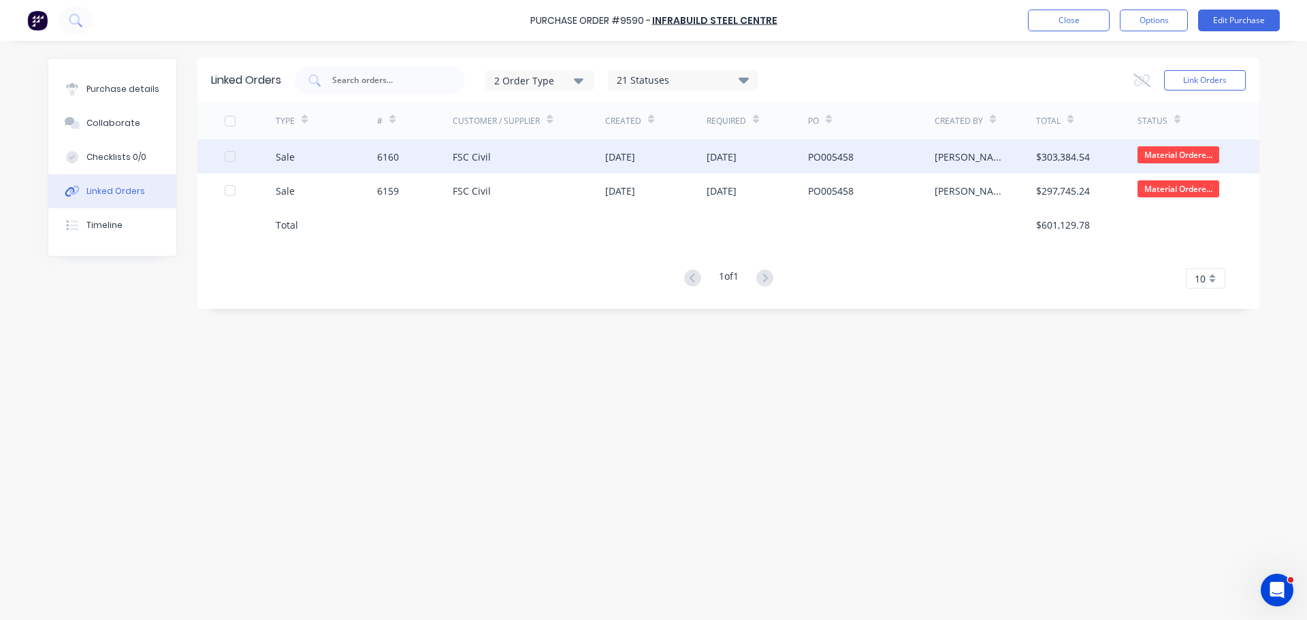
click at [756, 168] on div "03 Sep 2025" at bounding box center [756, 157] width 101 height 34
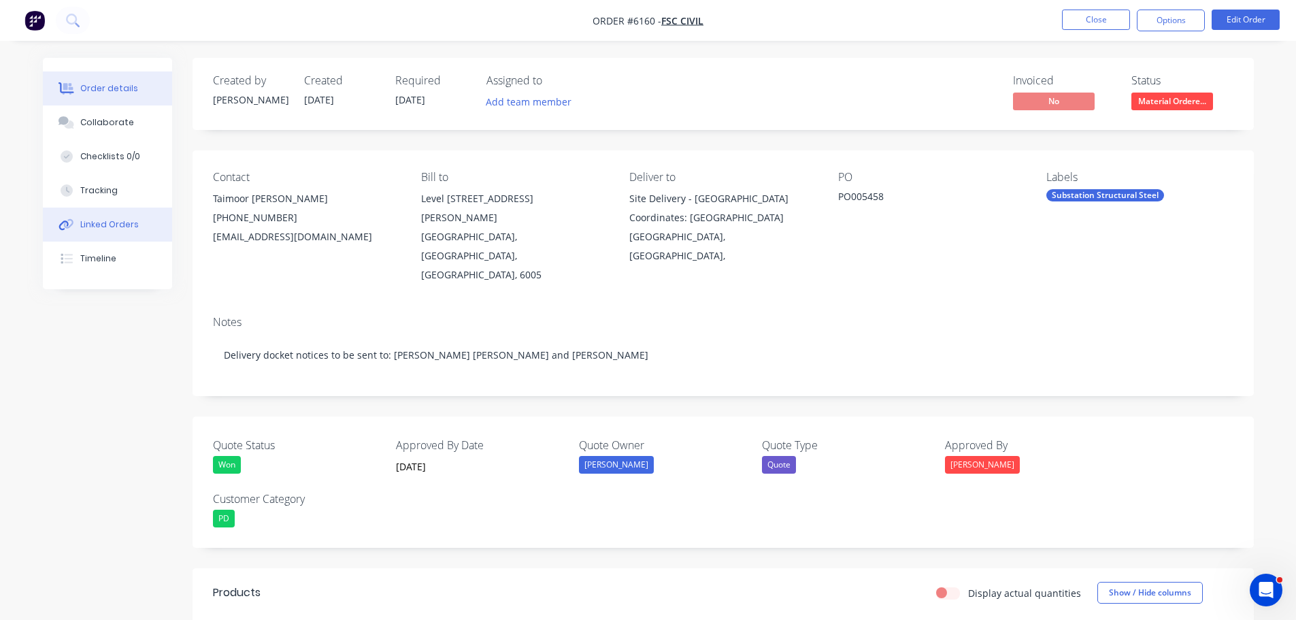
click at [95, 225] on div "Linked Orders" at bounding box center [109, 224] width 59 height 12
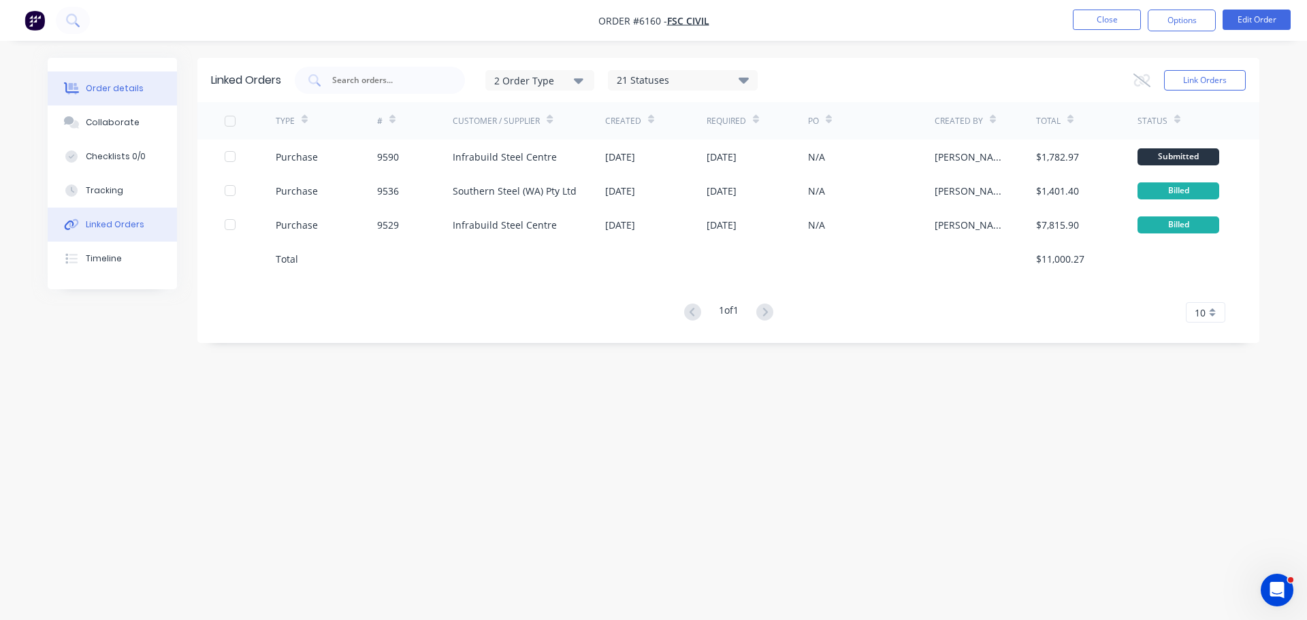
click at [105, 87] on div "Order details" at bounding box center [115, 88] width 58 height 12
click at [97, 93] on div "Order details" at bounding box center [115, 88] width 58 height 12
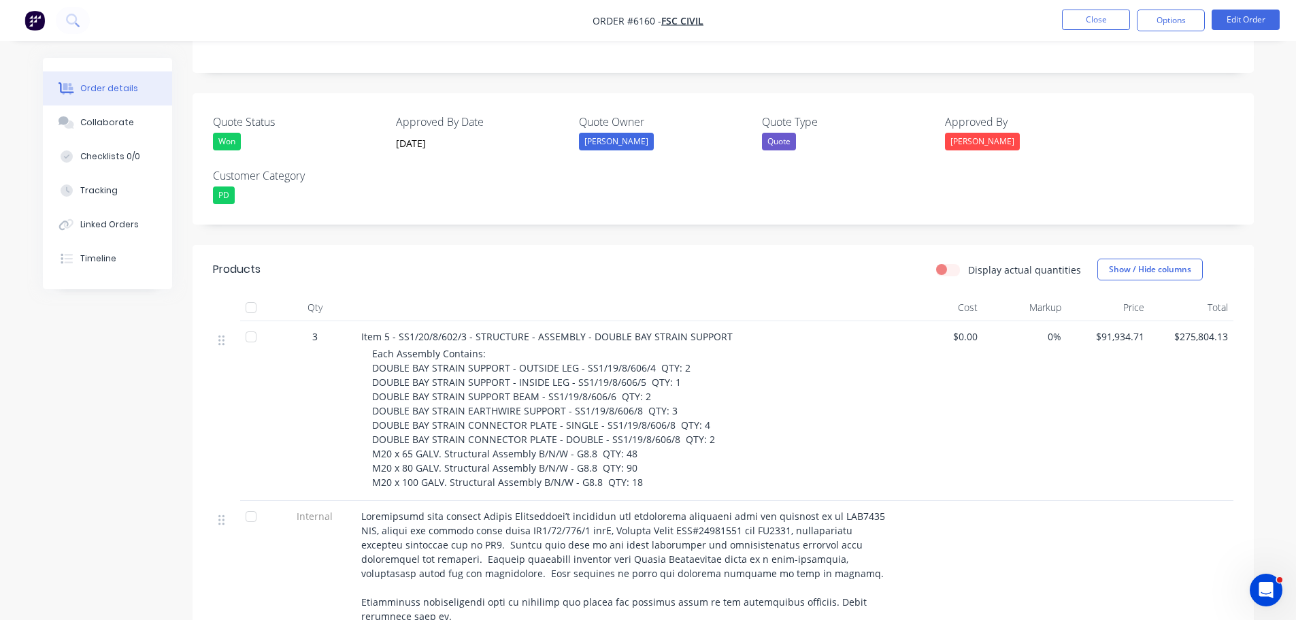
scroll to position [340, 0]
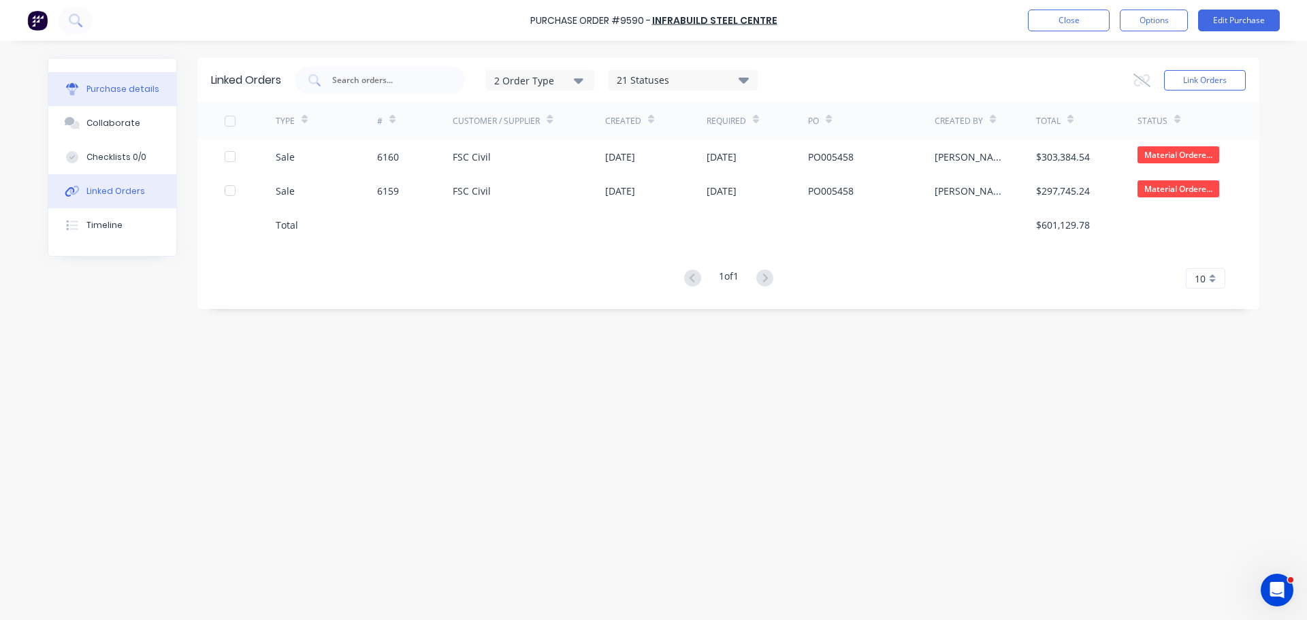
click at [113, 91] on div "Purchase details" at bounding box center [122, 89] width 73 height 12
type textarea "x"
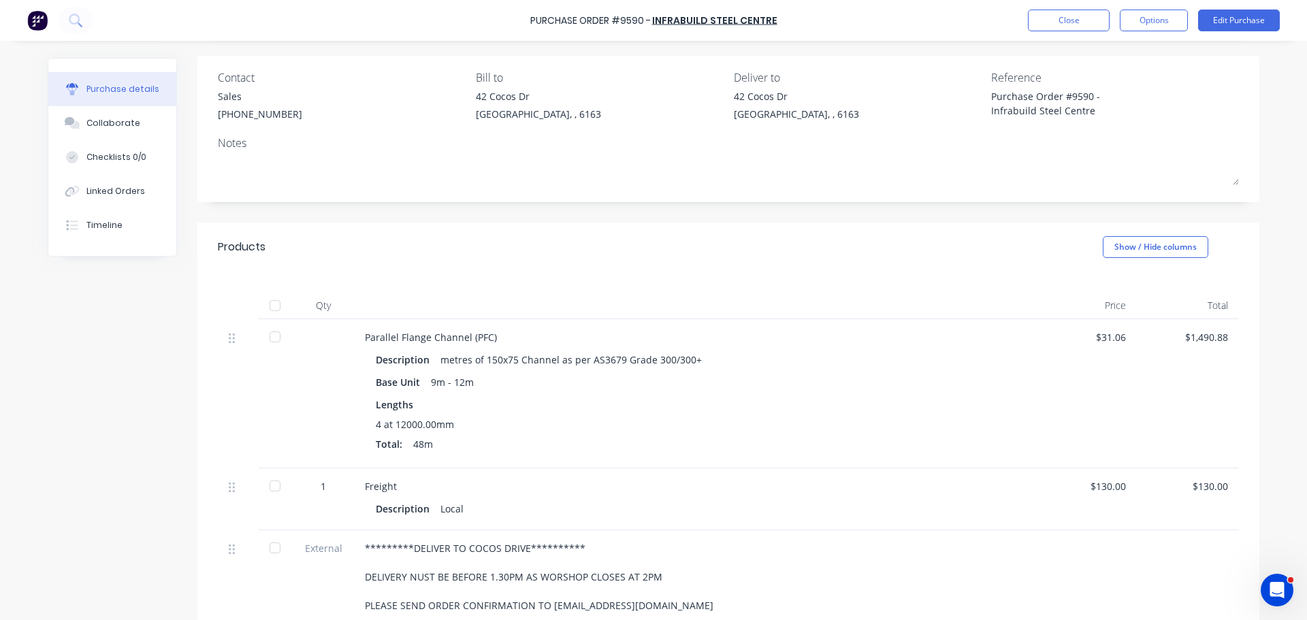
scroll to position [68, 0]
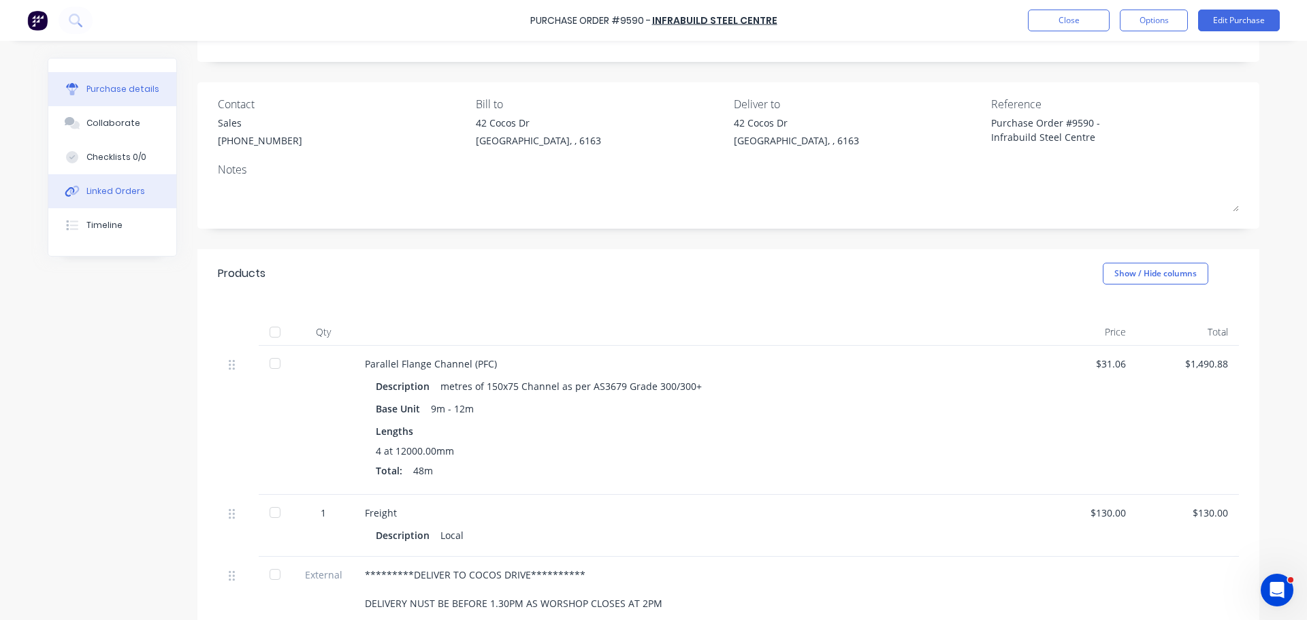
click at [118, 197] on button "Linked Orders" at bounding box center [112, 191] width 128 height 34
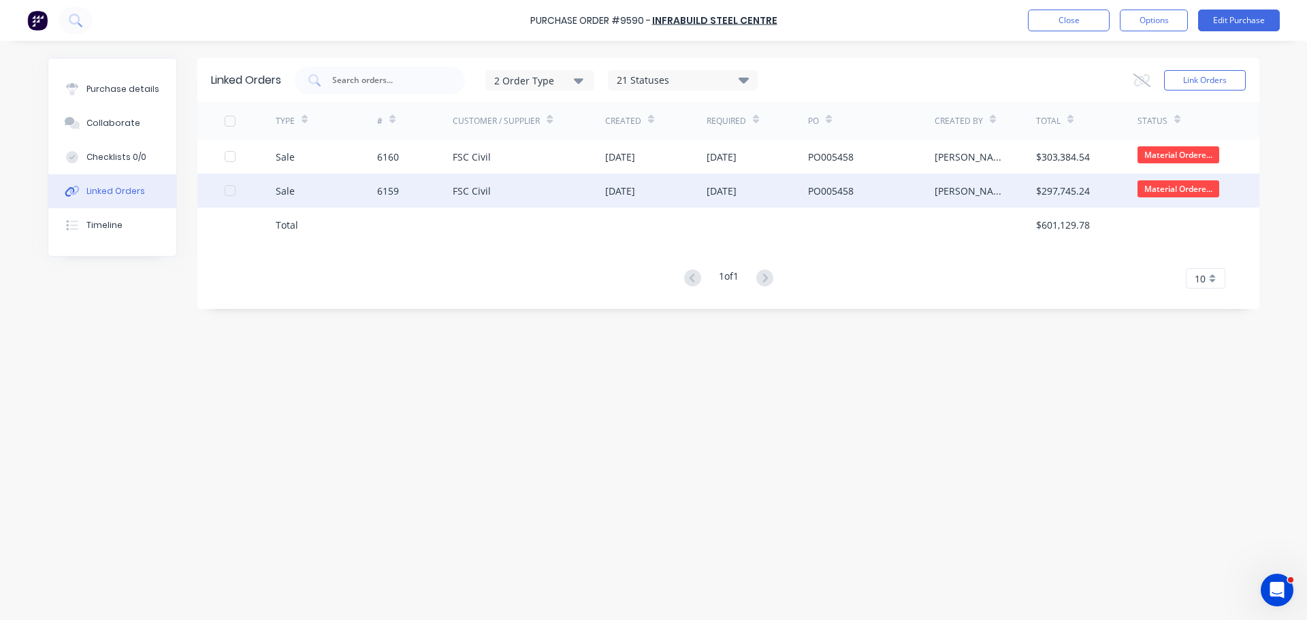
click at [635, 187] on div "28 Jul 2025" at bounding box center [620, 191] width 30 height 14
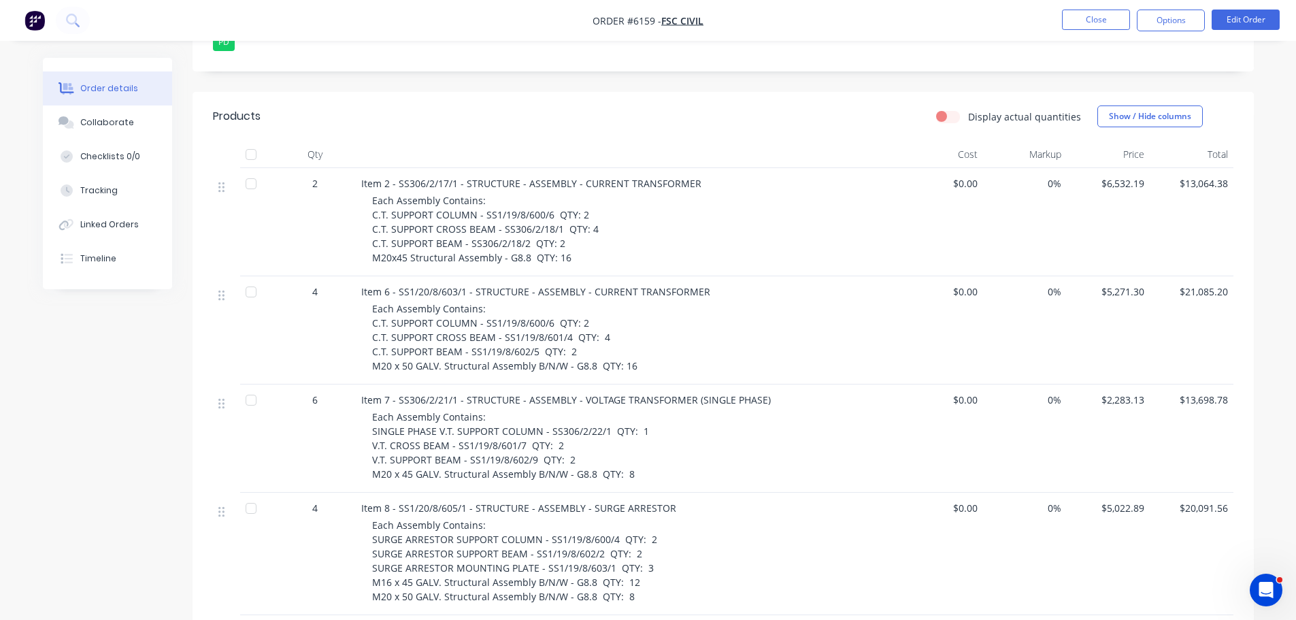
scroll to position [408, 0]
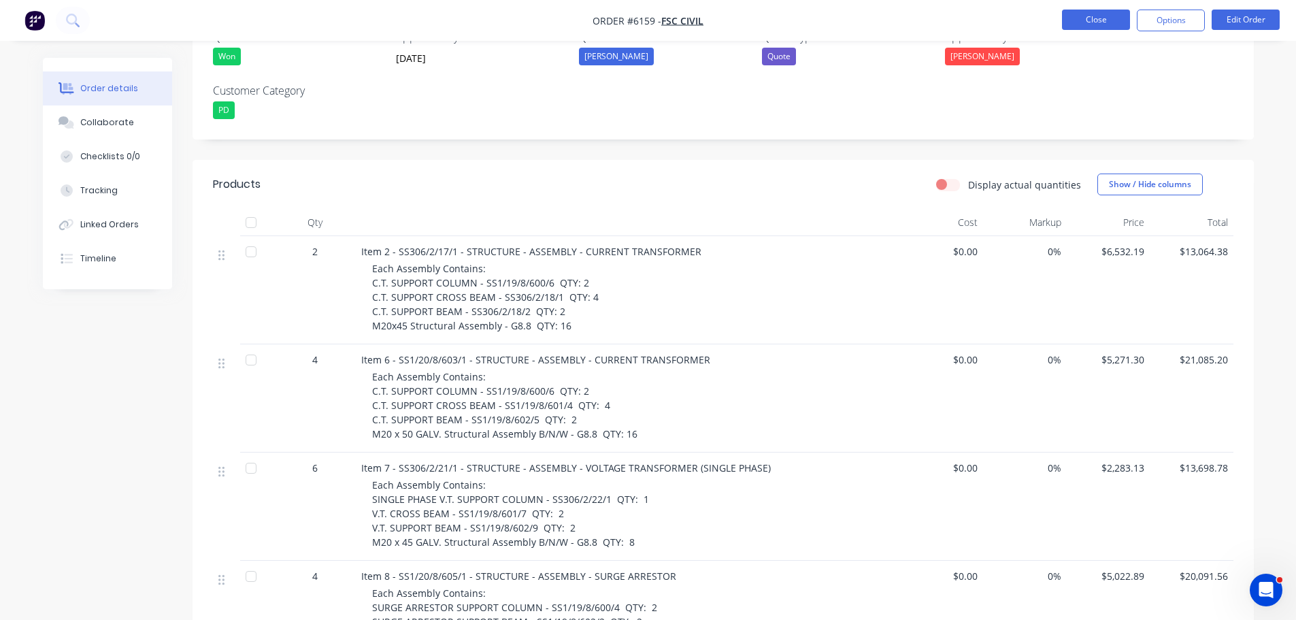
click at [1092, 21] on button "Close" at bounding box center [1096, 20] width 68 height 20
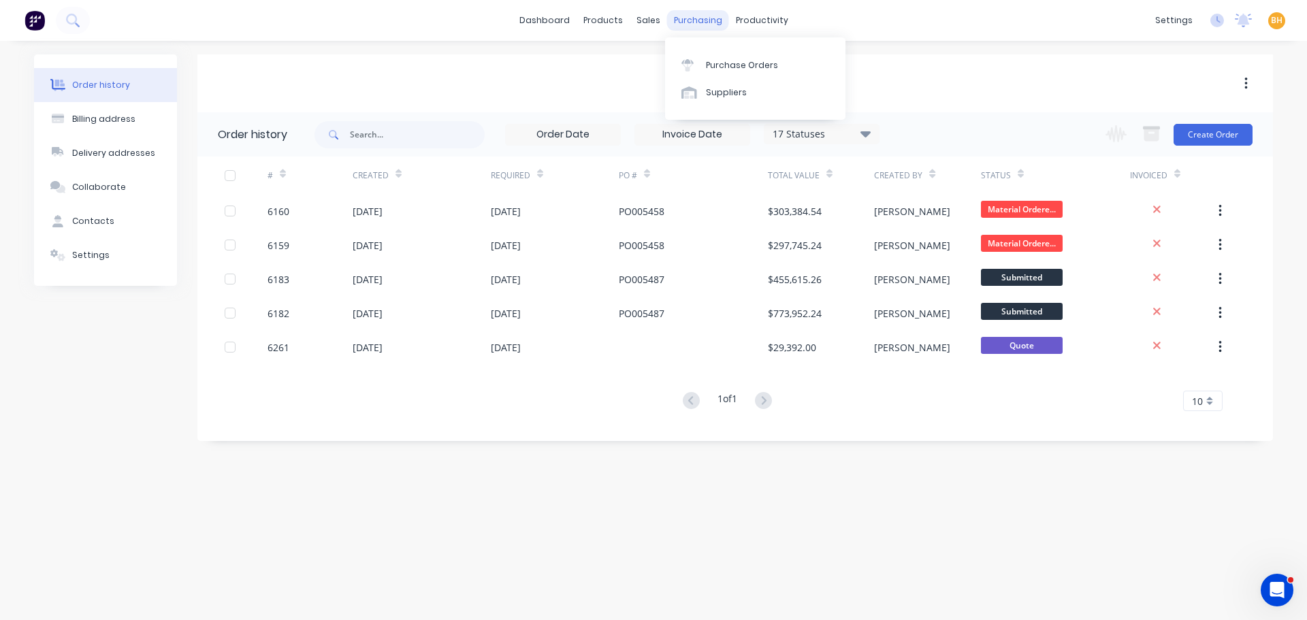
click at [701, 26] on div "purchasing" at bounding box center [698, 20] width 62 height 20
click at [759, 61] on div "Purchase Orders" at bounding box center [742, 65] width 72 height 12
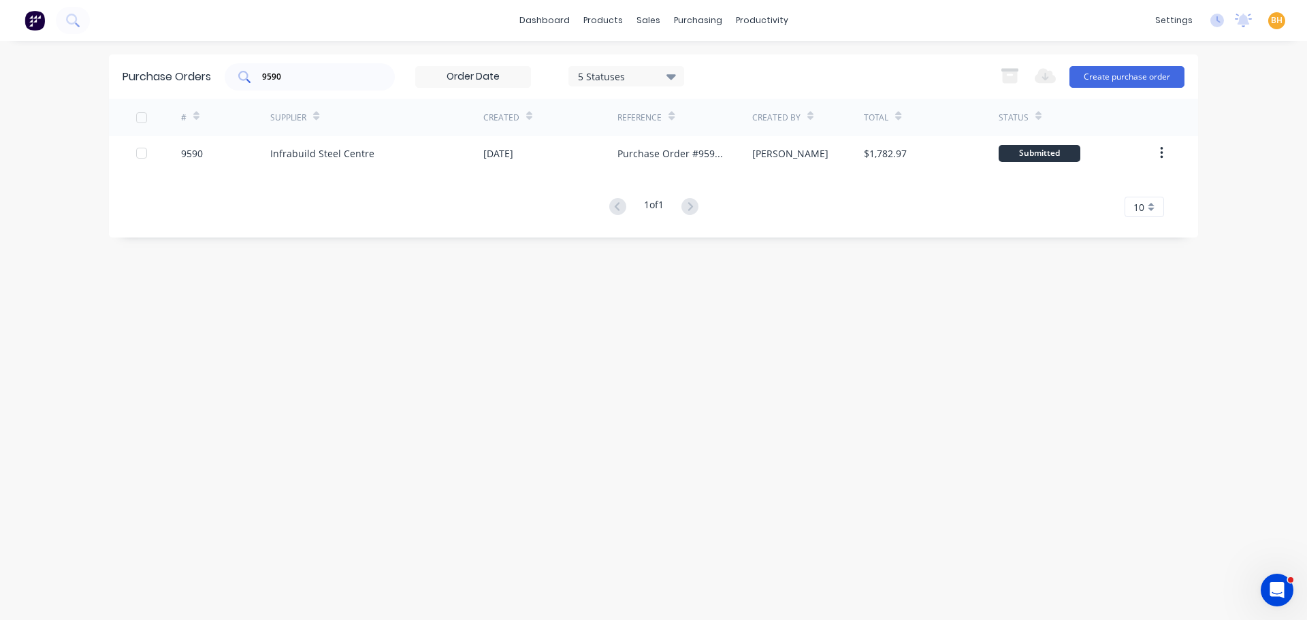
click at [305, 73] on input "9590" at bounding box center [317, 77] width 113 height 14
type input "9"
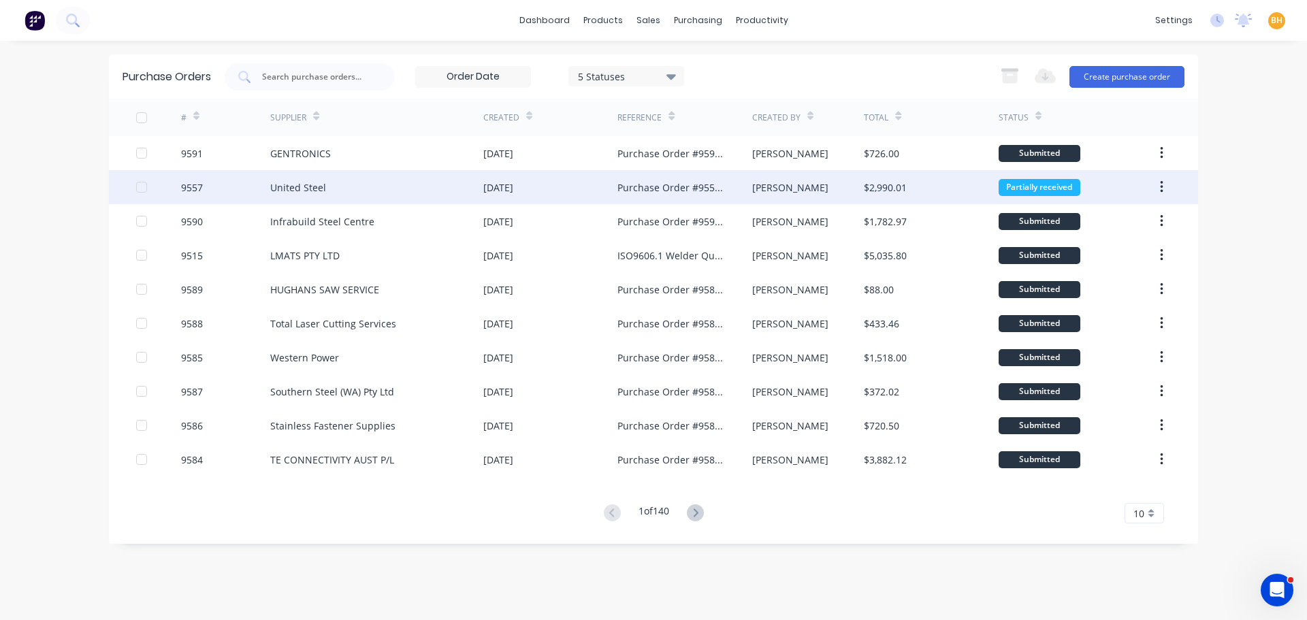
click at [356, 196] on div "United Steel" at bounding box center [376, 187] width 213 height 34
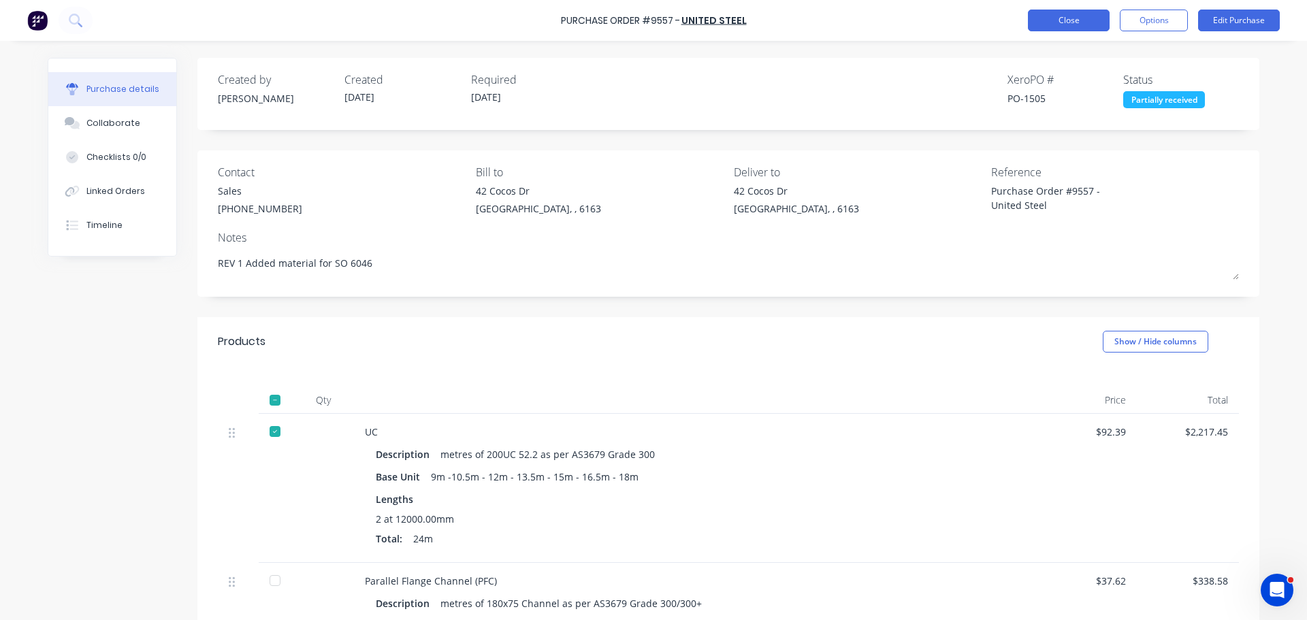
click at [1035, 20] on button "Close" at bounding box center [1069, 21] width 82 height 22
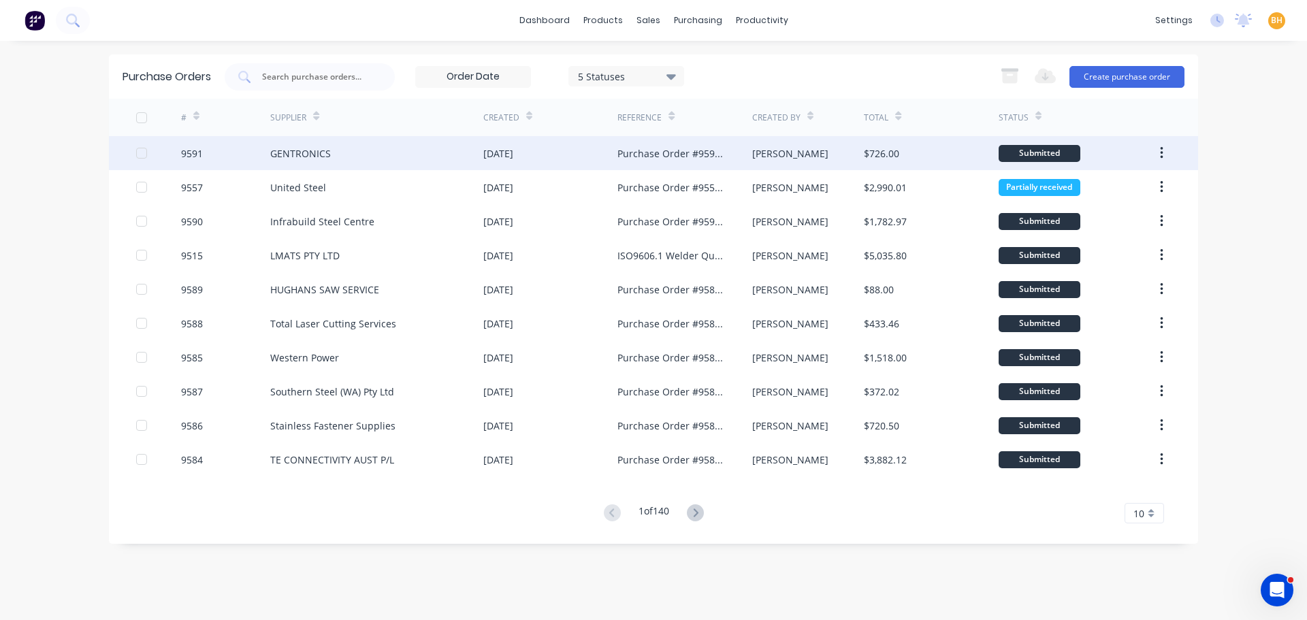
click at [246, 144] on div "9591" at bounding box center [226, 153] width 90 height 34
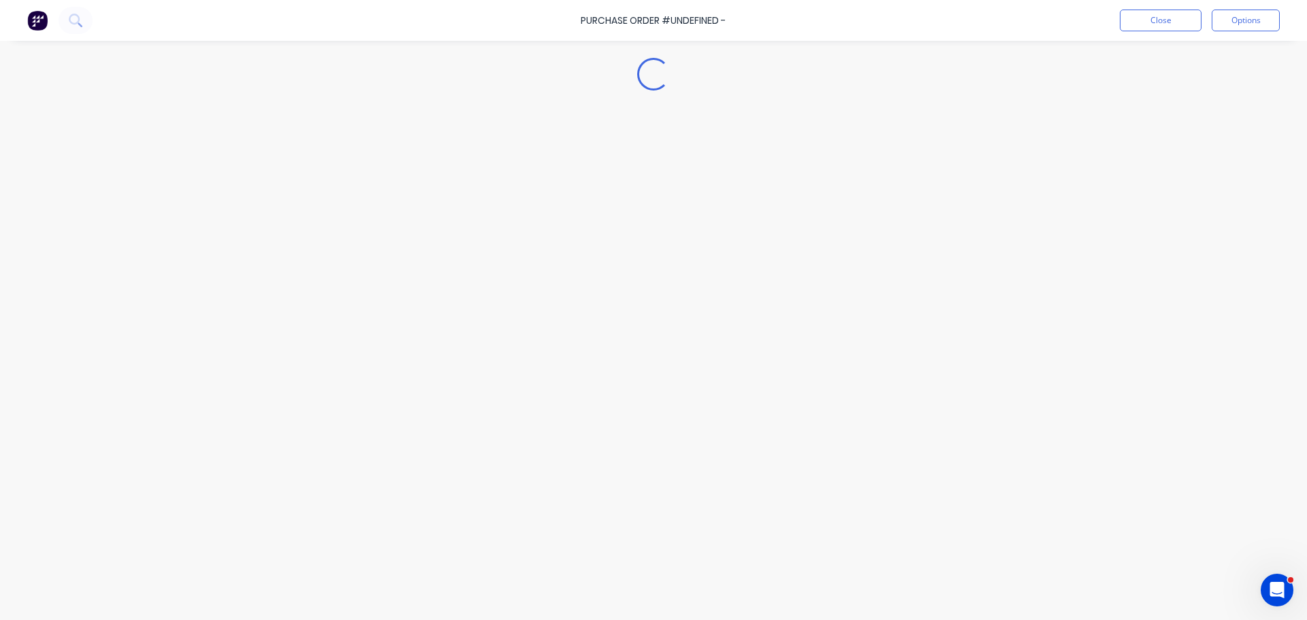
type textarea "x"
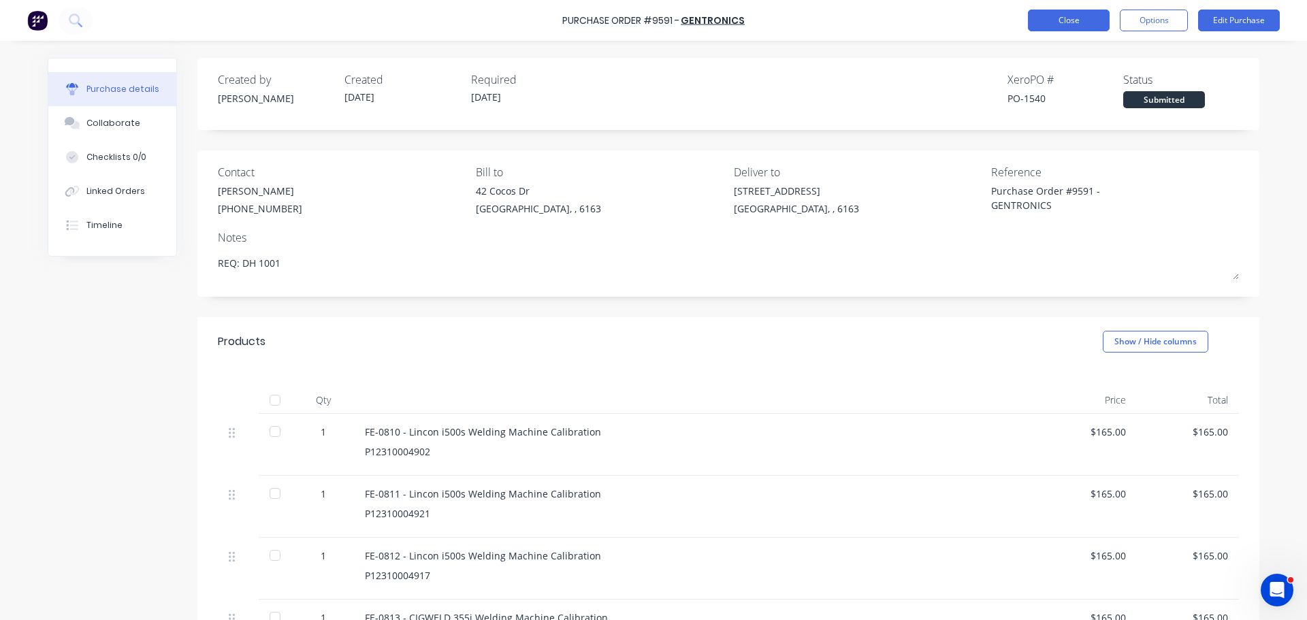
click at [1053, 27] on button "Close" at bounding box center [1069, 21] width 82 height 22
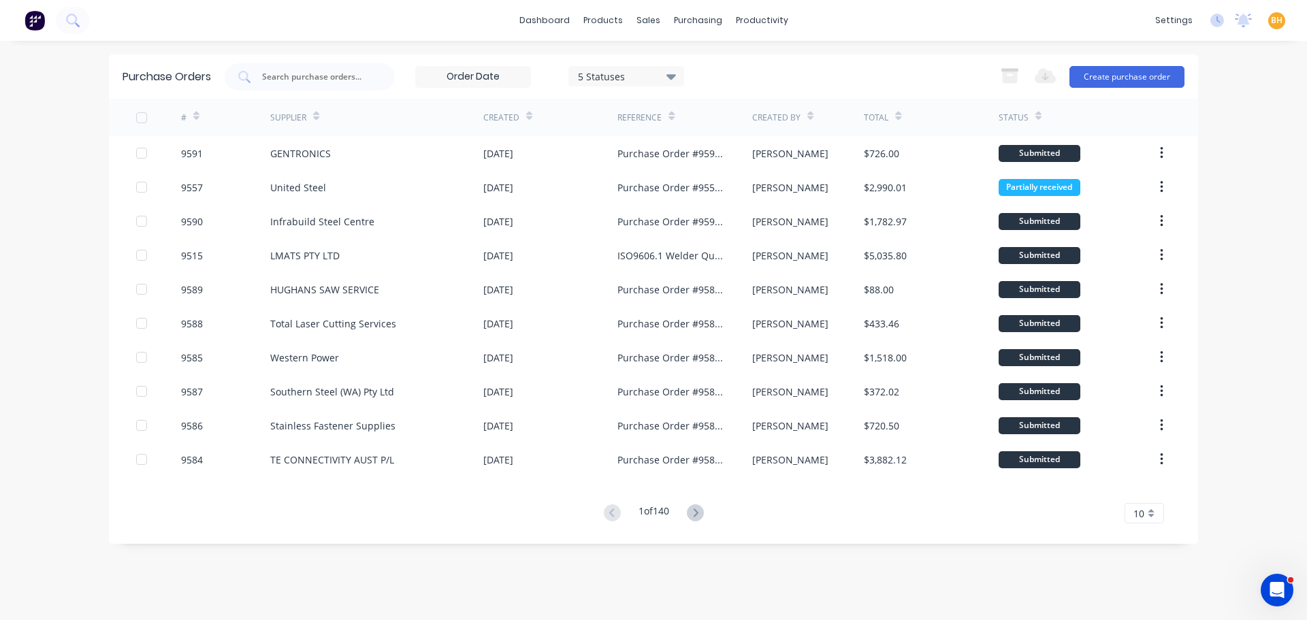
click at [36, 122] on div "dashboard products sales purchasing productivity dashboard products Product Cat…" at bounding box center [653, 310] width 1307 height 620
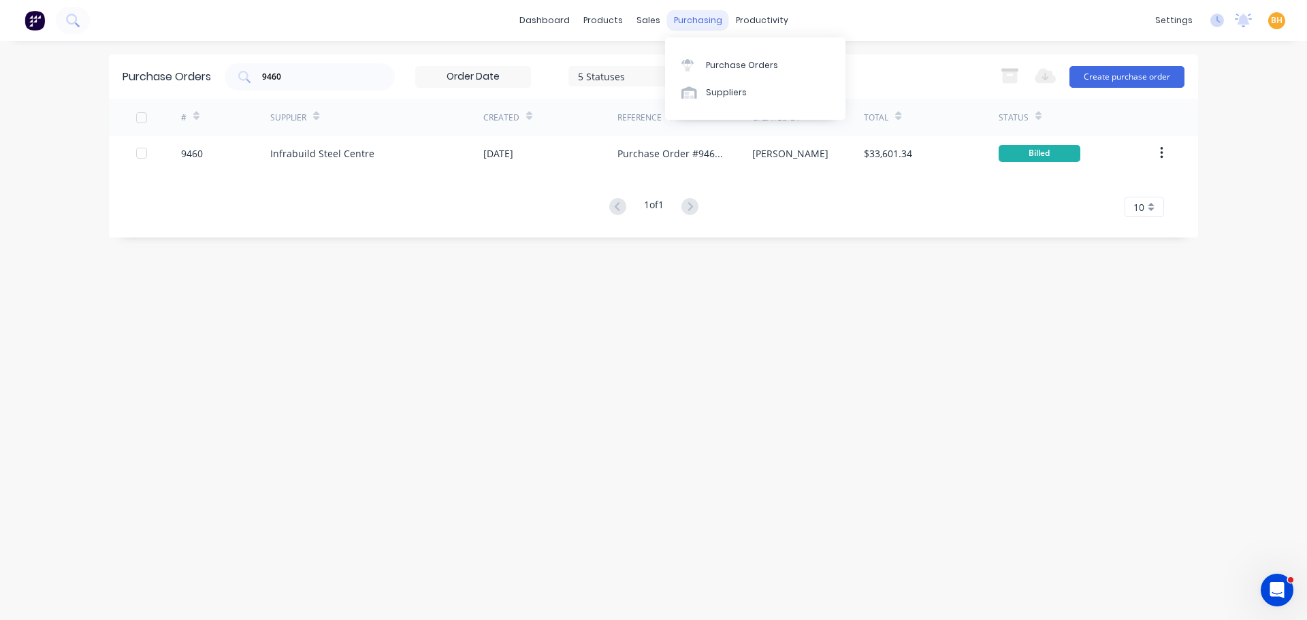
click at [702, 26] on div "purchasing" at bounding box center [698, 20] width 62 height 20
click at [717, 65] on div "Purchase Orders" at bounding box center [742, 65] width 72 height 12
click at [309, 77] on input "9460" at bounding box center [317, 77] width 113 height 14
type input "9"
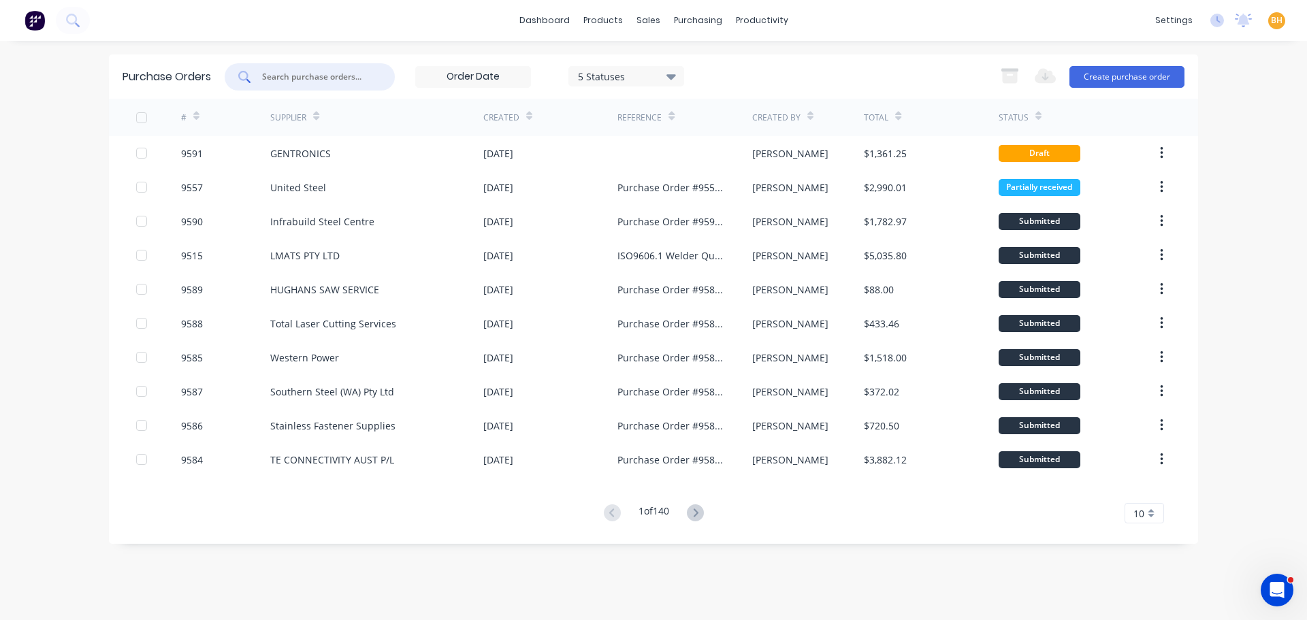
click at [284, 79] on input "text" at bounding box center [317, 77] width 113 height 14
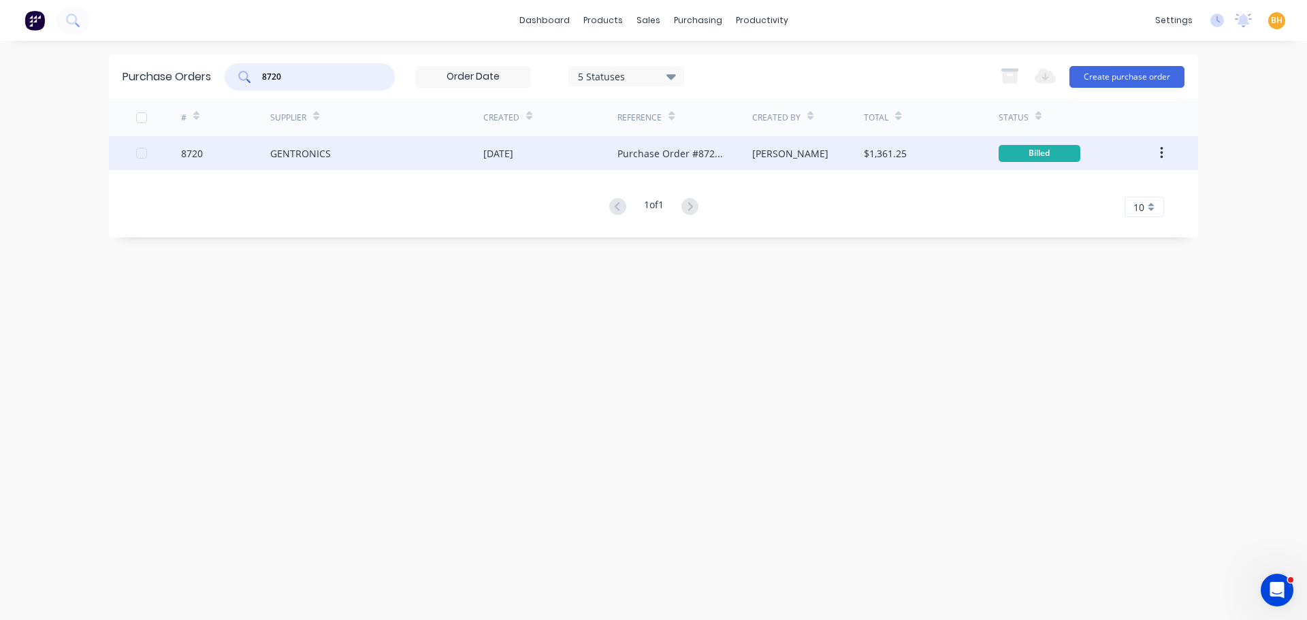
type input "8720"
click at [286, 155] on div "GENTRONICS" at bounding box center [300, 153] width 61 height 14
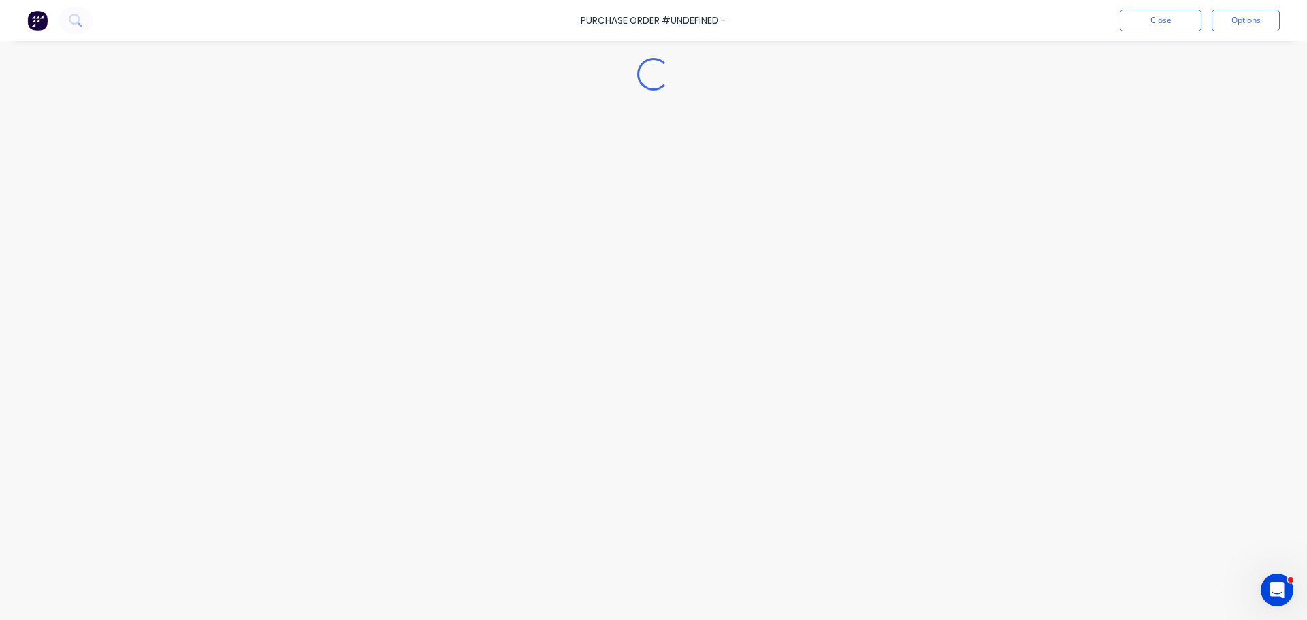
type textarea "x"
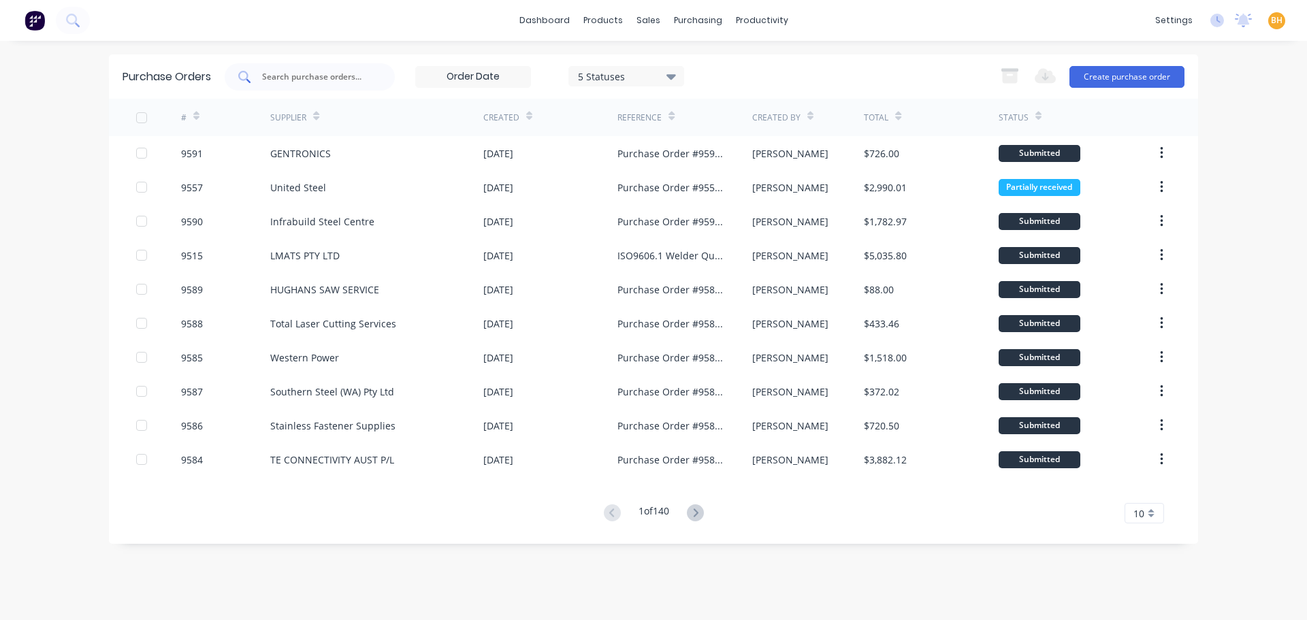
click at [310, 76] on input "text" at bounding box center [317, 77] width 113 height 14
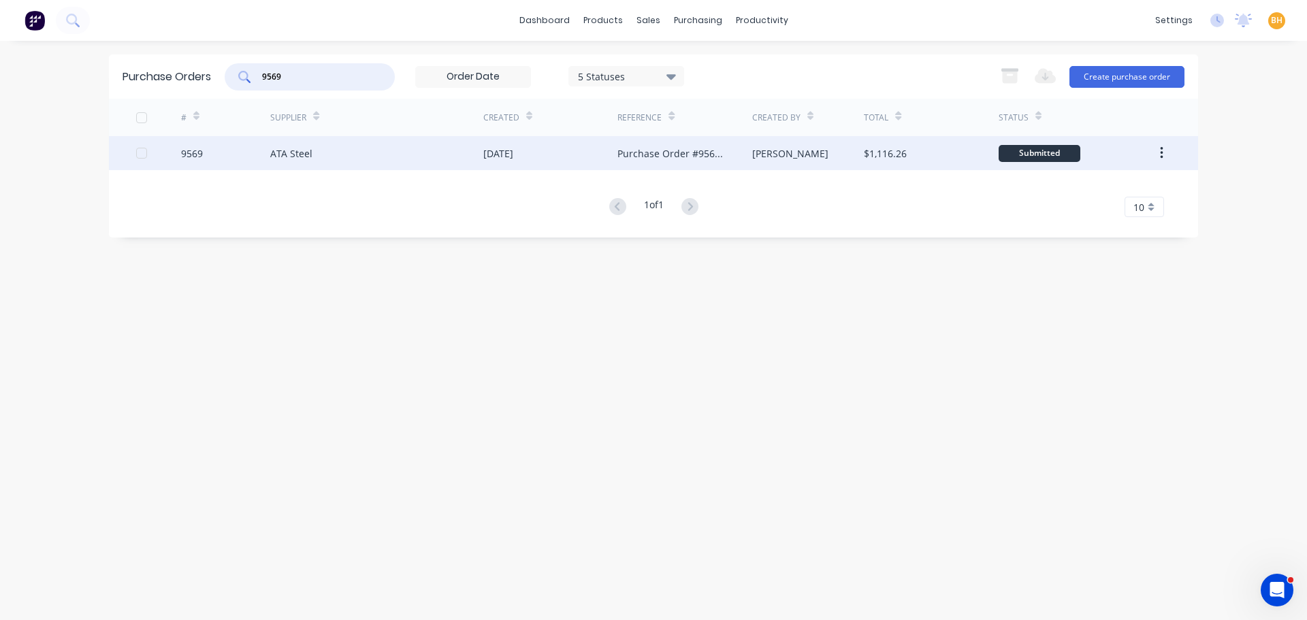
type input "9569"
click at [310, 154] on div "ATA Steel" at bounding box center [291, 153] width 42 height 14
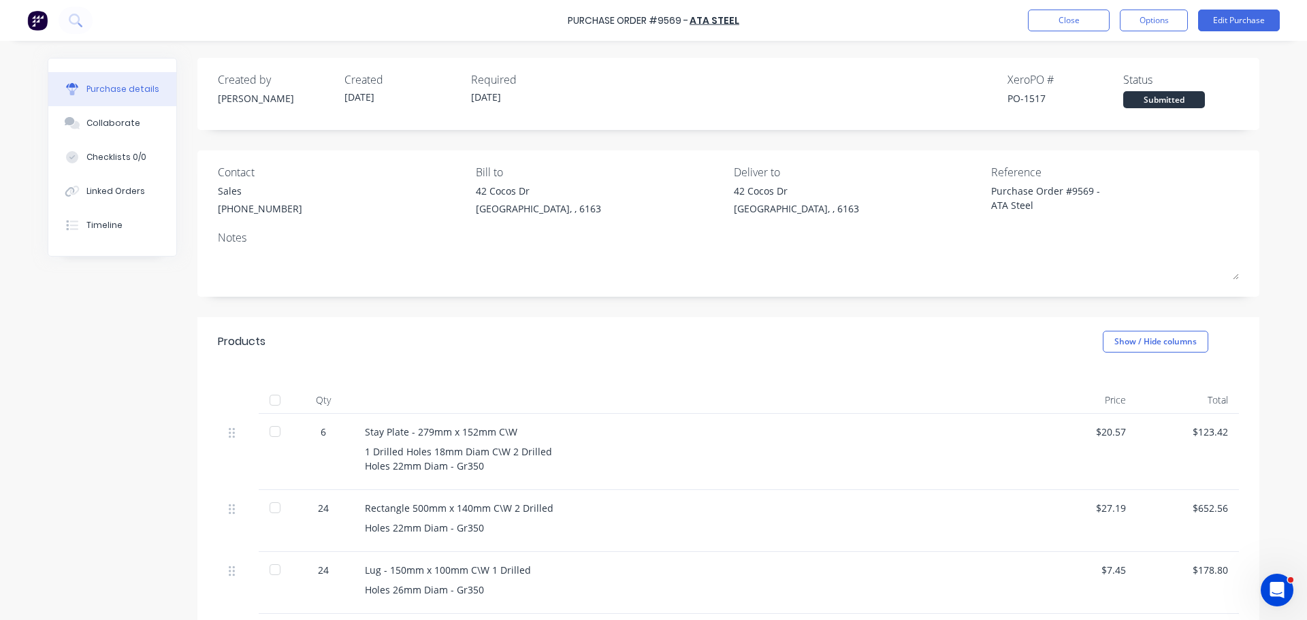
type textarea "x"
click at [1066, 22] on button "Close" at bounding box center [1069, 21] width 82 height 22
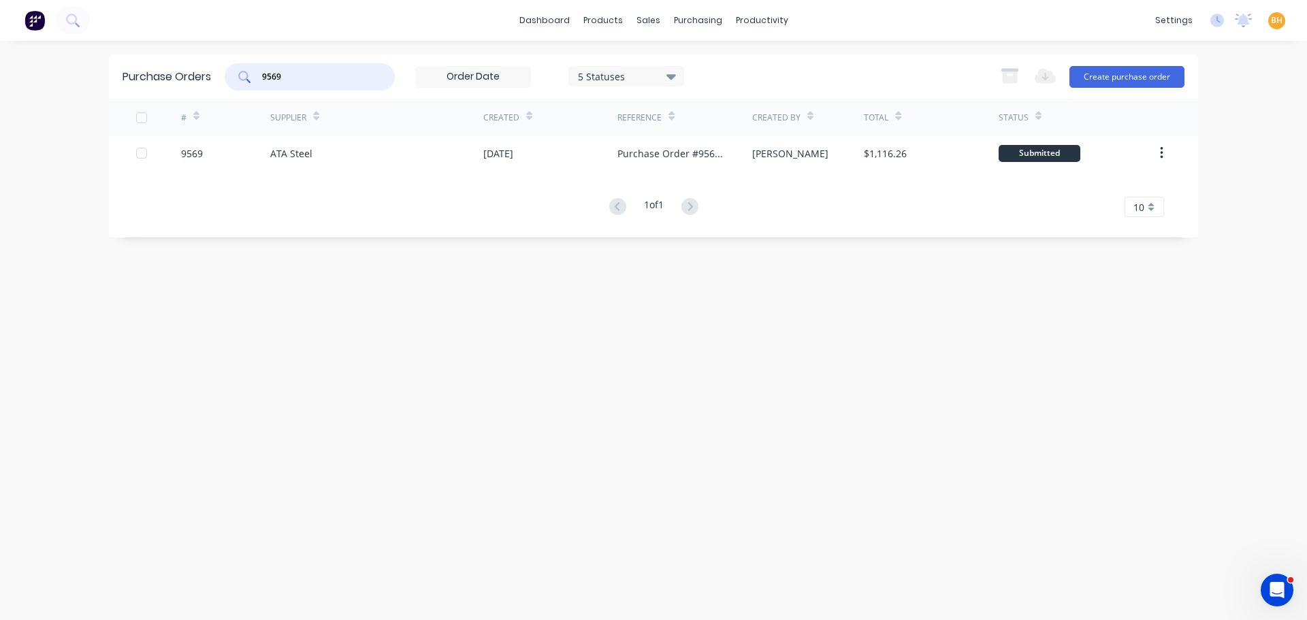
click at [281, 75] on input "9569" at bounding box center [317, 77] width 113 height 14
type input "9"
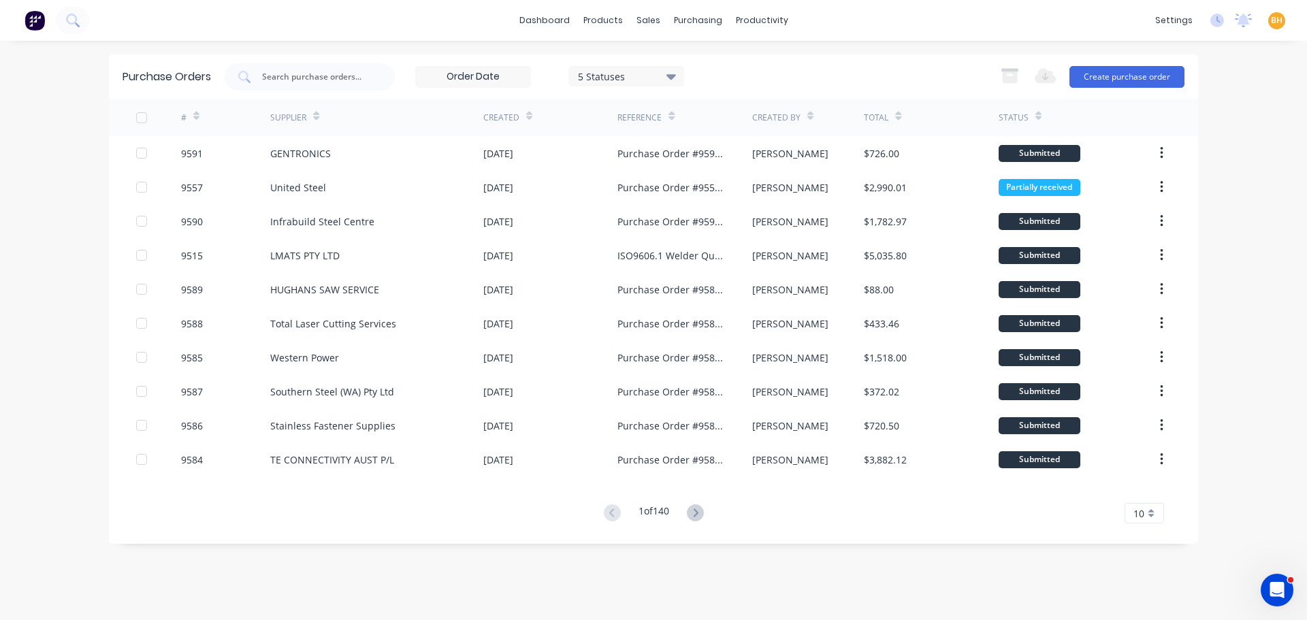
click at [1230, 138] on div "dashboard products sales purchasing productivity dashboard products Product Cat…" at bounding box center [653, 310] width 1307 height 620
click at [59, 83] on div "dashboard products sales purchasing productivity dashboard products Product Cat…" at bounding box center [653, 310] width 1307 height 620
